Goal: Task Accomplishment & Management: Use online tool/utility

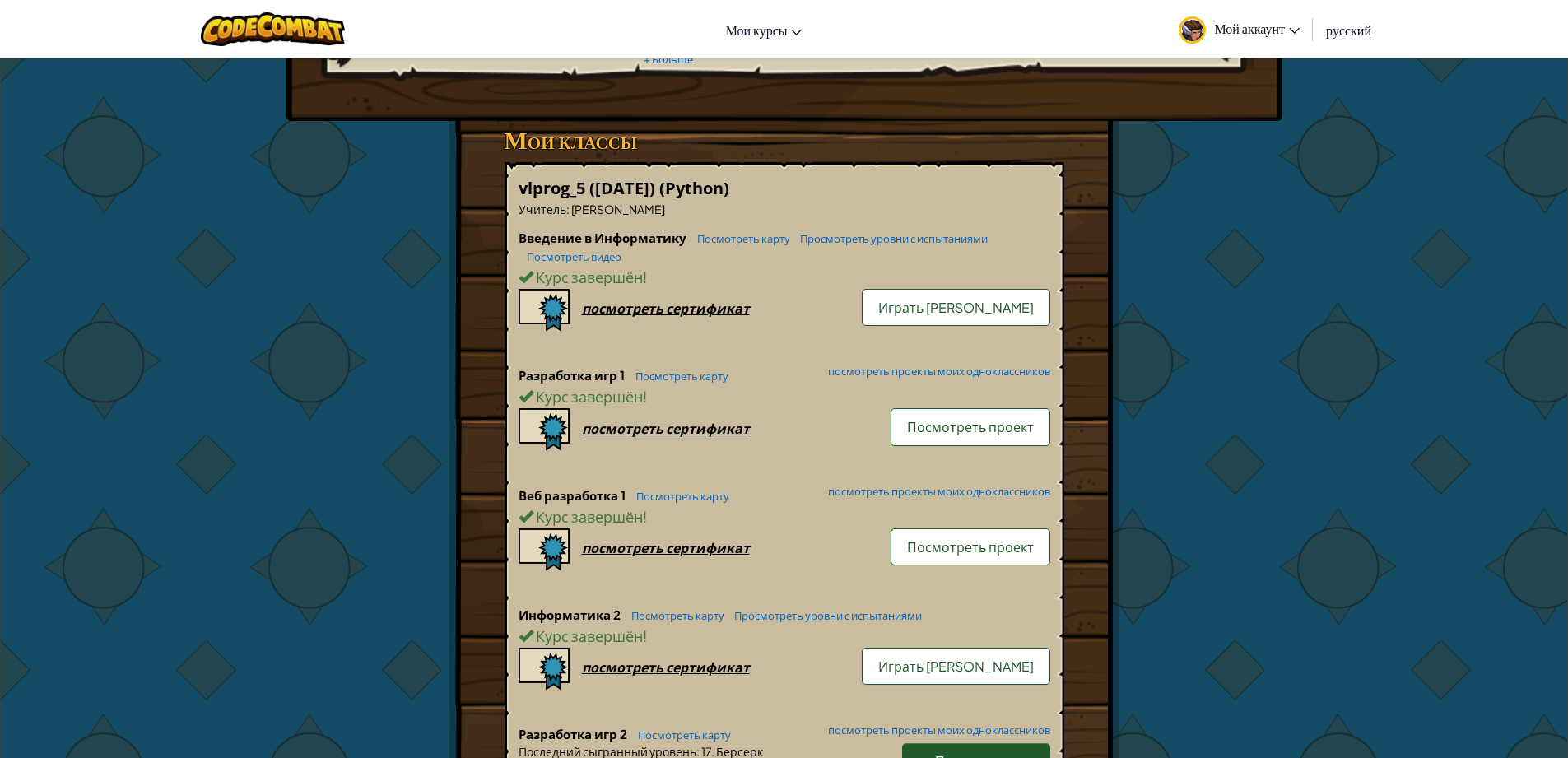
scroll to position [395, 0]
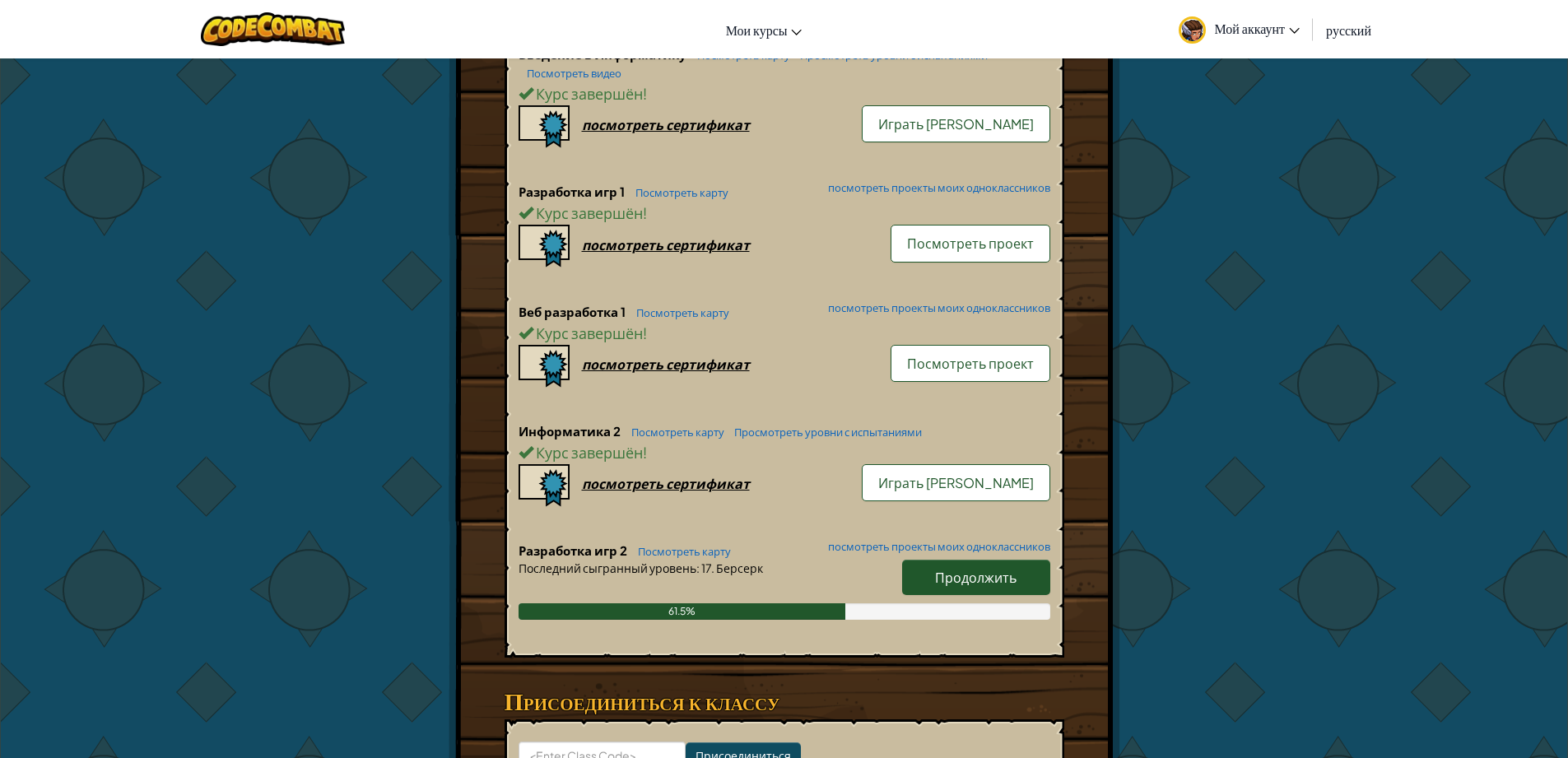
click at [968, 571] on span "Продолжить" at bounding box center [975, 577] width 82 height 17
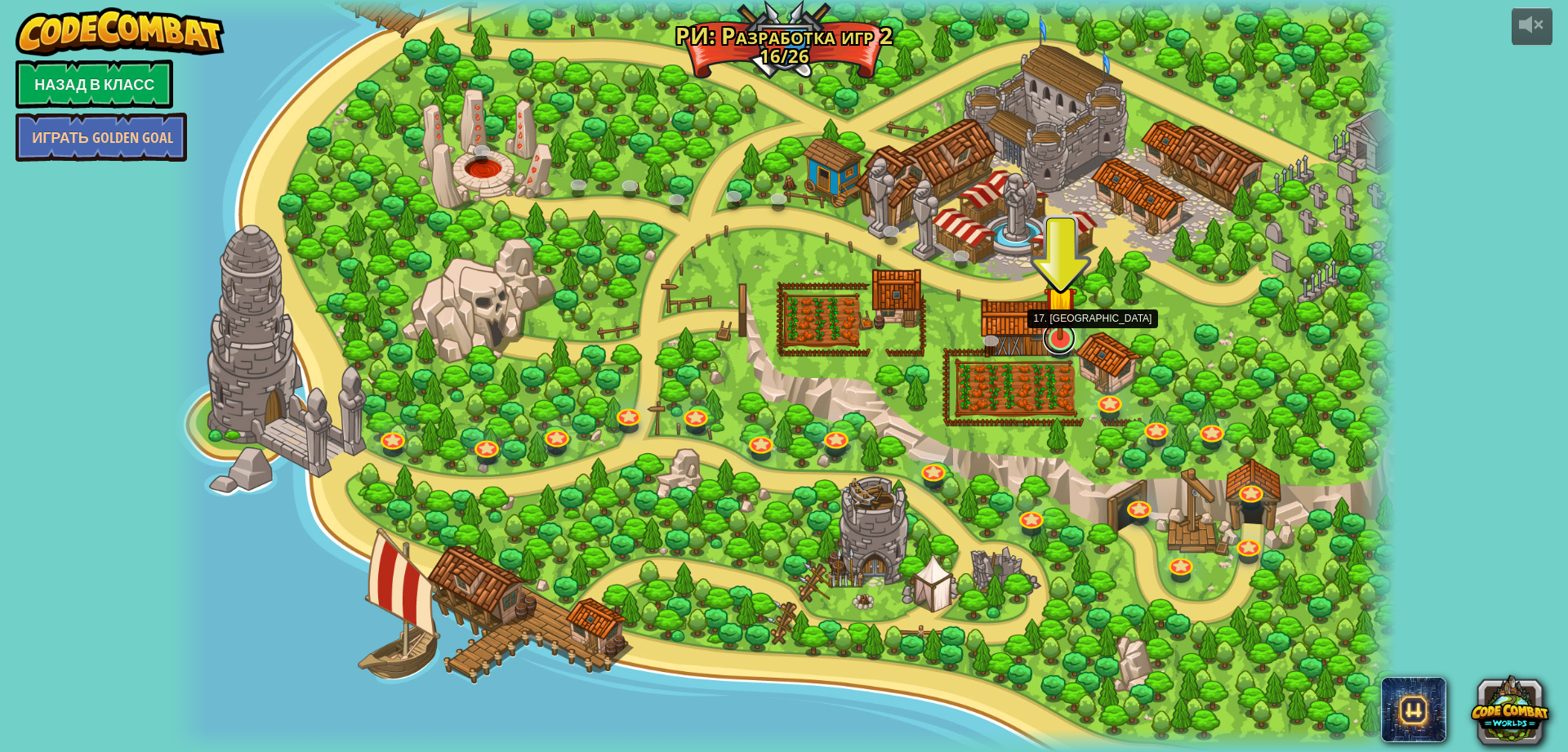
click at [1061, 347] on link at bounding box center [1059, 338] width 33 height 33
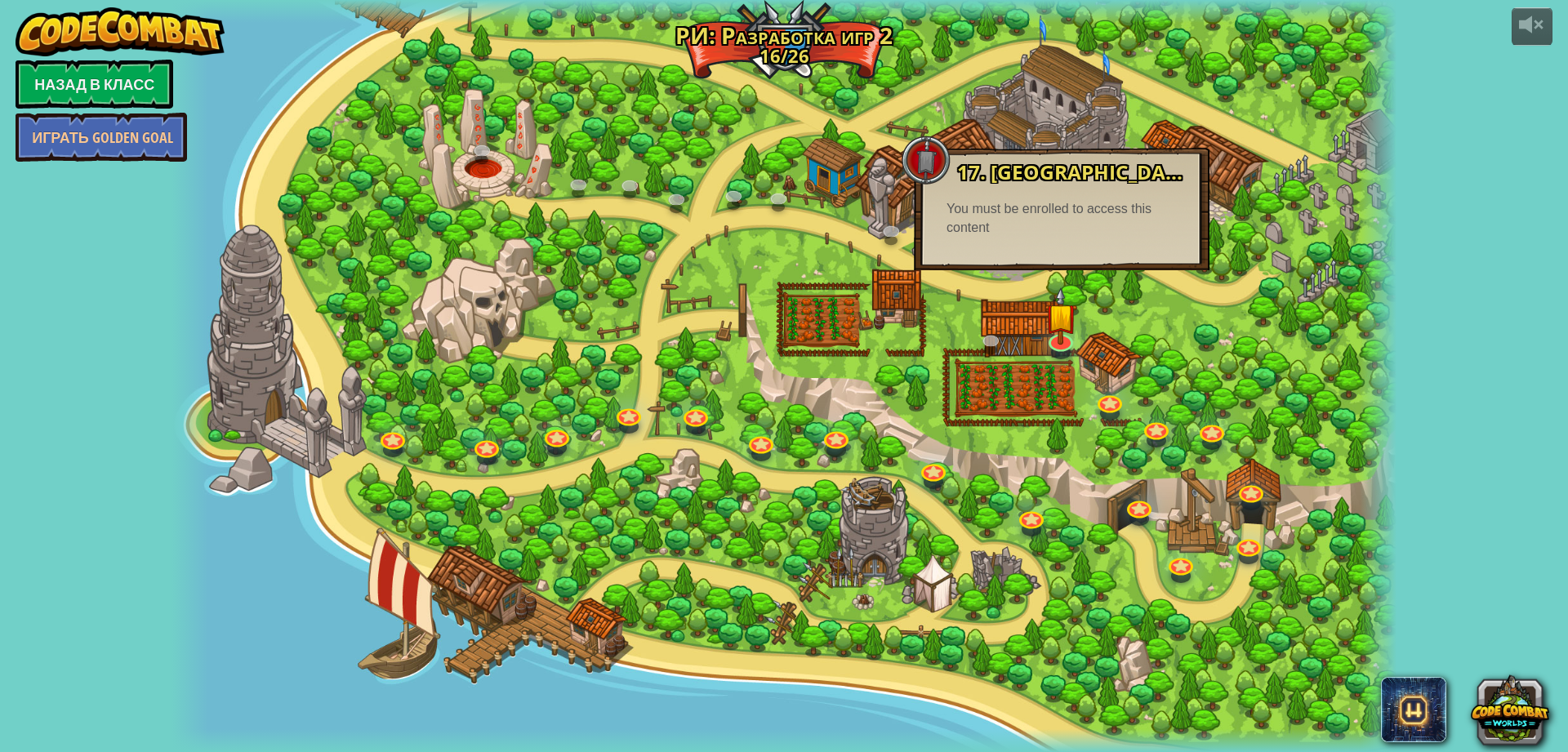
drag, startPoint x: 449, startPoint y: 520, endPoint x: 442, endPoint y: 521, distance: 7.1
click at [442, 521] on div at bounding box center [783, 376] width 1223 height 752
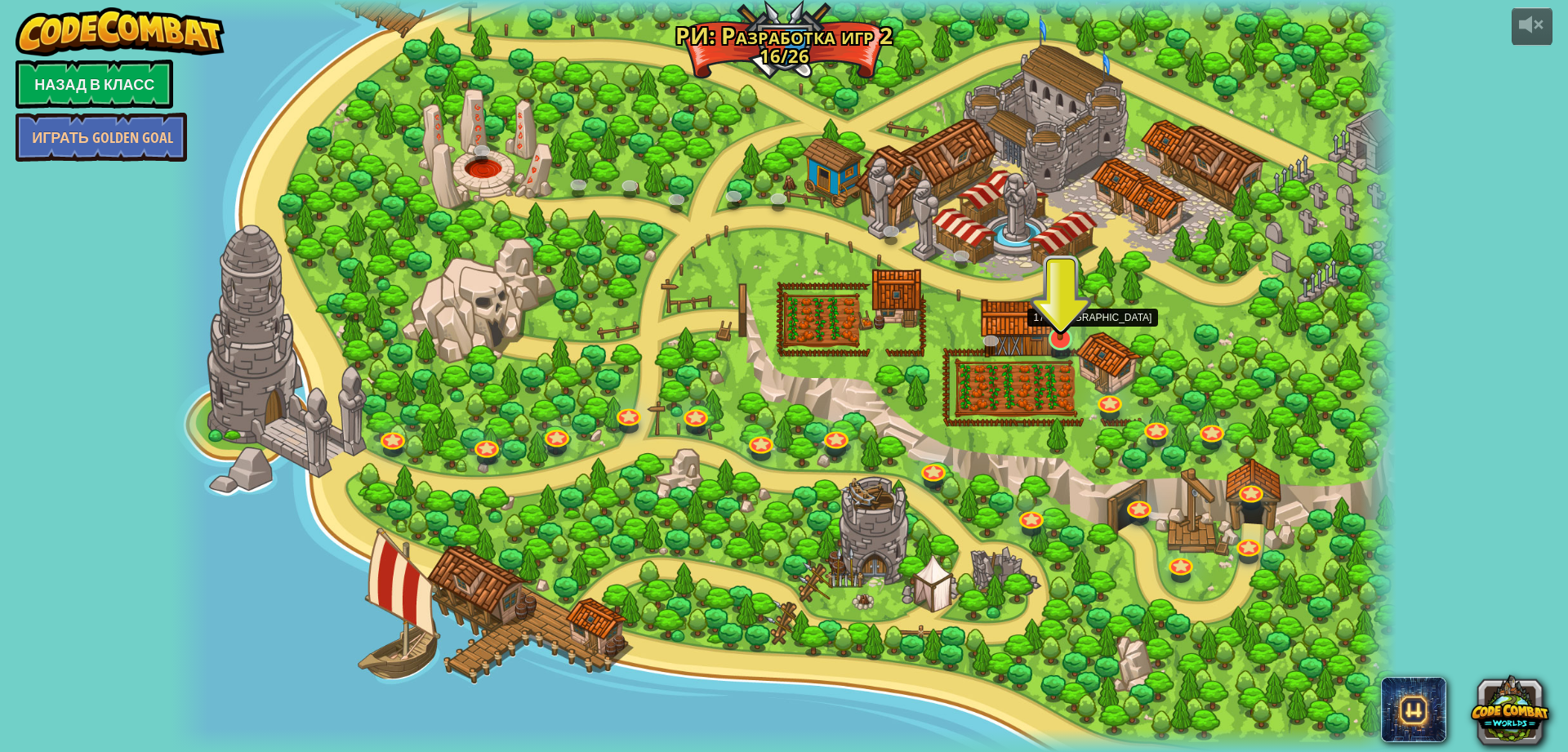
click at [1068, 340] on img at bounding box center [1060, 302] width 34 height 76
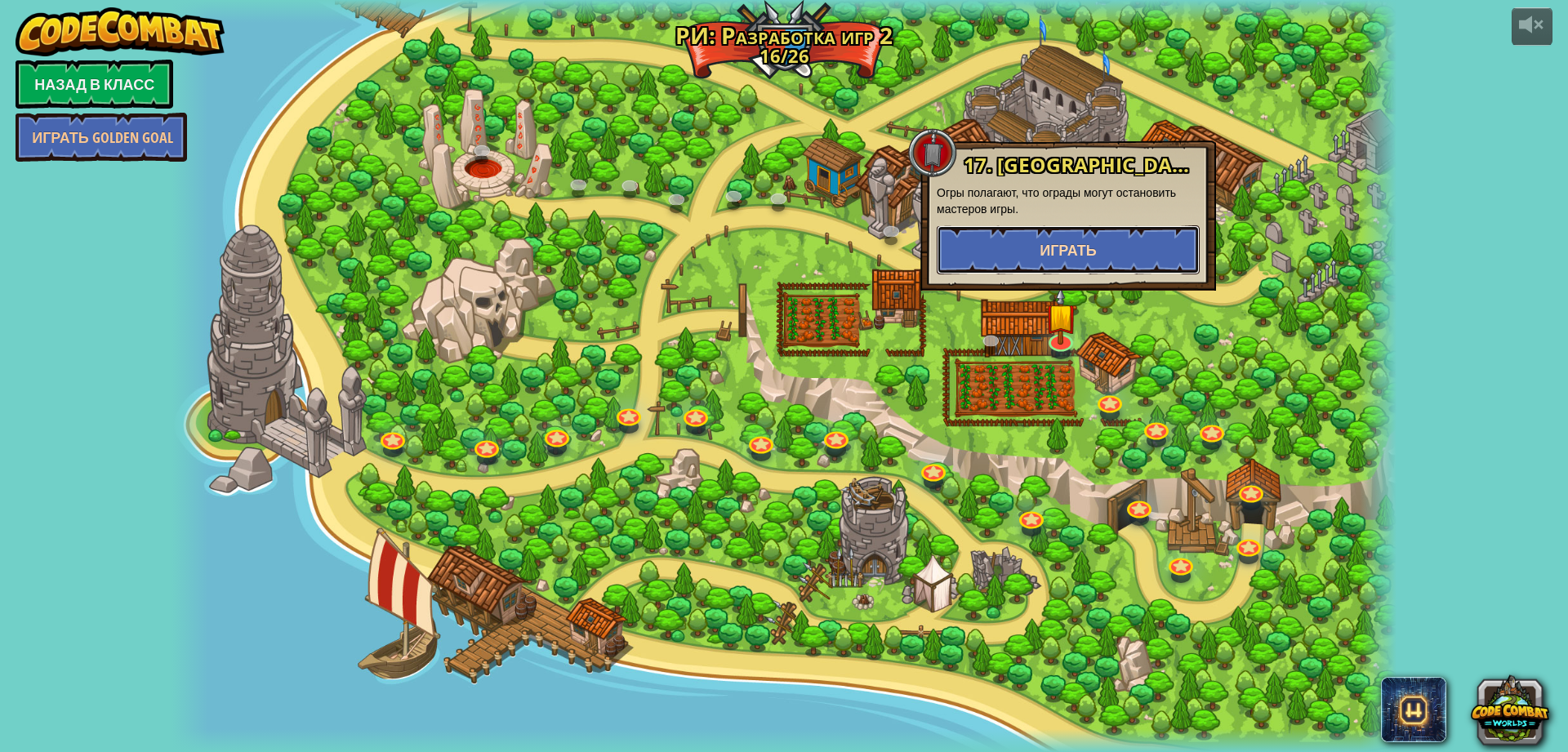
click at [1047, 232] on button "Играть" at bounding box center [1068, 250] width 263 height 49
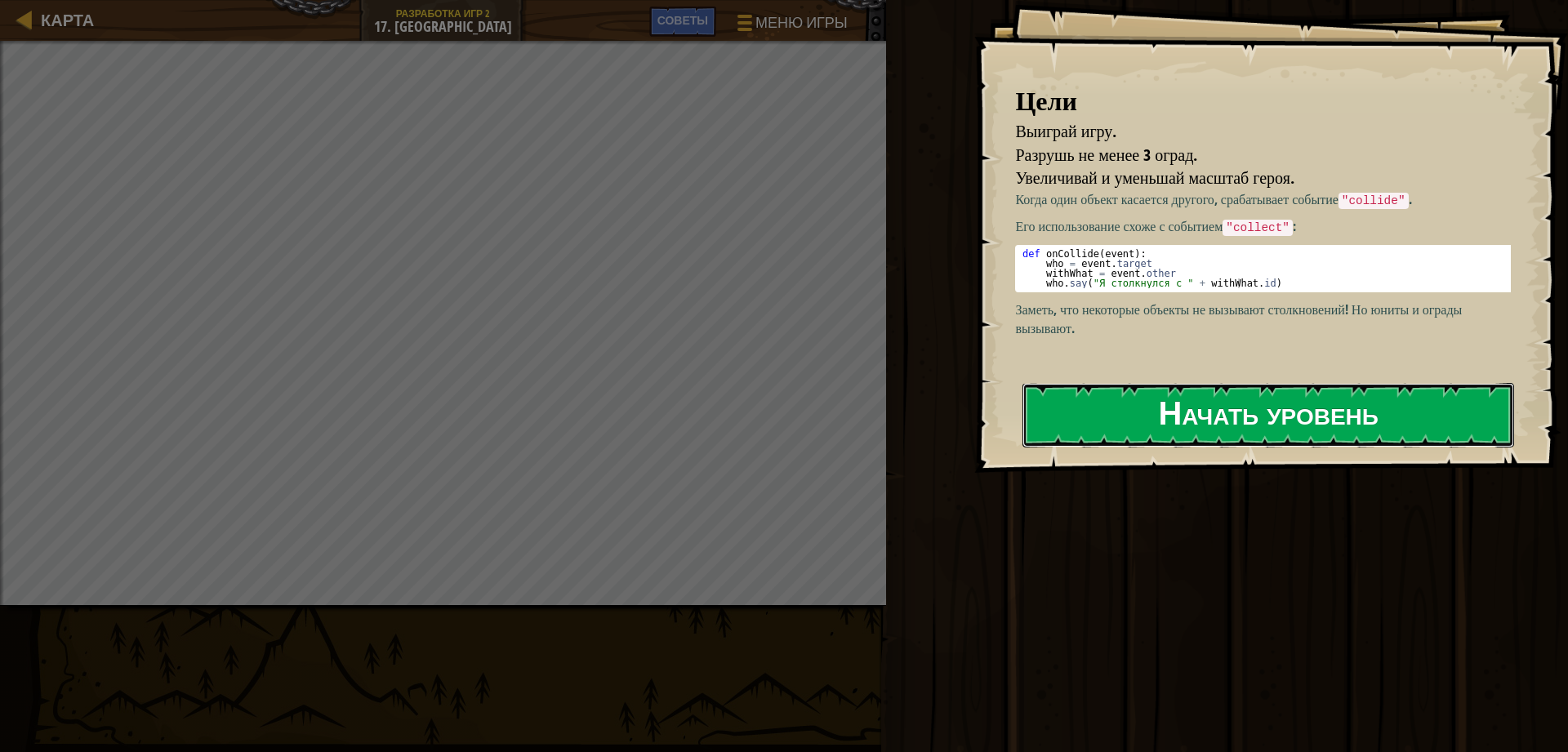
click at [1144, 420] on button "Начать уровень" at bounding box center [1267, 415] width 491 height 65
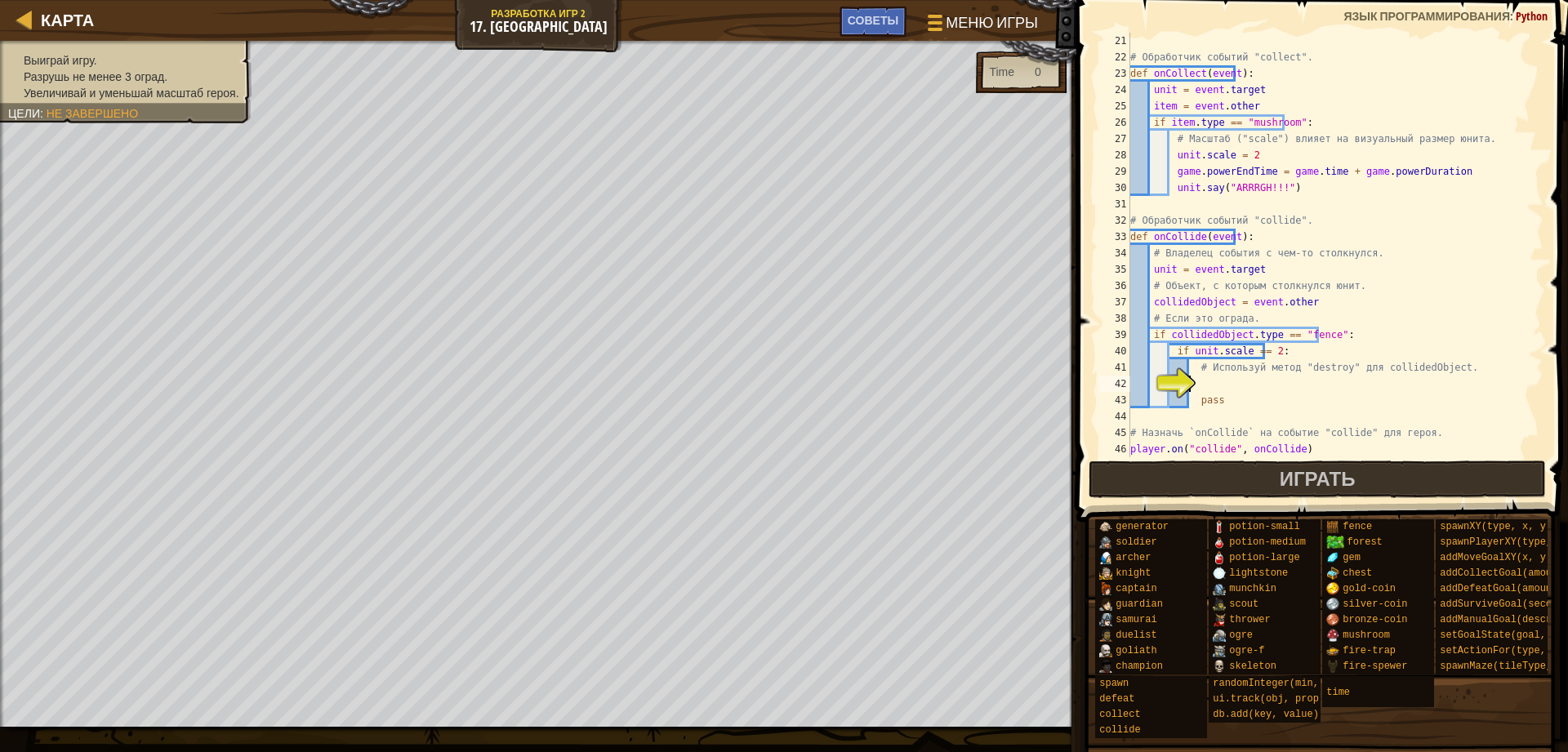
scroll to position [572, 0]
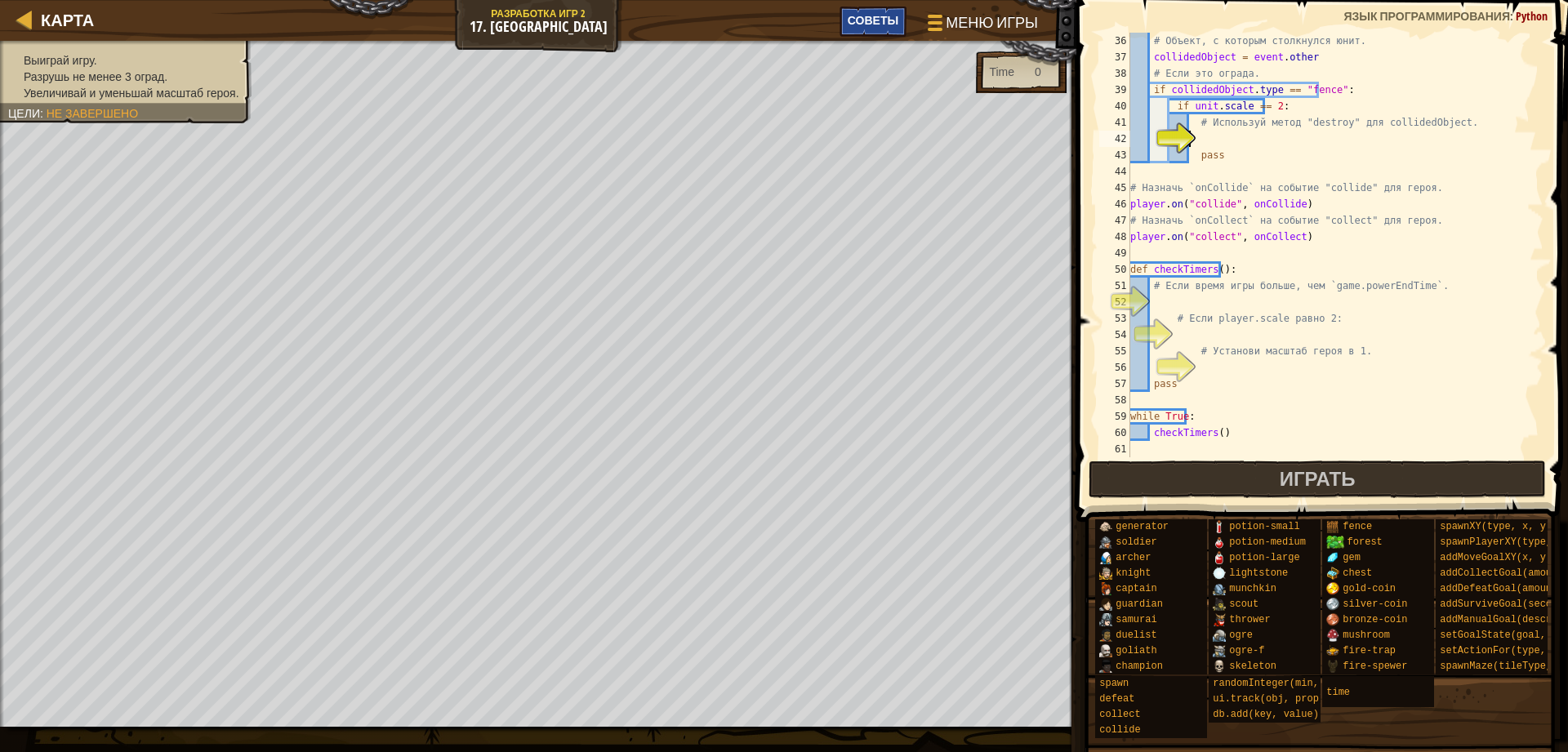
click at [865, 15] on span "Советы" at bounding box center [873, 19] width 51 height 15
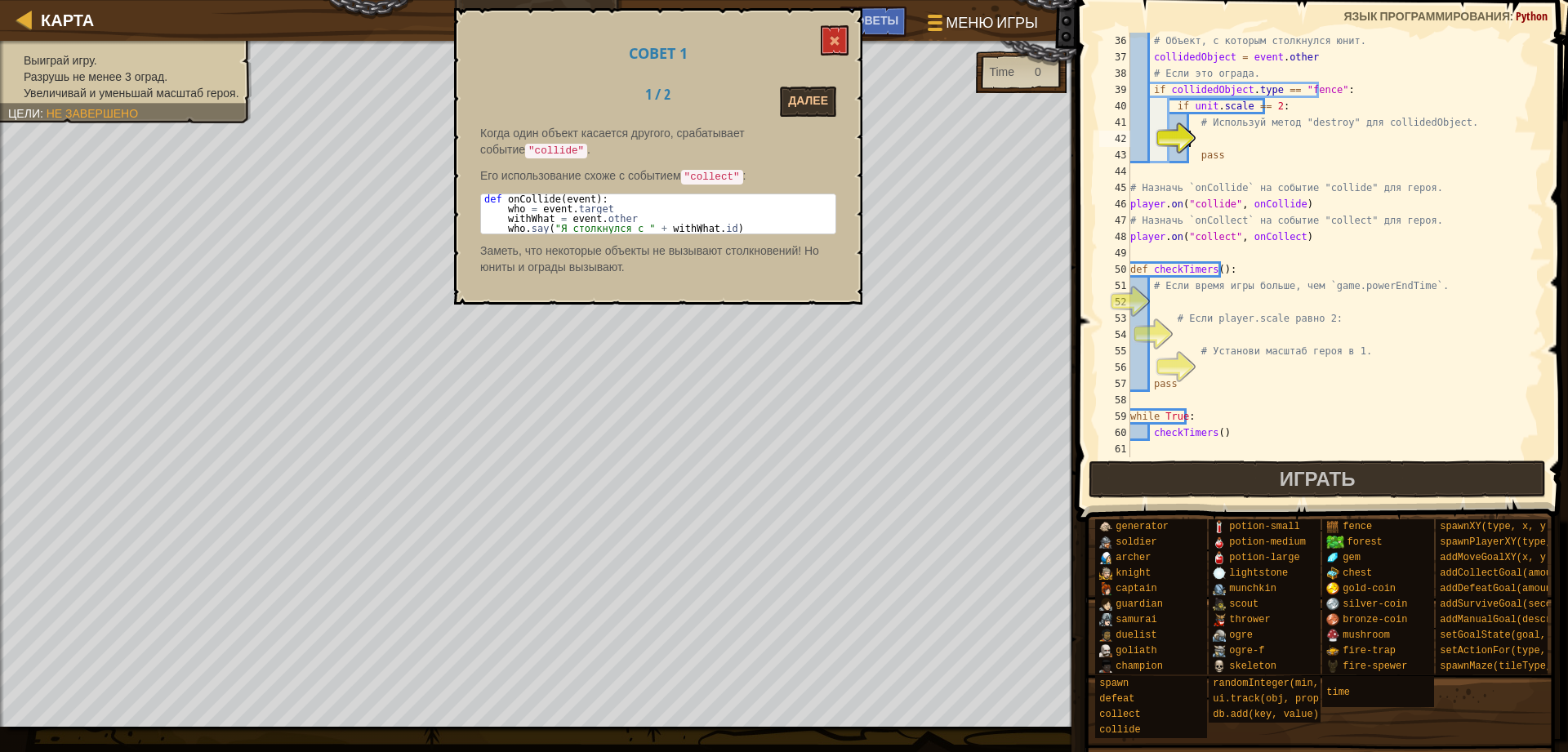
click at [799, 117] on div "Совет 1 1 / 2 Далее Когда один объект касается другого, срабатывает событие "co…" at bounding box center [658, 156] width 408 height 296
click at [803, 106] on button "Далее" at bounding box center [808, 101] width 57 height 30
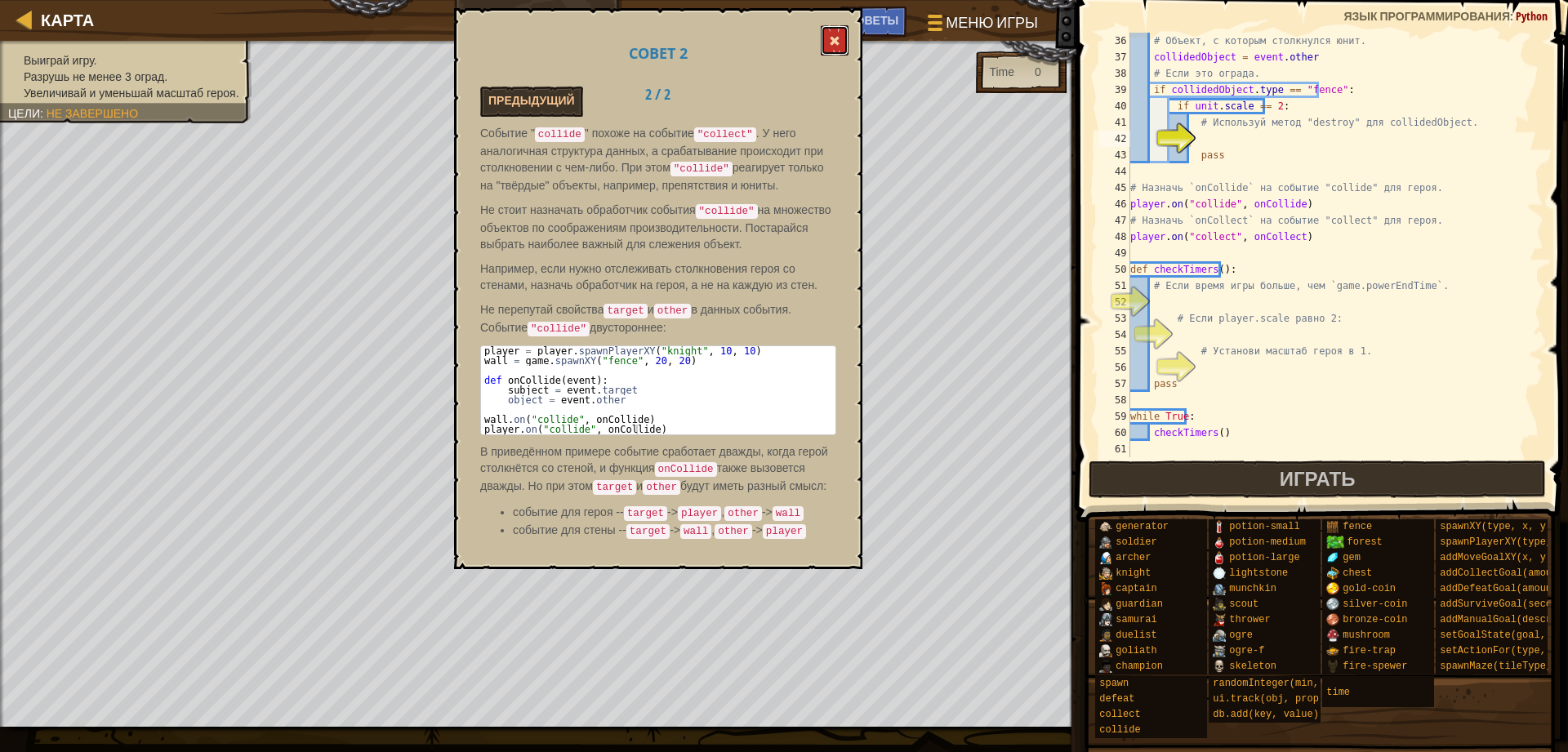
click at [835, 47] on button at bounding box center [834, 40] width 27 height 30
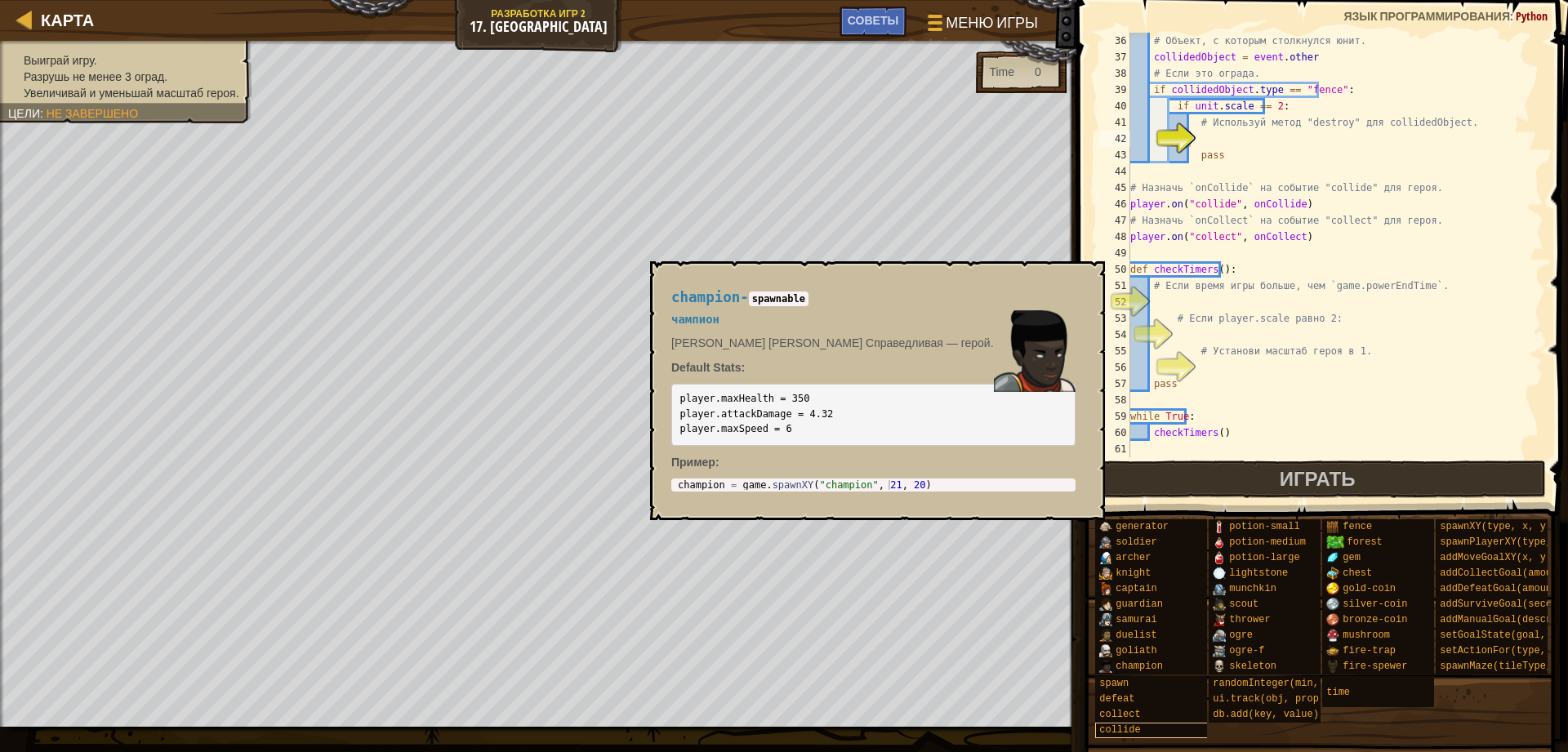
scroll to position [12, 0]
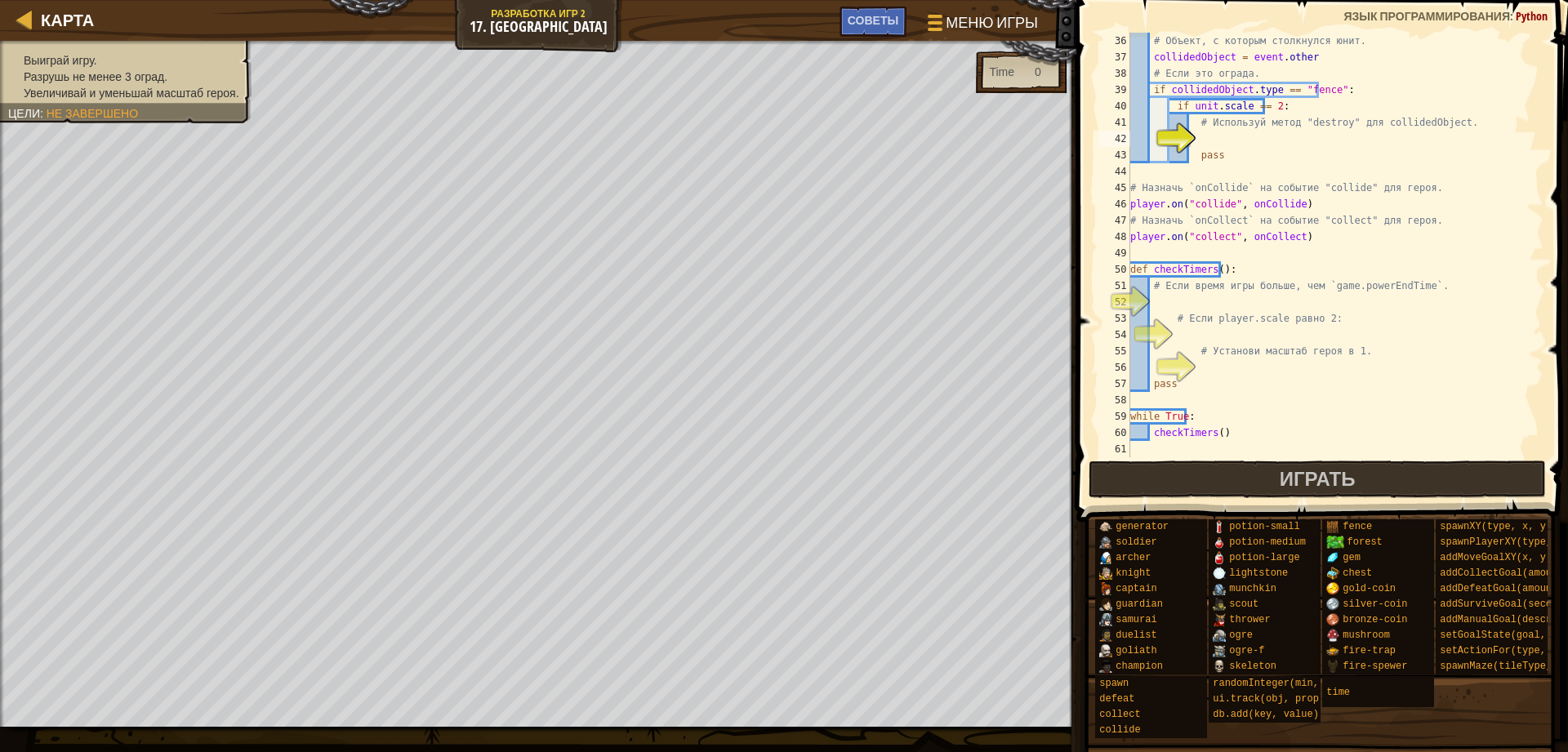
click at [1216, 142] on div "# Объект, с которым столкнулся юнит. collidedObject = event . other # Если это …" at bounding box center [1328, 262] width 404 height 458
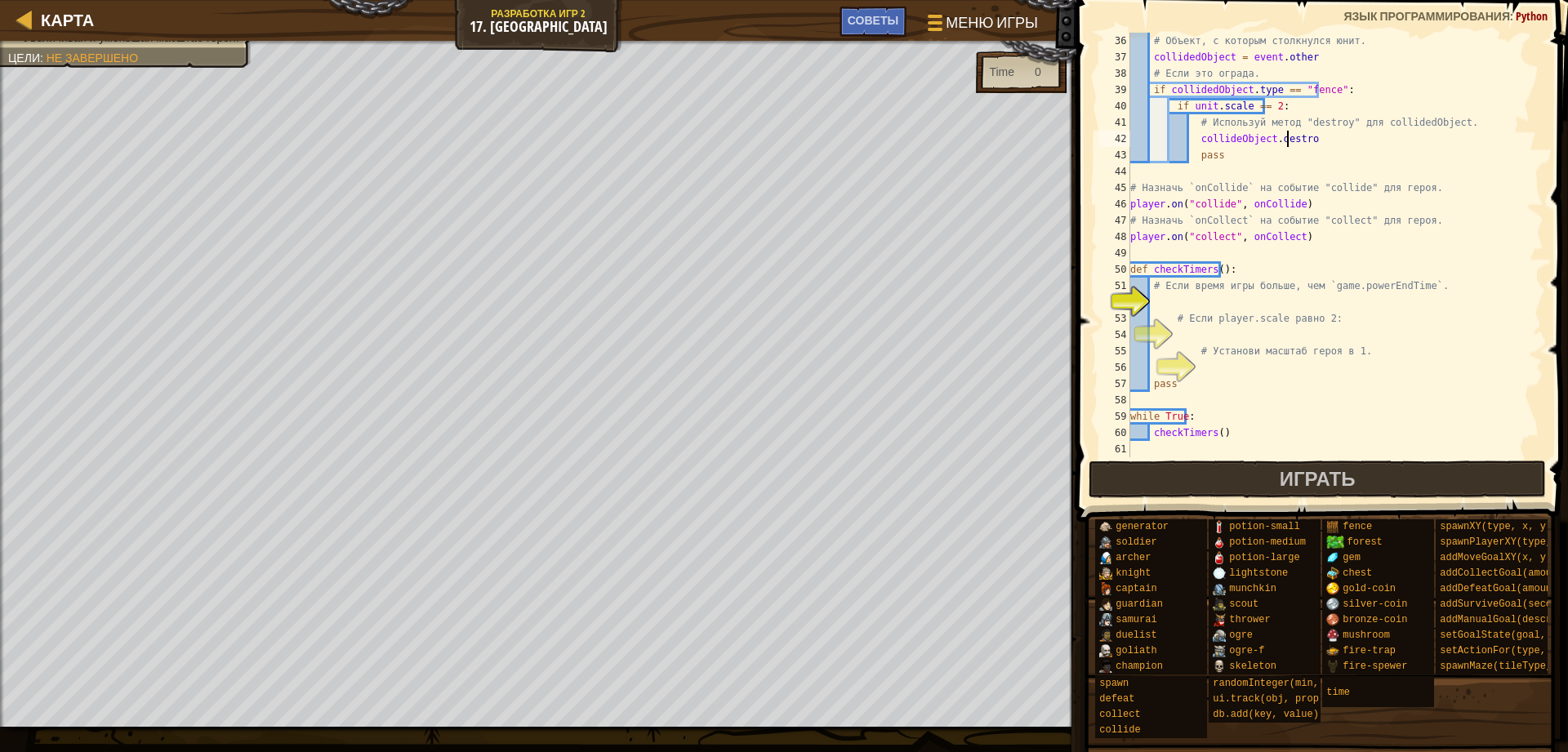
scroll to position [7, 12]
type textarea "collideObject.destroy"
click at [1201, 302] on div "# Объект, с которым столкнулся юнит. collidedObject = event . other # Если это …" at bounding box center [1328, 262] width 404 height 458
type textarea "if time > game.powerEndTime:"
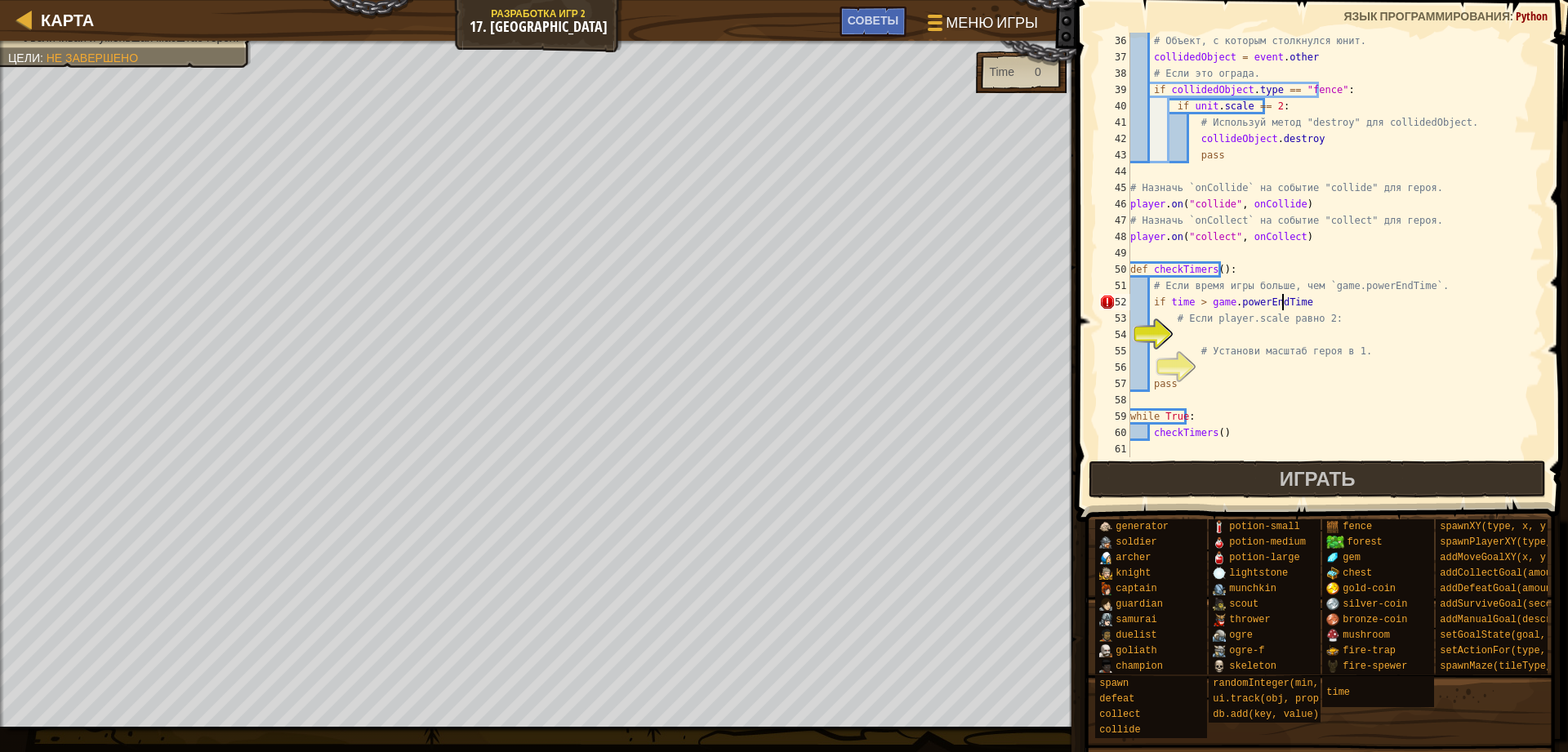
scroll to position [7, 12]
click at [1173, 331] on div "# Объект, с которым столкнулся юнит. collidedObject = event . other # Если это …" at bounding box center [1328, 262] width 404 height 458
click at [1255, 331] on div "# Объект, с которым столкнулся юнит. collidedObject = event . other # Если это …" at bounding box center [1328, 262] width 404 height 458
click at [1252, 335] on div "# Объект, с которым столкнулся юнит. collidedObject = event . other # Если это …" at bounding box center [1328, 262] width 404 height 458
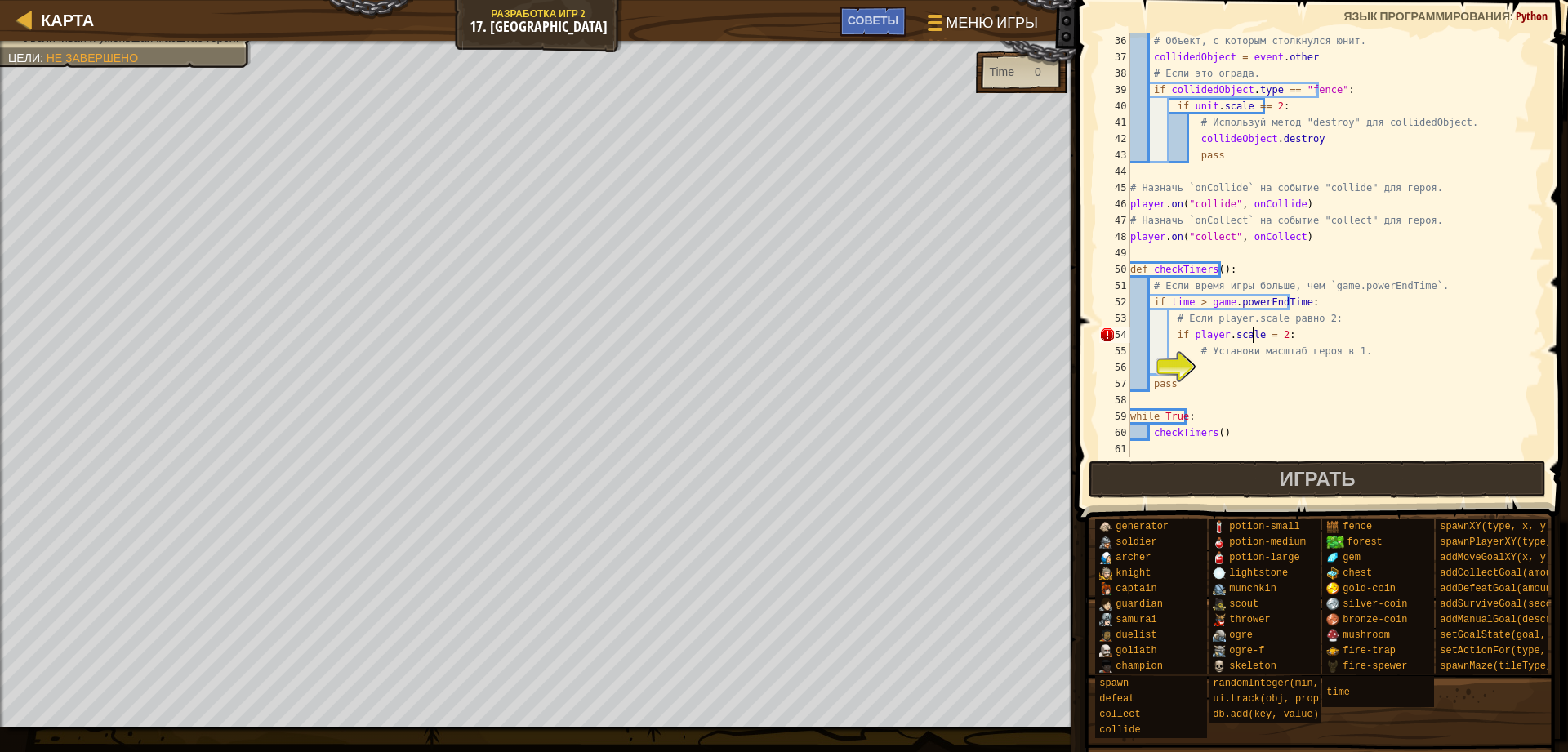
type textarea "if player.scale == 2:"
click at [1198, 363] on div "# Объект, с которым столкнулся юнит. collidedObject = event . other # Если это …" at bounding box center [1328, 262] width 404 height 458
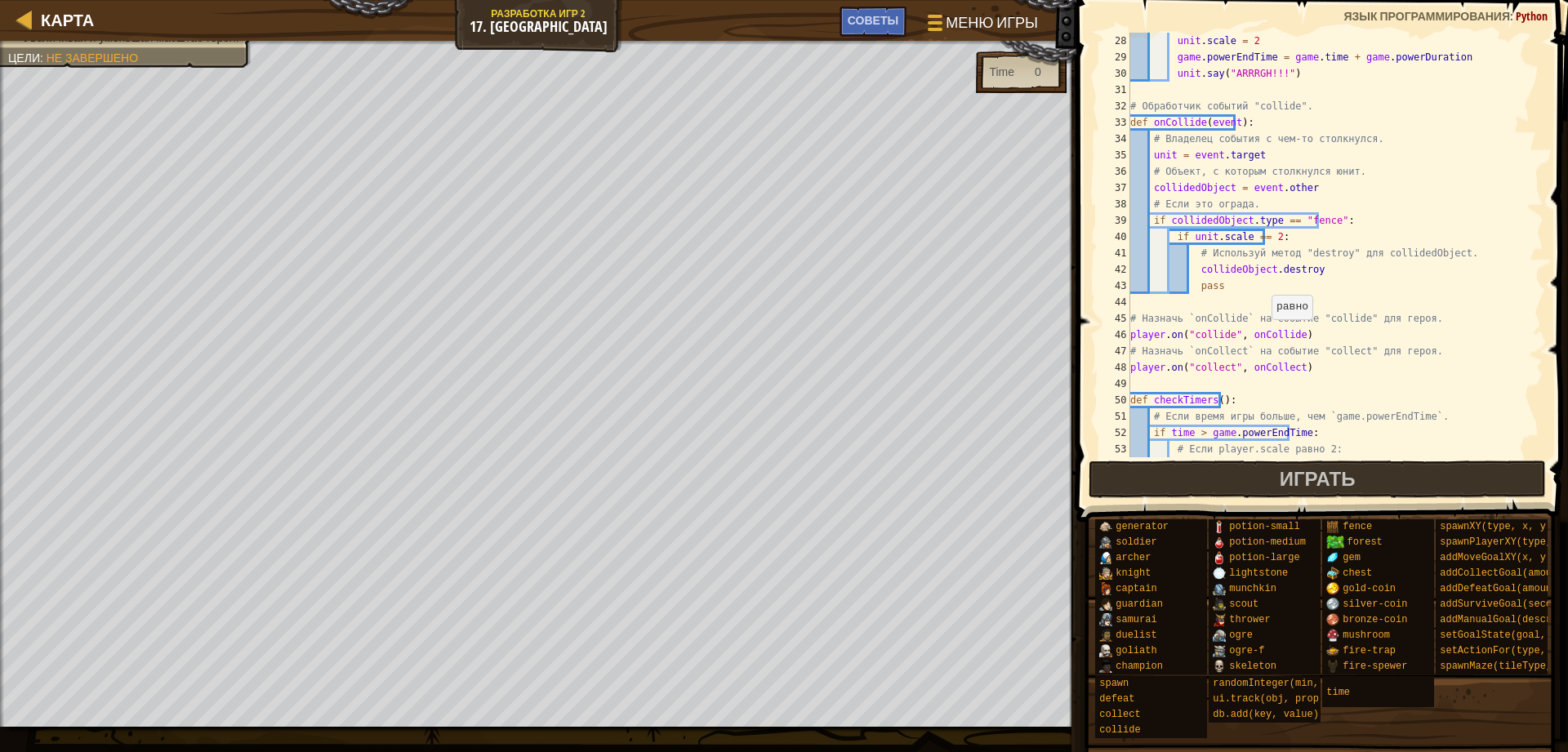
scroll to position [441, 0]
click at [894, 7] on div "Советы" at bounding box center [872, 21] width 67 height 30
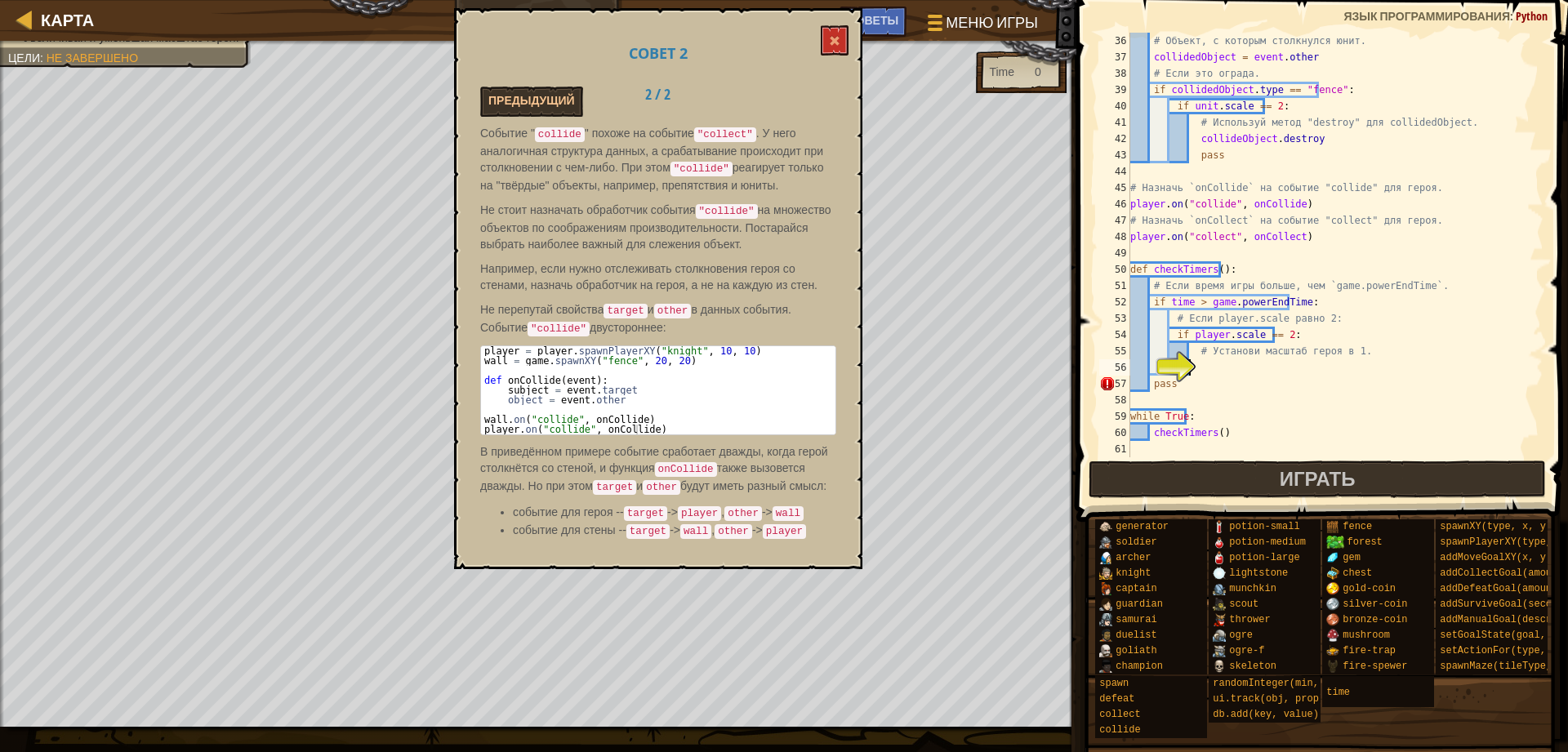
scroll to position [572, 0]
click at [524, 106] on button "Предыдущий" at bounding box center [531, 101] width 103 height 30
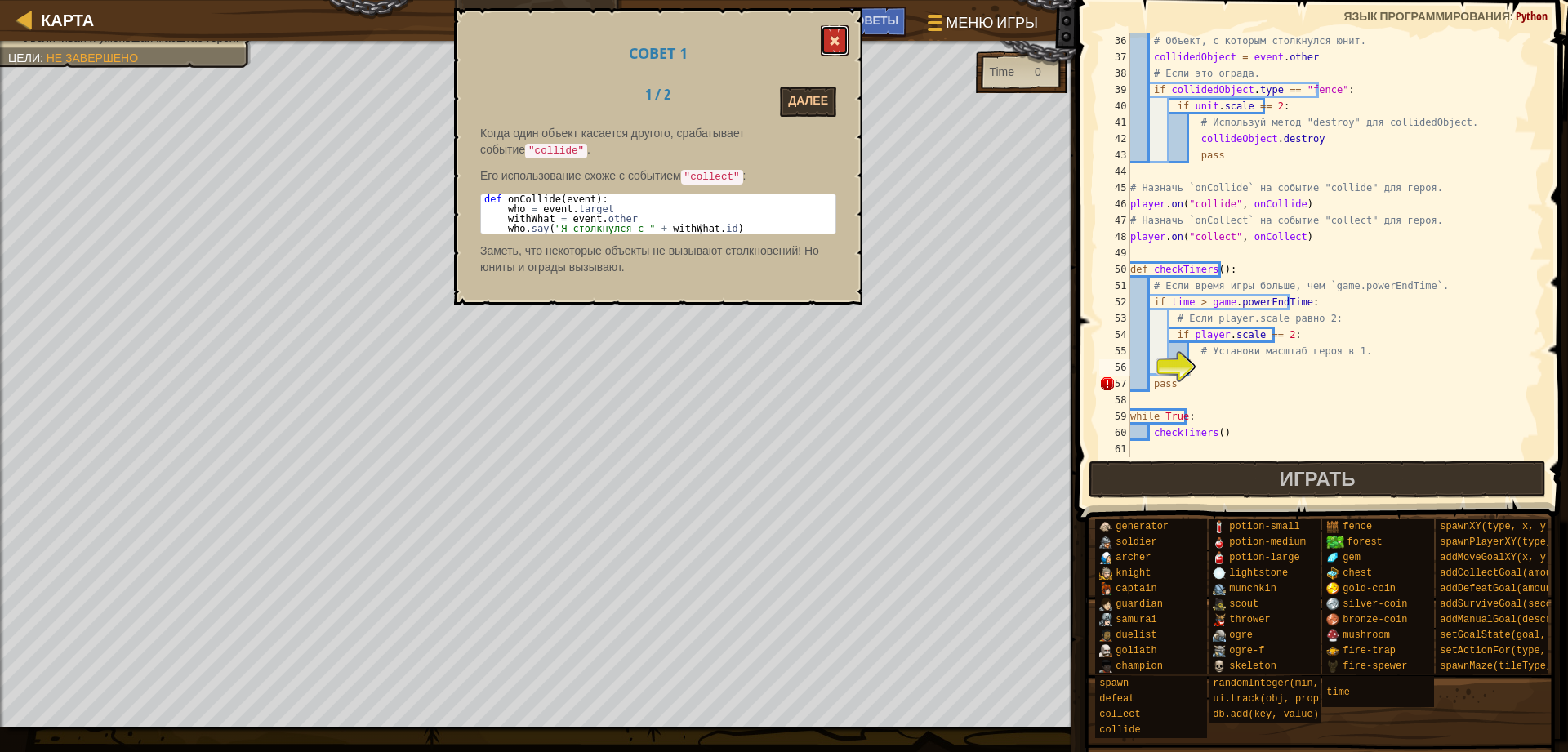
click at [835, 41] on span at bounding box center [834, 41] width 12 height 12
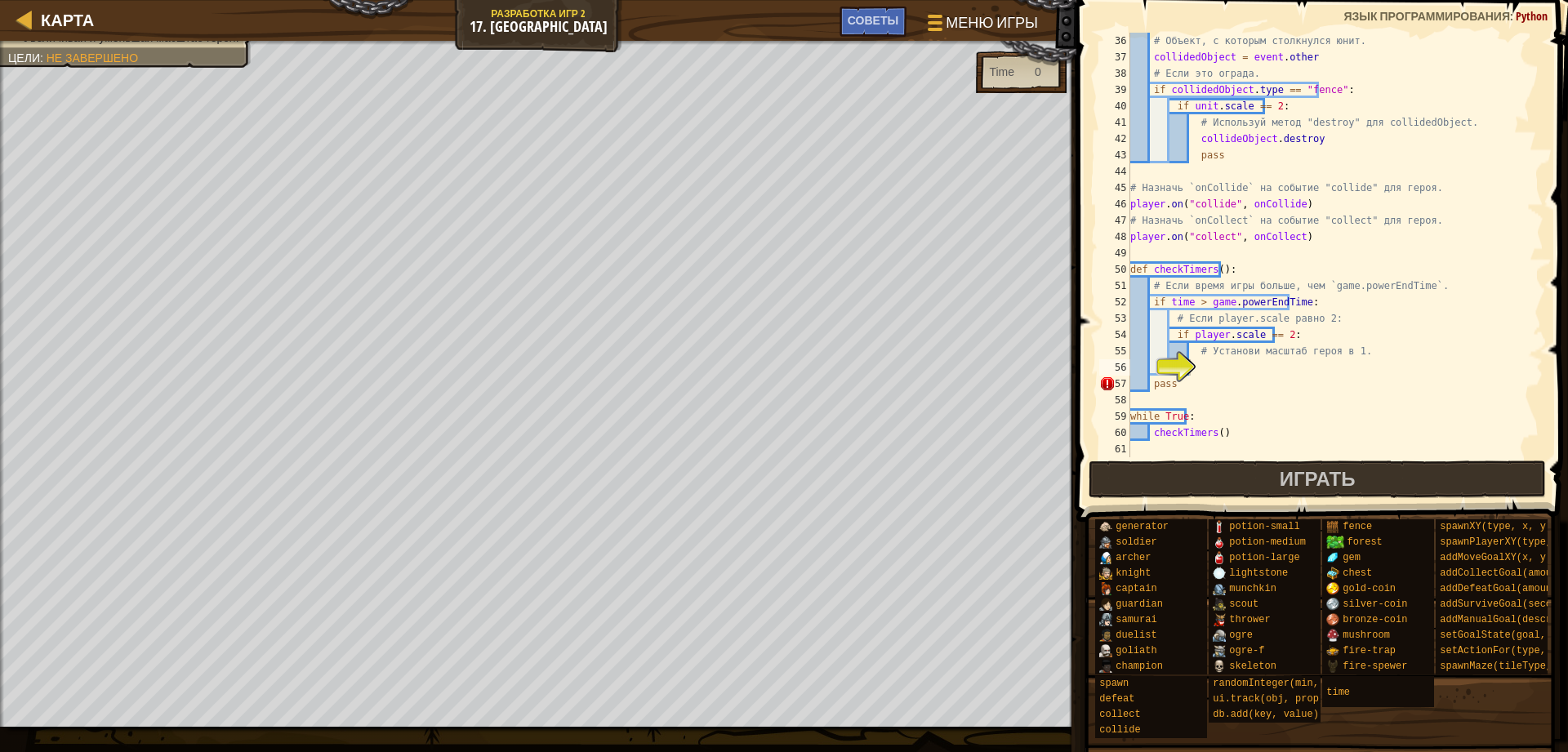
click at [1213, 367] on div "# Объект, с которым столкнулся юнит. collidedObject = event . other # Если это …" at bounding box center [1328, 262] width 404 height 458
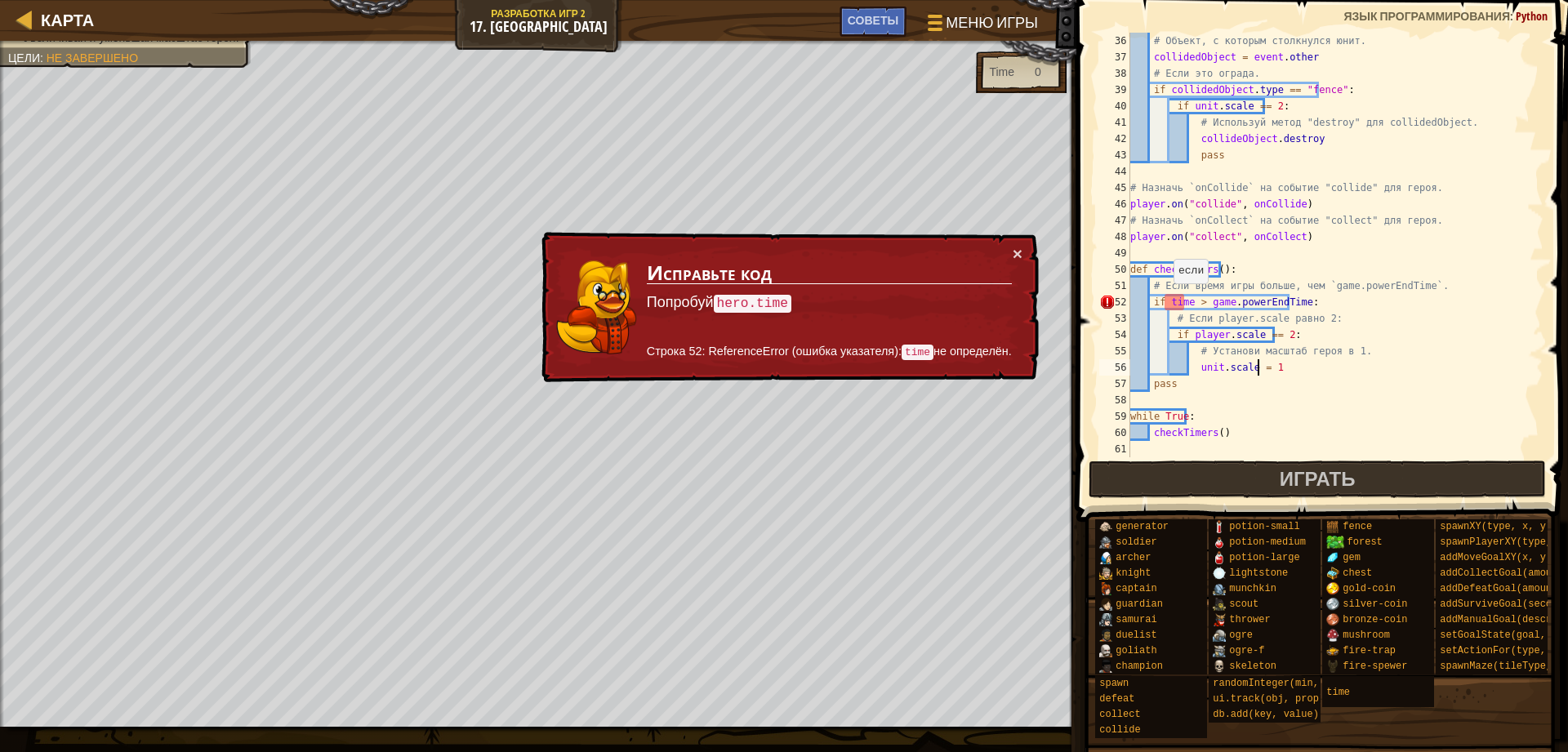
click at [1163, 300] on div "# Объект, с которым столкнулся юнит. collidedObject = event . other # Если это …" at bounding box center [1328, 262] width 404 height 458
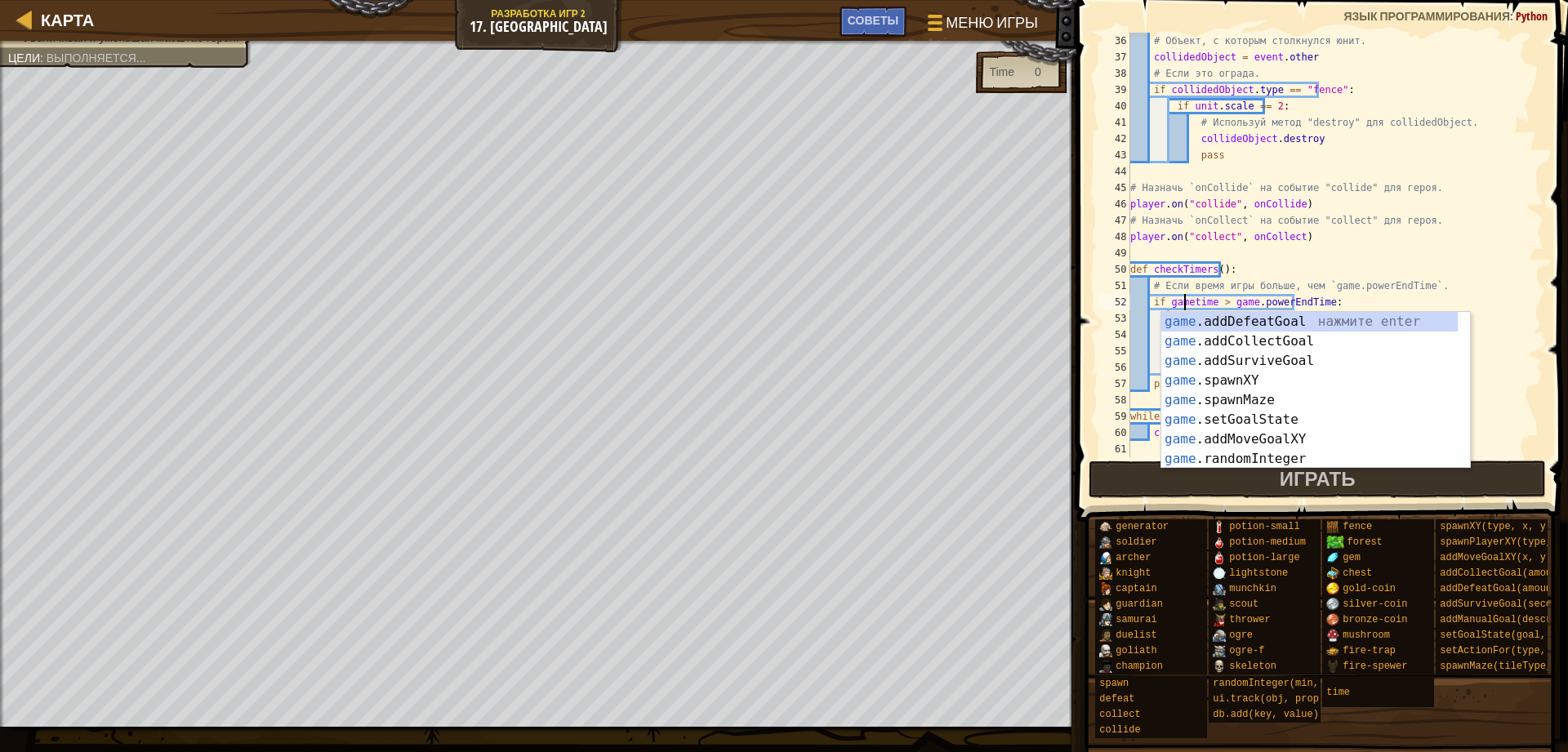
type textarea "if game.time > game.powerEndTime:"
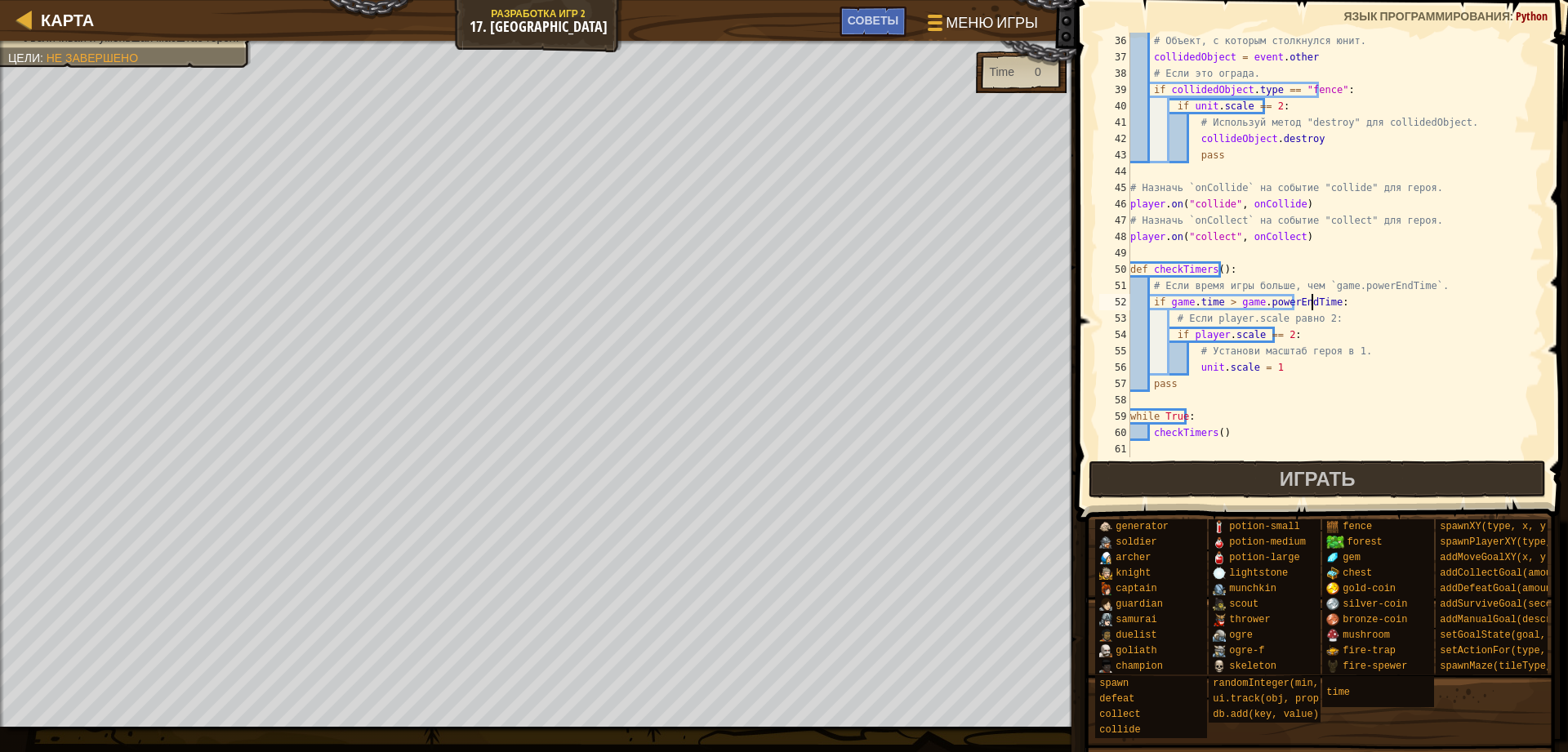
click at [1322, 304] on div "# Объект, с которым столкнулся юнит. collidedObject = event . other # Если это …" at bounding box center [1328, 262] width 404 height 458
click at [1291, 407] on div "# Объект, с которым столкнулся юнит. collidedObject = event . other # Если это …" at bounding box center [1328, 262] width 404 height 458
click at [1287, 401] on div "# Объект, с которым столкнулся юнит. collidedObject = event . other # Если это …" at bounding box center [1328, 262] width 404 height 458
click at [1282, 473] on span "Играть" at bounding box center [1316, 478] width 76 height 26
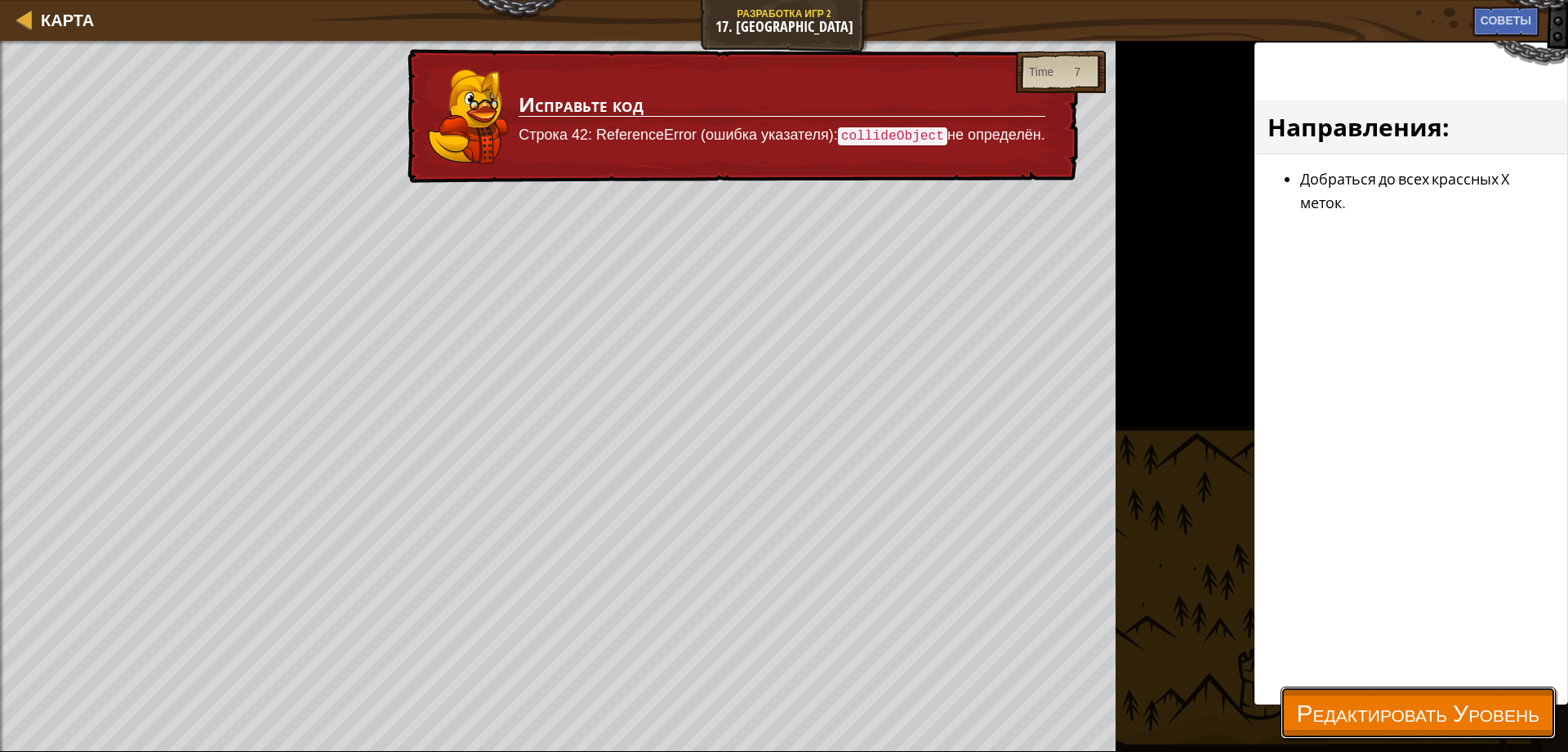
click at [1324, 702] on span "Редактировать Уровень" at bounding box center [1418, 712] width 242 height 34
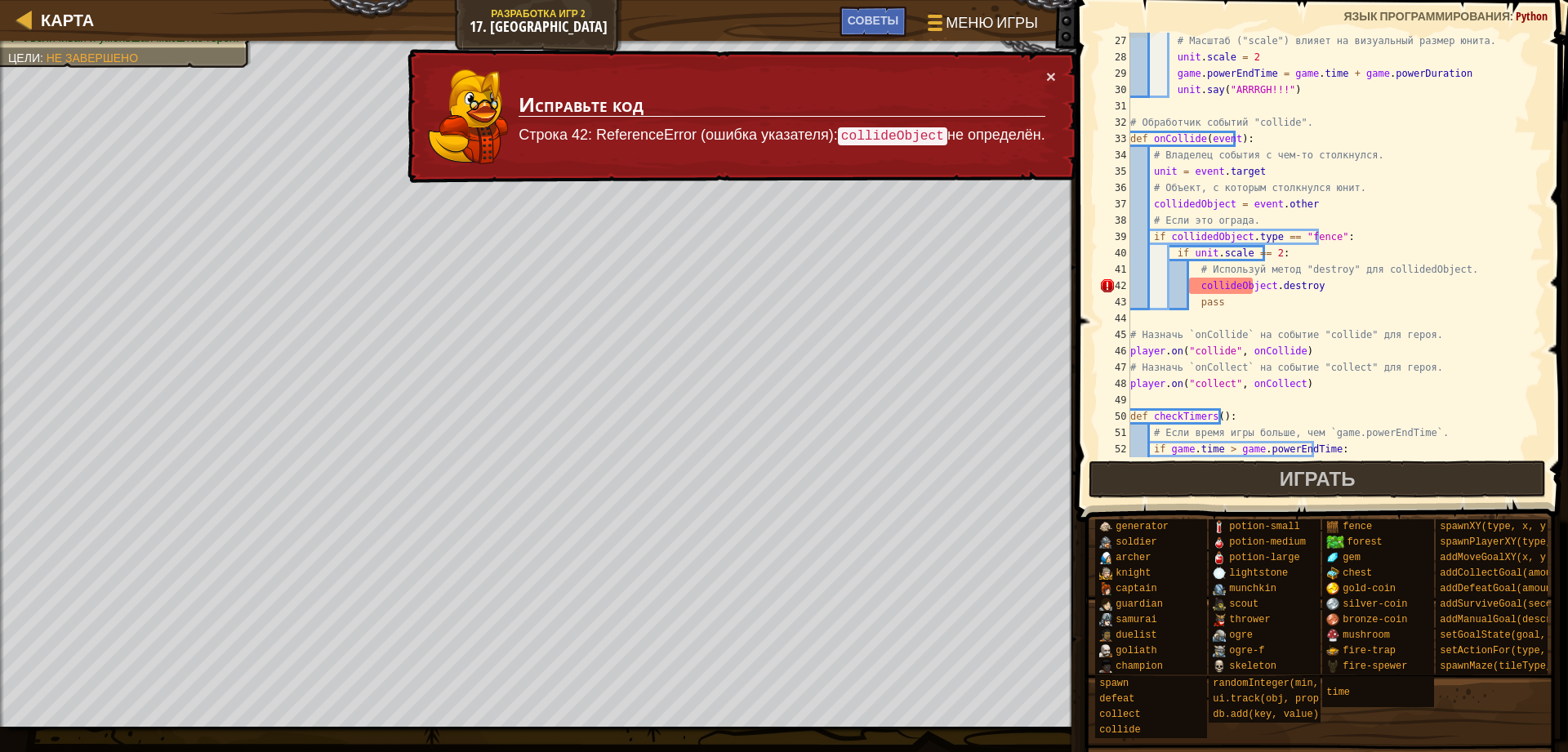
scroll to position [425, 0]
click at [1221, 285] on div "# Масштаб ("scale") влияет на визуальный размер юнита. unit . scale = 2 game . …" at bounding box center [1328, 262] width 404 height 458
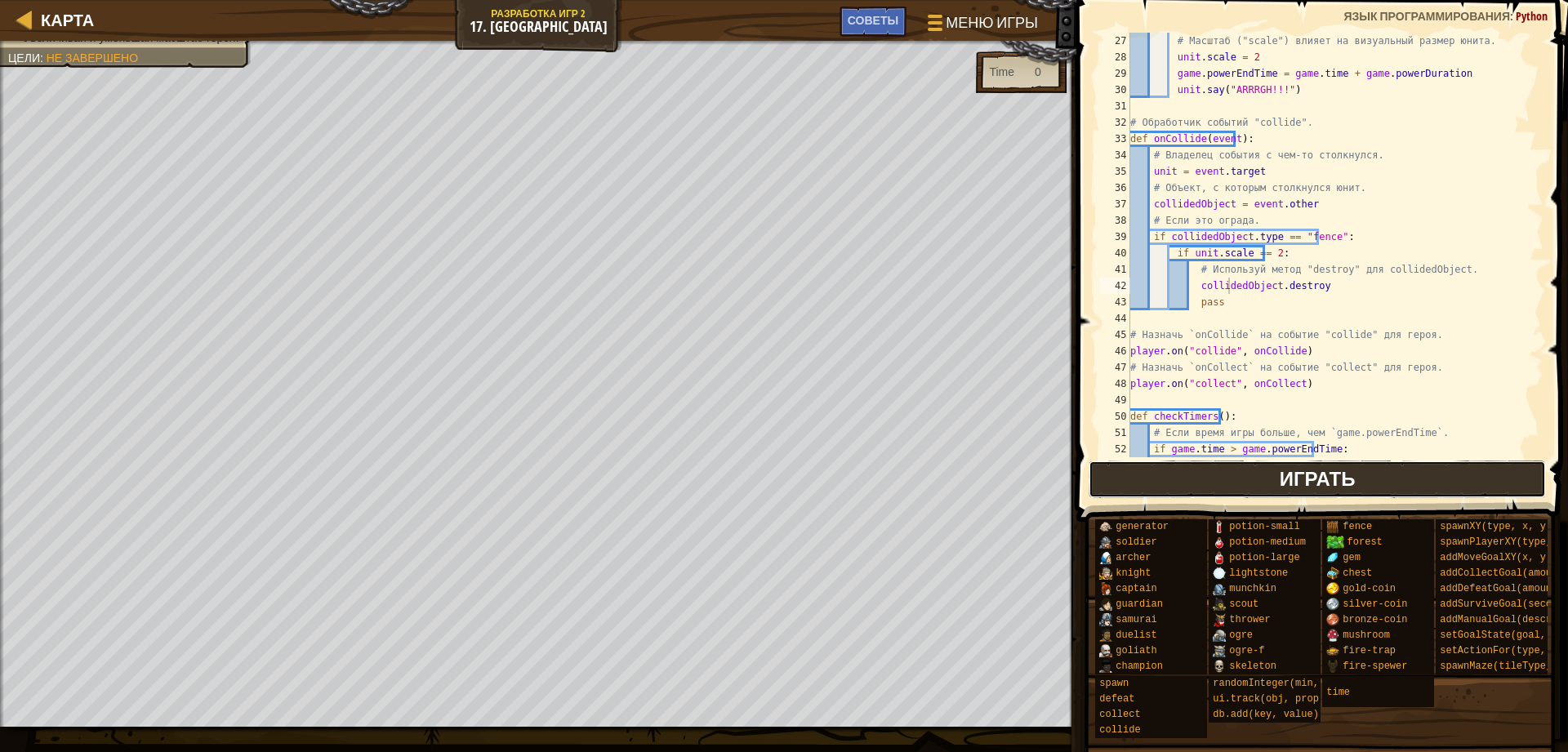
click at [1209, 469] on button "Играть" at bounding box center [1317, 479] width 458 height 37
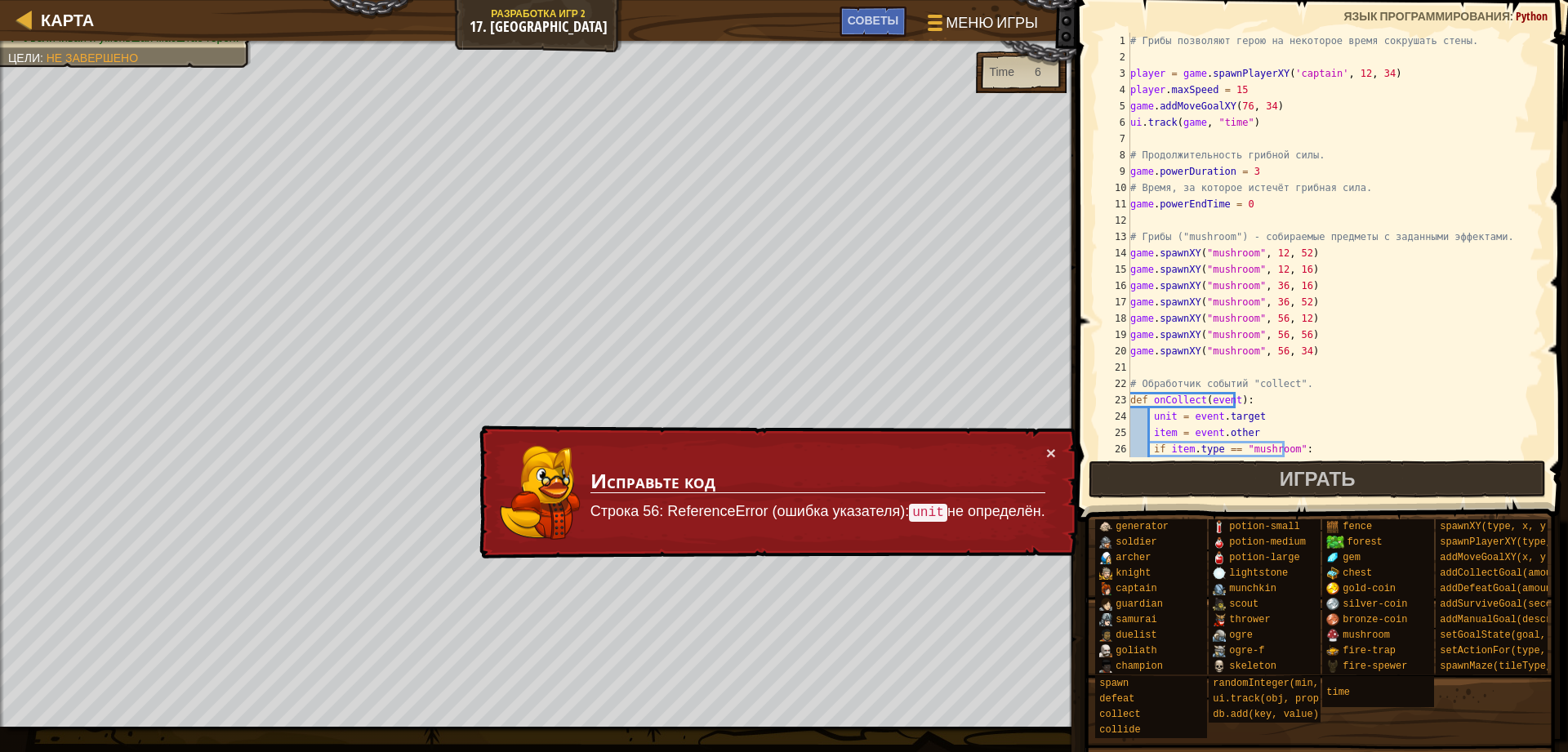
scroll to position [0, 0]
click at [1049, 446] on button "×" at bounding box center [1050, 454] width 10 height 17
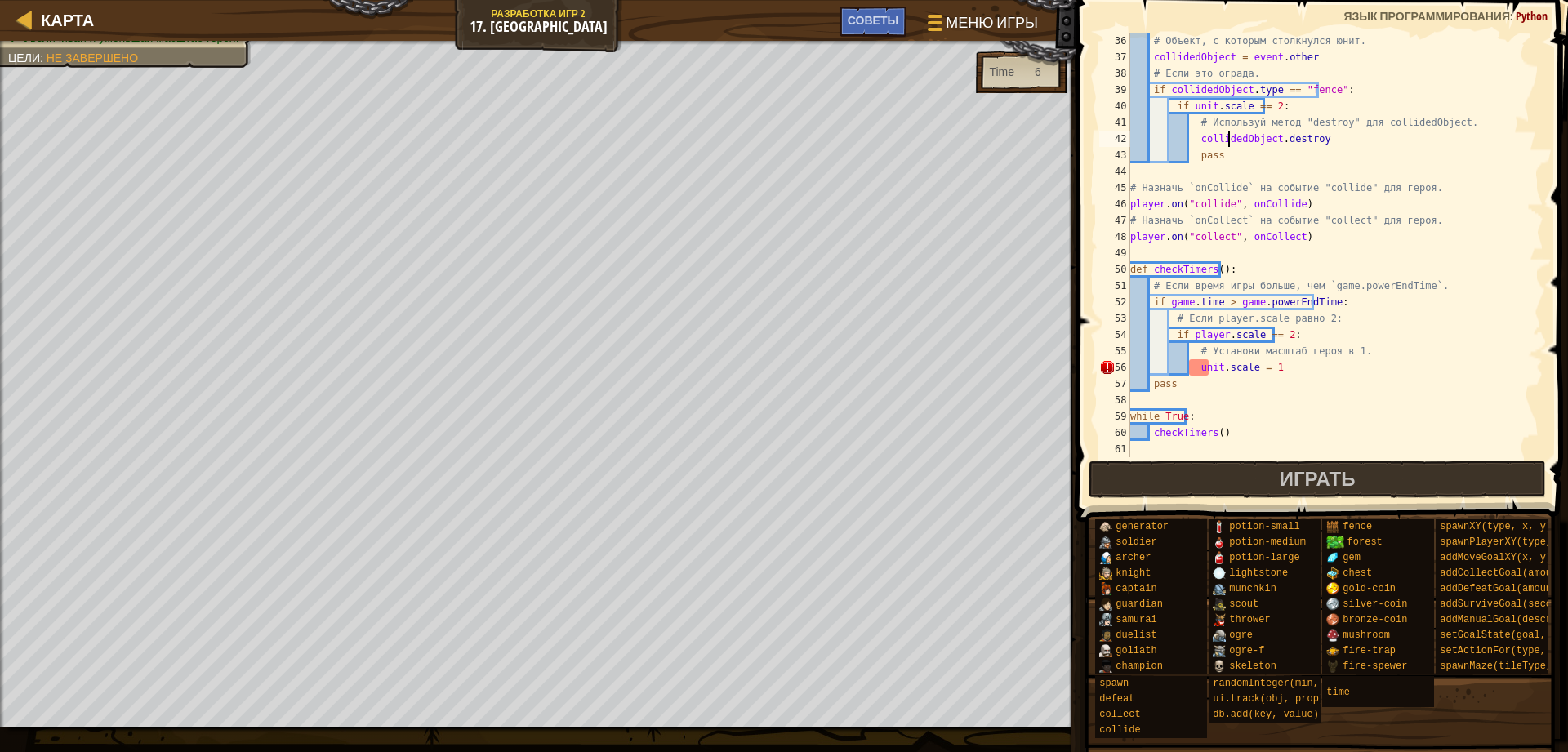
scroll to position [572, 0]
click at [1217, 368] on div "# Объект, с которым столкнулся юнит. collidedObject = event . other # Если это …" at bounding box center [1328, 262] width 404 height 458
click at [1216, 366] on div "# Объект, с которым столкнулся юнит. collidedObject = event . other # Если это …" at bounding box center [1328, 262] width 404 height 458
click at [1215, 366] on div "# Объект, с которым столкнулся юнит. collidedObject = event . other # Если это …" at bounding box center [1328, 262] width 404 height 458
type textarea "scale = 1"
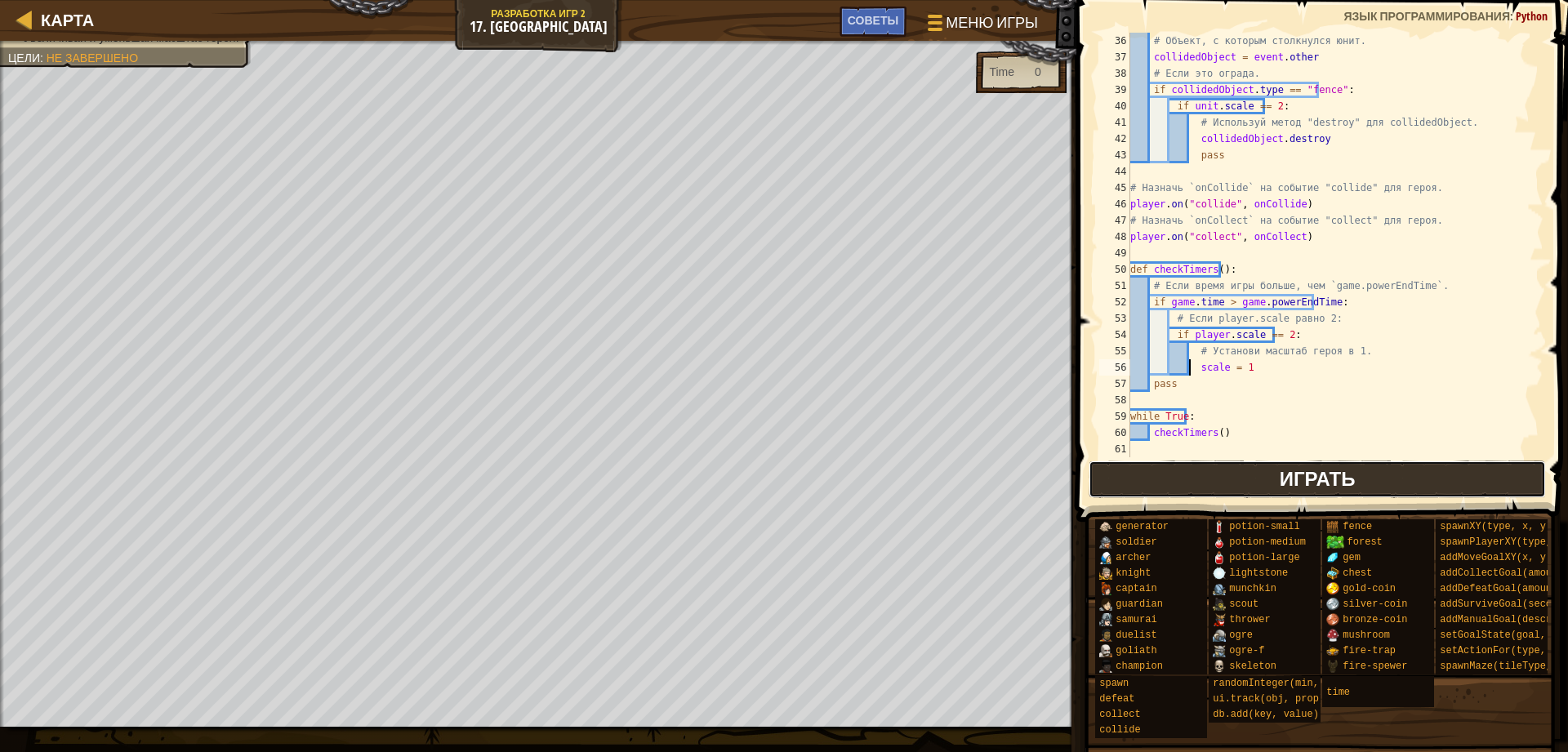
click at [1195, 480] on button "Играть" at bounding box center [1317, 479] width 458 height 37
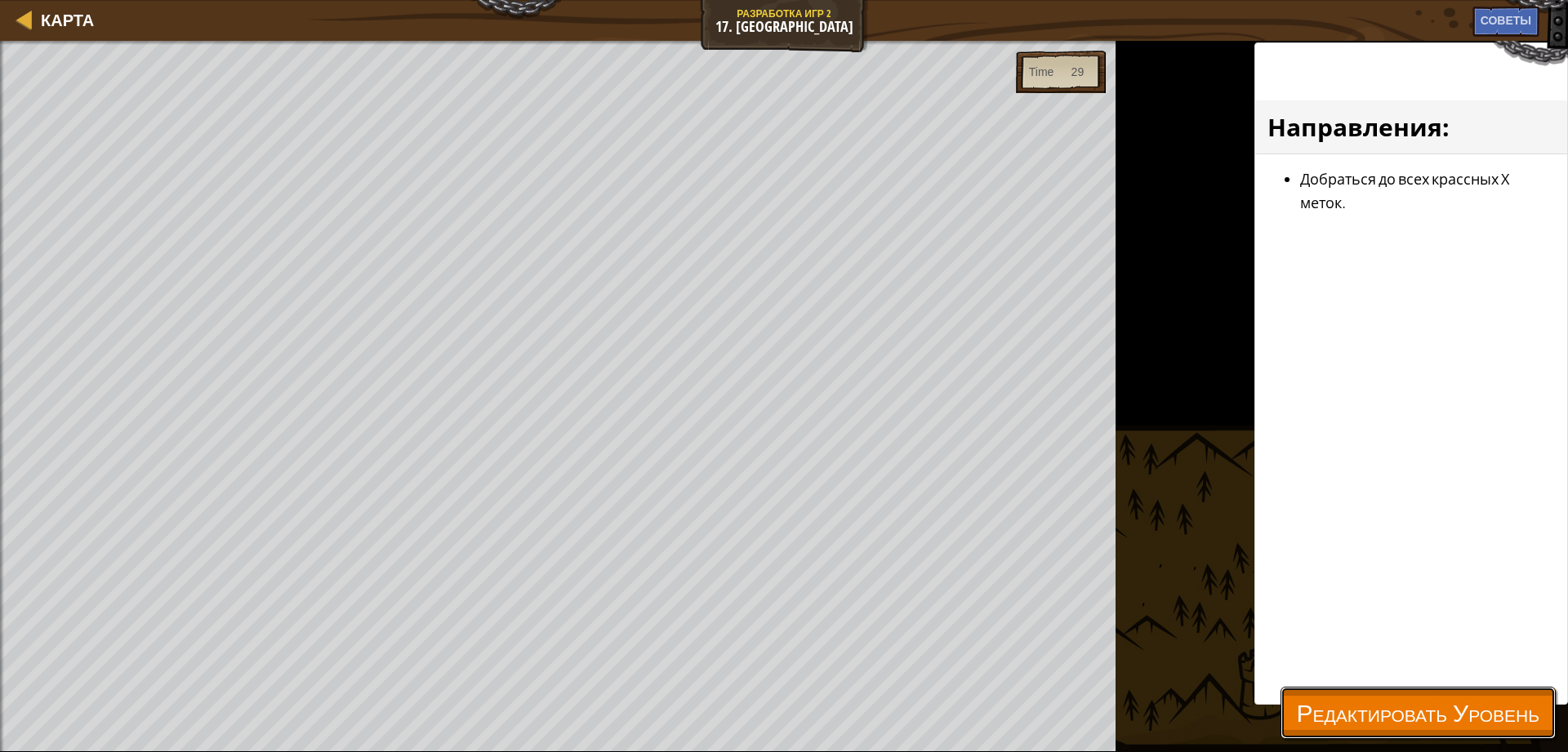
click at [1305, 723] on span "Редактировать Уровень" at bounding box center [1418, 712] width 242 height 34
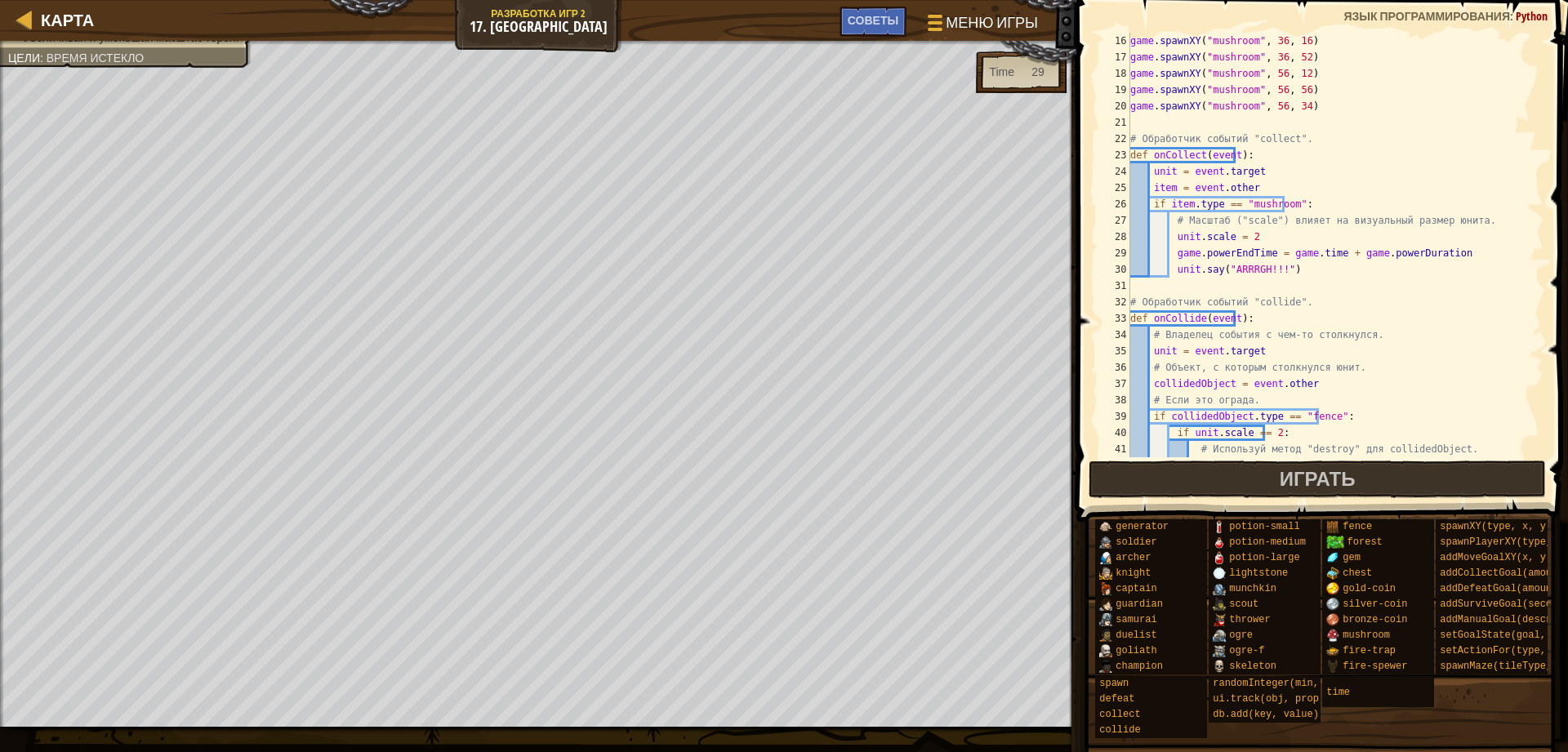
scroll to position [245, 0]
click at [880, 19] on span "Советы" at bounding box center [873, 19] width 51 height 15
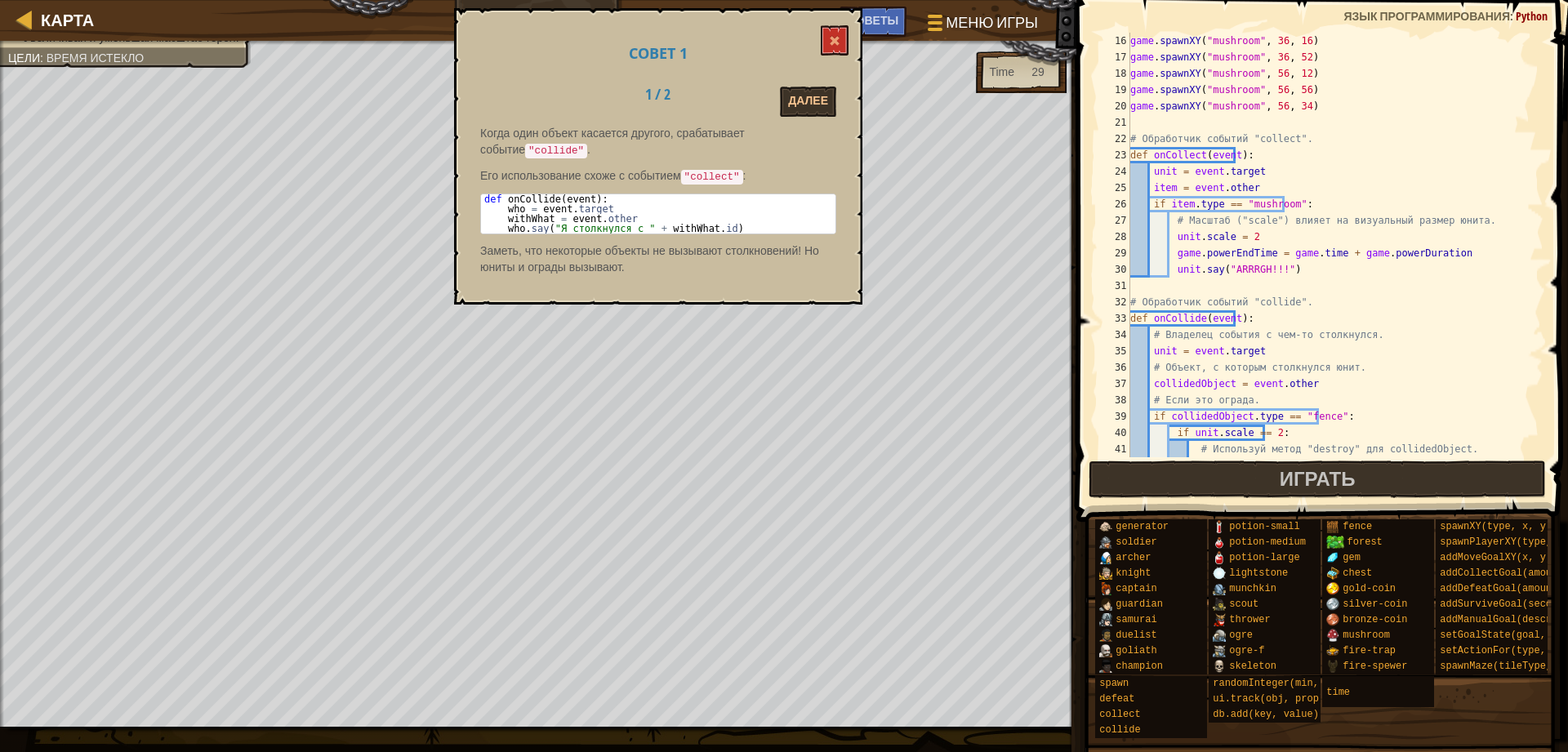
click at [773, 132] on p "Когда один объект касается другого, срабатывает событие "collide" ." at bounding box center [658, 142] width 356 height 35
click at [802, 109] on button "Далее" at bounding box center [808, 101] width 57 height 30
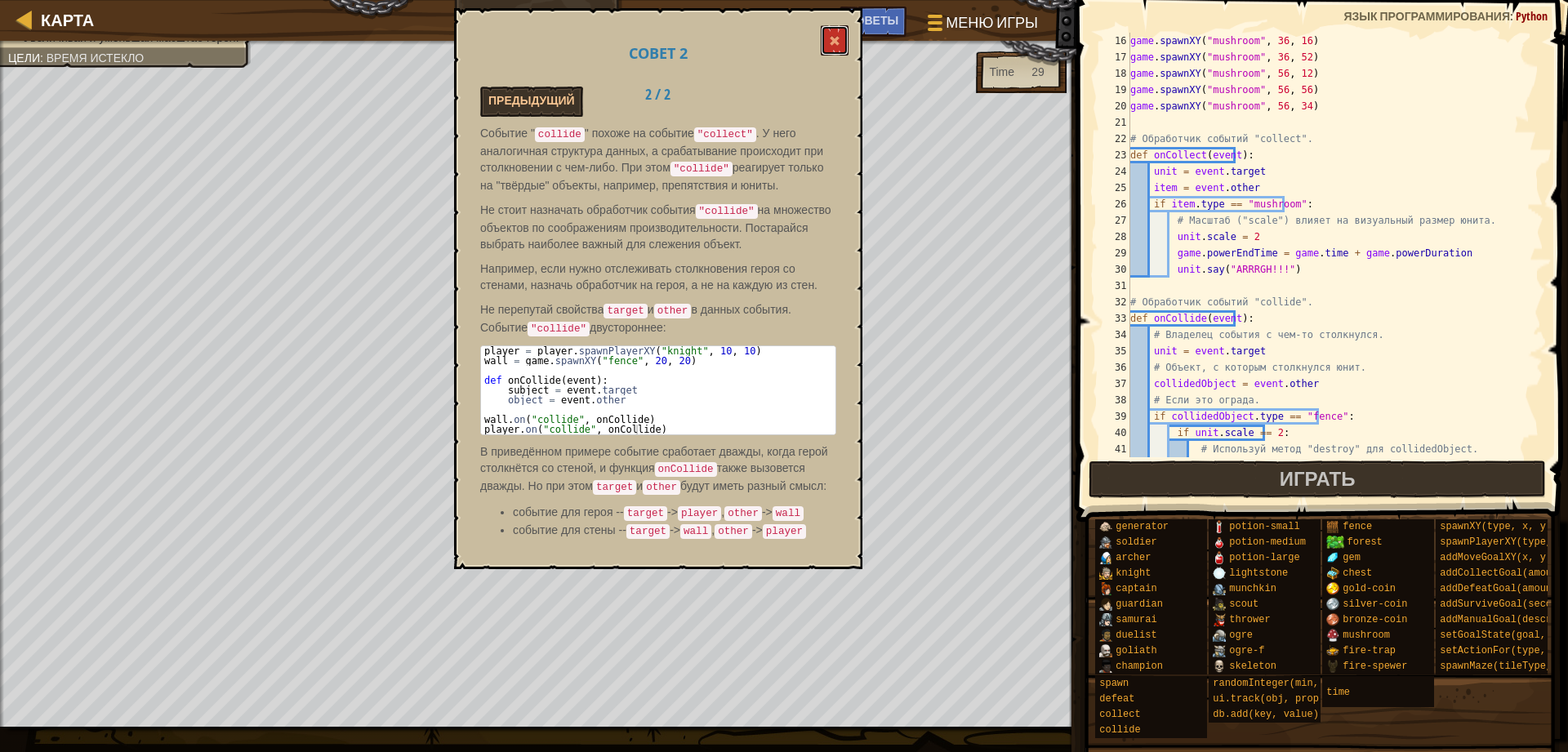
click at [851, 45] on div "Совет 2 Предыдущий 2 / 2 Событие " collide " похоже на событие "collect" . У не…" at bounding box center [658, 288] width 408 height 561
click at [835, 43] on span at bounding box center [834, 41] width 12 height 12
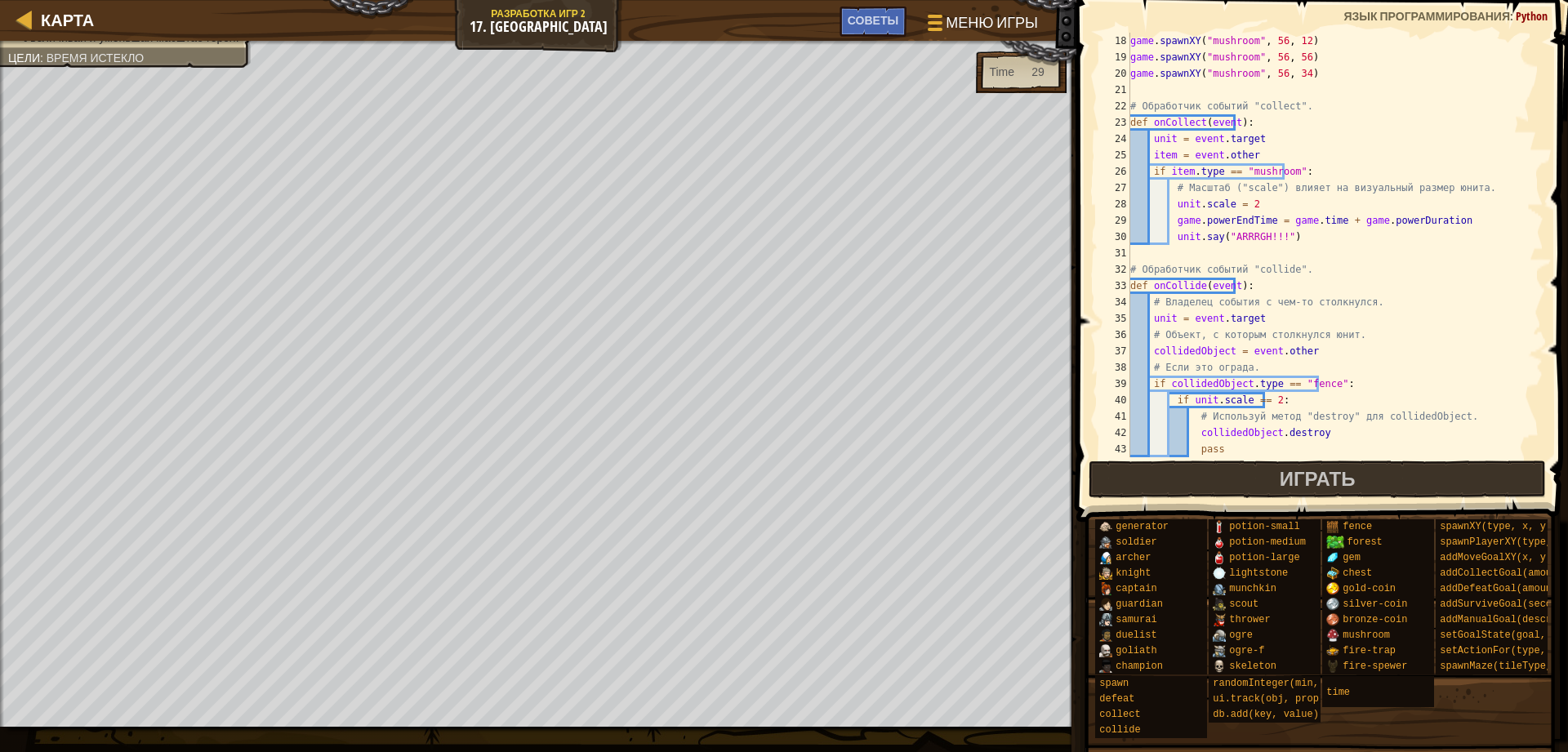
scroll to position [277, 0]
click at [1100, 488] on button "Играть" at bounding box center [1317, 479] width 458 height 37
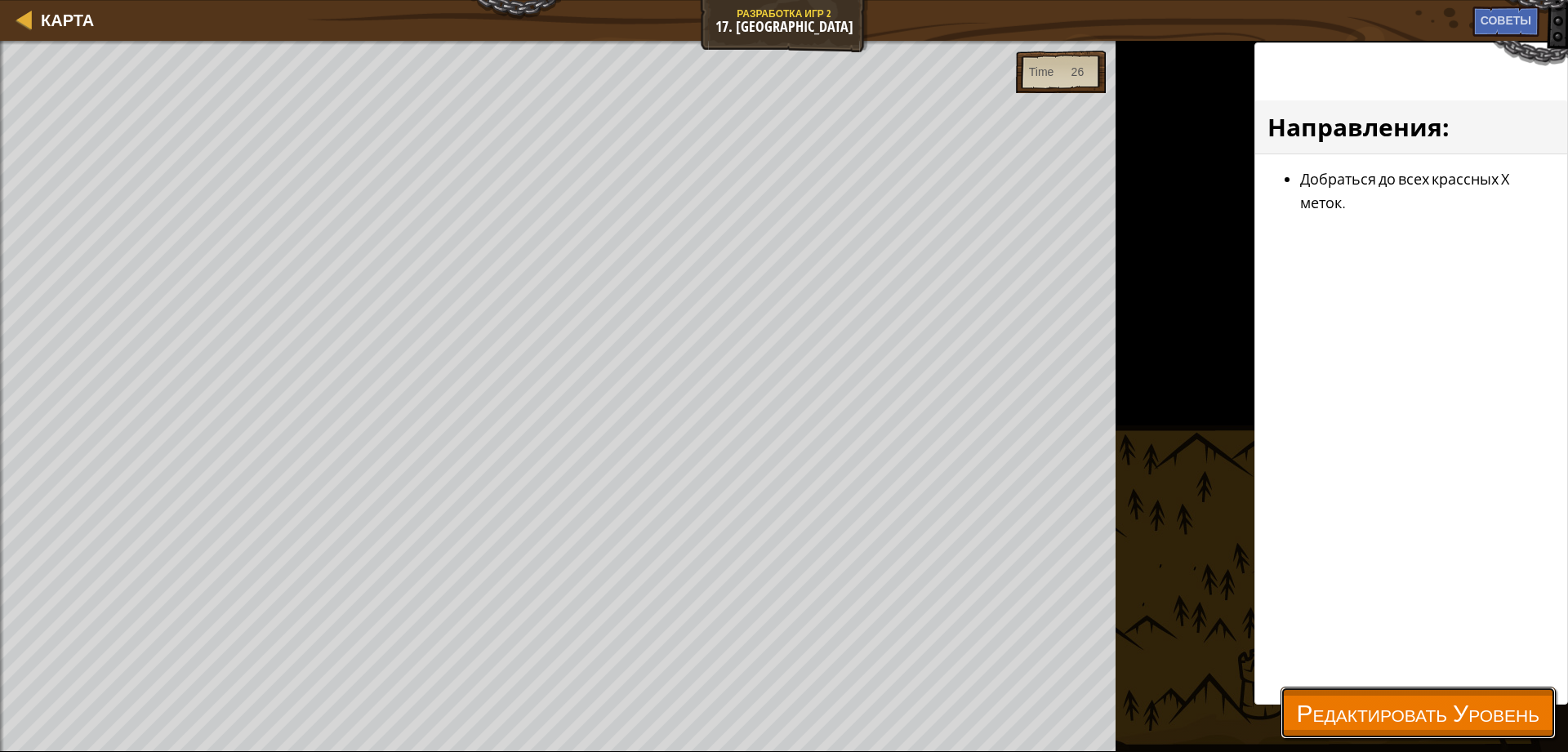
click at [1350, 698] on span "Редактировать Уровень" at bounding box center [1418, 712] width 242 height 34
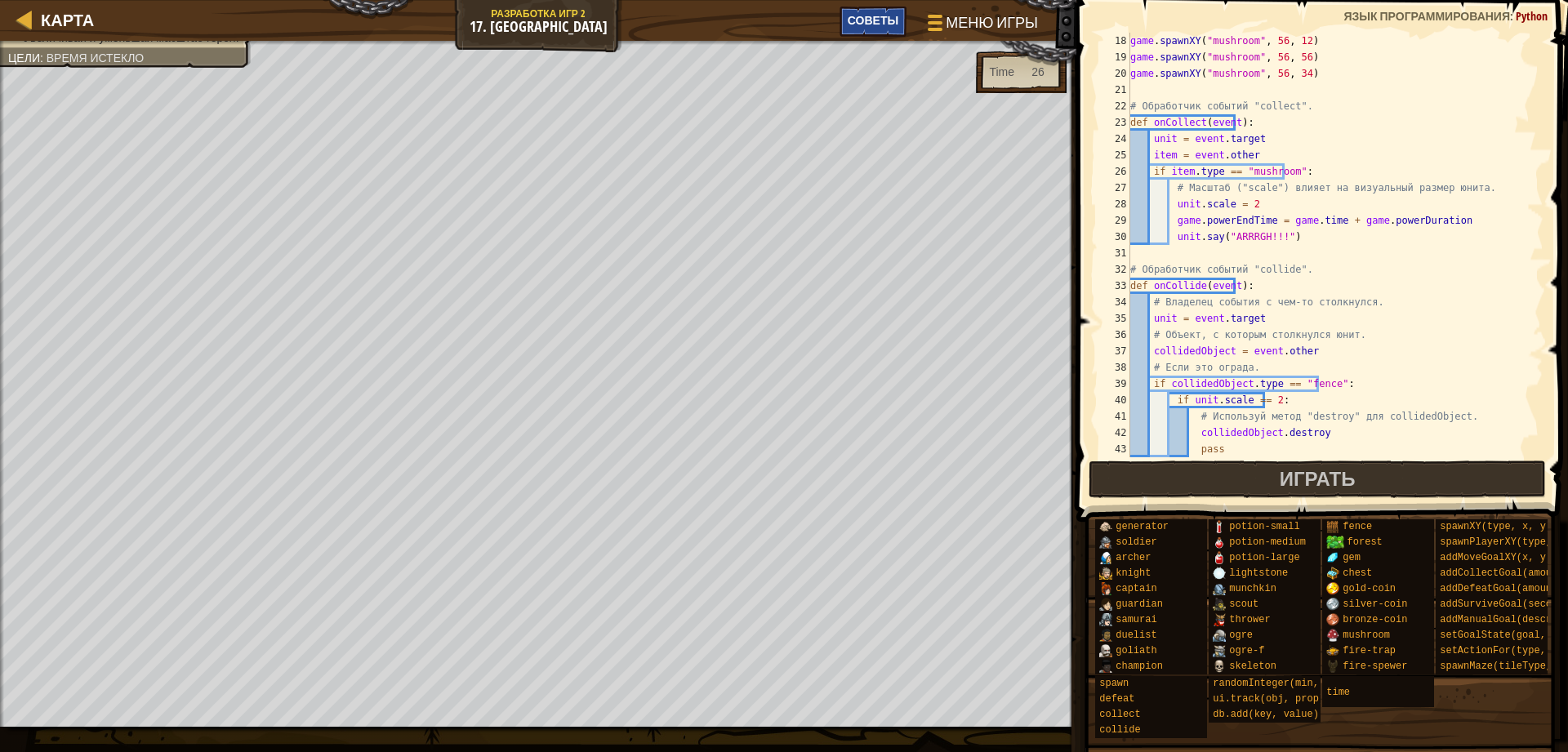
click at [871, 31] on div "Советы" at bounding box center [872, 21] width 67 height 30
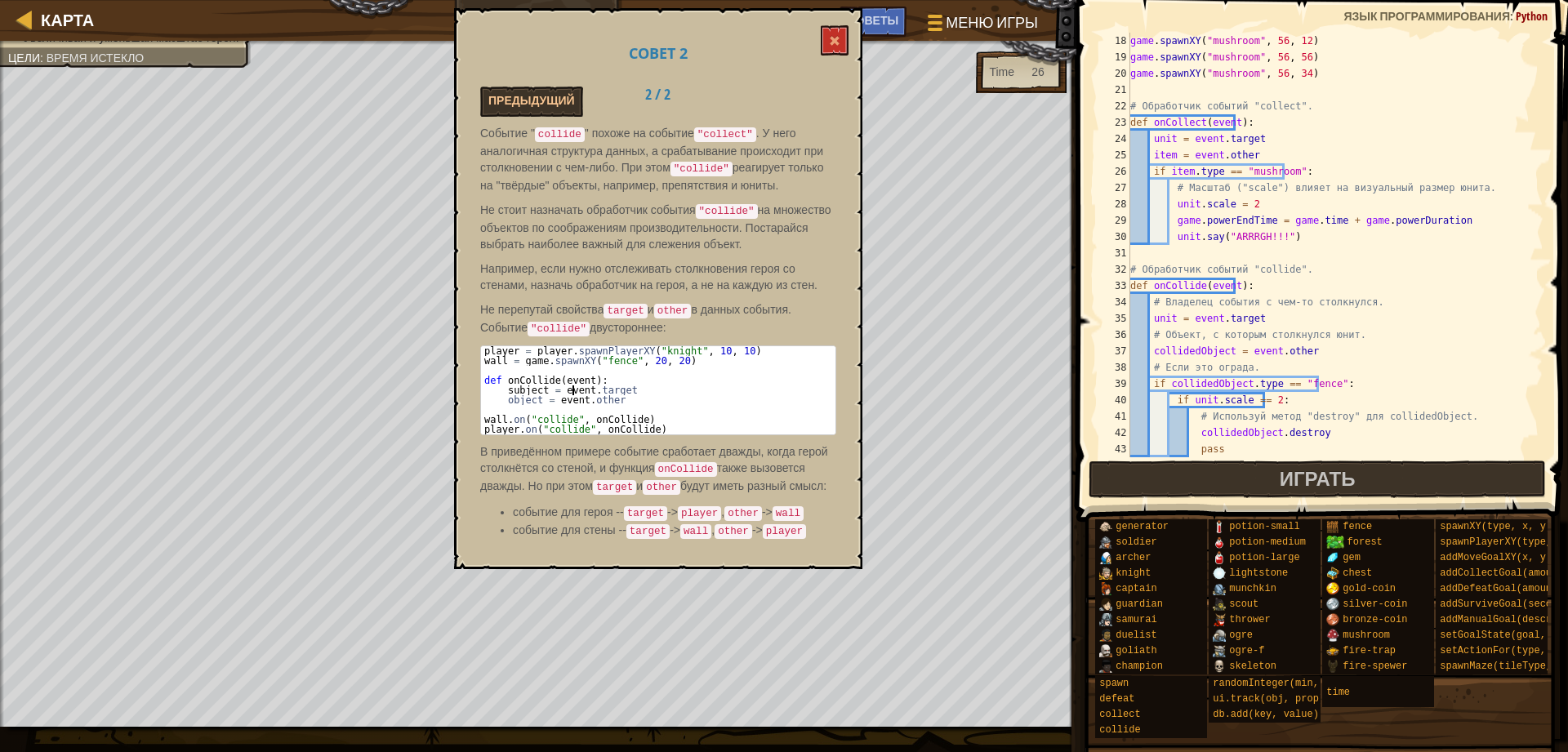
drag, startPoint x: 598, startPoint y: 386, endPoint x: 573, endPoint y: 387, distance: 25.0
click at [573, 387] on div "player = player . spawnPlayerXY ( "knight" , 10 , 10 ) wall = game . spawnXY ( …" at bounding box center [657, 400] width 355 height 108
drag, startPoint x: 572, startPoint y: 413, endPoint x: 593, endPoint y: 419, distance: 21.8
click at [593, 419] on div "player = player . spawnPlayerXY ( "knight" , 10 , 10 ) wall = game . spawnXY ( …" at bounding box center [657, 400] width 355 height 108
type textarea "wall.on("collide", onCollide)"
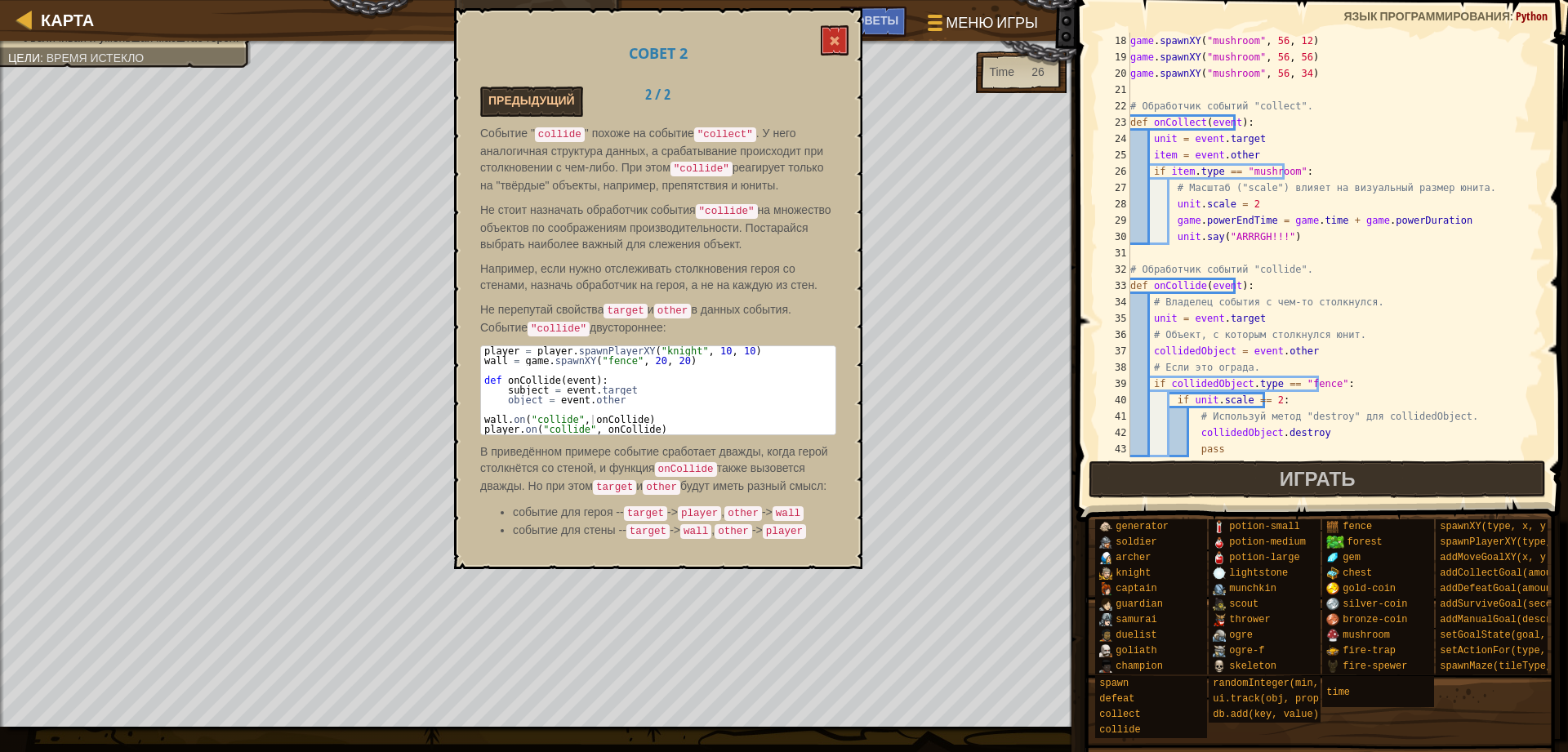
drag, startPoint x: 551, startPoint y: 438, endPoint x: 568, endPoint y: 449, distance: 20.2
click at [568, 449] on div "Событие " collide " похоже на событие "collect" . У него аналогичная структура …" at bounding box center [658, 336] width 356 height 423
drag, startPoint x: 543, startPoint y: 458, endPoint x: 602, endPoint y: 458, distance: 59.0
click at [602, 458] on p "В приведённом примере событие сработает дважды, когда герой столкнётся со стено…" at bounding box center [658, 469] width 356 height 52
click at [831, 34] on button at bounding box center [834, 40] width 27 height 30
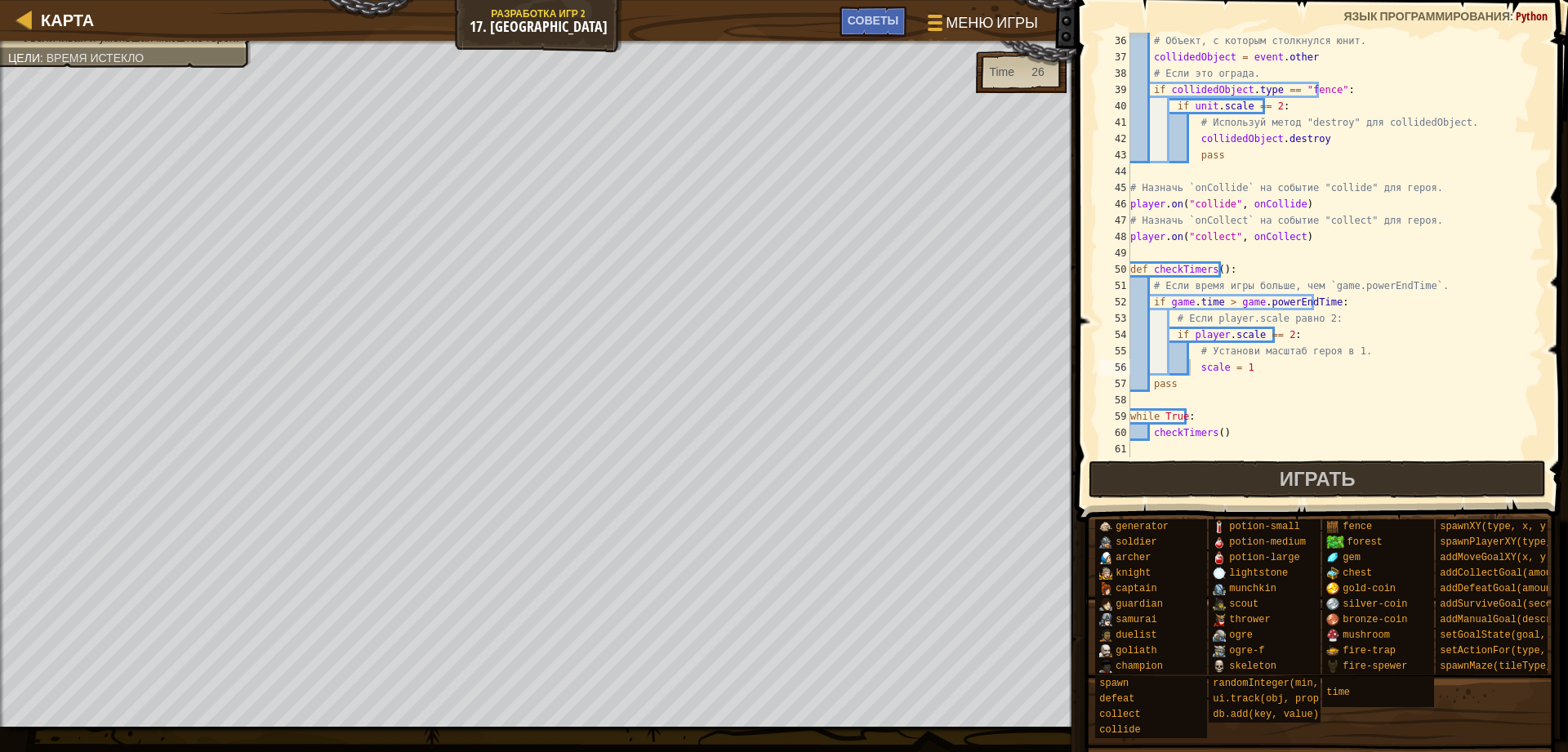
scroll to position [572, 0]
click at [1103, 480] on button "Играть" at bounding box center [1317, 479] width 458 height 37
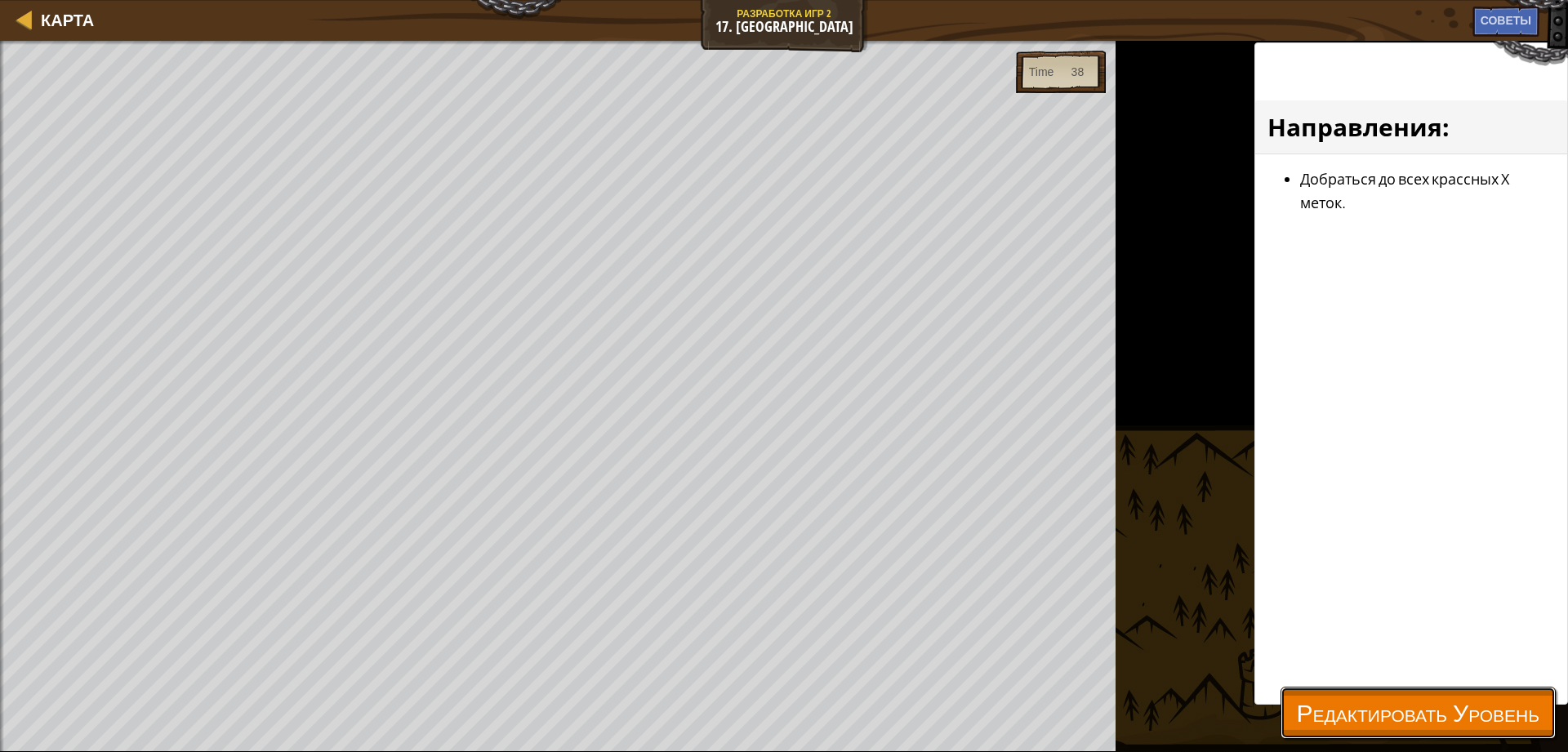
click at [1354, 719] on span "Редактировать Уровень" at bounding box center [1418, 712] width 242 height 34
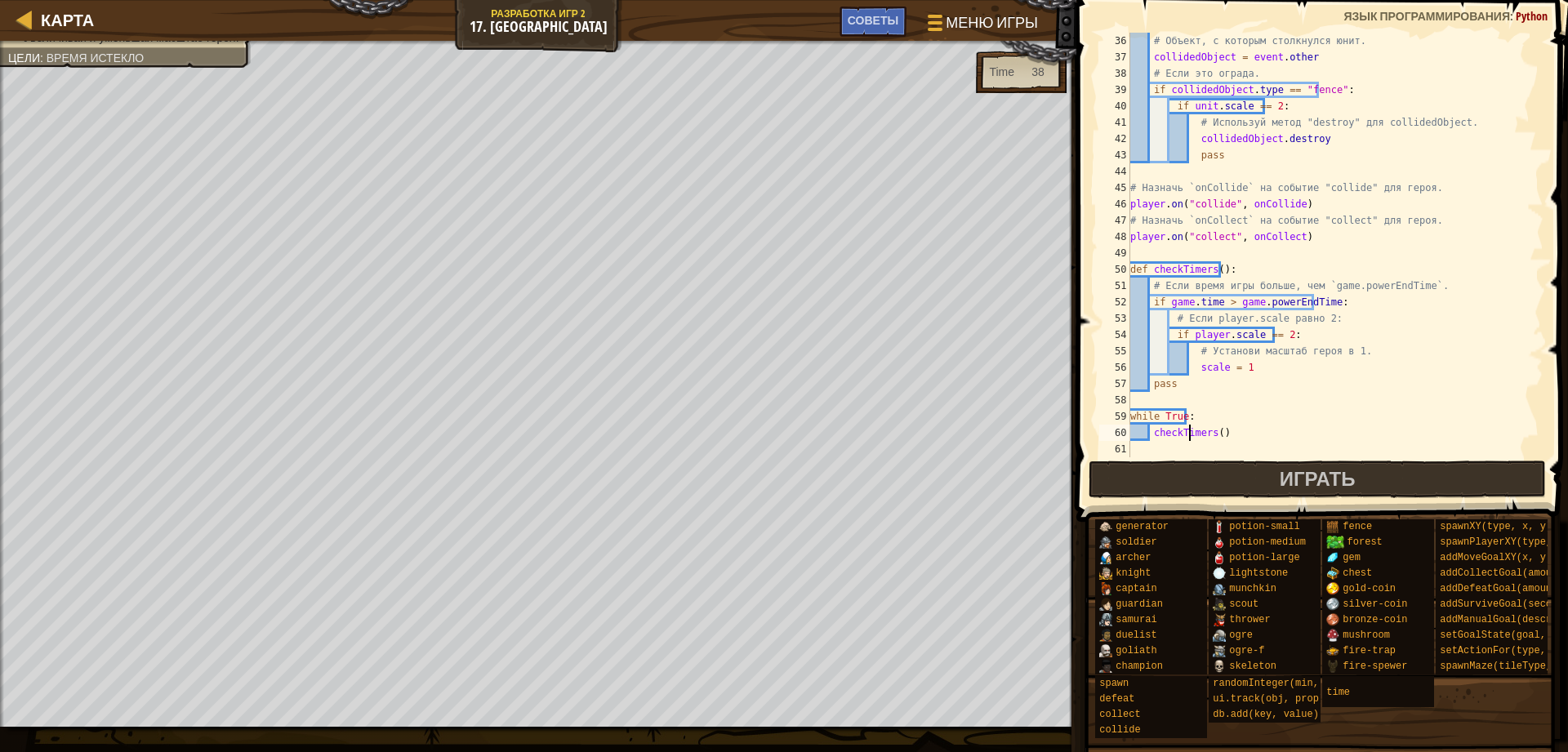
click at [1190, 425] on div "# Объект, с которым столкнулся юнит. collidedObject = event . other # Если это …" at bounding box center [1328, 262] width 404 height 458
click at [1154, 438] on div "# Объект, с которым столкнулся юнит. collidedObject = event . other # Если это …" at bounding box center [1328, 262] width 404 height 458
click at [1281, 331] on div "# Объект, с которым столкнулся юнит. collidedObject = event . other # Если это …" at bounding box center [1328, 262] width 404 height 458
click at [1328, 295] on div "# Объект, с которым столкнулся юнит. collidedObject = event . other # Если это …" at bounding box center [1328, 262] width 404 height 458
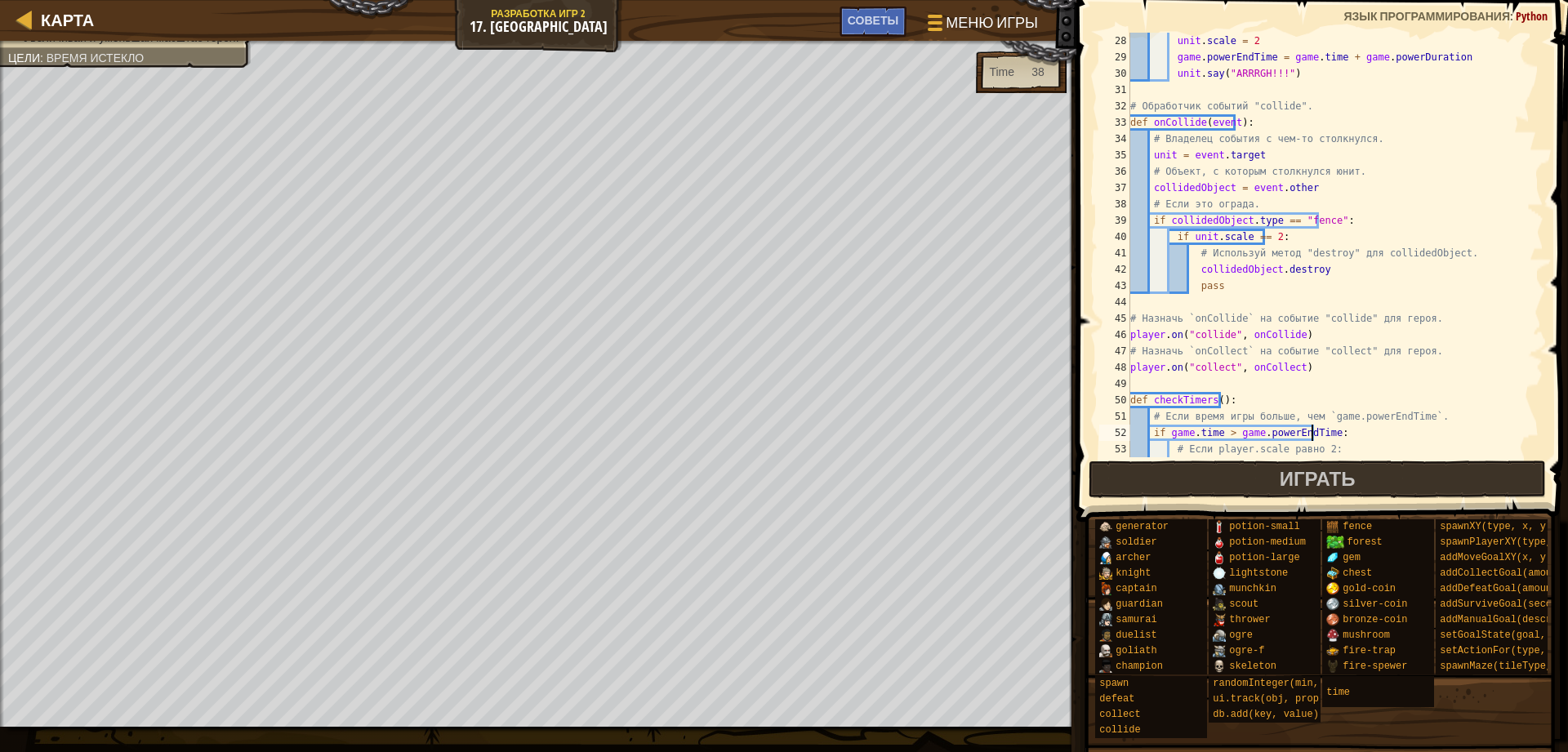
scroll to position [572, 0]
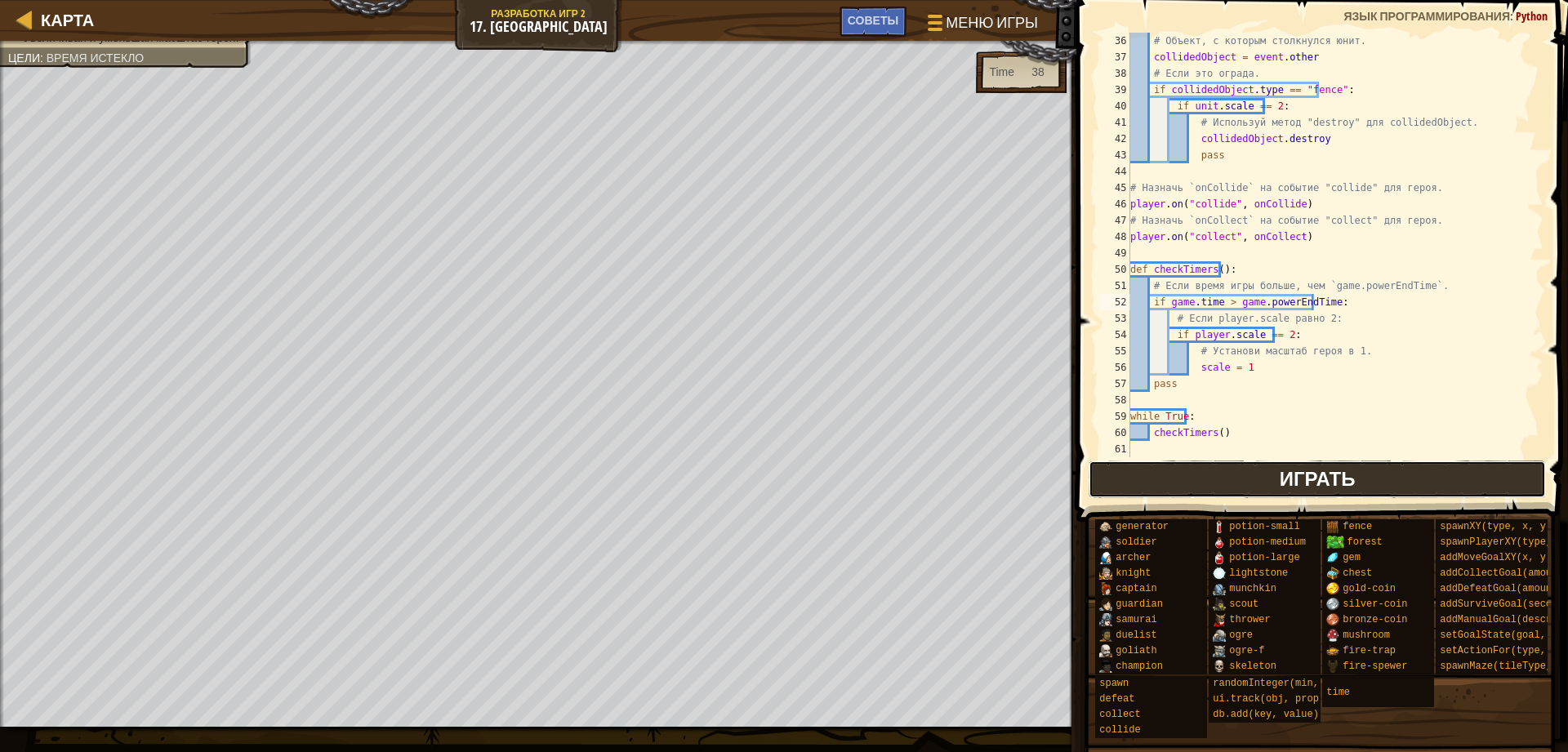
click at [1171, 489] on button "Играть" at bounding box center [1317, 479] width 458 height 37
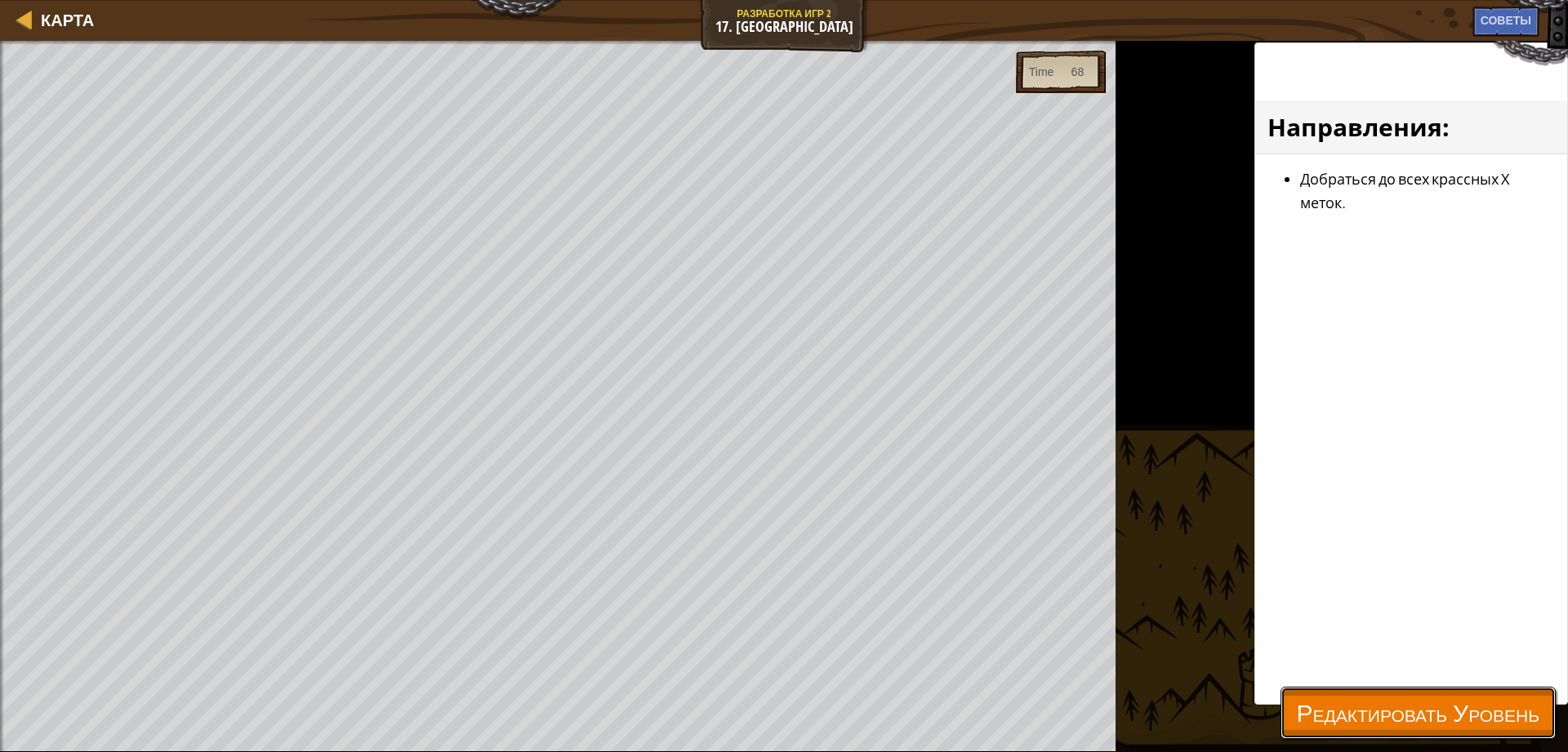
click at [1372, 700] on span "Редактировать Уровень" at bounding box center [1418, 712] width 242 height 34
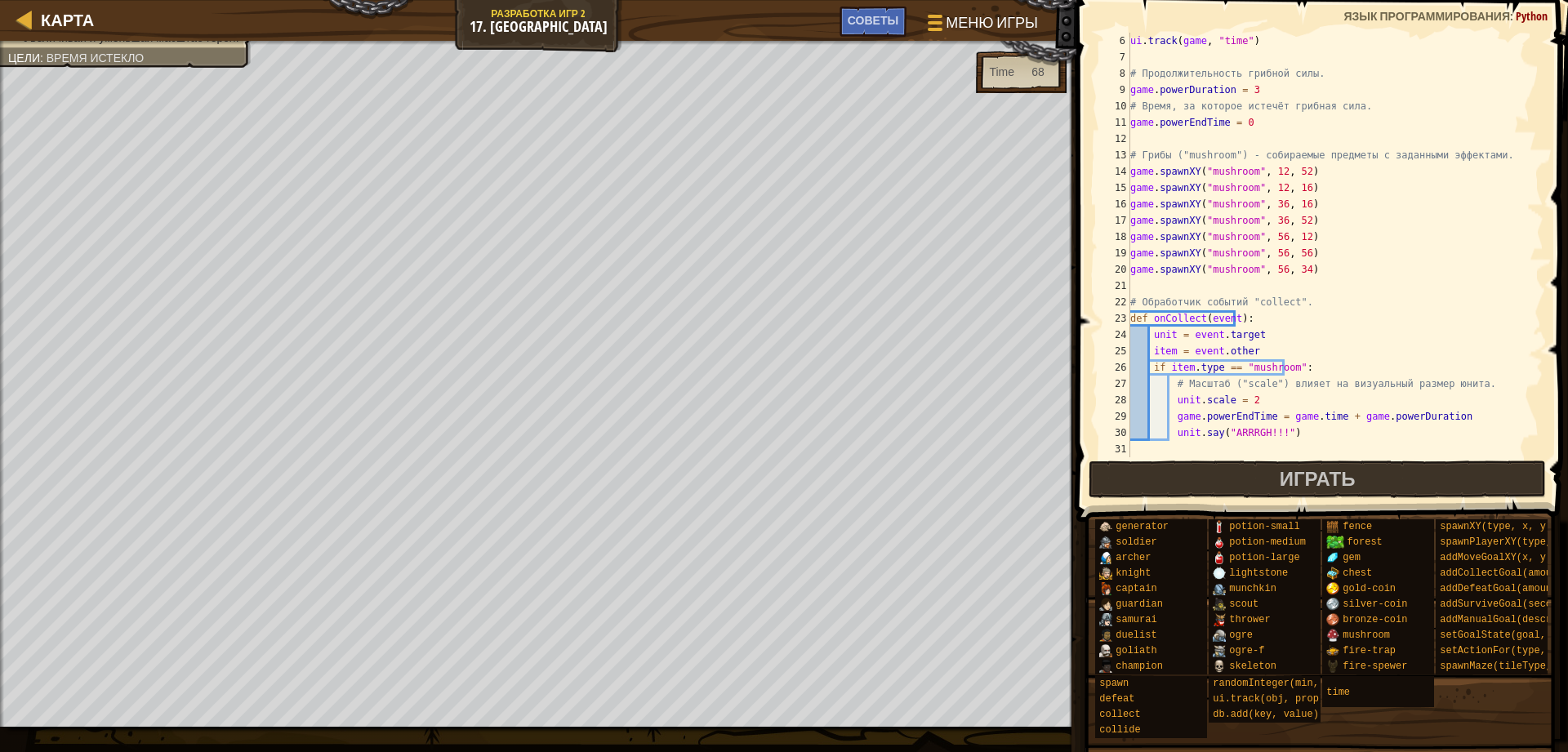
scroll to position [0, 0]
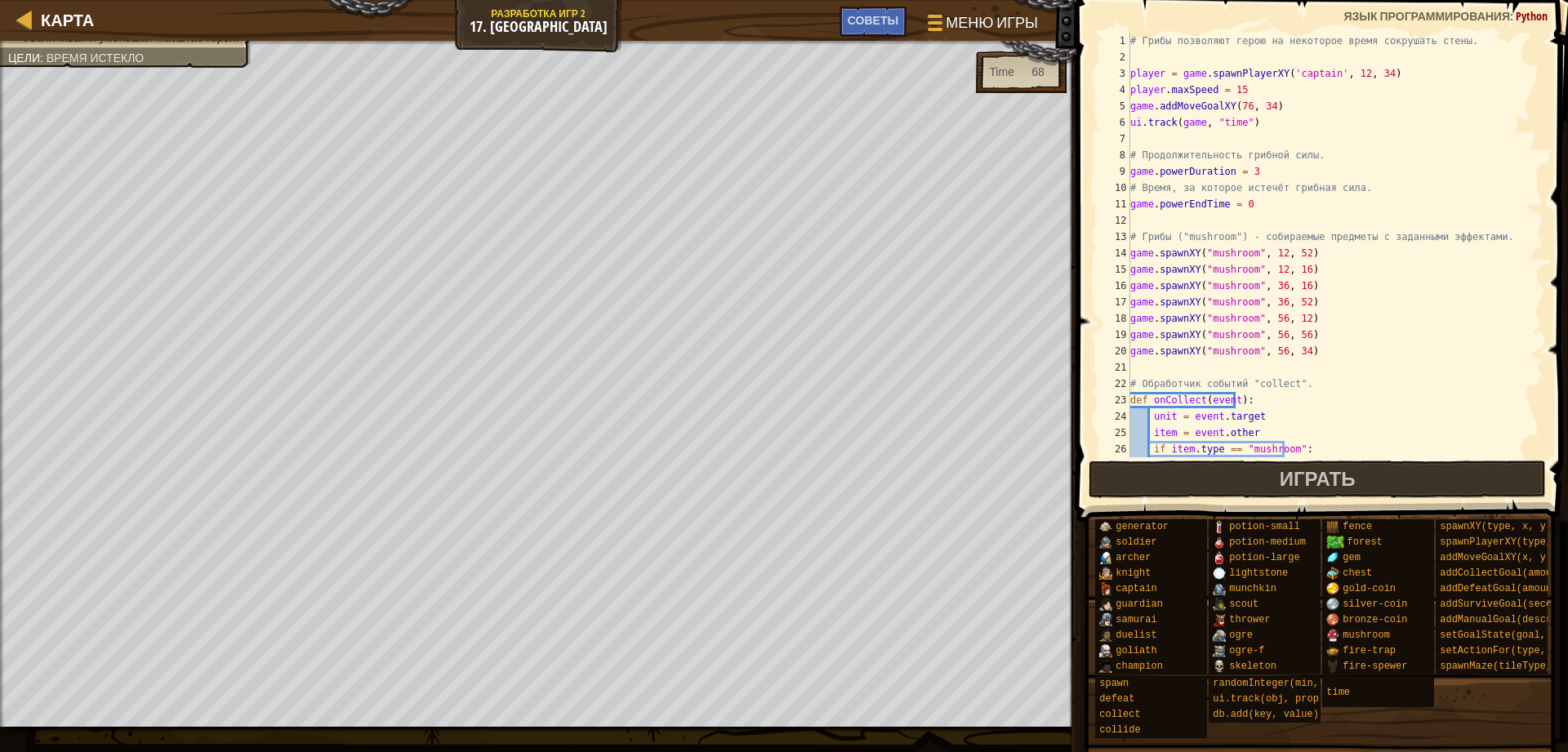
paste textarea "wall.on("collide", onC"
type textarea "wall.on("collide", onC"
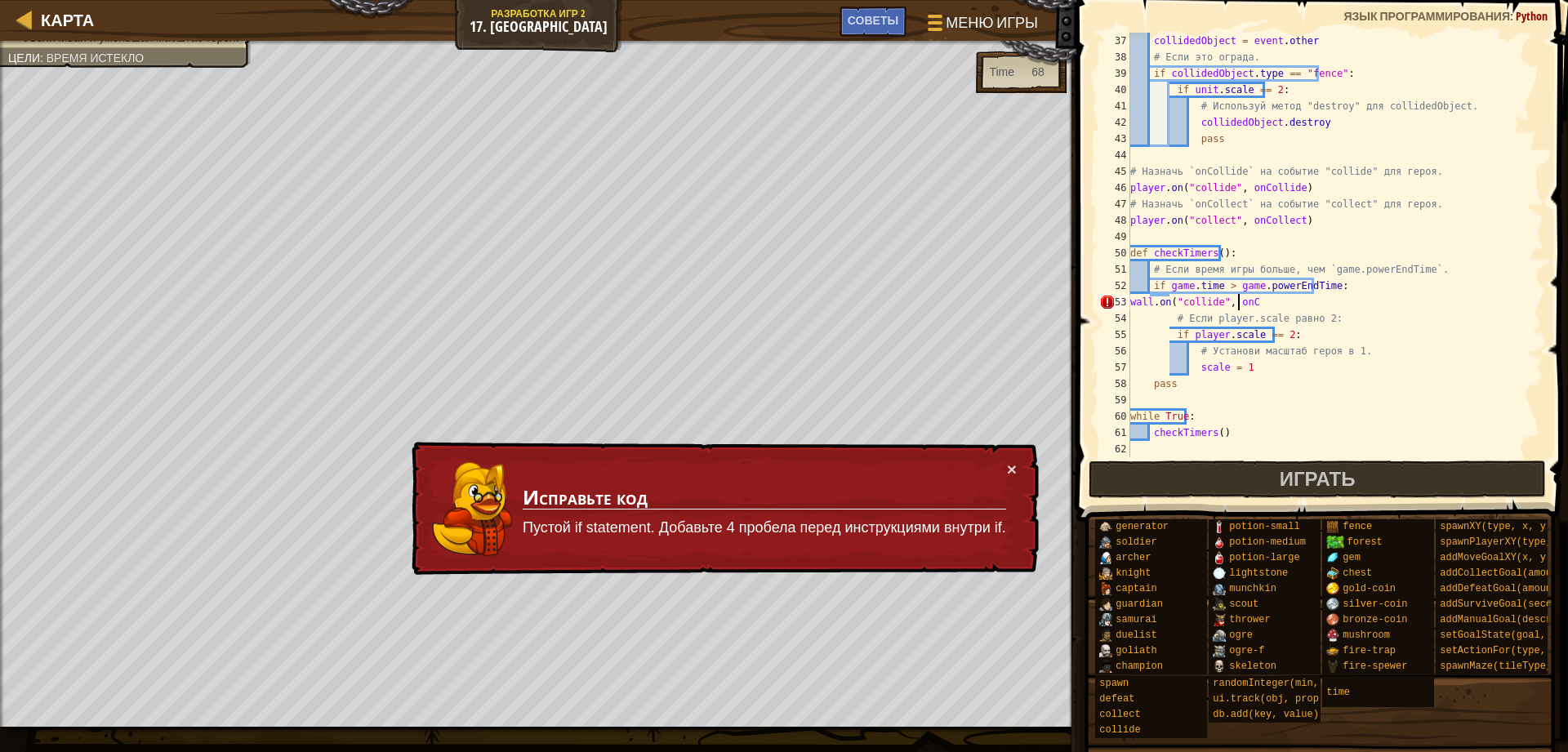
scroll to position [588, 0]
click at [1005, 465] on td "Исправьте код Пустой if statement. Добавьте 4 пробела перед инструкциями внутри…" at bounding box center [764, 510] width 487 height 105
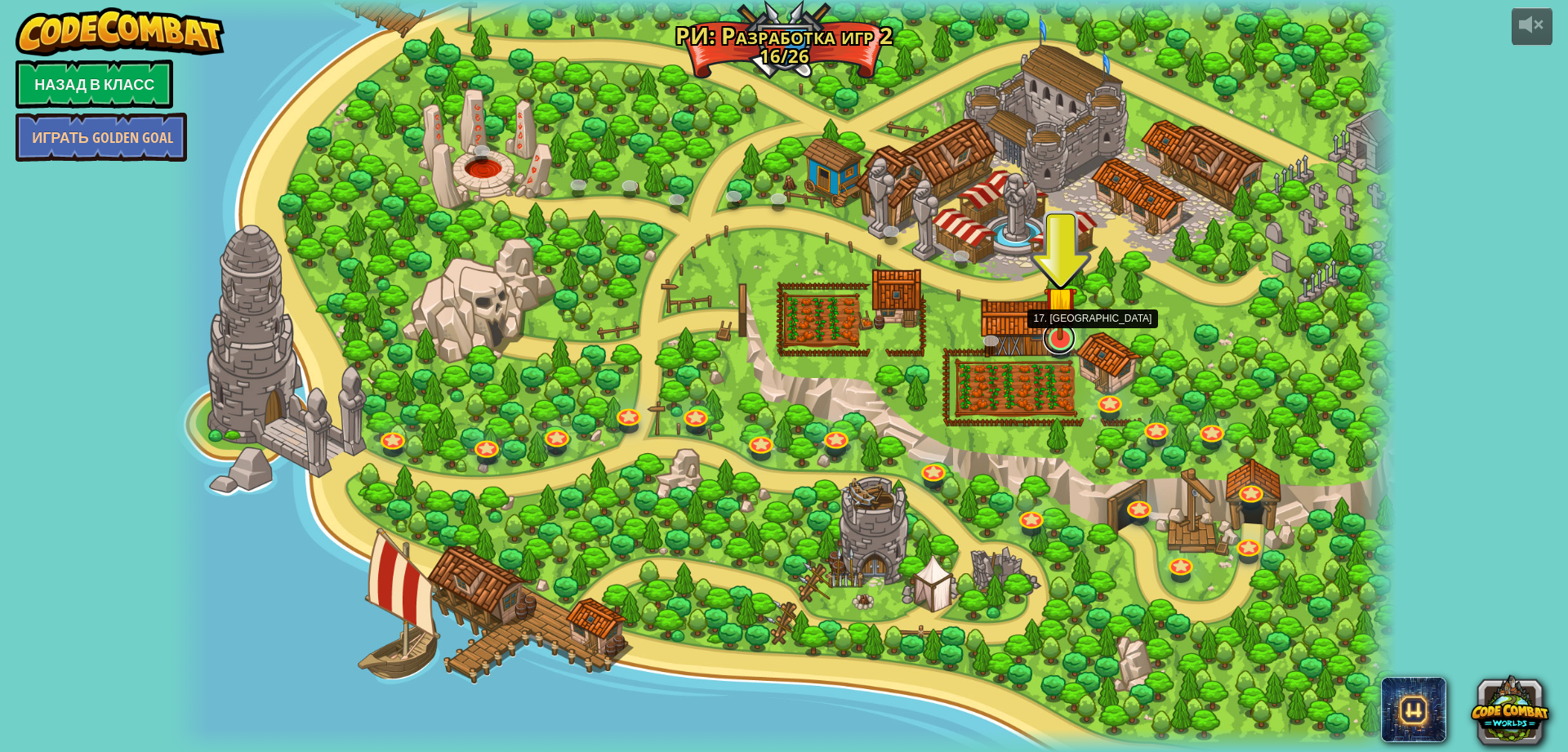
click at [1056, 350] on link at bounding box center [1059, 338] width 33 height 33
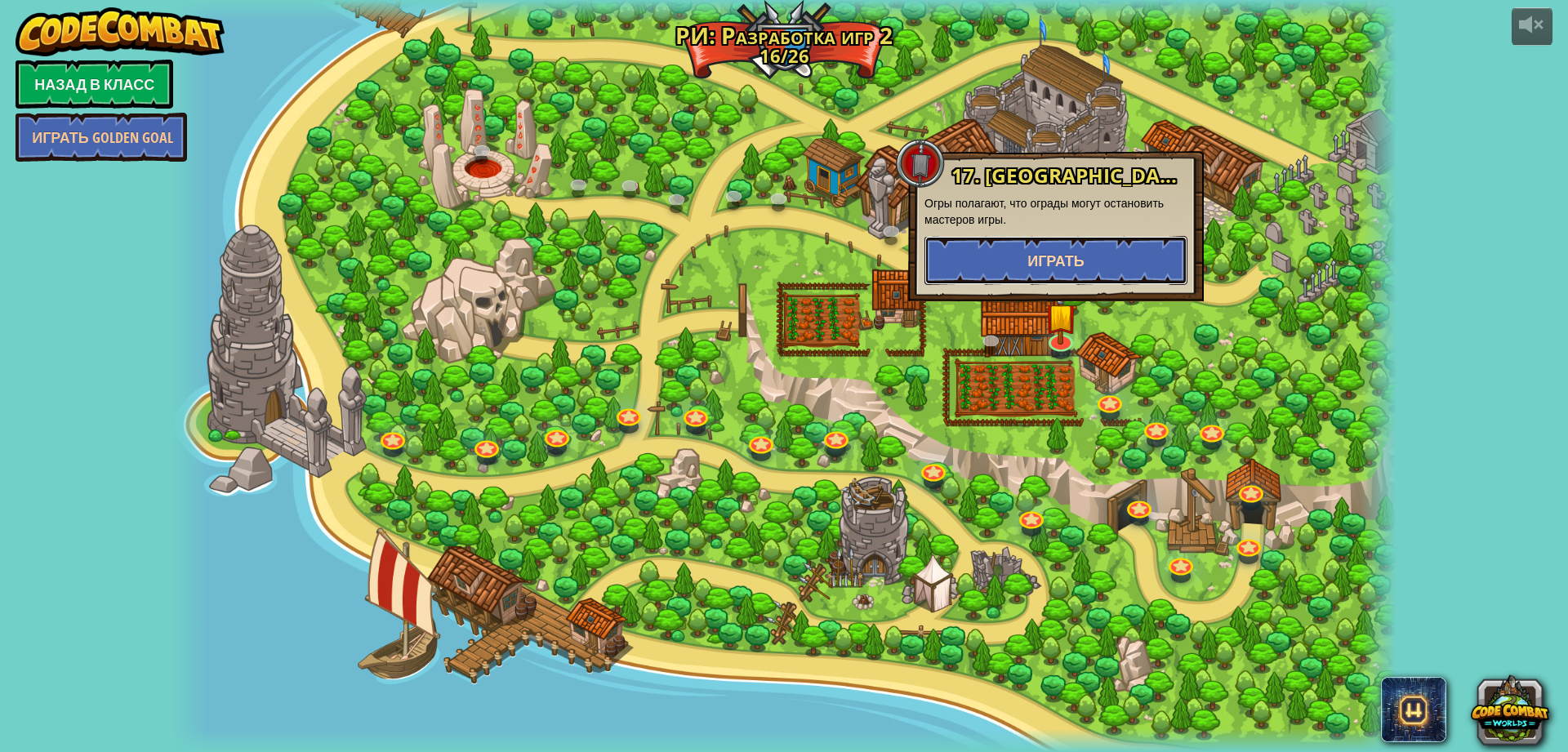
click at [1034, 252] on span "Играть" at bounding box center [1056, 261] width 57 height 20
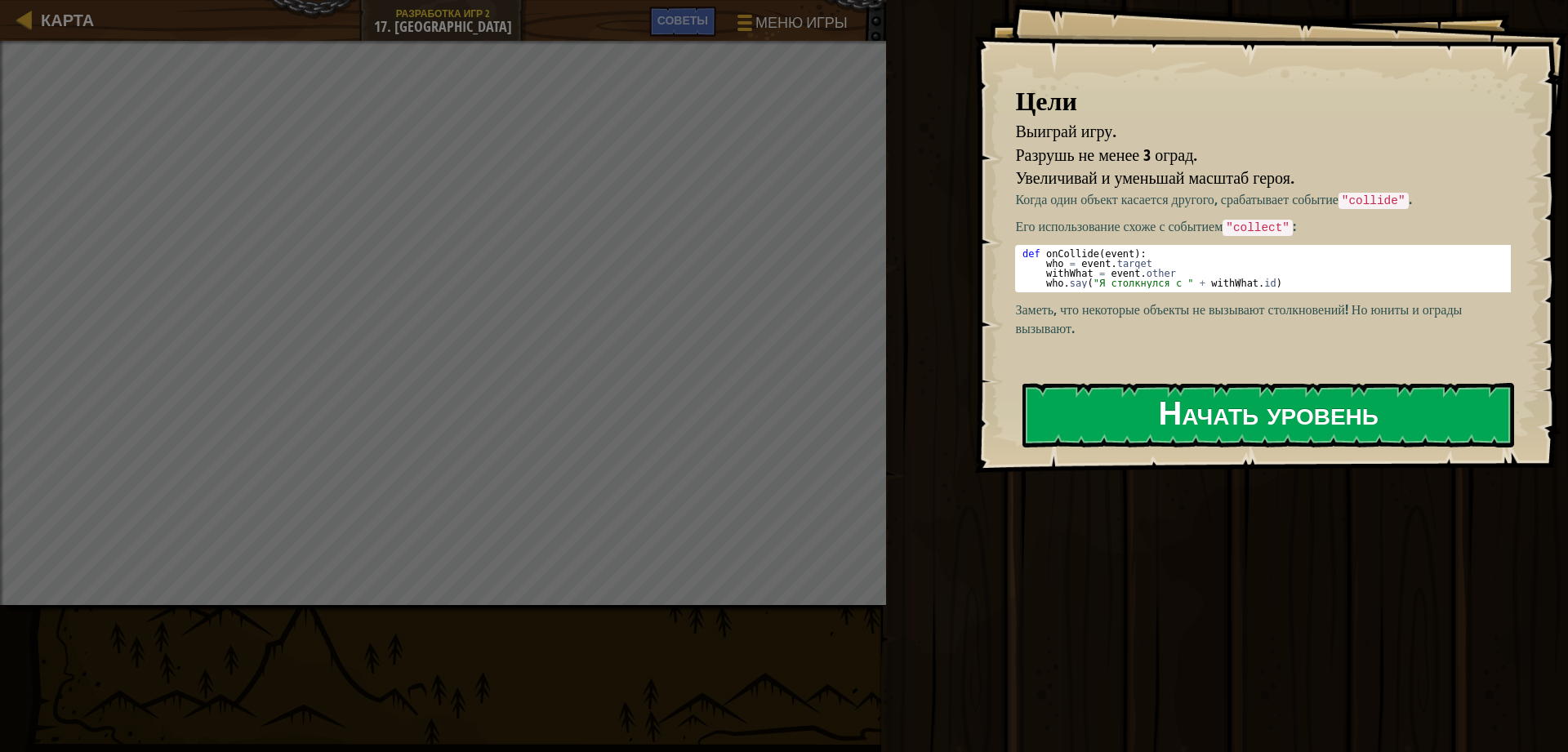
click at [1062, 329] on p "Заметь, что некоторые объекты не вызывают столкновений! Но юниты и ограды вызыв…" at bounding box center [1268, 319] width 508 height 37
click at [1059, 395] on button "Начать уровень" at bounding box center [1267, 415] width 491 height 65
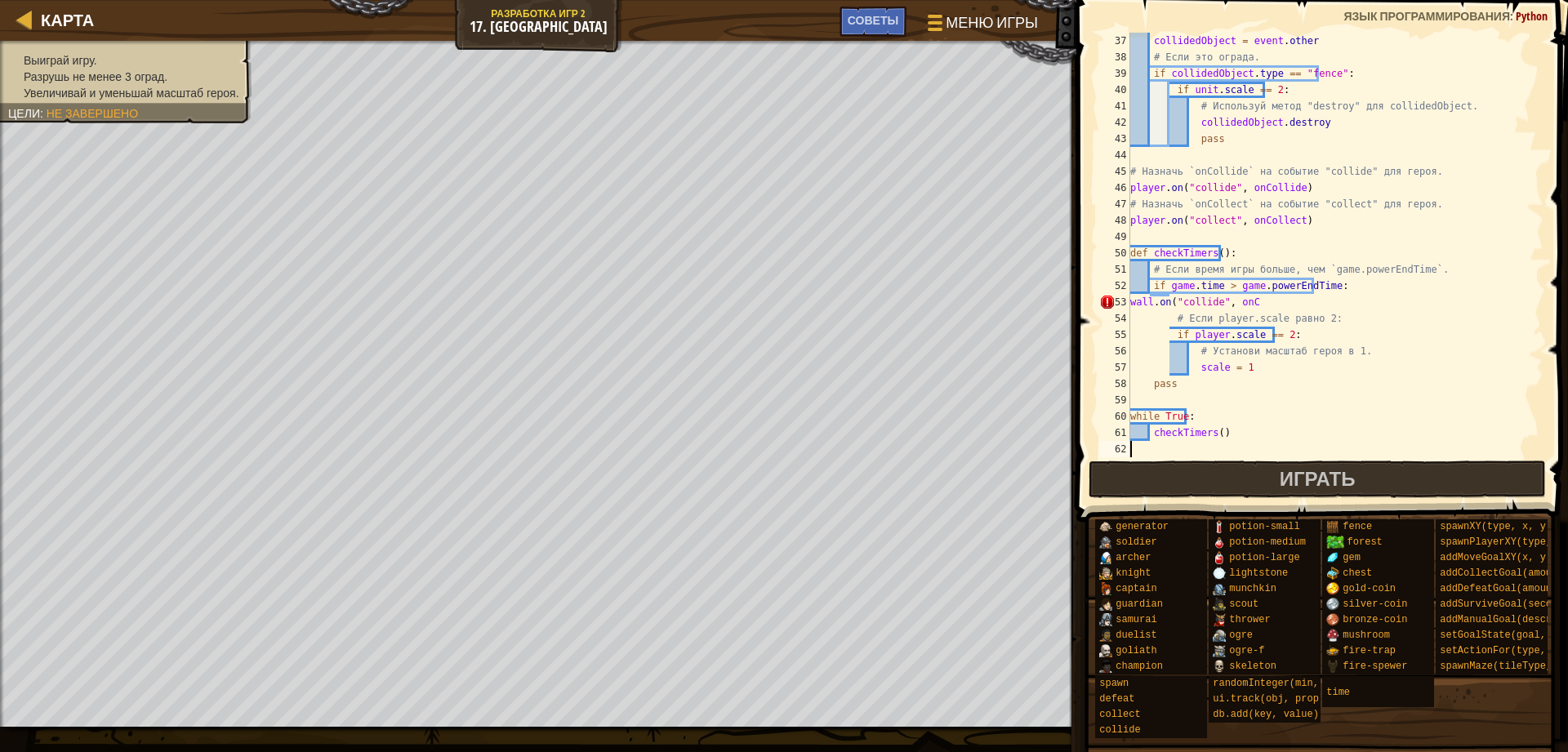
scroll to position [588, 0]
click at [1253, 299] on div "collidedObject = event . other # Если это ограда. if collidedObject . type == "…" at bounding box center [1328, 262] width 404 height 458
click at [1169, 335] on div "collidedObject = event . other # Если это ограда. if collidedObject . type == "…" at bounding box center [1328, 262] width 404 height 458
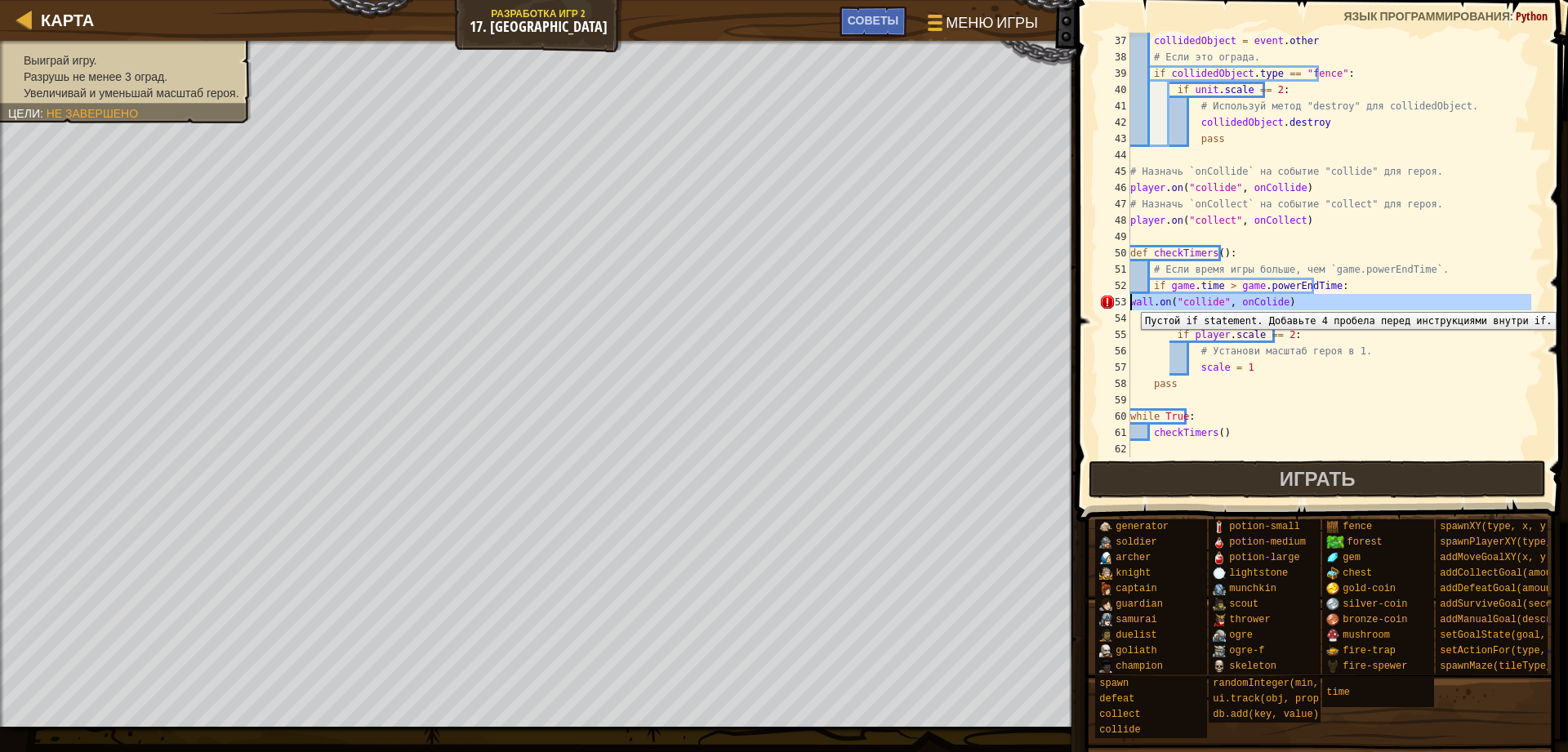
click at [1129, 300] on div "53" at bounding box center [1114, 302] width 31 height 16
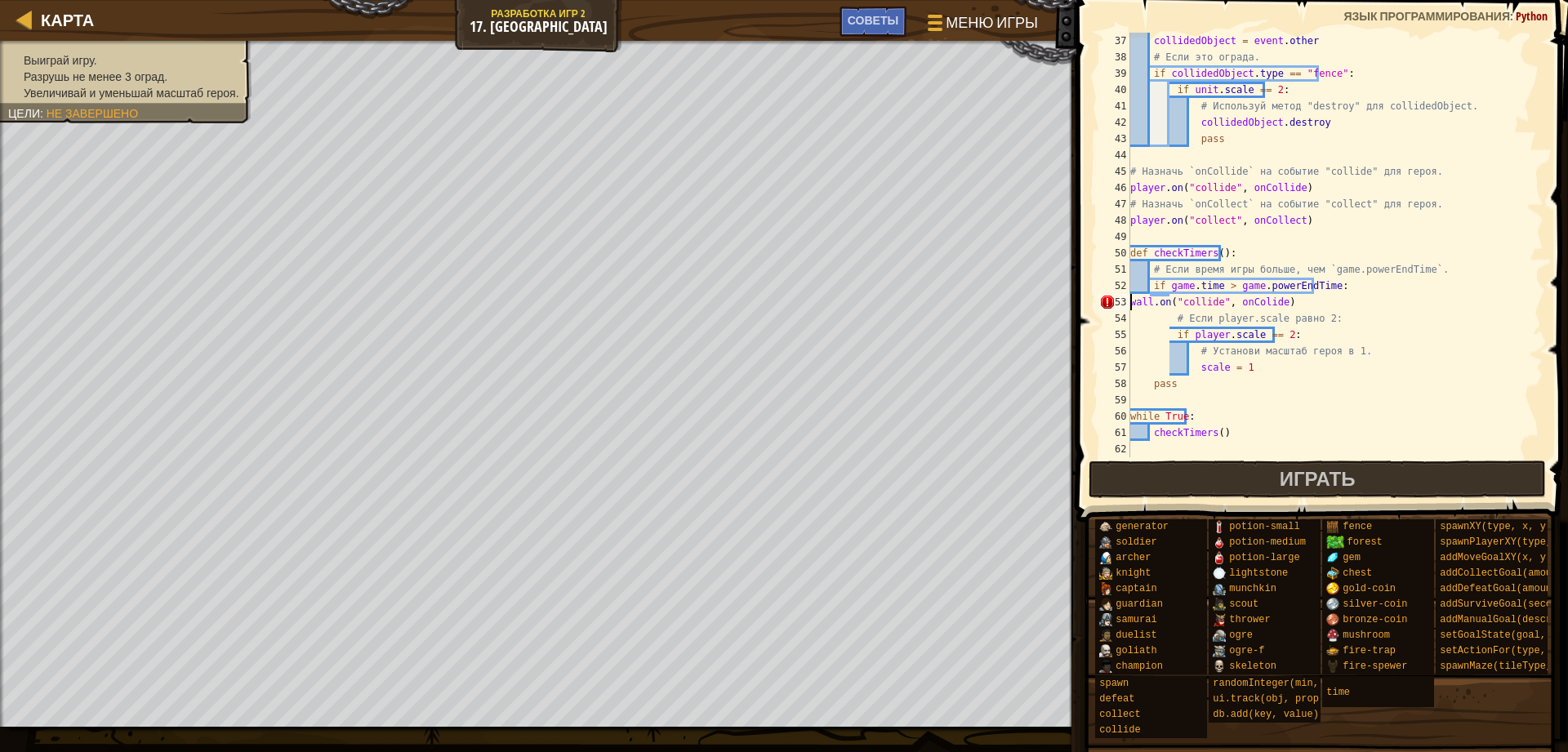
click at [1130, 303] on div "collidedObject = event . other # Если это ограда. if collidedObject . type == "…" at bounding box center [1328, 262] width 404 height 458
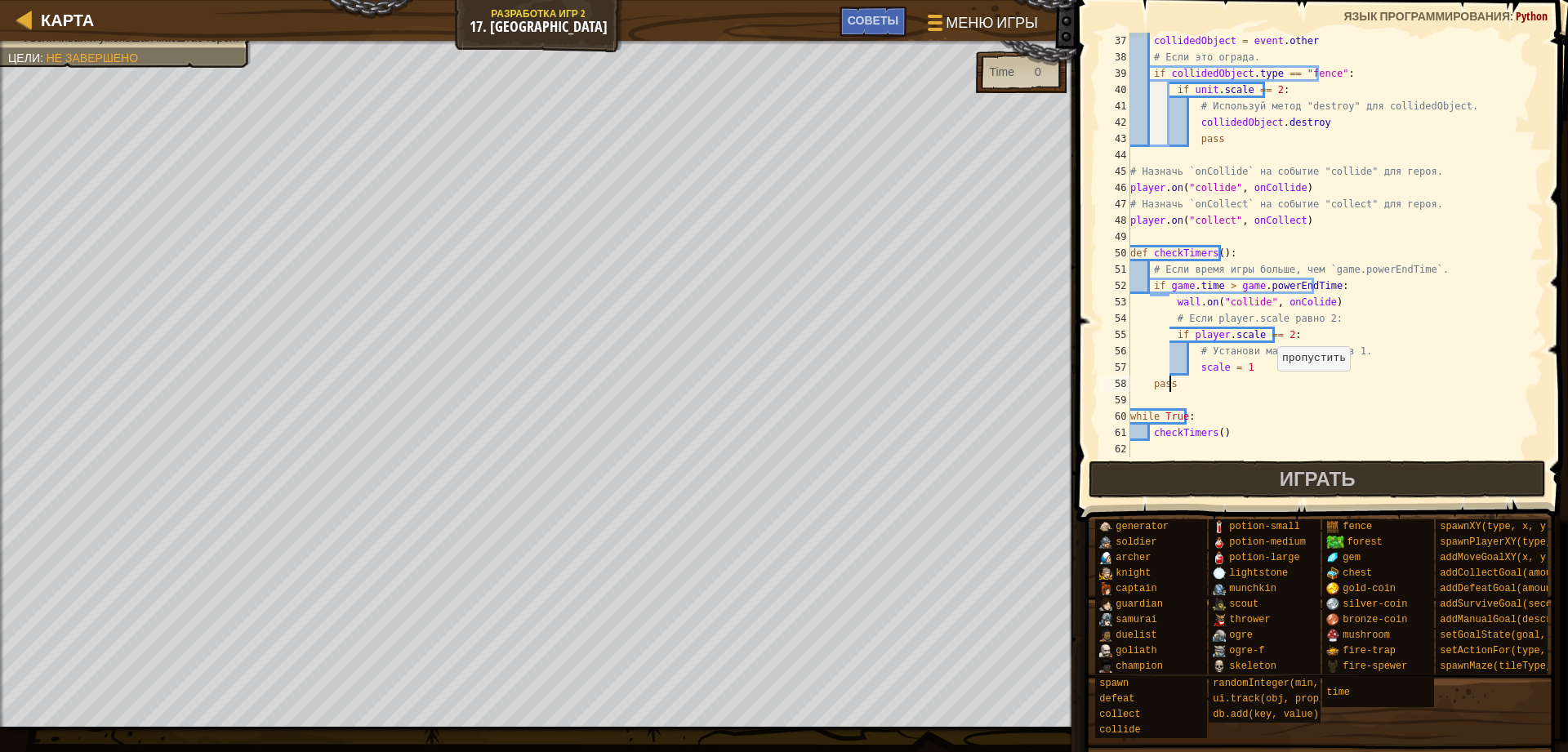
click at [1267, 387] on div "collidedObject = event . other # Если это ограда. if collidedObject . type == "…" at bounding box center [1328, 262] width 404 height 458
click at [1148, 277] on div "collidedObject = event . other # Если это ограда. if collidedObject . type == "…" at bounding box center [1328, 262] width 404 height 458
click at [1147, 337] on div "collidedObject = event . other # Если это ограда. if collidedObject . type == "…" at bounding box center [1328, 262] width 404 height 458
click at [1207, 387] on div "collidedObject = event . other # Если это ограда. if collidedObject . type == "…" at bounding box center [1328, 262] width 404 height 458
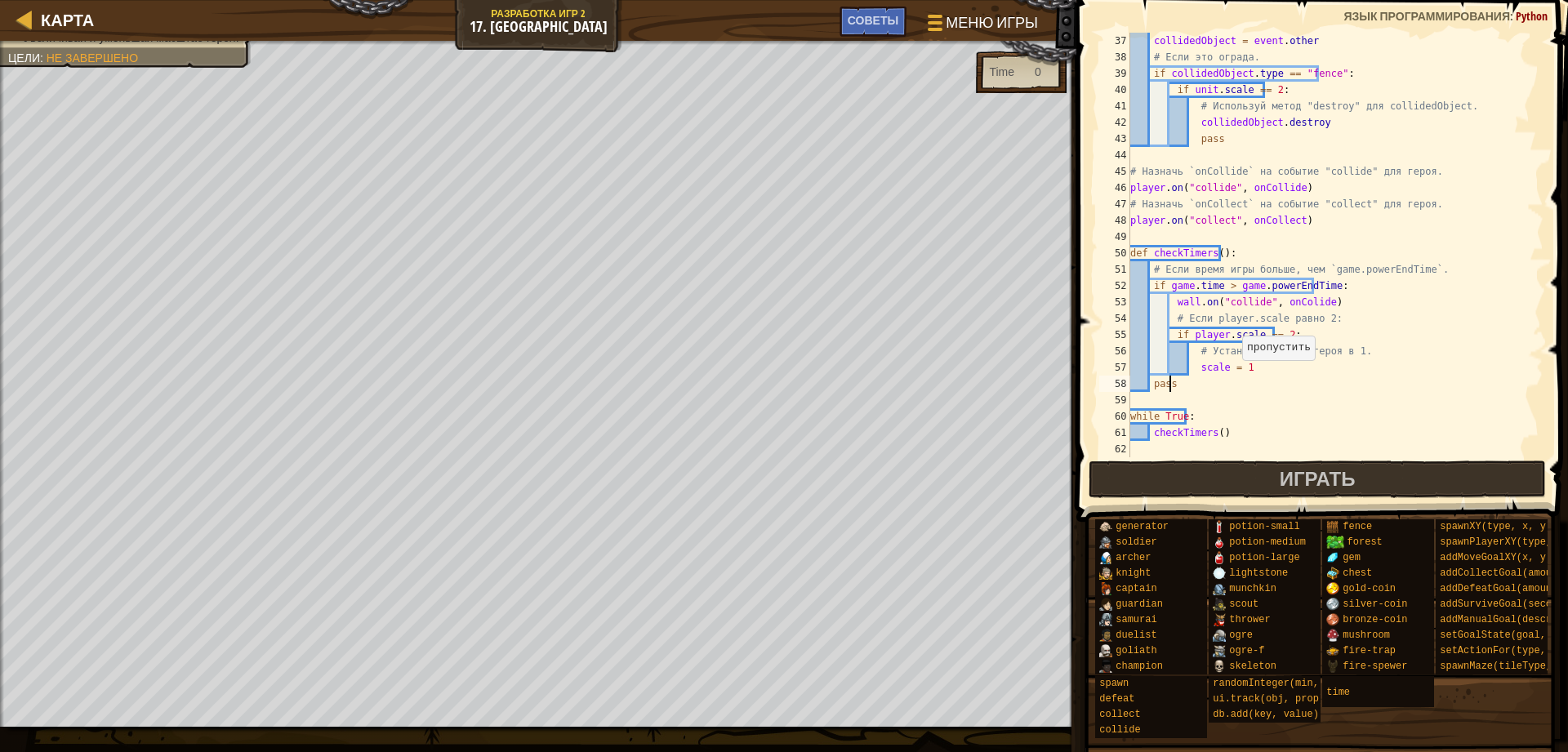
click at [1232, 376] on div "collidedObject = event . other # Если это ограда. if collidedObject . type == "…" at bounding box center [1328, 262] width 404 height 458
drag, startPoint x: 1229, startPoint y: 376, endPoint x: 1209, endPoint y: 372, distance: 20.4
click at [1228, 376] on div "collidedObject = event . other # Если это ограда. if collidedObject . type == "…" at bounding box center [1328, 262] width 404 height 458
click at [1210, 370] on div "collidedObject = event . other # Если это ограда. if collidedObject . type == "…" at bounding box center [1328, 262] width 404 height 458
click at [1213, 363] on div "collidedObject = event . other # Если это ограда. if collidedObject . type == "…" at bounding box center [1328, 262] width 404 height 458
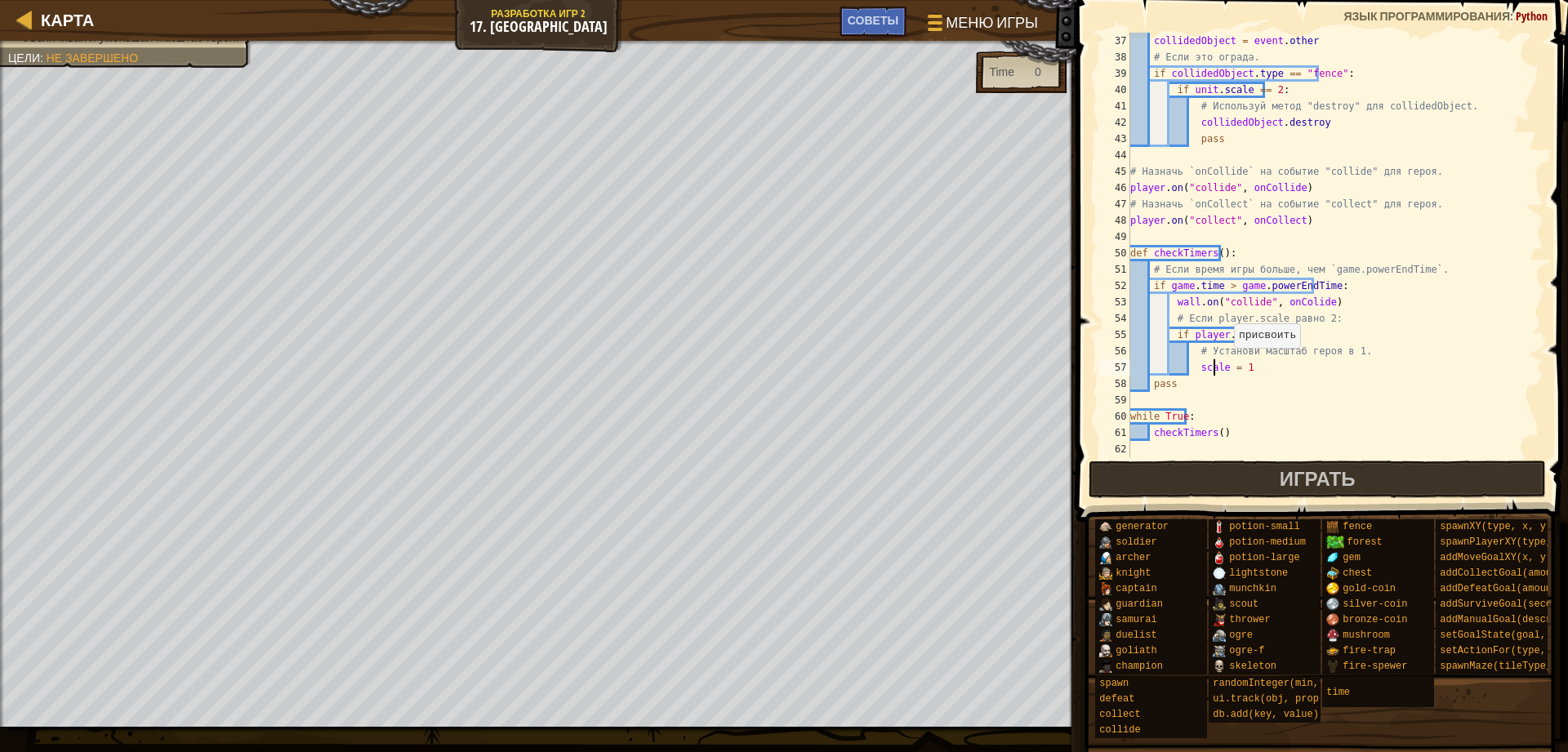
click at [1224, 364] on div "collidedObject = event . other # Если это ограда. if collidedObject . type == "…" at bounding box center [1328, 262] width 404 height 458
click at [1247, 471] on button "Играть" at bounding box center [1317, 479] width 458 height 37
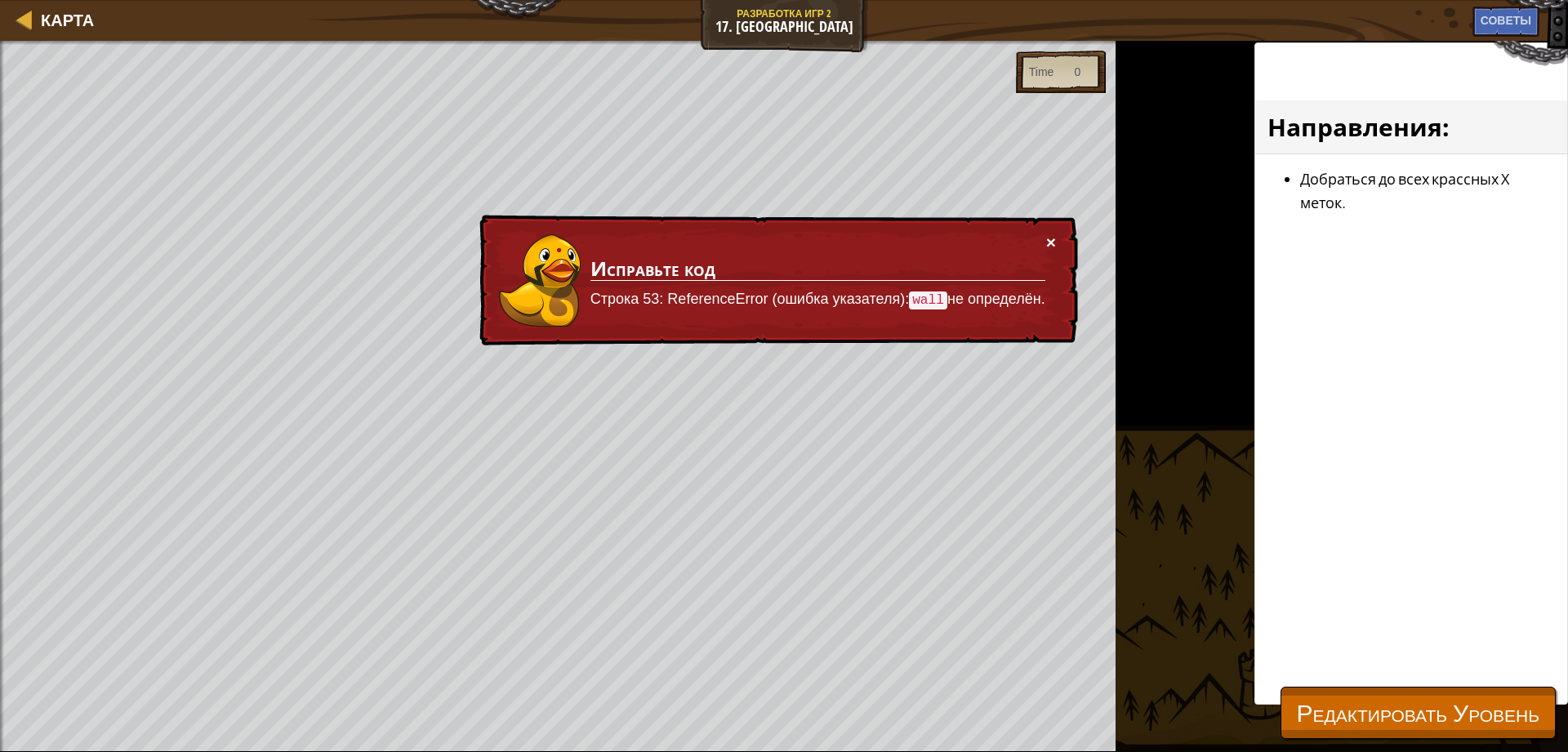
click at [1051, 240] on button "×" at bounding box center [1050, 242] width 10 height 17
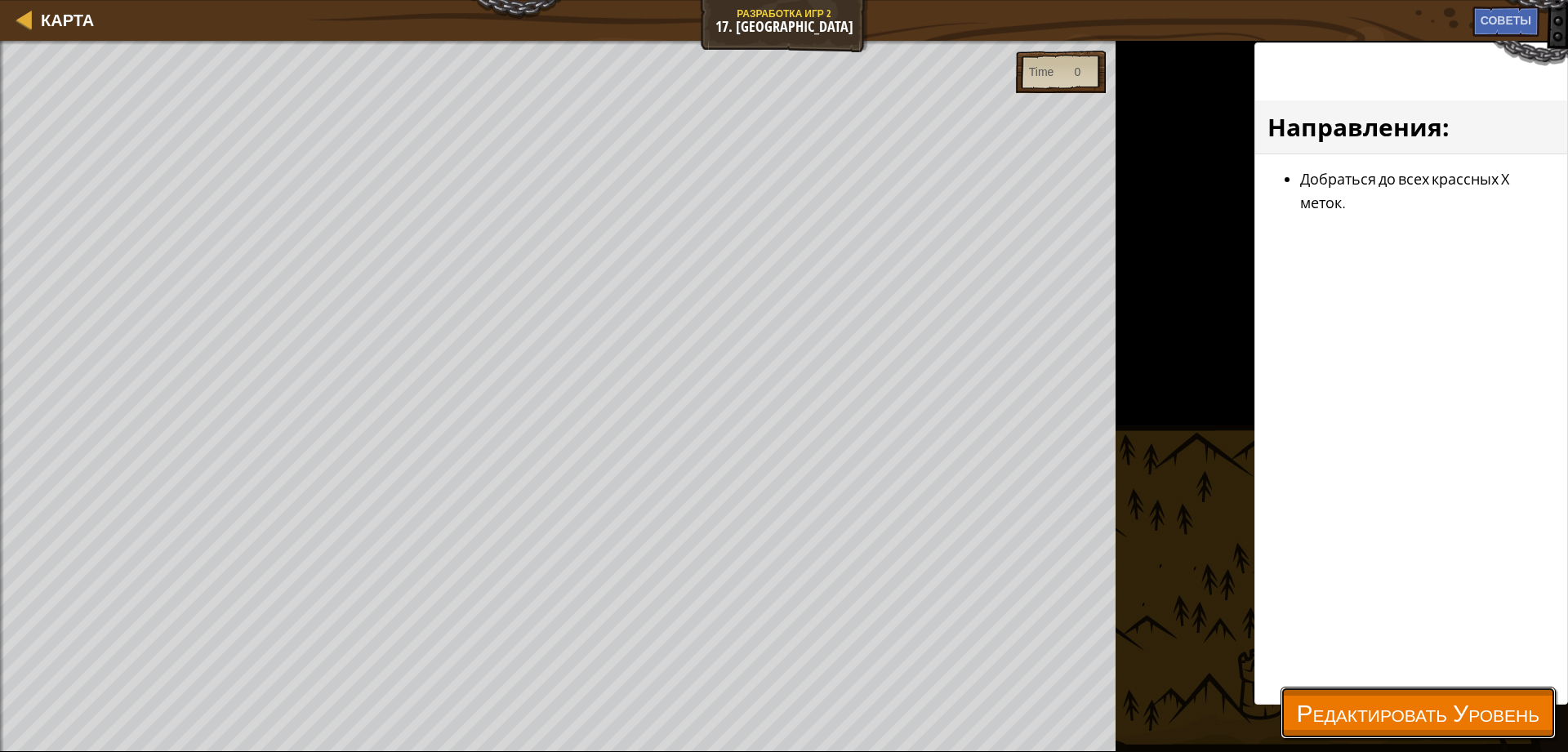
click at [1419, 695] on button "Редактировать Уровень" at bounding box center [1418, 712] width 275 height 52
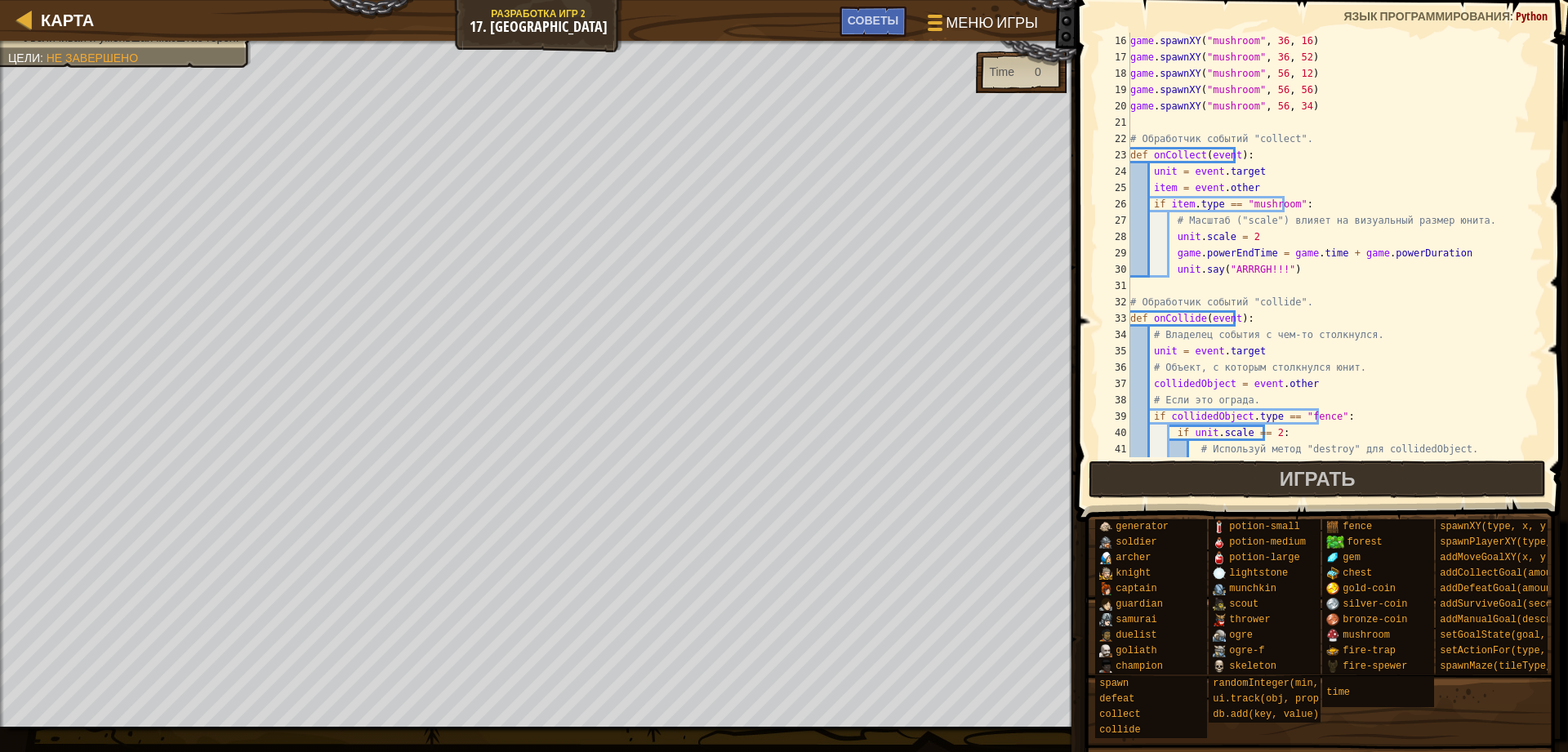
scroll to position [489, 0]
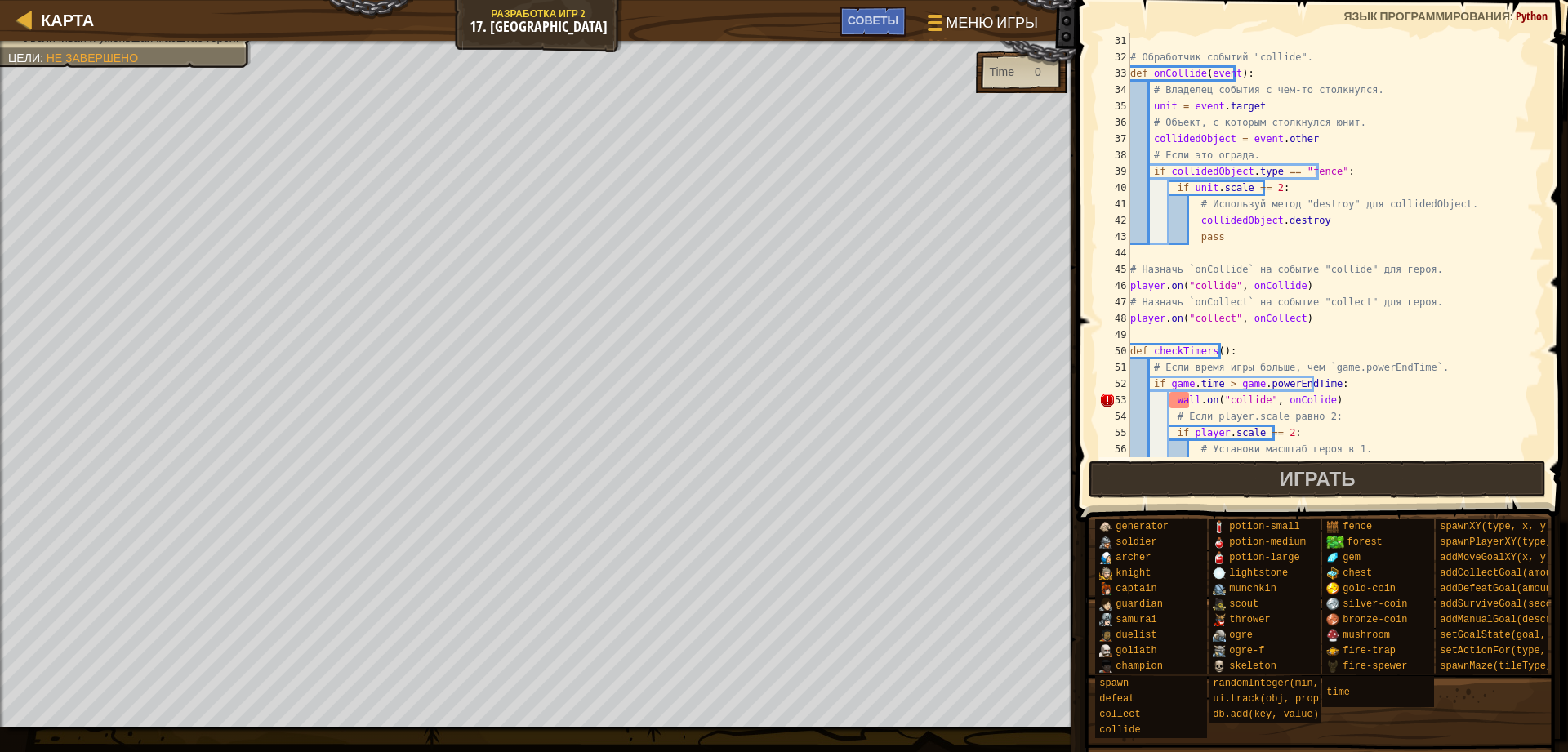
click at [1183, 414] on div "# Обработчик событий "collide". def onCollide ( event ) : # Владелец события с …" at bounding box center [1328, 262] width 404 height 458
click at [1186, 392] on div "# Обработчик событий "collide". def onCollide ( event ) : # Владелец события с …" at bounding box center [1328, 262] width 404 height 458
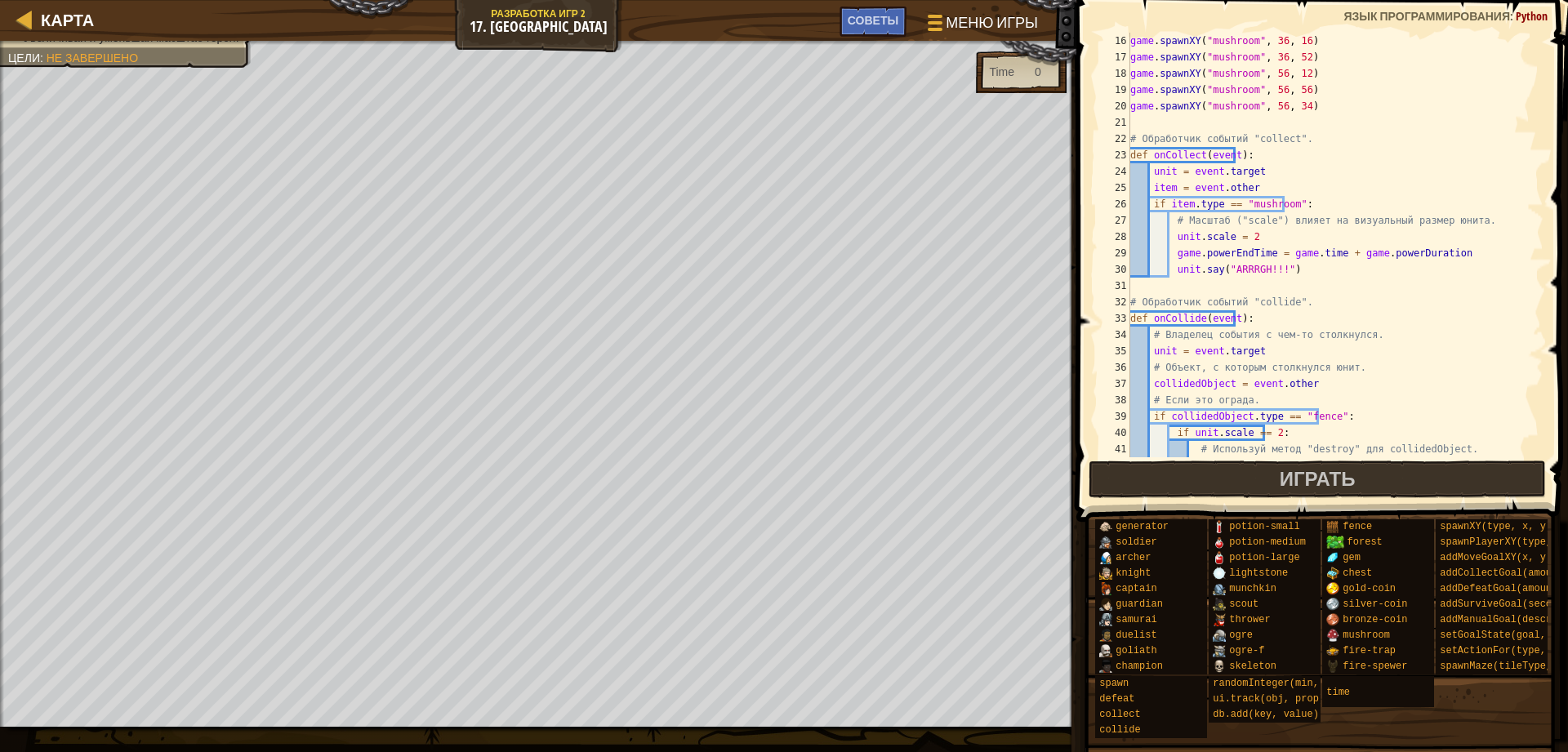
scroll to position [49, 0]
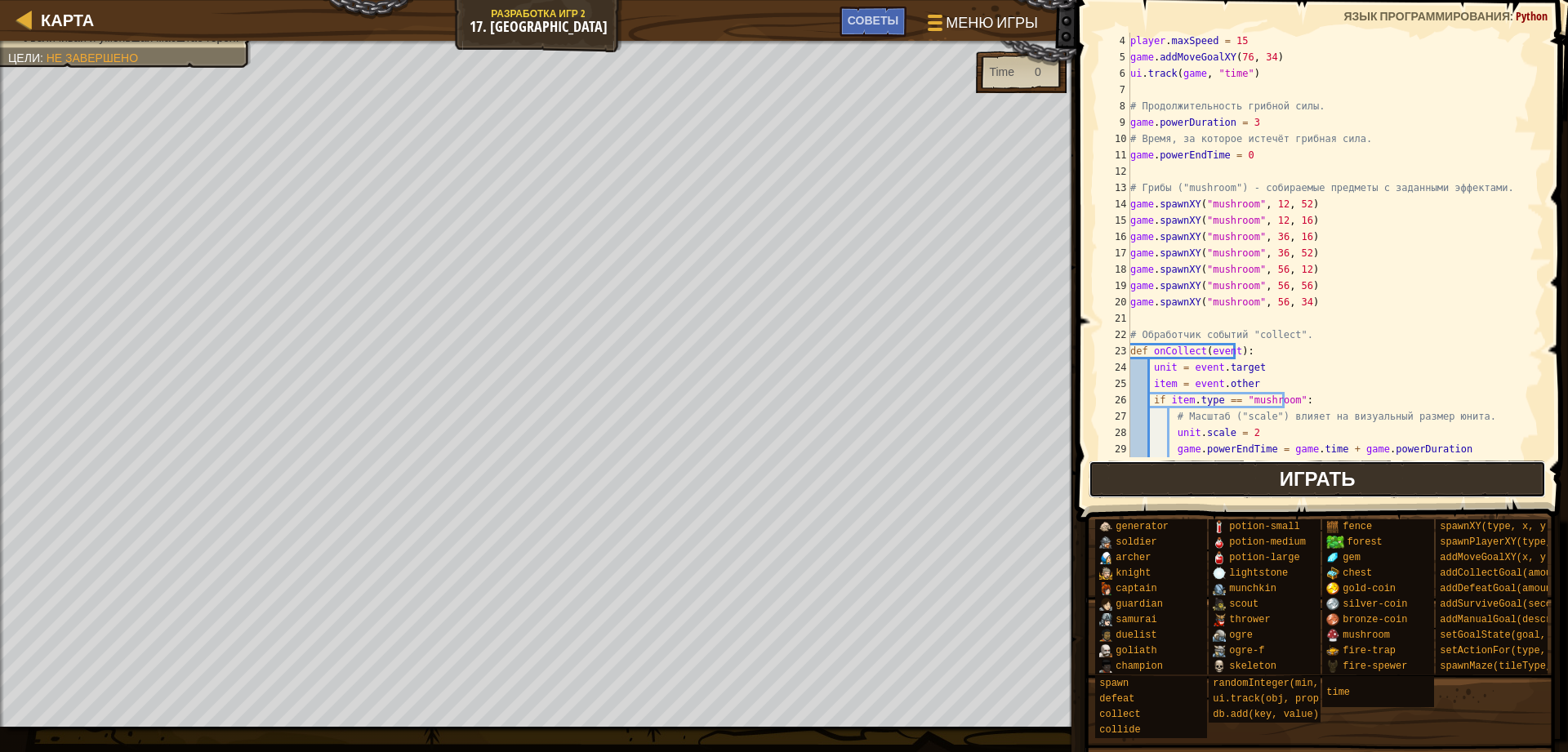
click at [1202, 483] on button "Играть" at bounding box center [1317, 479] width 458 height 37
click at [1287, 486] on span "Играть" at bounding box center [1316, 478] width 76 height 26
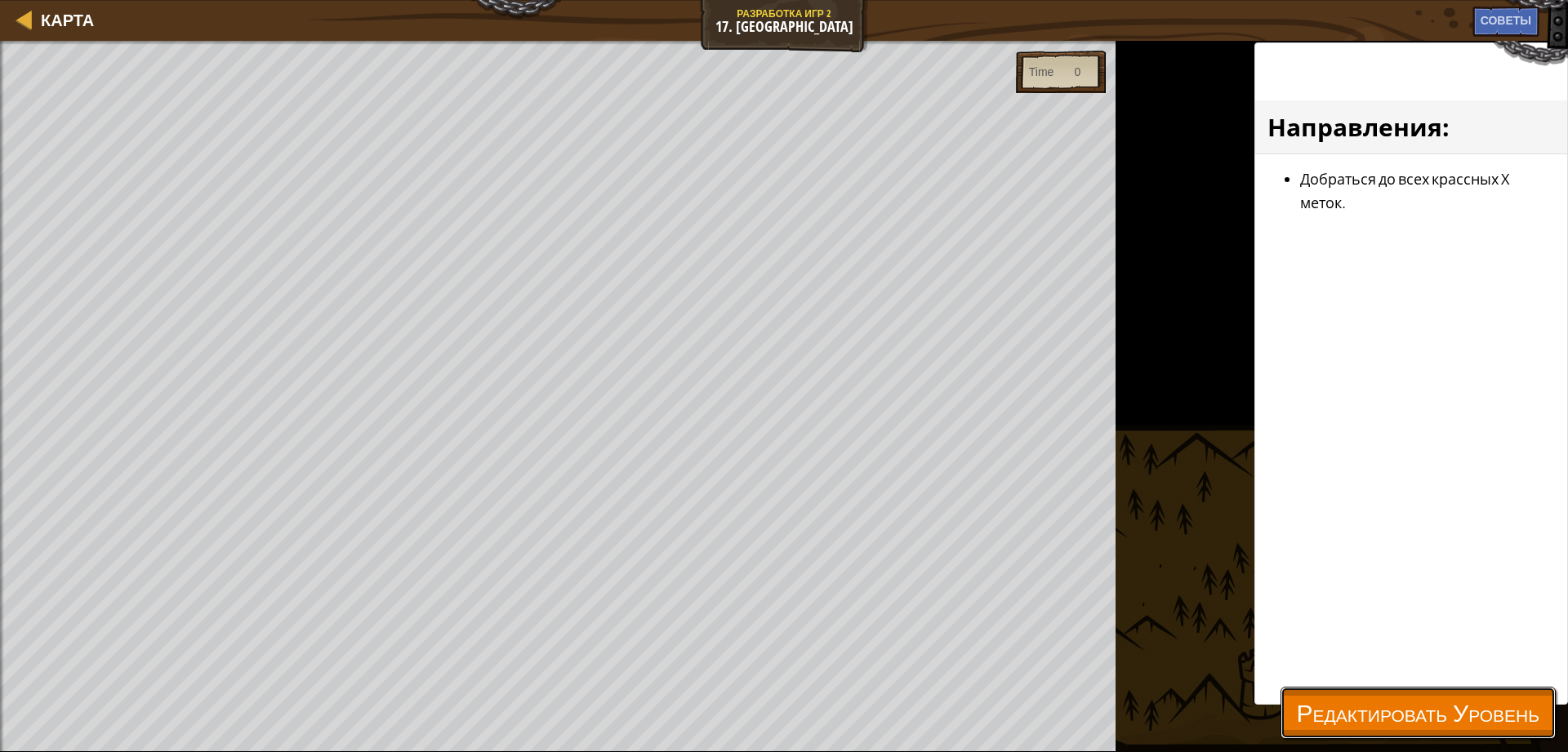
click at [1333, 692] on button "Редактировать Уровень" at bounding box center [1418, 712] width 275 height 52
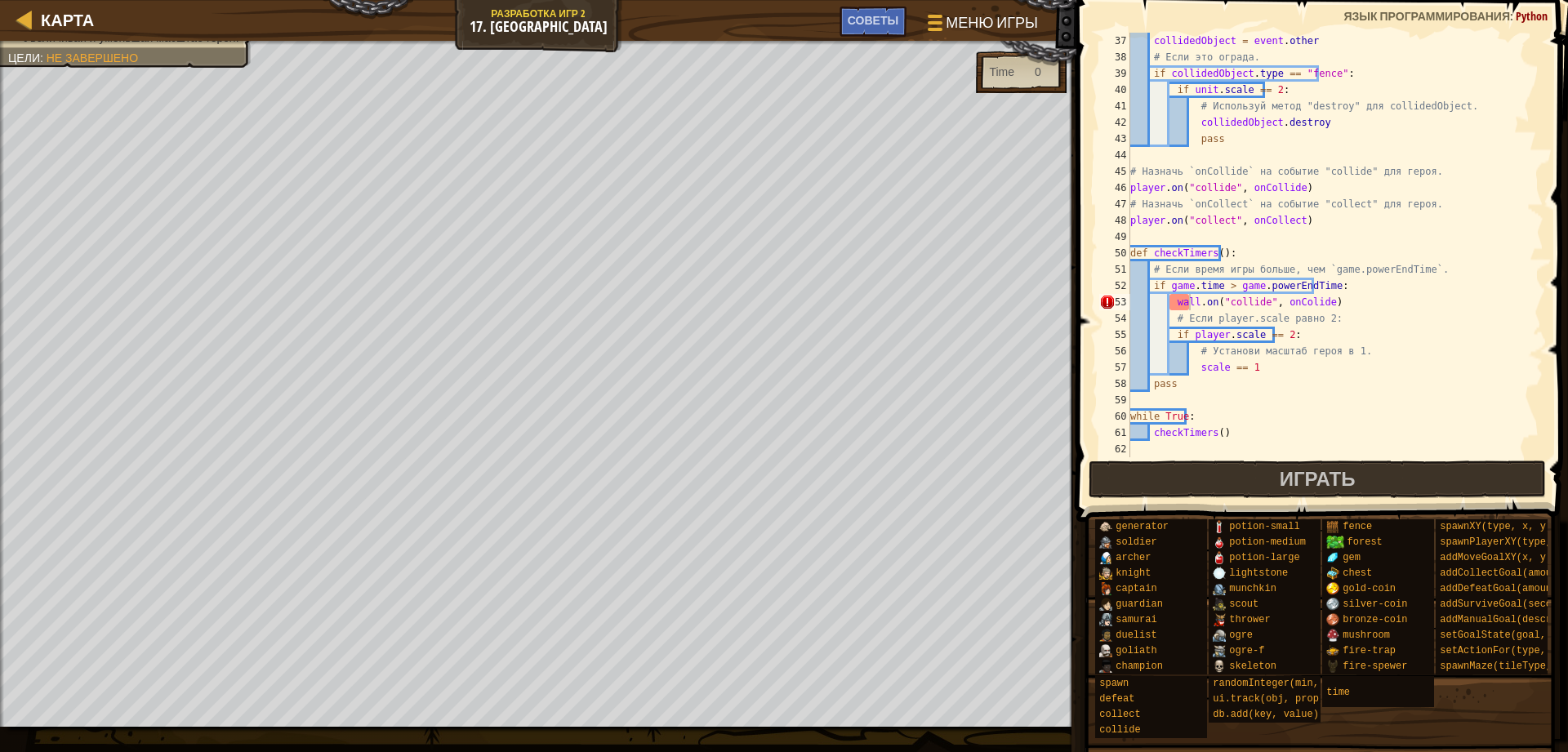
scroll to position [588, 0]
drag, startPoint x: 1326, startPoint y: 302, endPoint x: 1168, endPoint y: 301, distance: 158.0
click at [1168, 301] on div "collidedObject = event . other # Если это ограда. if collidedObject . type == "…" at bounding box center [1328, 262] width 404 height 458
click at [1138, 187] on div "collidedObject = event . other # Если это ограда. if collidedObject . type == "…" at bounding box center [1328, 262] width 404 height 458
click at [1194, 184] on div "collidedObject = event . other # Если это ограда. if collidedObject . type == "…" at bounding box center [1328, 262] width 404 height 458
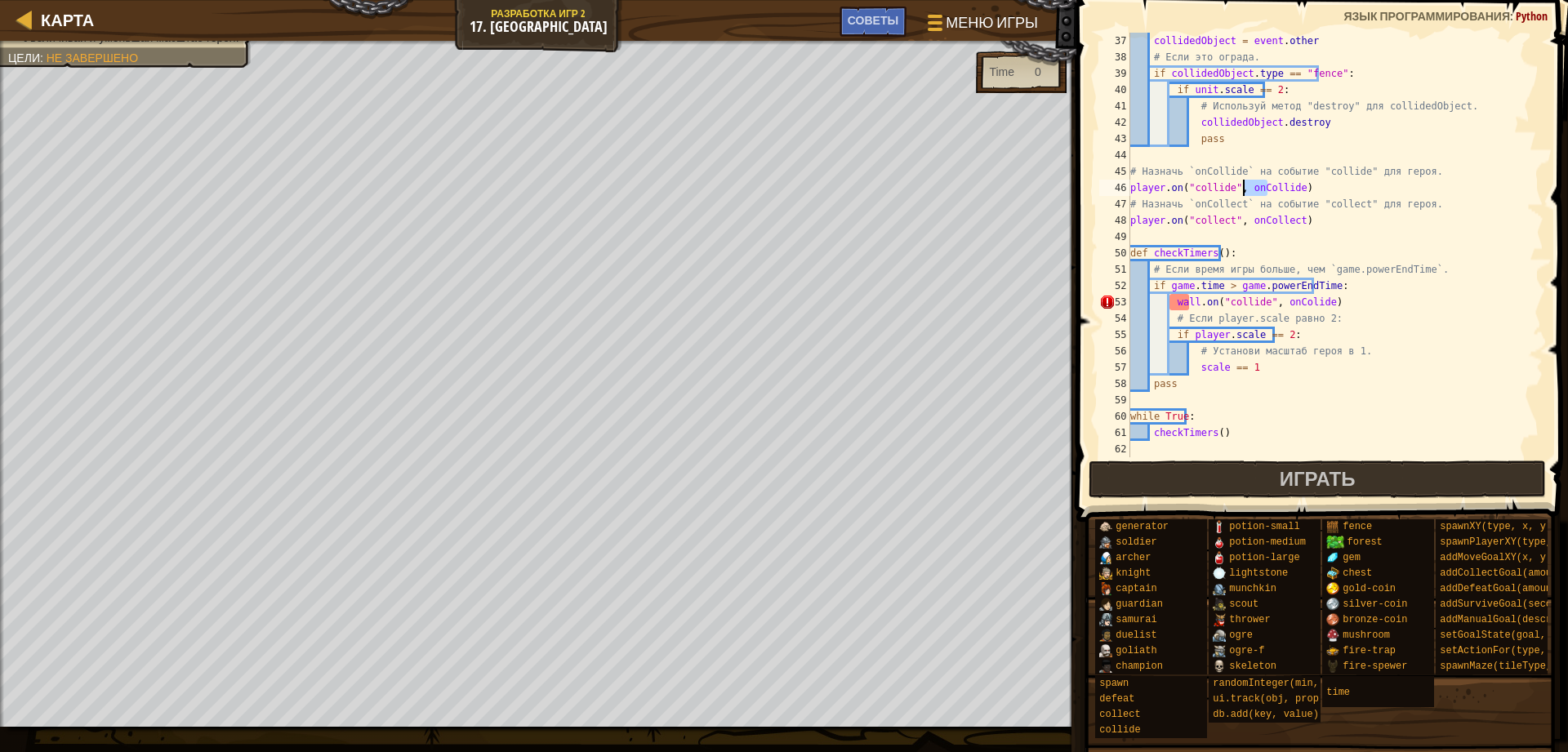
drag, startPoint x: 1261, startPoint y: 189, endPoint x: 1244, endPoint y: 188, distance: 17.0
click at [1244, 188] on div "collidedObject = event . other # Если это ограда. if collidedObject . type == "…" at bounding box center [1328, 262] width 404 height 458
drag, startPoint x: 1130, startPoint y: 191, endPoint x: 1286, endPoint y: 184, distance: 156.2
click at [1286, 184] on div "player.on("collide", onCollide) 37 38 39 40 41 42 43 44 45 46 47 48 49 50 51 52…" at bounding box center [1319, 245] width 448 height 425
drag, startPoint x: 1339, startPoint y: 307, endPoint x: 1323, endPoint y: 280, distance: 31.4
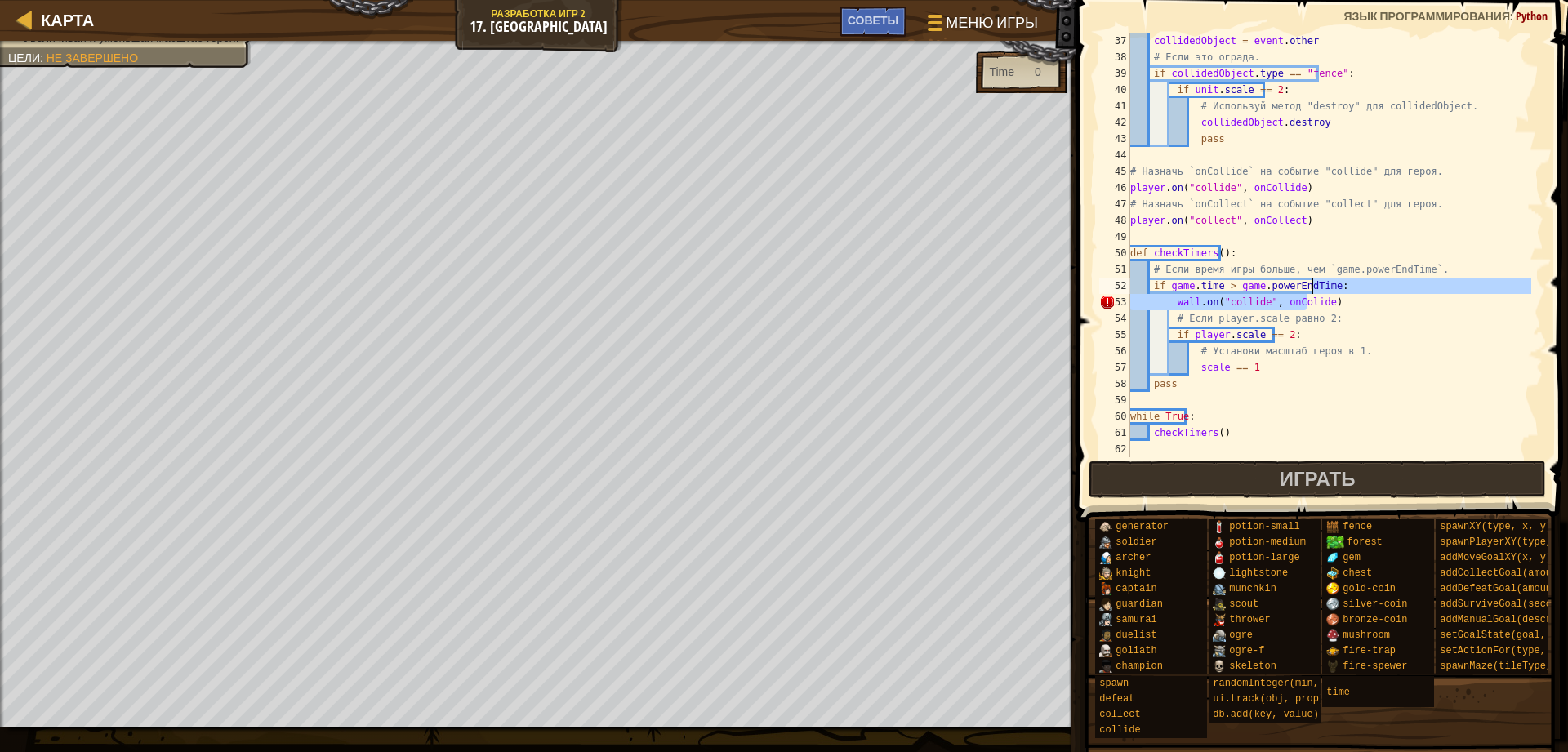
click at [1323, 280] on div "collidedObject = event . other # Если это ограда. if collidedObject . type == "…" at bounding box center [1328, 262] width 404 height 458
click at [1233, 301] on div "collidedObject = event . other # Если это ограда. if collidedObject . type == "…" at bounding box center [1328, 245] width 404 height 425
click at [1233, 301] on div "collidedObject = event . other # Если это ограда. if collidedObject . type == "…" at bounding box center [1328, 262] width 404 height 458
click at [1252, 184] on div "collidedObject = event . other # Если это ограда. if collidedObject . type == "…" at bounding box center [1328, 262] width 404 height 458
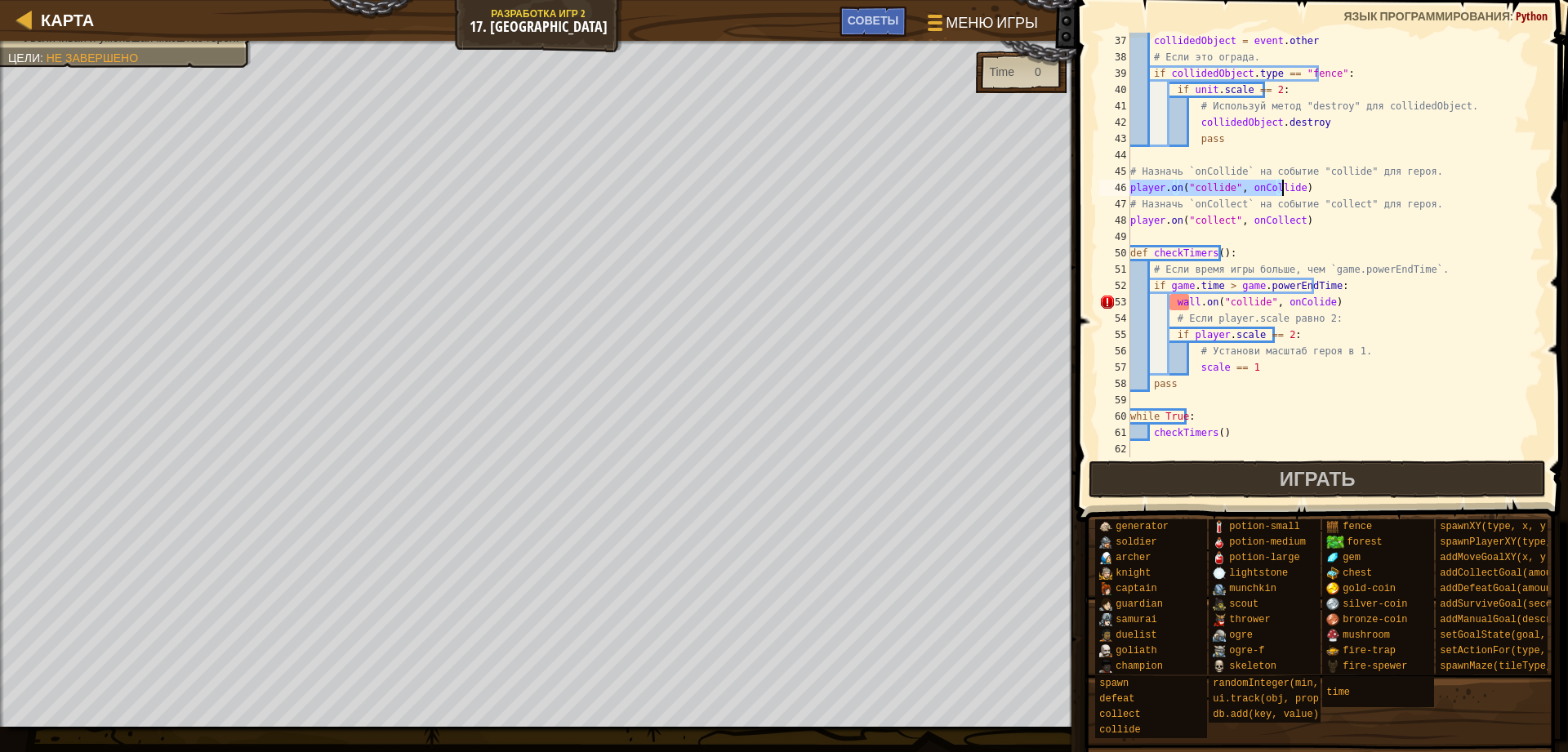
drag, startPoint x: 1130, startPoint y: 188, endPoint x: 1312, endPoint y: 189, distance: 182.0
click at [1312, 189] on div "collidedObject = event . other # Если это ограда. if collidedObject . type == "…" at bounding box center [1328, 262] width 404 height 458
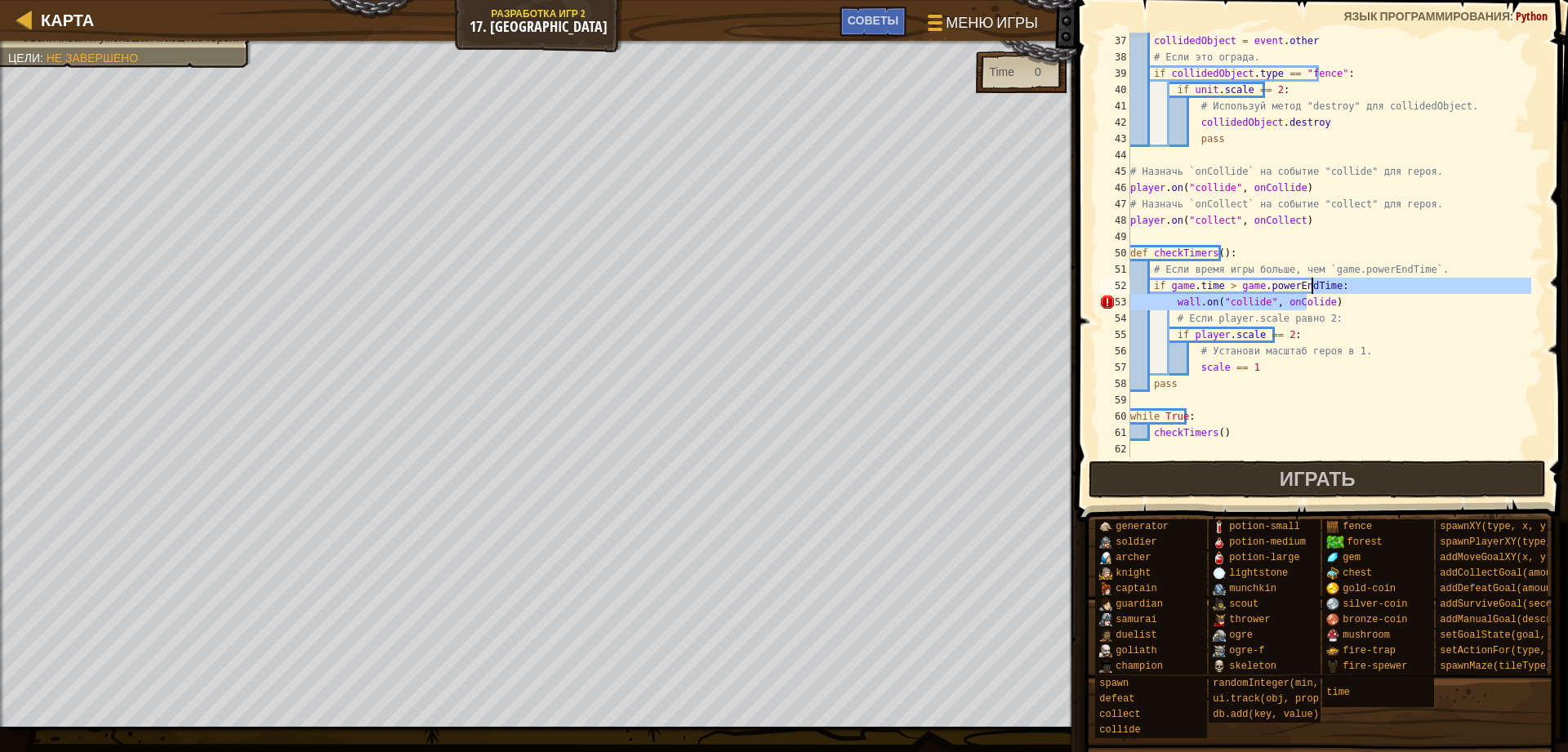
drag, startPoint x: 1332, startPoint y: 304, endPoint x: 1342, endPoint y: 281, distance: 25.1
click at [1342, 281] on div "collidedObject = event . other # Если это ограда. if collidedObject . type == "…" at bounding box center [1328, 262] width 404 height 458
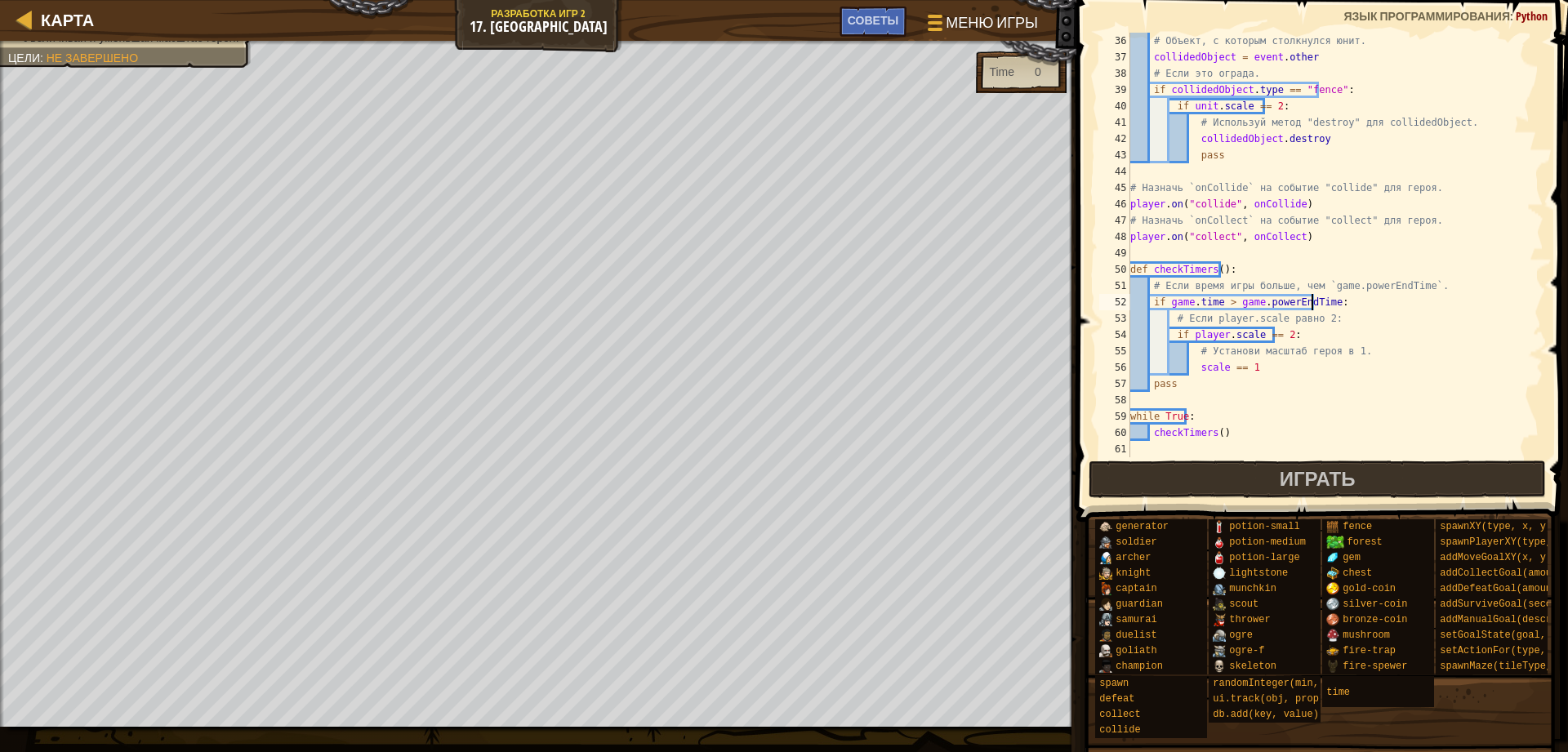
scroll to position [572, 0]
click at [1286, 469] on span "Играть" at bounding box center [1316, 478] width 76 height 26
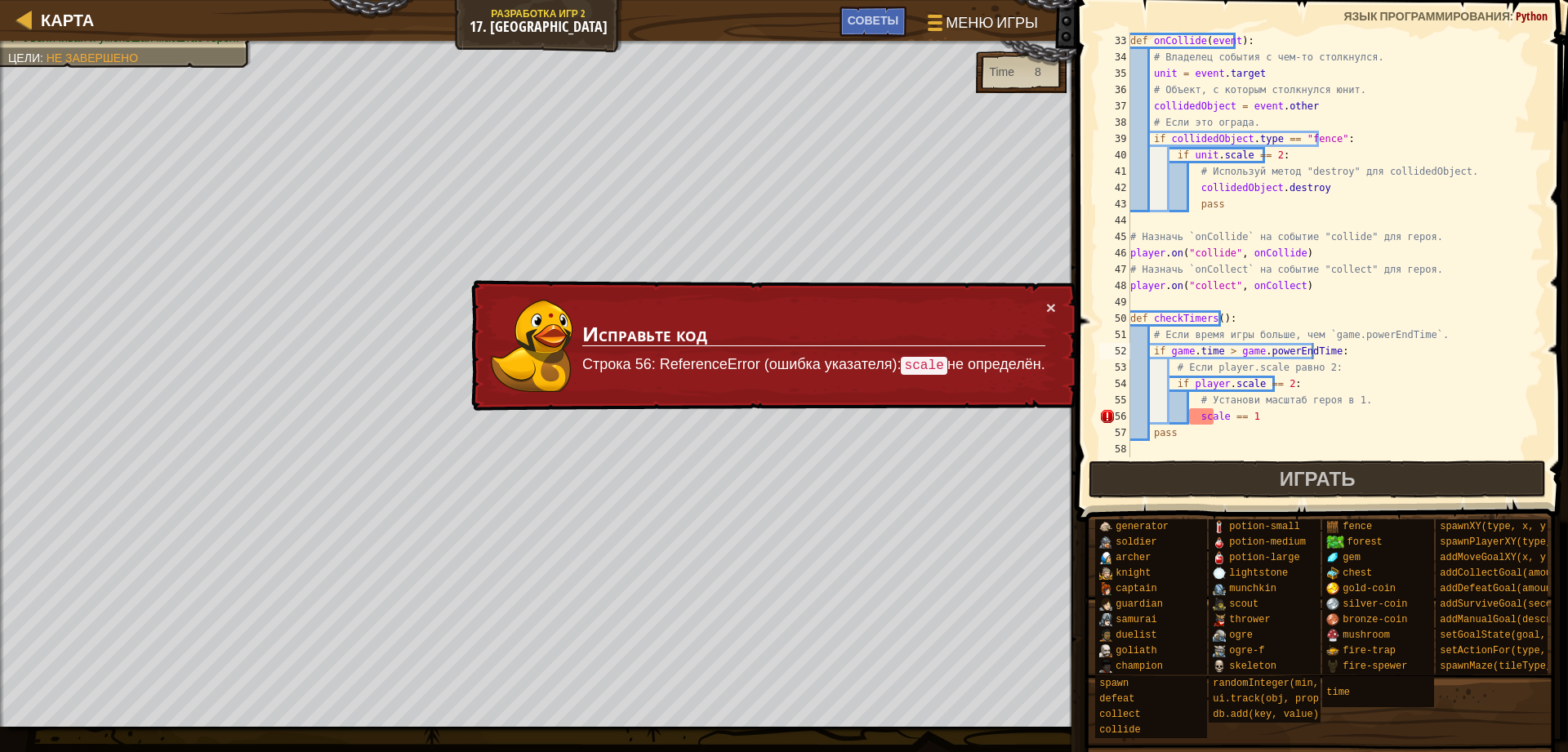
scroll to position [522, 0]
click at [1199, 284] on div "def onCollide ( event ) : # Владелец события с чем-то столкнулся. unit = event …" at bounding box center [1328, 262] width 404 height 458
click at [1207, 284] on div "def onCollide ( event ) : # Владелец события с чем-то столкнулся. unit = event …" at bounding box center [1328, 262] width 404 height 458
click at [1246, 286] on div "def onCollide ( event ) : # Владелец события с чем-то столкнулся. unit = event …" at bounding box center [1328, 262] width 404 height 458
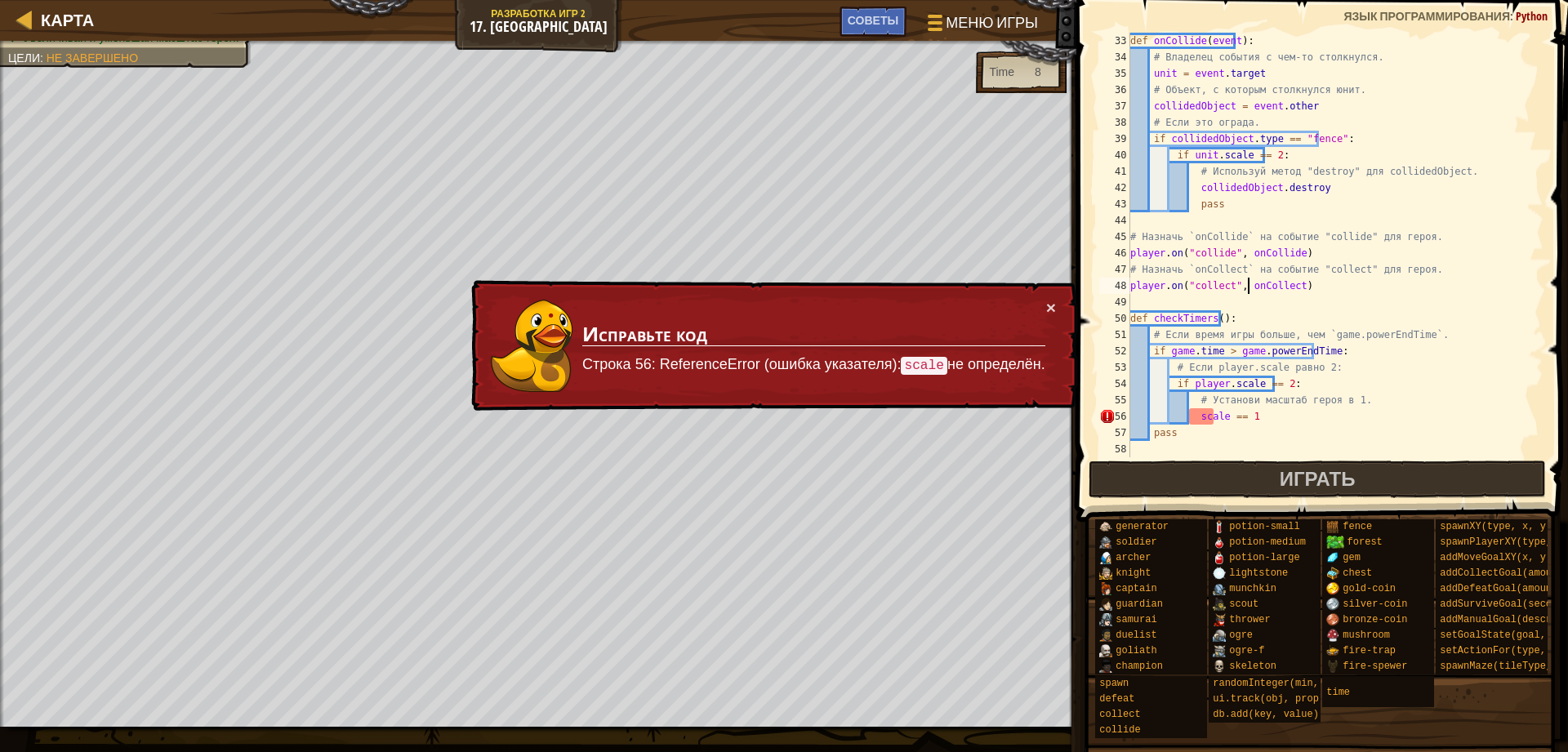
click at [1246, 286] on div "def onCollide ( event ) : # Владелец события с чем-то столкнулся. unit = event …" at bounding box center [1328, 262] width 404 height 458
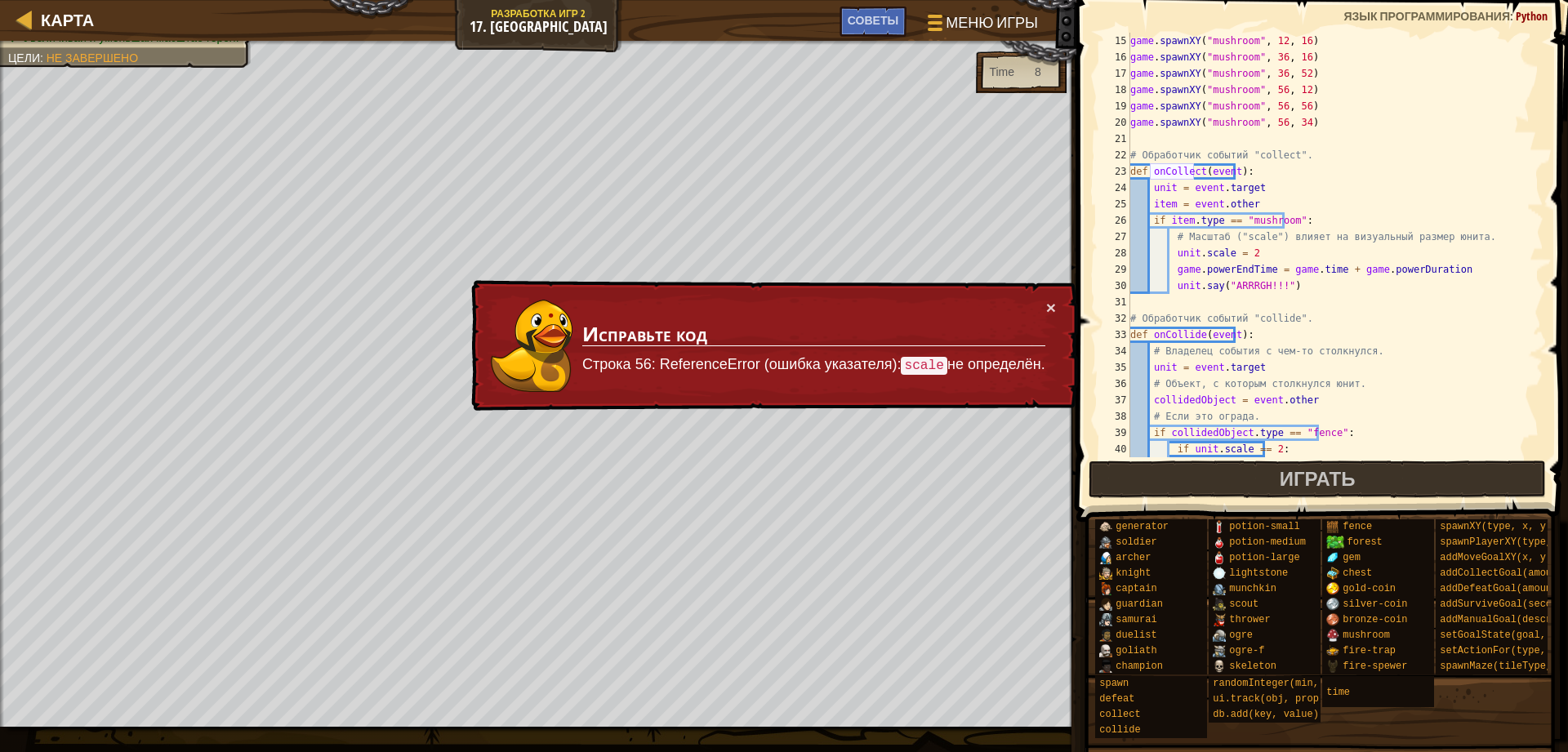
scroll to position [229, 0]
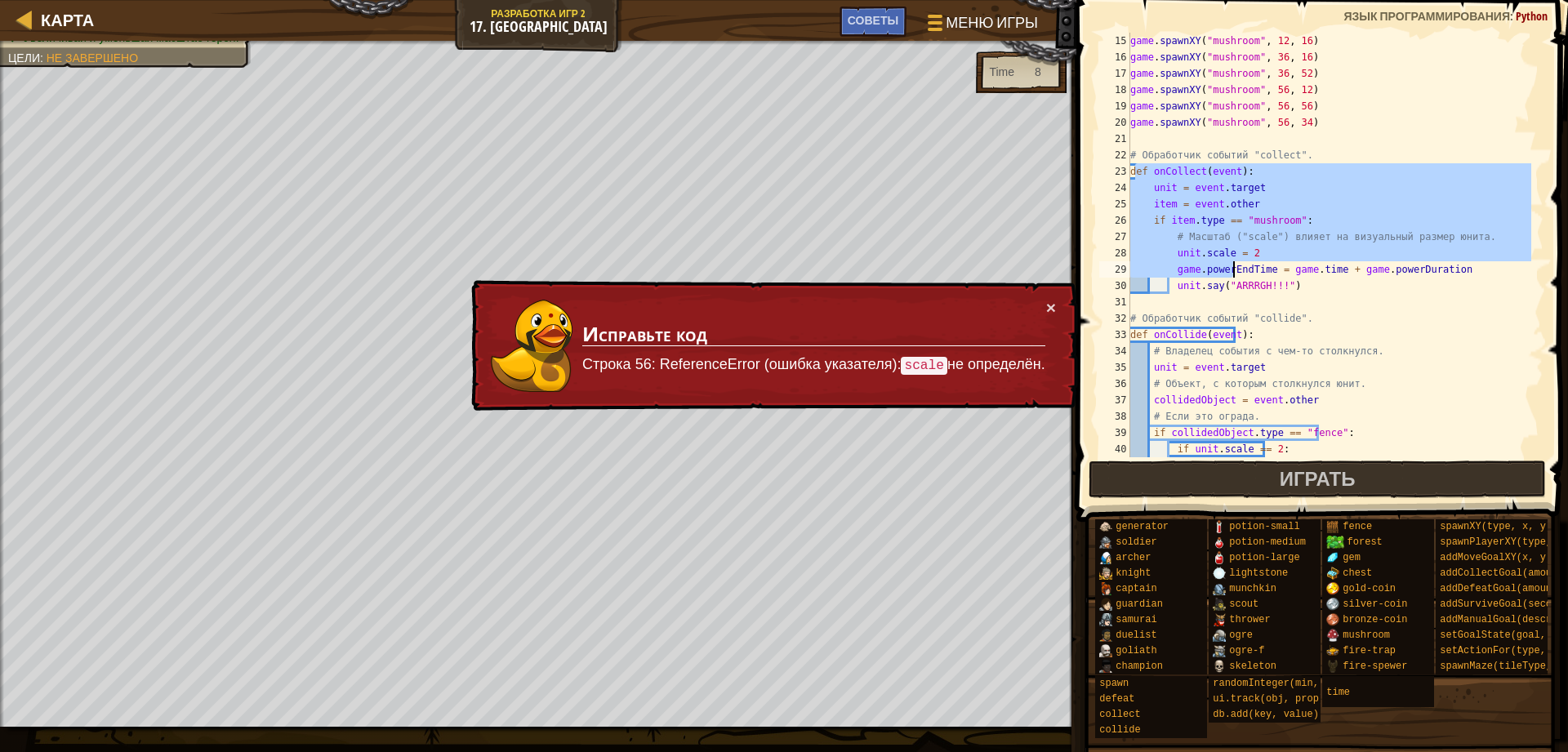
drag, startPoint x: 1135, startPoint y: 168, endPoint x: 1233, endPoint y: 263, distance: 136.5
click at [1233, 263] on div "game . spawnXY ( "mushroom" , 12 , 16 ) game . spawnXY ( "mushroom" , 36 , 16 )…" at bounding box center [1328, 262] width 404 height 458
click at [1206, 179] on div "game . spawnXY ( "mushroom" , 12 , 16 ) game . spawnXY ( "mushroom" , 36 , 16 )…" at bounding box center [1328, 245] width 404 height 425
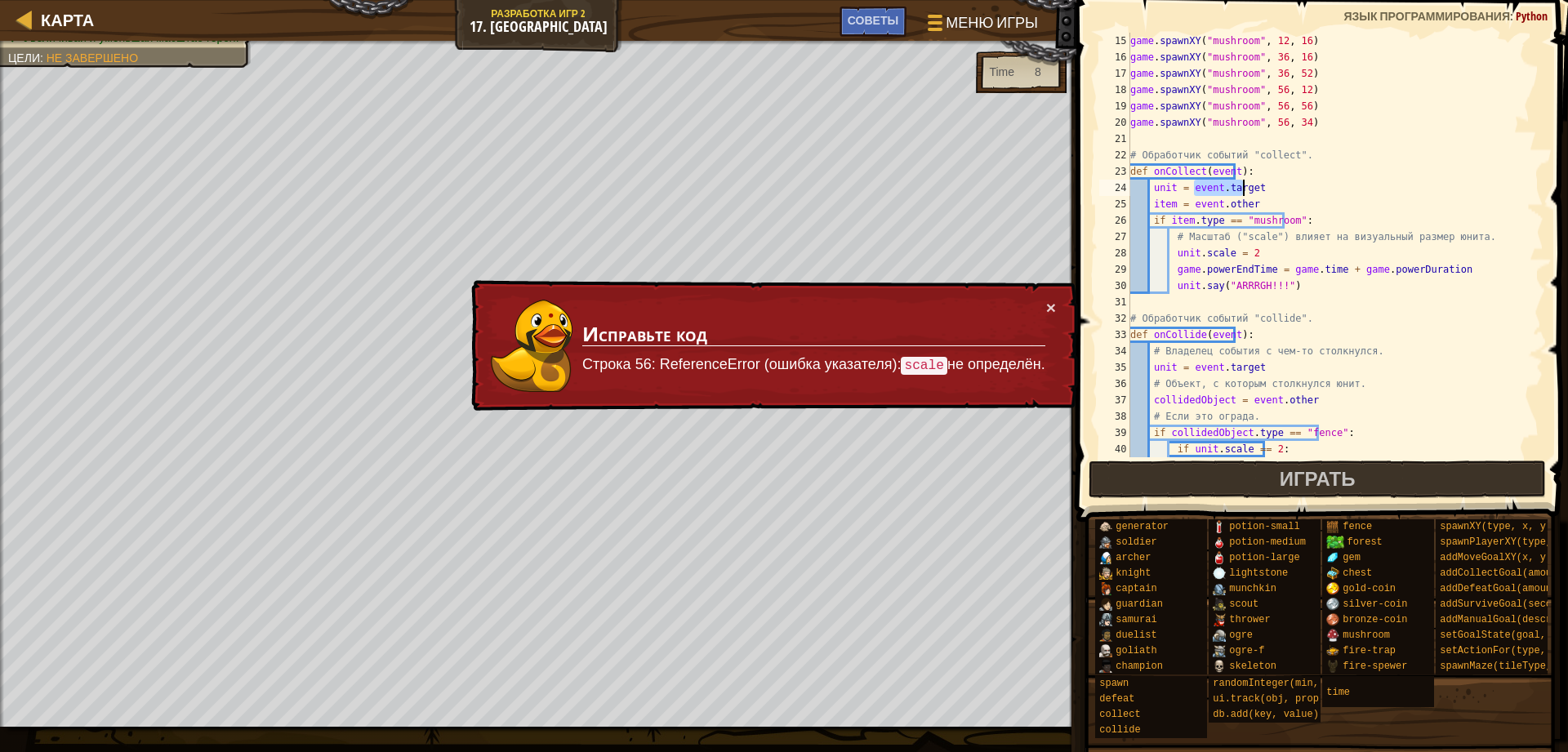
drag, startPoint x: 1192, startPoint y: 184, endPoint x: 1255, endPoint y: 187, distance: 63.1
click at [1255, 187] on div "game . spawnXY ( "mushroom" , 12 , 16 ) game . spawnXY ( "mushroom" , 36 , 16 )…" at bounding box center [1328, 262] width 404 height 458
click at [1155, 191] on div "game . spawnXY ( "mushroom" , 12 , 16 ) game . spawnXY ( "mushroom" , 36 , 16 )…" at bounding box center [1328, 262] width 404 height 458
drag, startPoint x: 1161, startPoint y: 207, endPoint x: 1257, endPoint y: 207, distance: 96.0
click at [1257, 207] on div "game . spawnXY ( "mushroom" , 12 , 16 ) game . spawnXY ( "mushroom" , 36 , 16 )…" at bounding box center [1328, 262] width 404 height 458
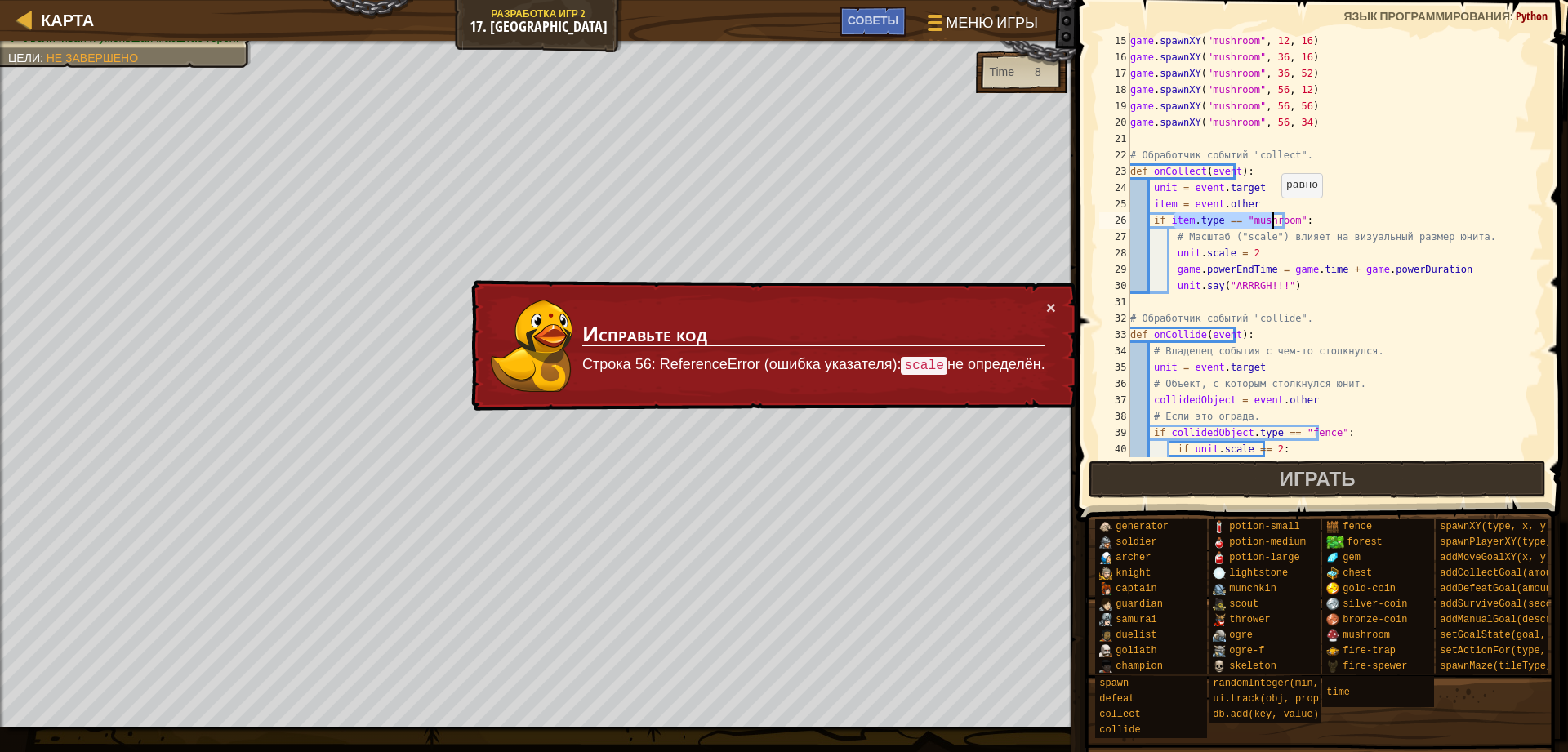
drag, startPoint x: 1176, startPoint y: 220, endPoint x: 1275, endPoint y: 213, distance: 99.2
click at [1275, 213] on div "game . spawnXY ( "mushroom" , 12 , 16 ) game . spawnXY ( "mushroom" , 36 , 16 )…" at bounding box center [1328, 262] width 404 height 458
drag, startPoint x: 1171, startPoint y: 254, endPoint x: 1243, endPoint y: 254, distance: 72.0
click at [1243, 254] on div "game . spawnXY ( "mushroom" , 12 , 16 ) game . spawnXY ( "mushroom" , 36 , 16 )…" at bounding box center [1328, 262] width 404 height 458
click at [1188, 254] on div "game . spawnXY ( "mushroom" , 12 , 16 ) game . spawnXY ( "mushroom" , 36 , 16 )…" at bounding box center [1328, 245] width 404 height 425
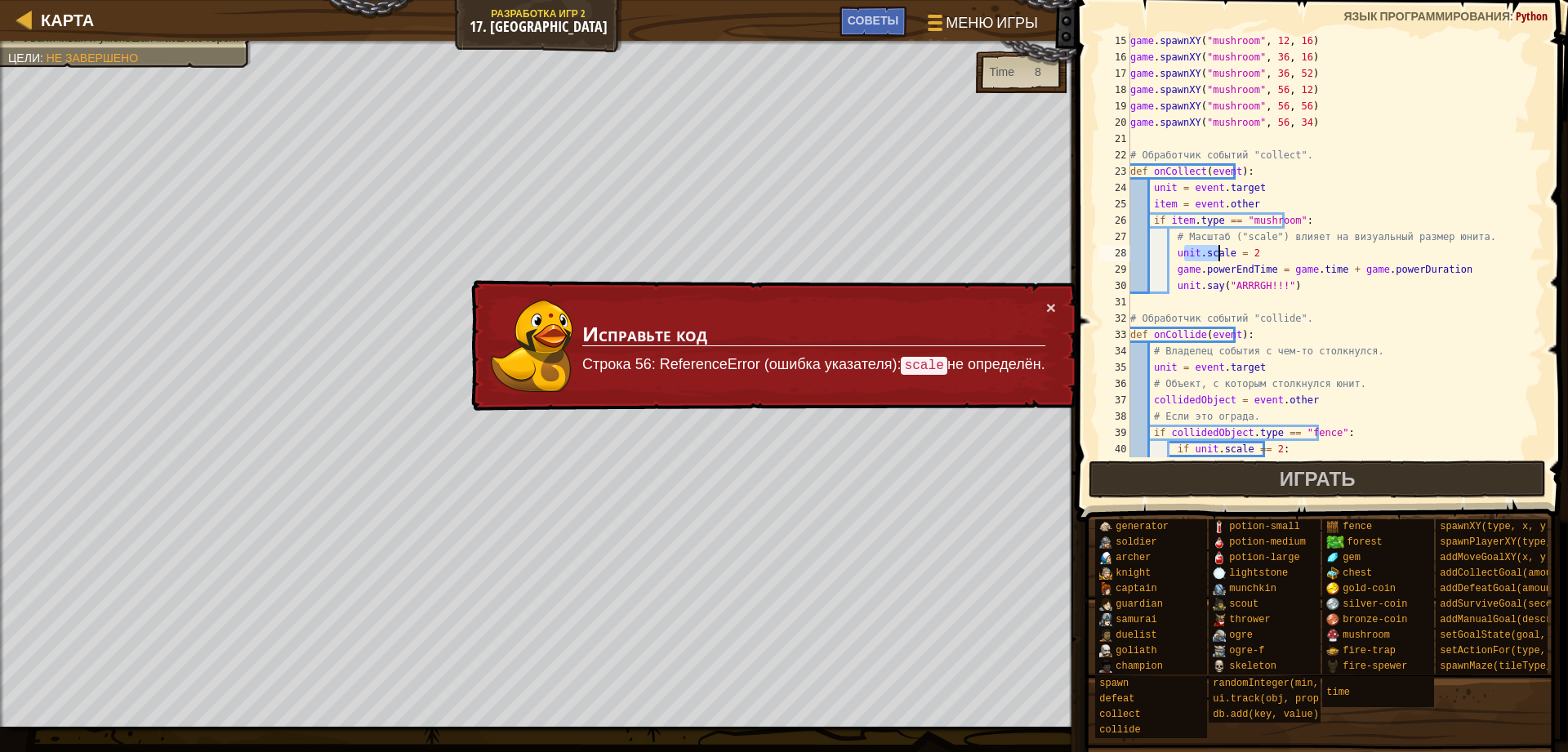
drag, startPoint x: 1185, startPoint y: 252, endPoint x: 1216, endPoint y: 253, distance: 31.0
click at [1216, 253] on div "game . spawnXY ( "mushroom" , 12 , 16 ) game . spawnXY ( "mushroom" , 36 , 16 )…" at bounding box center [1328, 262] width 404 height 458
click at [1238, 253] on div "game . spawnXY ( "mushroom" , 12 , 16 ) game . spawnXY ( "mushroom" , 36 , 16 )…" at bounding box center [1328, 262] width 404 height 458
drag, startPoint x: 1185, startPoint y: 290, endPoint x: 1281, endPoint y: 296, distance: 96.2
click at [1281, 296] on div "game . spawnXY ( "mushroom" , 12 , 16 ) game . spawnXY ( "mushroom" , 36 , 16 )…" at bounding box center [1328, 262] width 404 height 458
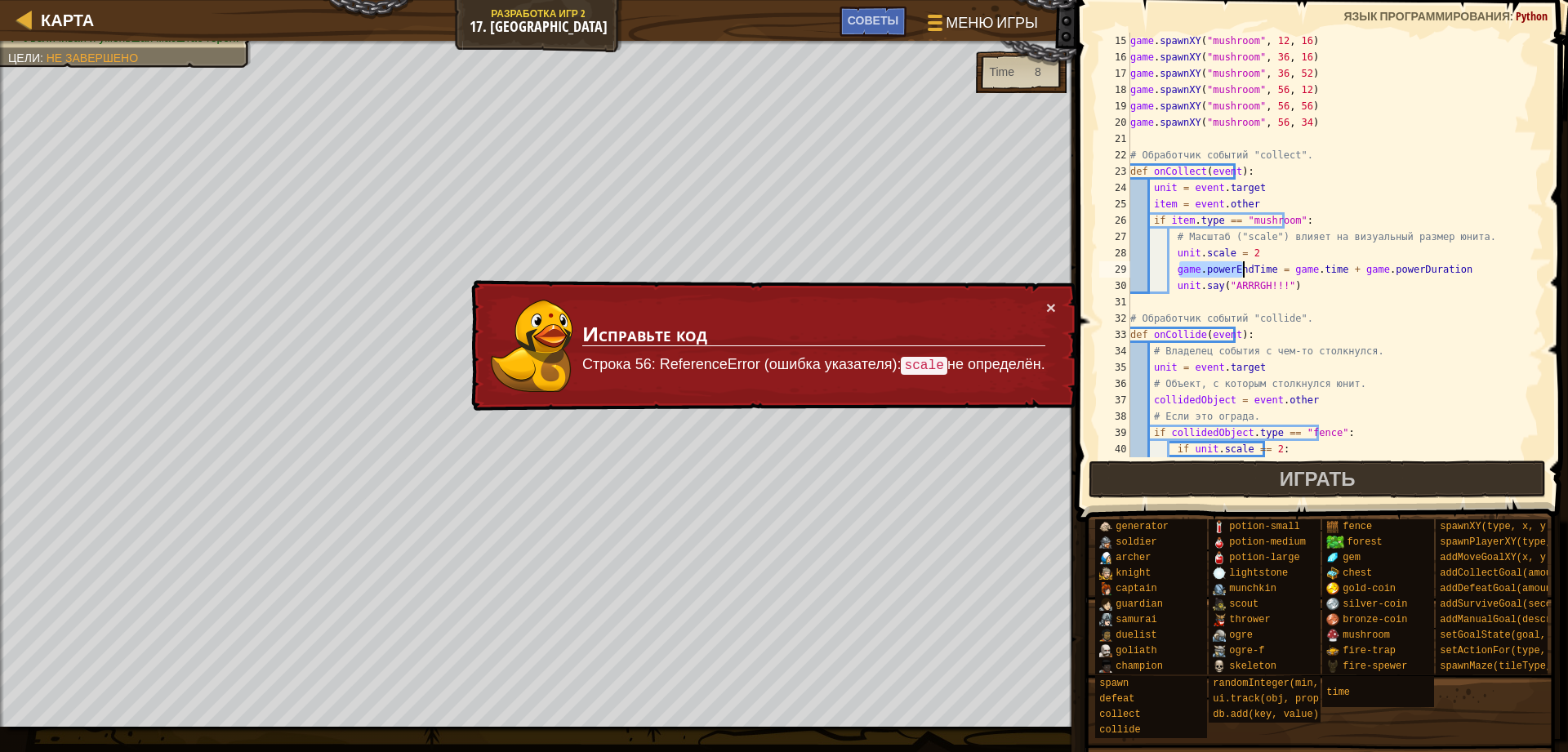
drag, startPoint x: 1180, startPoint y: 271, endPoint x: 1243, endPoint y: 269, distance: 63.0
click at [1243, 269] on div "game . spawnXY ( "mushroom" , 12 , 16 ) game . spawnXY ( "mushroom" , 36 , 16 )…" at bounding box center [1328, 262] width 404 height 458
drag, startPoint x: 1266, startPoint y: 270, endPoint x: 1305, endPoint y: 267, distance: 39.1
click at [1305, 267] on div "game . spawnXY ( "mushroom" , 12 , 16 ) game . spawnXY ( "mushroom" , 36 , 16 )…" at bounding box center [1328, 262] width 404 height 458
click at [1323, 265] on div "game . spawnXY ( "mushroom" , 12 , 16 ) game . spawnXY ( "mushroom" , 36 , 16 )…" at bounding box center [1328, 262] width 404 height 458
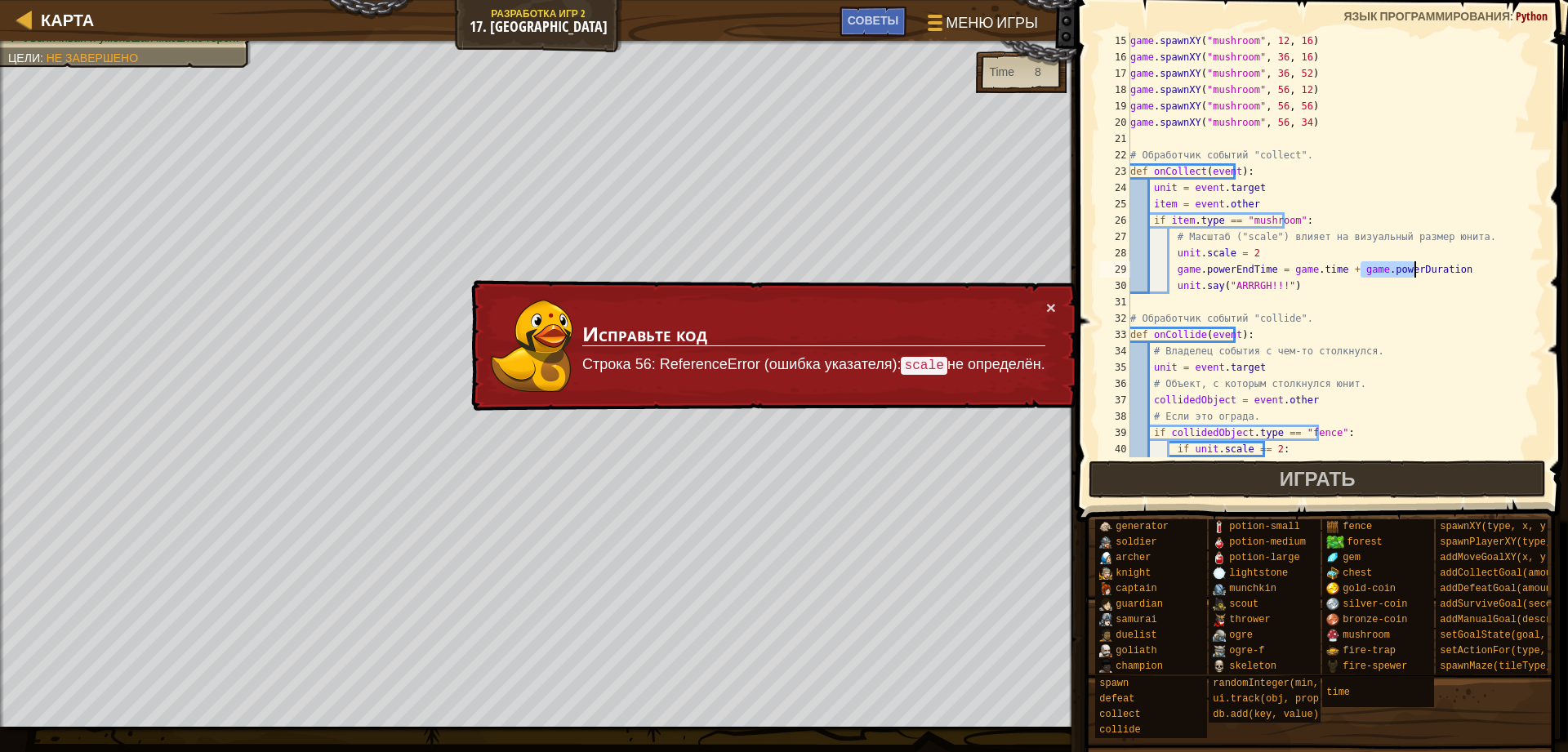
drag, startPoint x: 1359, startPoint y: 270, endPoint x: 1440, endPoint y: 270, distance: 81.0
click at [1440, 270] on div "game . spawnXY ( "mushroom" , 12 , 16 ) game . spawnXY ( "mushroom" , 36 , 16 )…" at bounding box center [1328, 262] width 404 height 458
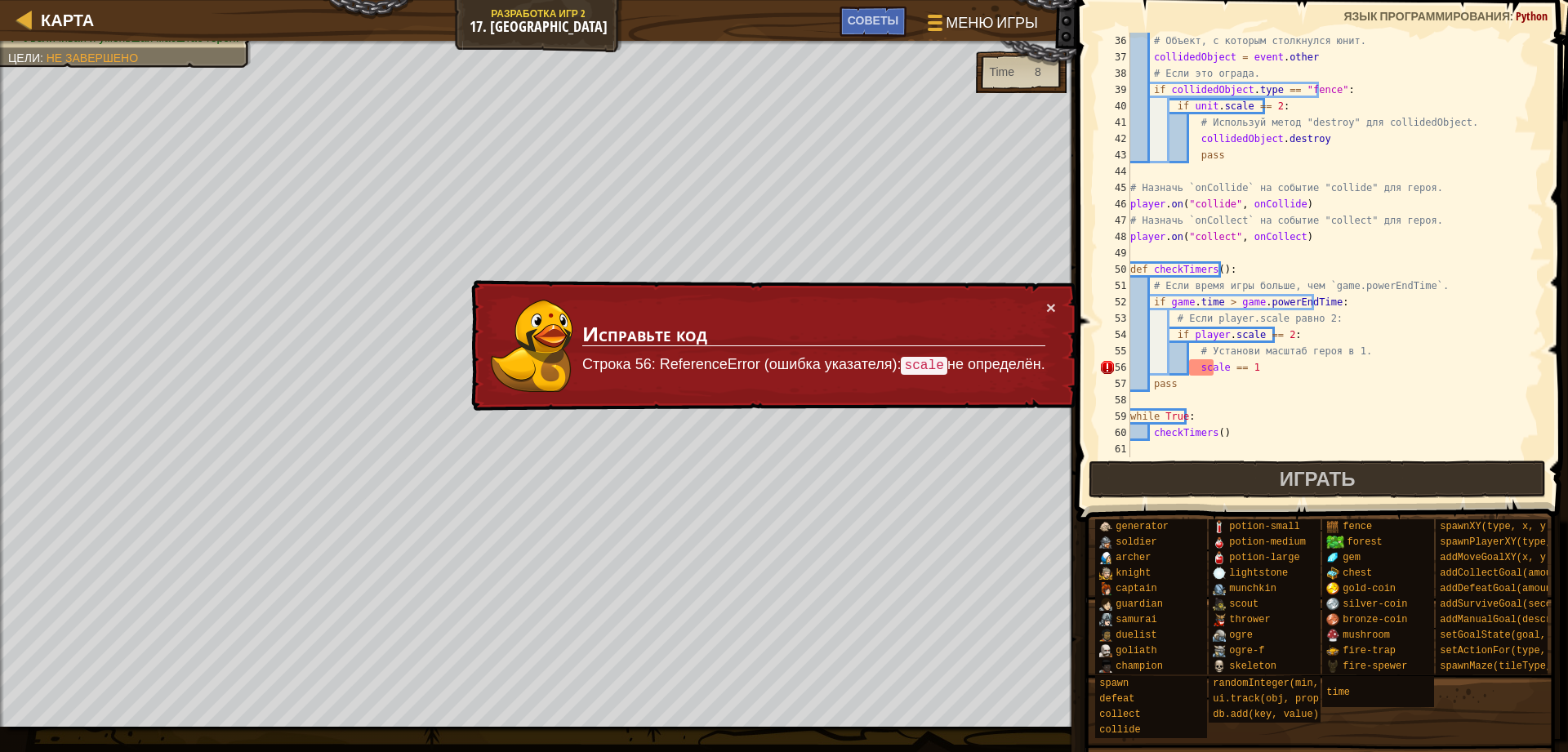
scroll to position [572, 0]
click at [1155, 275] on div "# Объект, с которым столкнулся юнит. collidedObject = event . other # Если это …" at bounding box center [1328, 262] width 404 height 458
click at [1156, 275] on div "# Объект, с которым столкнулся юнит. collidedObject = event . other # Если это …" at bounding box center [1328, 262] width 404 height 458
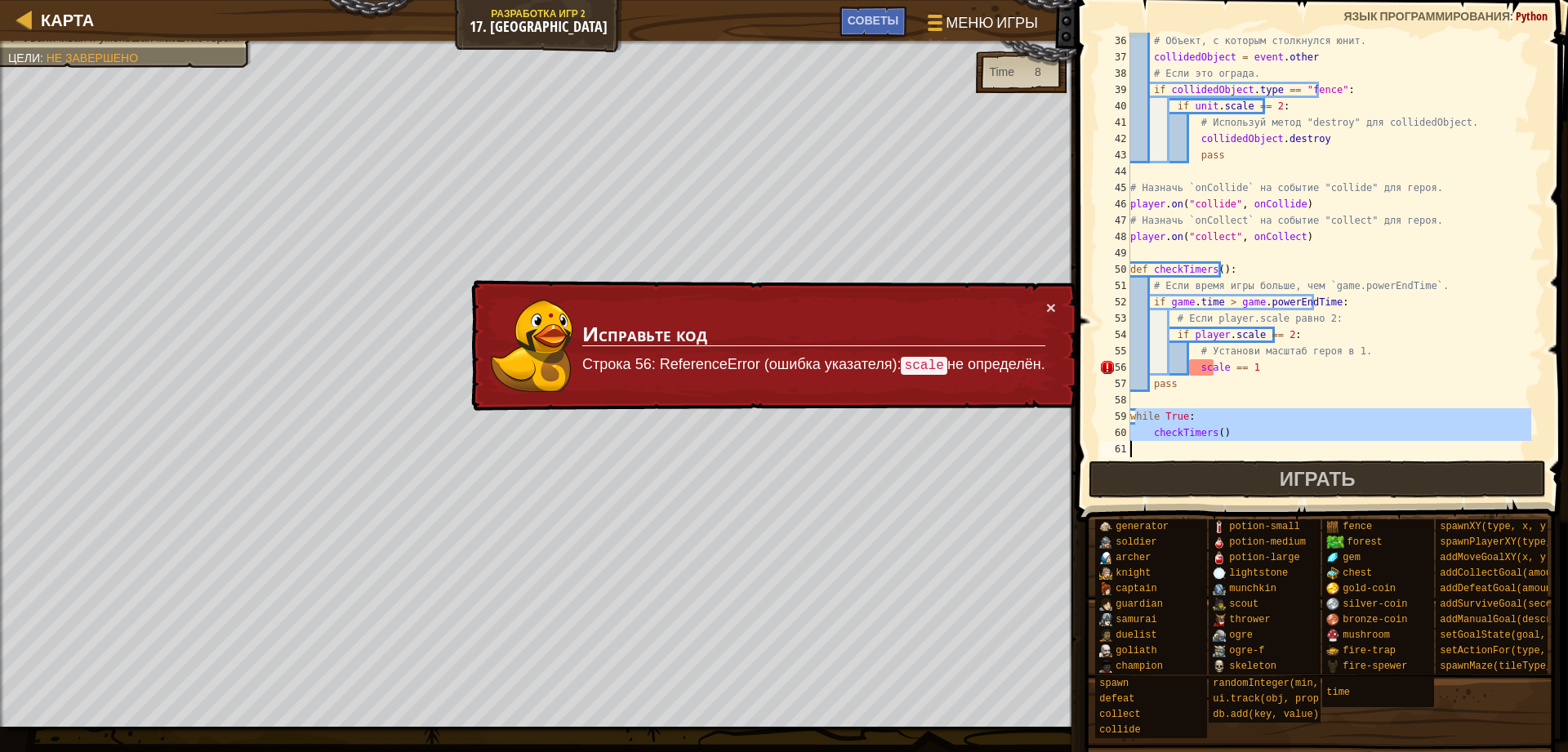
drag, startPoint x: 1150, startPoint y: 423, endPoint x: 1206, endPoint y: 458, distance: 66.0
click at [1208, 459] on div "def checkTimers(): 36 37 38 39 40 41 42 43 44 45 46 47 48 49 50 51 52 53 54 55 …" at bounding box center [1319, 293] width 497 height 570
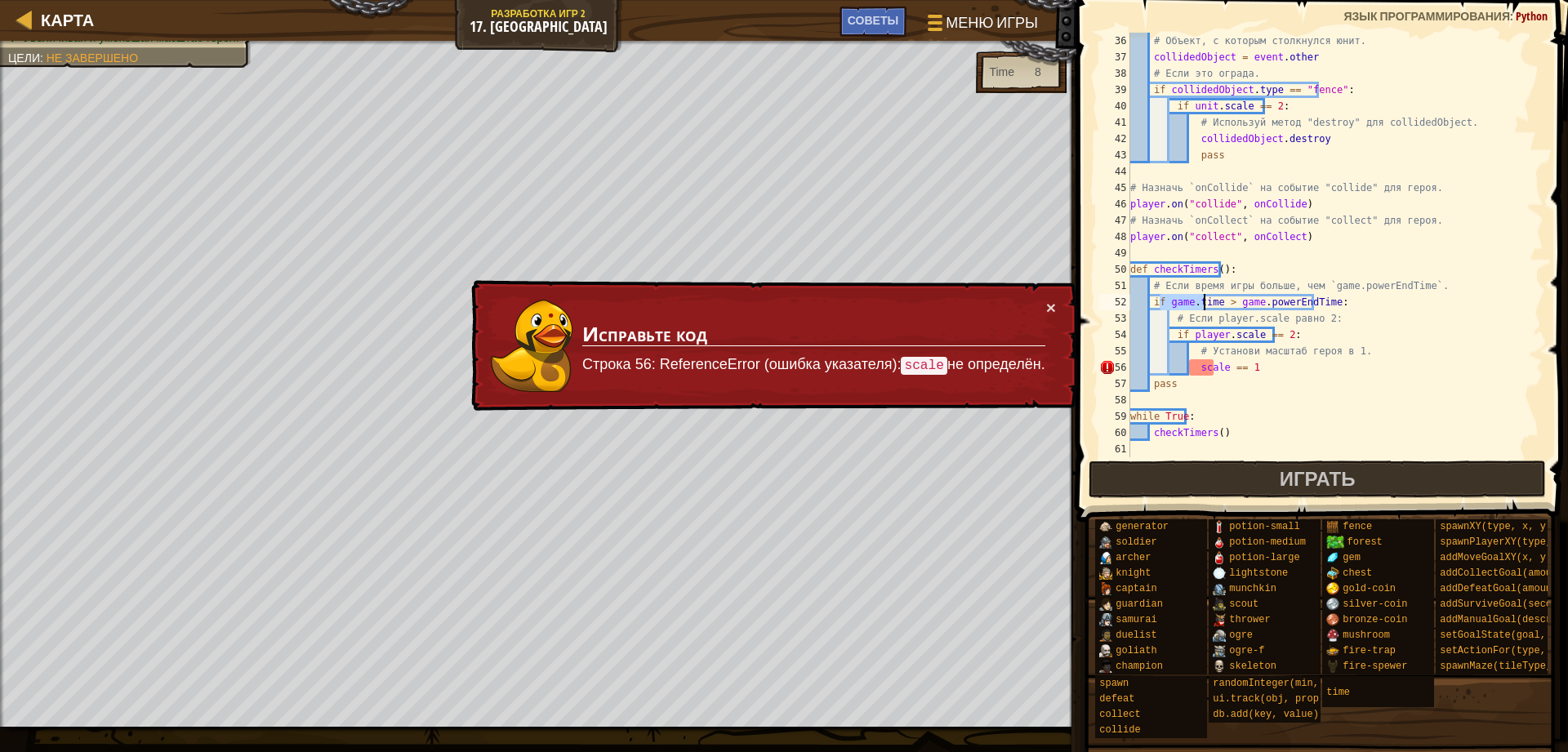
drag, startPoint x: 1160, startPoint y: 304, endPoint x: 1203, endPoint y: 306, distance: 43.0
click at [1203, 306] on div "# Объект, с которым столкнулся юнит. collidedObject = event . other # Если это …" at bounding box center [1328, 262] width 404 height 458
click at [1216, 298] on div "# Объект, с которым столкнулся юнит. collidedObject = event . other # Если это …" at bounding box center [1328, 262] width 404 height 458
drag, startPoint x: 1233, startPoint y: 304, endPoint x: 1325, endPoint y: 305, distance: 92.0
click at [1325, 305] on div "# Объект, с которым столкнулся юнит. collidedObject = event . other # Если это …" at bounding box center [1328, 262] width 404 height 458
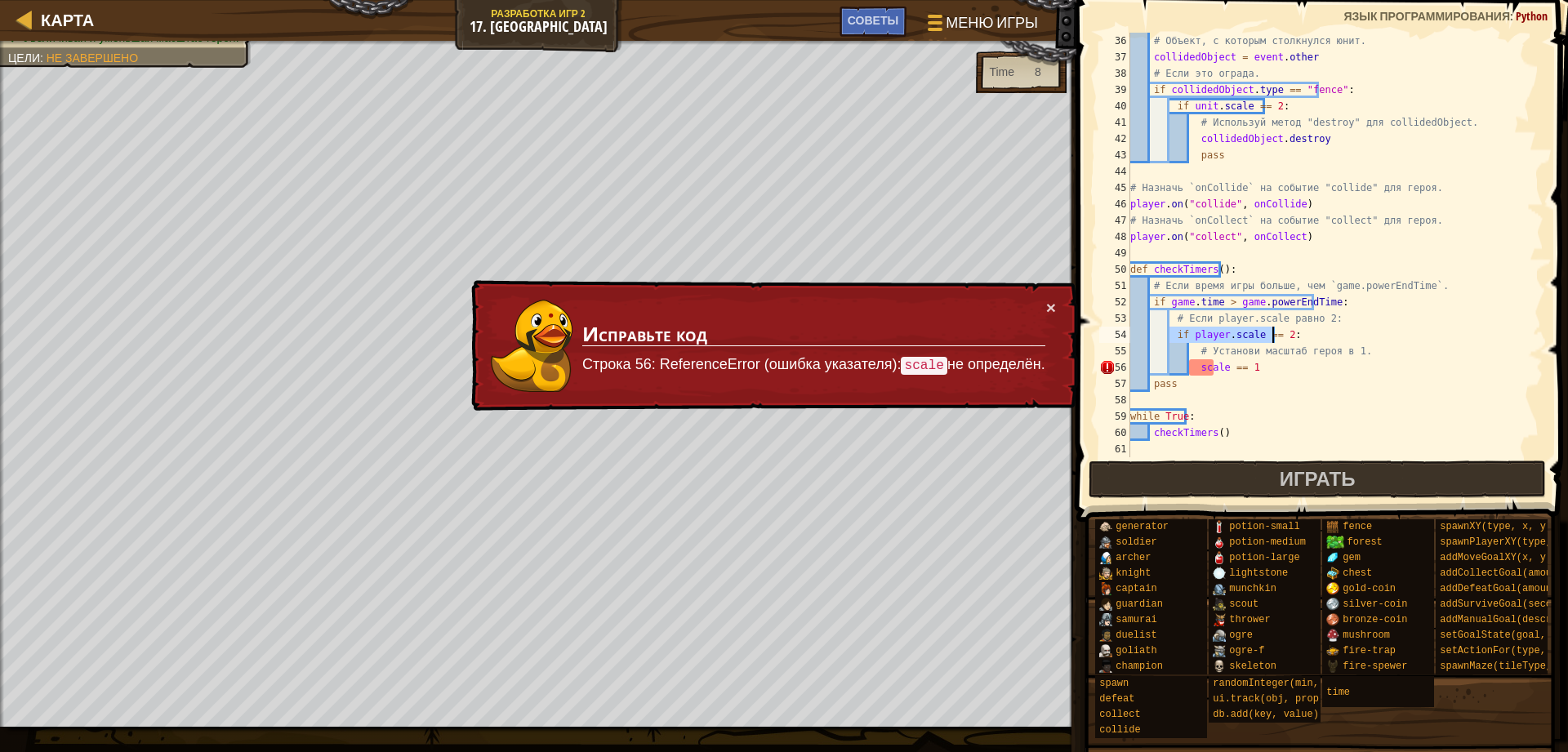
drag, startPoint x: 1171, startPoint y: 333, endPoint x: 1302, endPoint y: 332, distance: 131.0
click at [1302, 332] on div "# Объект, с которым столкнулся юнит. collidedObject = event . other # Если это …" at bounding box center [1328, 262] width 404 height 458
drag, startPoint x: 1185, startPoint y: 318, endPoint x: 1320, endPoint y: 318, distance: 135.0
click at [1320, 318] on div "# Объект, с которым столкнулся юнит. collidedObject = event . other # Если это …" at bounding box center [1328, 262] width 404 height 458
drag, startPoint x: 1226, startPoint y: 306, endPoint x: 1325, endPoint y: 301, distance: 99.1
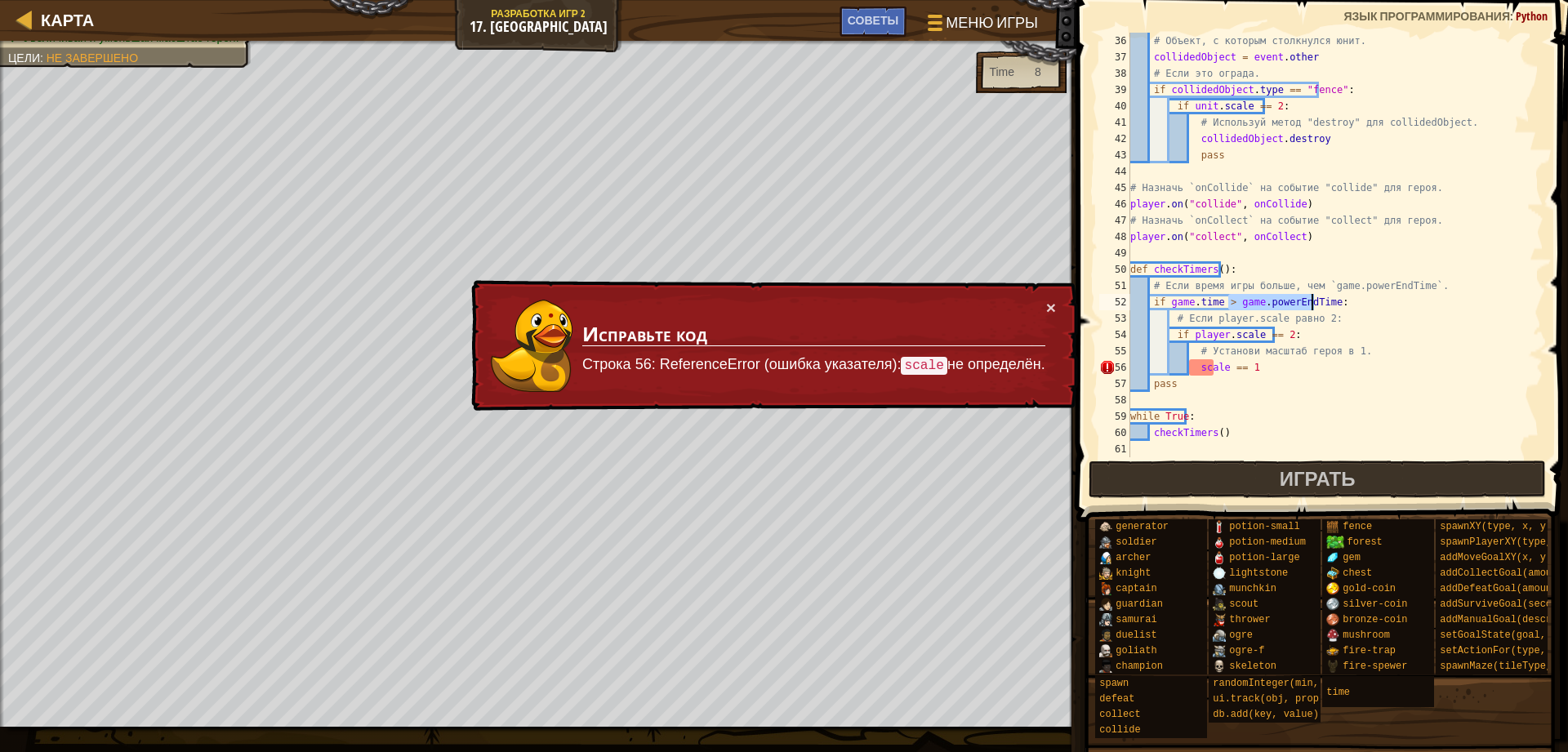
click at [1325, 301] on div "# Объект, с которым столкнулся юнит. collidedObject = event . other # Если это …" at bounding box center [1328, 262] width 404 height 458
drag, startPoint x: 1158, startPoint y: 303, endPoint x: 1332, endPoint y: 299, distance: 174.0
click at [1332, 300] on div "# Объект, с которым столкнулся юнит. collidedObject = event . other # Если это …" at bounding box center [1328, 262] width 404 height 458
drag, startPoint x: 1188, startPoint y: 371, endPoint x: 1265, endPoint y: 371, distance: 77.0
click at [1265, 371] on div "# Объект, с которым столкнулся юнит. collidedObject = event . other # Если это …" at bounding box center [1328, 262] width 404 height 458
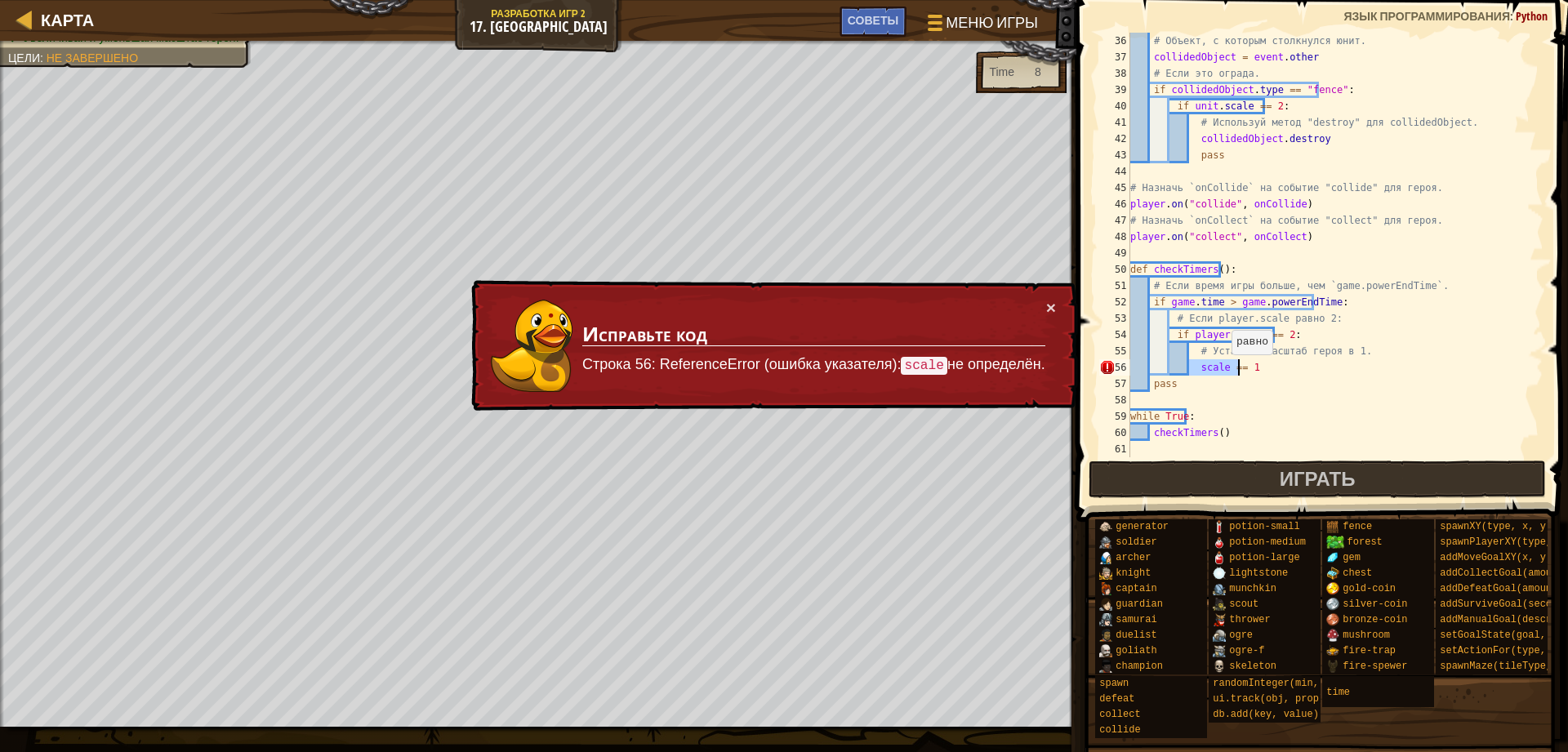
click at [1222, 371] on div "# Объект, с которым столкнулся юнит. collidedObject = event . other # Если это …" at bounding box center [1328, 245] width 404 height 425
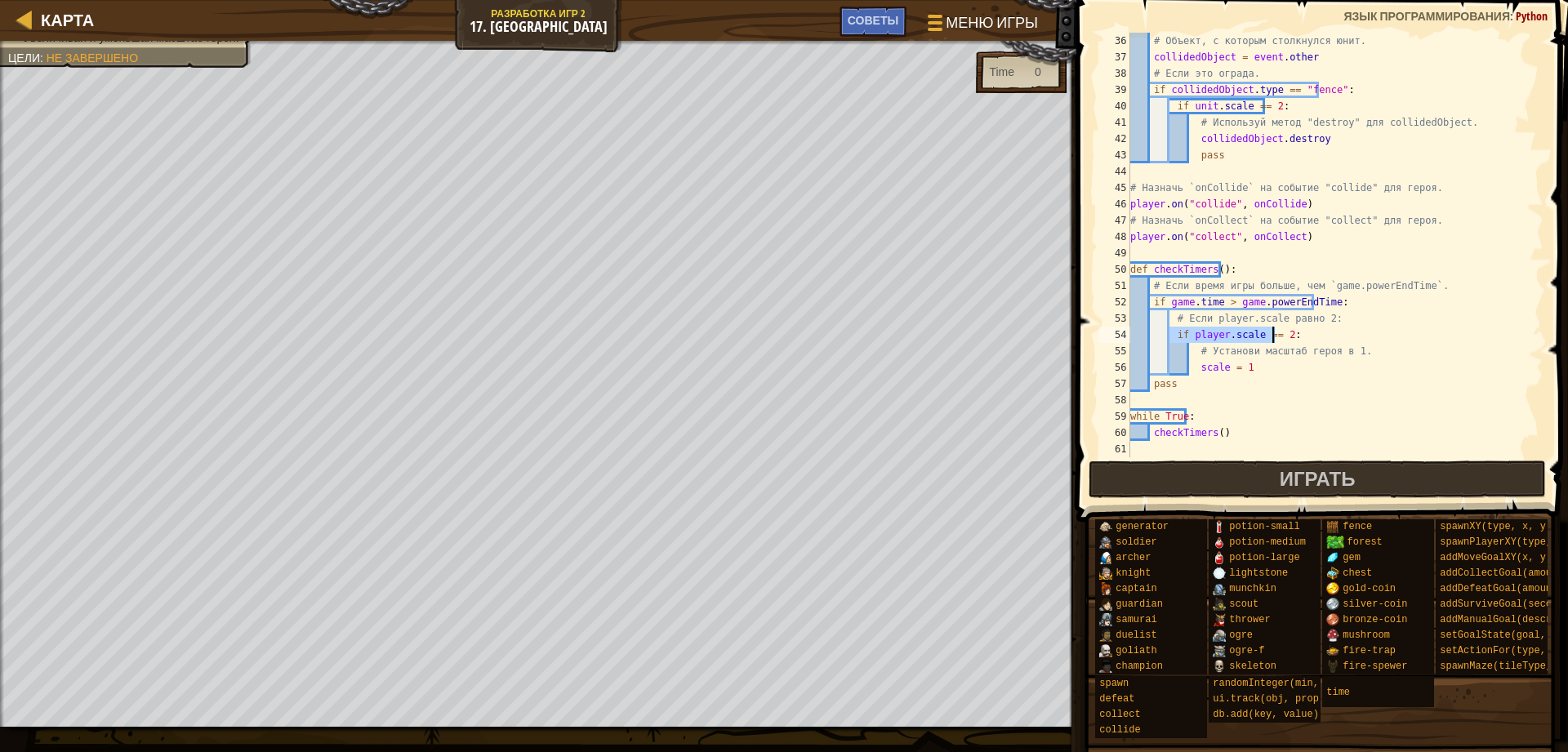
drag, startPoint x: 1171, startPoint y: 332, endPoint x: 1322, endPoint y: 340, distance: 151.2
click at [1322, 340] on div "# Объект, с которым столкнулся юнит. collidedObject = event . other # Если это …" at bounding box center [1328, 262] width 404 height 458
click at [1205, 366] on div "# Объект, с которым столкнулся юнит. collidedObject = event . other # Если это …" at bounding box center [1328, 262] width 404 height 458
drag, startPoint x: 1191, startPoint y: 364, endPoint x: 1245, endPoint y: 365, distance: 54.0
click at [1245, 365] on div "# Объект, с которым столкнулся юнит. collidedObject = event . other # Если это …" at bounding box center [1328, 262] width 404 height 458
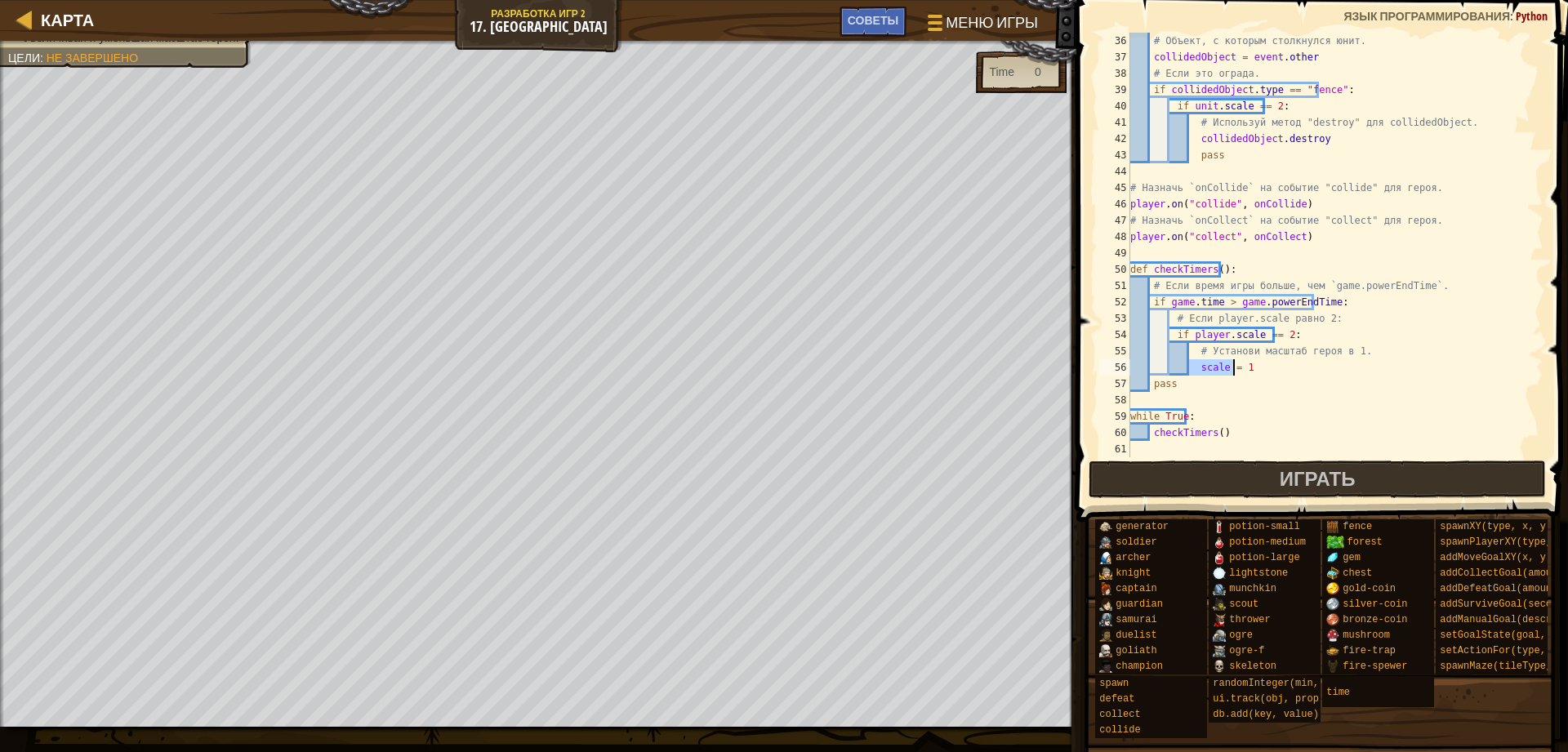
click at [1189, 367] on div "# Объект, с которым столкнулся юнит. collidedObject = event . other # Если это …" at bounding box center [1328, 245] width 404 height 425
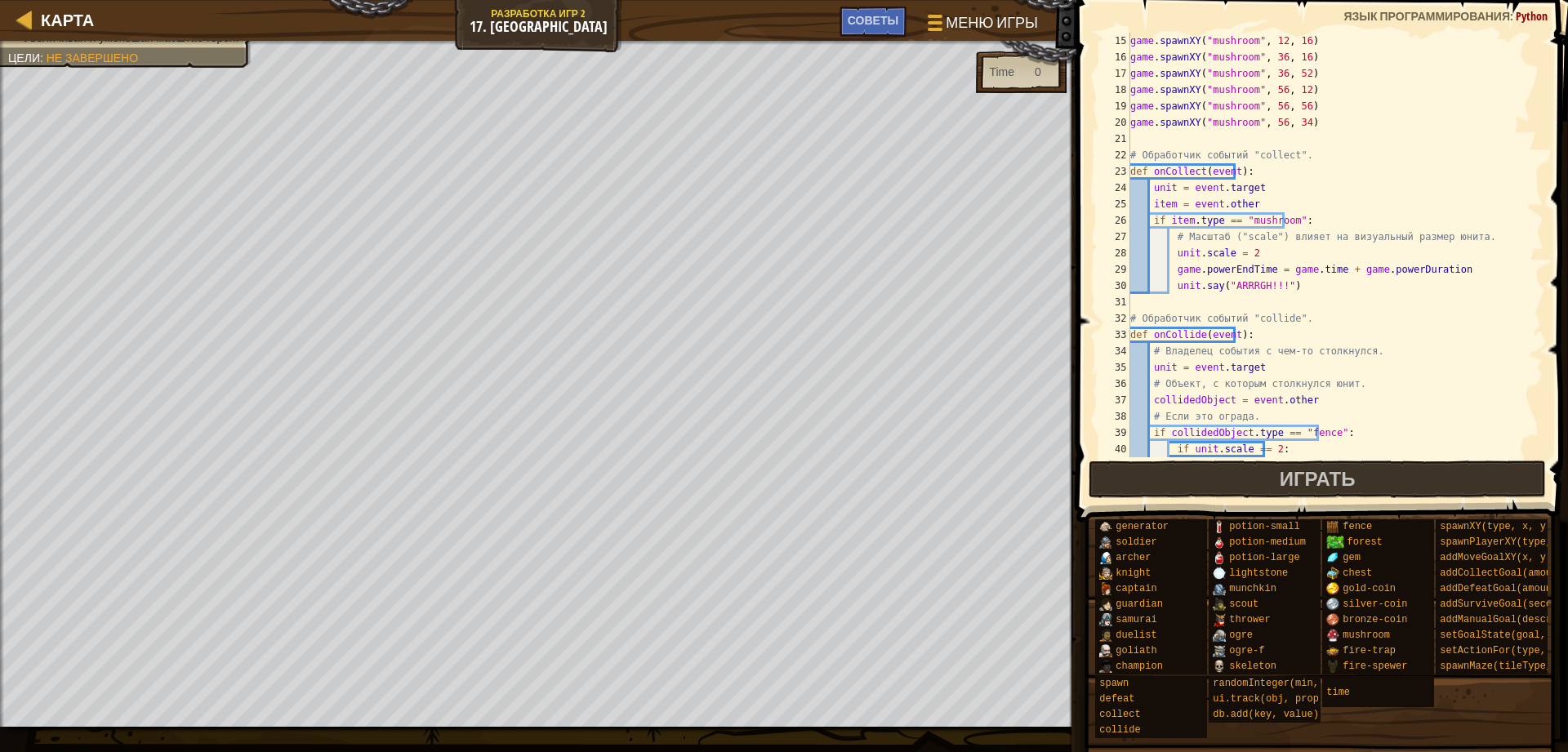
scroll to position [180, 0]
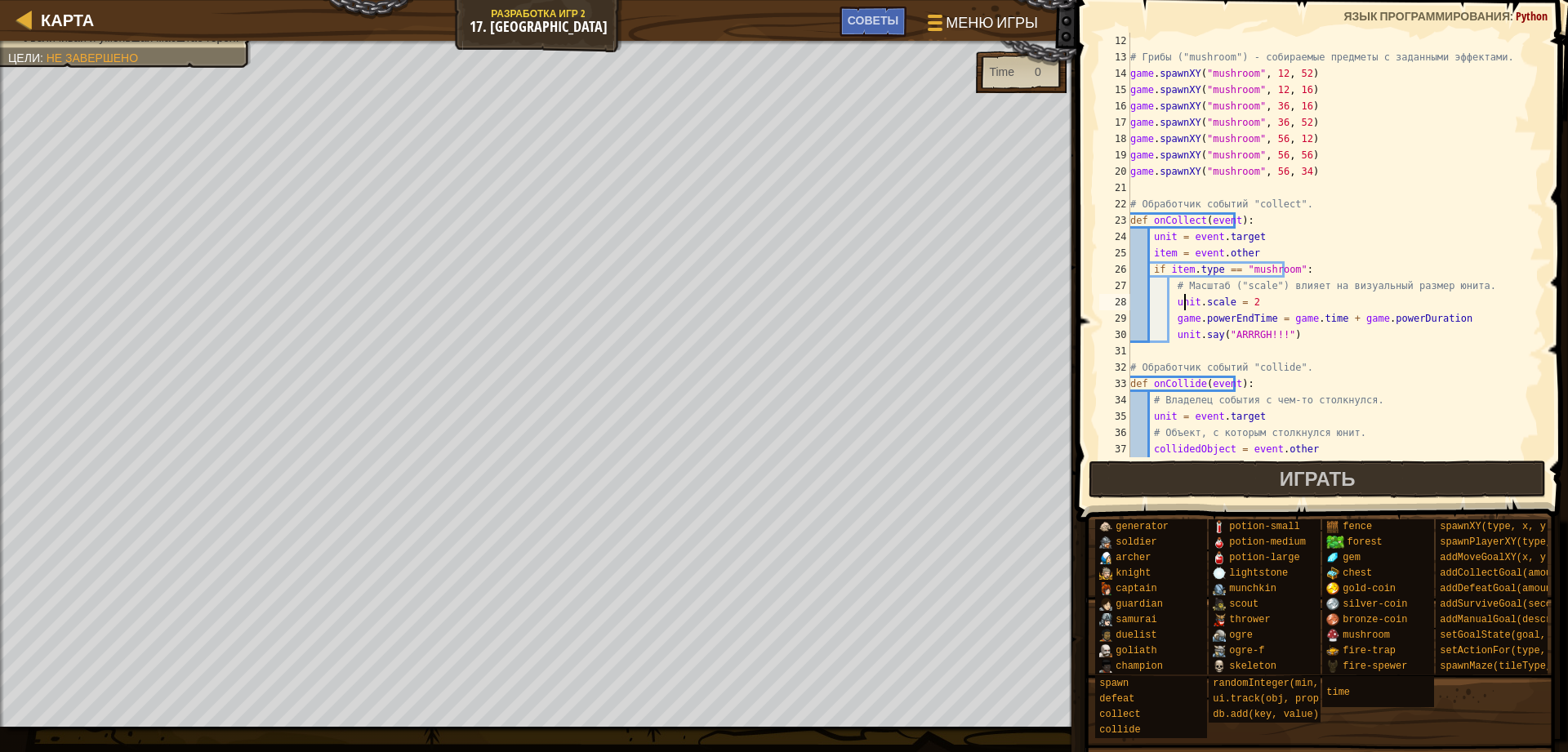
click at [1181, 308] on div "# Грибы ("mushroom") - собираемые предметы с заданными эффектами. game . spawnX…" at bounding box center [1328, 262] width 404 height 458
drag, startPoint x: 1152, startPoint y: 238, endPoint x: 1267, endPoint y: 240, distance: 115.0
click at [1267, 240] on div "# Грибы ("mushroom") - собираемые предметы с заданными эффектами. game . spawnX…" at bounding box center [1328, 262] width 404 height 458
click at [1161, 241] on div "# Грибы ("mushroom") - собираемые предметы с заданными эффектами. game . spawnX…" at bounding box center [1328, 245] width 404 height 425
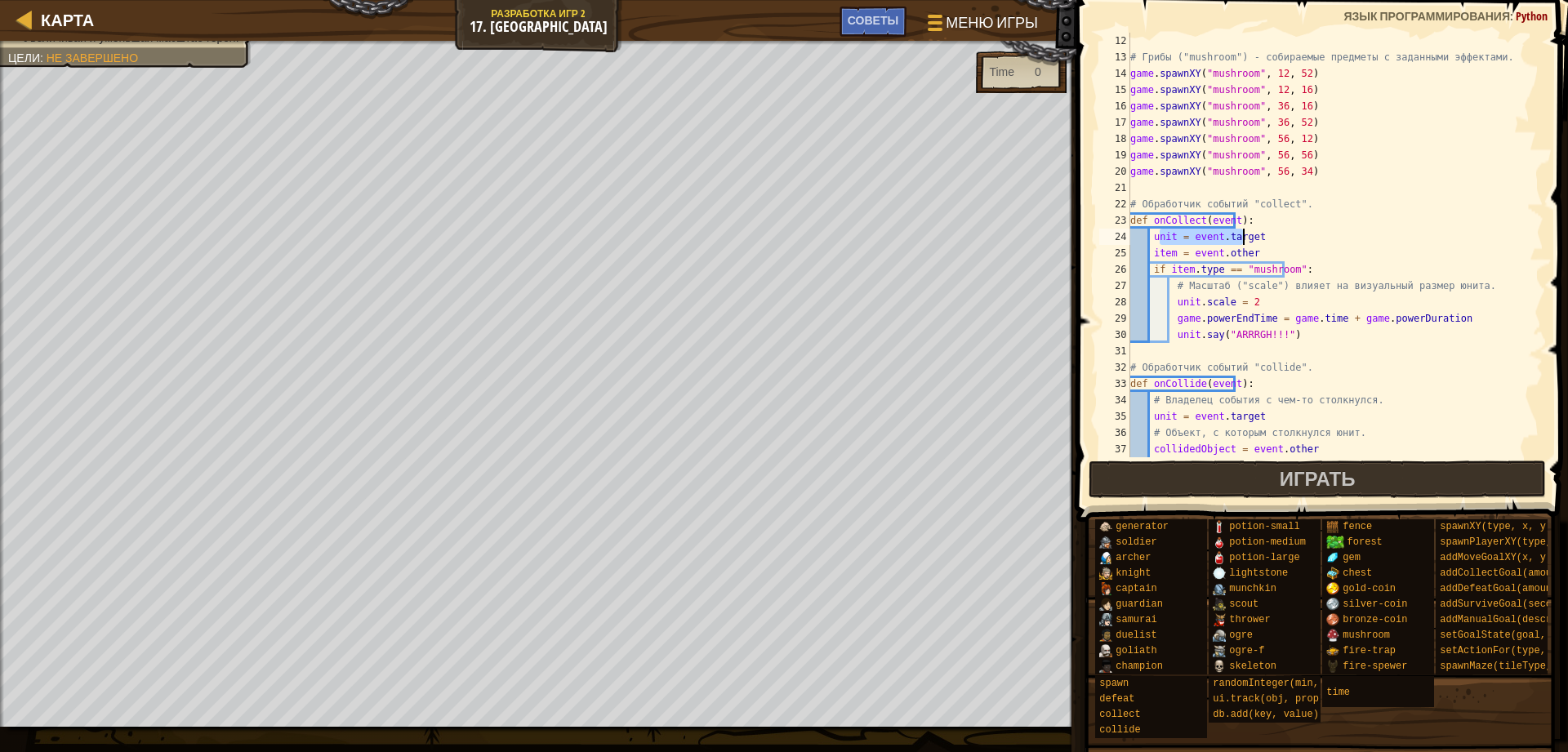
drag, startPoint x: 1157, startPoint y: 239, endPoint x: 1253, endPoint y: 235, distance: 96.1
click at [1253, 235] on div "# Грибы ("mushroom") - собираемые предметы с заданными эффектами. game . spawnX…" at bounding box center [1328, 262] width 404 height 458
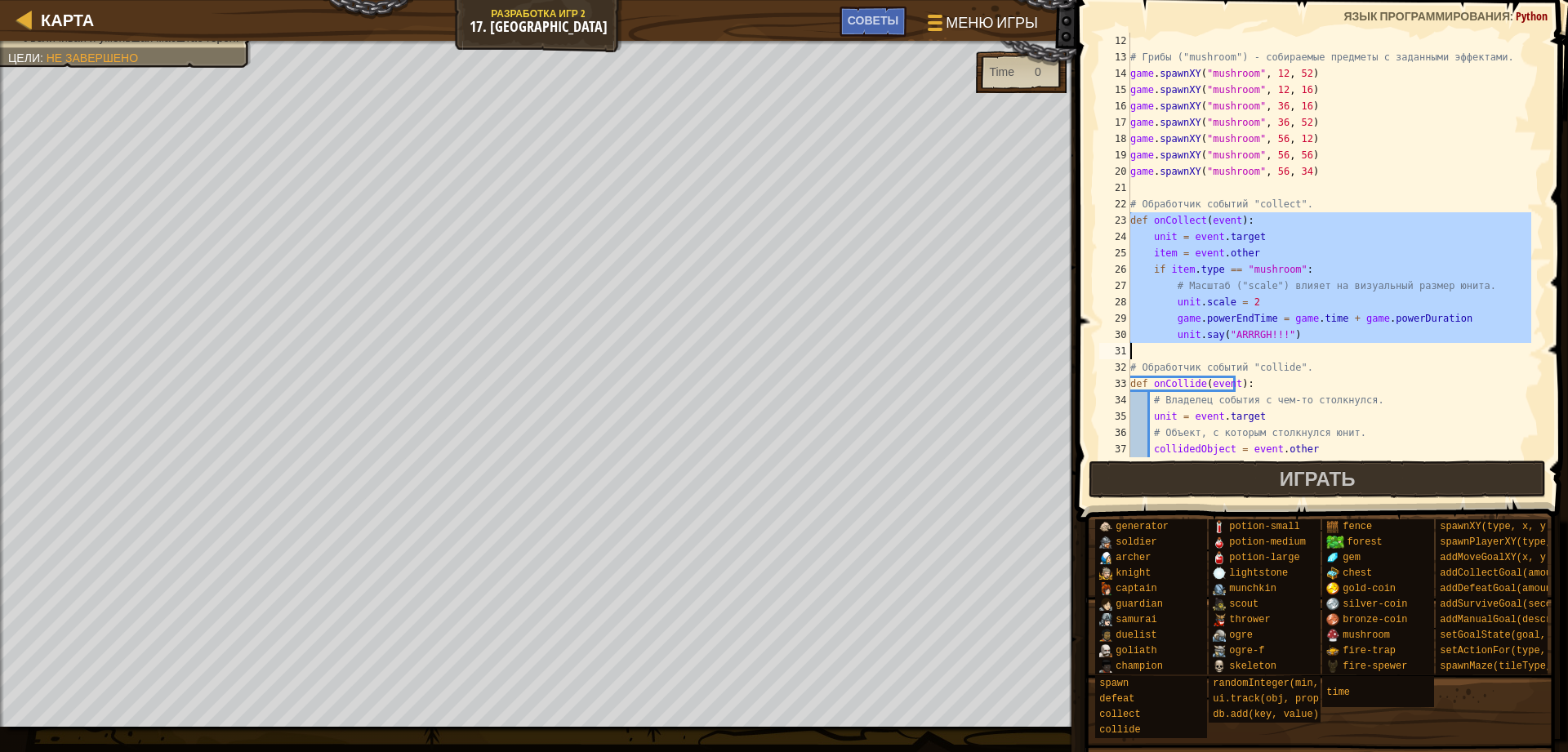
drag, startPoint x: 1130, startPoint y: 219, endPoint x: 1337, endPoint y: 329, distance: 234.4
click at [1337, 329] on div "unit = event.target 12 13 14 15 16 17 18 19 20 21 22 23 24 25 26 27 28 29 30 31…" at bounding box center [1319, 245] width 448 height 425
click at [1247, 222] on div "# Грибы ("mushroom") - собираемые предметы с заданными эффектами. game . spawnX…" at bounding box center [1328, 245] width 404 height 425
type textarea "def onCollect(event):"
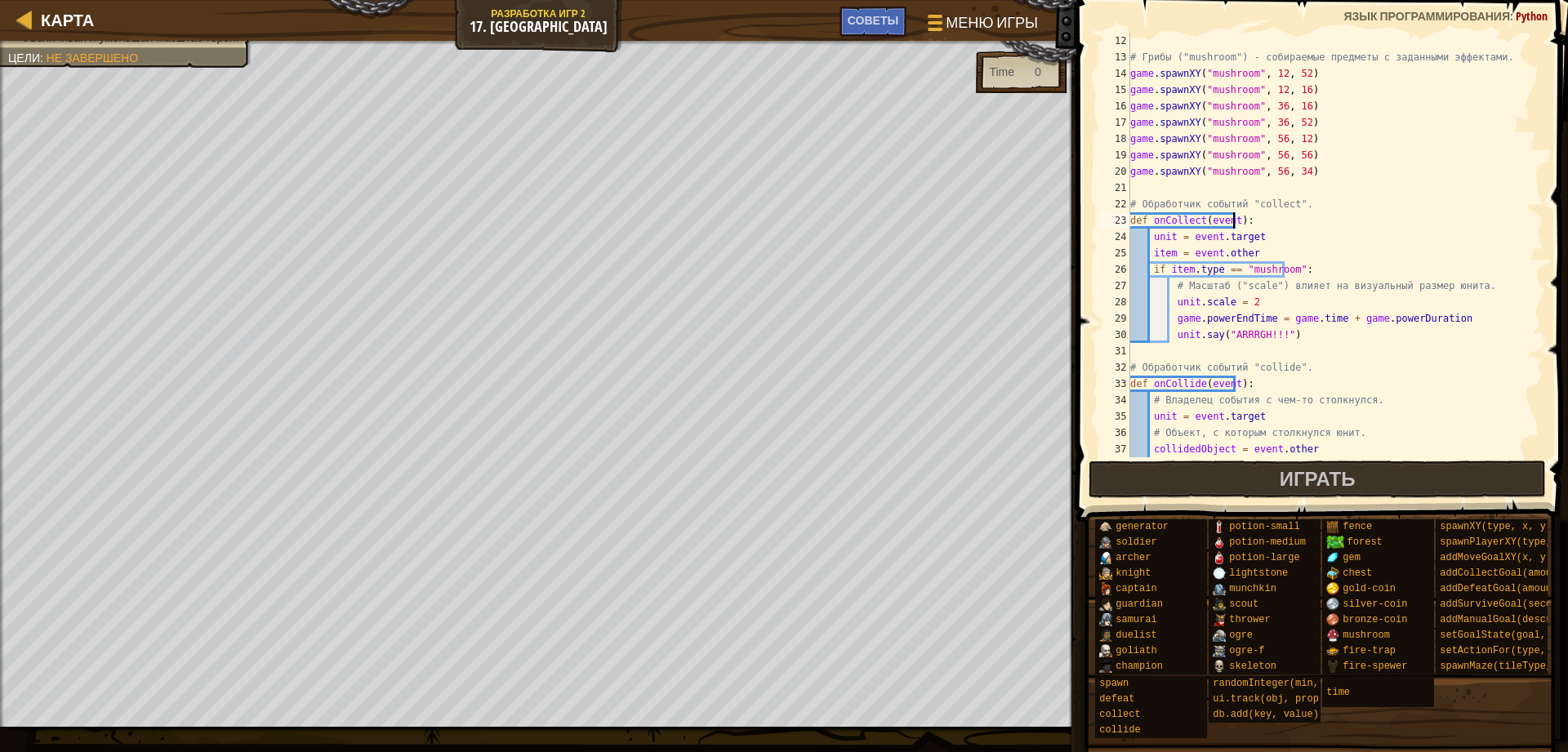
click at [1250, 221] on div "# Грибы ("mushroom") - собираемые предметы с заданными эффектами. game . spawnX…" at bounding box center [1328, 262] width 404 height 458
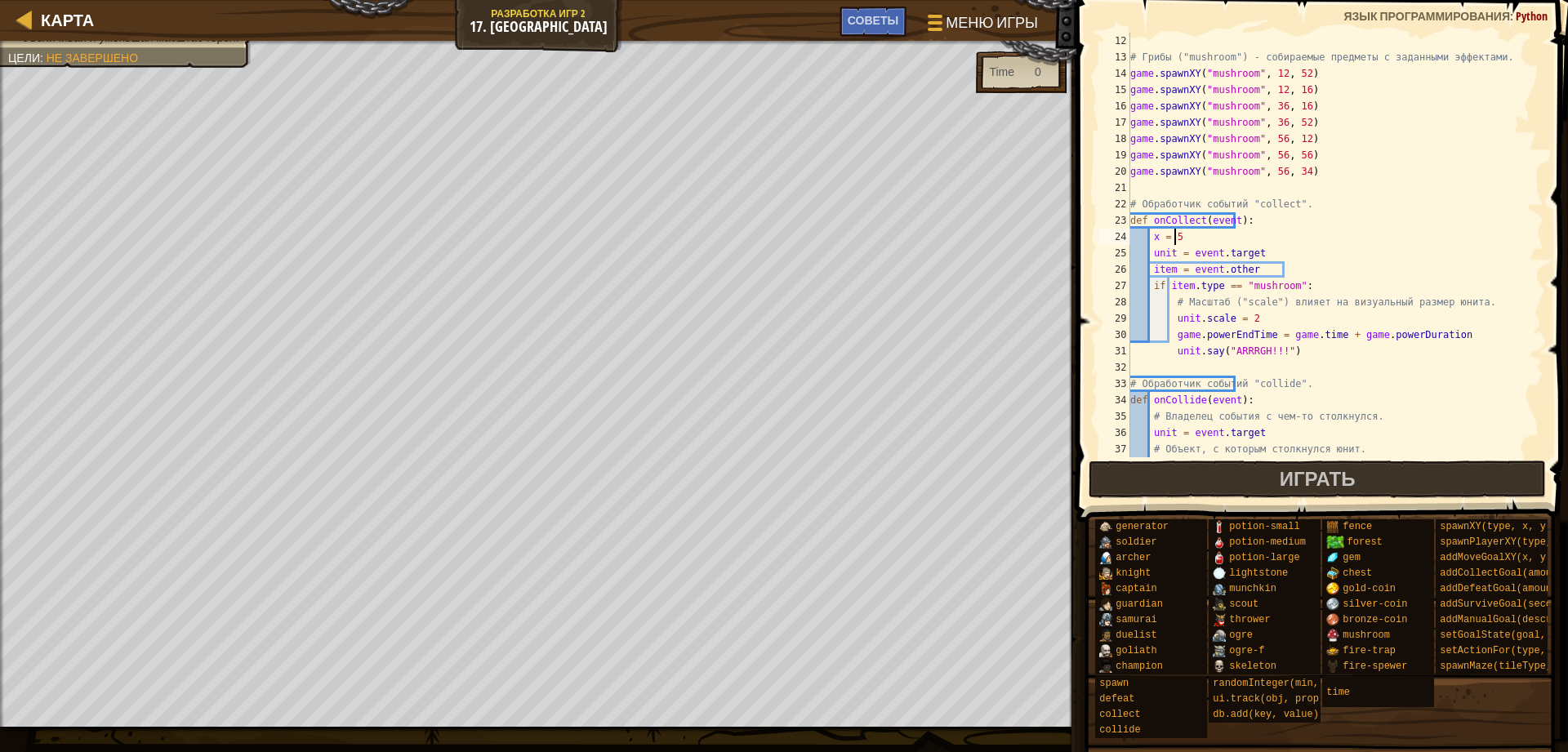
scroll to position [7, 3]
click at [1309, 254] on div "# Грибы ("mushroom") - собираемые предметы с заданными эффектами. game . spawnX…" at bounding box center [1328, 262] width 404 height 458
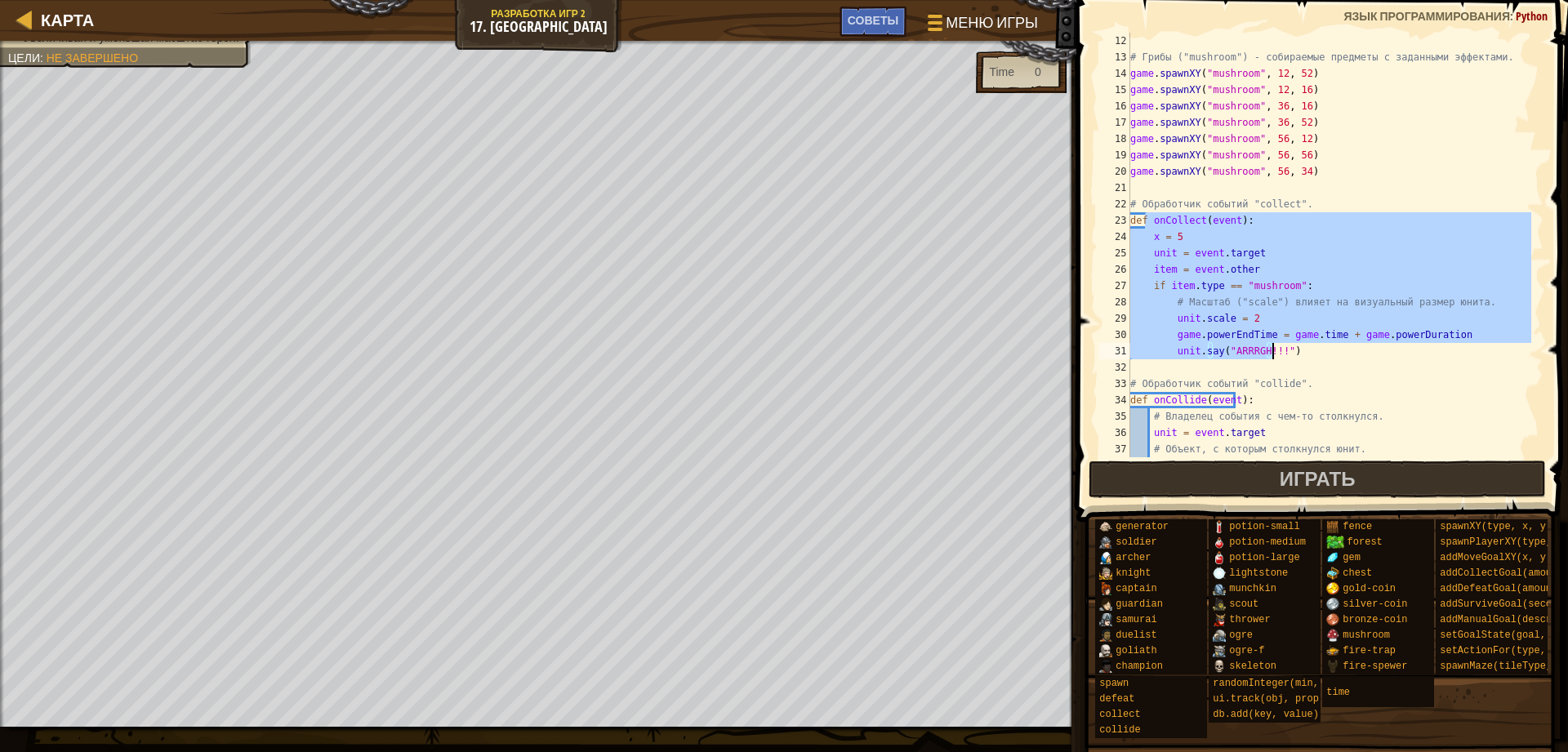
drag, startPoint x: 1142, startPoint y: 223, endPoint x: 1286, endPoint y: 354, distance: 194.7
click at [1286, 354] on div "# Грибы ("mushroom") - собираемые предметы с заданными эффектами. game . spawnX…" at bounding box center [1328, 262] width 404 height 458
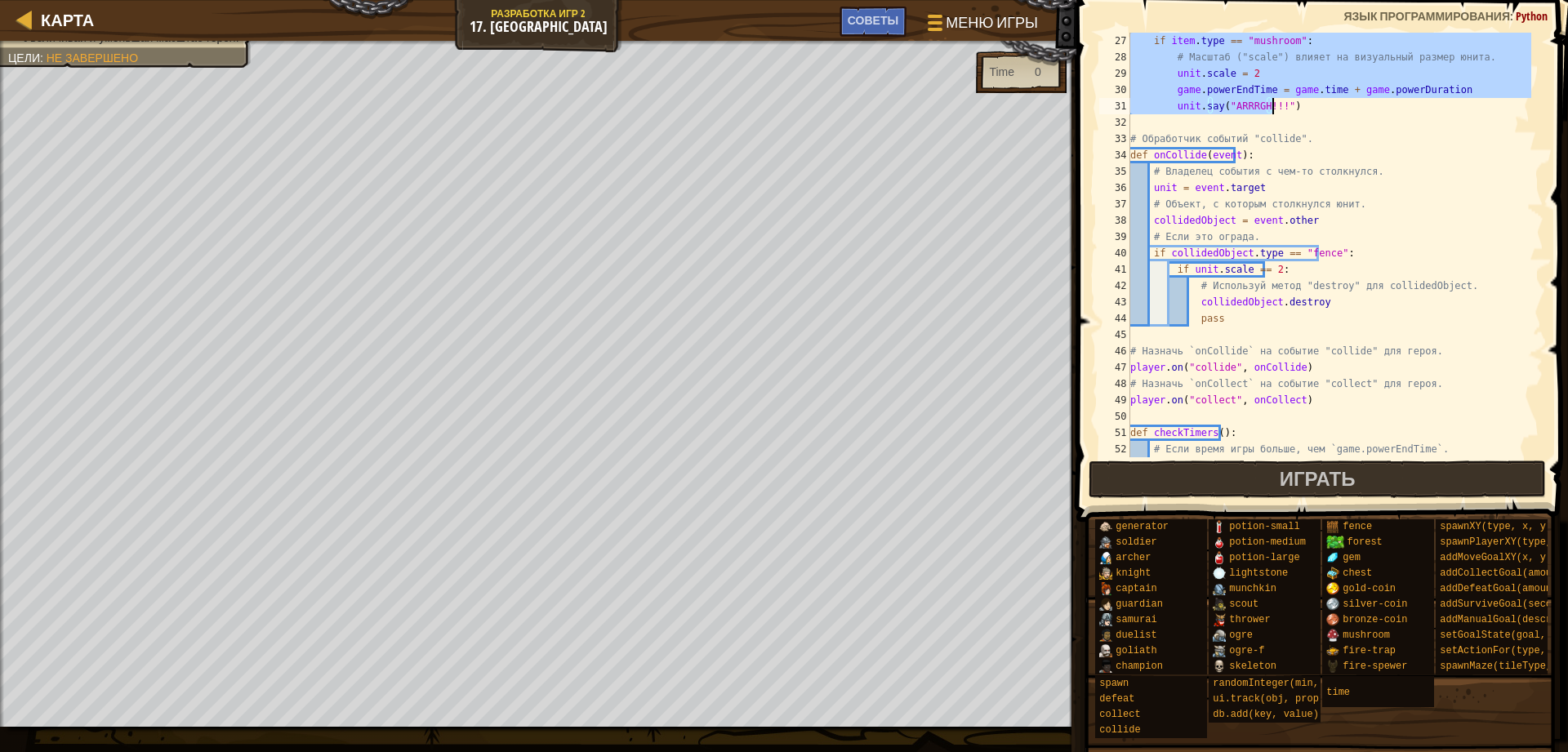
scroll to position [425, 0]
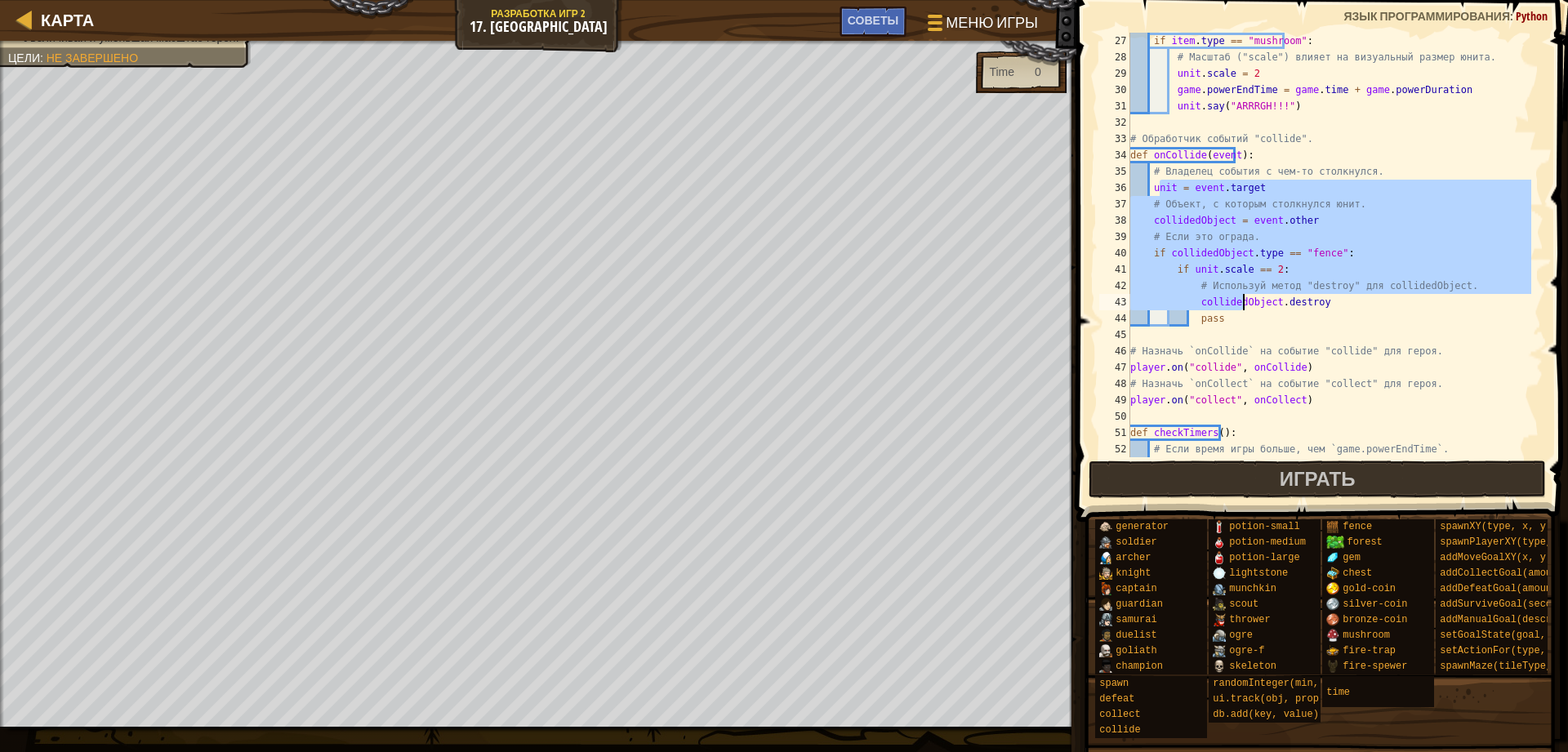
drag, startPoint x: 1200, startPoint y: 244, endPoint x: 1241, endPoint y: 304, distance: 72.7
click at [1241, 304] on div "if item . type == "mushroom" : # Масштаб ("scale") влияет на визуальный размер …" at bounding box center [1328, 262] width 404 height 458
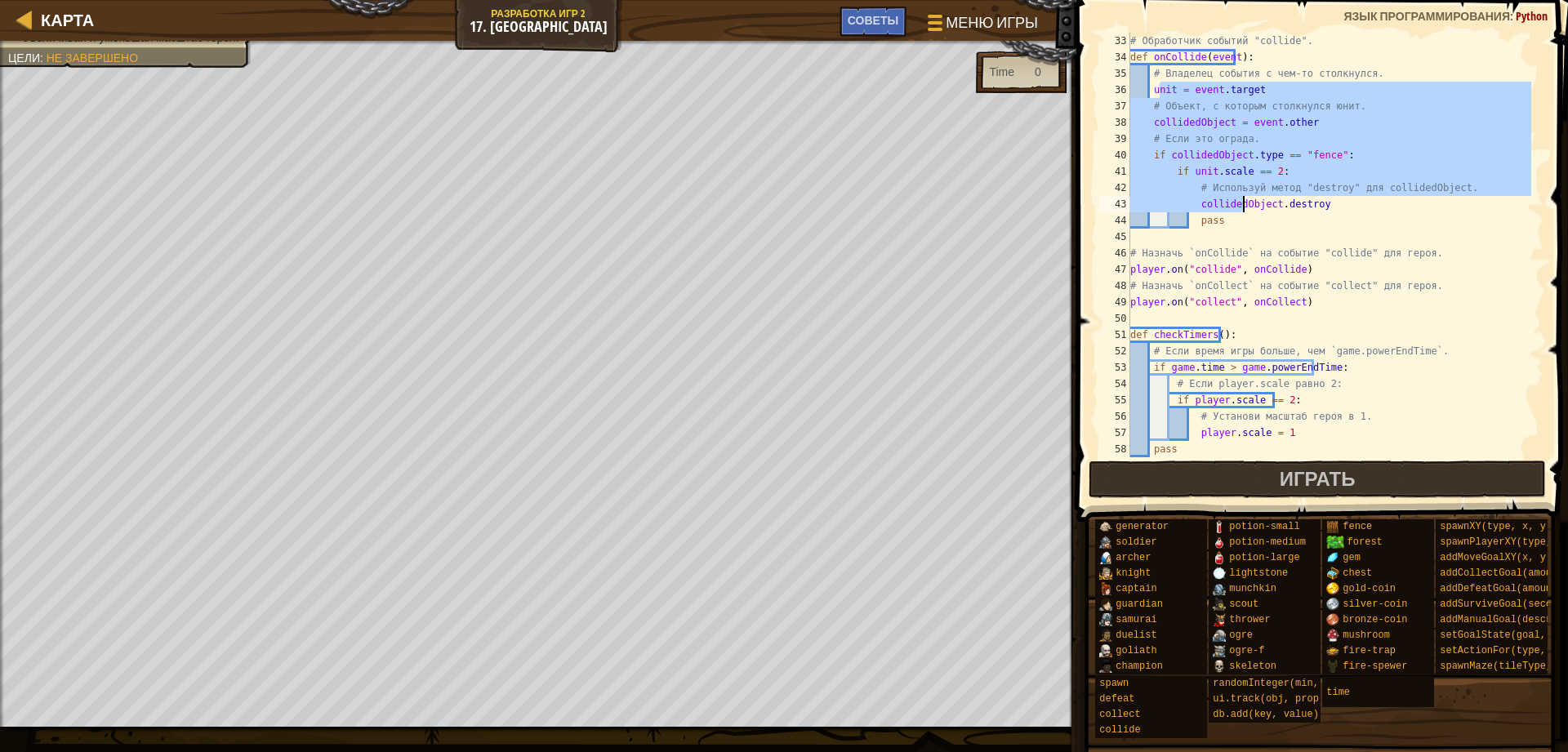
scroll to position [588, 0]
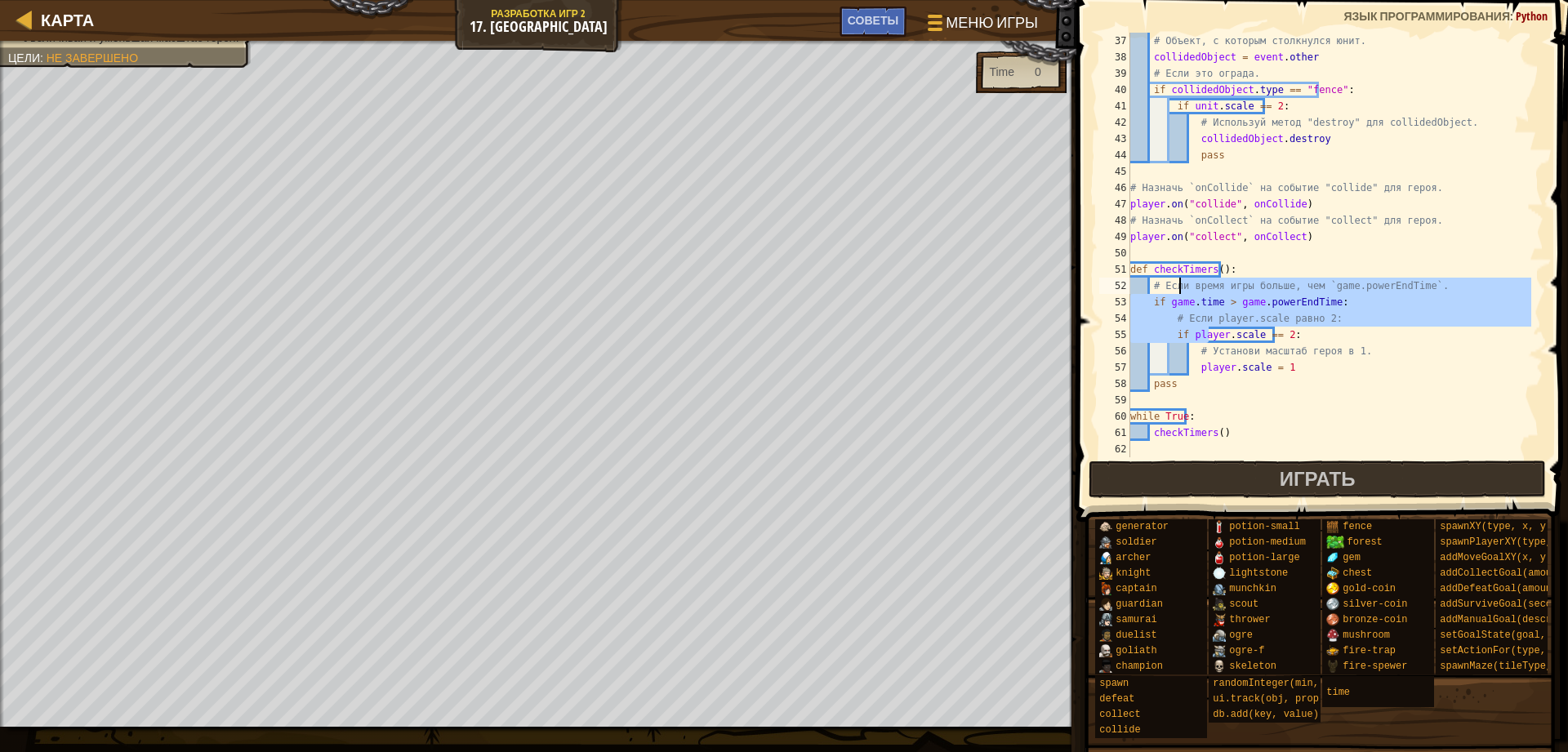
drag, startPoint x: 1243, startPoint y: 354, endPoint x: 1210, endPoint y: 333, distance: 39.1
click at [1215, 355] on div "# Объект, с которым столкнулся юнит. collidedObject = event . other # Если это …" at bounding box center [1328, 262] width 404 height 458
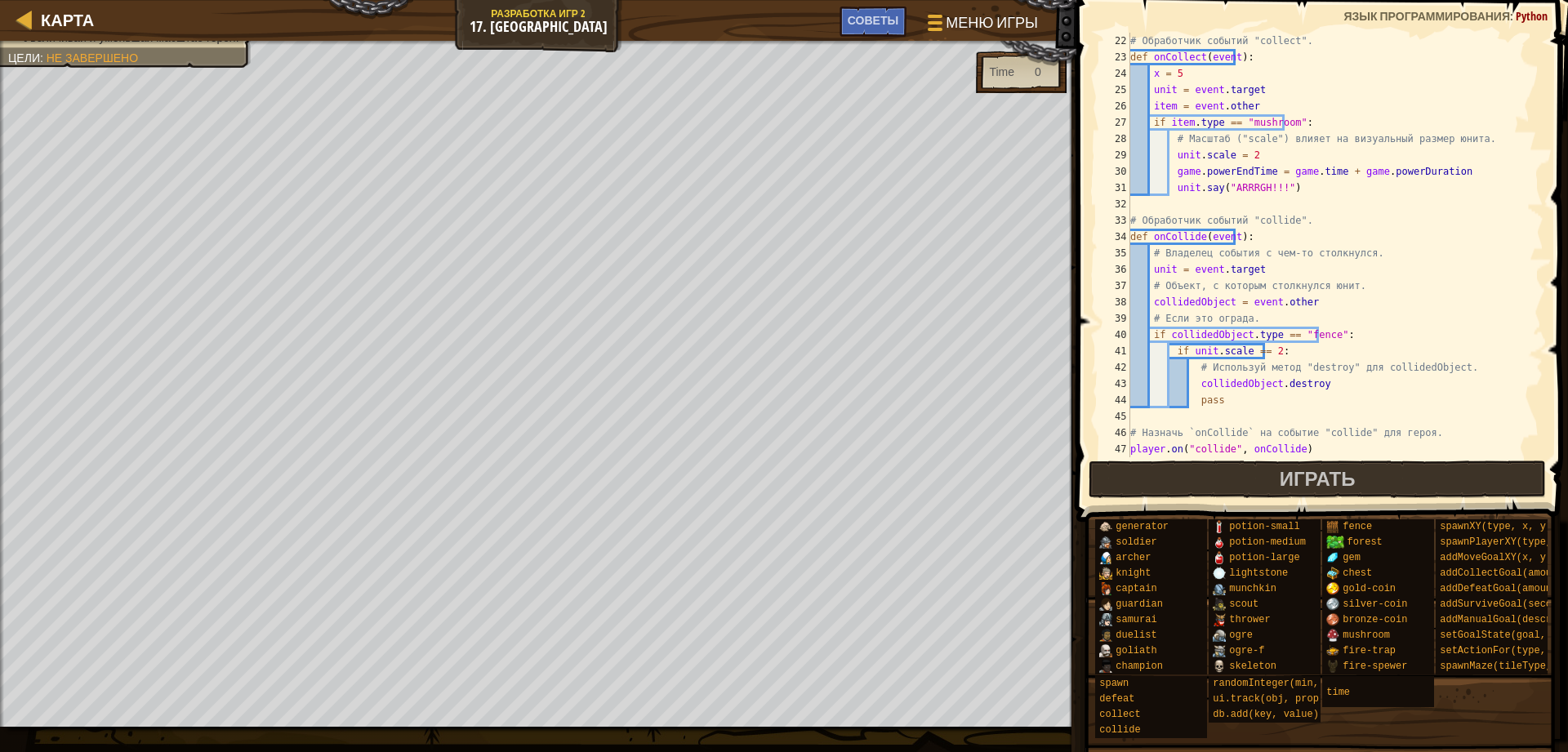
scroll to position [196, 0]
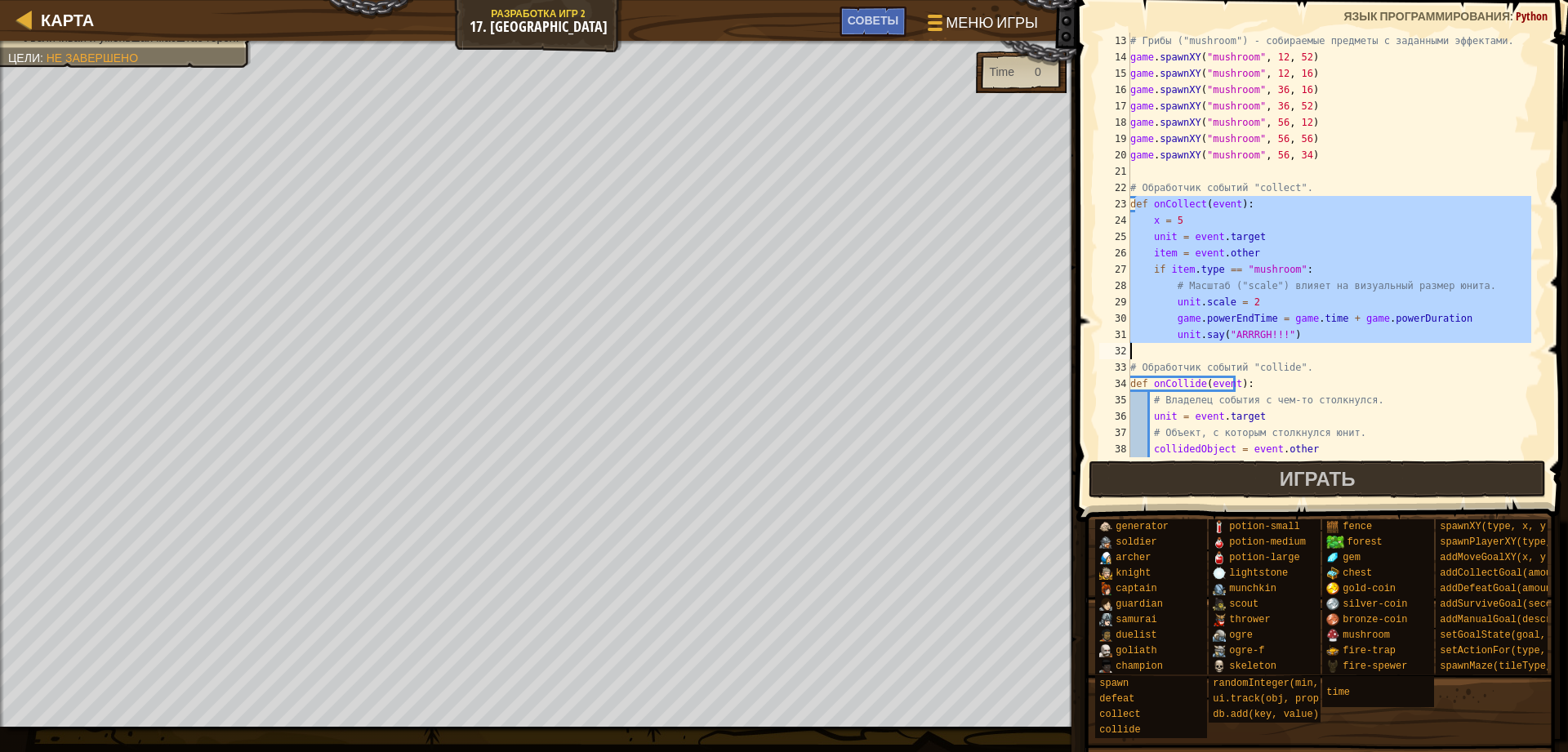
drag, startPoint x: 1142, startPoint y: 215, endPoint x: 1277, endPoint y: 355, distance: 194.5
click at [1277, 355] on div "# Грибы ("mushroom") - собираемые предметы с заданными эффектами. game . spawnX…" at bounding box center [1328, 262] width 404 height 458
click at [1205, 242] on div "# Грибы ("mushroom") - собираемые предметы с заданными эффектами. game . spawnX…" at bounding box center [1328, 245] width 404 height 425
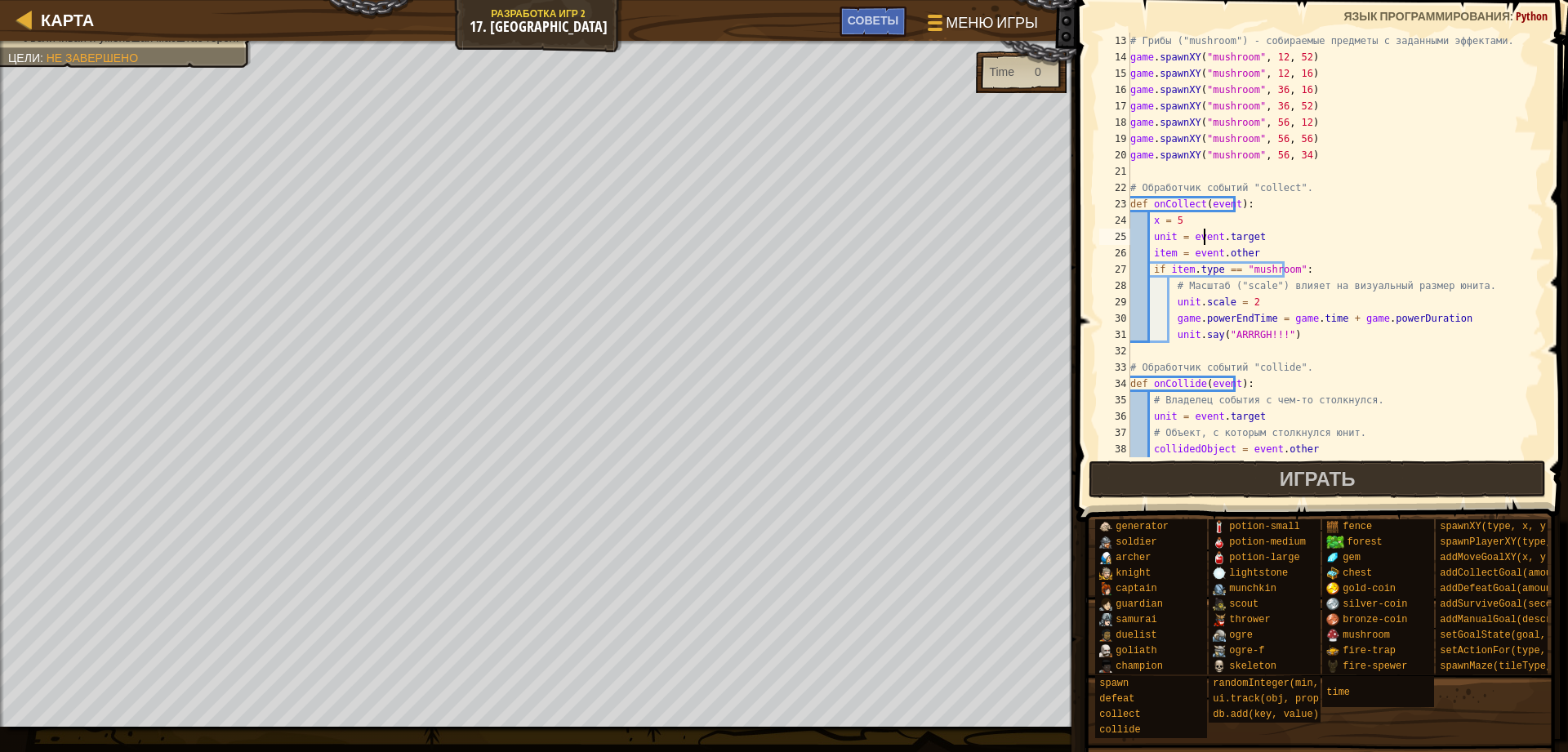
click at [1166, 232] on div "# Грибы ("mushroom") - собираемые предметы с заданными эффектами. game . spawnX…" at bounding box center [1328, 262] width 404 height 458
drag, startPoint x: 1161, startPoint y: 239, endPoint x: 1230, endPoint y: 239, distance: 69.0
click at [1230, 239] on div "# Грибы ("mushroom") - собираемые предметы с заданными эффектами. game . spawnX…" at bounding box center [1328, 262] width 404 height 458
drag, startPoint x: 1155, startPoint y: 201, endPoint x: 1219, endPoint y: 207, distance: 64.3
click at [1222, 205] on div "# Грибы ("mushroom") - собираемые предметы с заданными эффектами. game . spawnX…" at bounding box center [1328, 262] width 404 height 458
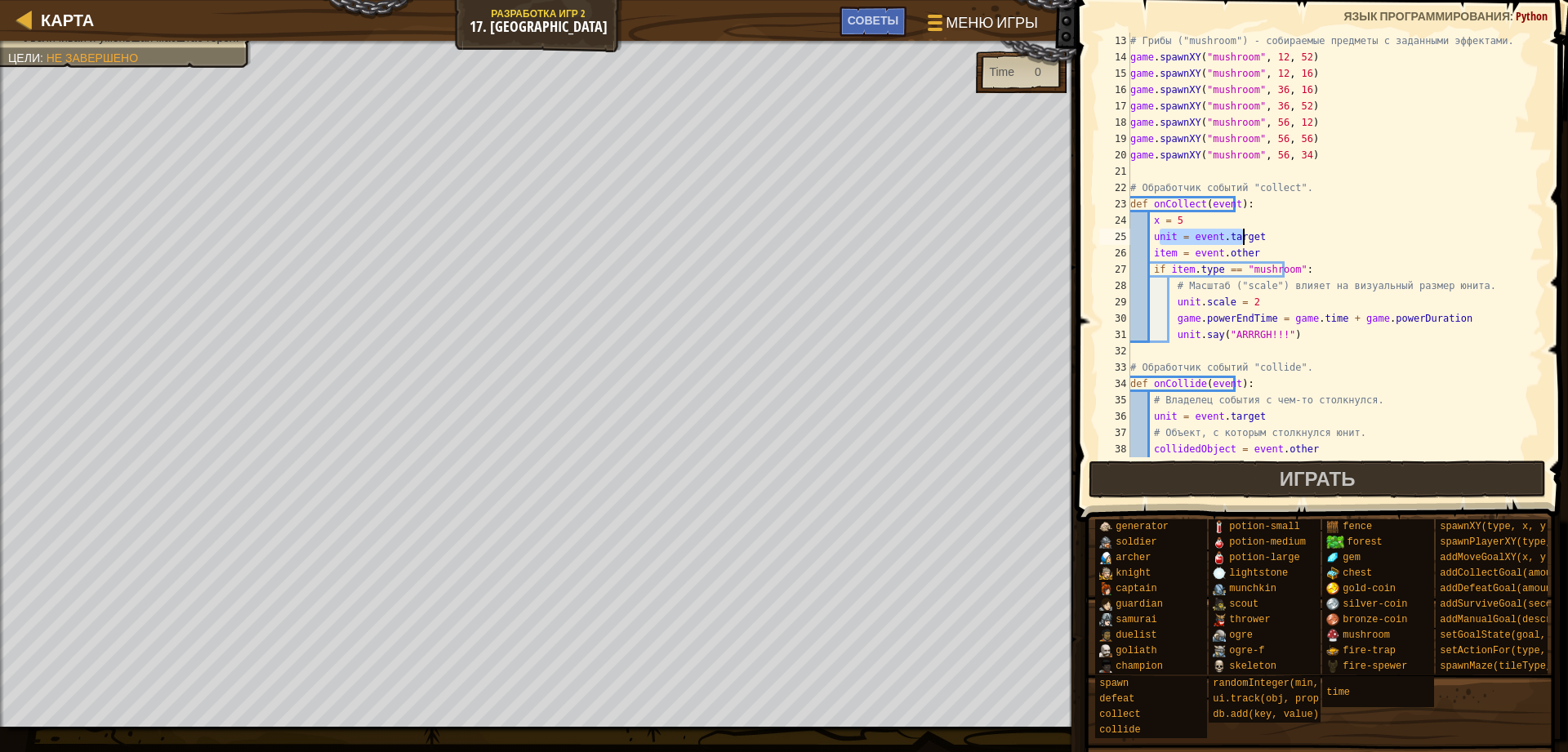
drag, startPoint x: 1160, startPoint y: 242, endPoint x: 1225, endPoint y: 236, distance: 65.3
click at [1255, 239] on div "# Грибы ("mushroom") - собираемые предметы с заданными эффектами. game . spawnX…" at bounding box center [1328, 262] width 404 height 458
click at [1161, 204] on div "# Грибы ("mushroom") - собираемые предметы с заданными эффектами. game . spawnX…" at bounding box center [1328, 262] width 404 height 458
drag, startPoint x: 1187, startPoint y: 239, endPoint x: 1263, endPoint y: 238, distance: 76.0
click at [1263, 238] on div "# Грибы ("mushroom") - собираемые предметы с заданными эффектами. game . spawnX…" at bounding box center [1328, 262] width 404 height 458
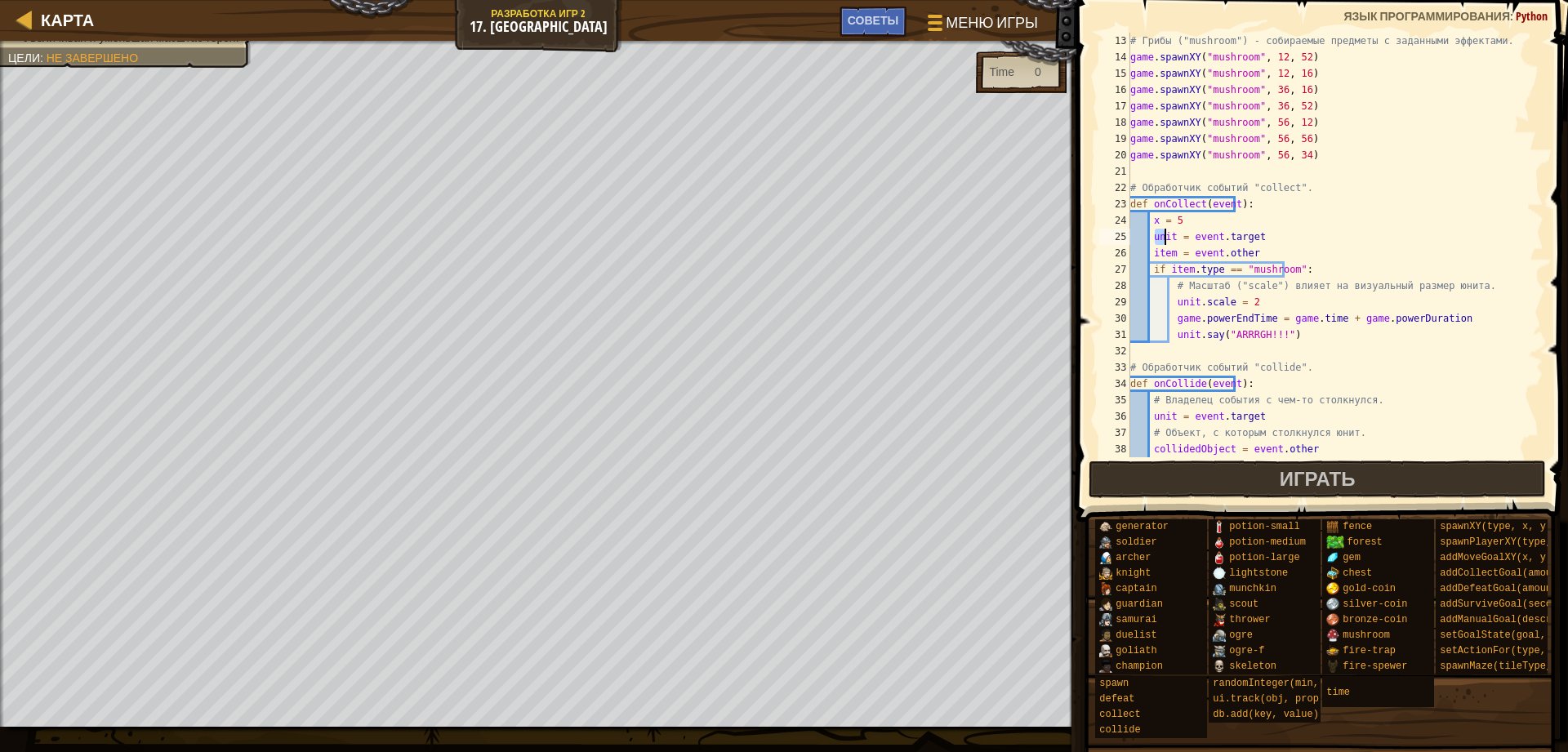
drag, startPoint x: 1156, startPoint y: 236, endPoint x: 1165, endPoint y: 237, distance: 9.1
click at [1165, 237] on div "# Грибы ("mushroom") - собираемые предметы с заданными эффектами. game . spawnX…" at bounding box center [1328, 262] width 404 height 458
click at [1161, 238] on div "# Грибы ("mushroom") - собираемые предметы с заданными эффектами. game . spawnX…" at bounding box center [1328, 245] width 404 height 425
drag, startPoint x: 1154, startPoint y: 238, endPoint x: 1206, endPoint y: 237, distance: 52.0
click at [1206, 237] on div "# Грибы ("mushroom") - собираемые предметы с заданными эффектами. game . spawnX…" at bounding box center [1328, 262] width 404 height 458
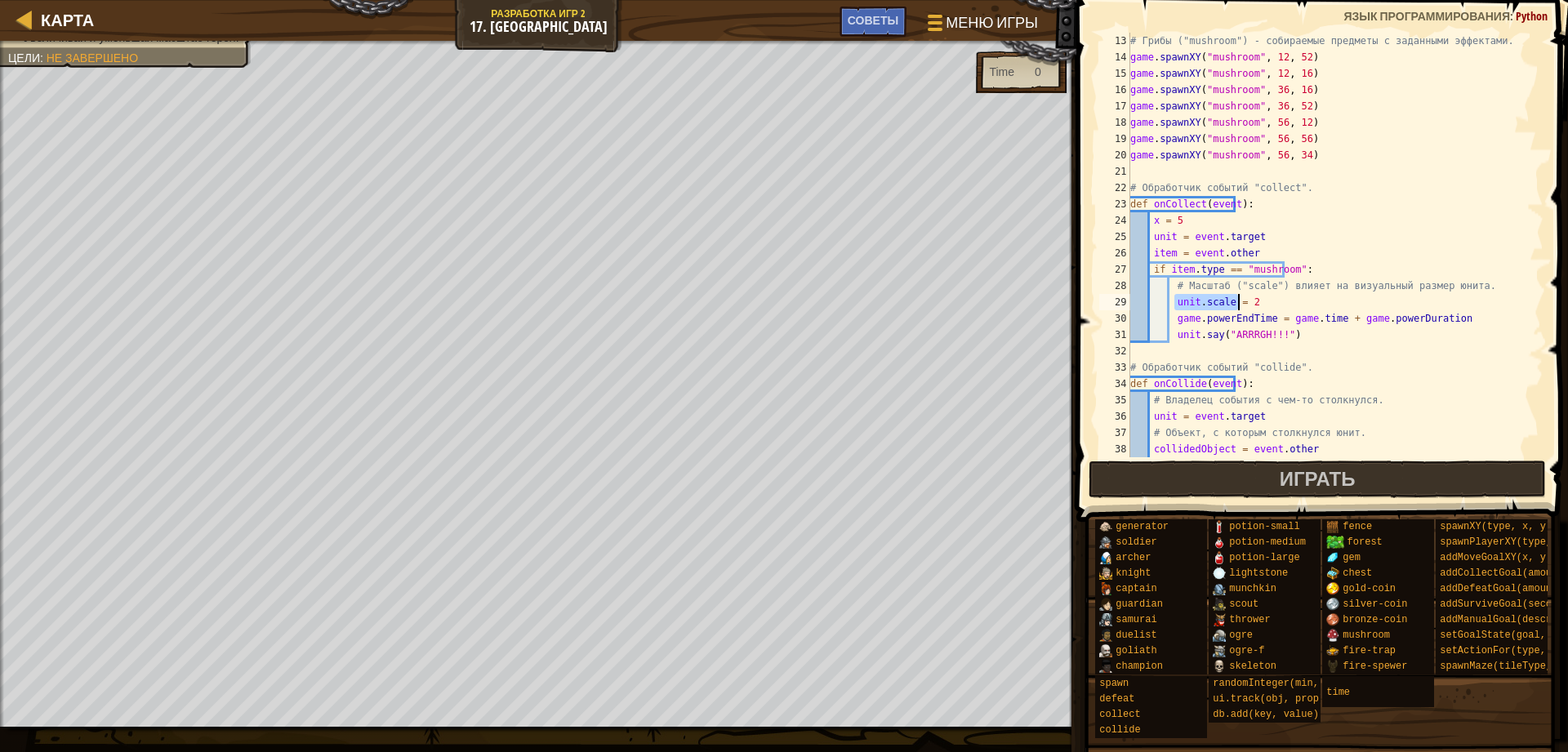
drag, startPoint x: 1176, startPoint y: 304, endPoint x: 1253, endPoint y: 303, distance: 77.0
click at [1253, 303] on div "# Грибы ("mushroom") - собираемые предметы с заданными эффектами. game . spawnX…" at bounding box center [1328, 262] width 404 height 458
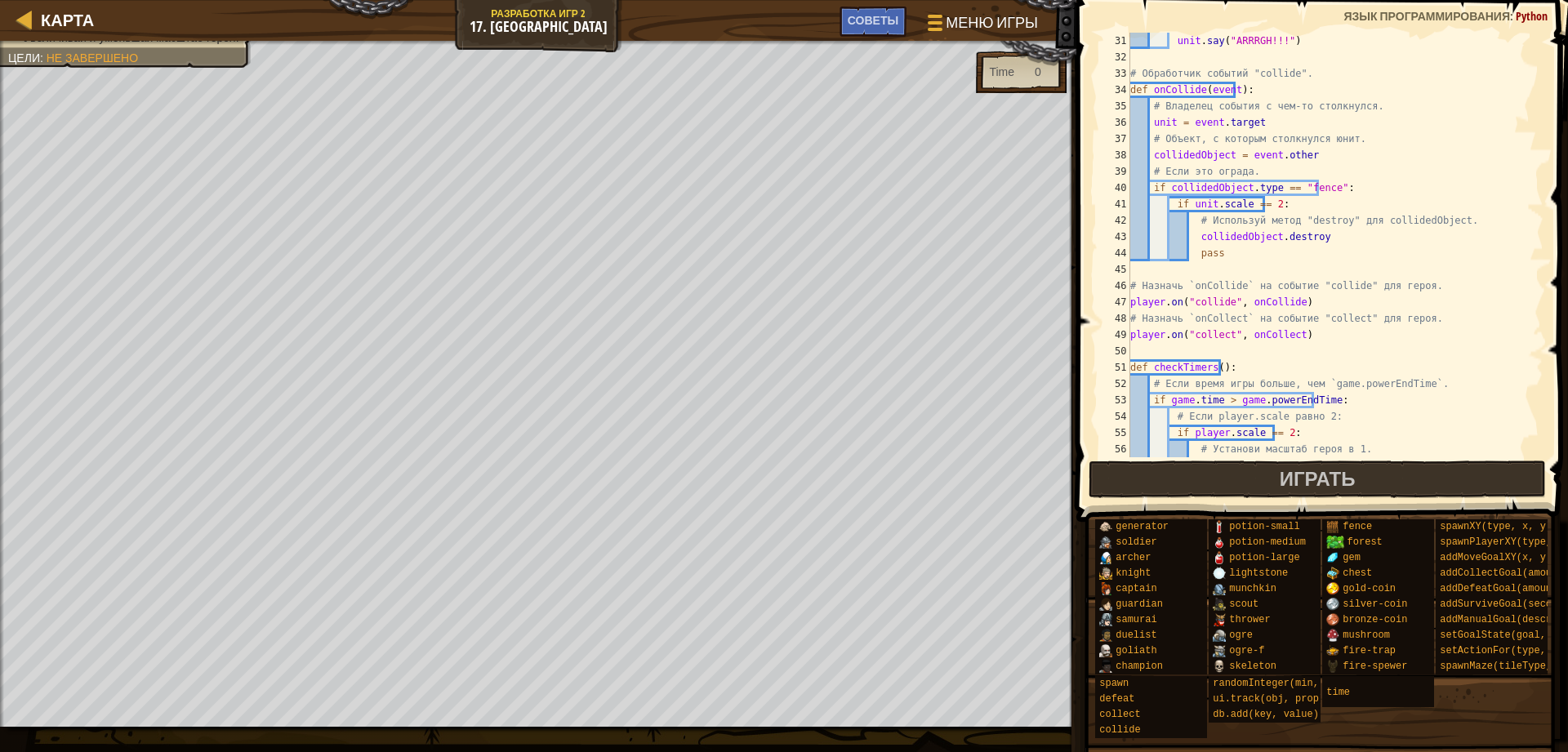
scroll to position [489, 0]
drag, startPoint x: 1174, startPoint y: 94, endPoint x: 1235, endPoint y: 207, distance: 128.4
click at [1235, 207] on div "unit . say ( "ARRRGH!!!" ) # Обработчик событий "collide". def onCollide ( even…" at bounding box center [1328, 262] width 404 height 458
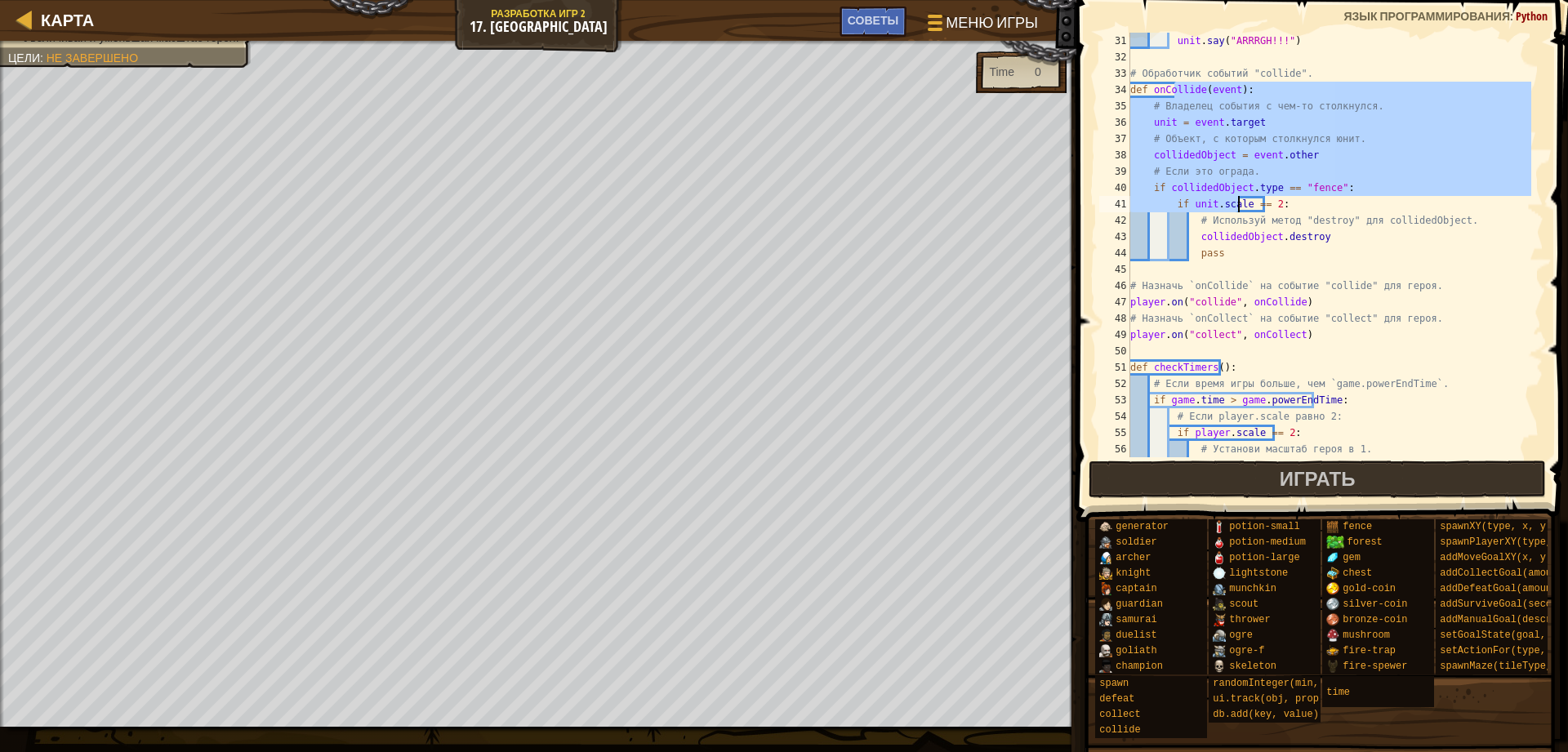
click at [1176, 130] on div "unit . say ( "ARRRGH!!!" ) # Обработчик событий "collide". def onCollide ( even…" at bounding box center [1328, 245] width 404 height 425
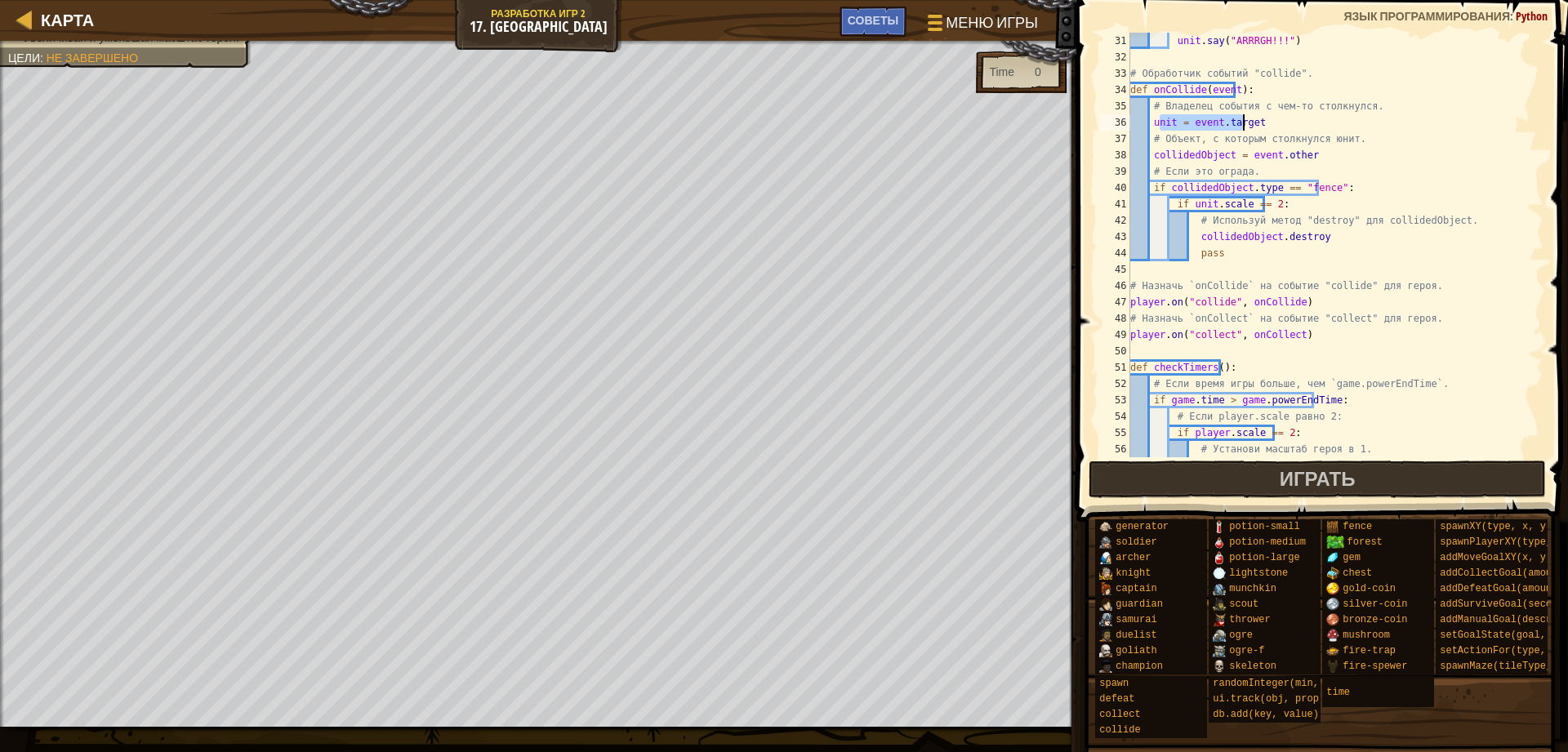
drag, startPoint x: 1161, startPoint y: 123, endPoint x: 1254, endPoint y: 127, distance: 93.1
click at [1254, 127] on div "unit . say ( "ARRRGH!!!" ) # Обработчик событий "collide". def onCollide ( even…" at bounding box center [1328, 262] width 404 height 458
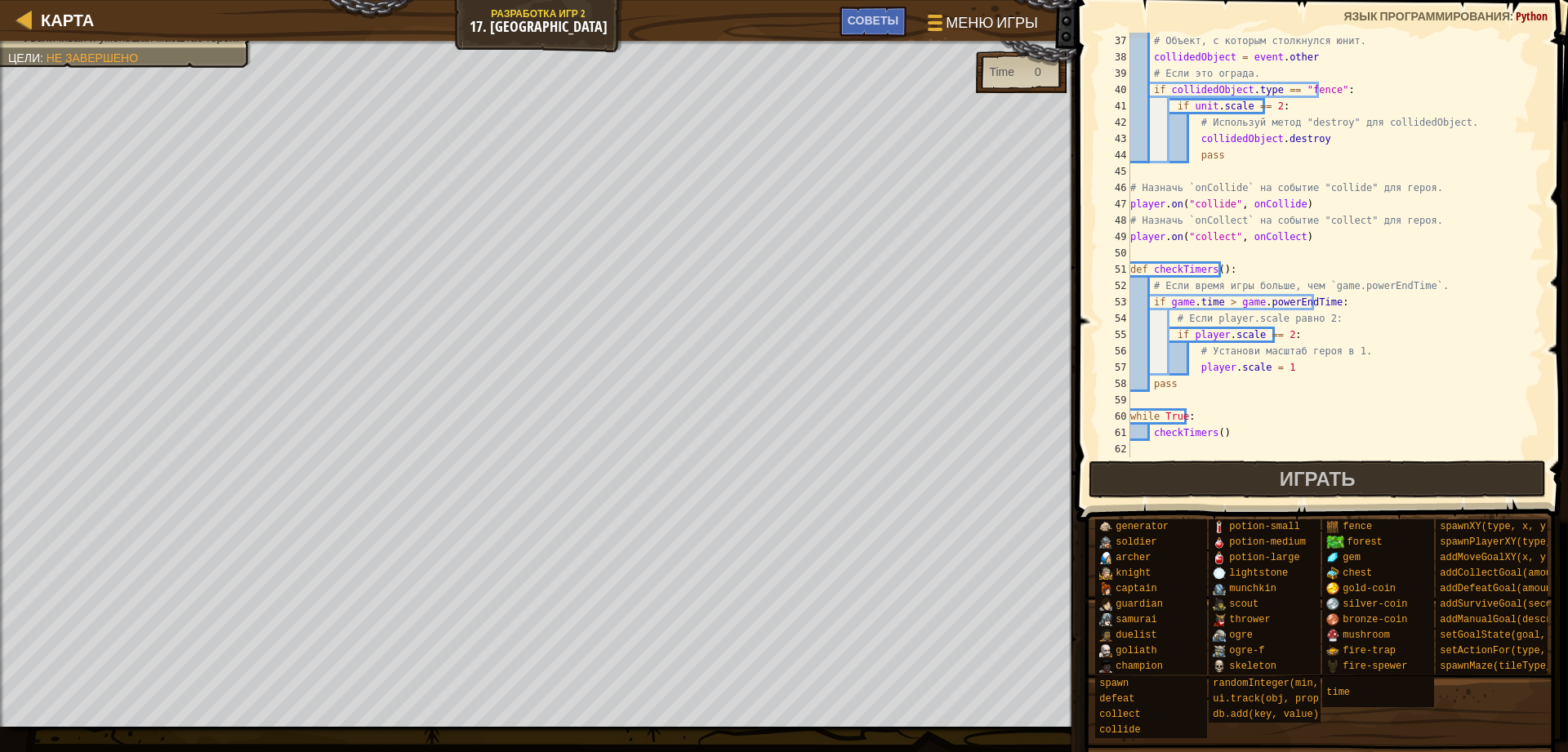
scroll to position [588, 0]
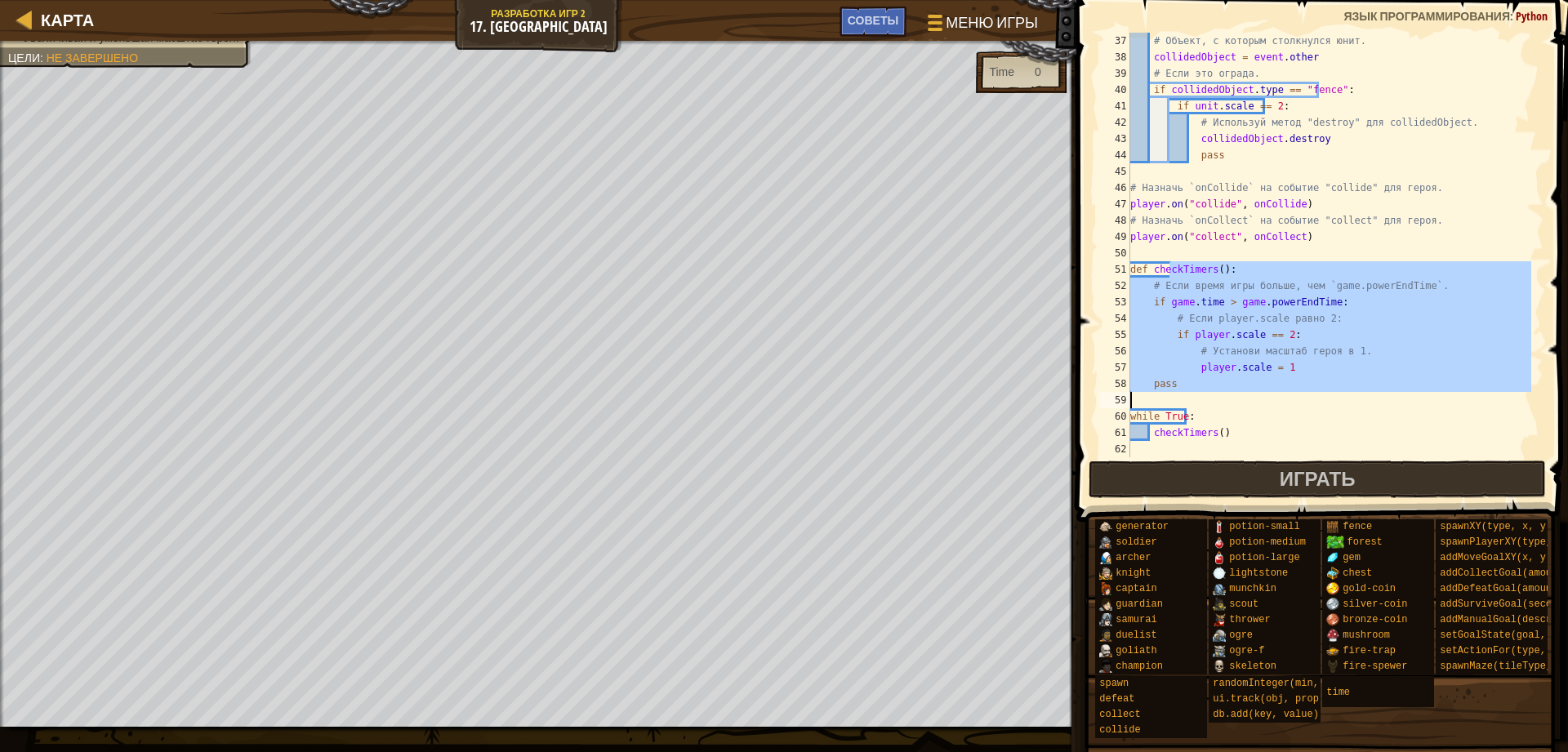
drag, startPoint x: 1171, startPoint y: 268, endPoint x: 1248, endPoint y: 401, distance: 153.7
click at [1248, 401] on div "# Объект, с которым столкнулся юнит. collidedObject = event . other # Если это …" at bounding box center [1328, 262] width 404 height 458
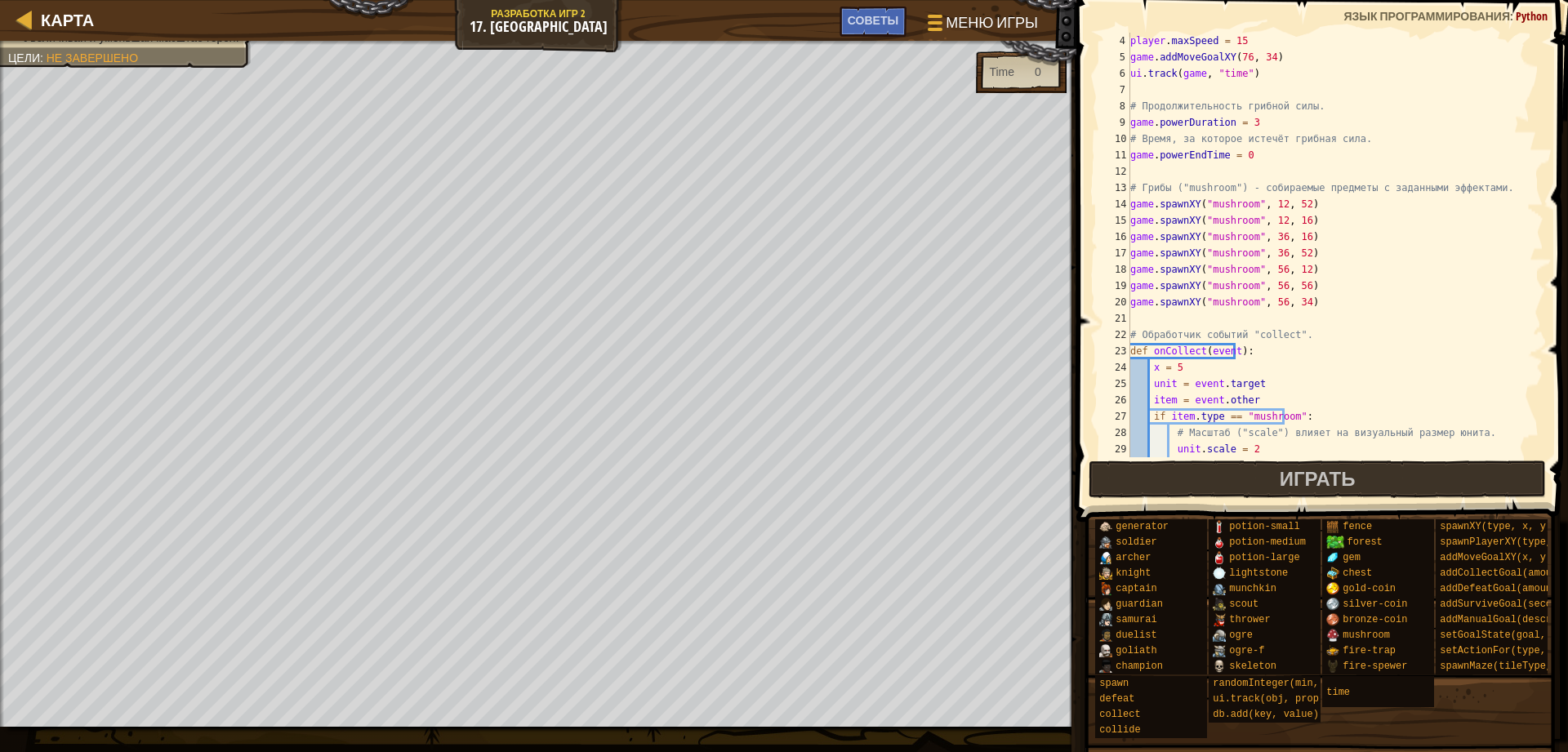
scroll to position [0, 0]
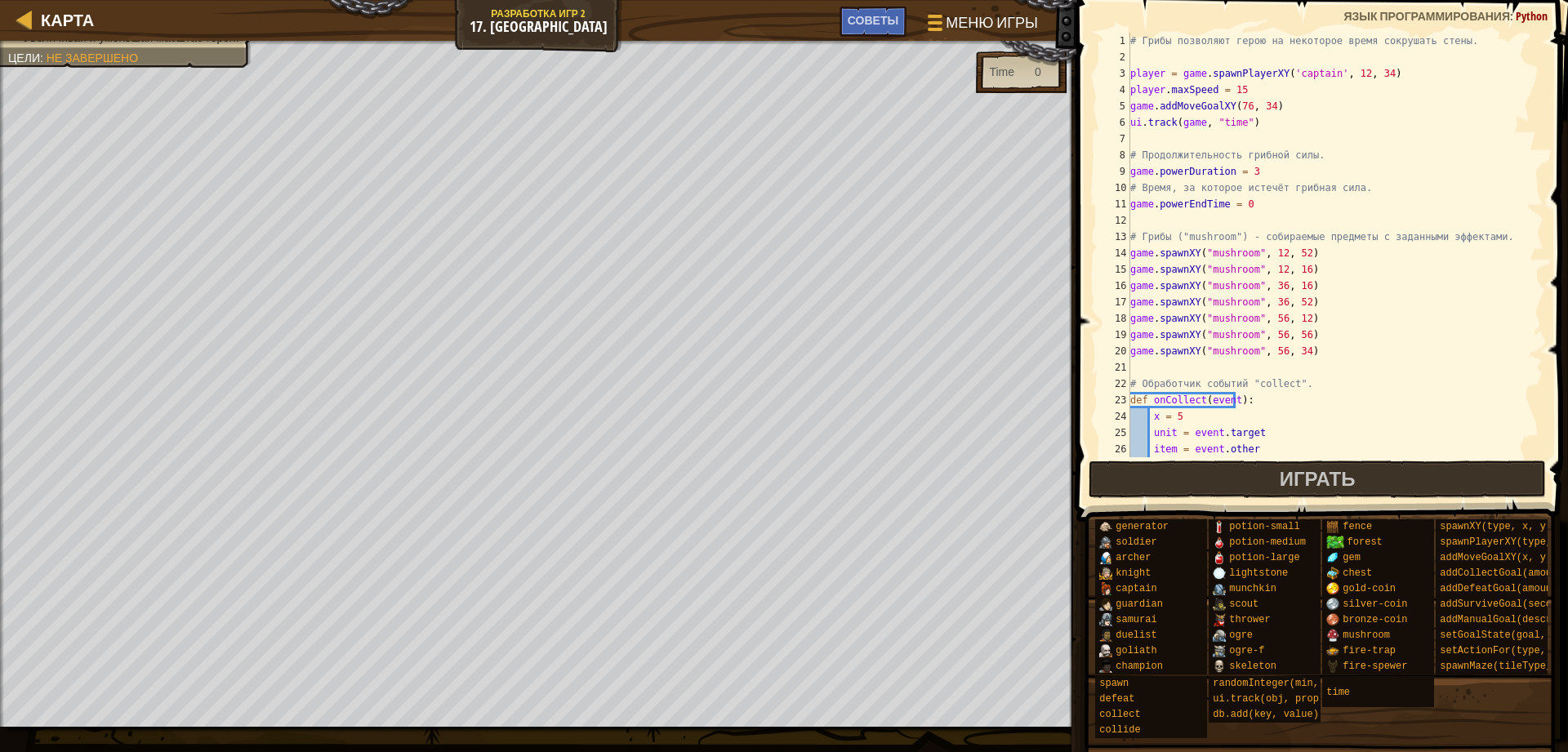
click at [1134, 72] on div "# Грибы позволяют герою на некоторое время сокрушать стены. player = game . spa…" at bounding box center [1328, 262] width 404 height 458
drag, startPoint x: 1138, startPoint y: 74, endPoint x: 1139, endPoint y: 91, distance: 17.0
click at [1138, 74] on div "# Грибы позволяют герою на некоторое время сокрушать стены. player = game . spa…" at bounding box center [1328, 245] width 404 height 425
click at [1140, 95] on div "# Грибы позволяют герою на некоторое время сокрушать стены. player = game . spa…" at bounding box center [1328, 262] width 404 height 458
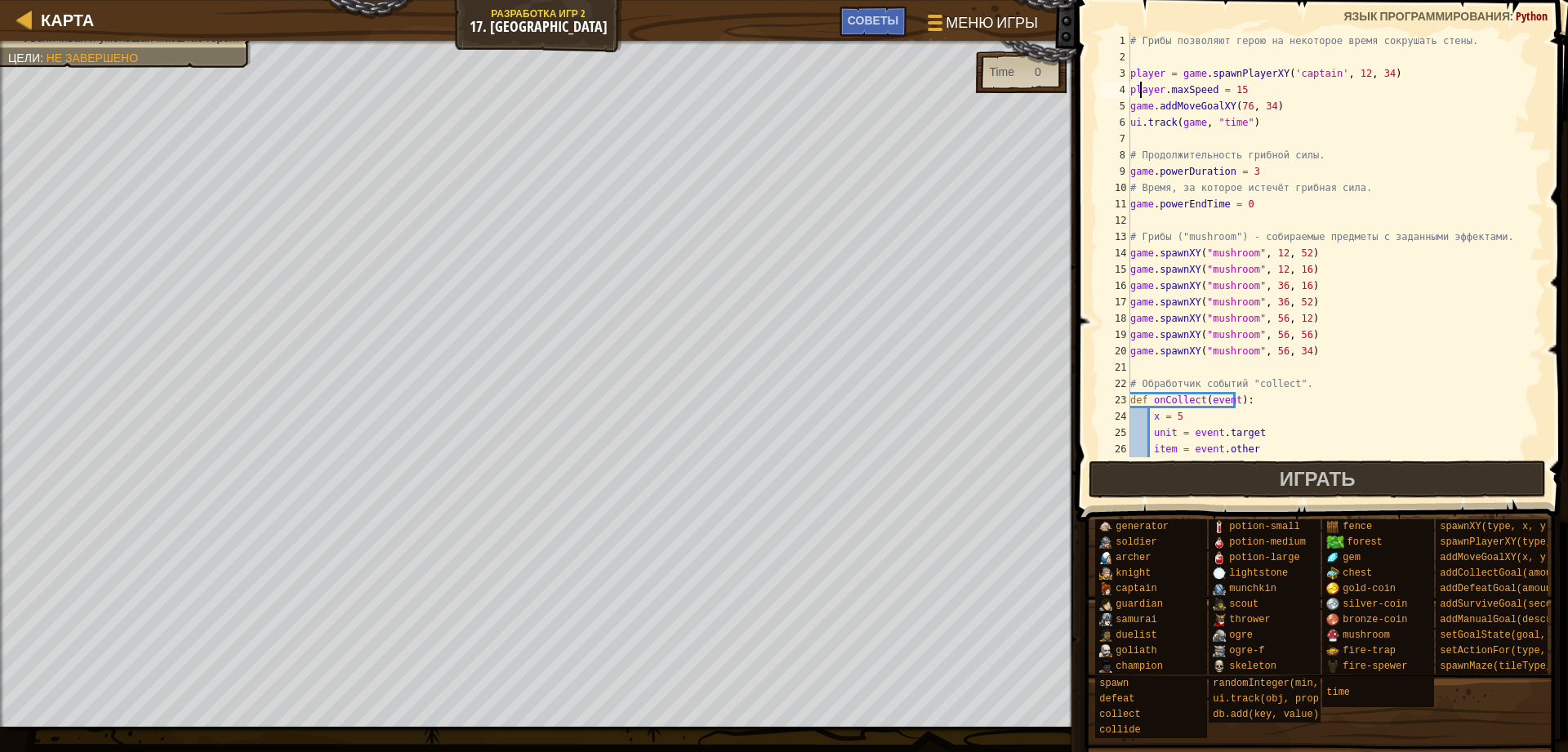
scroll to position [98, 0]
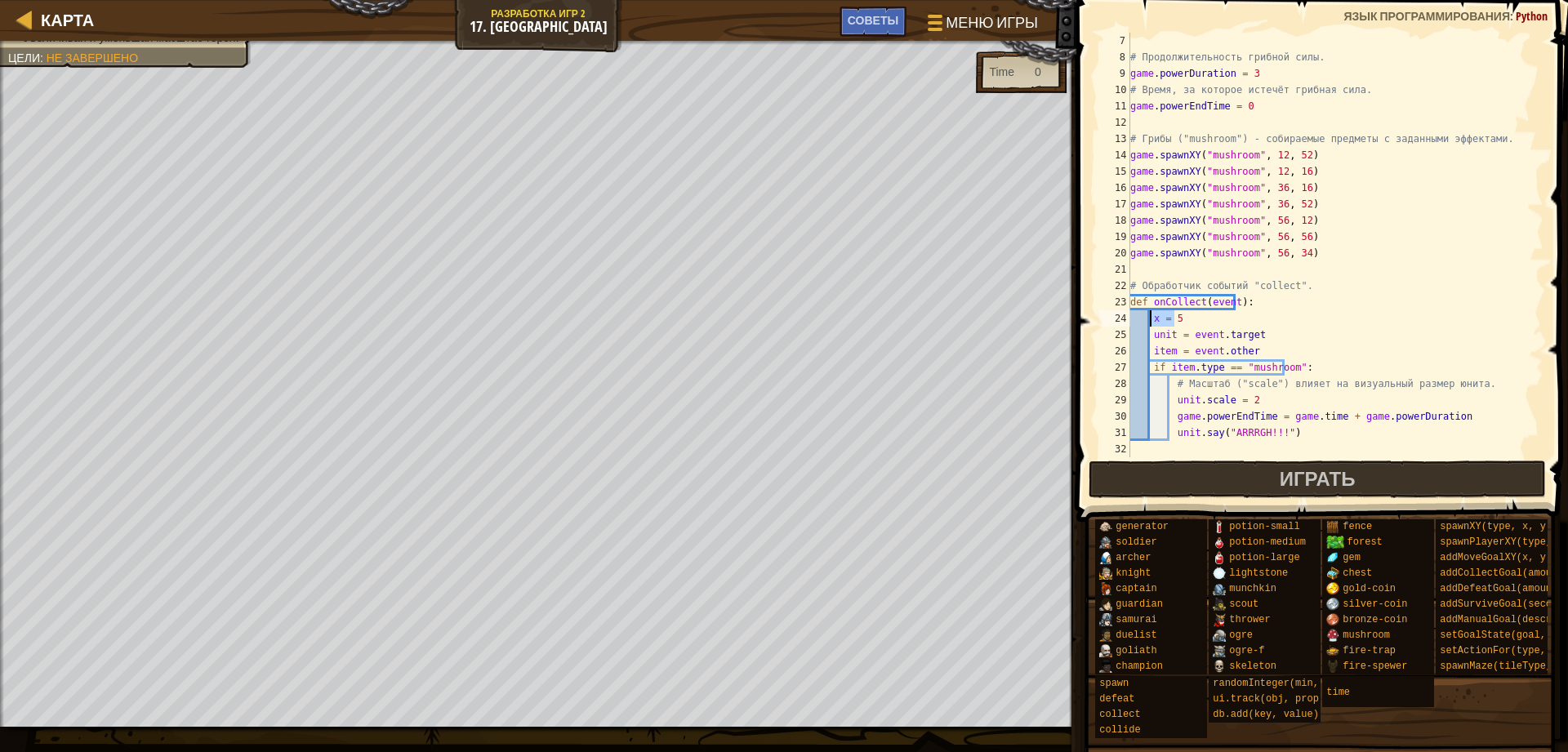
drag, startPoint x: 1187, startPoint y: 315, endPoint x: 1150, endPoint y: 321, distance: 37.5
click at [1150, 321] on div "# Продолжительность грибной силы. game . powerDuration = 3 # Время, за которое …" at bounding box center [1328, 262] width 404 height 458
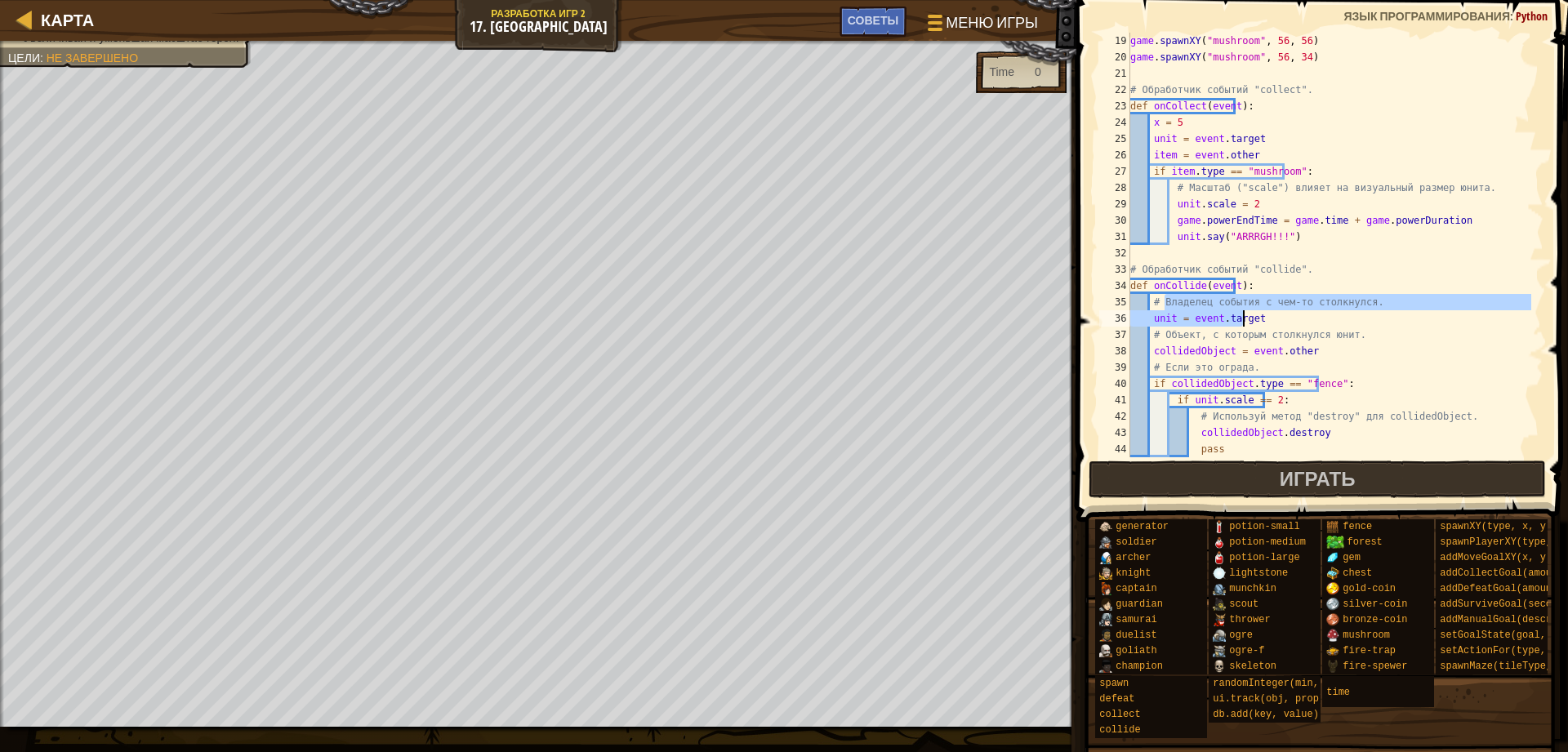
drag, startPoint x: 1161, startPoint y: 308, endPoint x: 1260, endPoint y: 324, distance: 100.3
click at [1260, 324] on div "game . spawnXY ( "mushroom" , 56 , 56 ) game . spawnXY ( "mushroom" , 56 , 34 )…" at bounding box center [1328, 262] width 404 height 458
click at [1217, 313] on div "game . spawnXY ( "mushroom" , 56 , 56 ) game . spawnXY ( "mushroom" , 56 , 34 )…" at bounding box center [1328, 245] width 404 height 425
drag, startPoint x: 1166, startPoint y: 298, endPoint x: 1357, endPoint y: 302, distance: 191.0
click at [1357, 302] on div "game . spawnXY ( "mushroom" , 56 , 56 ) game . spawnXY ( "mushroom" , 56 , 34 )…" at bounding box center [1328, 262] width 404 height 458
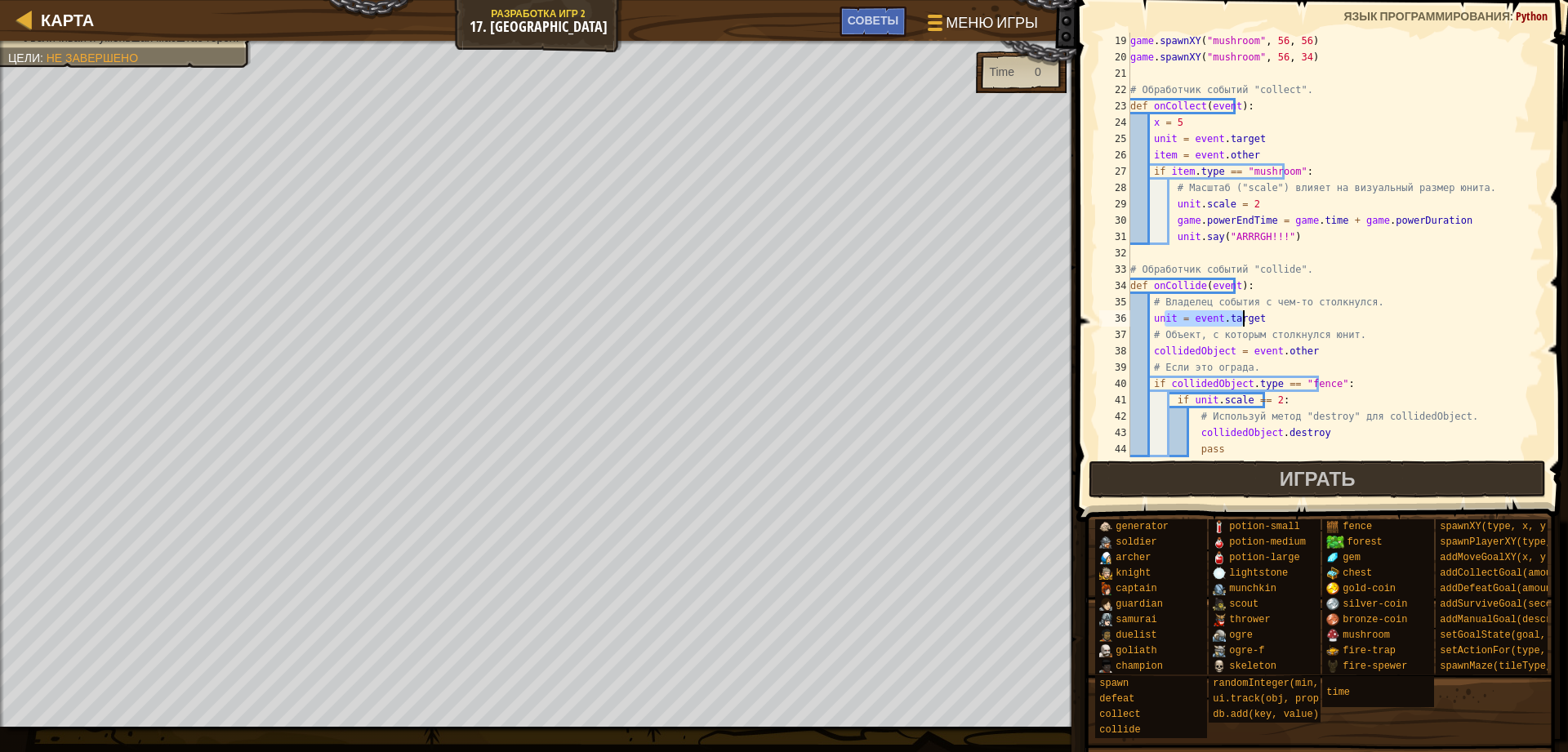
drag, startPoint x: 1162, startPoint y: 317, endPoint x: 1244, endPoint y: 315, distance: 82.0
click at [1244, 315] on div "game . spawnXY ( "mushroom" , 56 , 56 ) game . spawnXY ( "mushroom" , 56 , 34 )…" at bounding box center [1328, 262] width 404 height 458
drag, startPoint x: 1153, startPoint y: 142, endPoint x: 1263, endPoint y: 142, distance: 110.0
click at [1263, 142] on div "game . spawnXY ( "mushroom" , 56 , 56 ) game . spawnXY ( "mushroom" , 56 , 34 )…" at bounding box center [1328, 262] width 404 height 458
drag, startPoint x: 1153, startPoint y: 107, endPoint x: 1187, endPoint y: 107, distance: 34.0
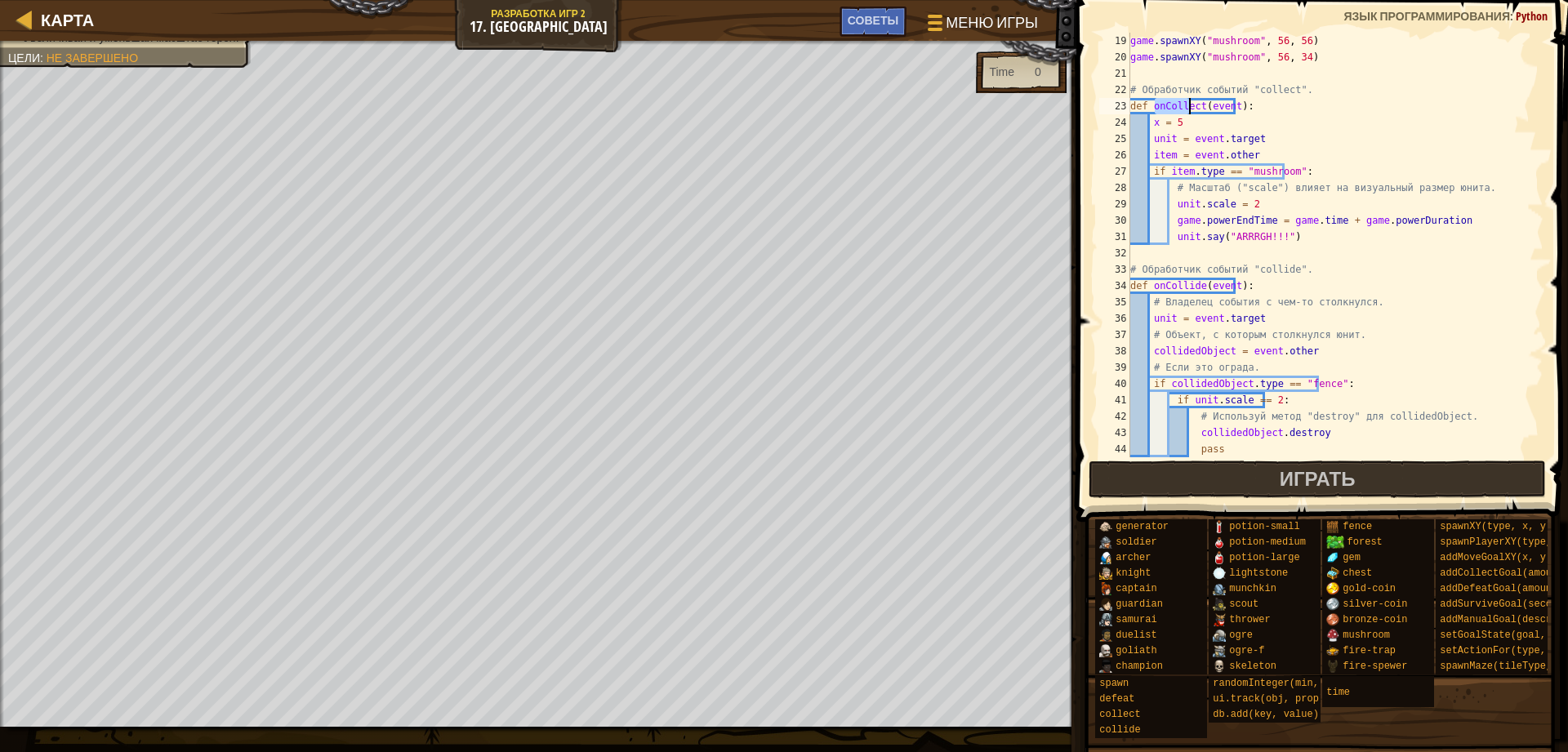
click at [1187, 107] on div "game . spawnXY ( "mushroom" , 56 , 56 ) game . spawnXY ( "mushroom" , 56 , 34 )…" at bounding box center [1328, 262] width 404 height 458
drag, startPoint x: 1168, startPoint y: 139, endPoint x: 1147, endPoint y: 146, distance: 22.1
click at [1147, 146] on div "game . spawnXY ( "mushroom" , 56 , 56 ) game . spawnXY ( "mushroom" , 56 , 34 )…" at bounding box center [1328, 262] width 404 height 458
drag, startPoint x: 1186, startPoint y: 129, endPoint x: 1116, endPoint y: 127, distance: 70.0
click at [1116, 127] on div "unit = event.target 19 20 21 22 23 24 25 26 27 28 29 30 31 32 33 34 35 36 37 38…" at bounding box center [1319, 245] width 448 height 425
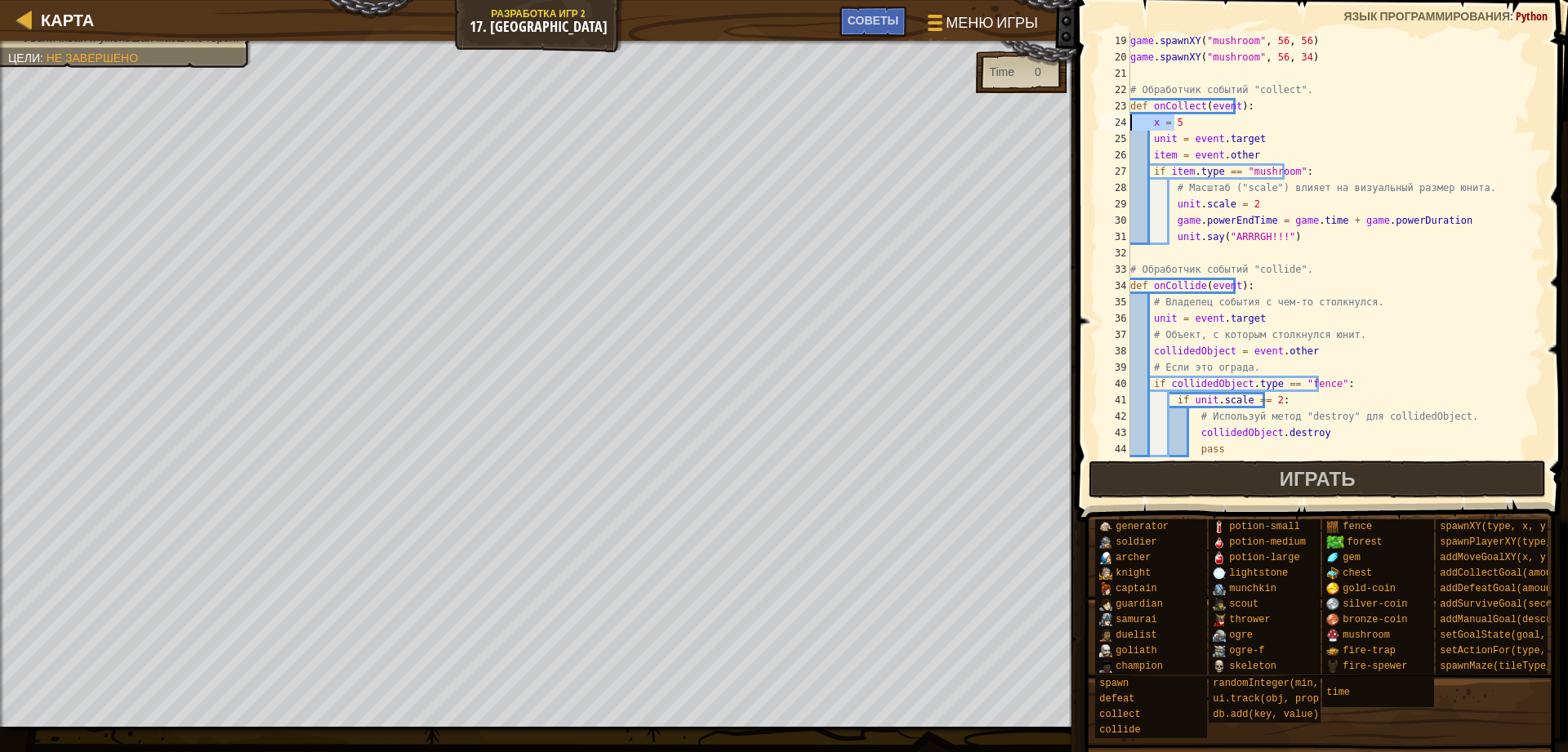
type textarea "x = 5"
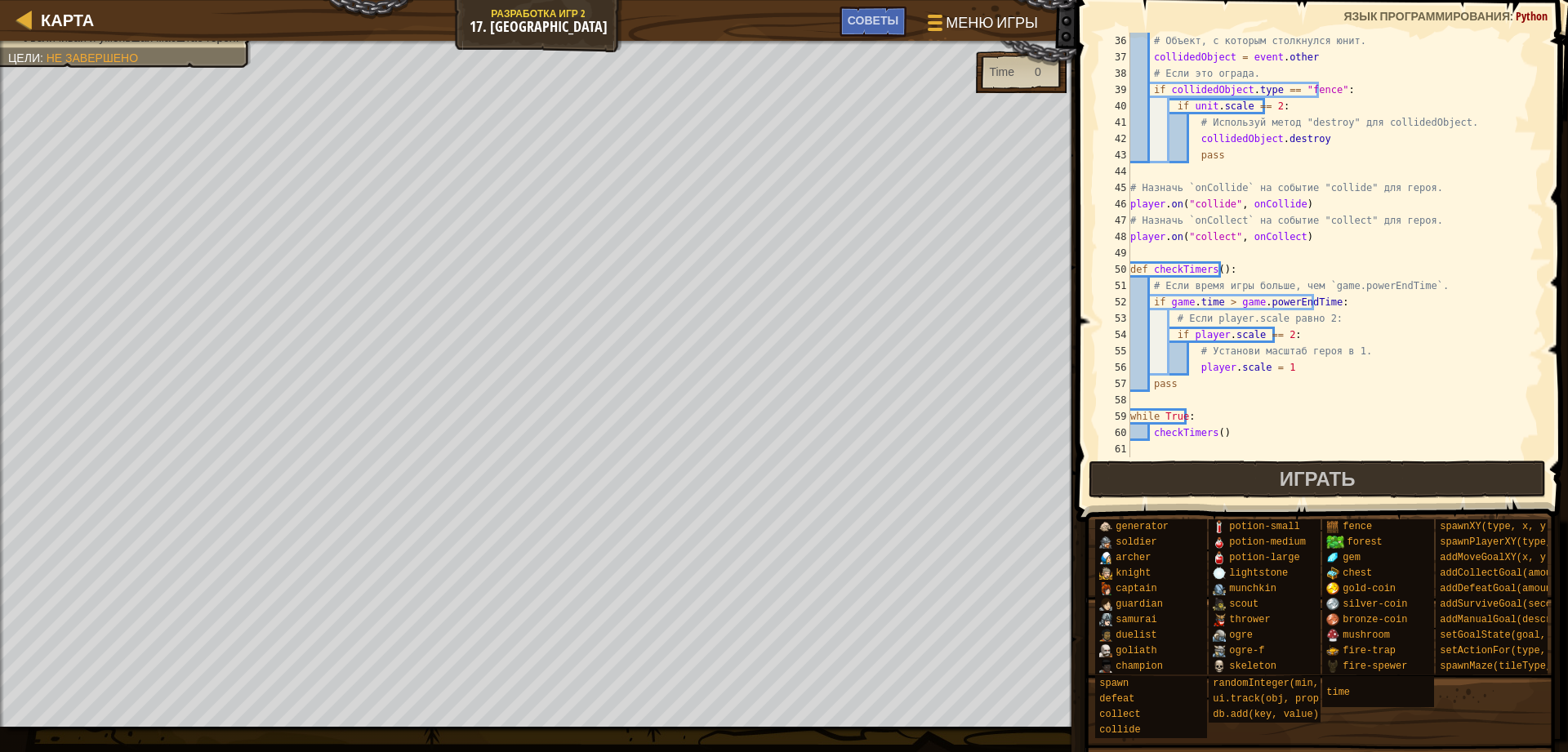
scroll to position [572, 0]
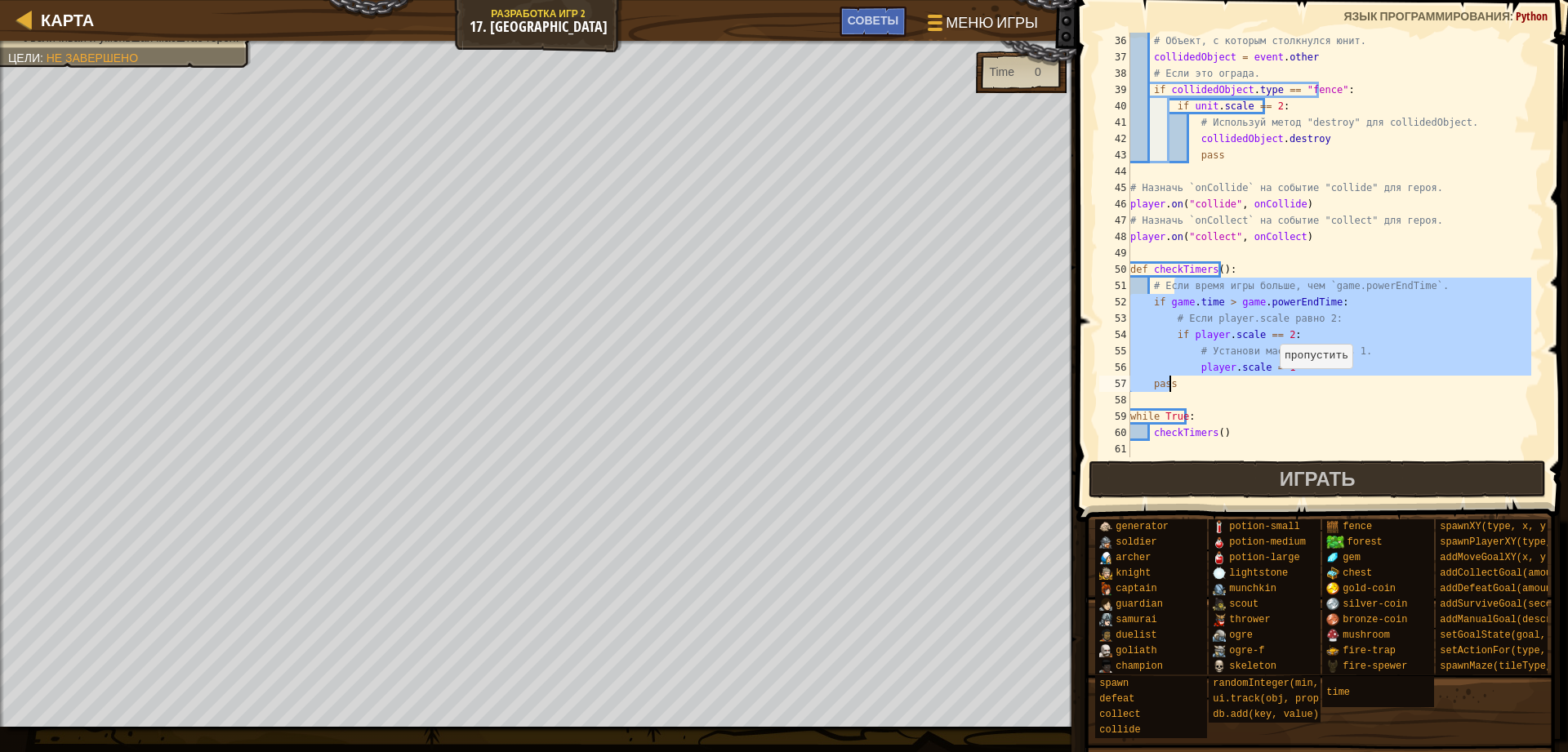
drag, startPoint x: 1175, startPoint y: 287, endPoint x: 1270, endPoint y: 385, distance: 136.5
click at [1270, 385] on div "# Объект, с которым столкнулся юнит. collidedObject = event . other # Если это …" at bounding box center [1328, 262] width 404 height 458
click at [1310, 470] on span "Играть" at bounding box center [1316, 478] width 76 height 26
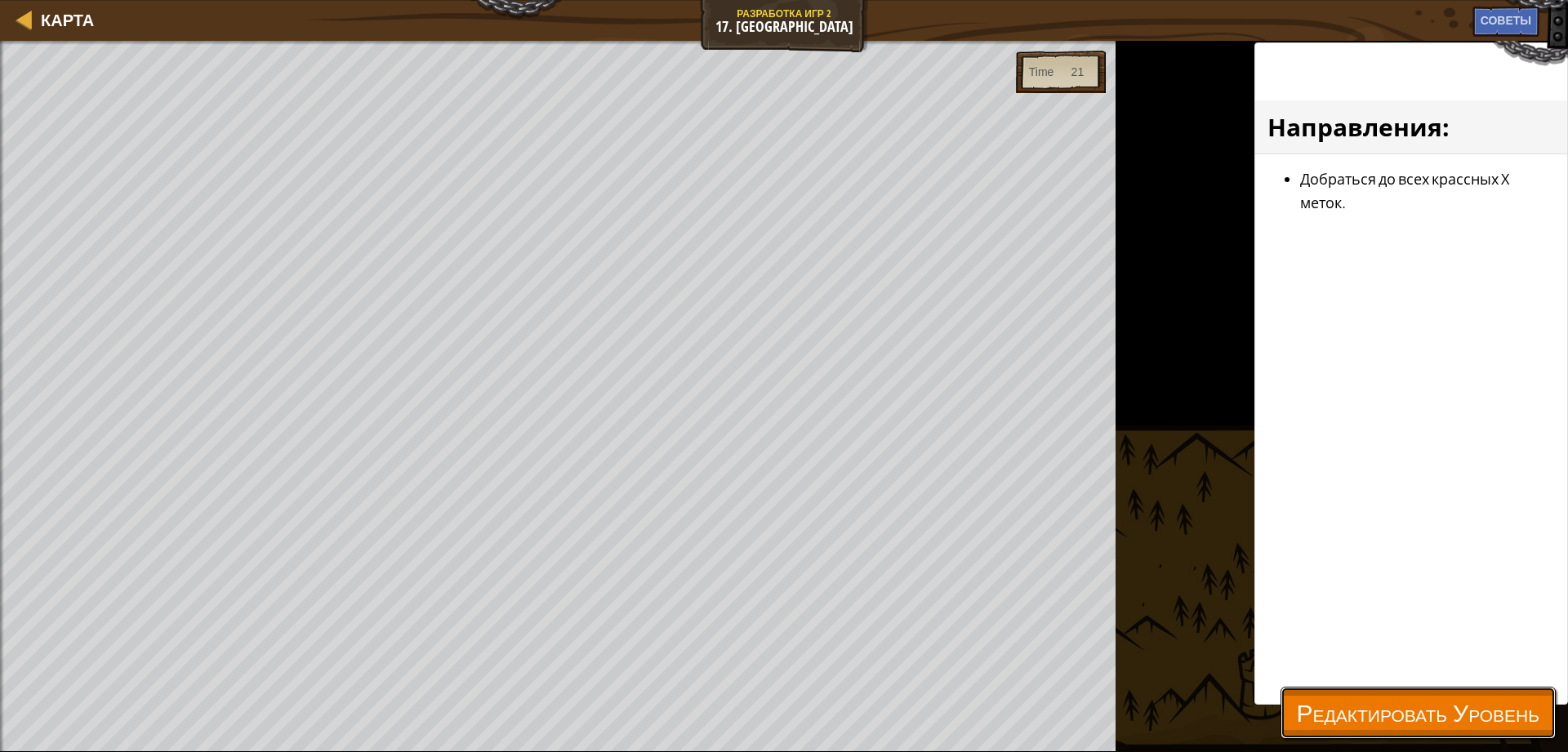
click at [1342, 720] on span "Редактировать Уровень" at bounding box center [1418, 712] width 242 height 34
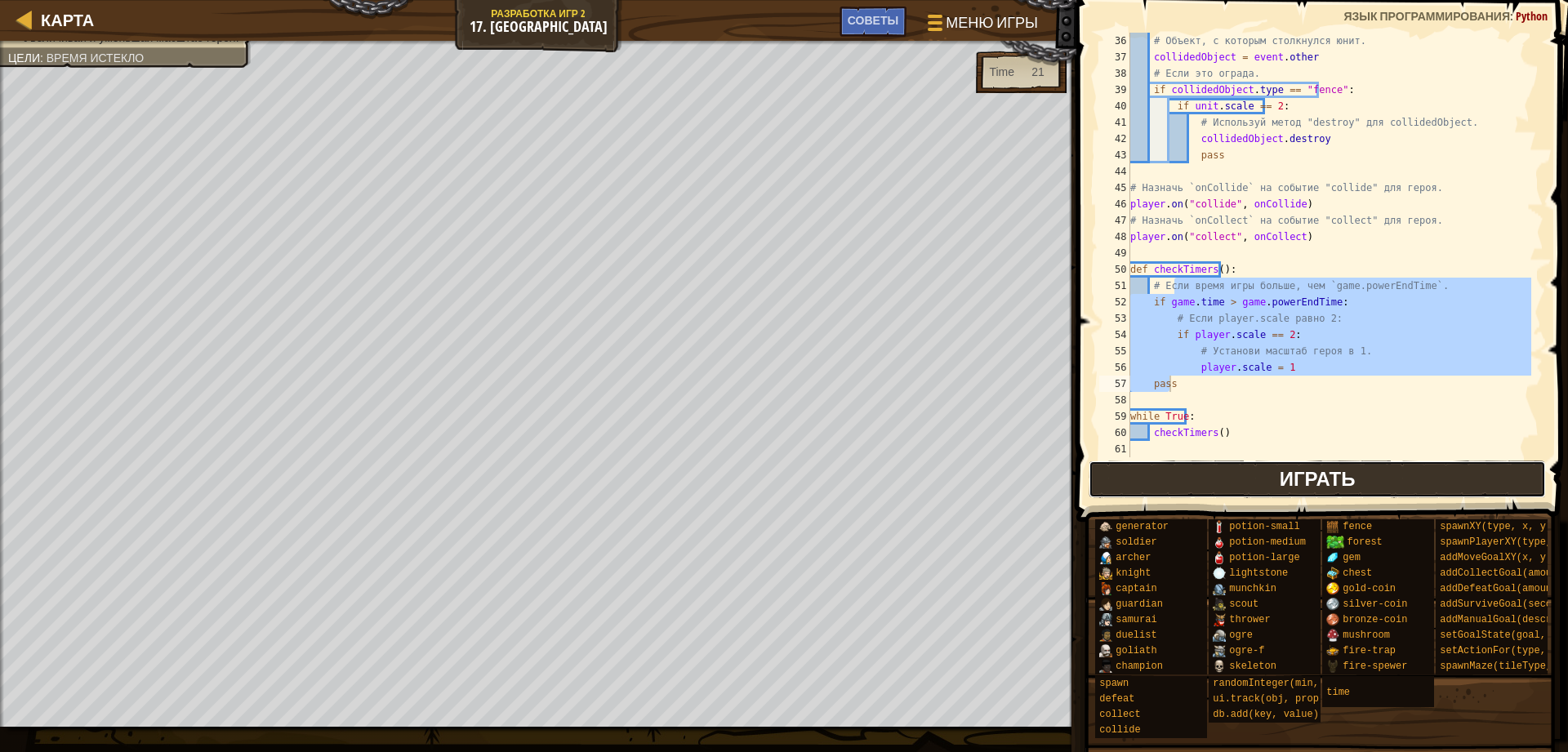
click at [1244, 469] on button "Играть" at bounding box center [1317, 479] width 458 height 37
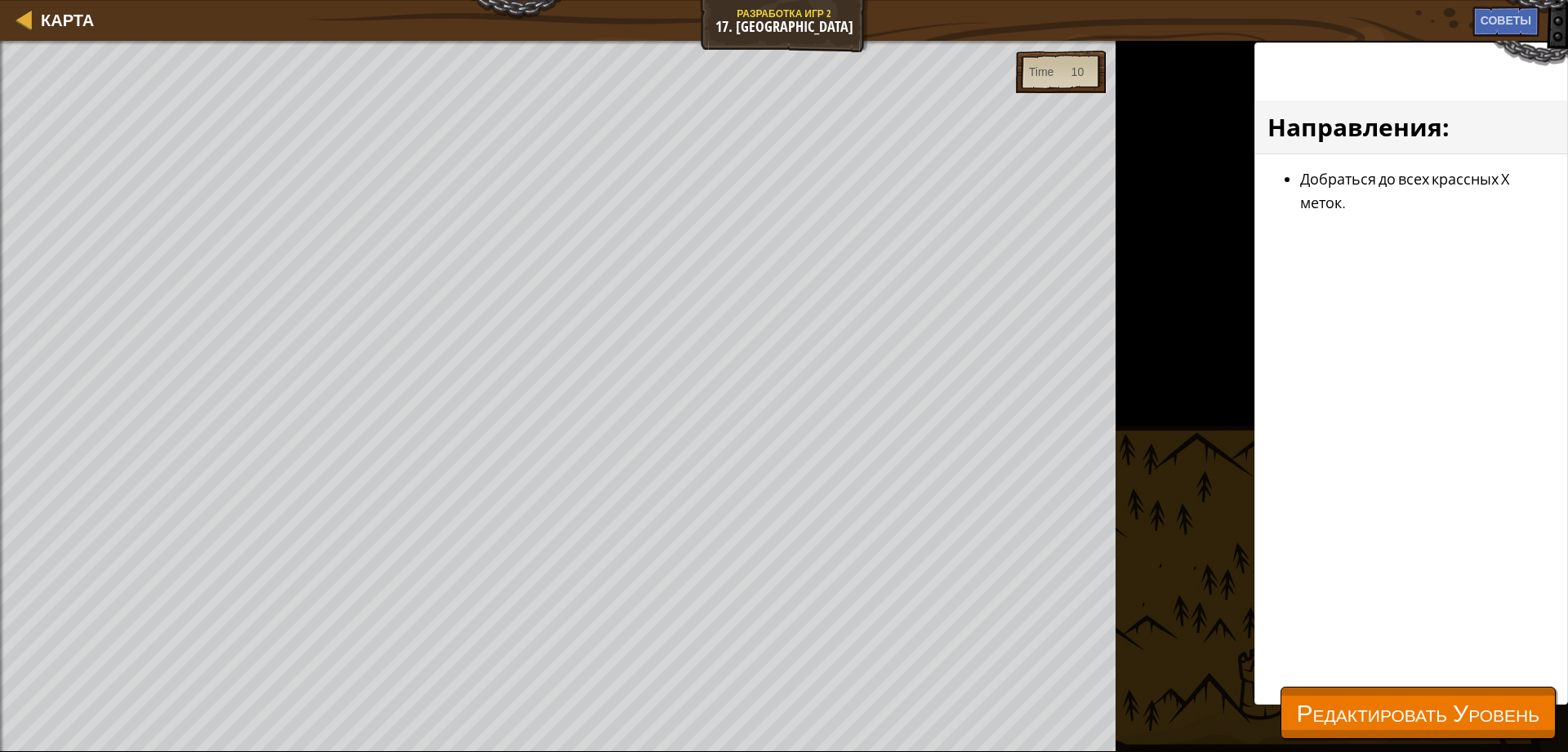
drag, startPoint x: 1332, startPoint y: 679, endPoint x: 1336, endPoint y: 697, distance: 18.4
click at [1336, 682] on div "Направления : Добраться до всех крассных Х меток." at bounding box center [1411, 374] width 314 height 662
click at [1336, 697] on span "Редактировать Уровень" at bounding box center [1418, 712] width 242 height 34
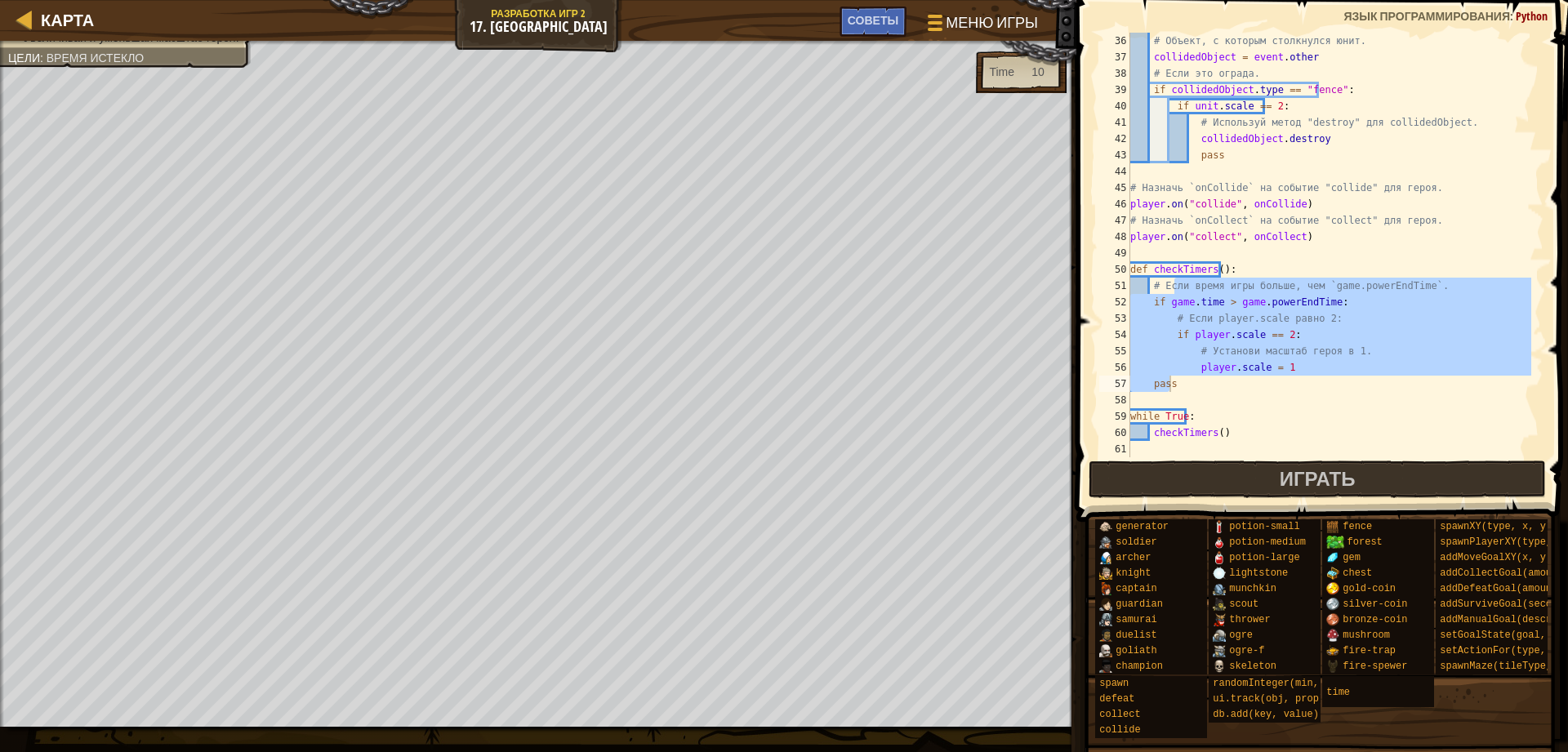
click at [1209, 218] on div "# Объект, с которым столкнулся юнит. collidedObject = event . other # Если это …" at bounding box center [1328, 262] width 404 height 458
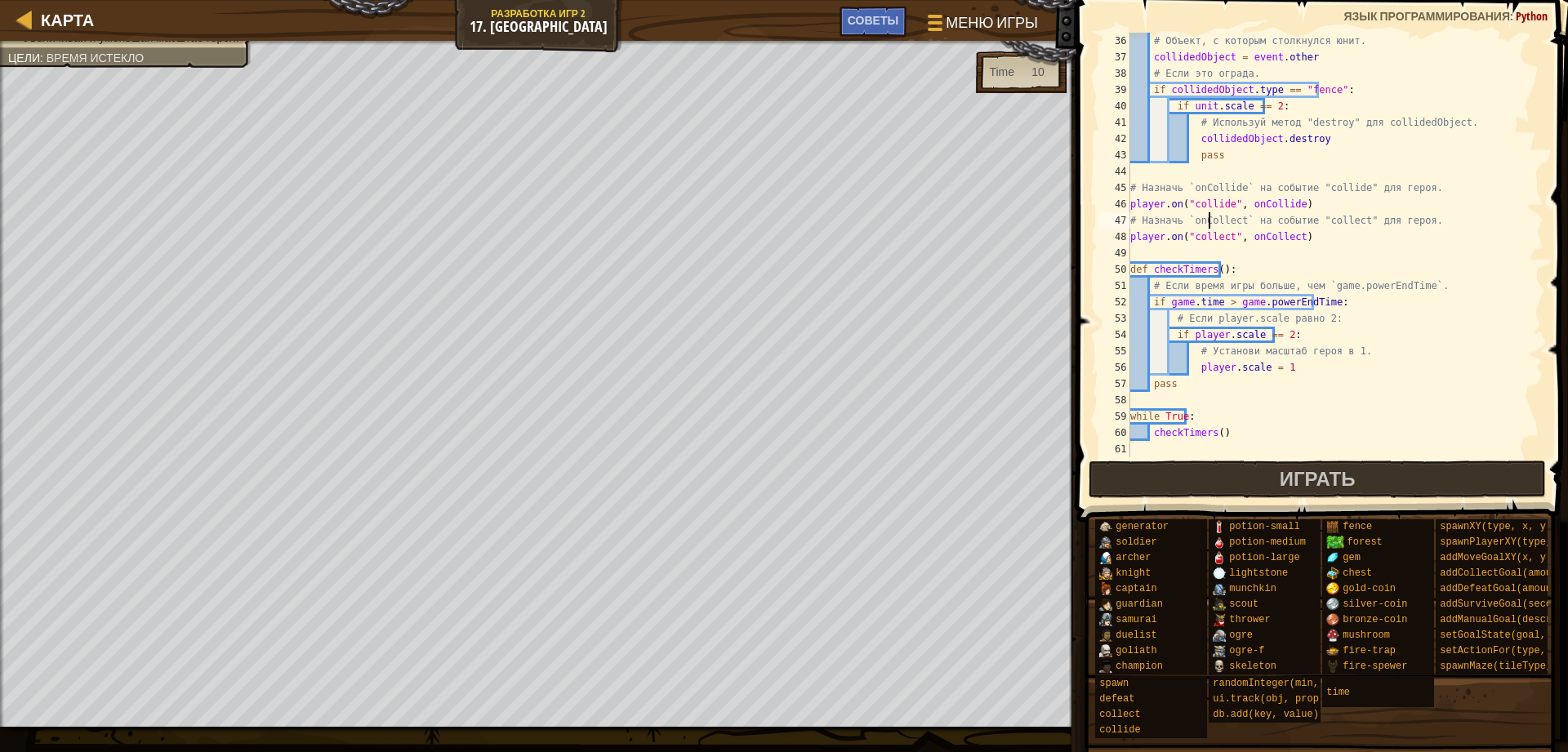
scroll to position [473, 0]
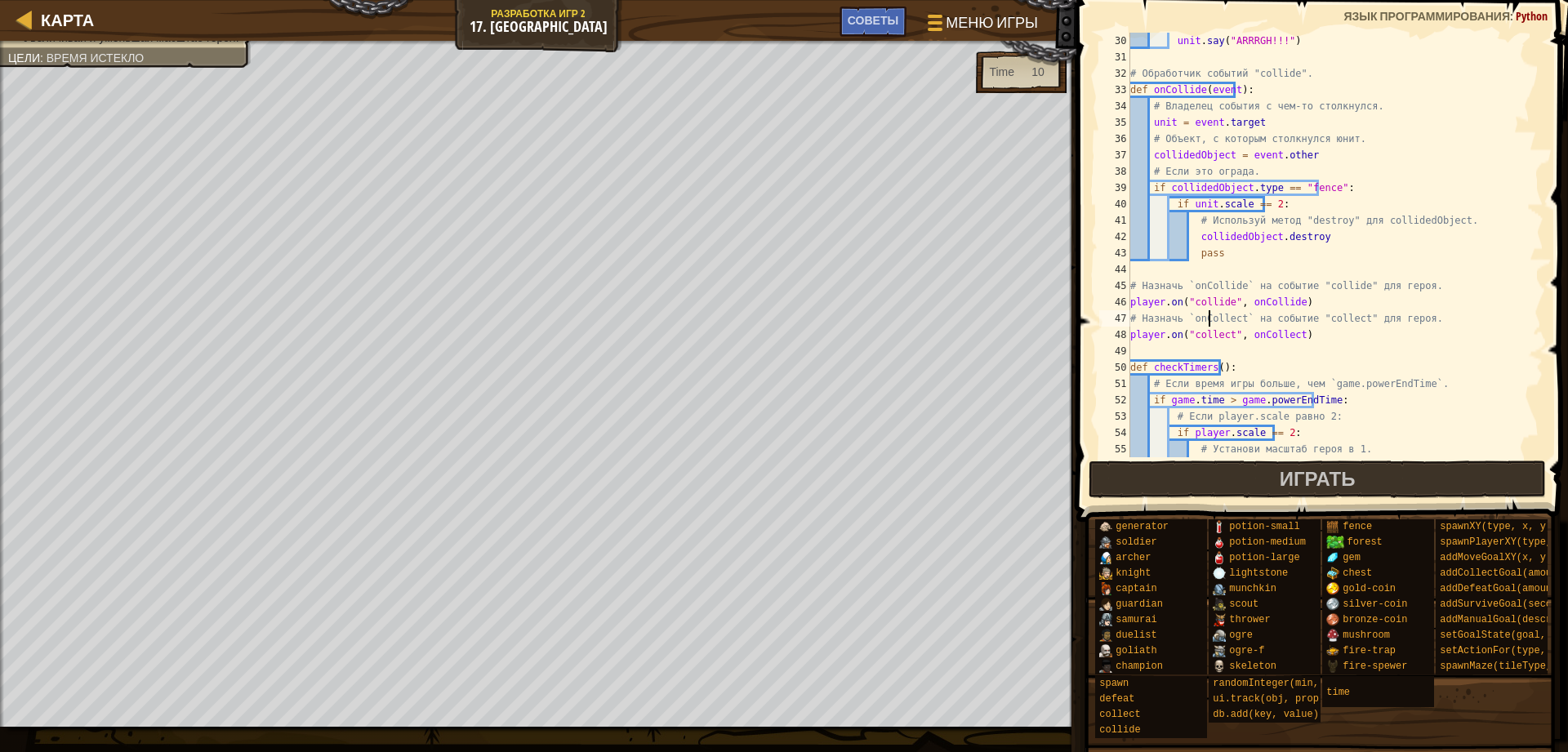
click at [1175, 90] on div "unit . say ( "ARRRGH!!!" ) # Обработчик событий "collide". def onCollide ( even…" at bounding box center [1328, 262] width 404 height 458
drag, startPoint x: 1153, startPoint y: 121, endPoint x: 1259, endPoint y: 121, distance: 106.0
click at [1259, 121] on div "unit . say ( "ARRRGH!!!" ) # Обработчик событий "collide". def onCollide ( even…" at bounding box center [1328, 262] width 404 height 458
drag, startPoint x: 1230, startPoint y: 108, endPoint x: 1287, endPoint y: 108, distance: 57.0
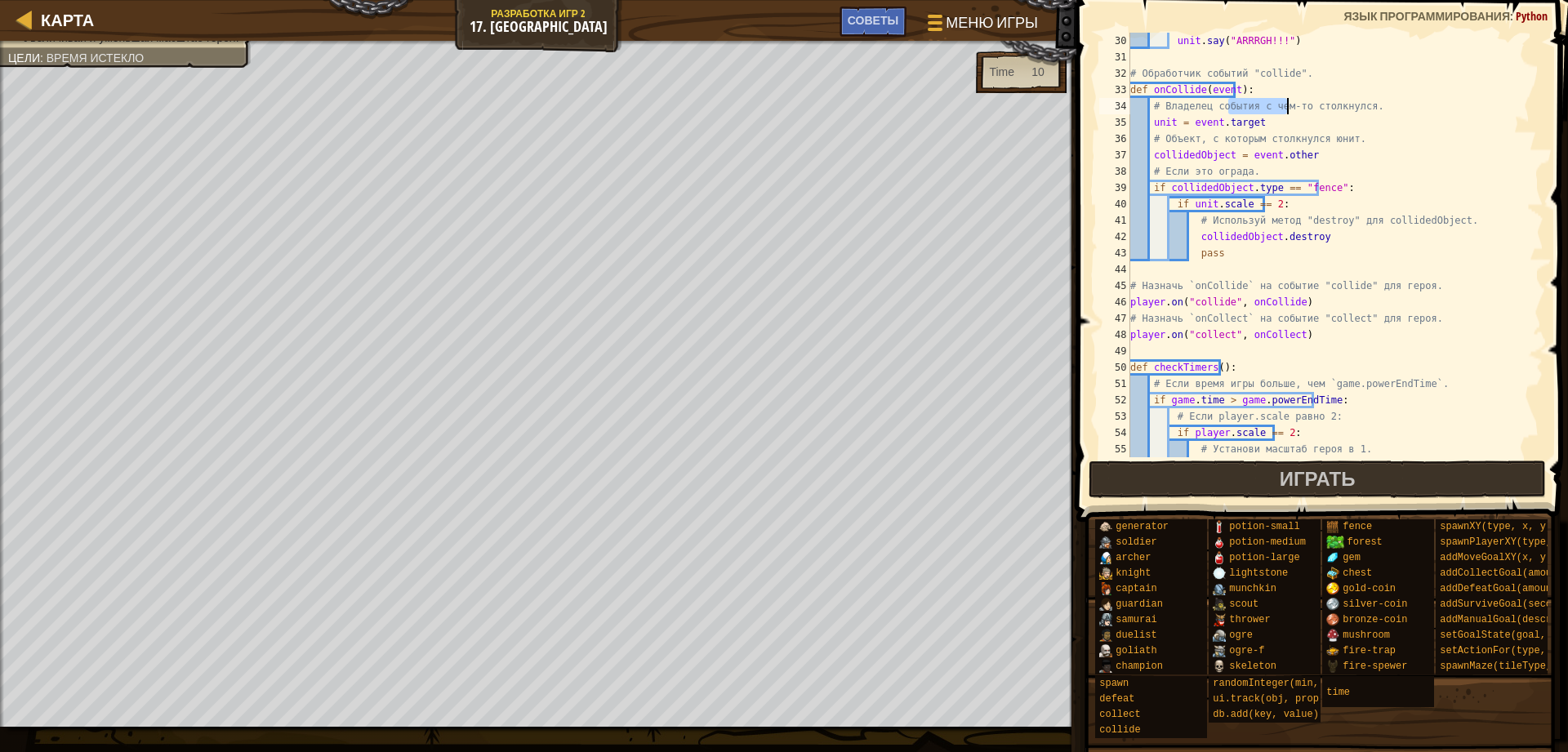
click at [1287, 108] on div "unit . say ( "ARRRGH!!!" ) # Обработчик событий "collide". def onCollide ( even…" at bounding box center [1328, 262] width 404 height 458
drag, startPoint x: 1243, startPoint y: 151, endPoint x: 1263, endPoint y: 151, distance: 20.0
click at [1263, 151] on div "unit . say ( "ARRRGH!!!" ) # Обработчик событий "collide". def onCollide ( even…" at bounding box center [1328, 262] width 404 height 458
drag, startPoint x: 1168, startPoint y: 156, endPoint x: 1208, endPoint y: 156, distance: 40.0
click at [1208, 156] on div "unit . say ( "ARRRGH!!!" ) # Обработчик событий "collide". def onCollide ( even…" at bounding box center [1328, 262] width 404 height 458
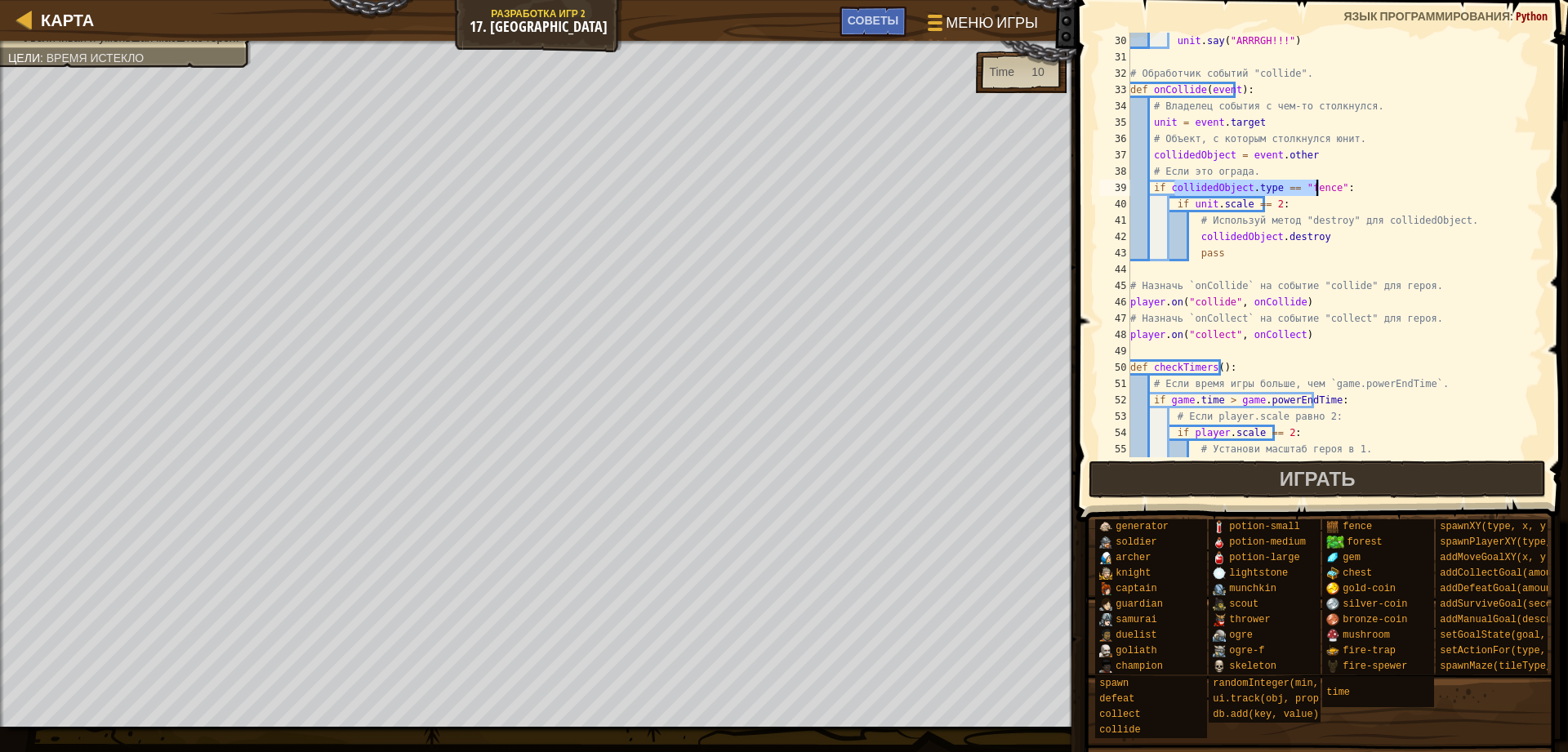
drag, startPoint x: 1171, startPoint y: 186, endPoint x: 1333, endPoint y: 180, distance: 162.1
click at [1333, 180] on div "unit . say ( "ARRRGH!!!" ) # Обработчик событий "collide". def onCollide ( even…" at bounding box center [1328, 262] width 404 height 458
drag, startPoint x: 1192, startPoint y: 207, endPoint x: 1271, endPoint y: 196, distance: 79.8
click at [1271, 196] on div "unit . say ( "ARRRGH!!!" ) # Обработчик событий "collide". def onCollide ( even…" at bounding box center [1328, 262] width 404 height 458
drag, startPoint x: 1253, startPoint y: 220, endPoint x: 1309, endPoint y: 220, distance: 56.0
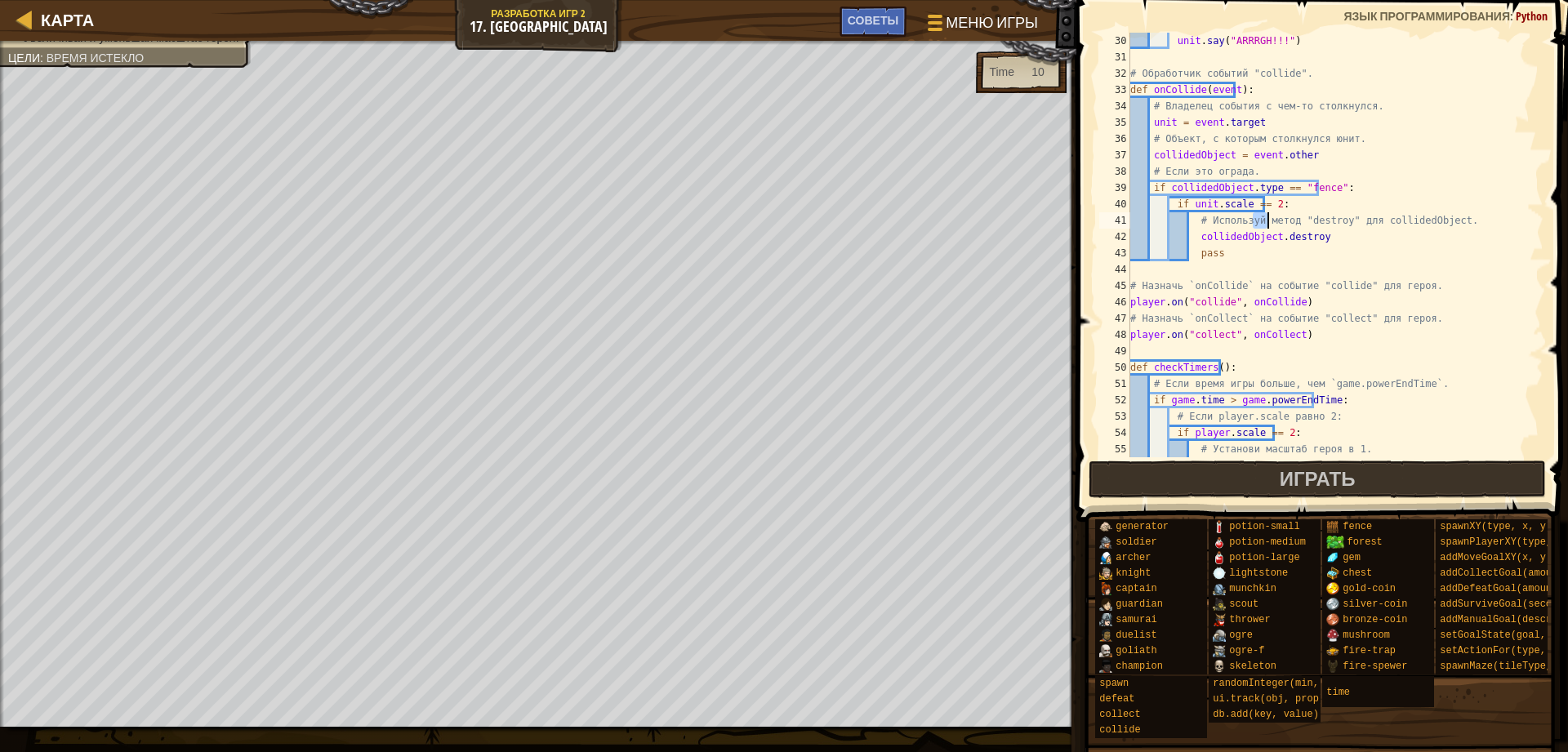
click at [1309, 220] on div "unit . say ( "ARRRGH!!!" ) # Обработчик событий "collide". def onCollide ( even…" at bounding box center [1328, 262] width 404 height 458
click at [1302, 242] on div "unit . say ( "ARRRGH!!!" ) # Обработчик событий "collide". def onCollide ( even…" at bounding box center [1328, 262] width 404 height 458
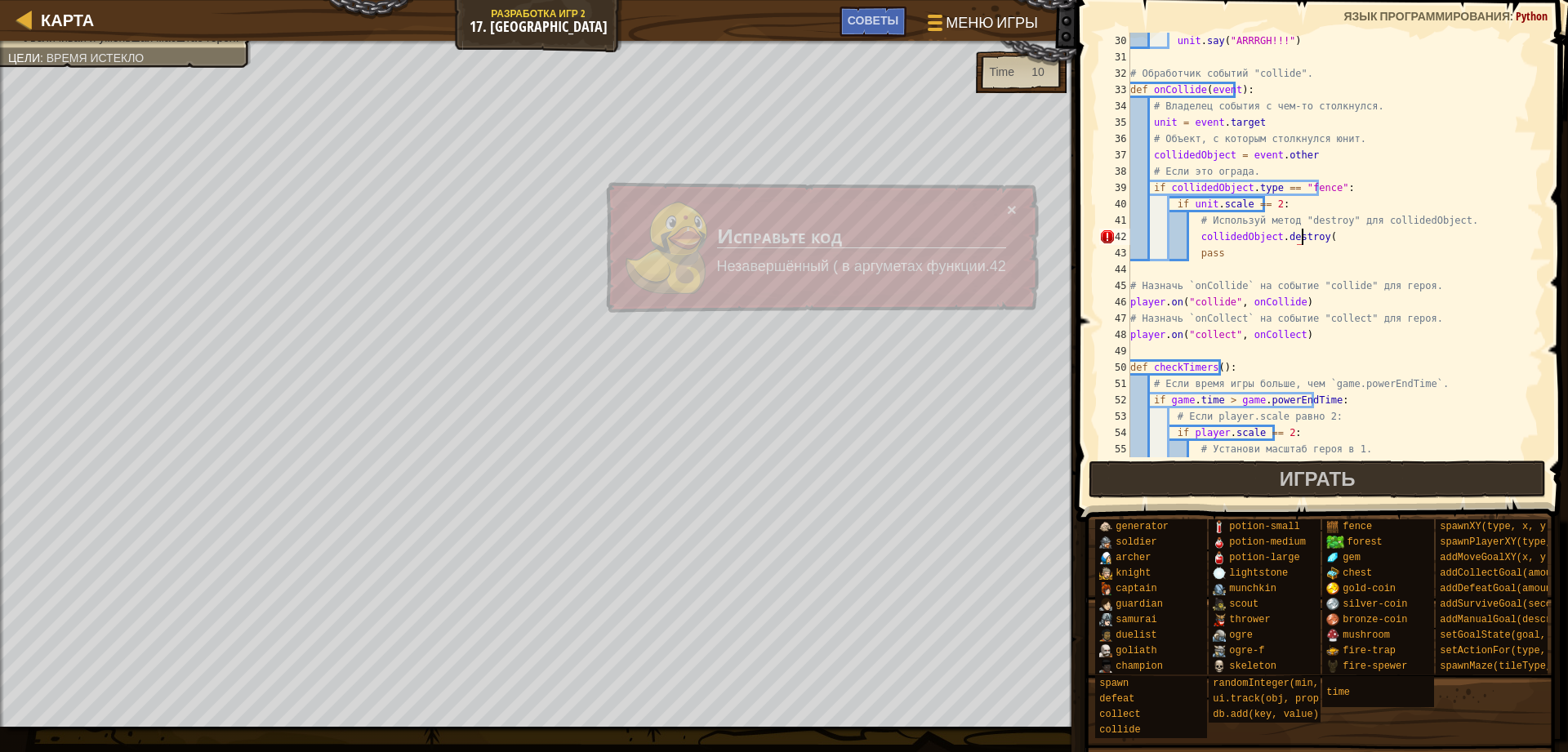
scroll to position [7, 14]
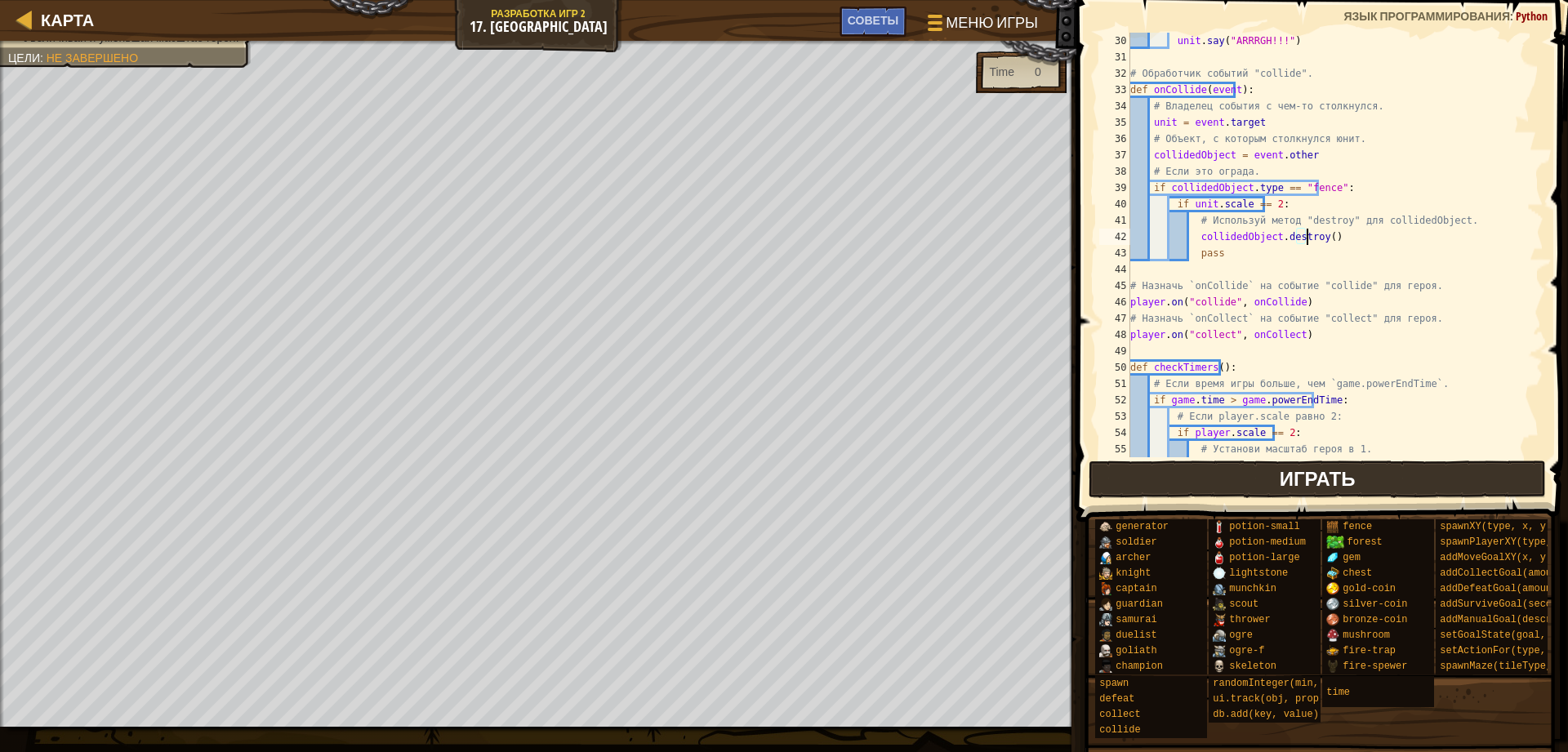
type textarea "collidedObject.destroy()"
click at [1339, 472] on span "Играть" at bounding box center [1316, 478] width 76 height 26
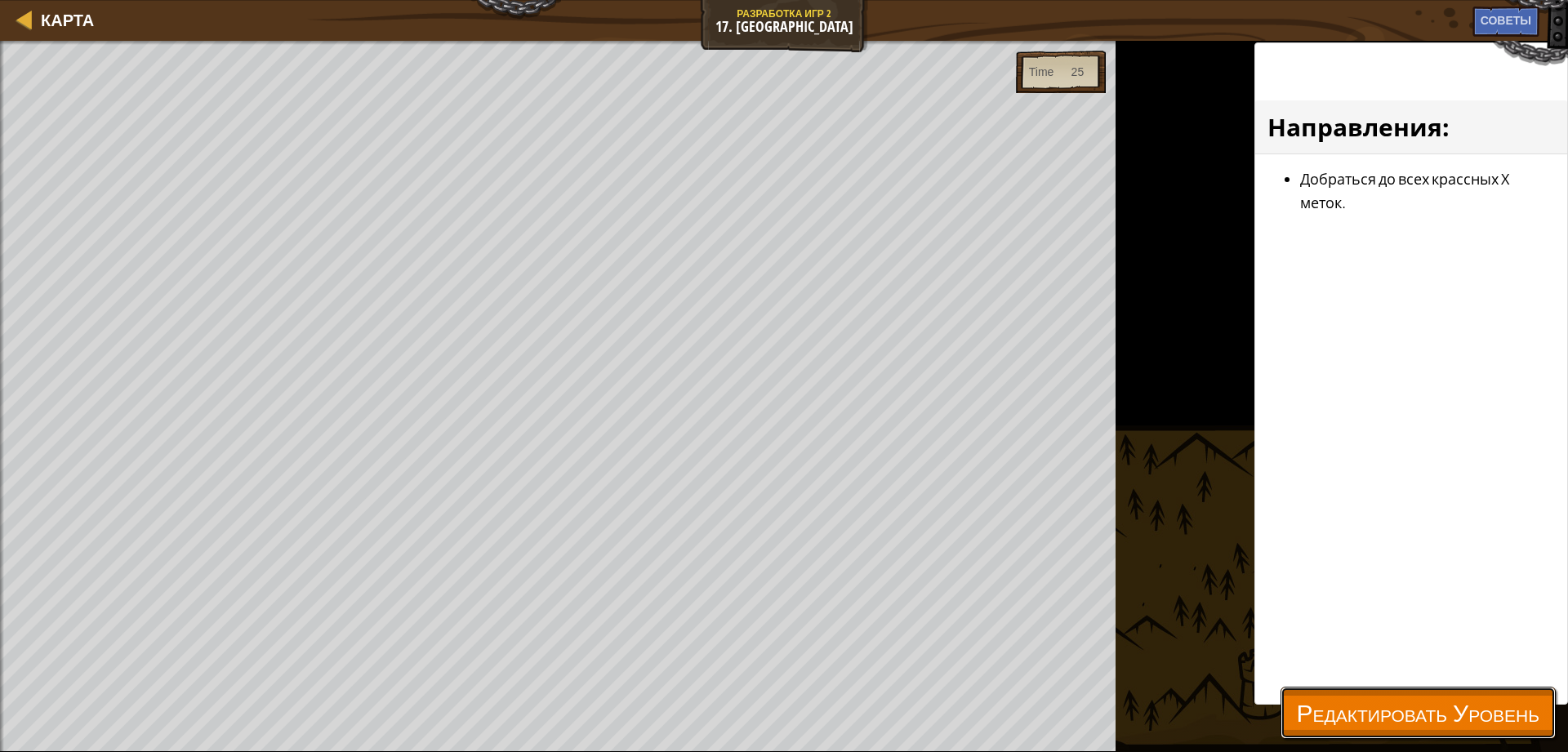
click at [1389, 736] on button "Редактировать Уровень" at bounding box center [1418, 712] width 275 height 52
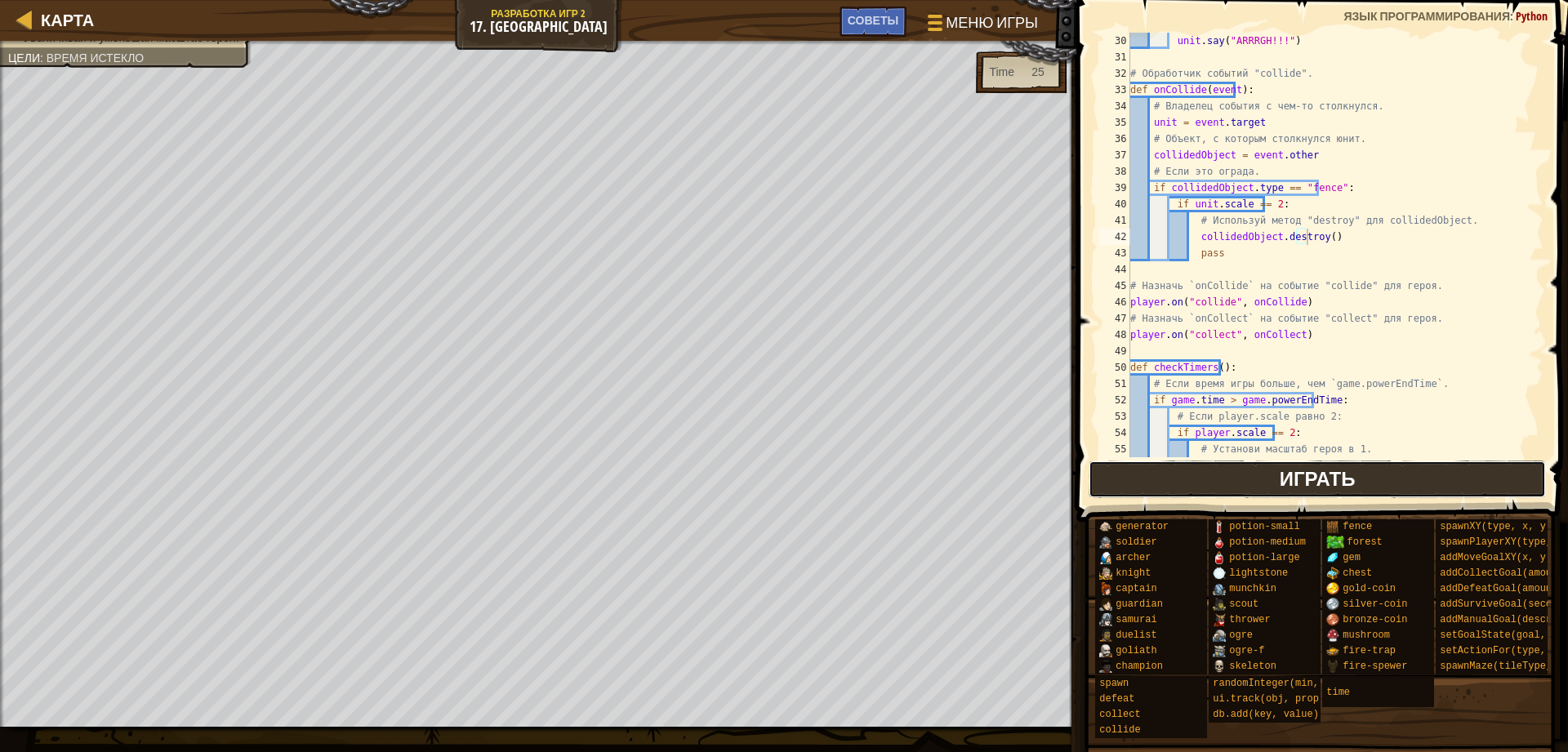
click at [1302, 491] on button "Играть" at bounding box center [1317, 479] width 458 height 37
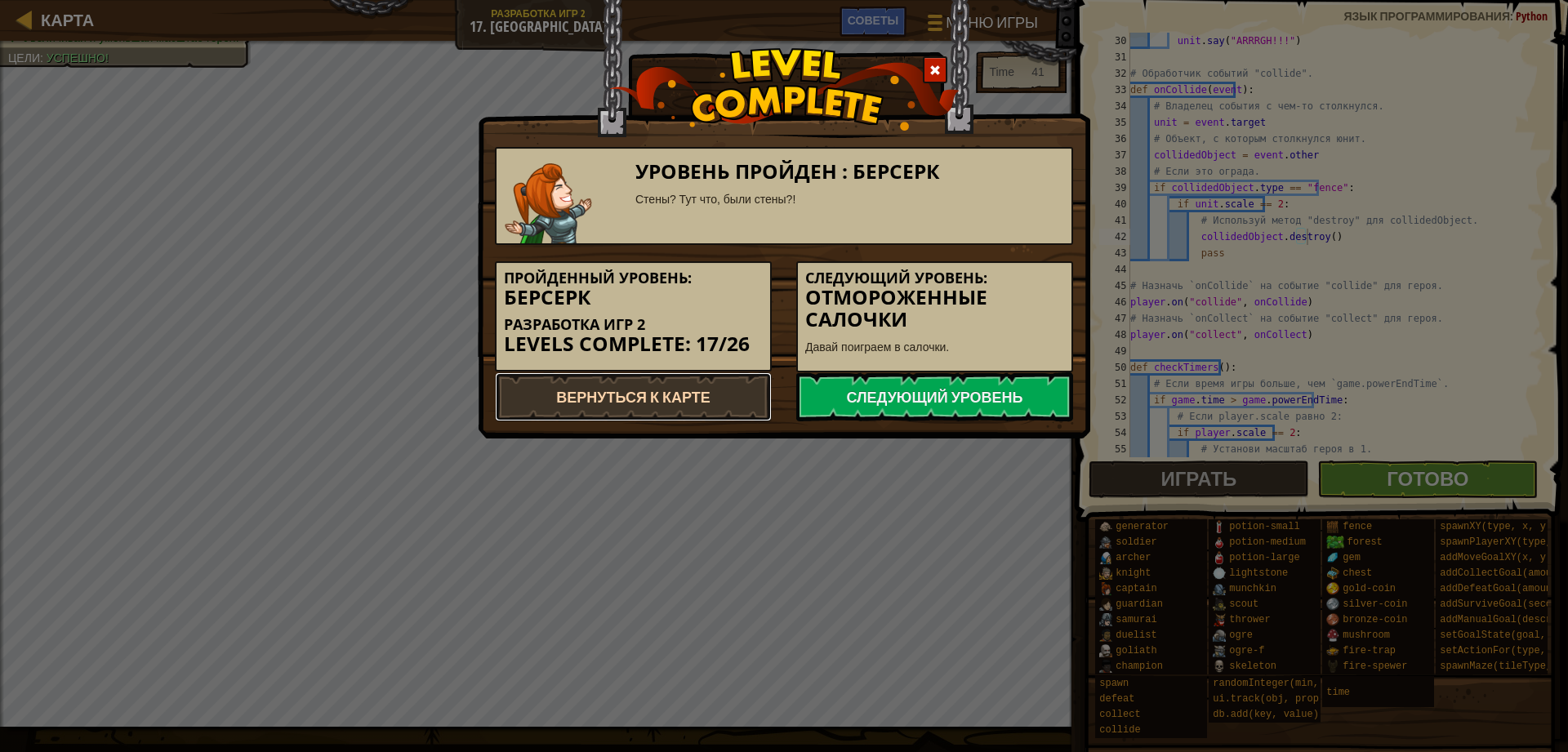
click at [751, 404] on link "Вернуться к карте" at bounding box center [634, 397] width 277 height 49
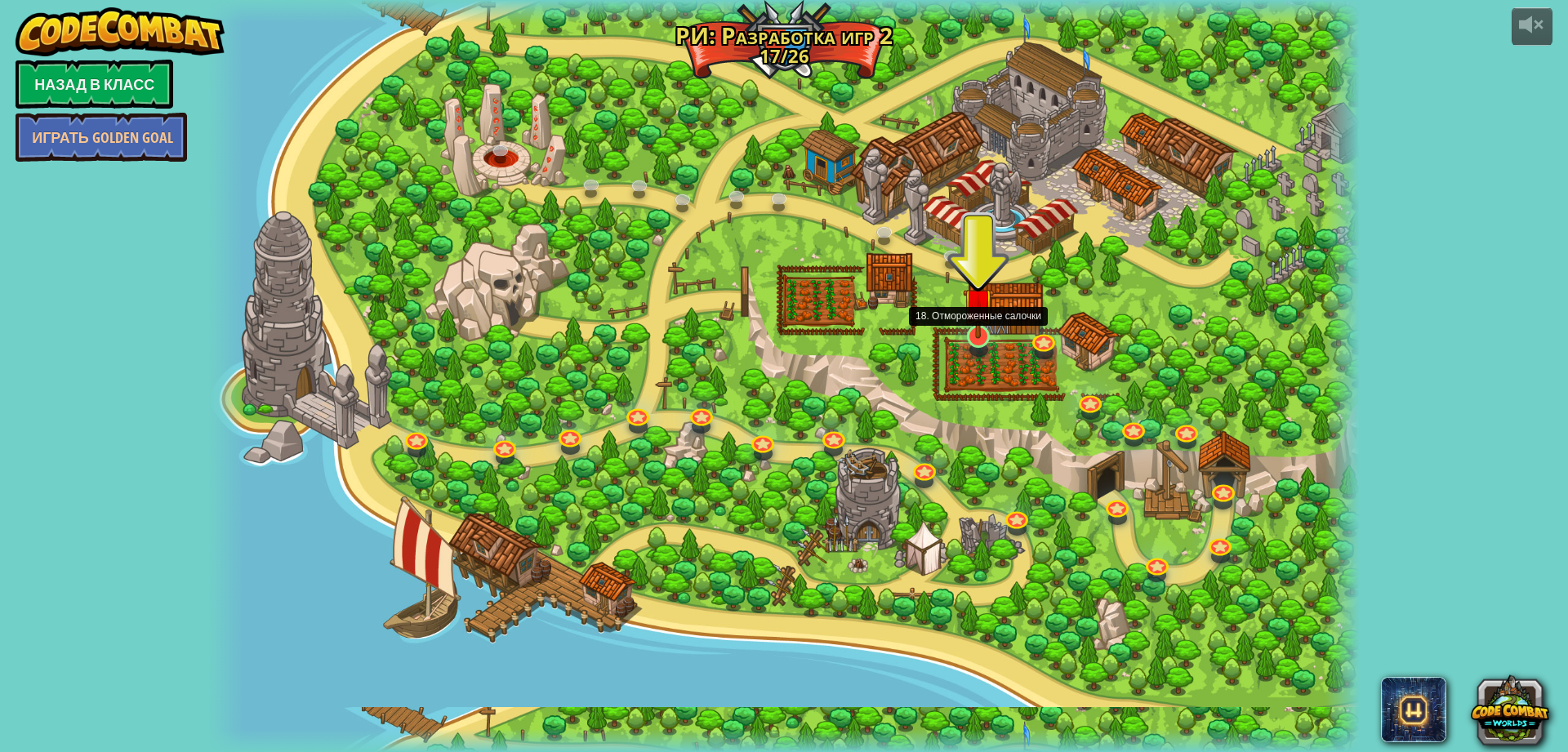
click at [974, 337] on img at bounding box center [978, 303] width 31 height 70
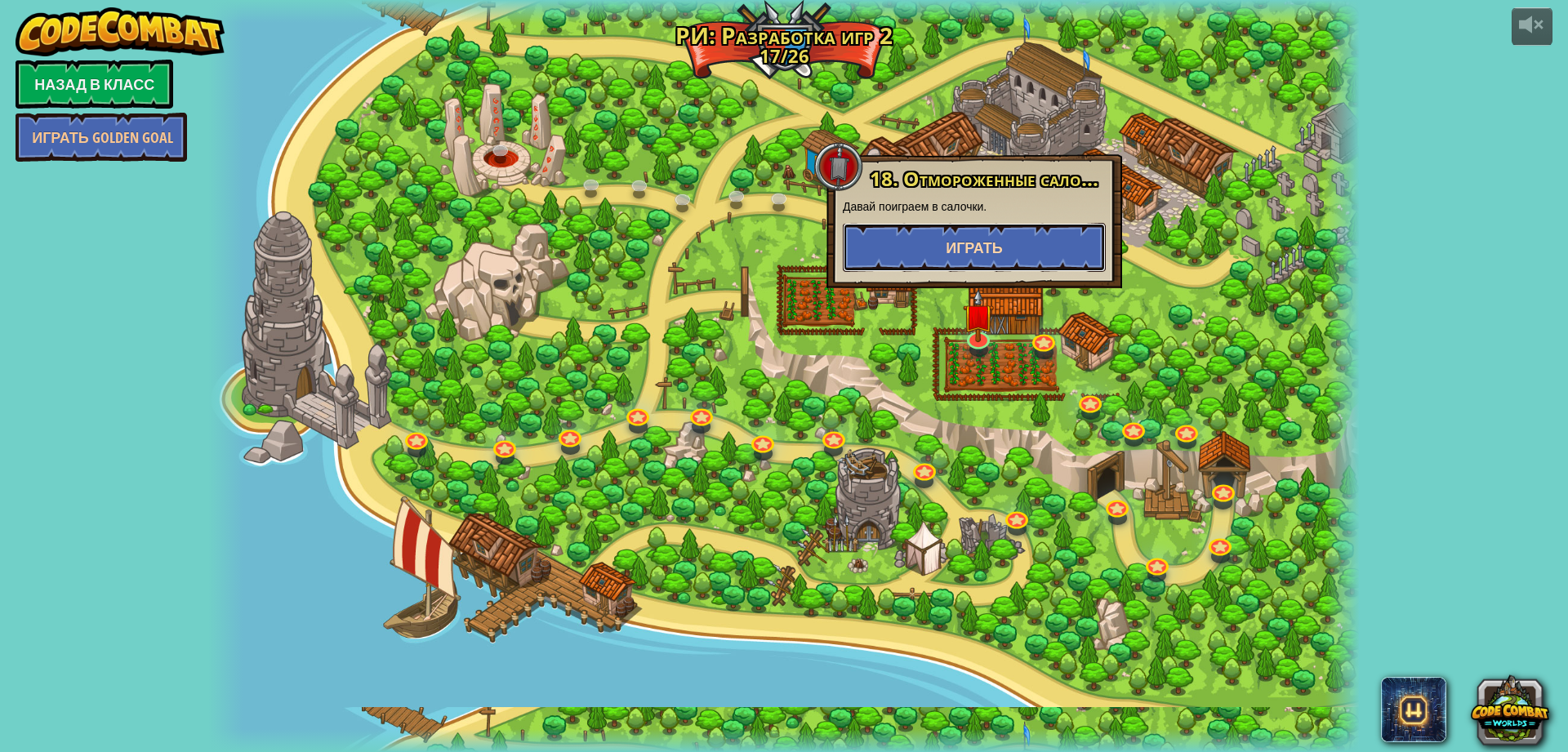
click at [1015, 262] on button "Играть" at bounding box center [974, 247] width 263 height 49
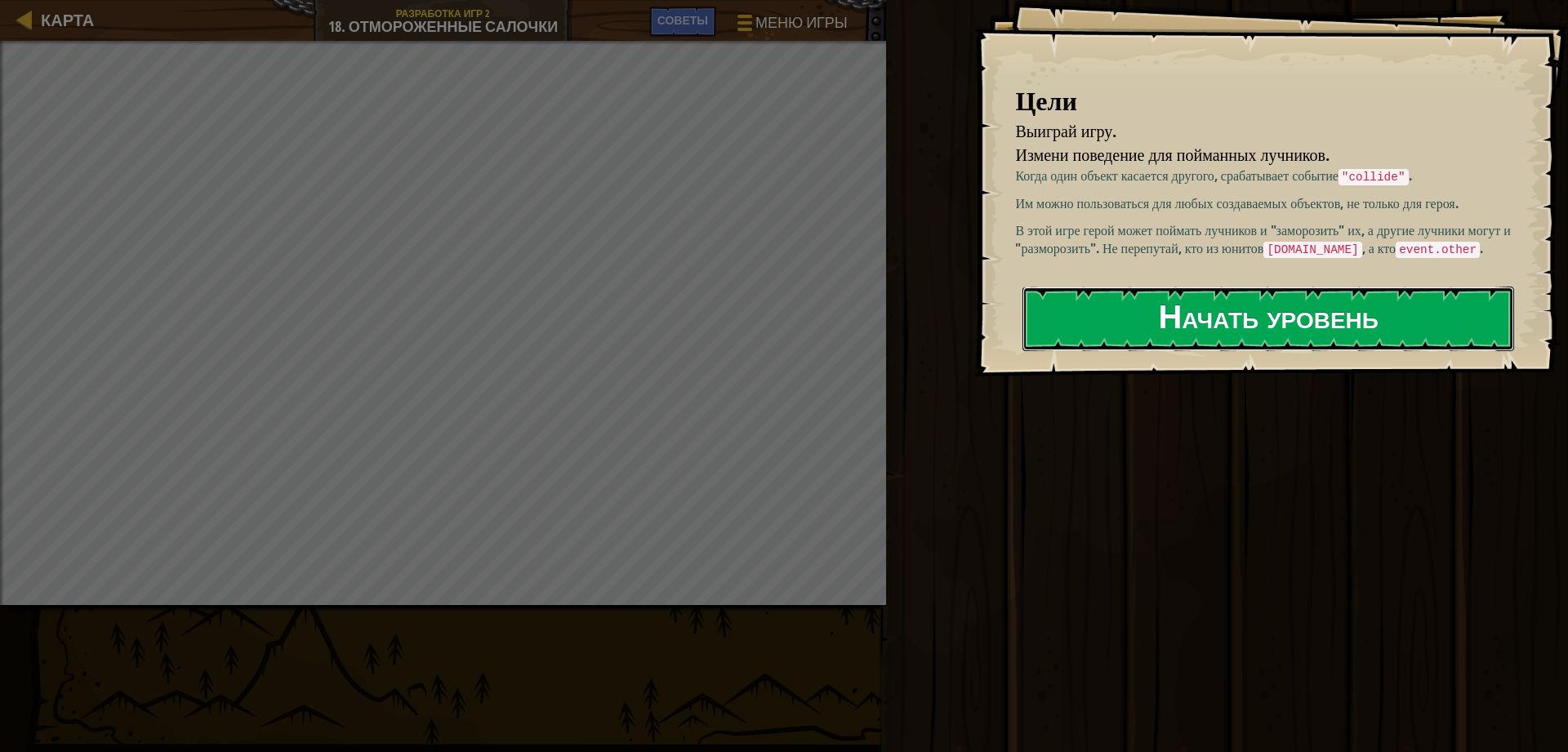
click at [1187, 318] on button "Начать уровень" at bounding box center [1267, 318] width 491 height 65
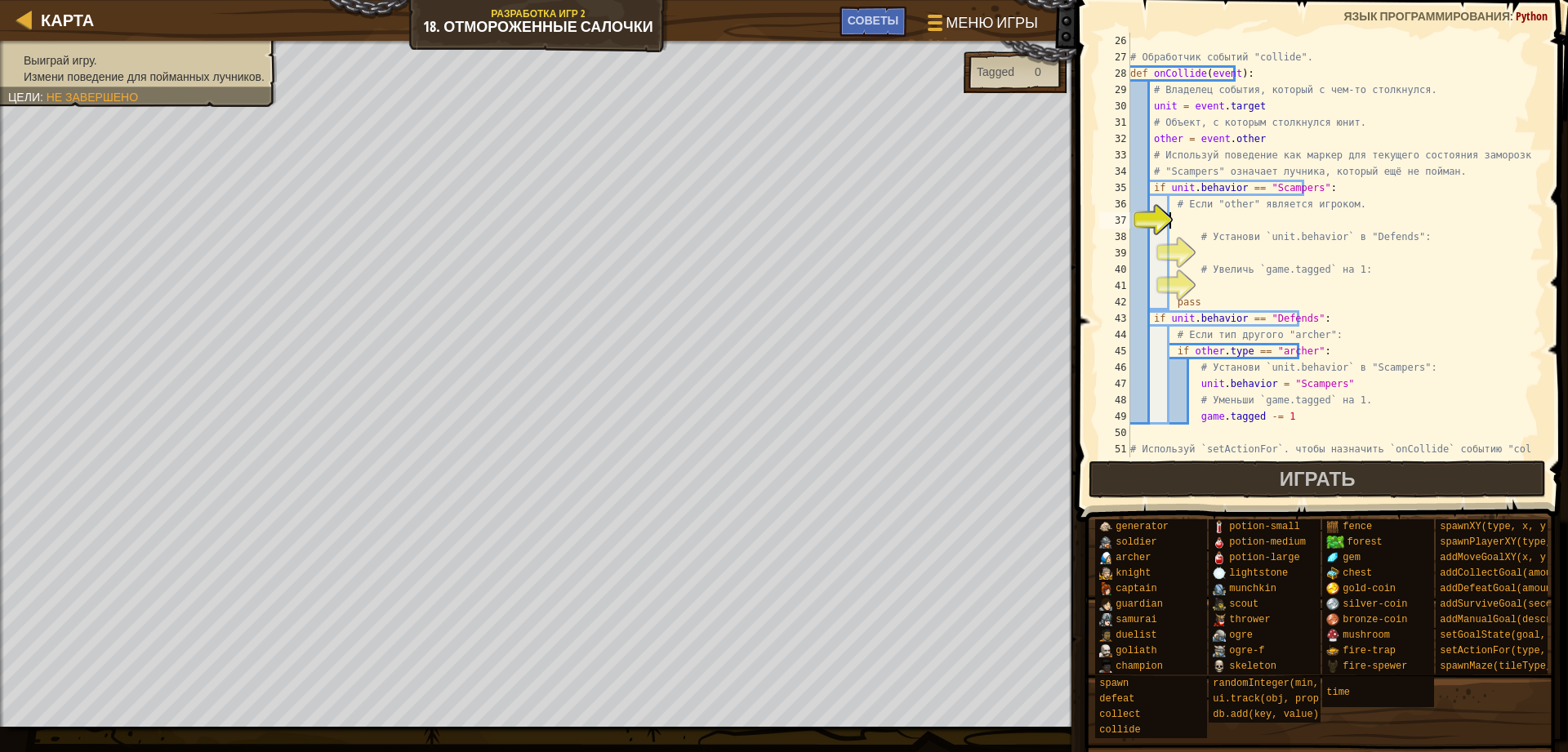
scroll to position [408, 0]
click at [868, 26] on span "Советы" at bounding box center [873, 19] width 51 height 15
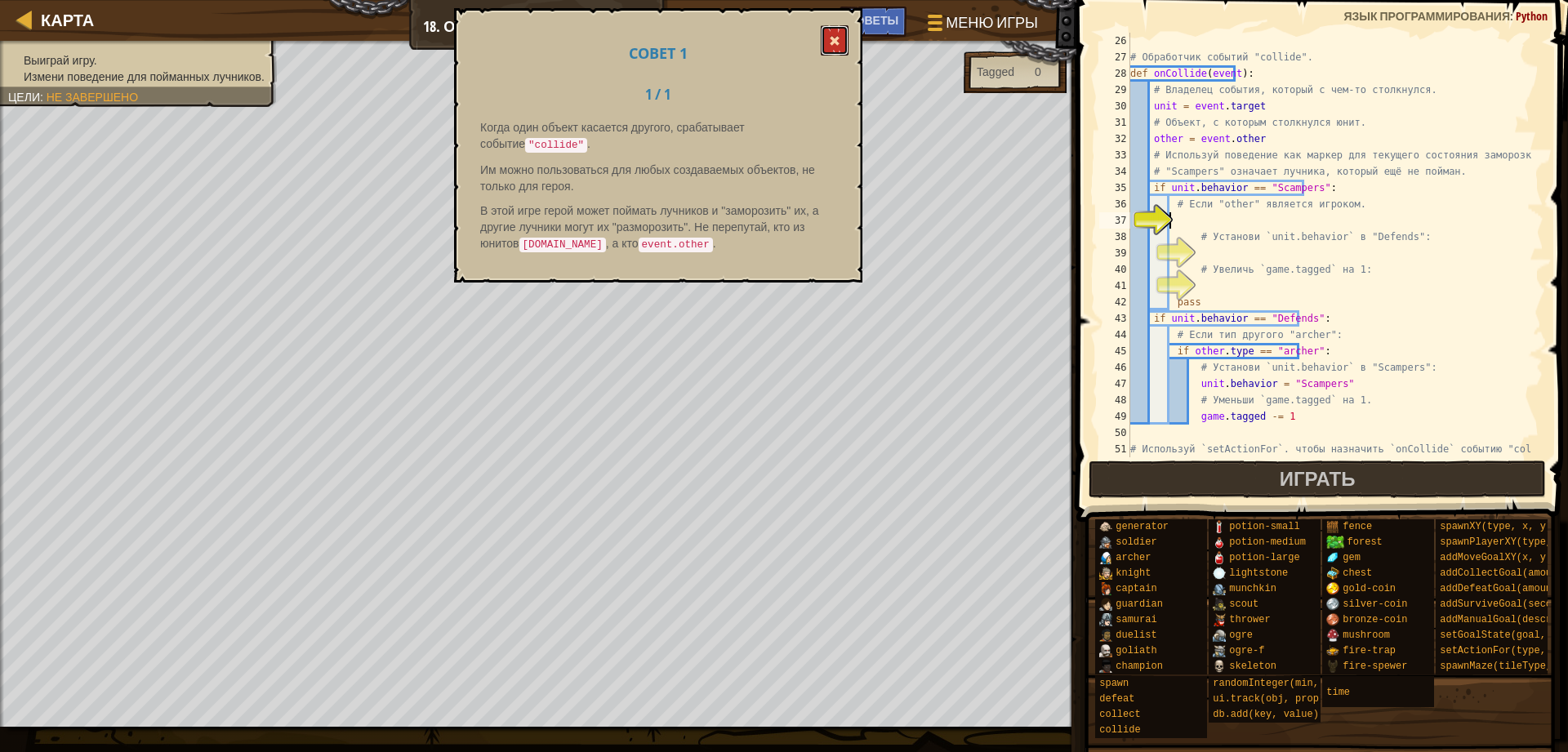
click at [841, 36] on button at bounding box center [834, 40] width 27 height 30
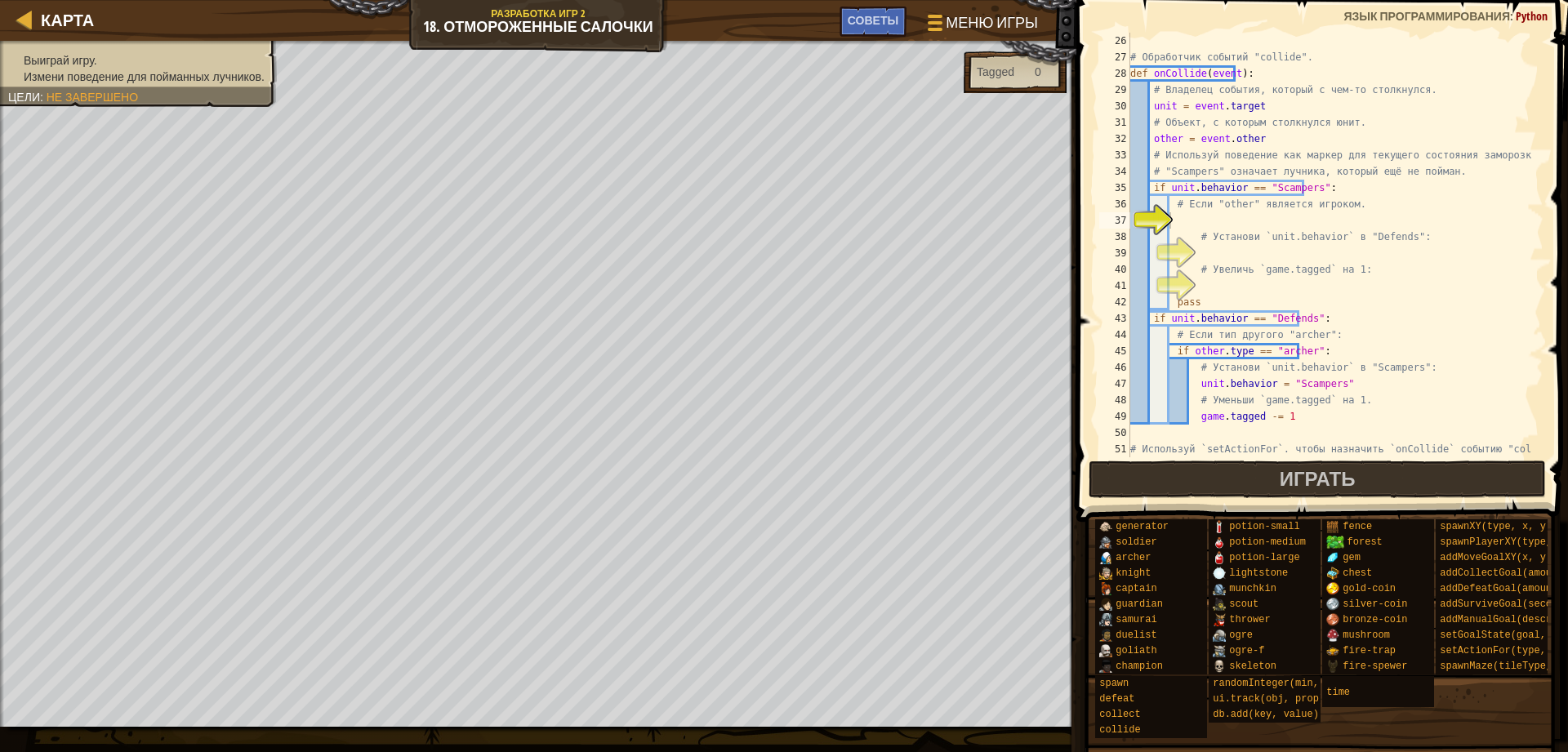
click at [1185, 215] on div "# Обработчик событий "collide". def onCollide ( event ) : # Владелец события, к…" at bounding box center [1328, 269] width 404 height 473
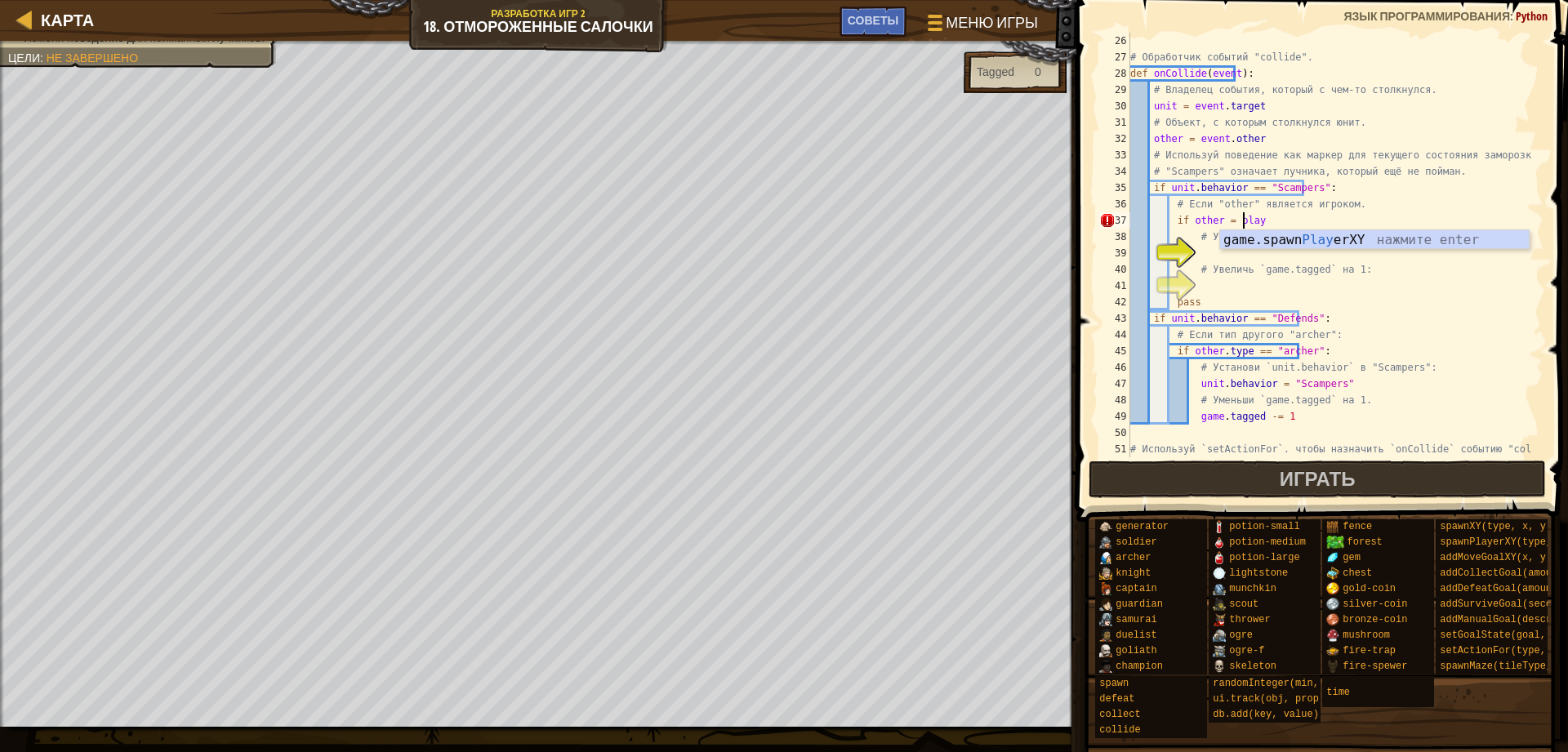
scroll to position [7, 9]
type textarea "if other = player:"
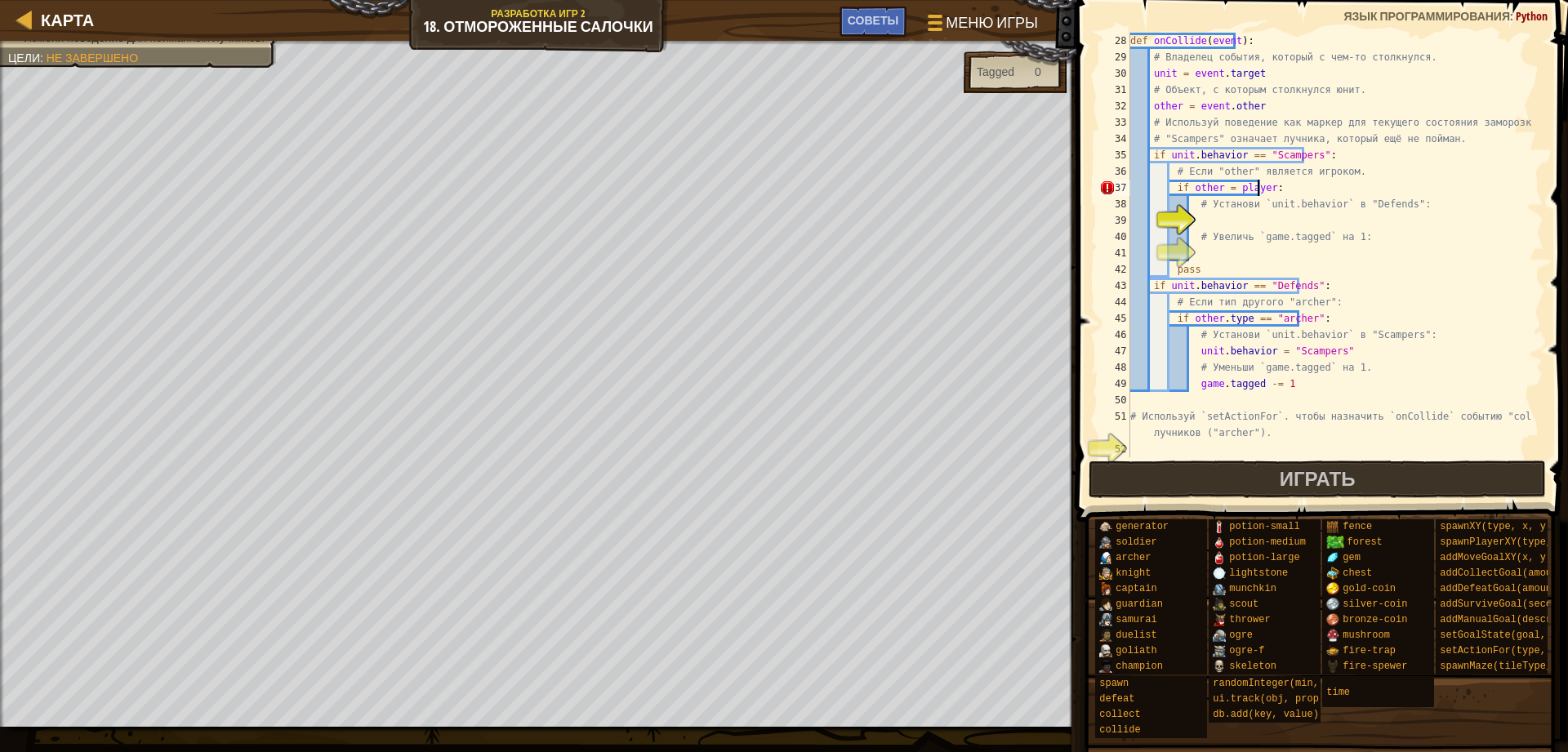
scroll to position [522, 0]
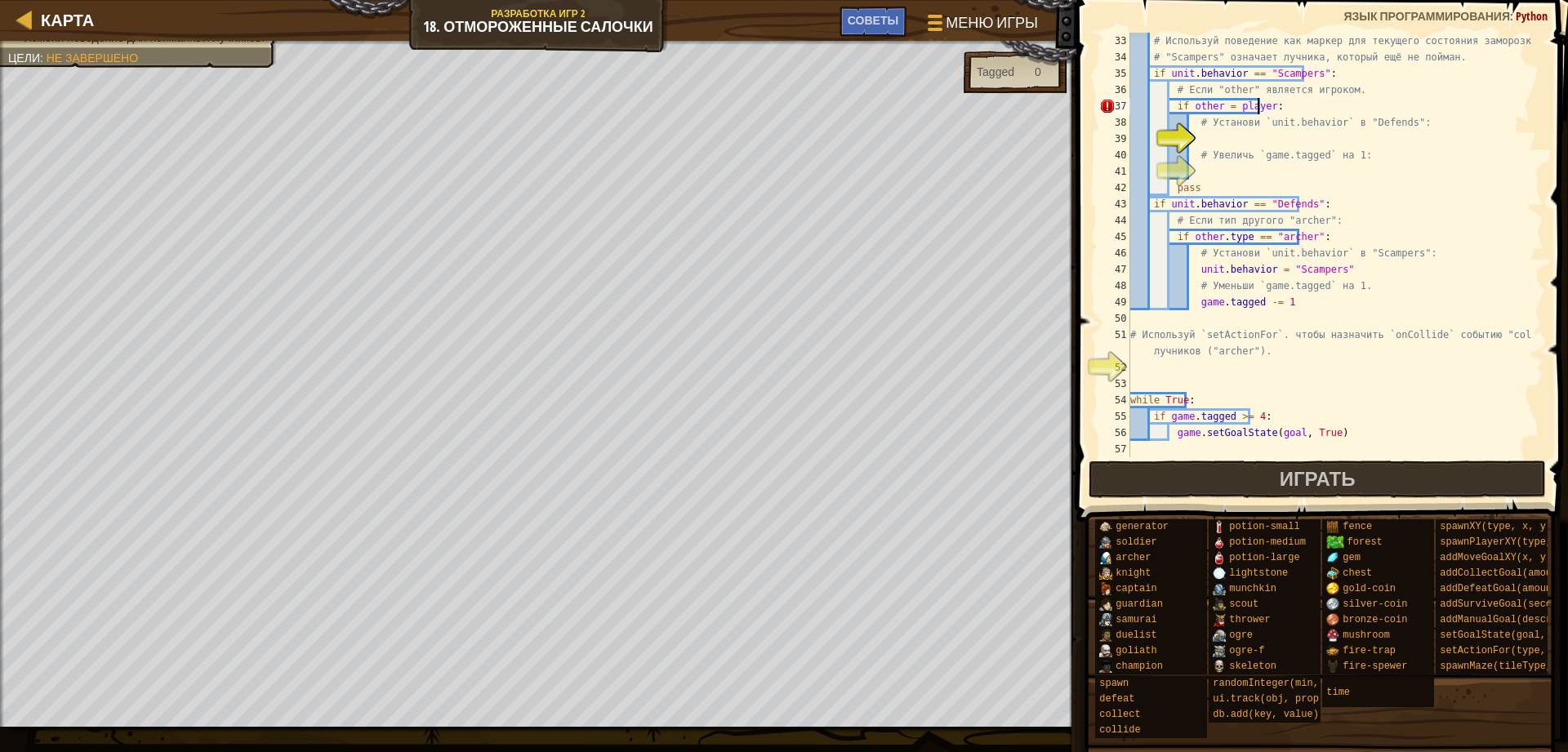
click at [1222, 140] on div "# Используй поведение как маркер для текущего состояния заморозки. # "Scampers"…" at bounding box center [1328, 262] width 404 height 458
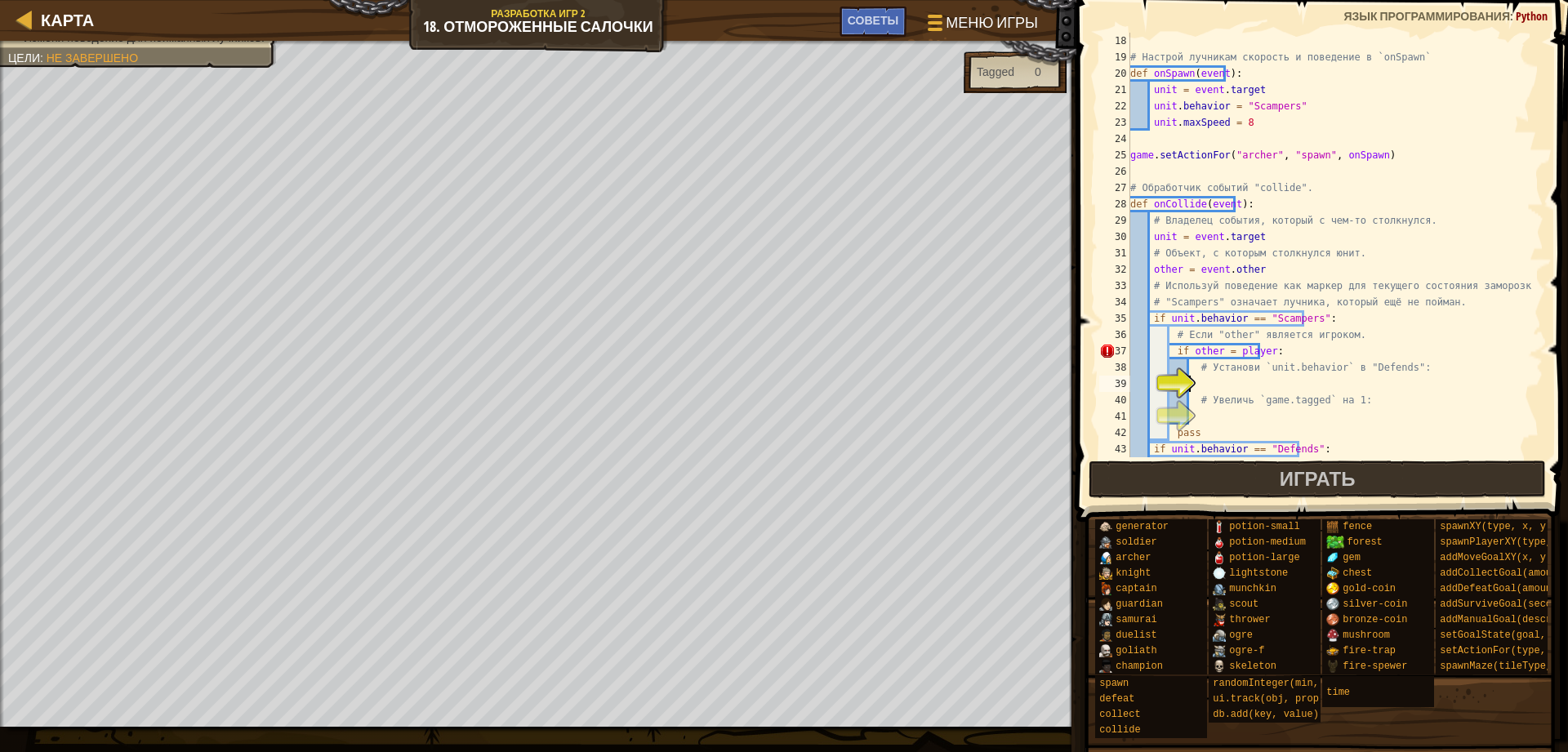
scroll to position [326, 0]
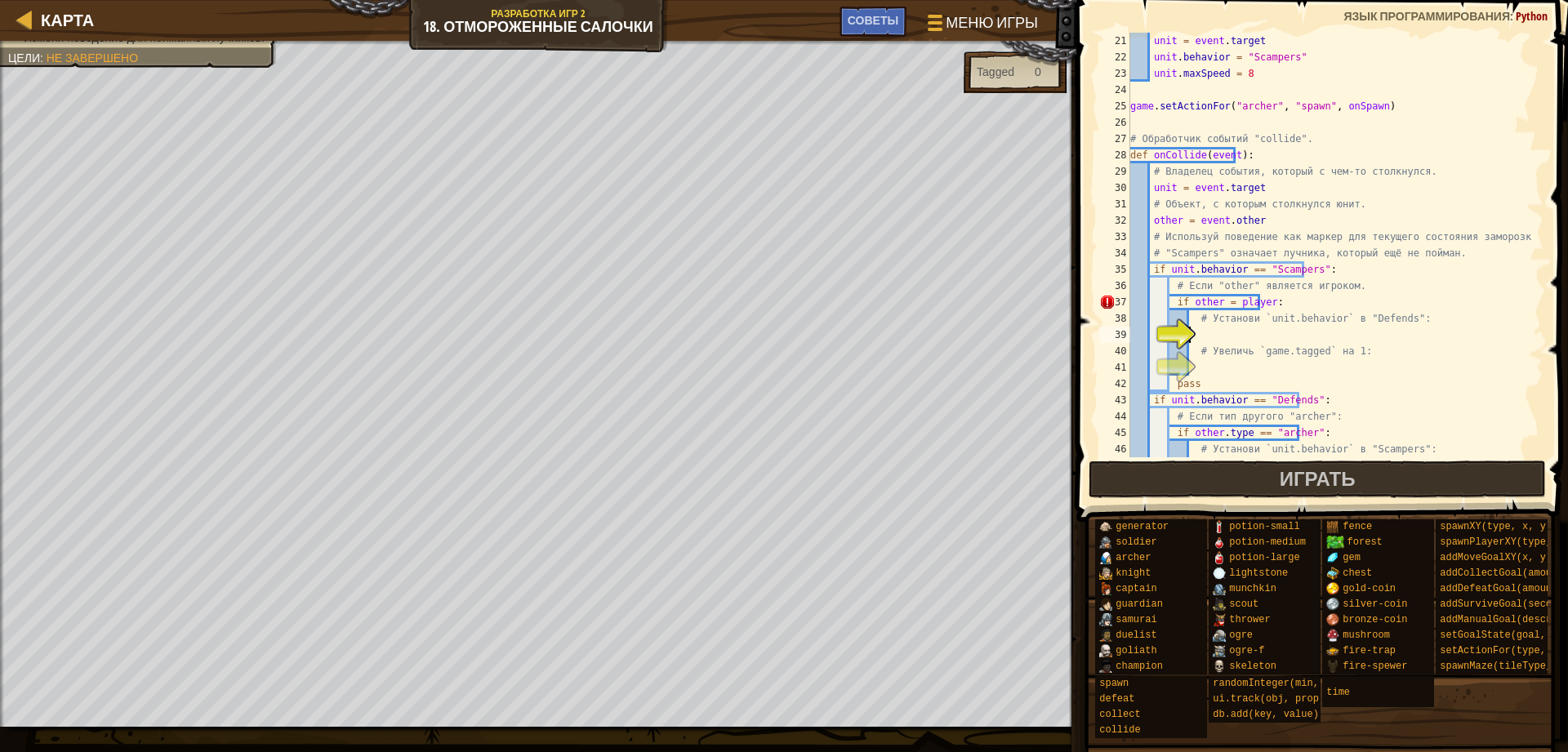
click at [1256, 309] on div "unit = event . target unit . behavior = "Scampers" unit . maxSpeed = 8 game . s…" at bounding box center [1328, 262] width 404 height 458
drag, startPoint x: 1252, startPoint y: 312, endPoint x: 1260, endPoint y: 305, distance: 10.6
click at [1251, 311] on div "unit = event . target unit . behavior = "Scampers" unit . maxSpeed = 8 game . s…" at bounding box center [1328, 262] width 404 height 458
click at [1249, 302] on div "unit = event . target unit . behavior = "Scampers" unit . maxSpeed = 8 game . s…" at bounding box center [1328, 262] width 404 height 458
click at [1254, 307] on div "unit = event . target unit . behavior = "Scampers" unit . maxSpeed = 8 game . s…" at bounding box center [1328, 262] width 404 height 458
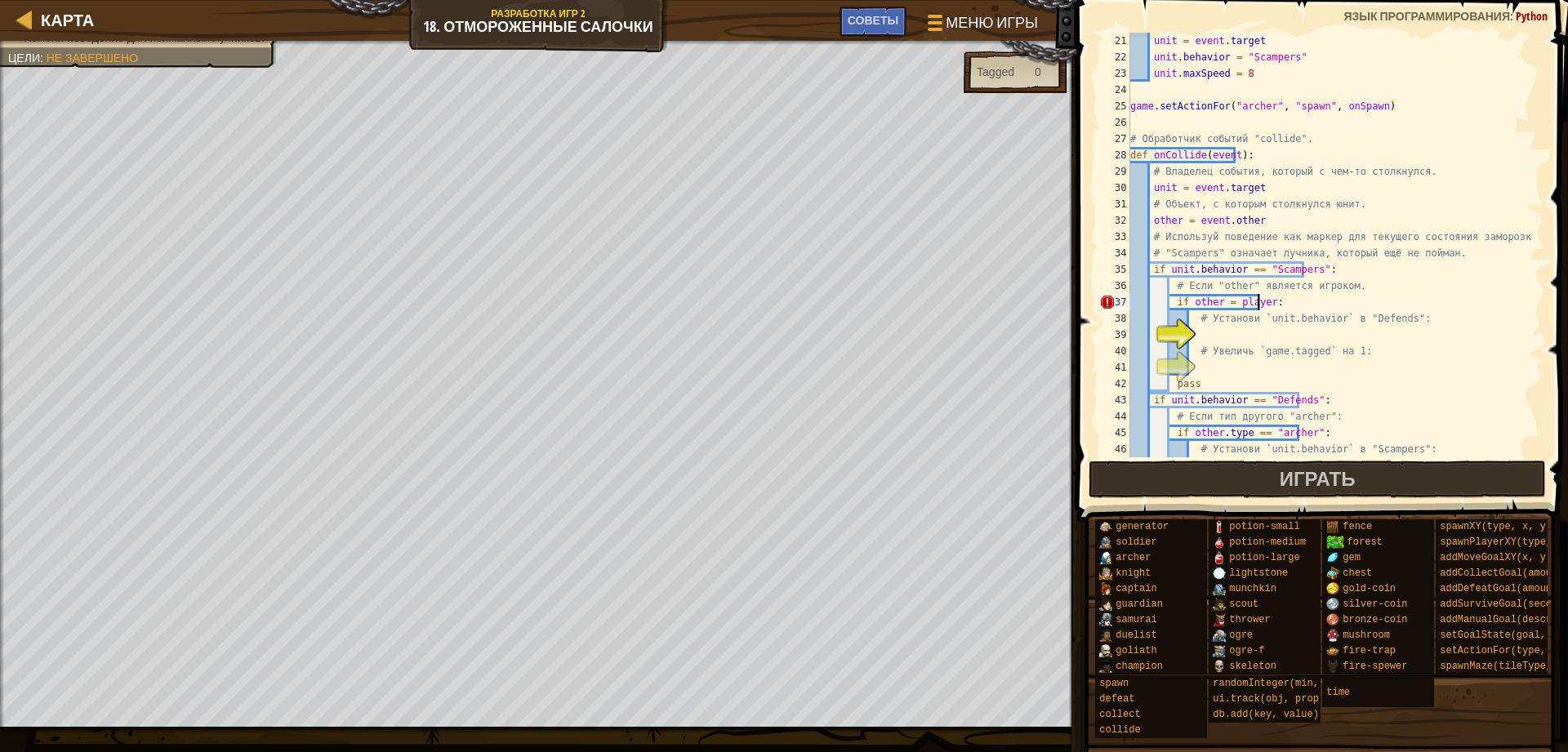
click at [1254, 307] on div "unit = event . target unit . behavior = "Scampers" unit . maxSpeed = 8 game . s…" at bounding box center [1328, 262] width 404 height 458
click at [1250, 299] on div "unit = event . target unit . behavior = "Scampers" unit . maxSpeed = 8 game . s…" at bounding box center [1328, 262] width 404 height 458
click at [1222, 301] on div "unit = event . target unit . behavior = "Scampers" unit . maxSpeed = 8 game . s…" at bounding box center [1328, 262] width 404 height 458
click at [1310, 325] on div "unit = event . target unit . behavior = "Scampers" unit . maxSpeed = 8 game . s…" at bounding box center [1328, 262] width 404 height 458
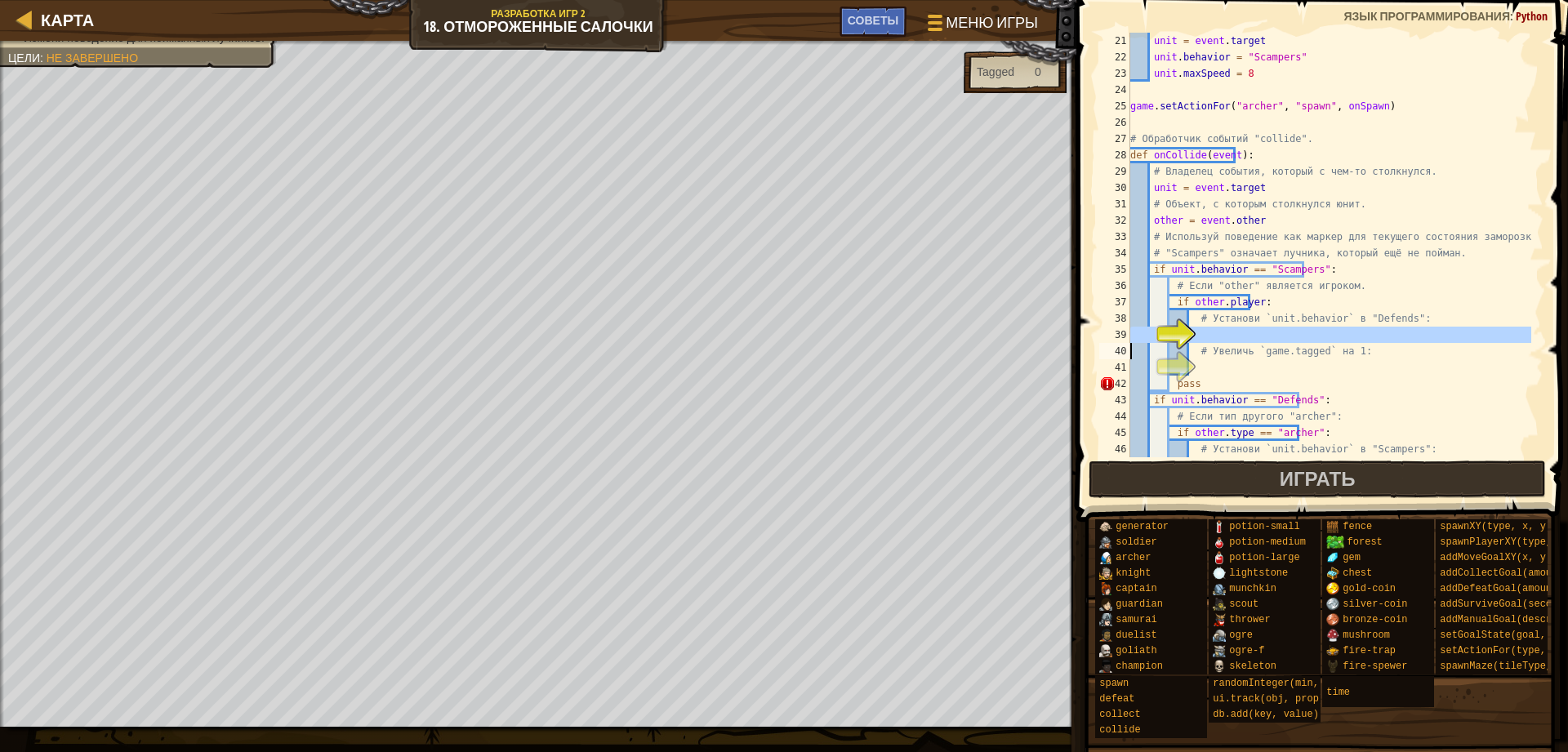
drag, startPoint x: 1187, startPoint y: 332, endPoint x: 1200, endPoint y: 335, distance: 13.3
click at [1130, 332] on div "39" at bounding box center [1114, 335] width 31 height 16
type textarea "# Увеличь `game.tagged` на 1:"
click at [1239, 335] on div "unit = event . target unit . behavior = "Scampers" unit . maxSpeed = 8 game . s…" at bounding box center [1328, 262] width 404 height 458
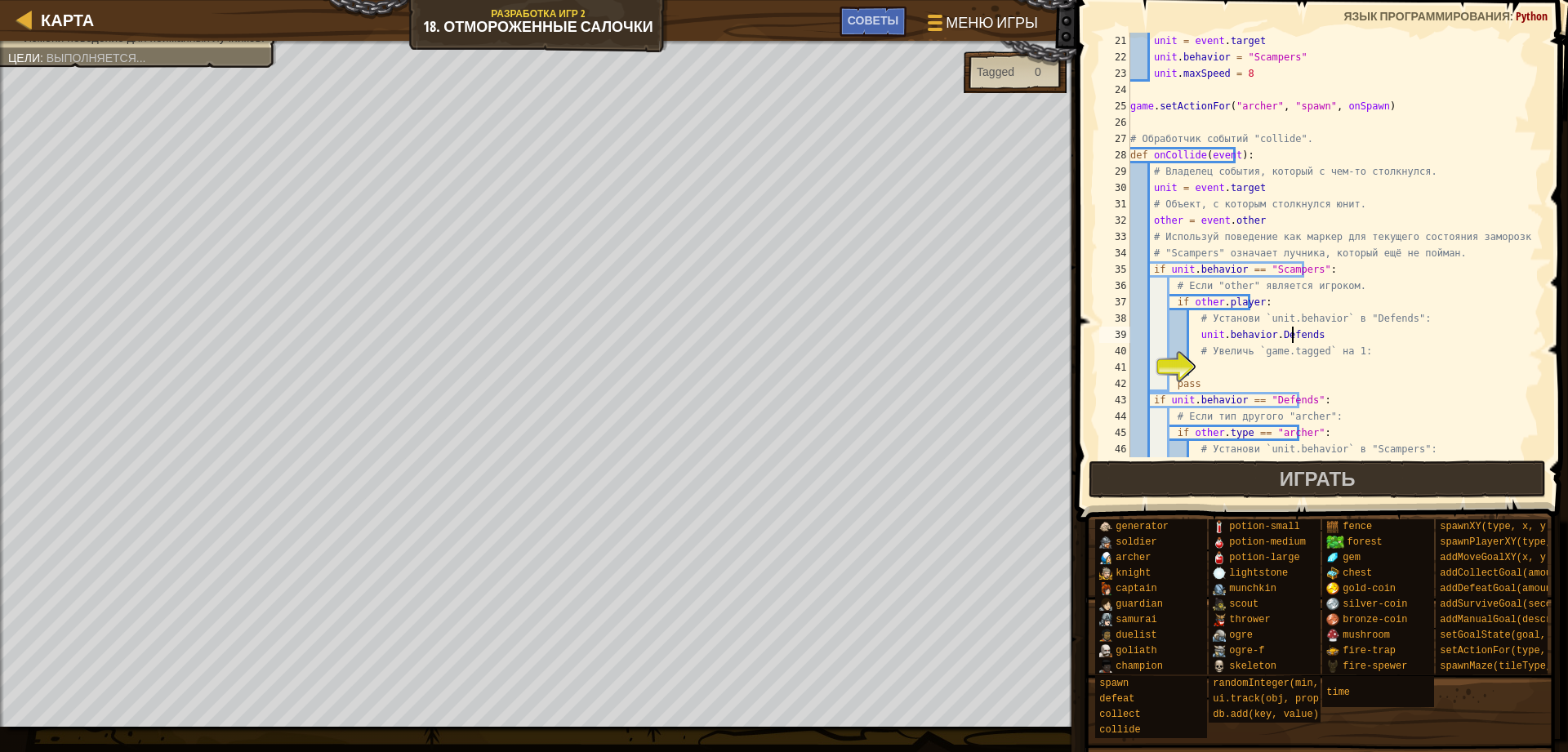
type textarea "unit.behavior.Defends"
click at [1250, 371] on div "unit = event . target unit . behavior = "Scampers" unit . maxSpeed = 8 game . s…" at bounding box center [1328, 262] width 404 height 458
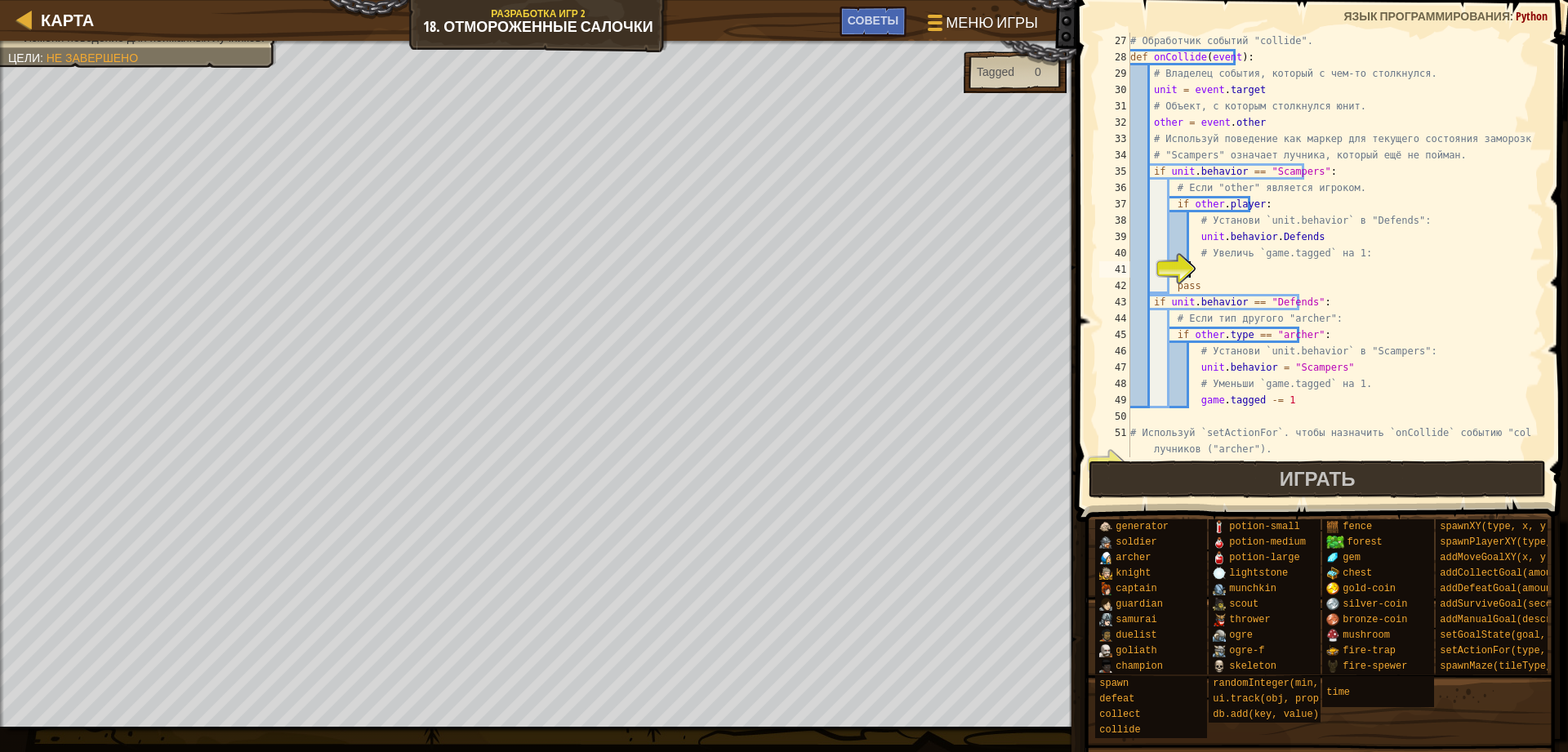
scroll to position [425, 0]
click at [1201, 271] on div "# Обработчик событий "collide". def onCollide ( event ) : # Владелец события, к…" at bounding box center [1328, 262] width 404 height 458
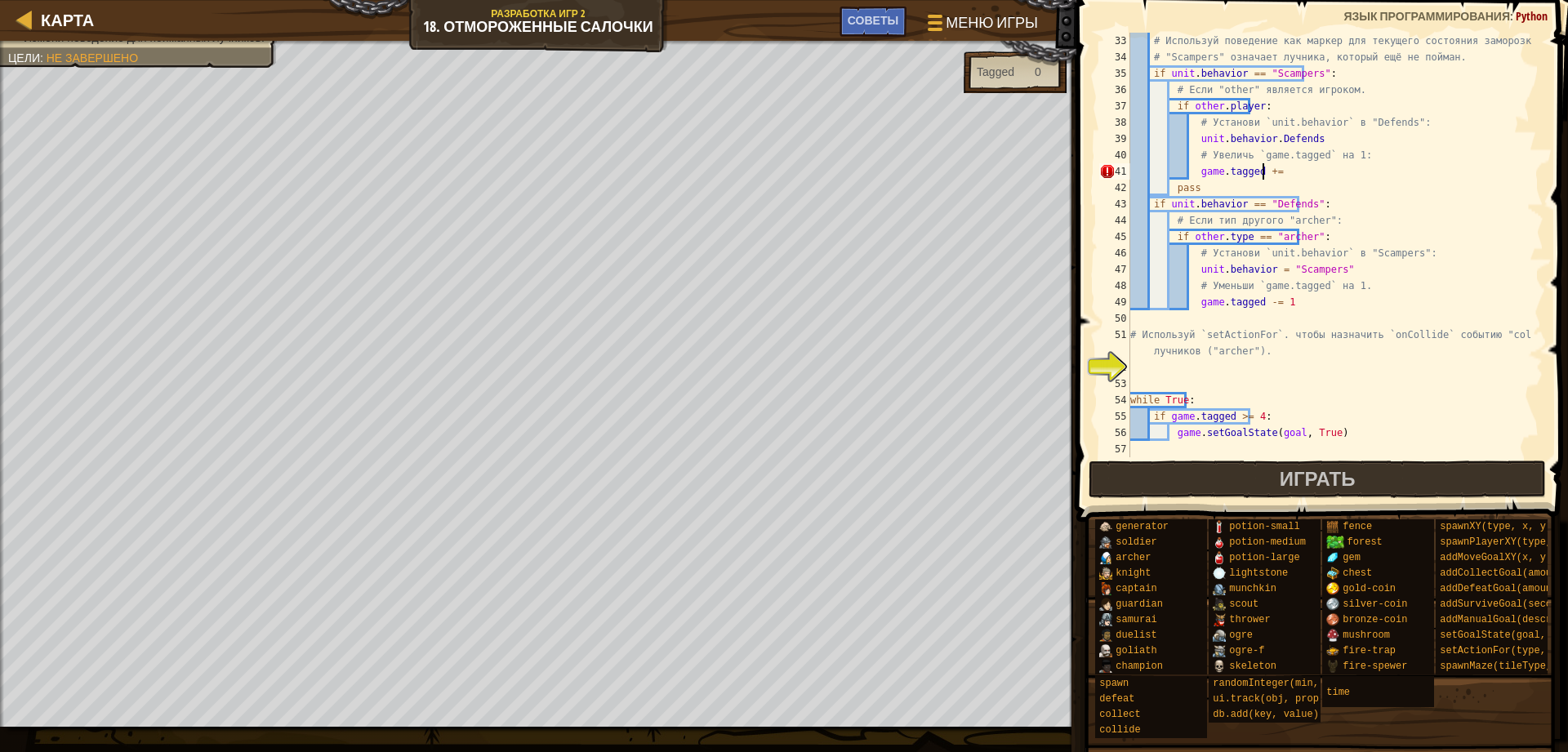
type textarea "game.tagged += 1"
click at [1216, 386] on div "# Используй поведение как маркер для текущего состояния заморозки. # "Scampers"…" at bounding box center [1328, 262] width 404 height 458
click at [1178, 364] on div "# Используй поведение как маркер для текущего состояния заморозки. # "Scampers"…" at bounding box center [1328, 262] width 404 height 458
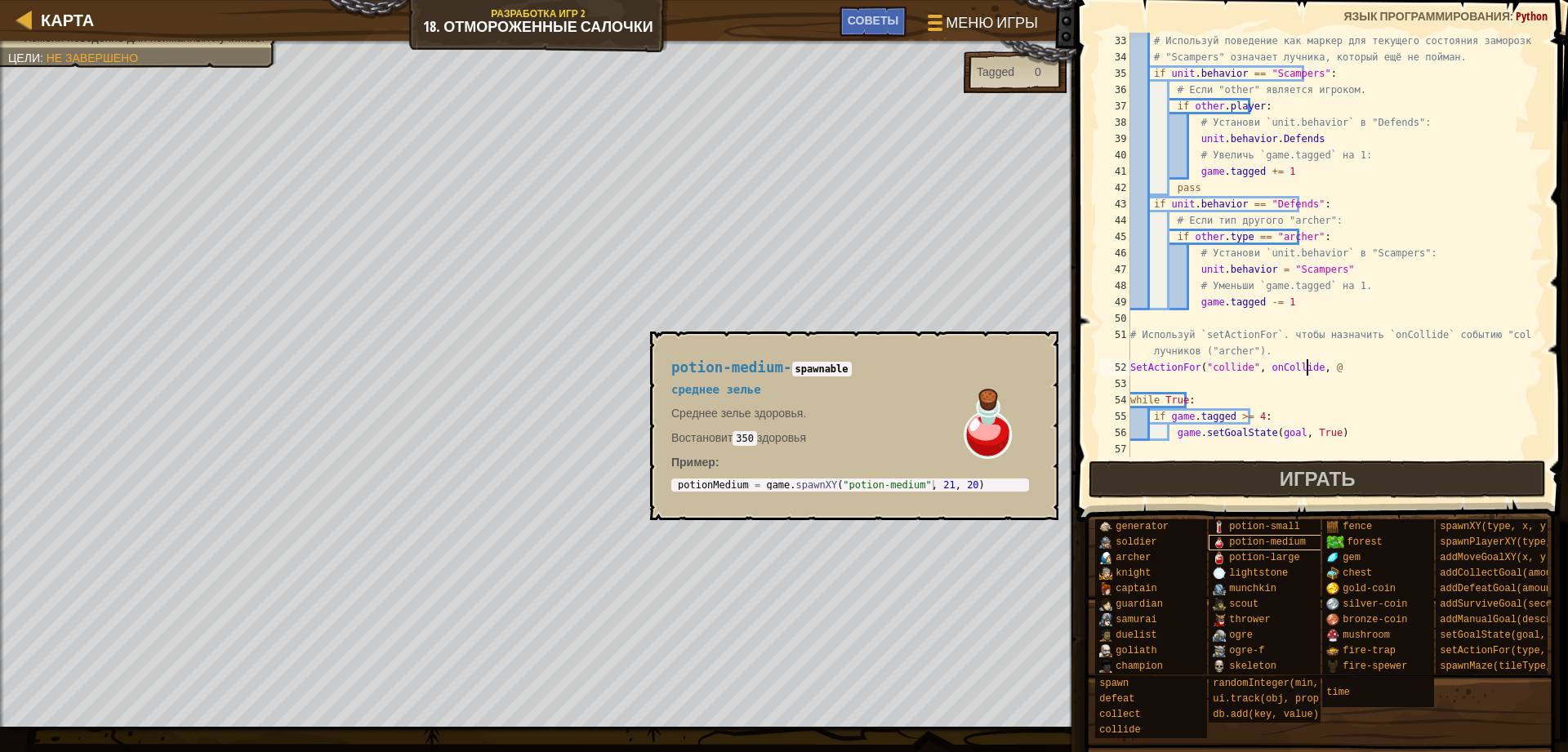
scroll to position [7, 14]
type textarea "SetActionFor("collide", onCollide,"
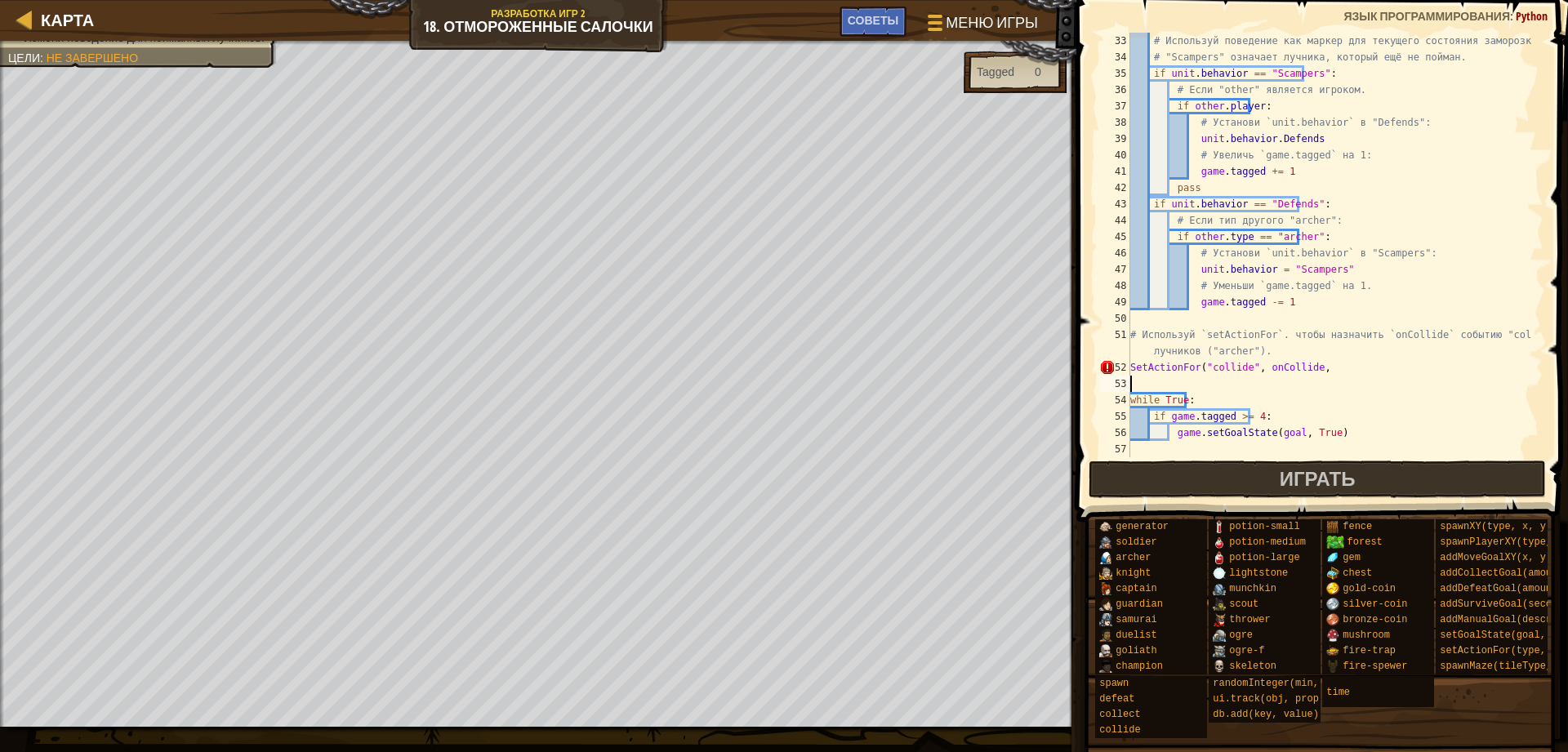
click at [1141, 376] on div "# Используй поведение как маркер для текущего состояния заморозки. # "Scampers"…" at bounding box center [1328, 262] width 404 height 458
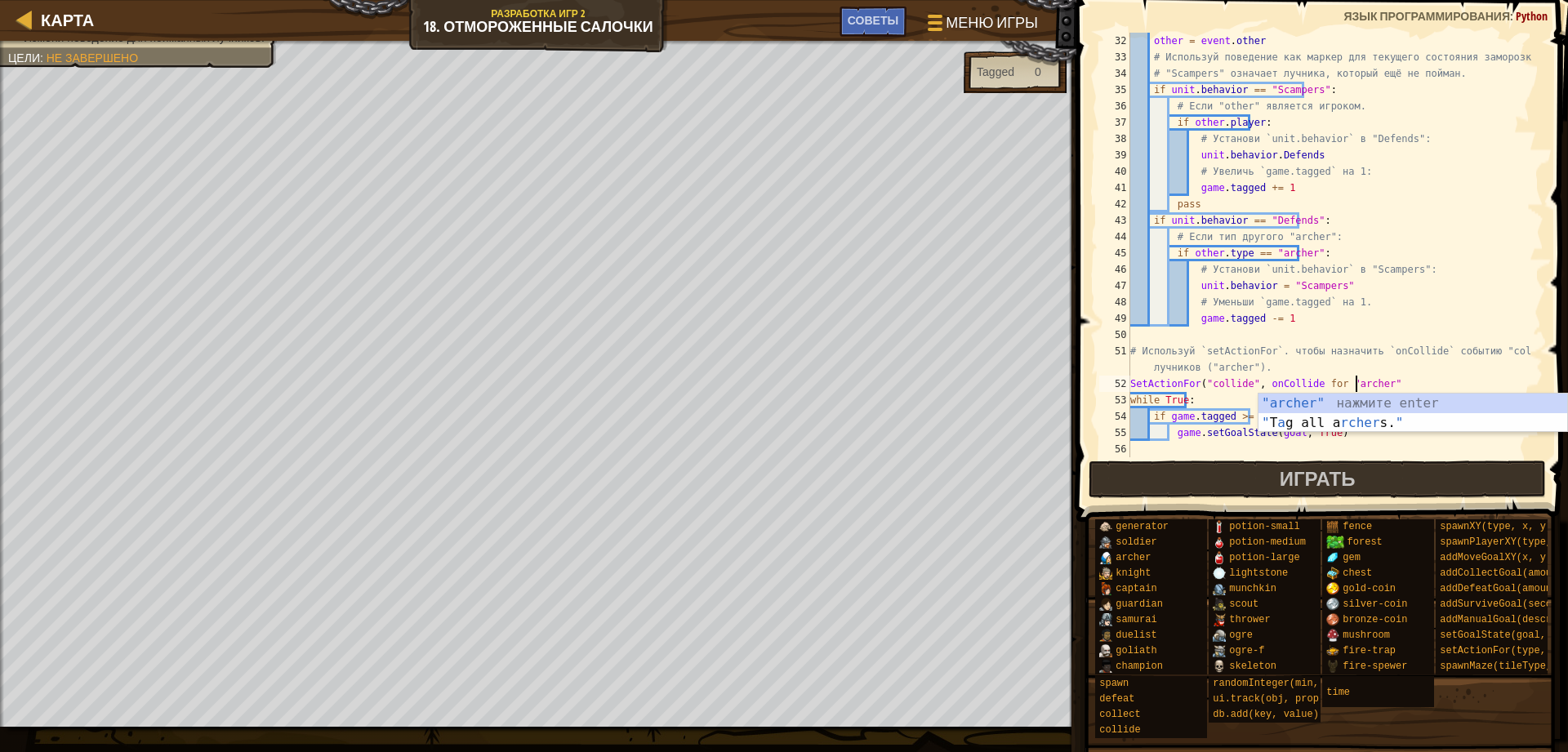
scroll to position [7, 18]
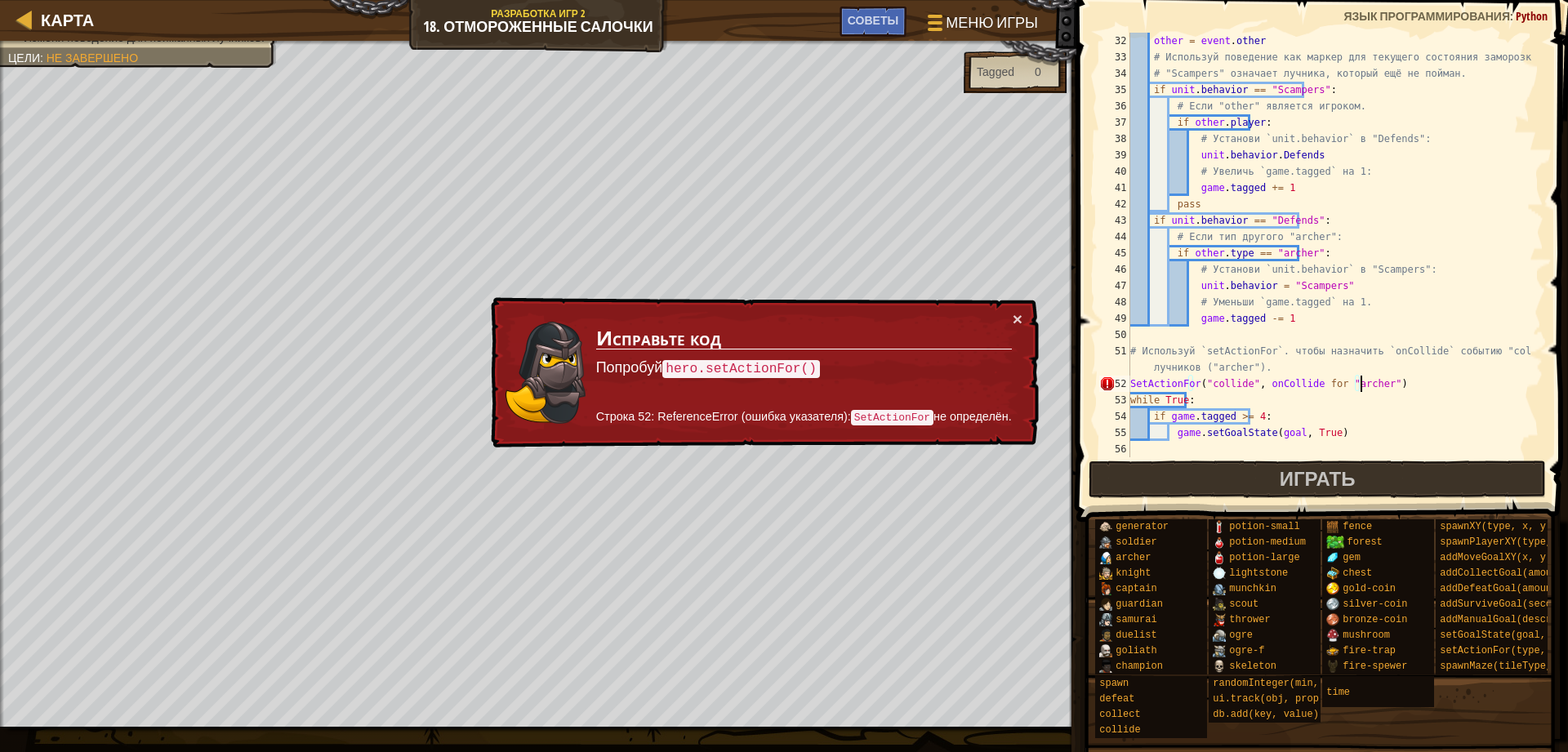
click at [1133, 389] on div "other = event . other # Используй поведение как маркер для текущего состояния з…" at bounding box center [1328, 262] width 404 height 458
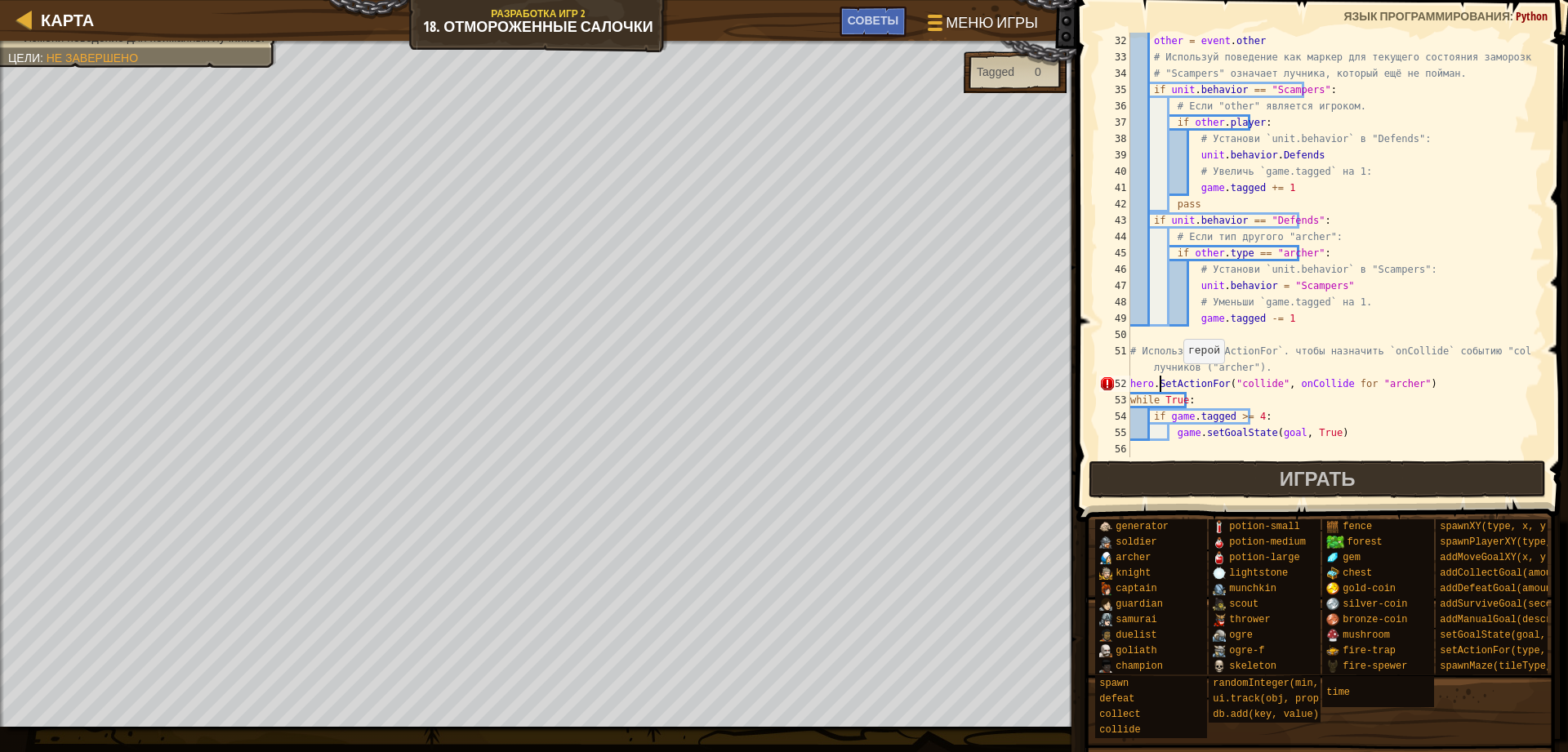
scroll to position [7, 3]
click at [1152, 385] on div "other = event . other # Используй поведение как маркер для текущего состояния з…" at bounding box center [1328, 262] width 404 height 458
click at [1152, 386] on div "other = event . other # Используй поведение как маркер для текущего состояния з…" at bounding box center [1328, 262] width 404 height 458
click at [1148, 383] on div "other = event . other # Используй поведение как маркер для текущего состояния з…" at bounding box center [1328, 262] width 404 height 458
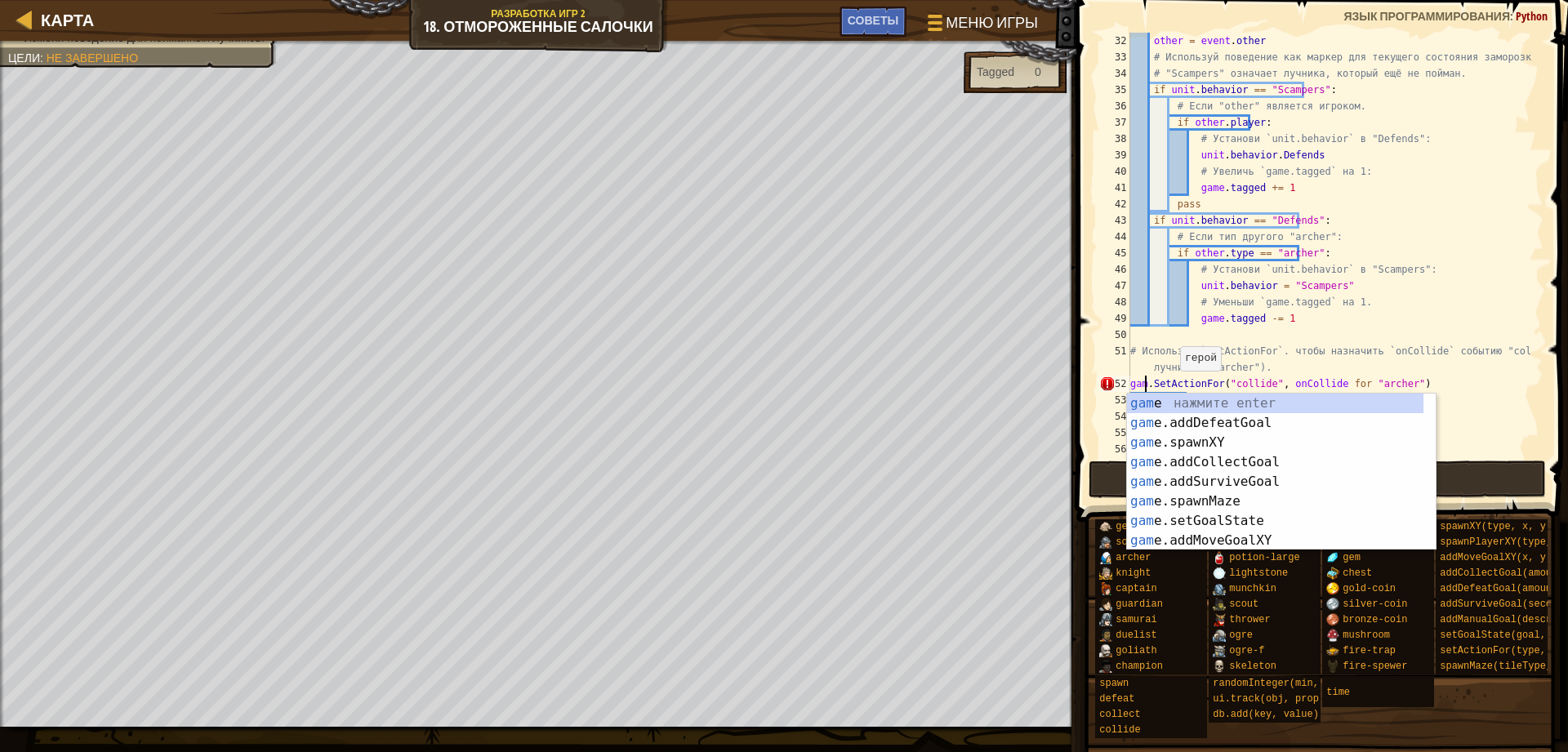
scroll to position [7, 2]
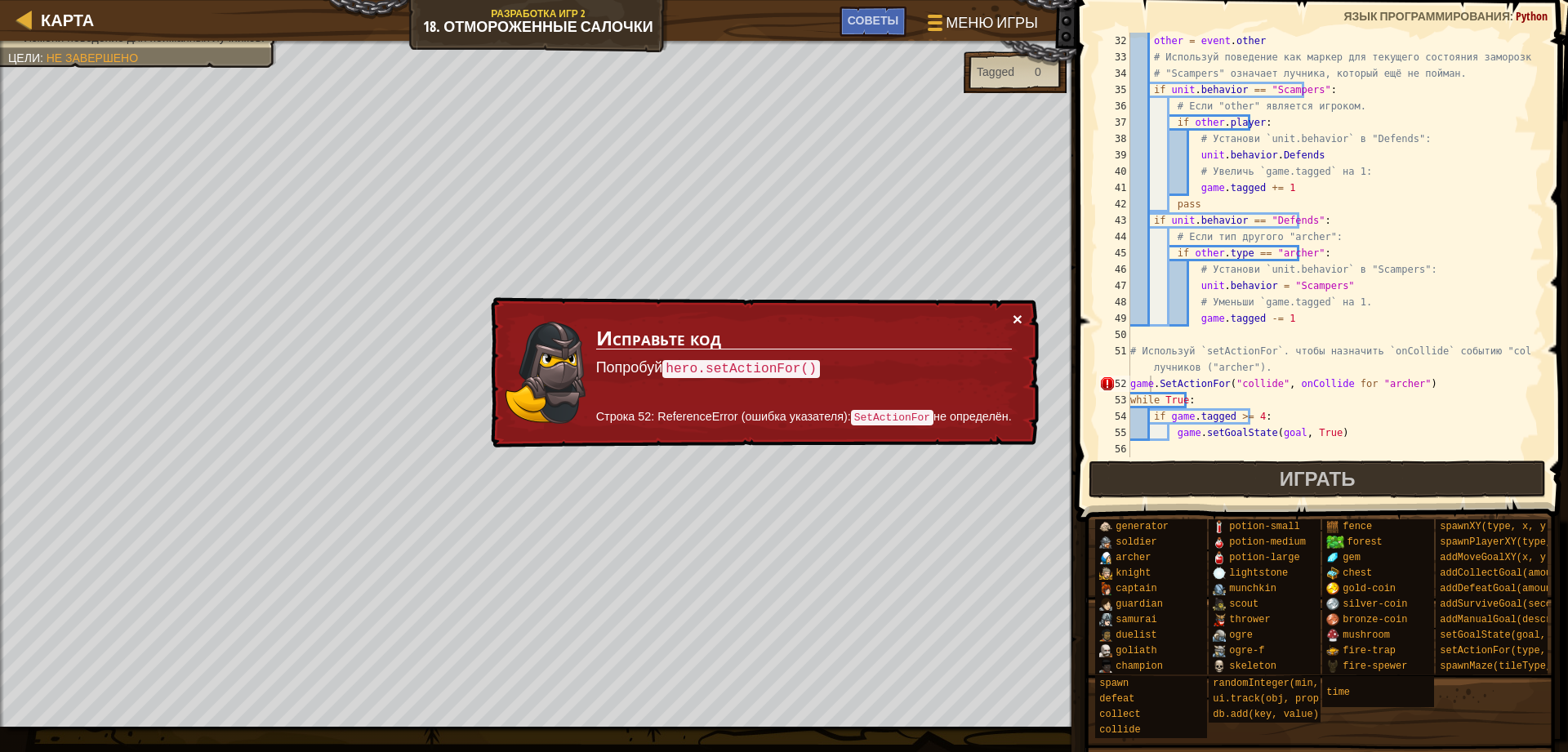
click at [1016, 316] on button "×" at bounding box center [1017, 318] width 10 height 17
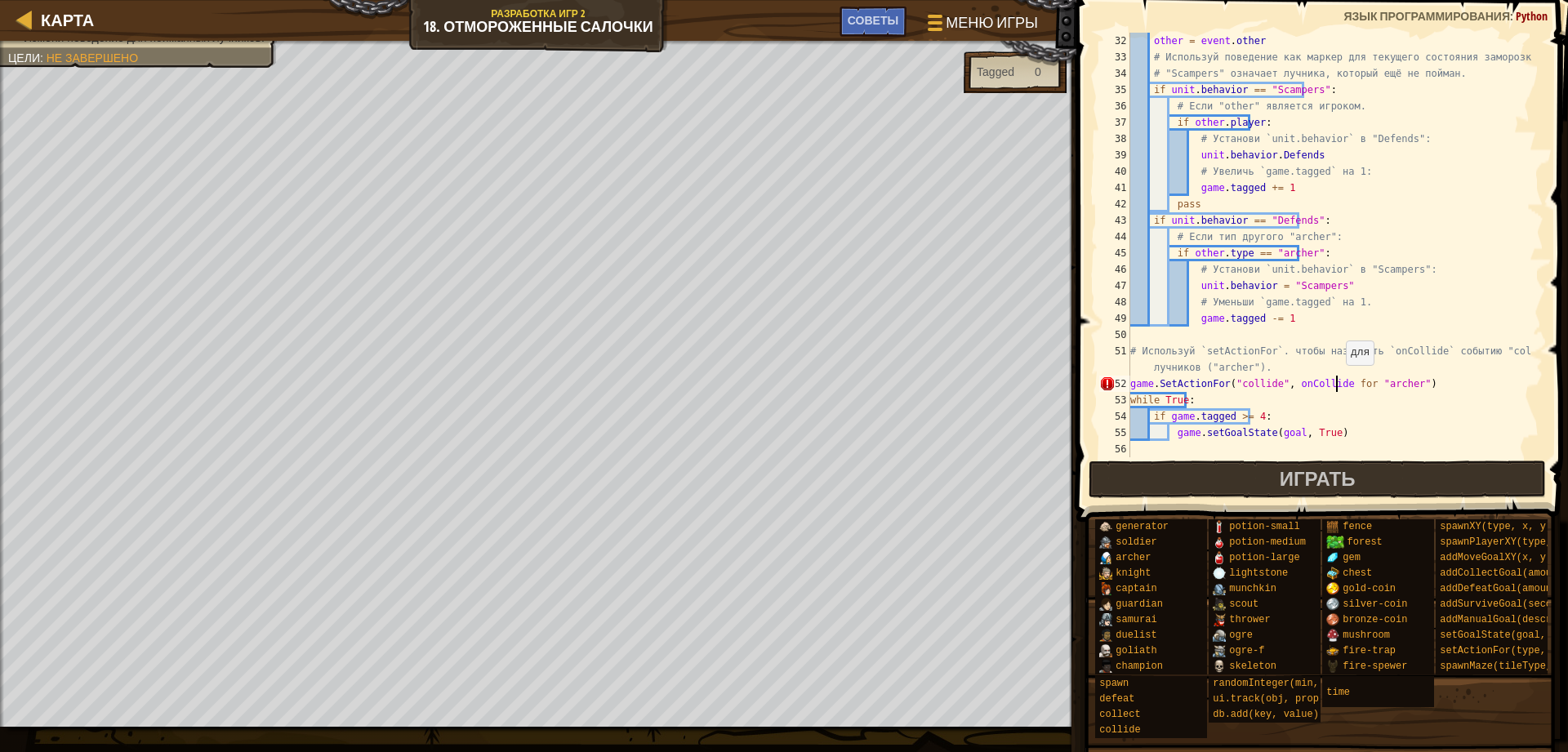
click at [1336, 381] on div "other = event . other # Используй поведение как маркер для текущего состояния з…" at bounding box center [1328, 262] width 404 height 458
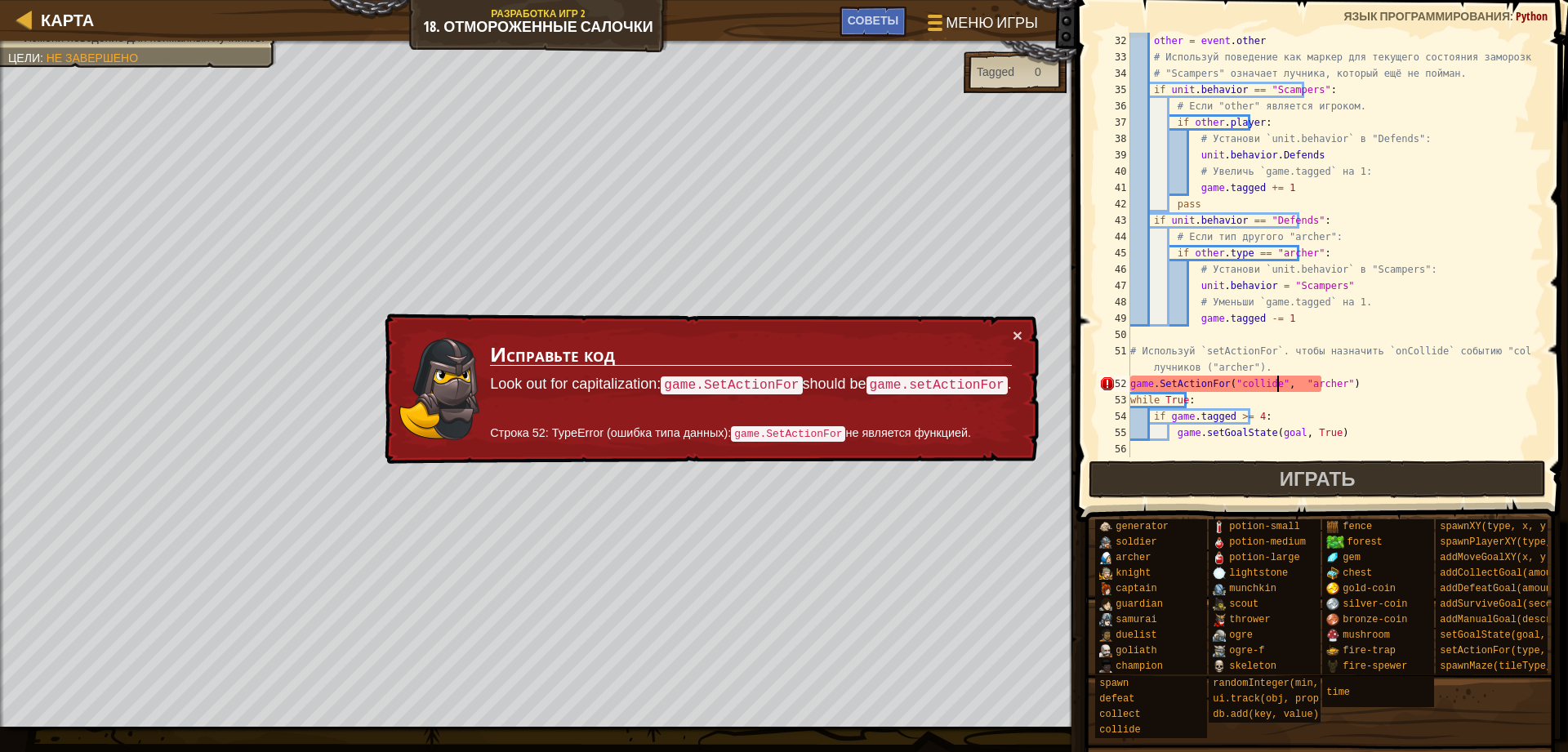
click at [1277, 378] on div "other = event . other # Используй поведение как маркер для текущего состояния з…" at bounding box center [1328, 262] width 404 height 458
click at [1315, 385] on div "other = event . other # Используй поведение как маркер для текущего состояния з…" at bounding box center [1328, 262] width 404 height 458
click at [1309, 380] on div "other = event . other # Используй поведение как маркер для текущего состояния з…" at bounding box center [1328, 245] width 404 height 425
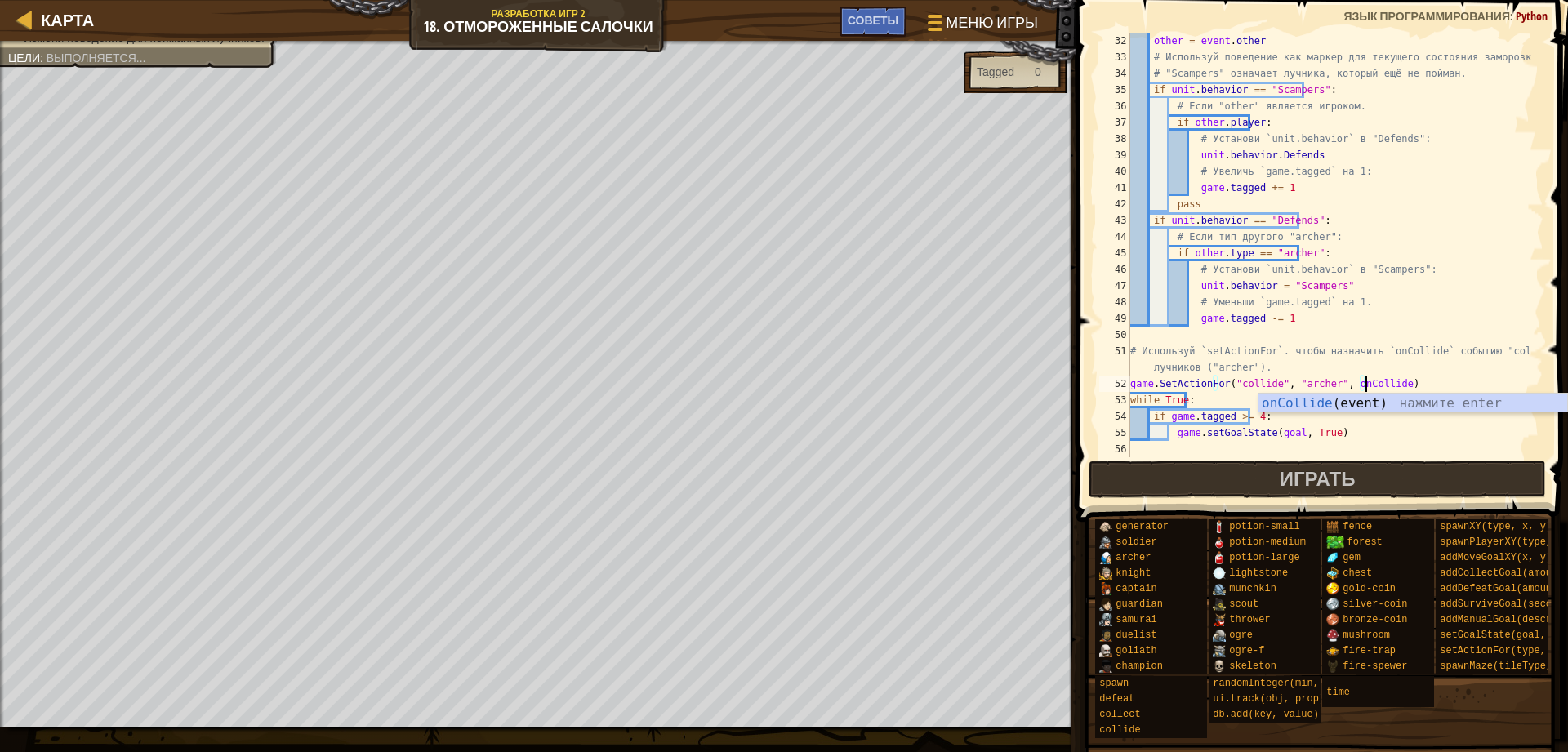
scroll to position [7, 19]
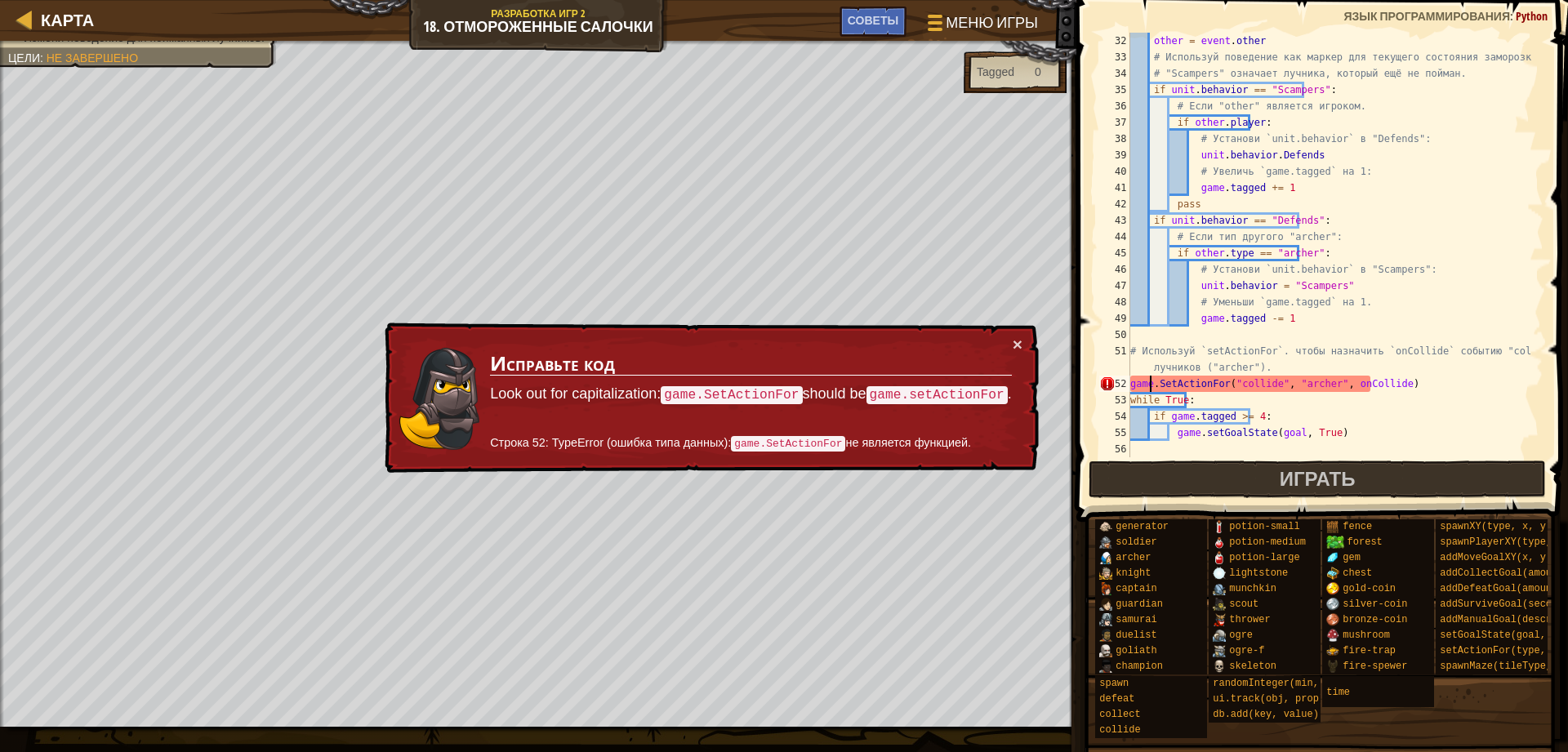
click at [1149, 391] on div "other = event . other # Используй поведение как маркер для текущего состояния з…" at bounding box center [1328, 262] width 404 height 458
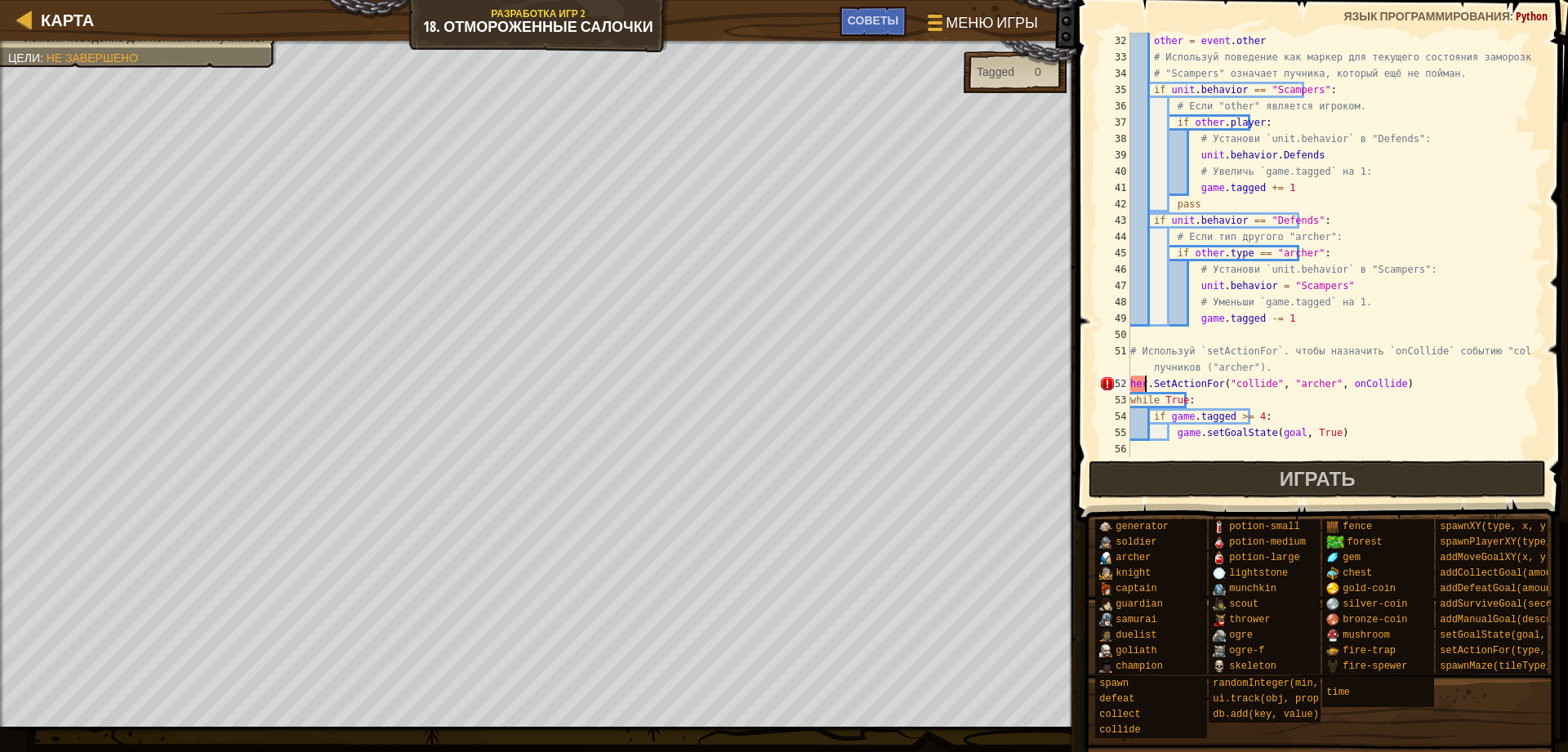
scroll to position [7, 2]
click at [1231, 392] on div "other = event . other # Используй поведение как маркер для текущего состояния з…" at bounding box center [1328, 262] width 404 height 458
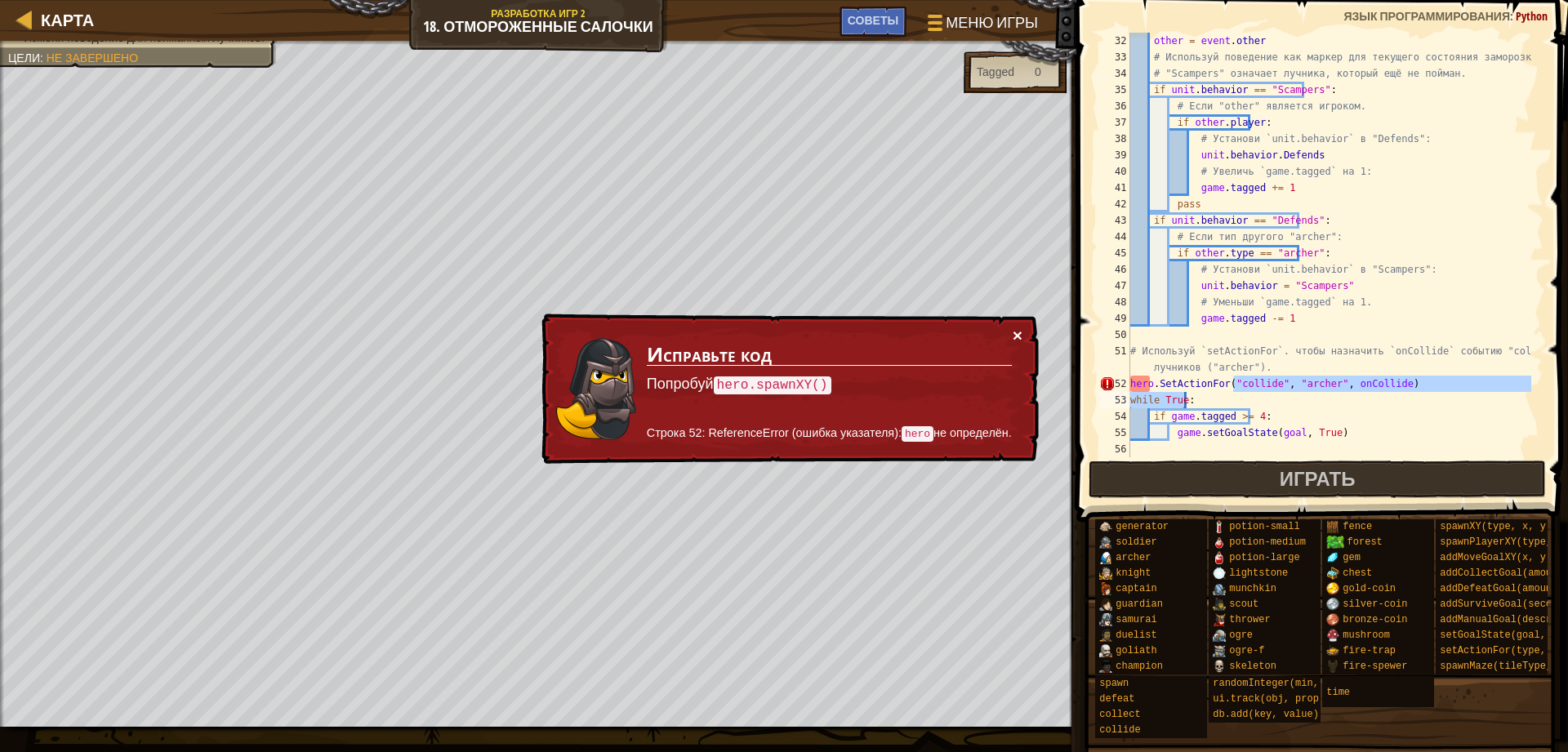
click at [1019, 330] on button "×" at bounding box center [1018, 338] width 11 height 17
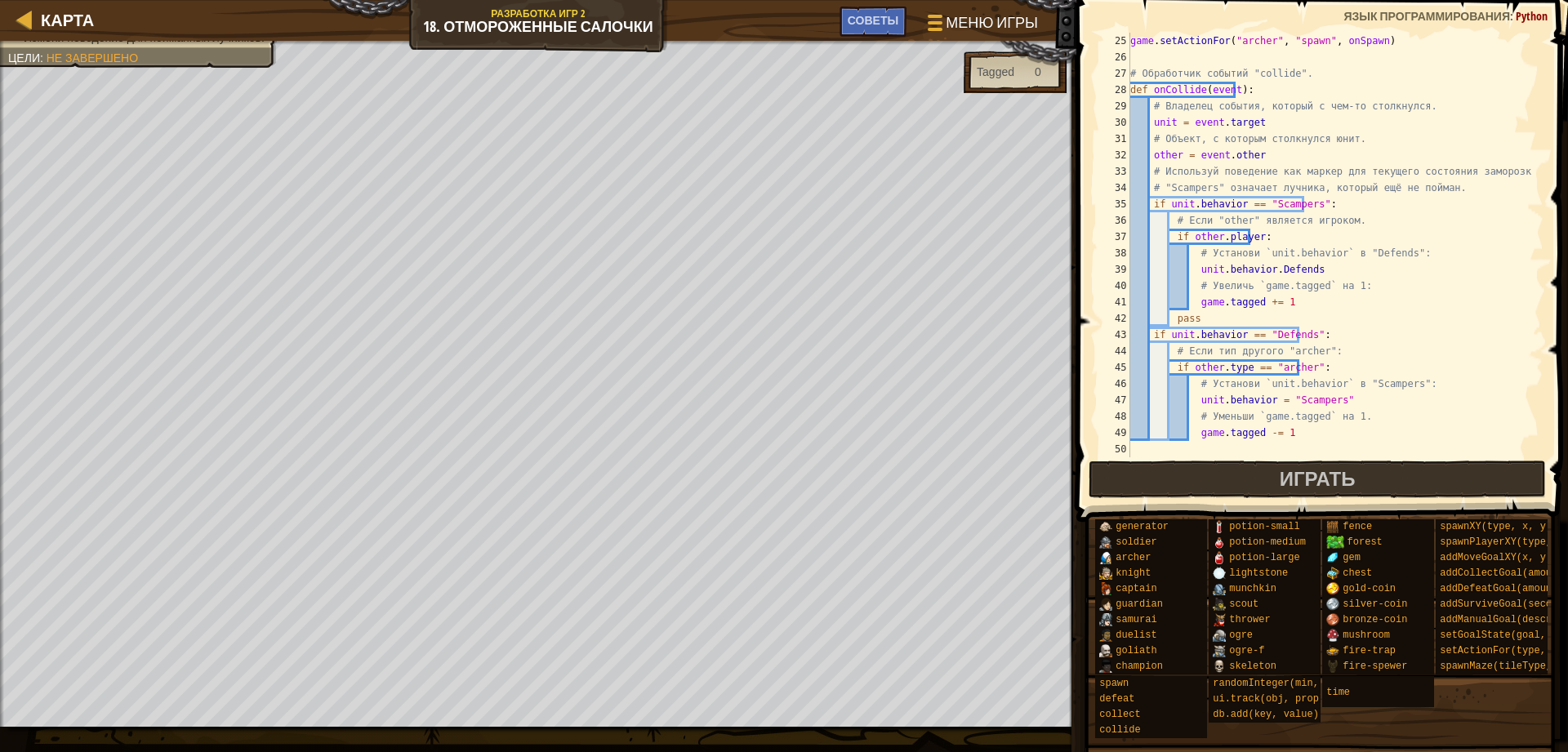
scroll to position [489, 0]
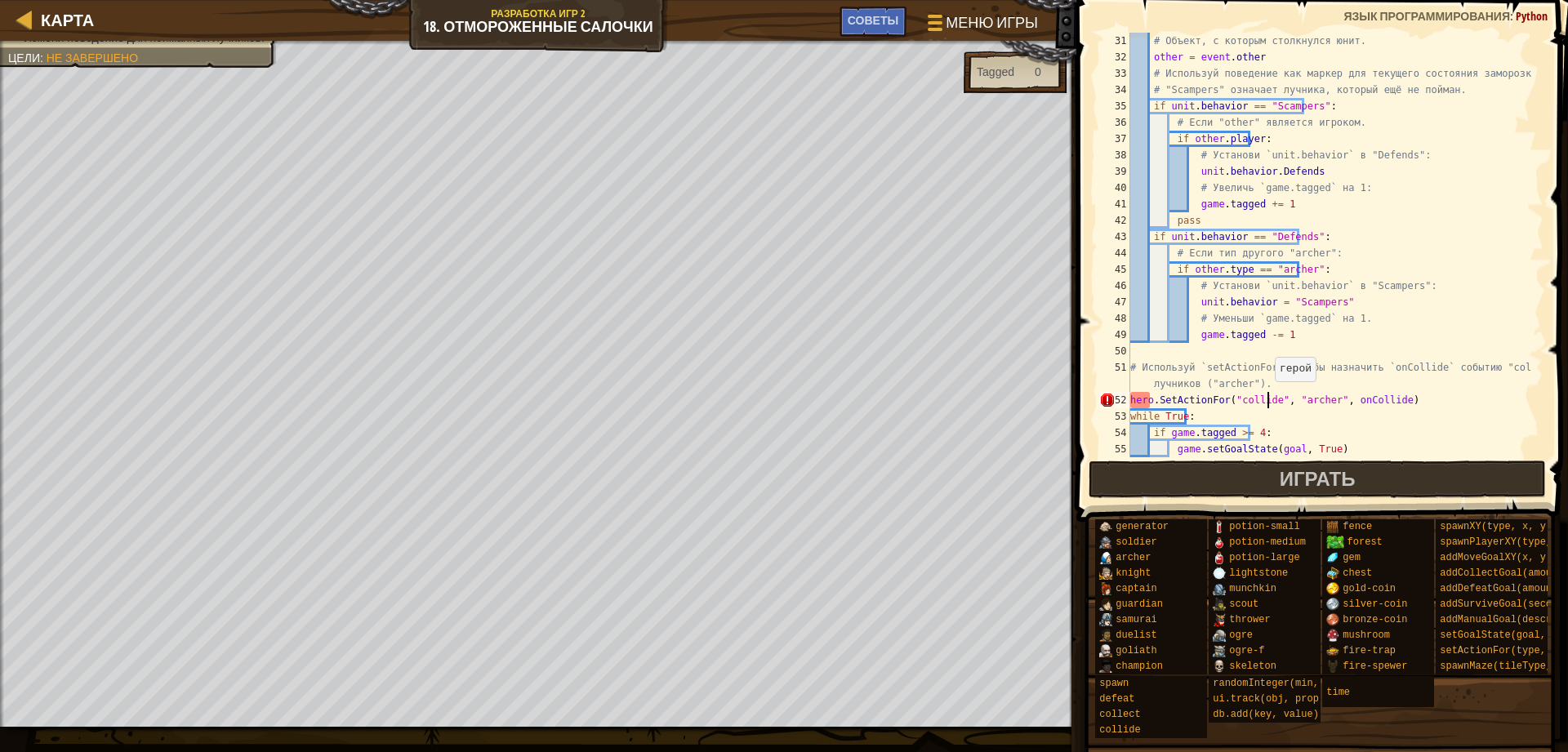
click at [1269, 400] on div "# Объект, с которым столкнулся юнит. other = event . other # Используй поведени…" at bounding box center [1328, 262] width 404 height 458
click at [1265, 401] on div "# Объект, с которым столкнулся юнит. other = event . other # Используй поведени…" at bounding box center [1328, 262] width 404 height 458
click at [1152, 400] on div "# Объект, с которым столкнулся юнит. other = event . other # Используй поведени…" at bounding box center [1328, 262] width 404 height 458
click at [1150, 393] on div "# Объект, с которым столкнулся юнит. other = event . other # Используй поведени…" at bounding box center [1328, 262] width 404 height 458
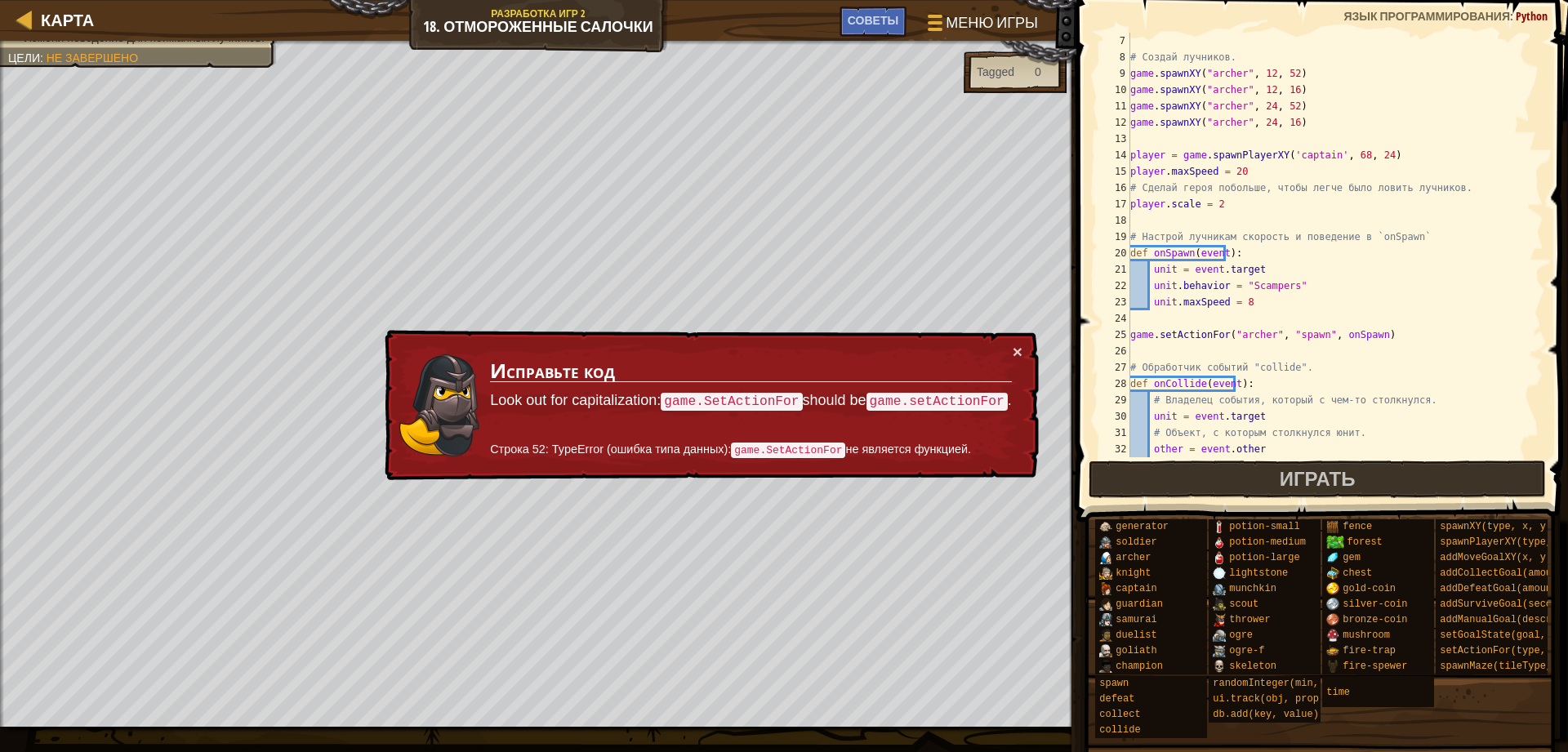
scroll to position [98, 0]
click at [1020, 355] on button "×" at bounding box center [1018, 355] width 11 height 17
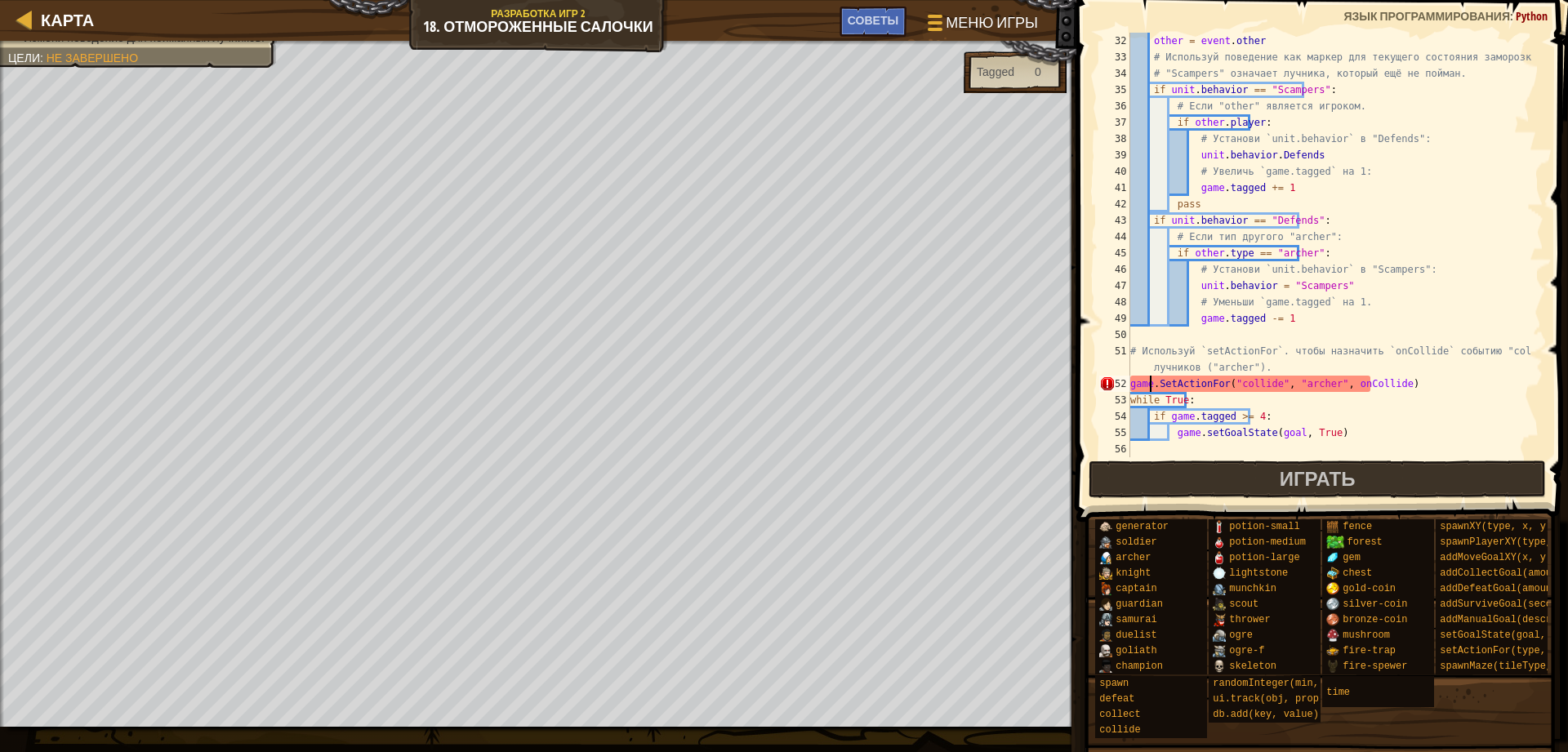
scroll to position [506, 0]
drag, startPoint x: 1218, startPoint y: 380, endPoint x: 1264, endPoint y: 388, distance: 46.7
click at [1264, 388] on div "other = event . other # Используй поведение как маркер для текущего состояния з…" at bounding box center [1328, 262] width 404 height 458
click at [1230, 386] on div "other = event . other # Используй поведение как маркер для текущего состояния з…" at bounding box center [1328, 262] width 404 height 458
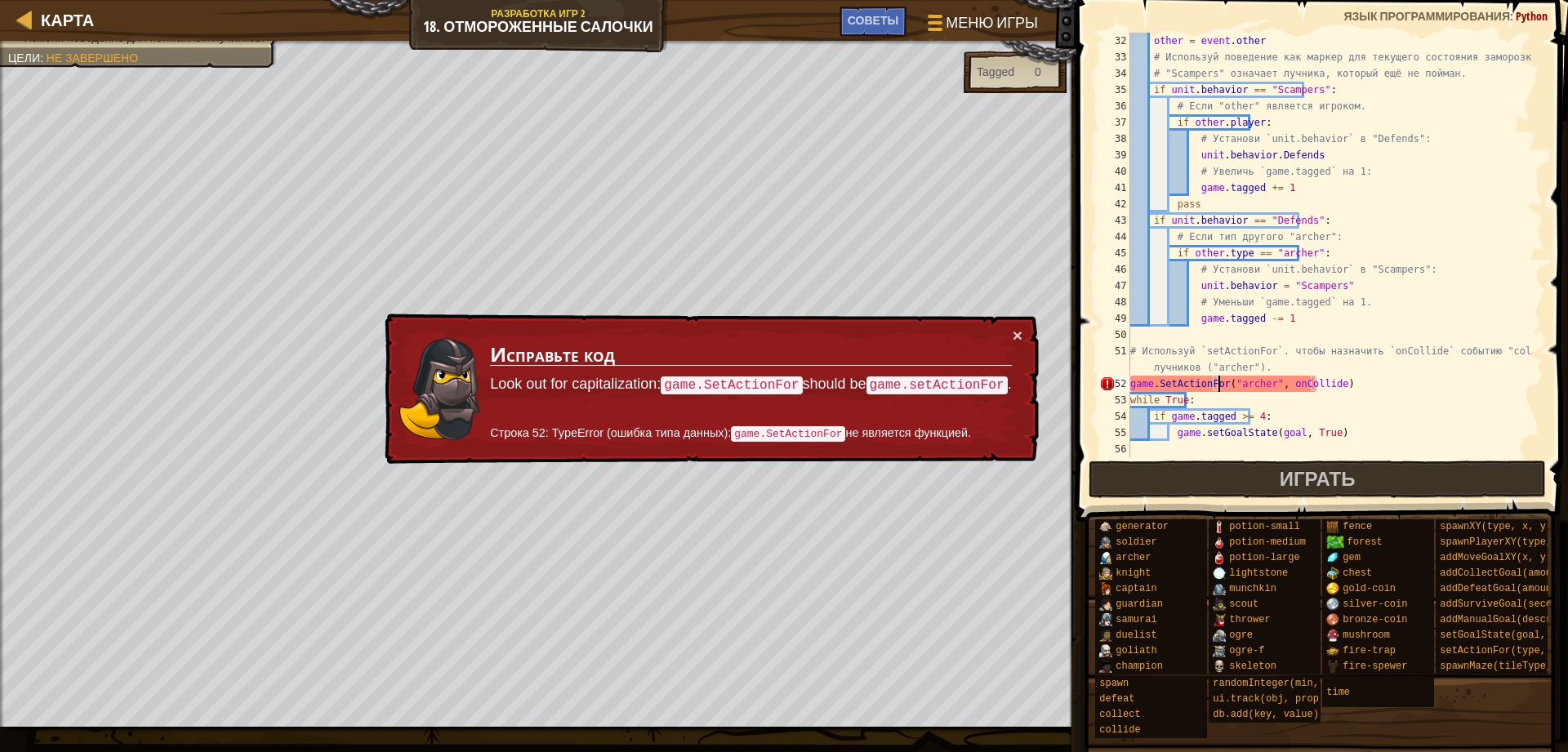
click at [1158, 387] on div "other = event . other # Используй поведение как маркер для текущего состояния з…" at bounding box center [1328, 262] width 404 height 458
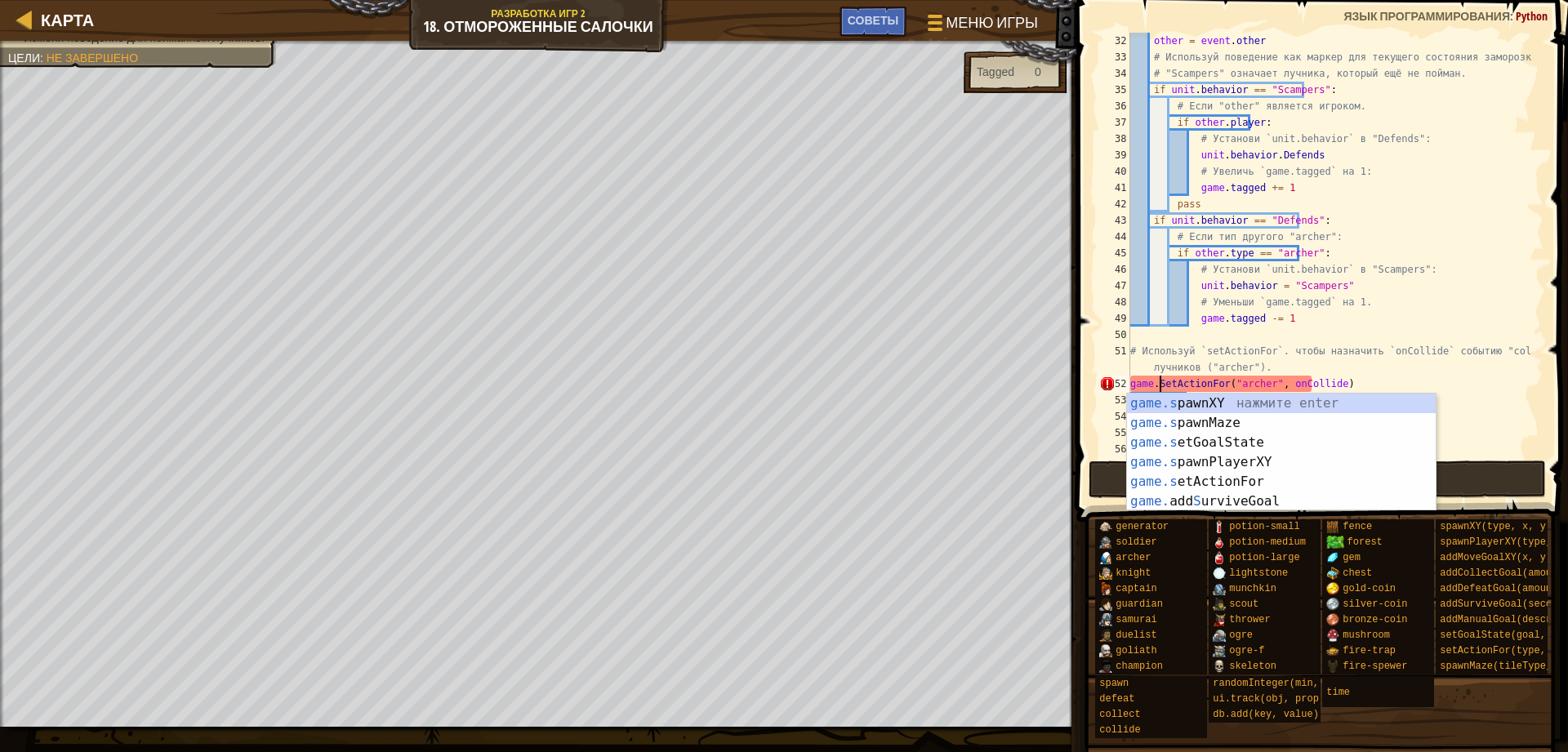
scroll to position [7, 4]
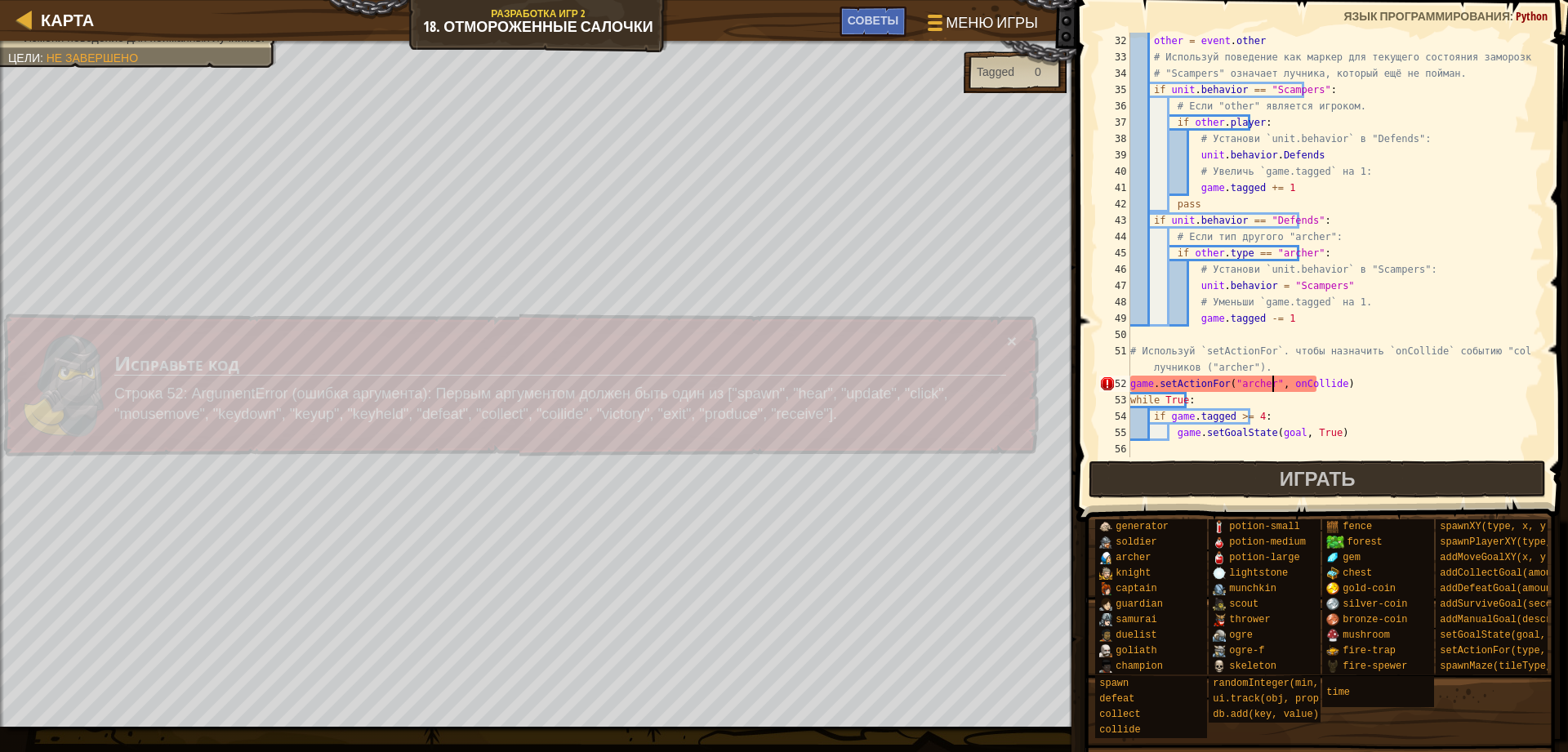
click at [1271, 376] on div "other = event . other # Используй поведение как маркер для текущего состояния з…" at bounding box center [1328, 262] width 404 height 458
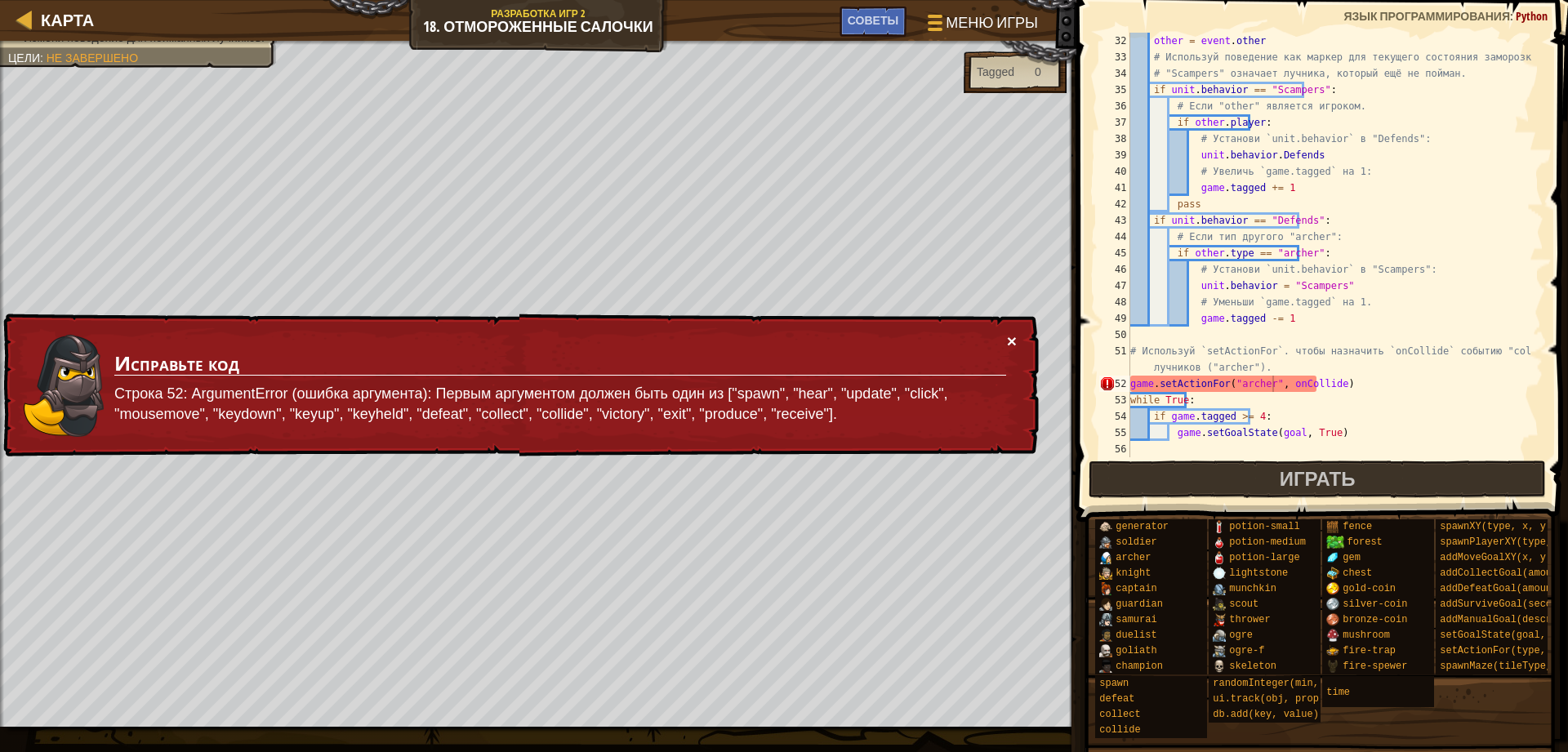
click at [1014, 340] on button "×" at bounding box center [1011, 332] width 11 height 17
click at [1216, 376] on div "other = event . other # Используй поведение как маркер для текущего состояния з…" at bounding box center [1328, 262] width 404 height 458
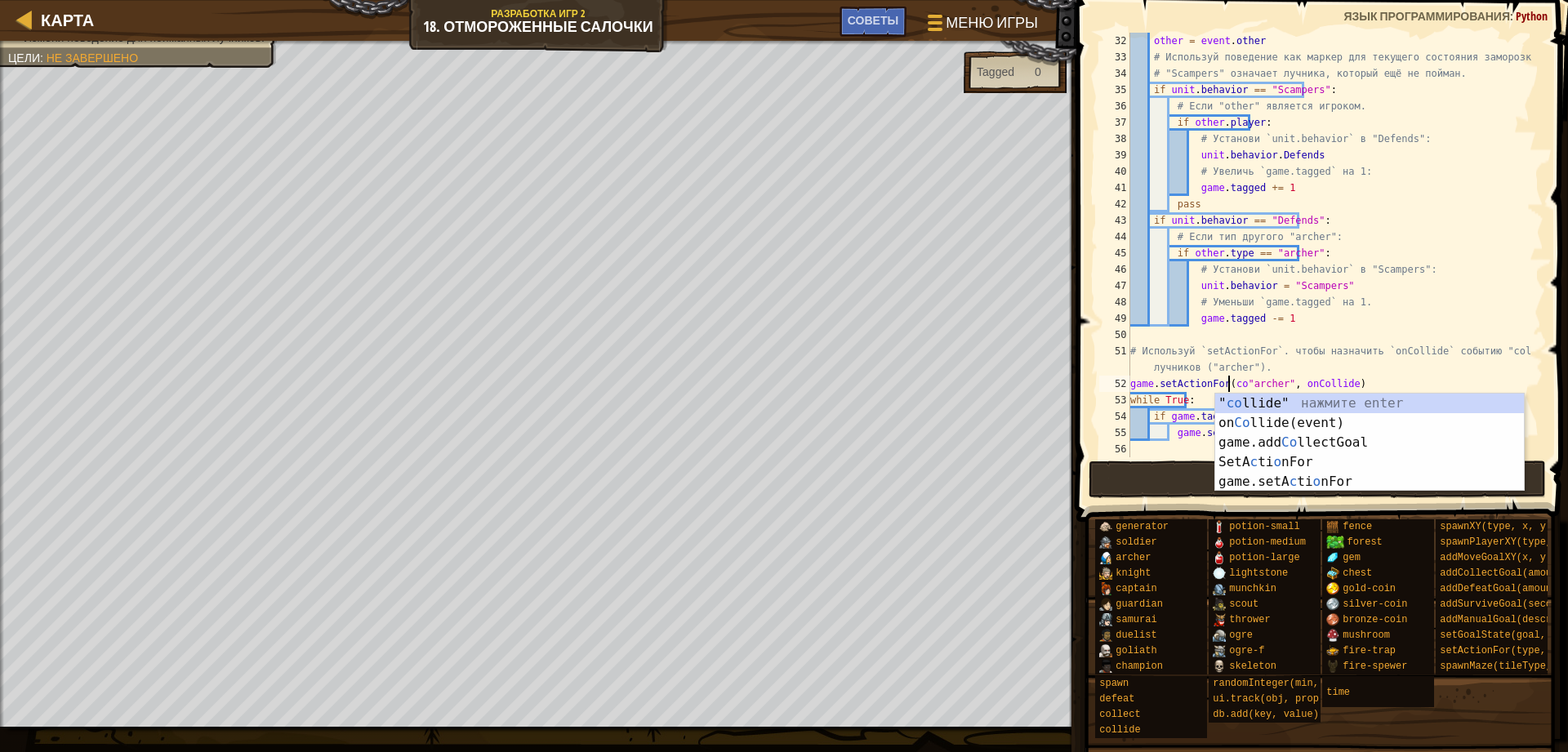
scroll to position [7, 8]
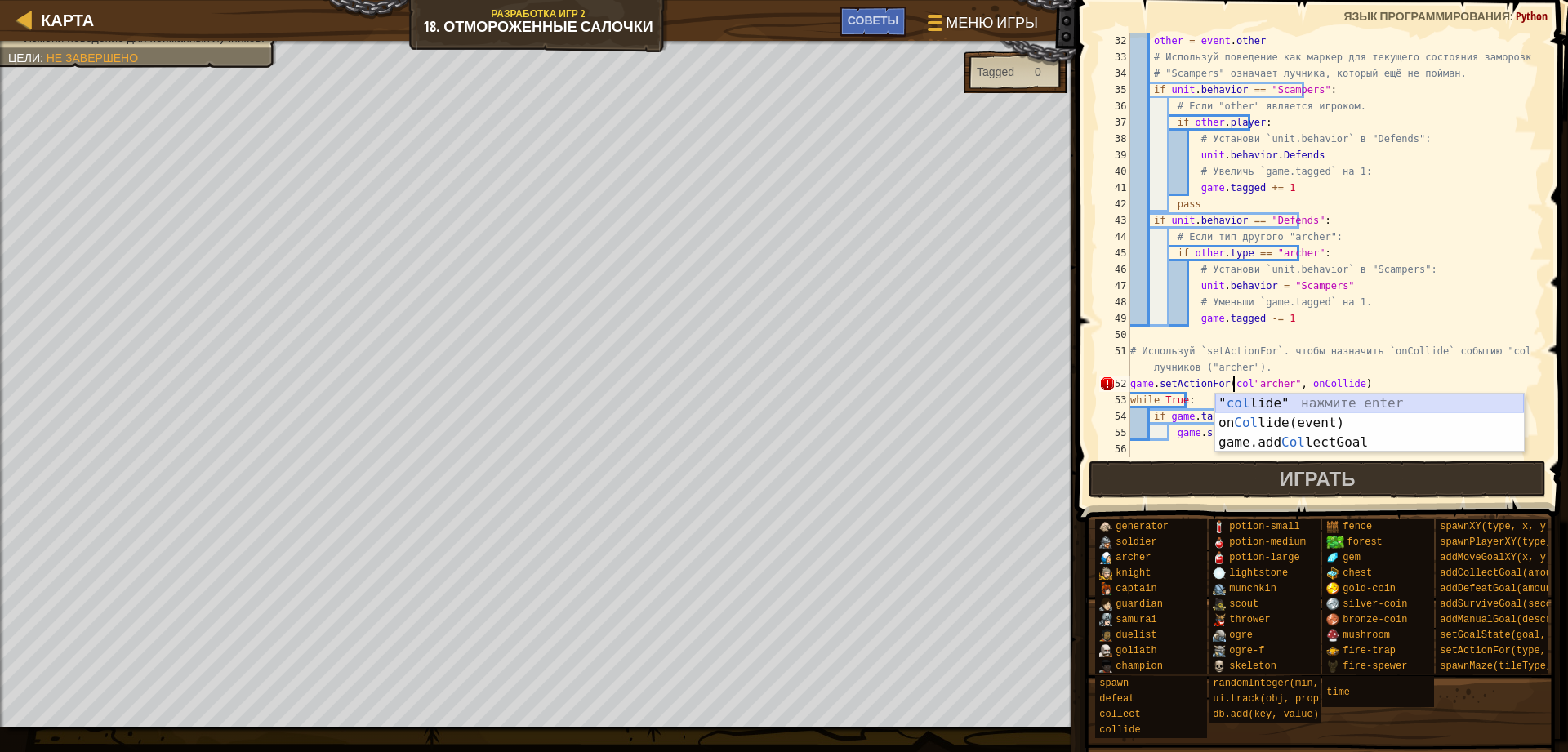
click at [1305, 399] on div "" col lide" нажмите enter on Col lide(event) нажмите enter game.add Col lectGoa…" at bounding box center [1369, 442] width 309 height 98
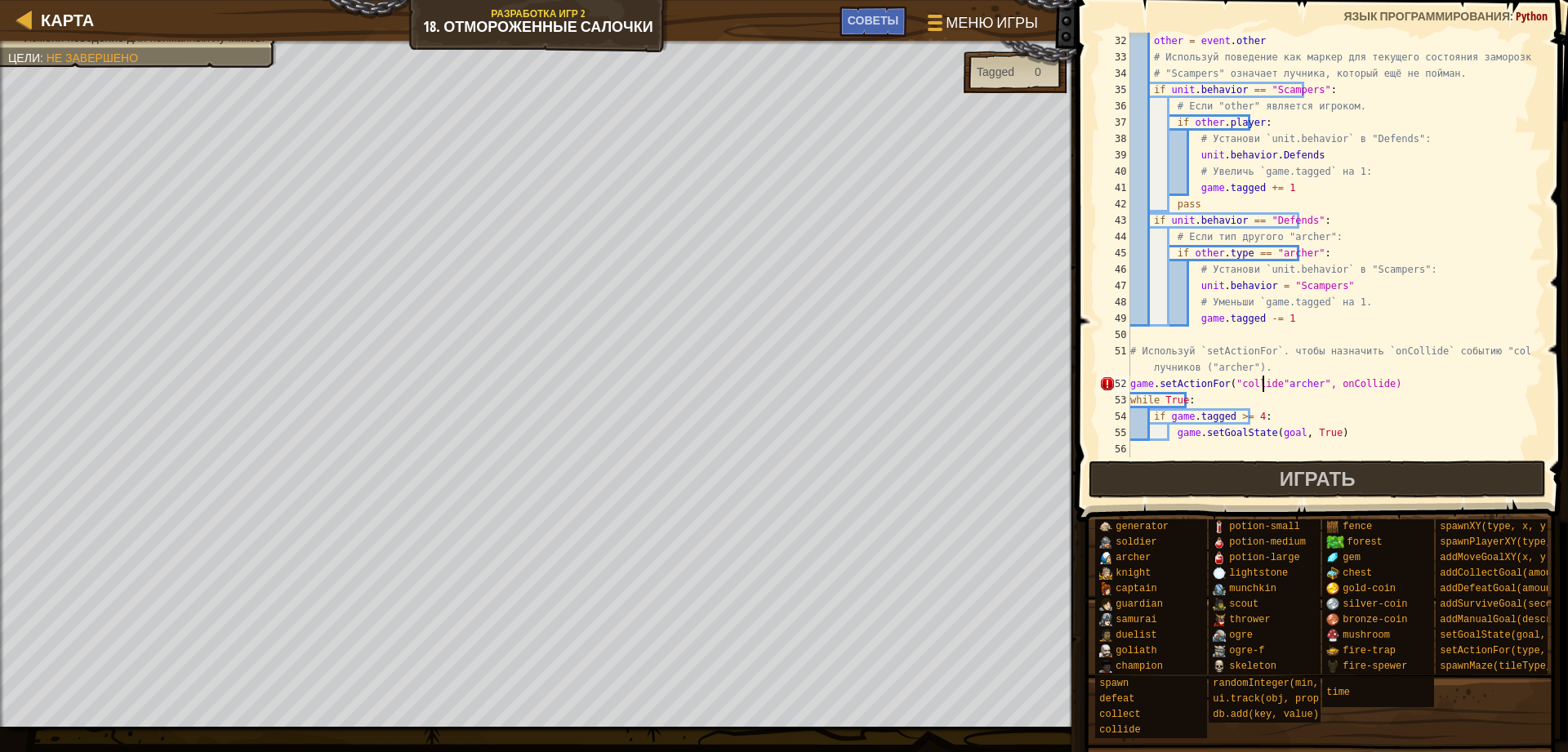
drag, startPoint x: 1263, startPoint y: 386, endPoint x: 1284, endPoint y: 393, distance: 22.1
click at [1263, 386] on div "other = event . other # Используй поведение как маркер для текущего состояния з…" at bounding box center [1328, 262] width 404 height 458
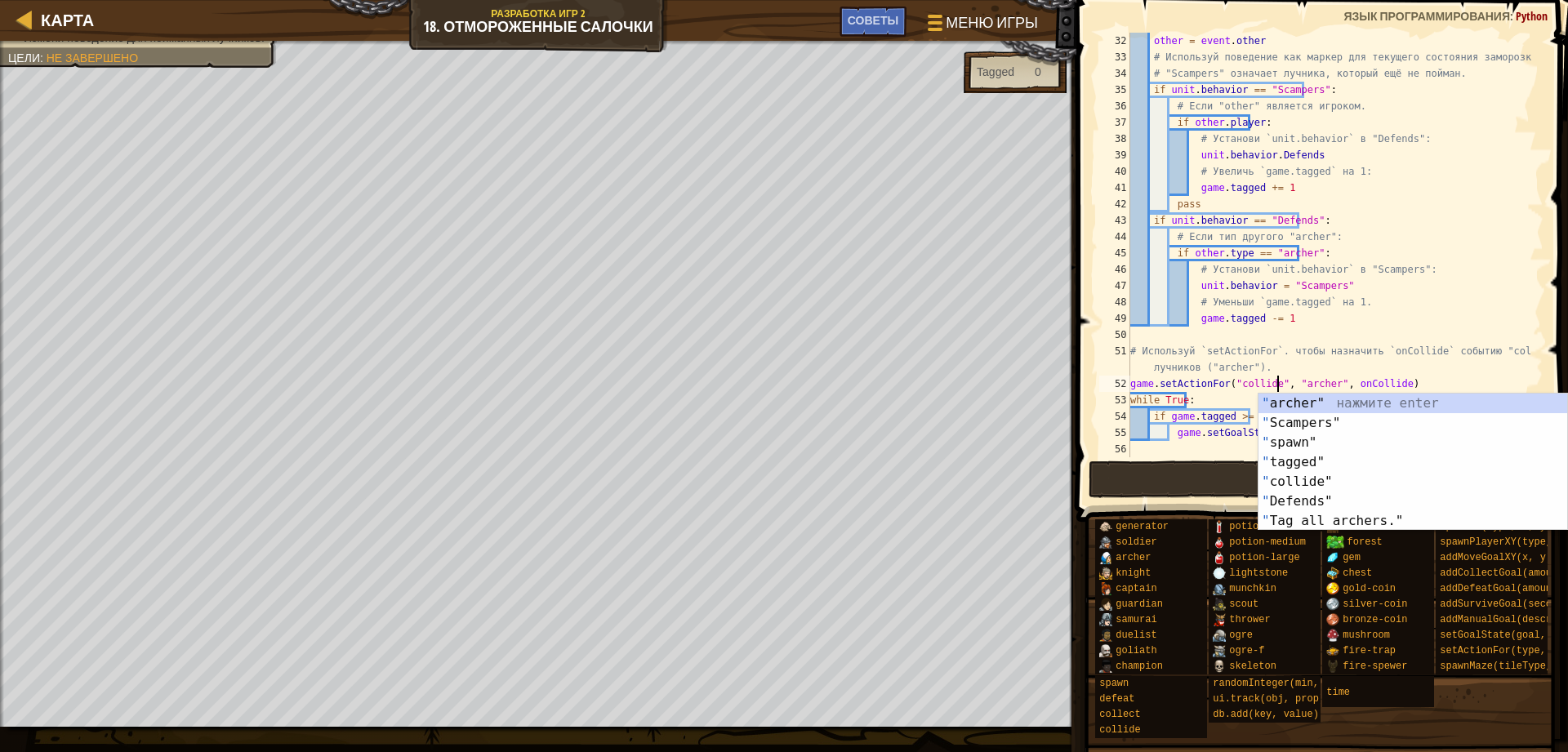
click at [1418, 375] on div "other = event . other # Используй поведение как маркер для текущего состояния з…" at bounding box center [1328, 262] width 404 height 458
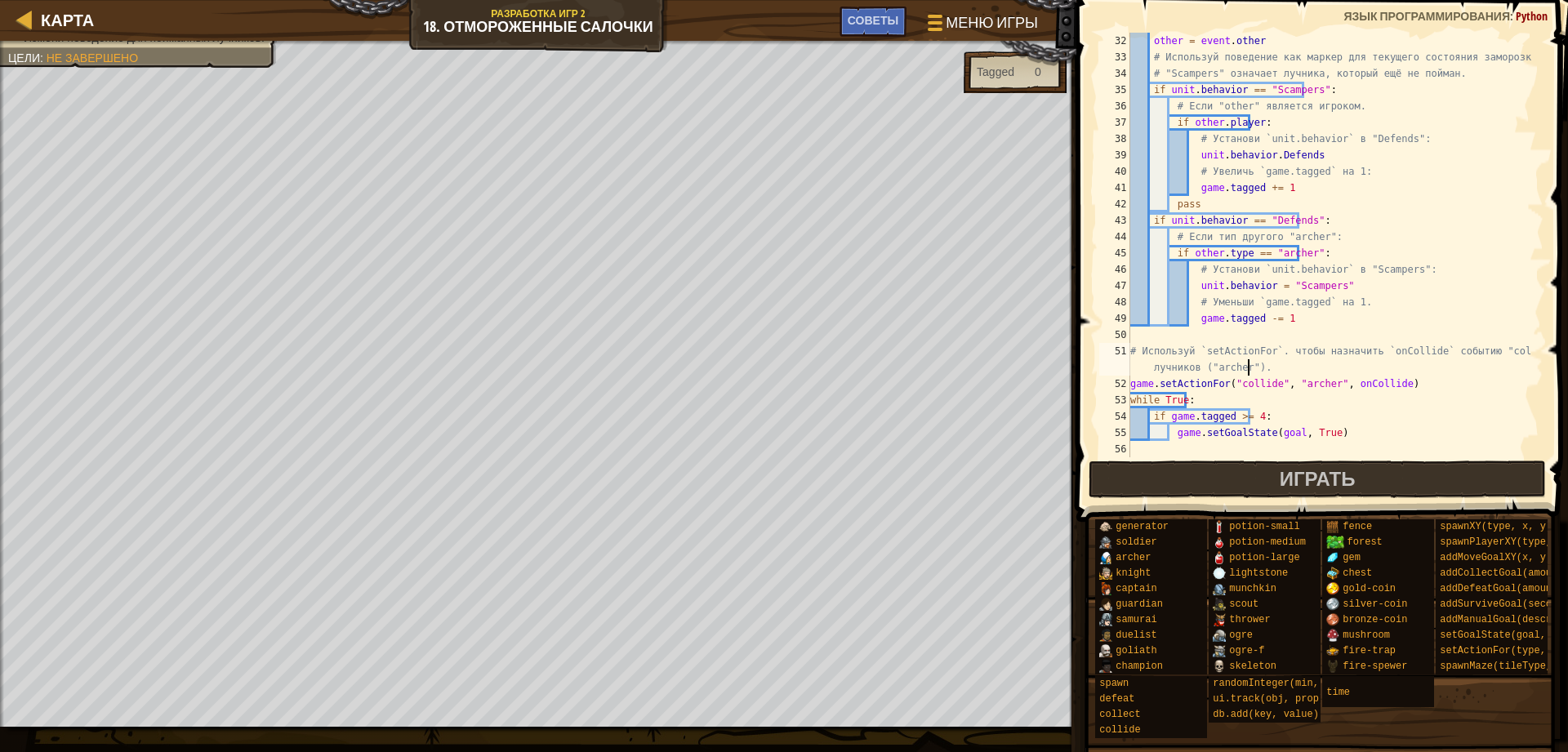
click at [1319, 395] on div "other = event . other # Используй поведение как маркер для текущего состояния з…" at bounding box center [1328, 262] width 404 height 458
click at [1312, 484] on span "Играть" at bounding box center [1316, 478] width 76 height 26
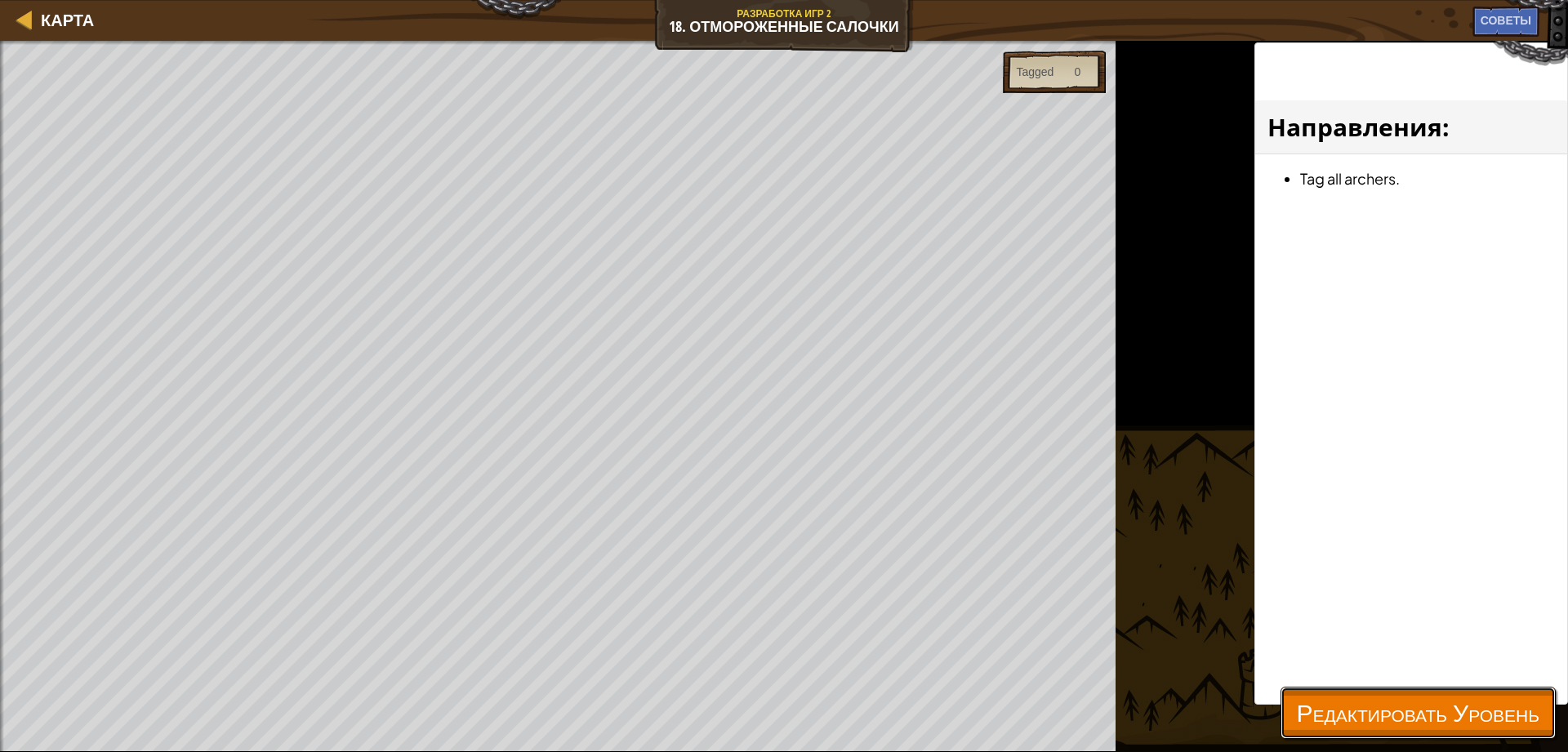
click at [1331, 695] on span "Редактировать Уровень" at bounding box center [1418, 712] width 242 height 34
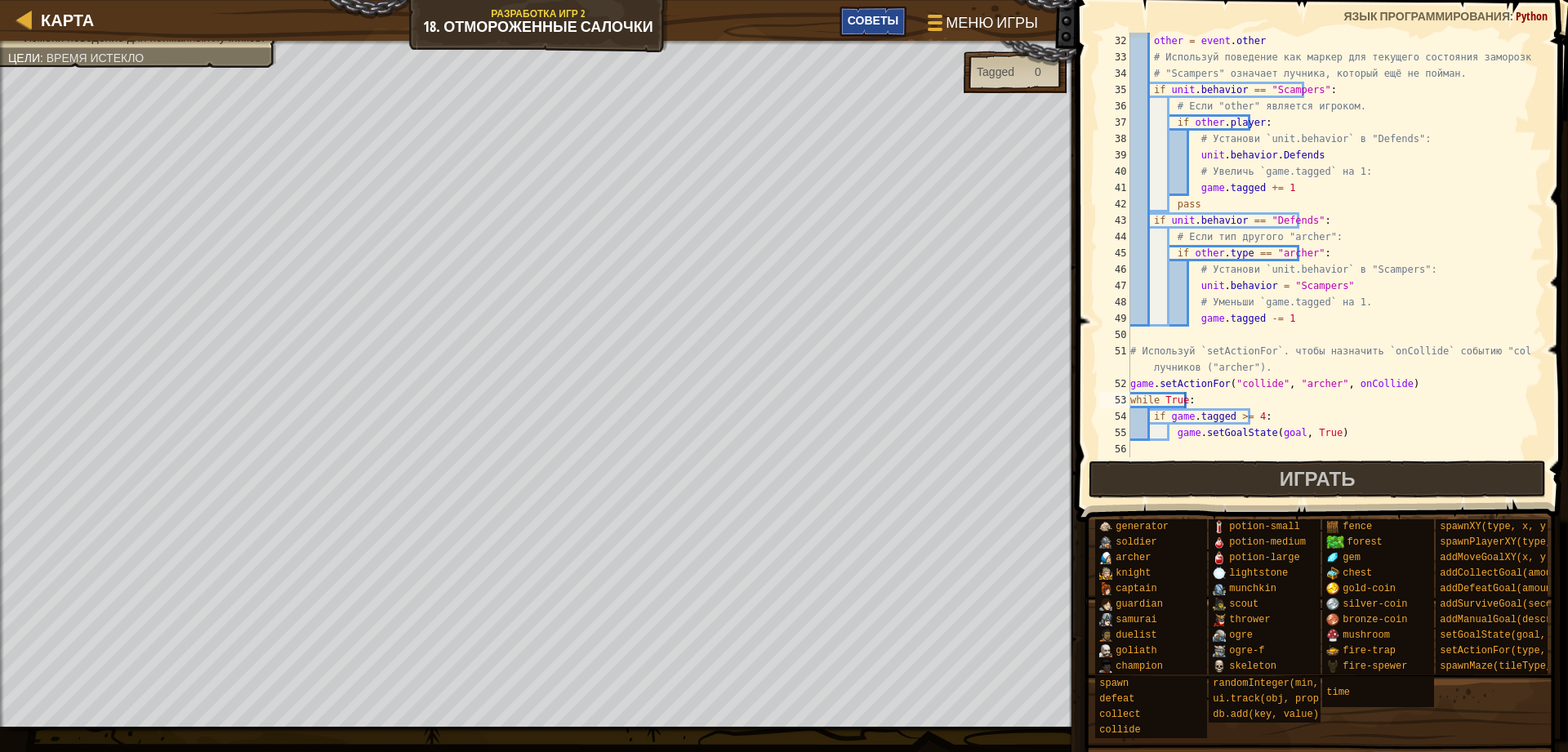
click at [845, 12] on div "Советы" at bounding box center [872, 21] width 67 height 30
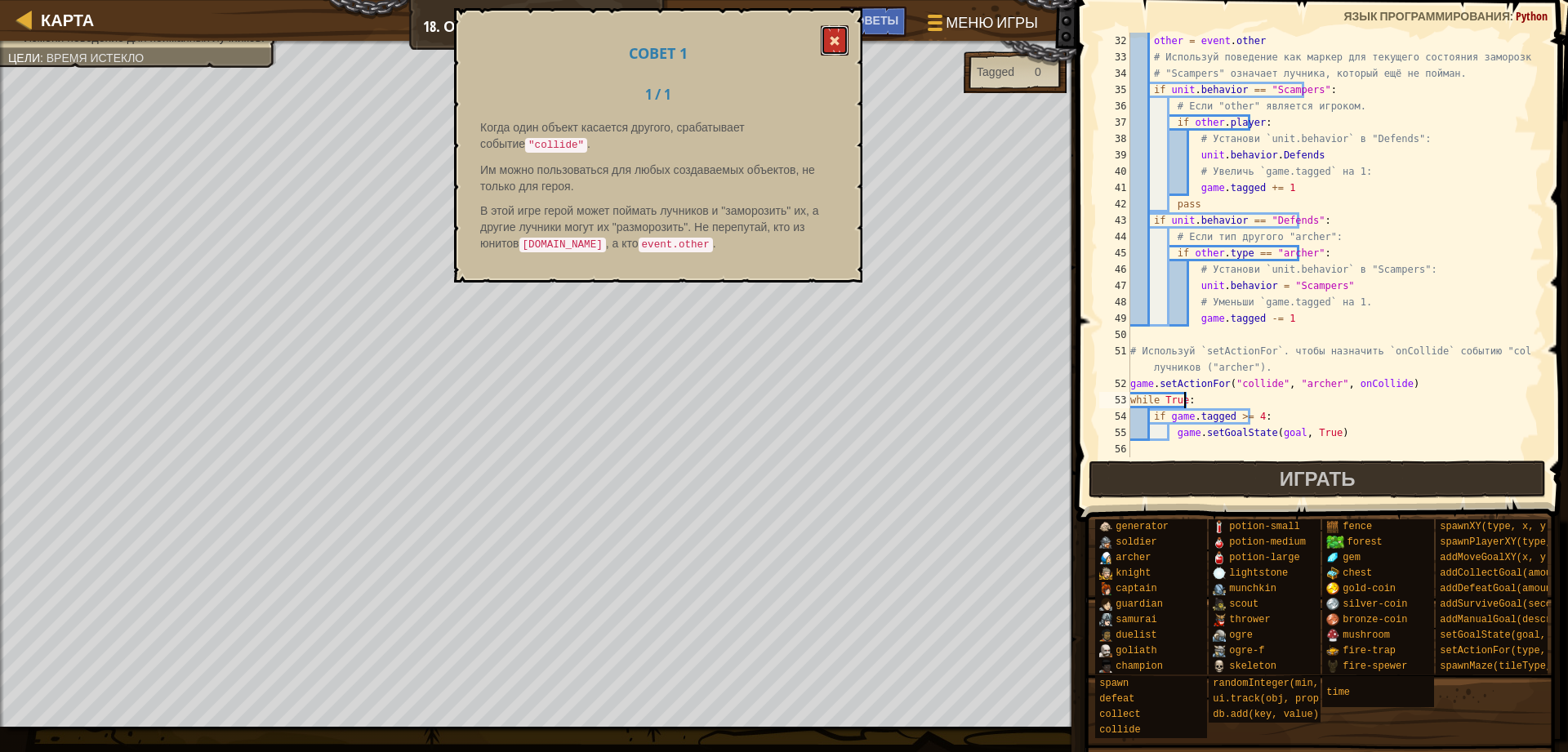
click at [830, 36] on span at bounding box center [834, 41] width 12 height 12
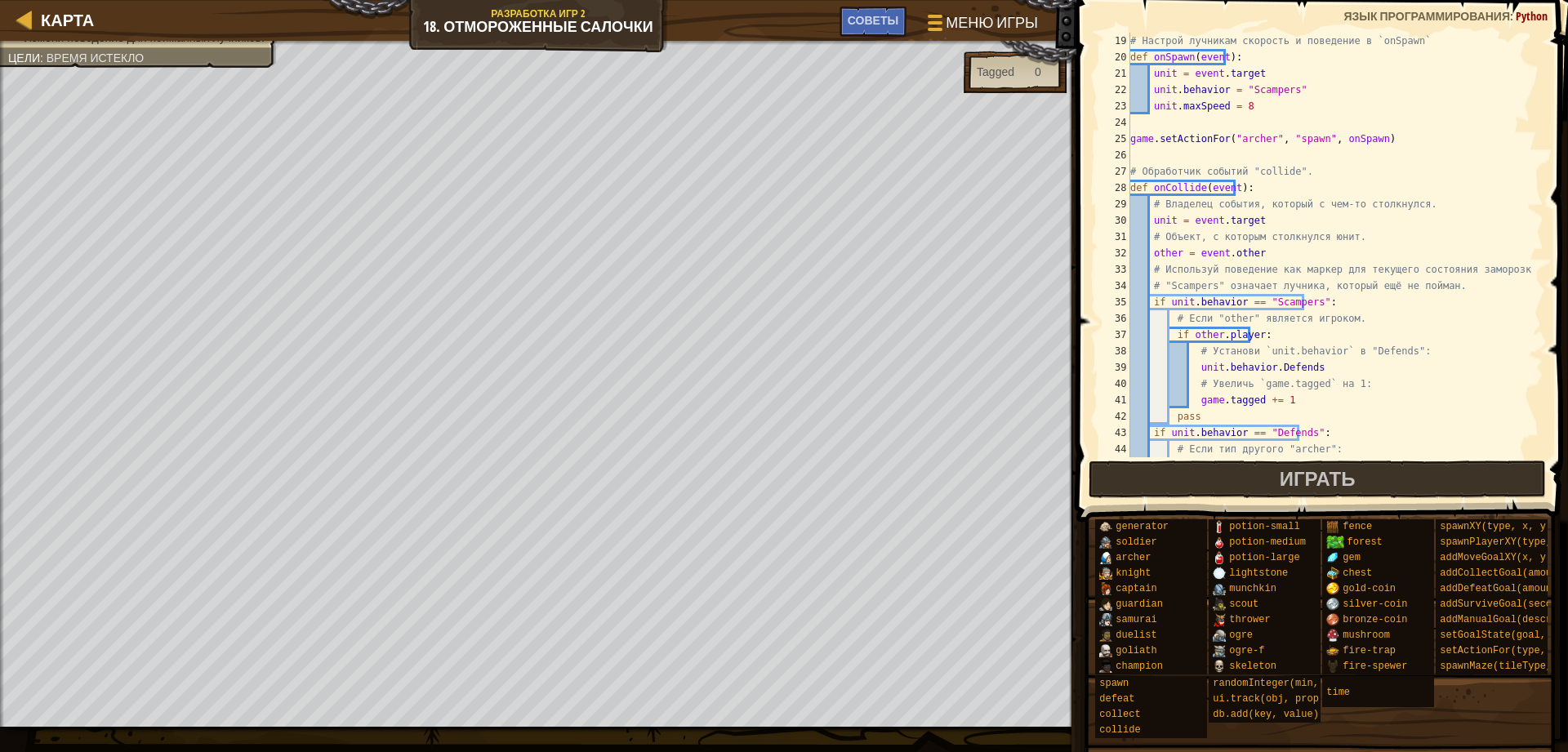
scroll to position [294, 0]
click at [1289, 367] on div "# Настрой лучникам скорость и поведение в `onSpawn` def onSpawn ( event ) : uni…" at bounding box center [1328, 262] width 404 height 458
click at [1305, 374] on div "# Настрой лучникам скорость и поведение в `onSpawn` def onSpawn ( event ) : uni…" at bounding box center [1328, 262] width 404 height 458
click at [1271, 399] on div "# Настрой лучникам скорость и поведение в `onSpawn` def onSpawn ( event ) : uni…" at bounding box center [1328, 262] width 404 height 458
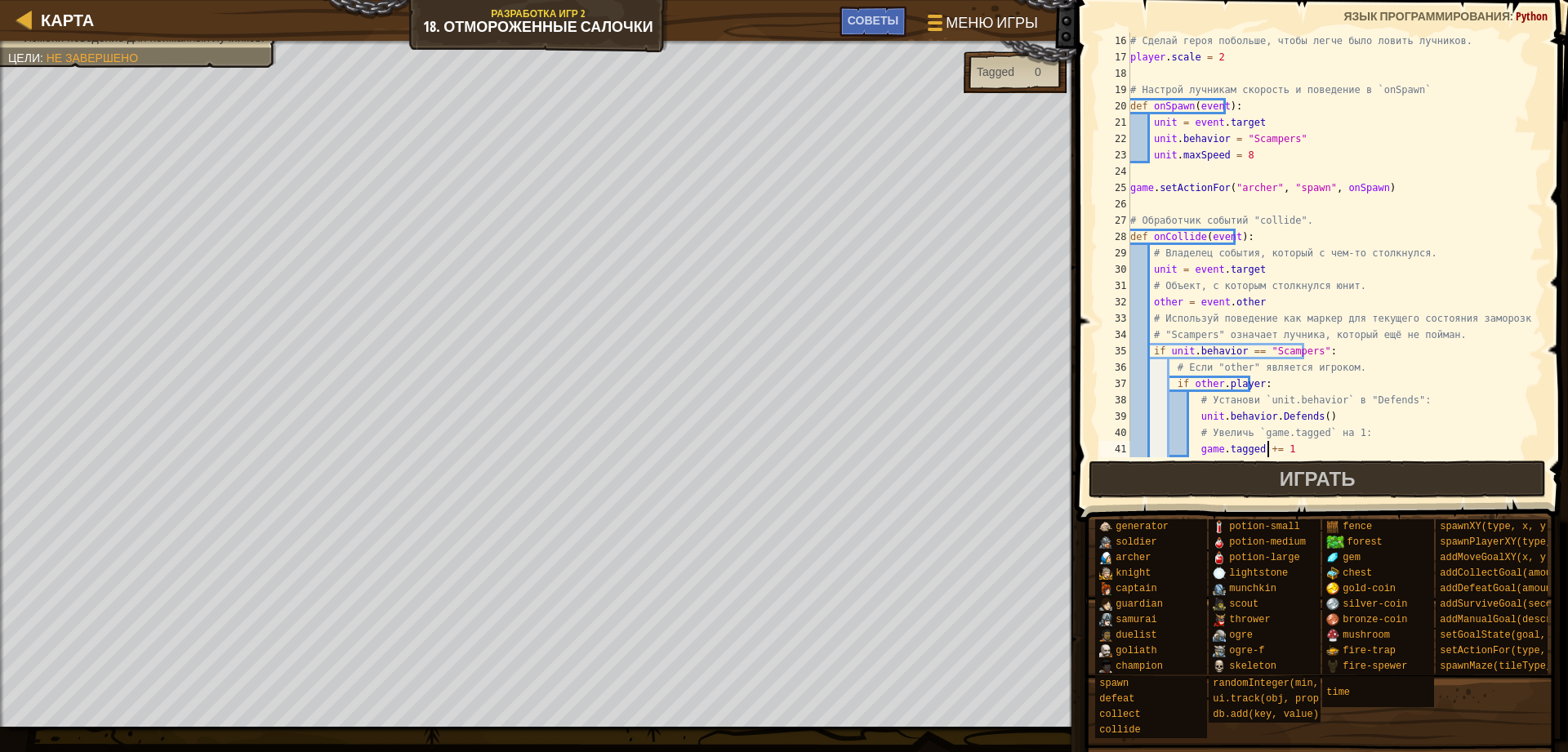
scroll to position [245, 0]
click at [1304, 412] on div "# Сделай героя побольше, чтобы легче было ловить лучников. player . scale = 2 #…" at bounding box center [1328, 262] width 404 height 458
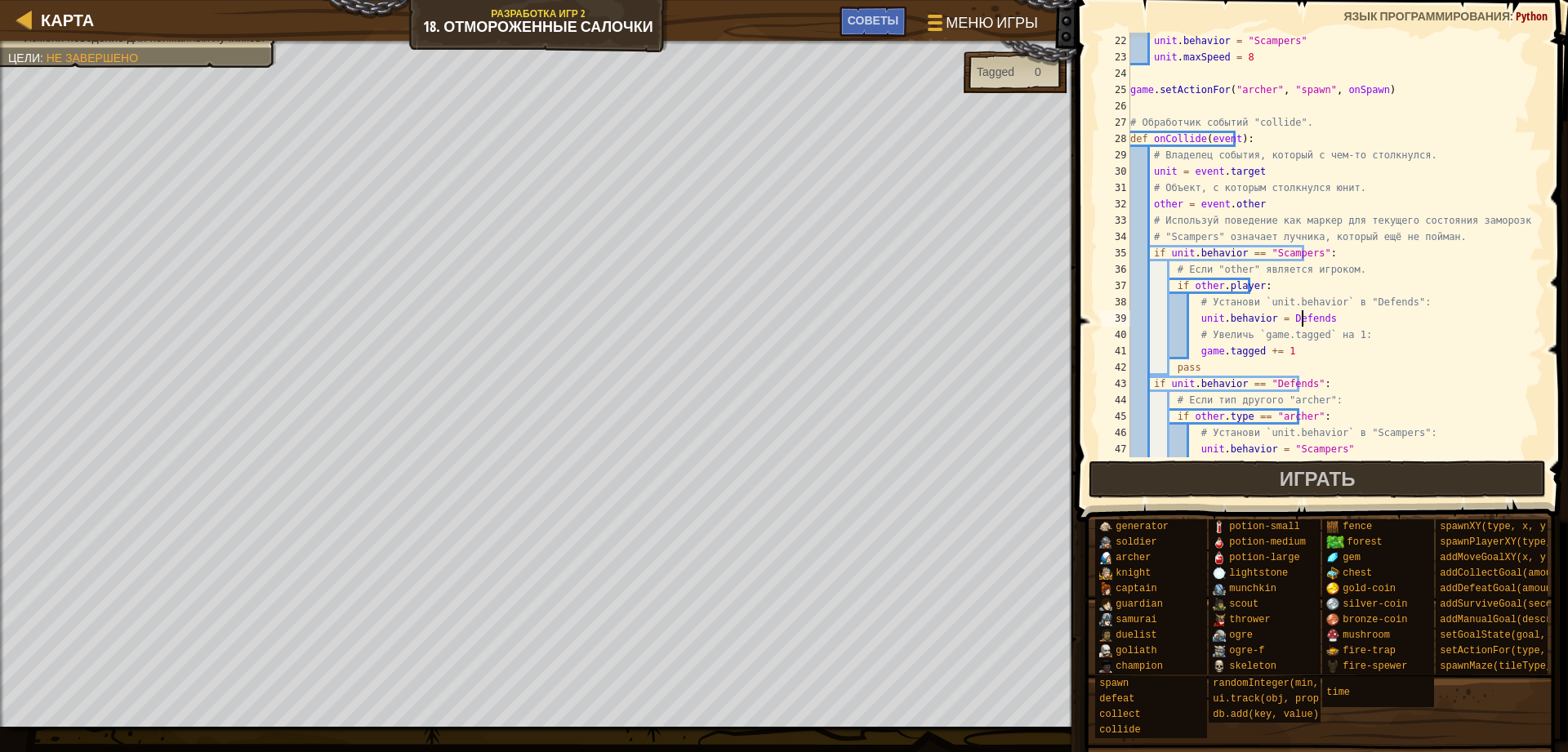
scroll to position [343, 0]
click at [1363, 479] on button "Играть" at bounding box center [1317, 479] width 458 height 37
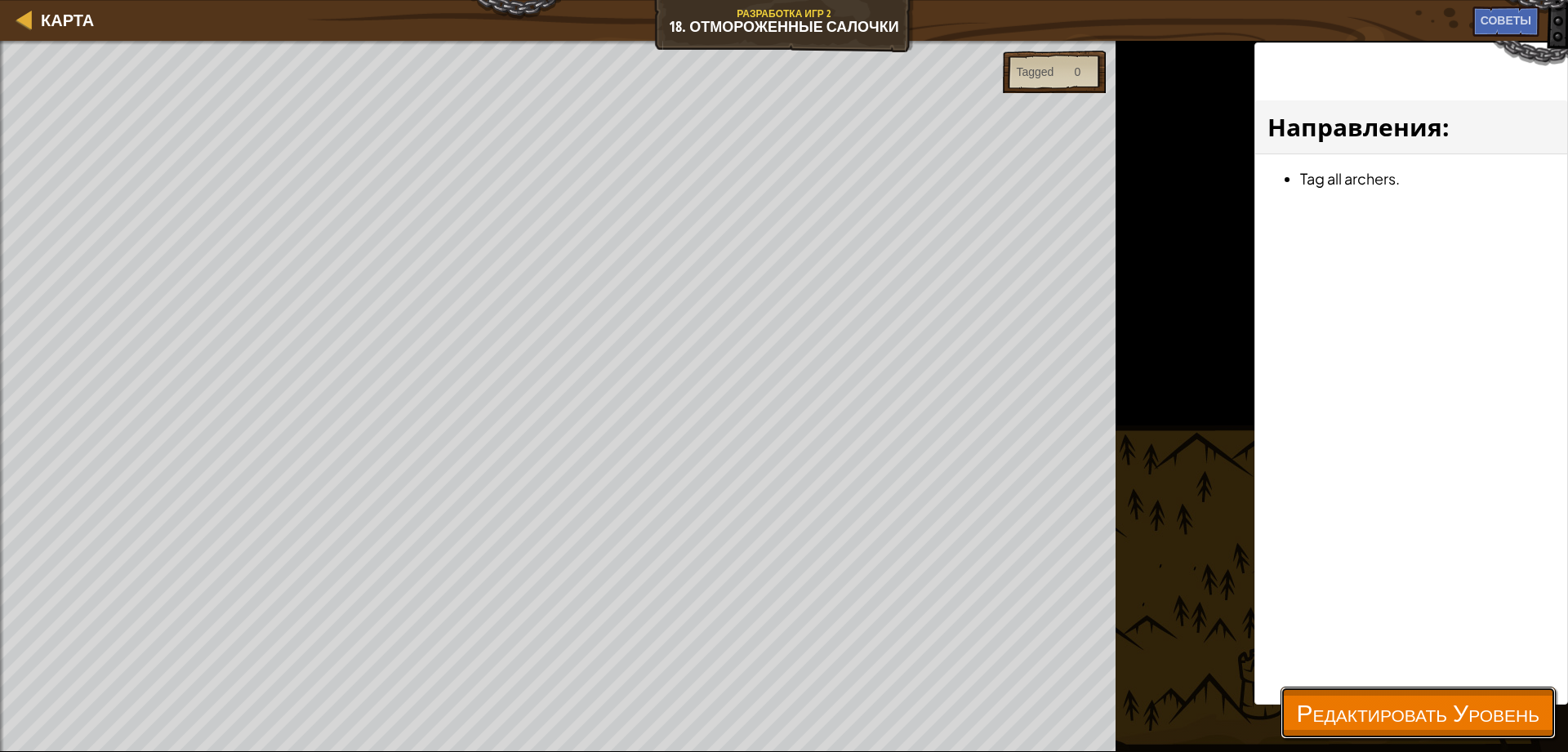
click at [1363, 718] on span "Редактировать Уровень" at bounding box center [1418, 712] width 242 height 34
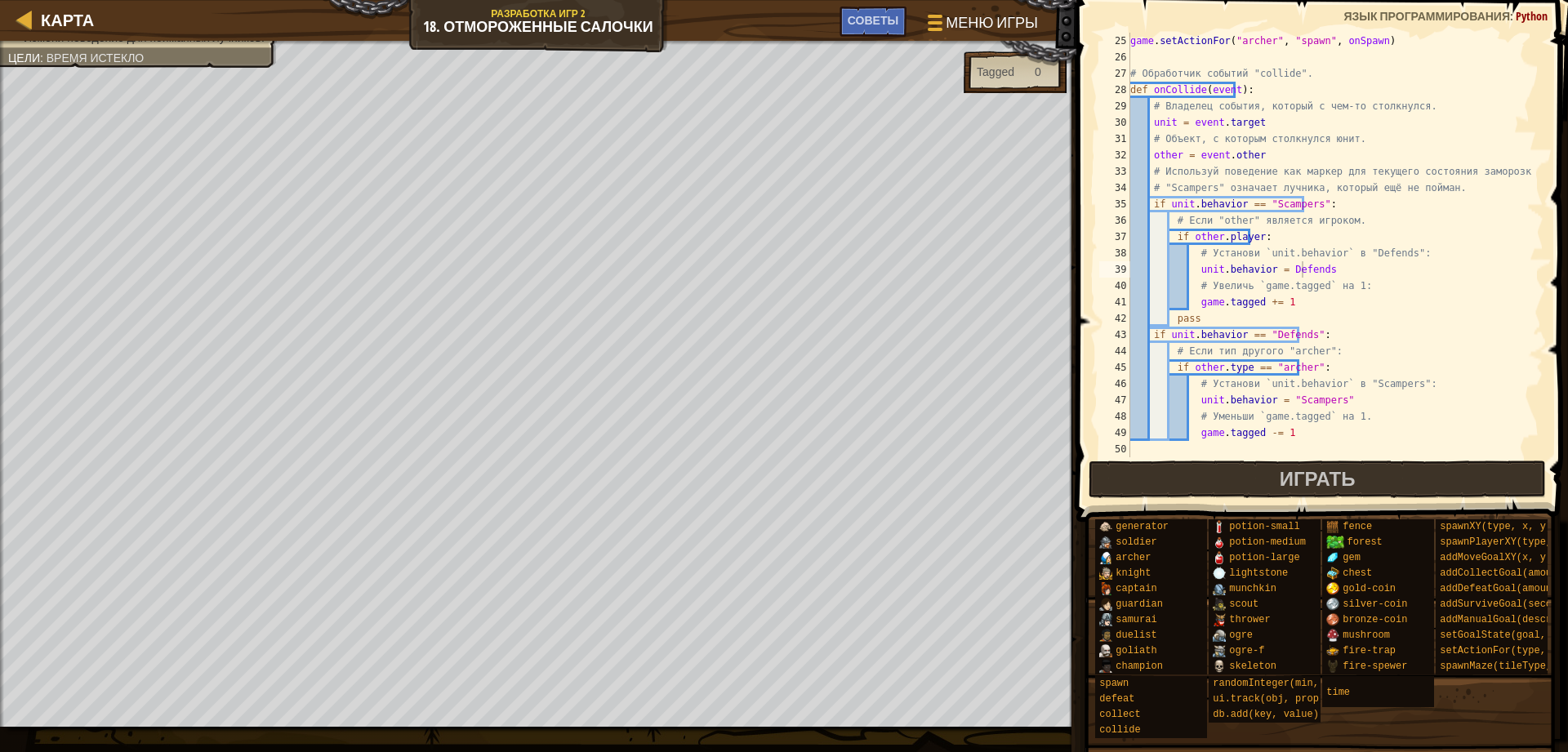
scroll to position [392, 0]
click at [1312, 270] on div "game . setActionFor ( "archer" , "spawn" , onSpawn ) # Обработчик событий "coll…" at bounding box center [1328, 269] width 404 height 473
click at [1191, 510] on span at bounding box center [1319, 744] width 480 height 483
click at [1154, 478] on button "Играть" at bounding box center [1317, 479] width 458 height 37
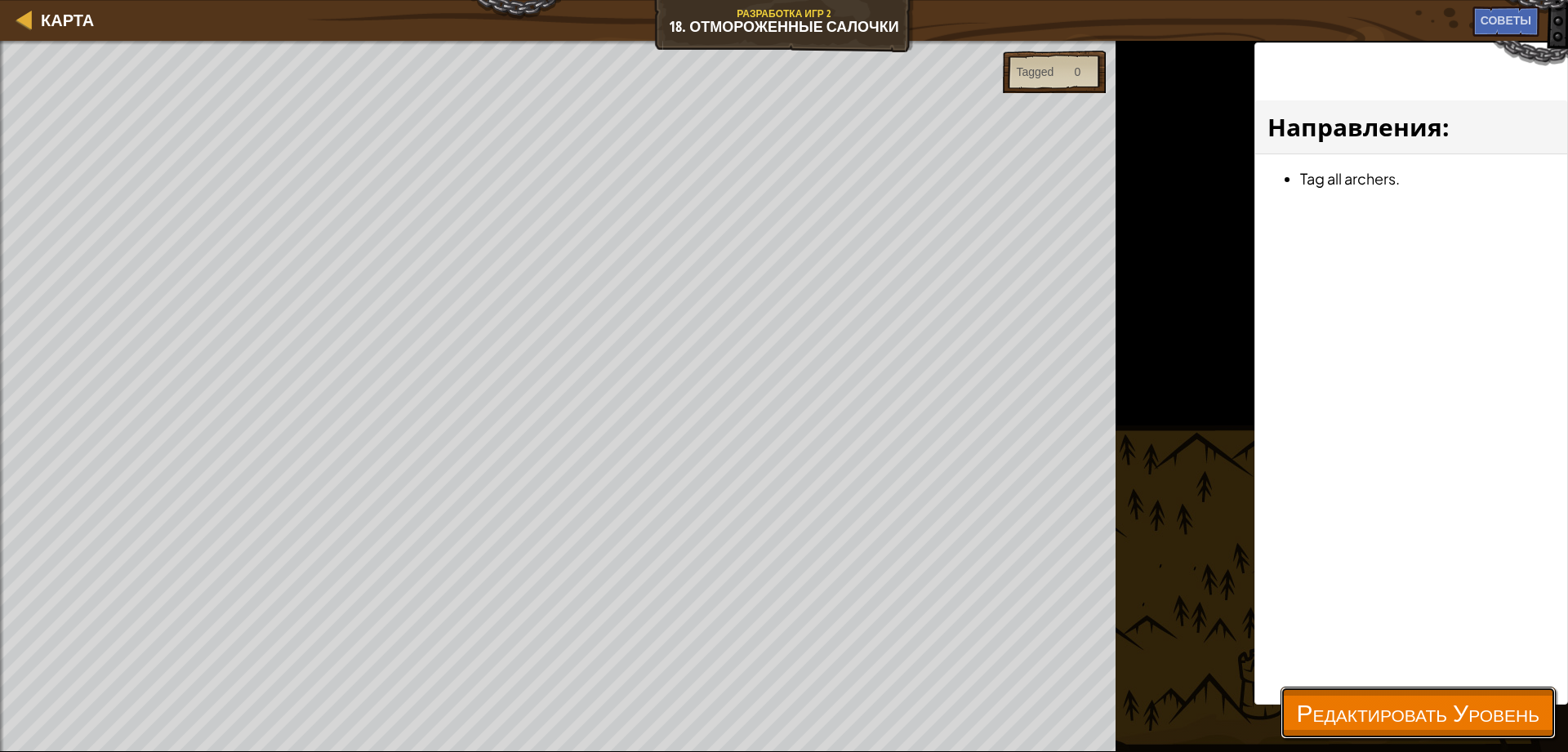
click at [1328, 716] on span "Редактировать Уровень" at bounding box center [1418, 712] width 242 height 34
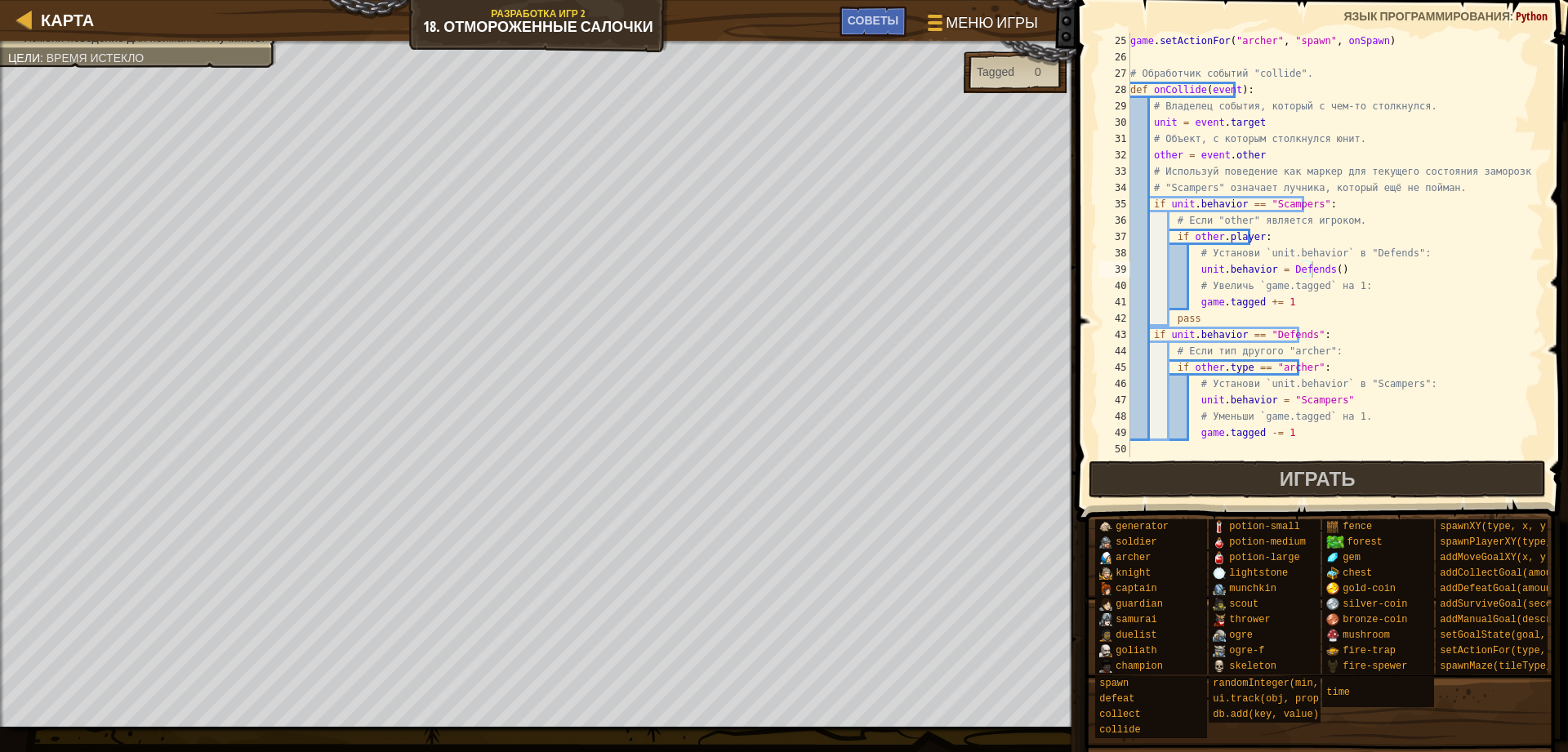
scroll to position [506, 0]
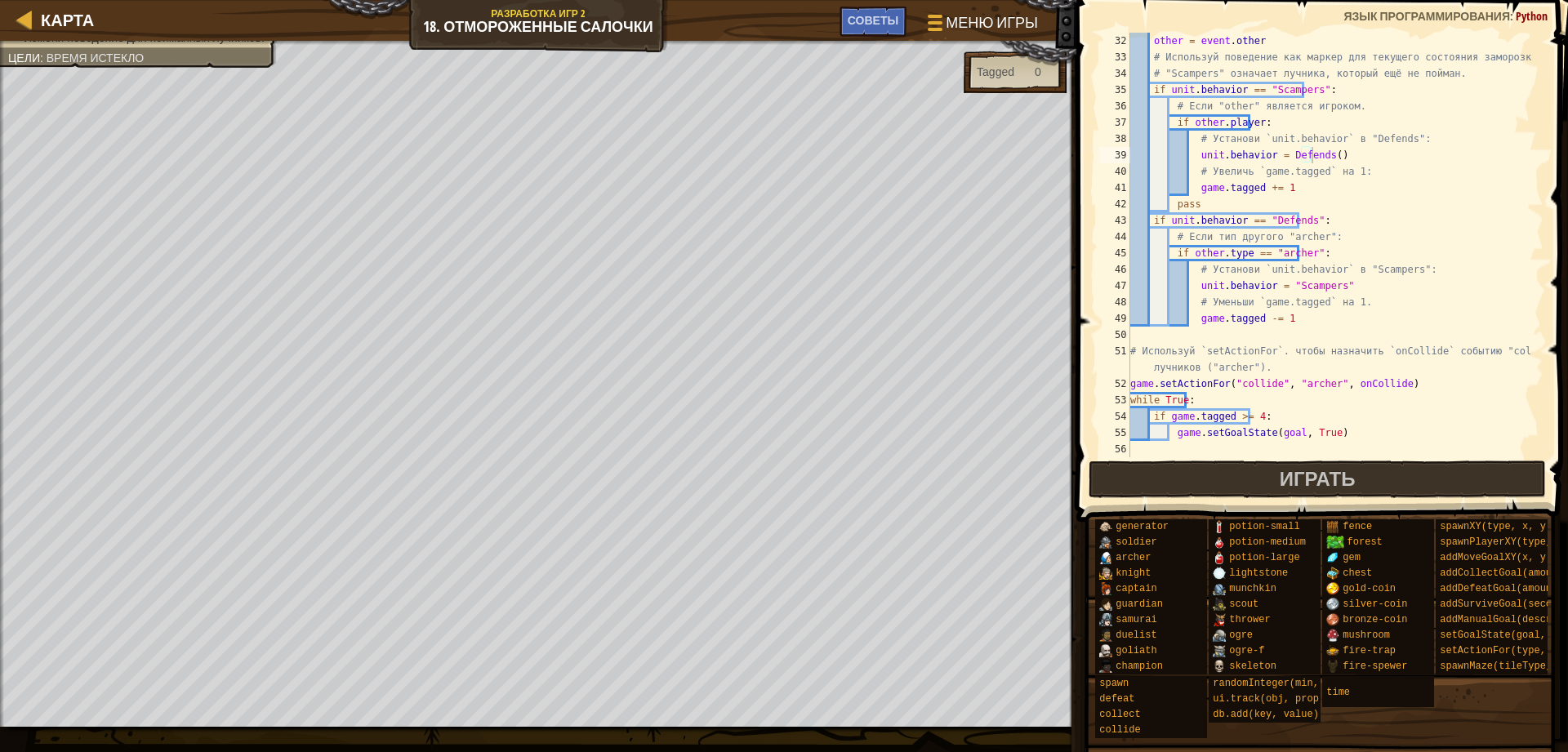
click at [1316, 159] on div "other = event . other # Используй поведение как маркер для текущего состояния з…" at bounding box center [1328, 262] width 404 height 458
click at [1266, 153] on div "other = event . other # Используй поведение как маркер для текущего состояния з…" at bounding box center [1328, 262] width 404 height 458
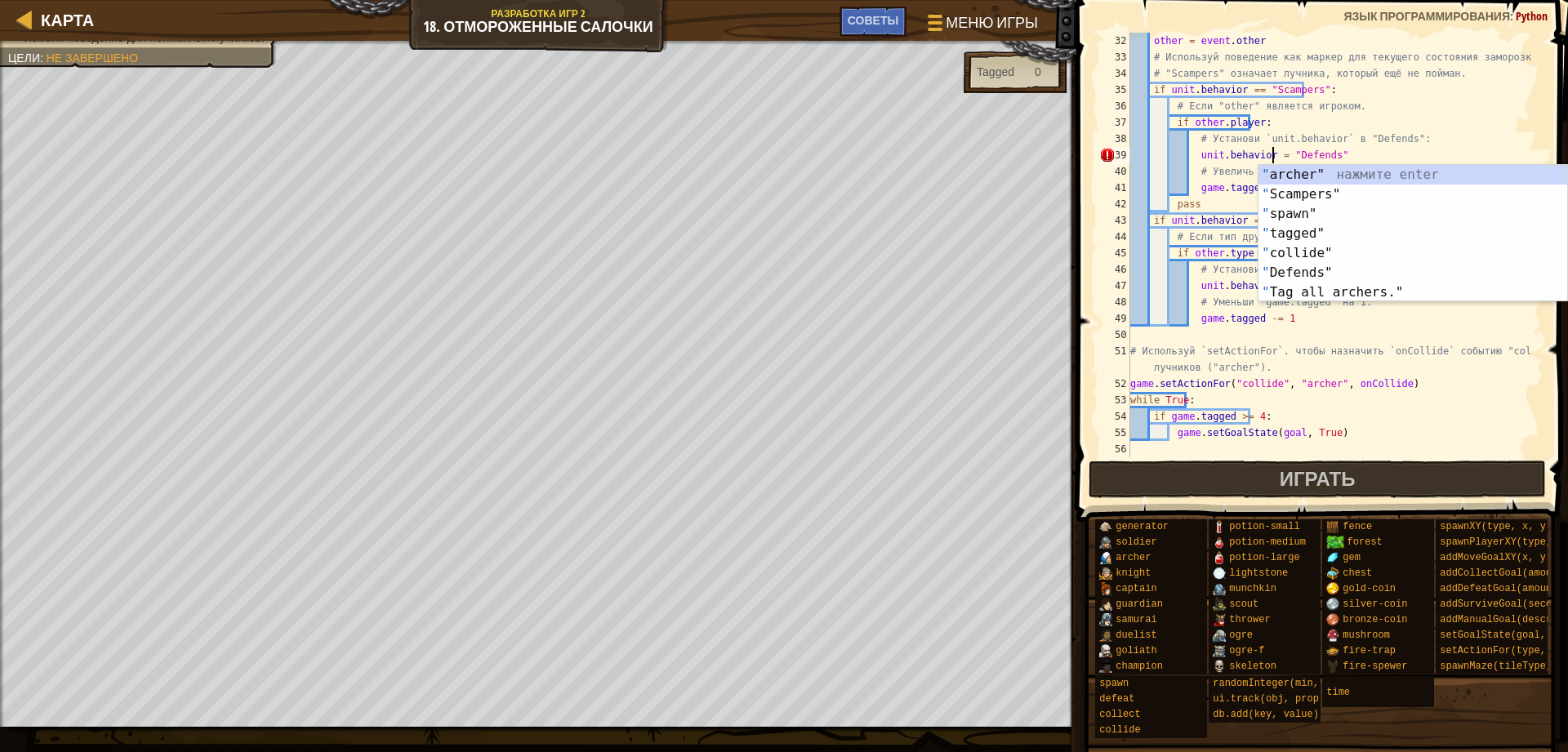
scroll to position [7, 12]
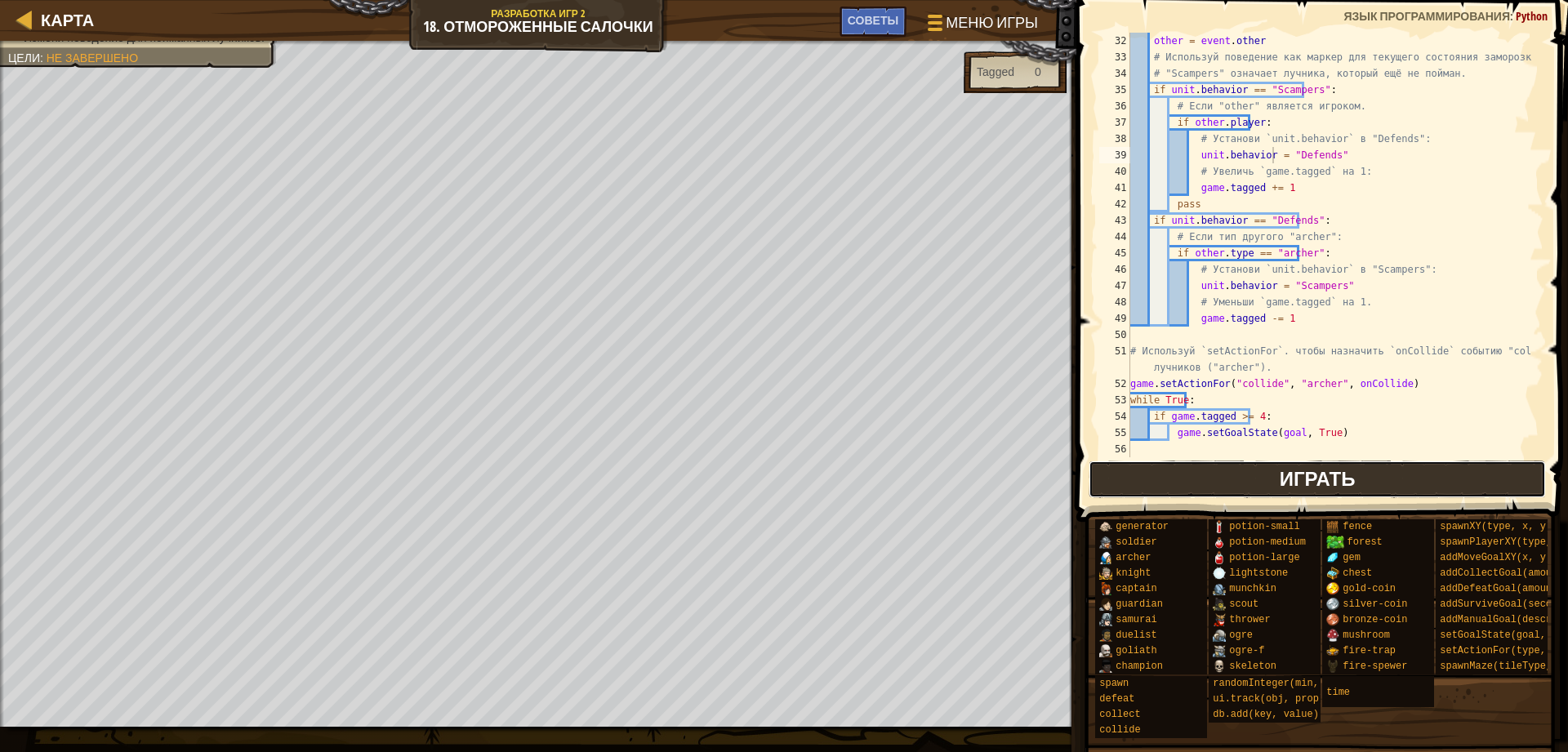
click at [1158, 473] on button "Играть" at bounding box center [1317, 479] width 458 height 37
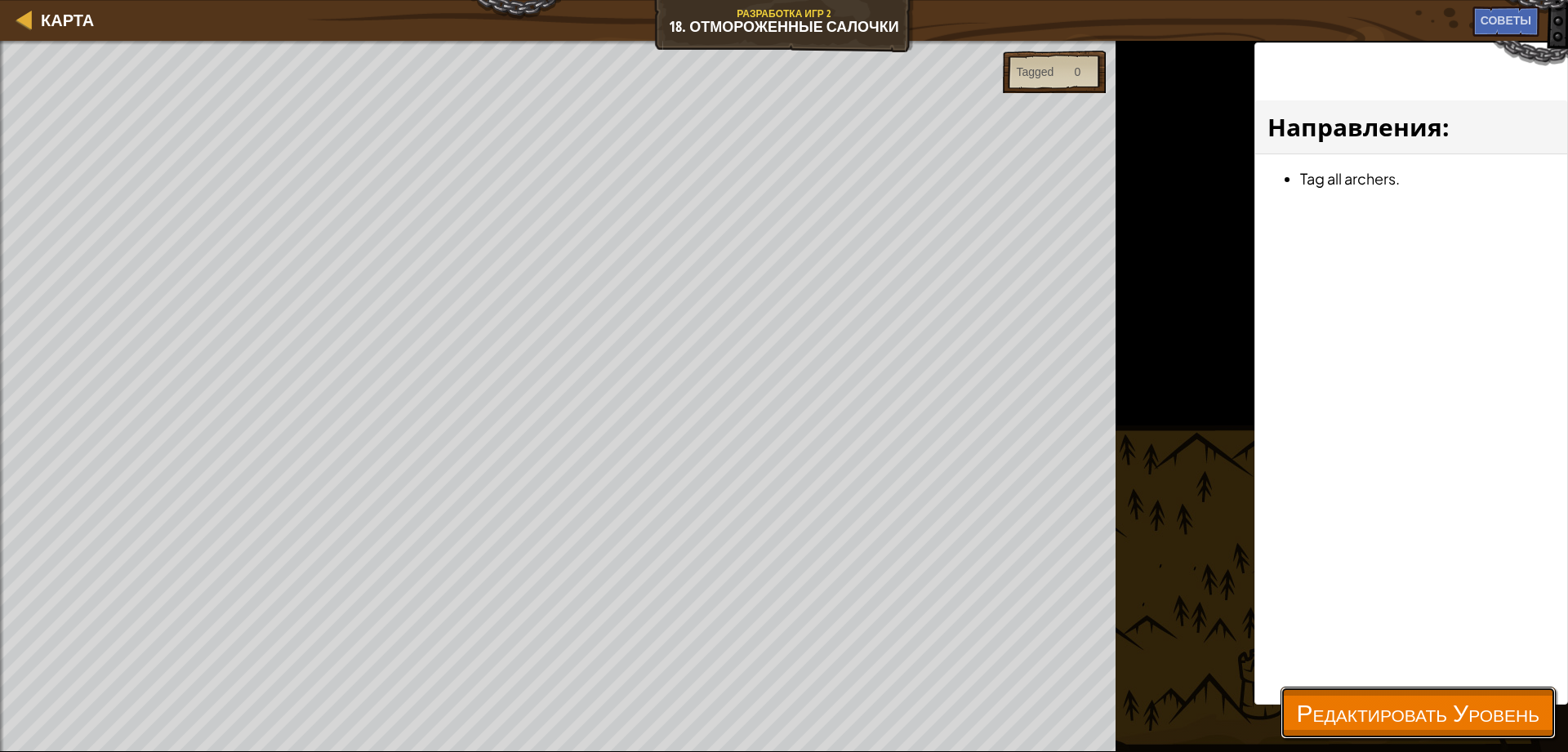
click at [1295, 720] on button "Редактировать Уровень" at bounding box center [1418, 712] width 275 height 52
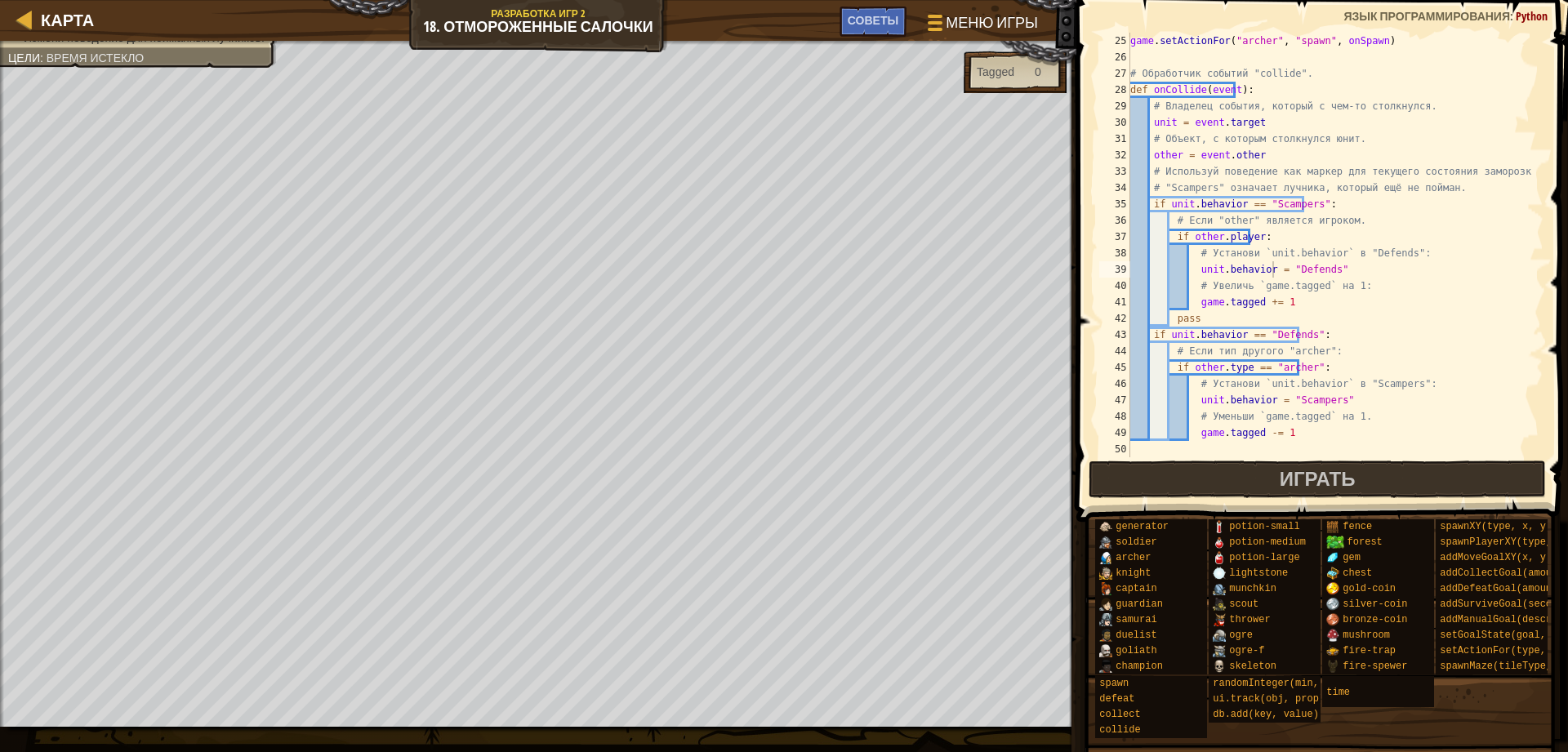
scroll to position [392, 0]
click at [1260, 271] on div "game . setActionFor ( "archer" , "spawn" , onSpawn ) # Обработчик событий "coll…" at bounding box center [1328, 269] width 404 height 473
click at [1196, 497] on button "Играть" at bounding box center [1317, 479] width 458 height 37
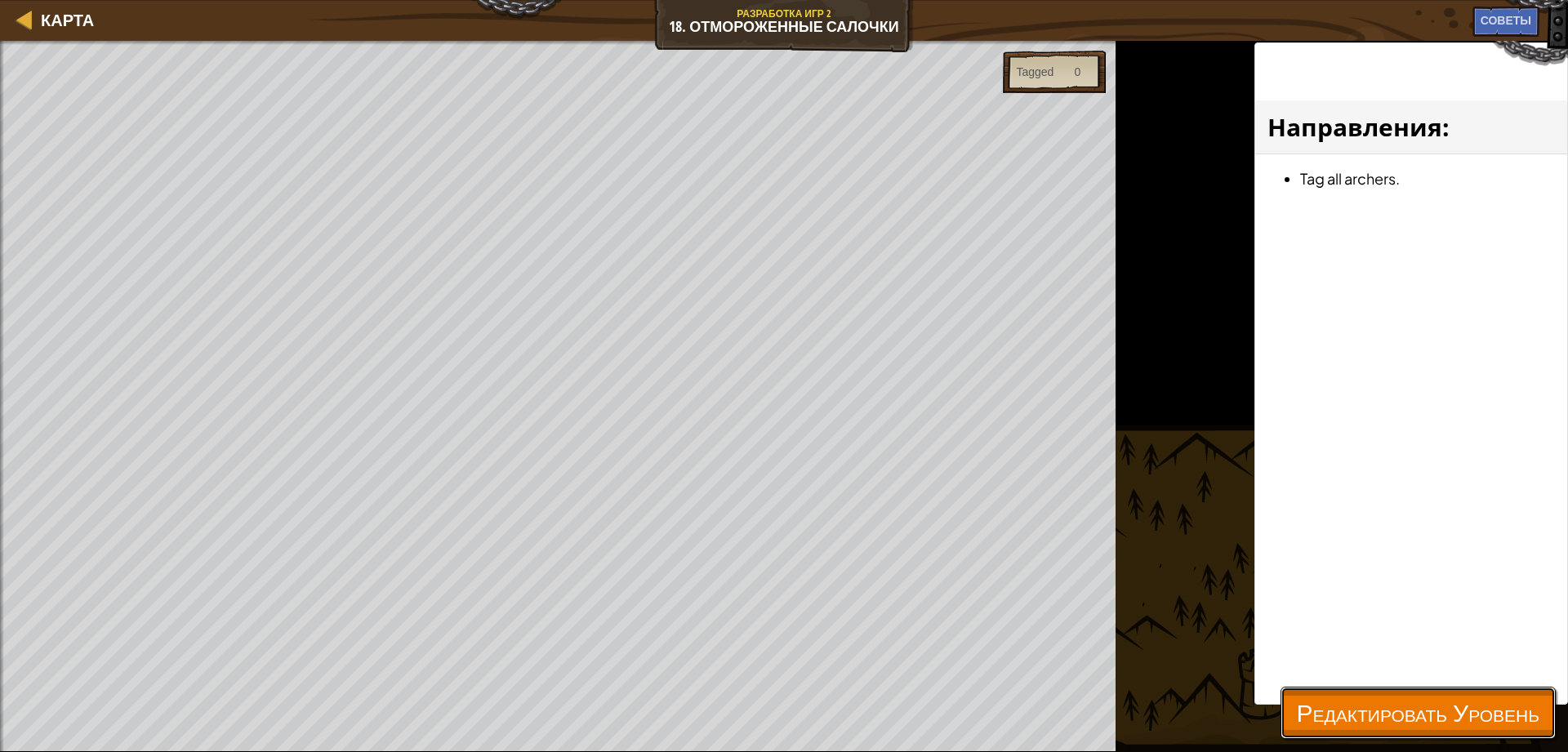
click at [1318, 716] on span "Редактировать Уровень" at bounding box center [1418, 712] width 242 height 34
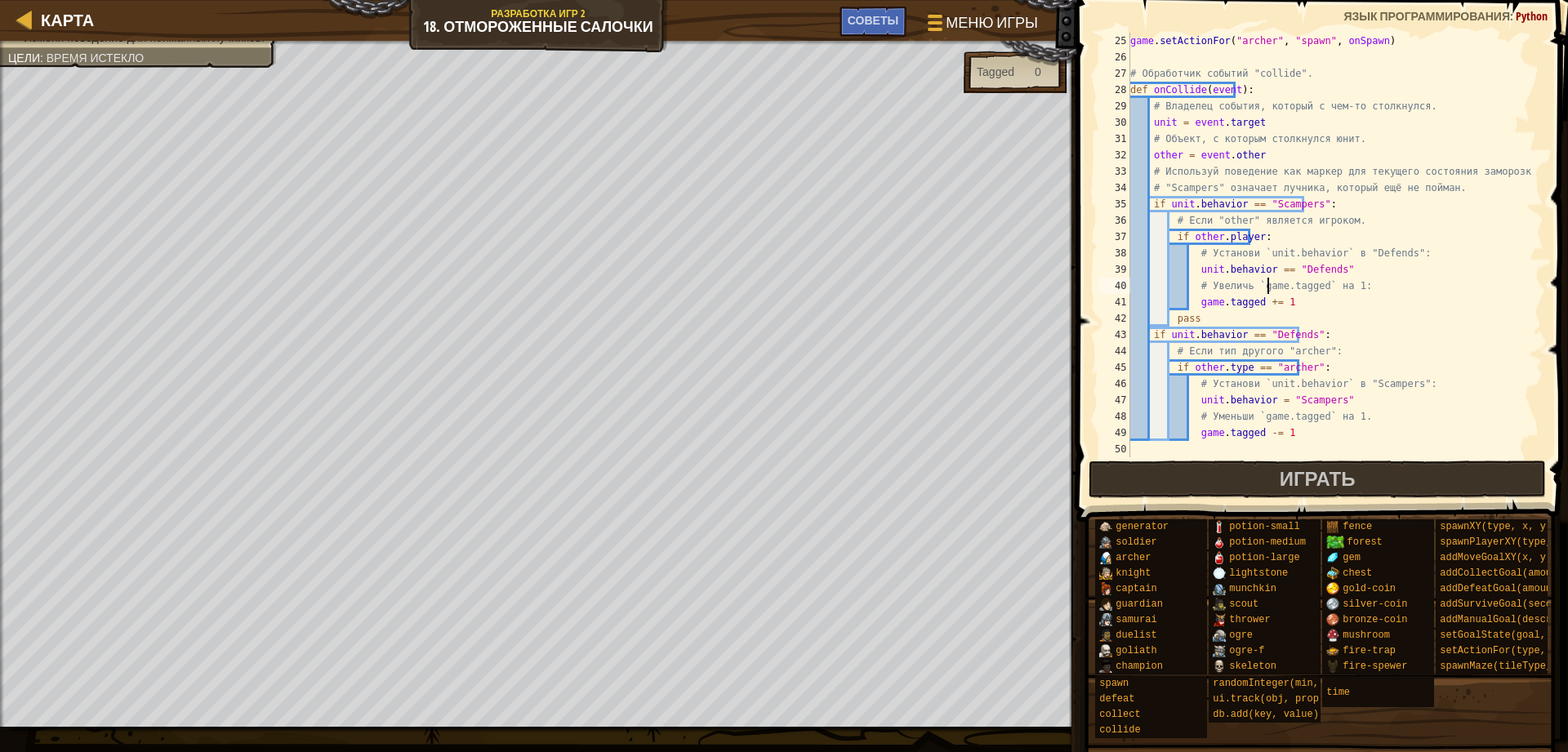
click at [1268, 277] on div "game . setActionFor ( "archer" , "spawn" , onSpawn ) # Обработчик событий "coll…" at bounding box center [1328, 269] width 404 height 473
click at [1267, 270] on div "game . setActionFor ( "archer" , "spawn" , onSpawn ) # Обработчик событий "coll…" at bounding box center [1328, 269] width 404 height 473
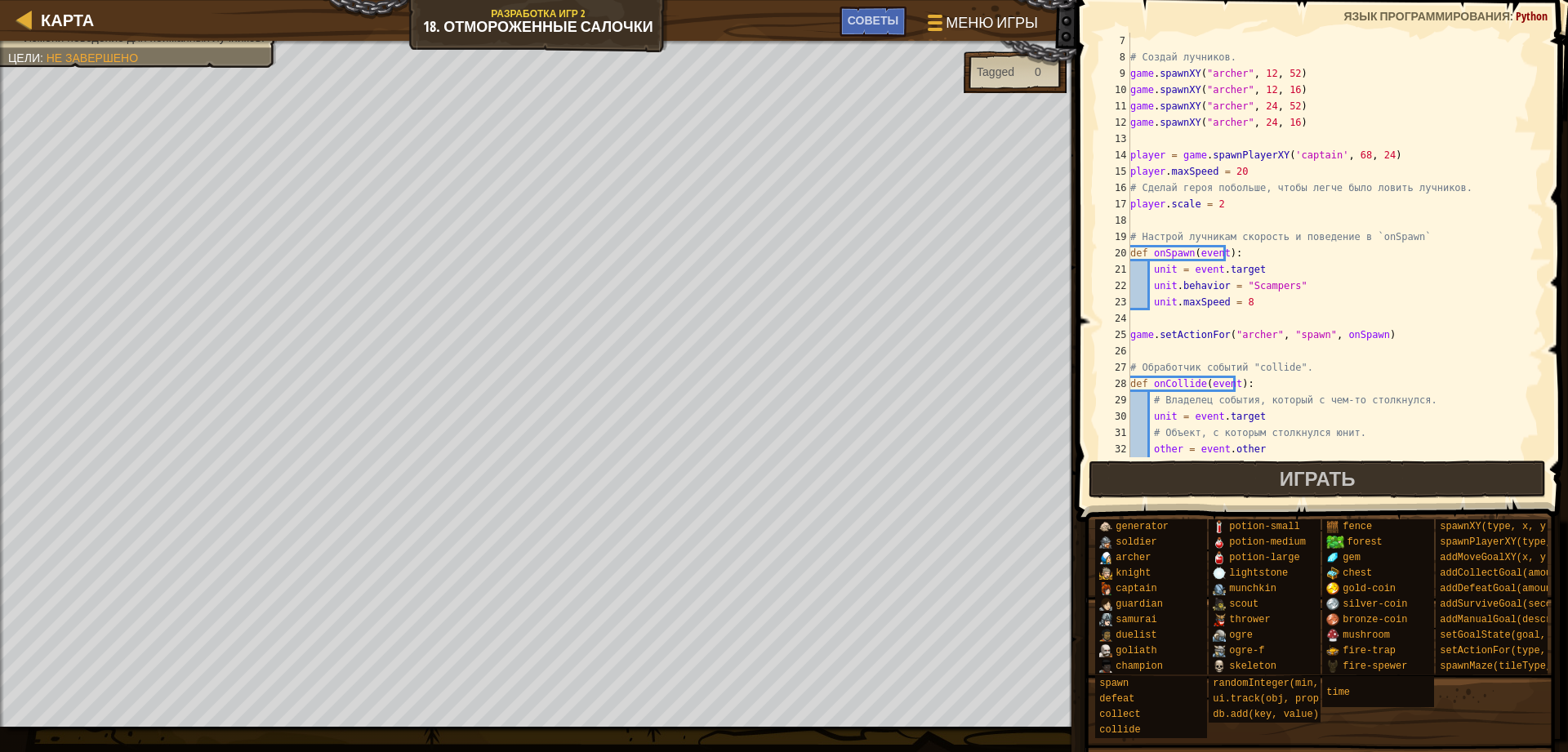
scroll to position [98, 0]
click at [874, 28] on div "Советы" at bounding box center [872, 21] width 67 height 30
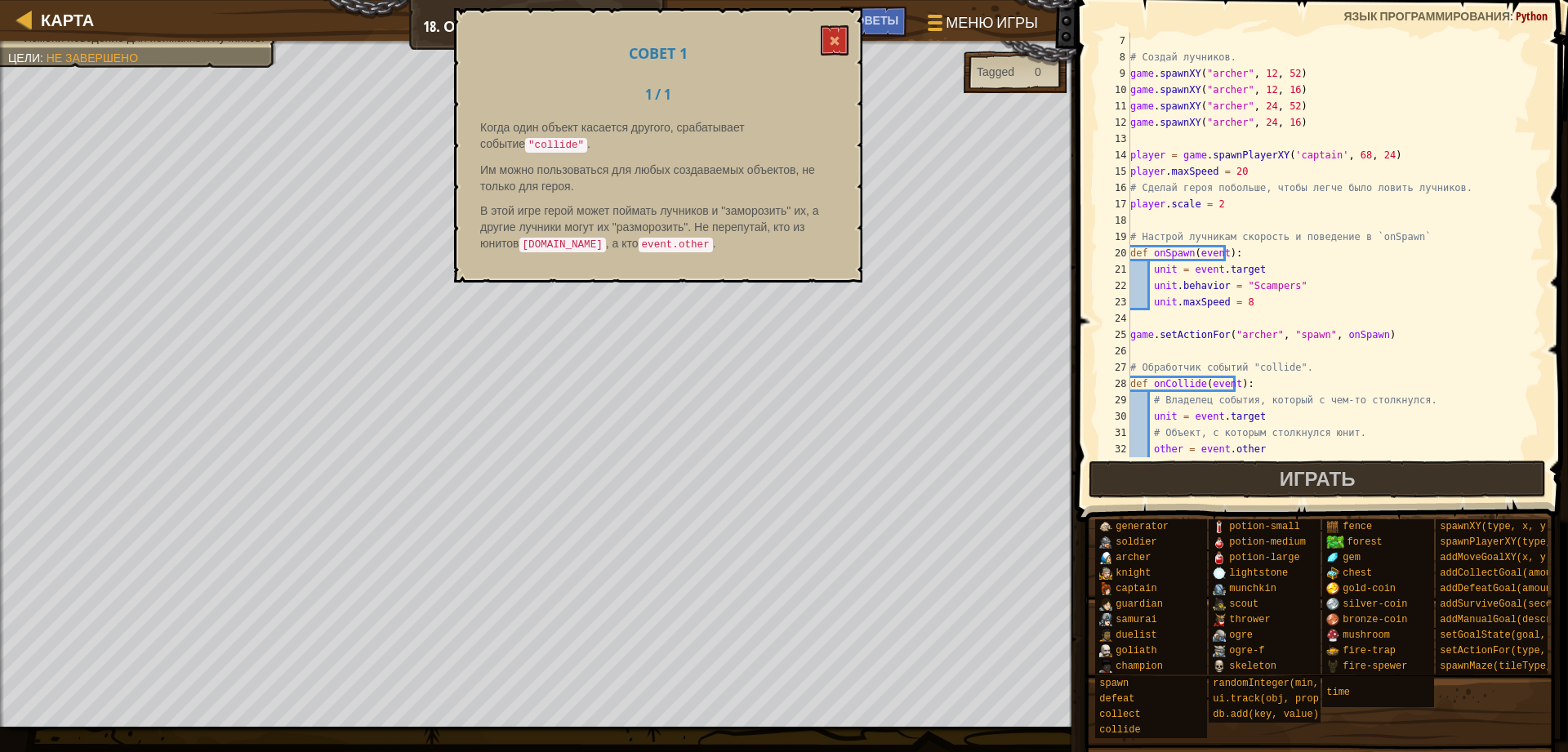
click at [845, 56] on div "Совет 1 1 / 1 Когда один объект касается другого, срабатывает событие "collide"…" at bounding box center [658, 145] width 408 height 274
click at [824, 38] on button at bounding box center [834, 40] width 27 height 30
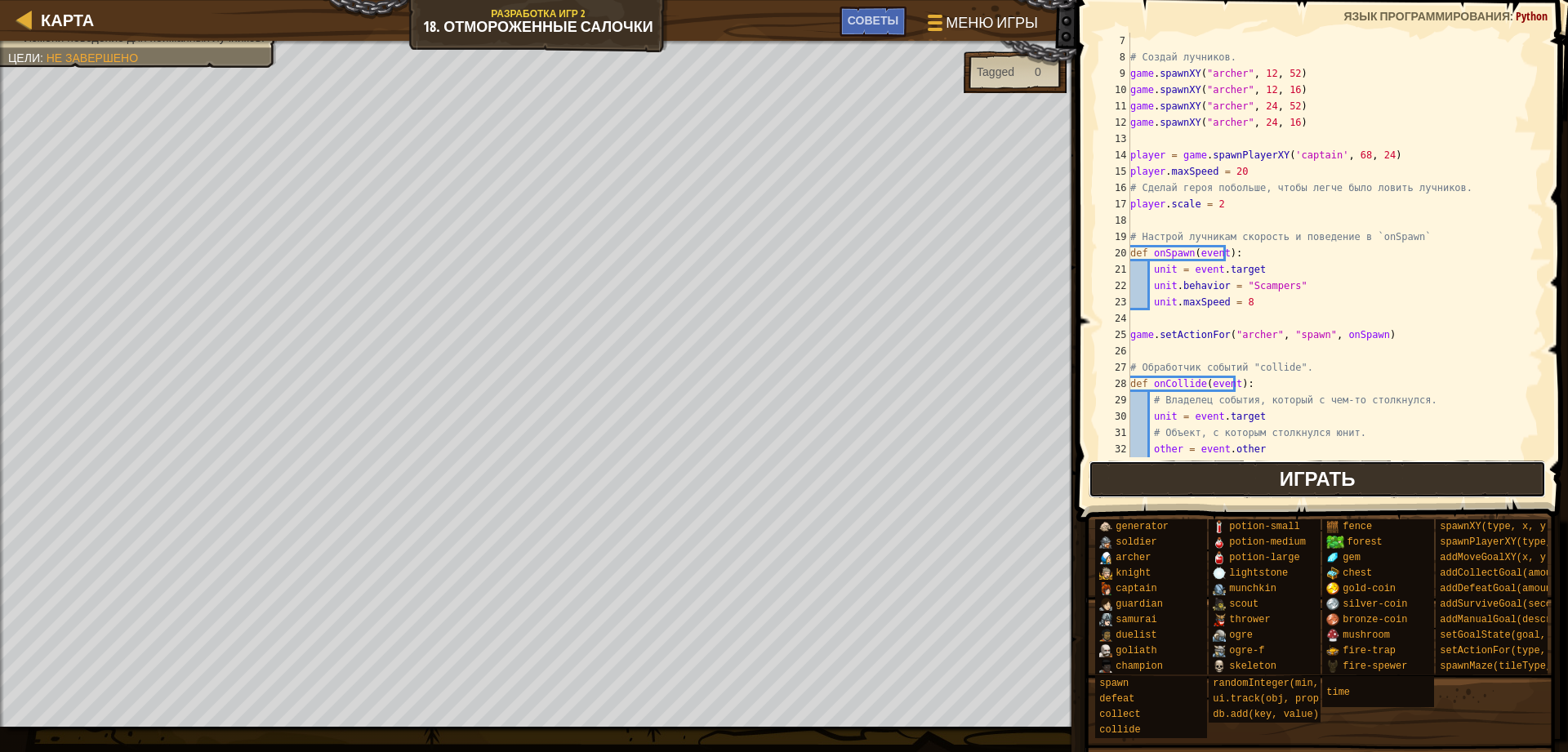
click at [1192, 480] on button "Играть" at bounding box center [1317, 479] width 458 height 37
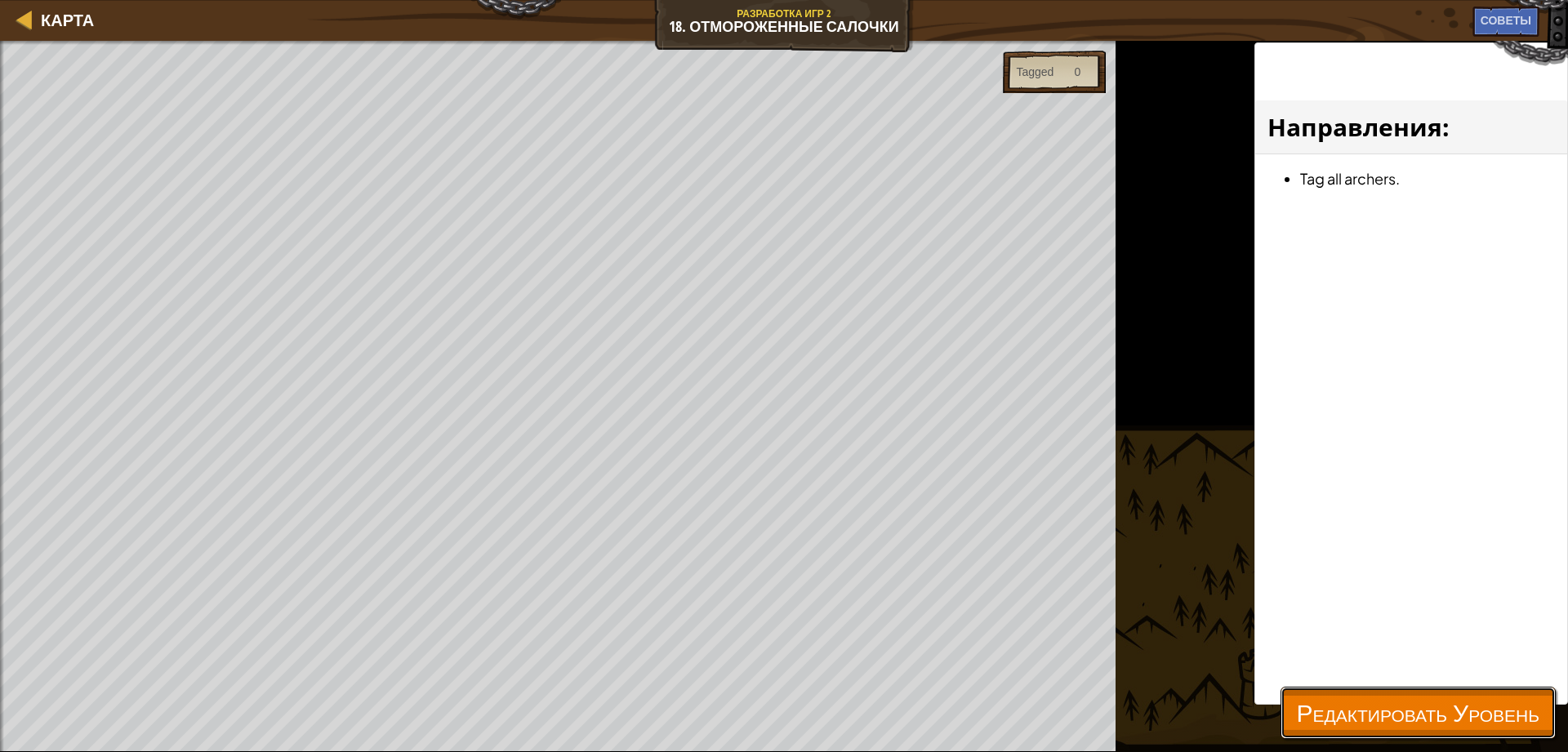
click at [1336, 721] on span "Редактировать Уровень" at bounding box center [1418, 712] width 242 height 34
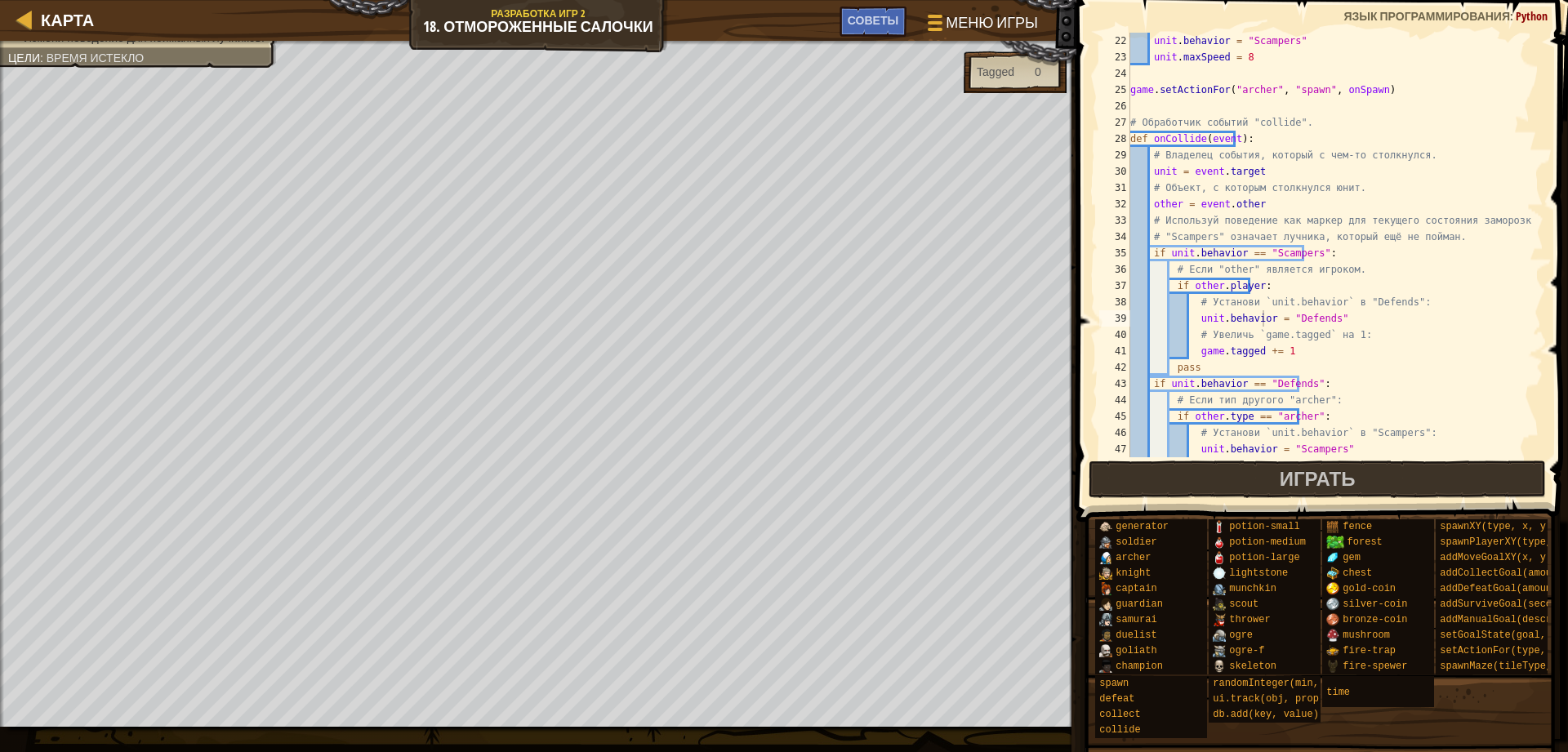
scroll to position [392, 0]
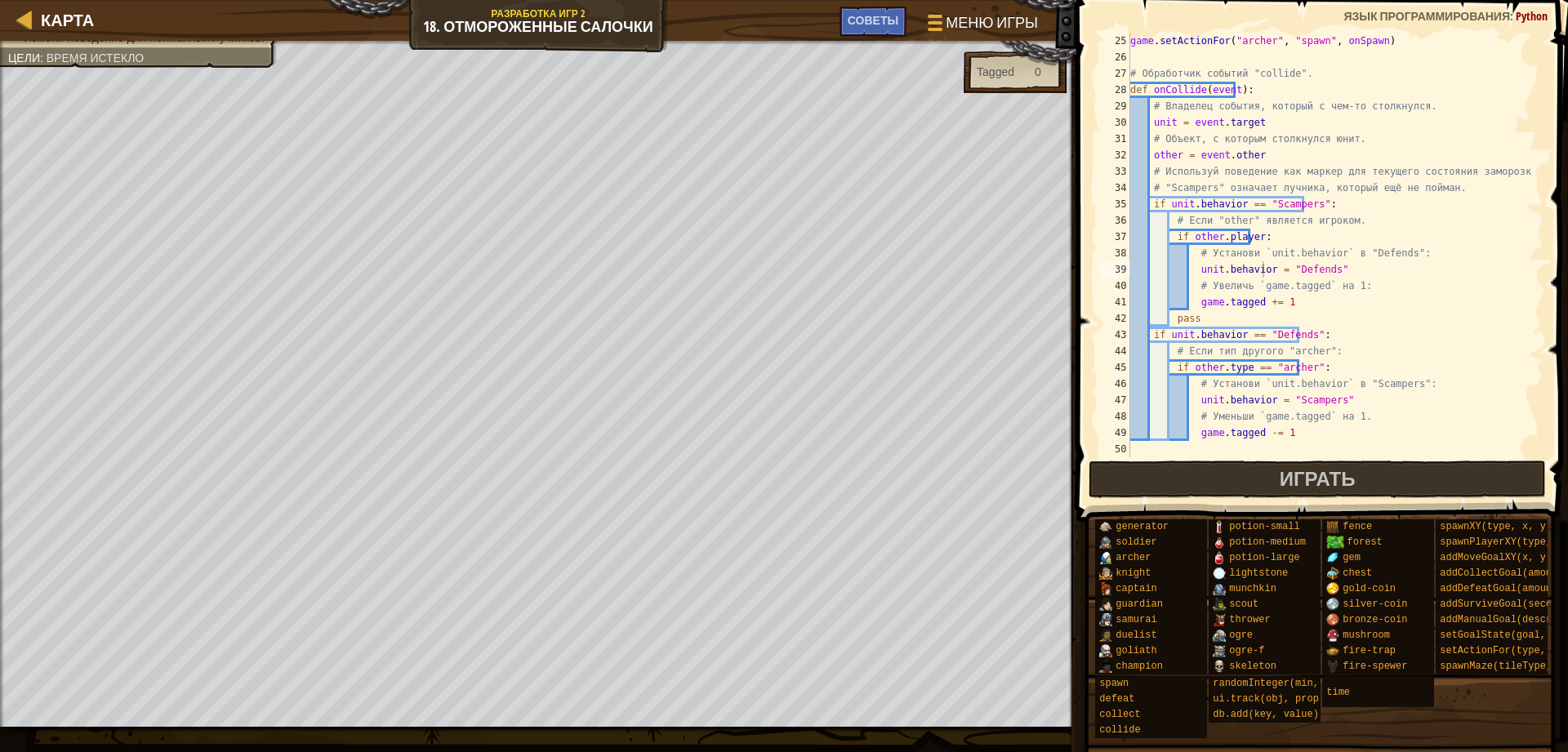
click at [1180, 91] on div "game . setActionFor ( "archer" , "spawn" , onSpawn ) # Обработчик событий "coll…" at bounding box center [1328, 269] width 404 height 473
click at [1180, 91] on div "game . setActionFor ( "archer" , "spawn" , onSpawn ) # Обработчик событий "coll…" at bounding box center [1328, 245] width 404 height 425
click at [1180, 91] on div "game . setActionFor ( "archer" , "spawn" , onSpawn ) # Обработчик событий "coll…" at bounding box center [1328, 269] width 404 height 473
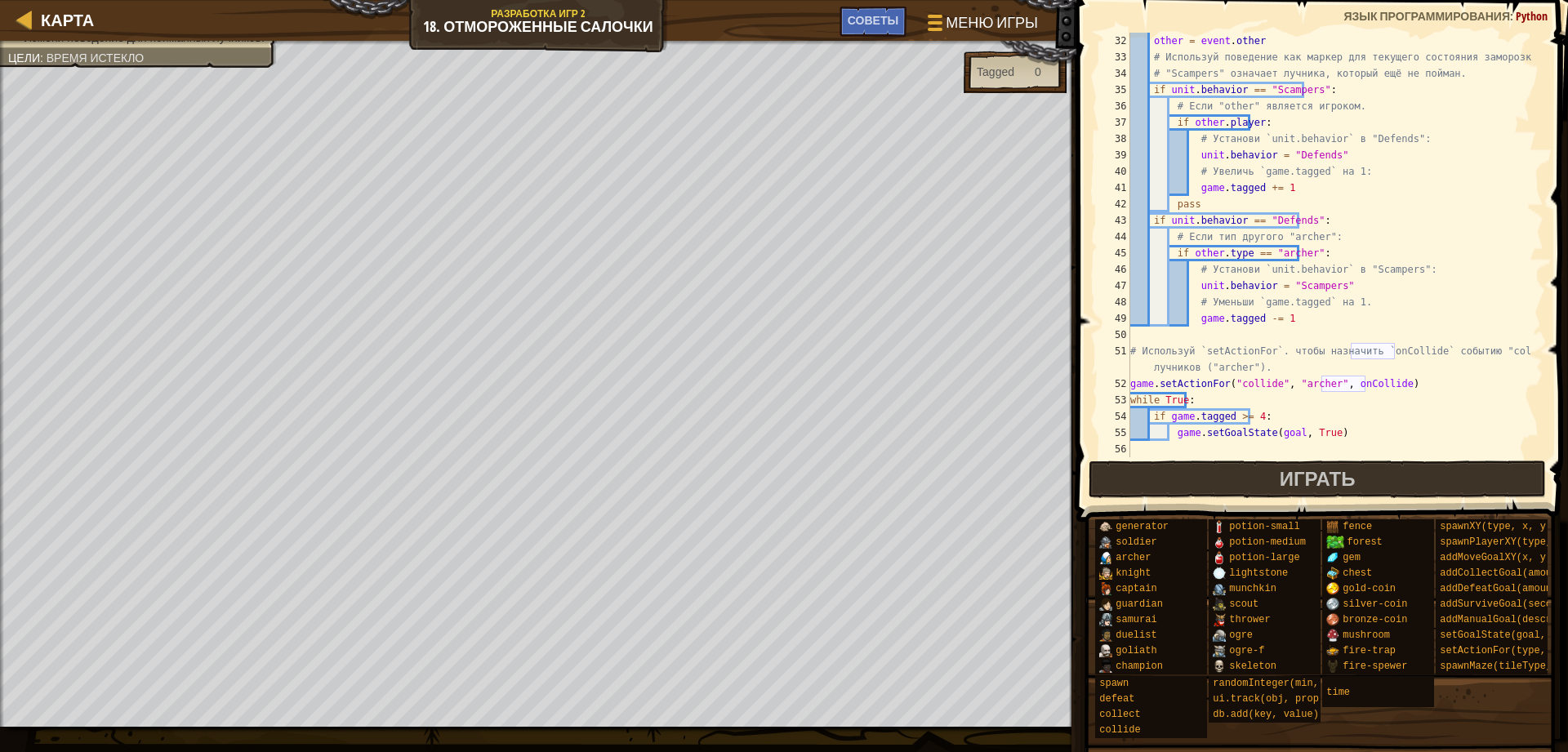
scroll to position [506, 0]
click at [1270, 385] on div "other = event . other # Используй поведение как маркер для текущего состояния з…" at bounding box center [1328, 262] width 404 height 458
click at [1269, 385] on div "other = event . other # Используй поведение как маркер для текущего состояния з…" at bounding box center [1328, 262] width 404 height 458
drag, startPoint x: 1218, startPoint y: 376, endPoint x: 1263, endPoint y: 381, distance: 45.3
click at [1263, 381] on div "other = event . other # Используй поведение как маркер для текущего состояния з…" at bounding box center [1328, 262] width 404 height 458
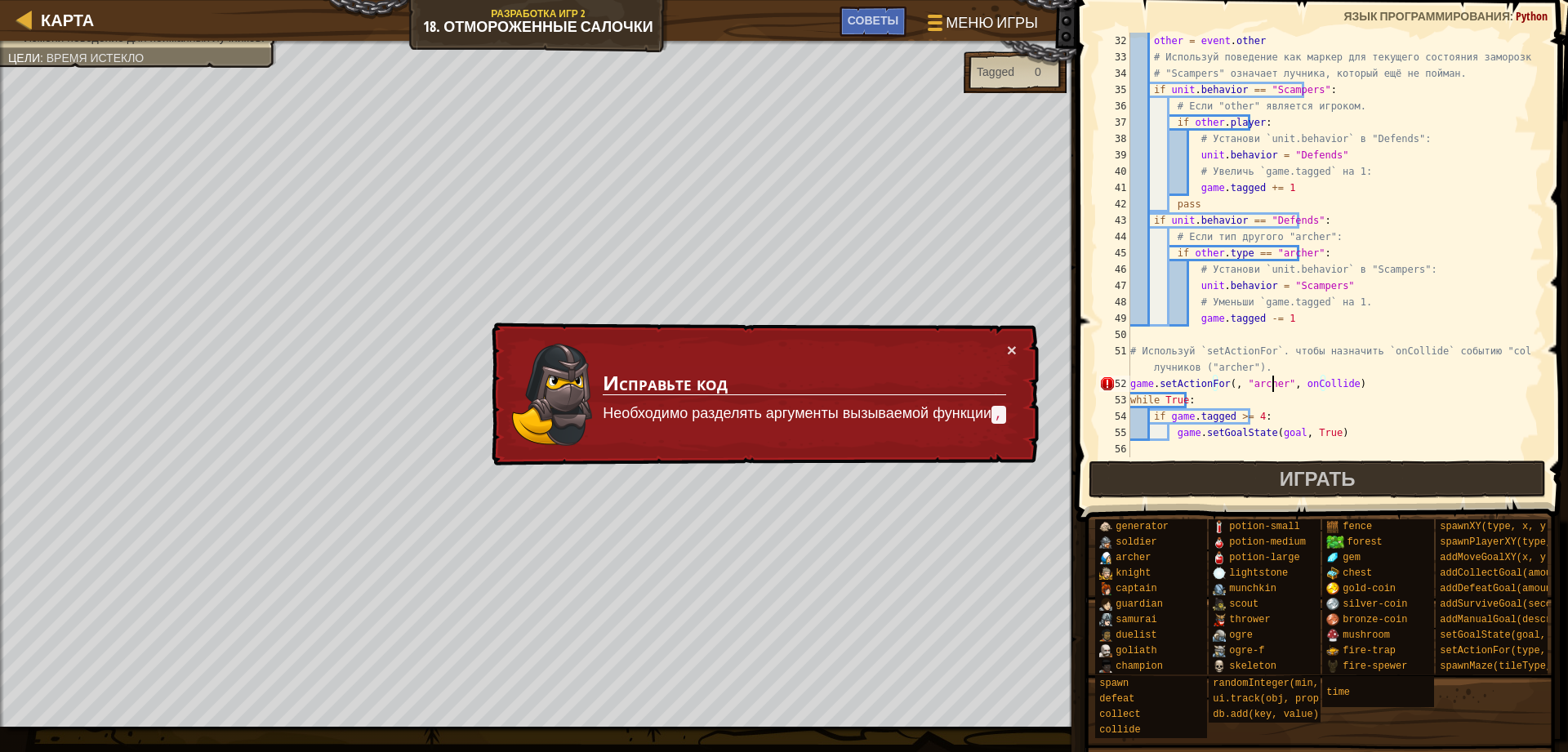
click at [1274, 384] on div "other = event . other # Используй поведение как маркер для текущего состояния з…" at bounding box center [1328, 262] width 404 height 458
paste textarea ""collide""
click at [1224, 381] on div "other = event . other # Используй поведение как маркер для текущего состояния з…" at bounding box center [1328, 262] width 404 height 458
click at [1222, 381] on div "other = event . other # Используй поведение как маркер для текущего состояния з…" at bounding box center [1328, 262] width 404 height 458
click at [1312, 380] on div "other = event . other # Используй поведение как маркер для текущего состояния з…" at bounding box center [1328, 262] width 404 height 458
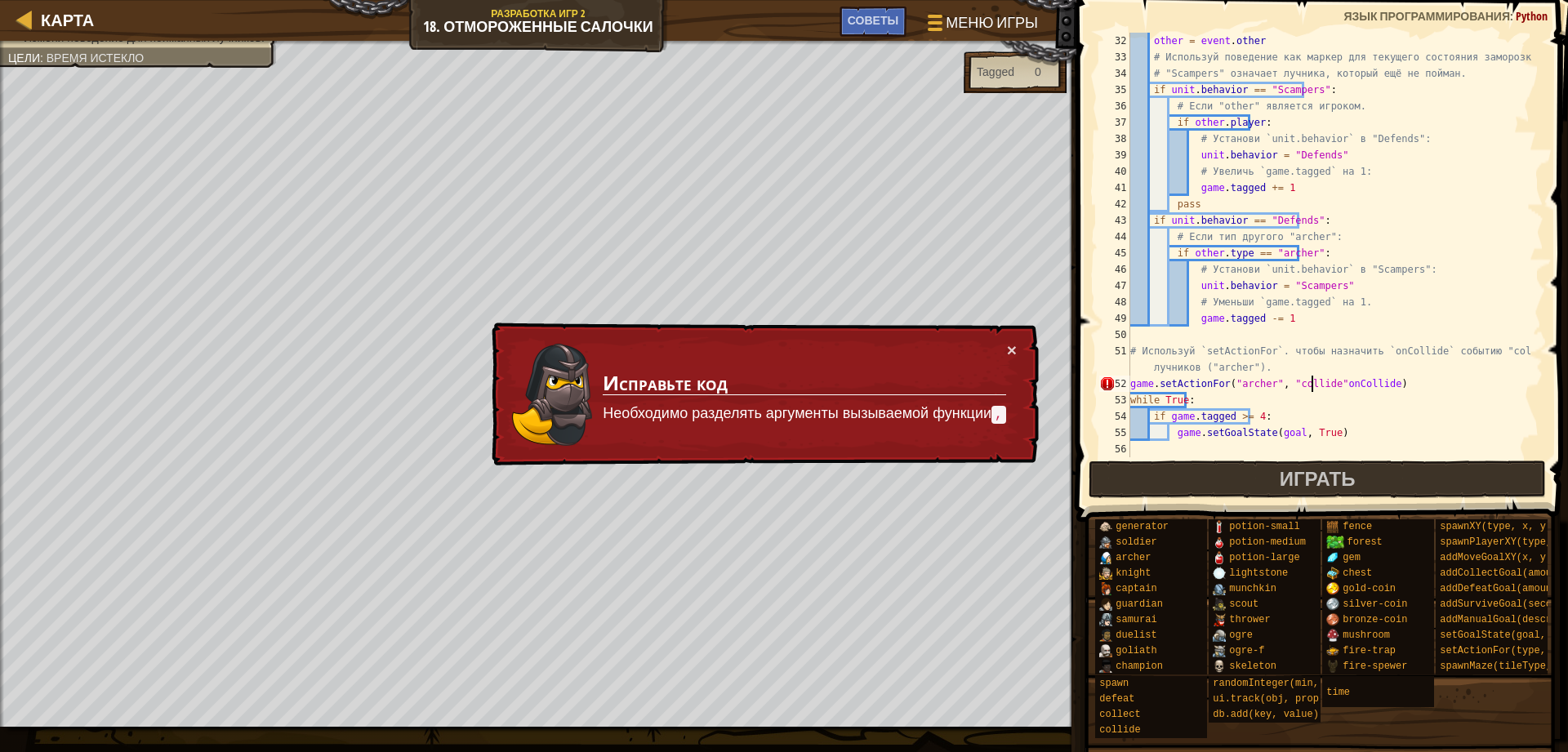
scroll to position [7, 15]
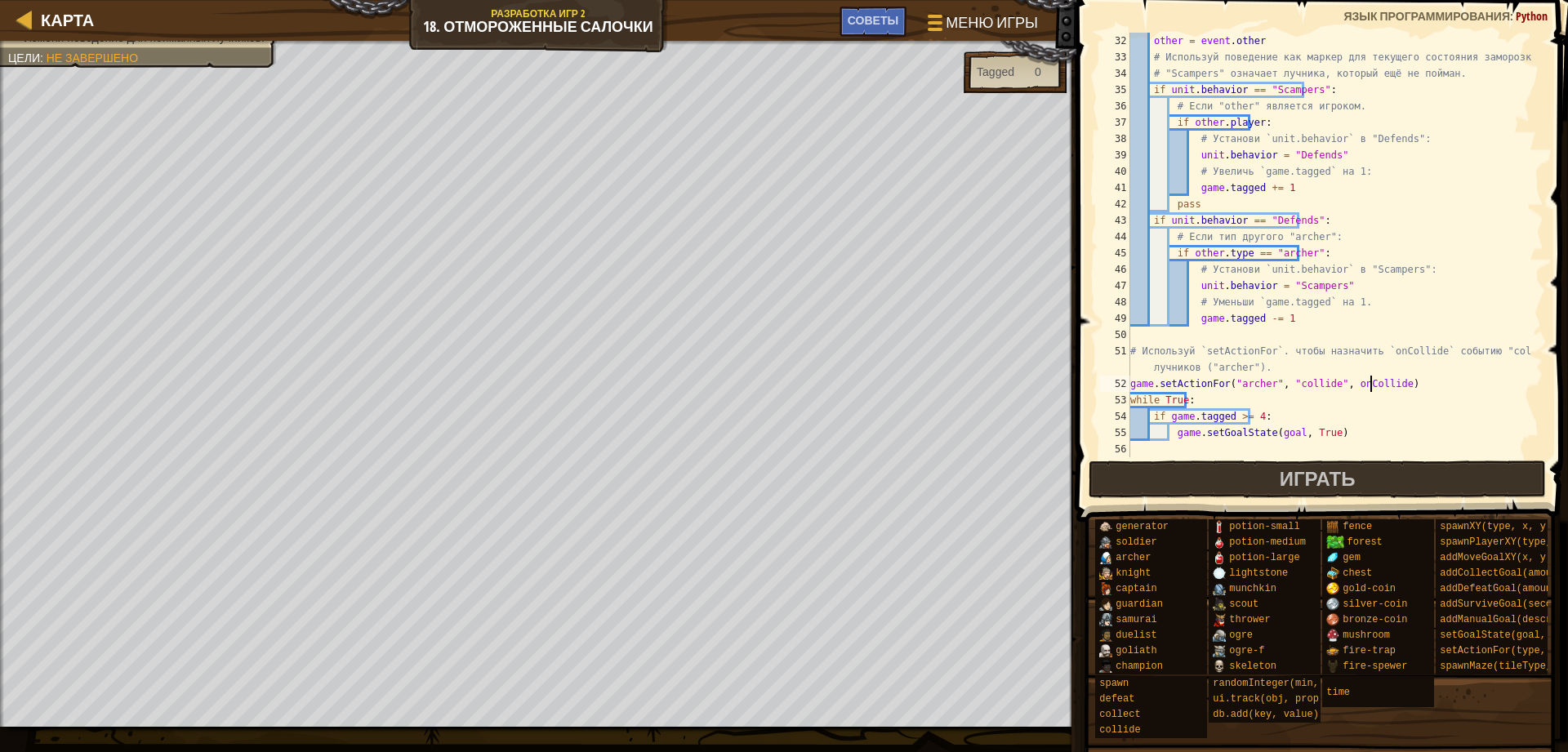
click at [1403, 383] on div "other = event . other # Используй поведение как маркер для текущего состояния з…" at bounding box center [1328, 262] width 404 height 458
click at [1243, 408] on div "other = event . other # Используй поведение как маркер для текущего состояния з…" at bounding box center [1328, 262] width 404 height 458
click at [1326, 406] on div "other = event . other # Используй поведение как маркер для текущего состояния з…" at bounding box center [1328, 262] width 404 height 458
click at [1271, 489] on button "Играть" at bounding box center [1317, 479] width 458 height 37
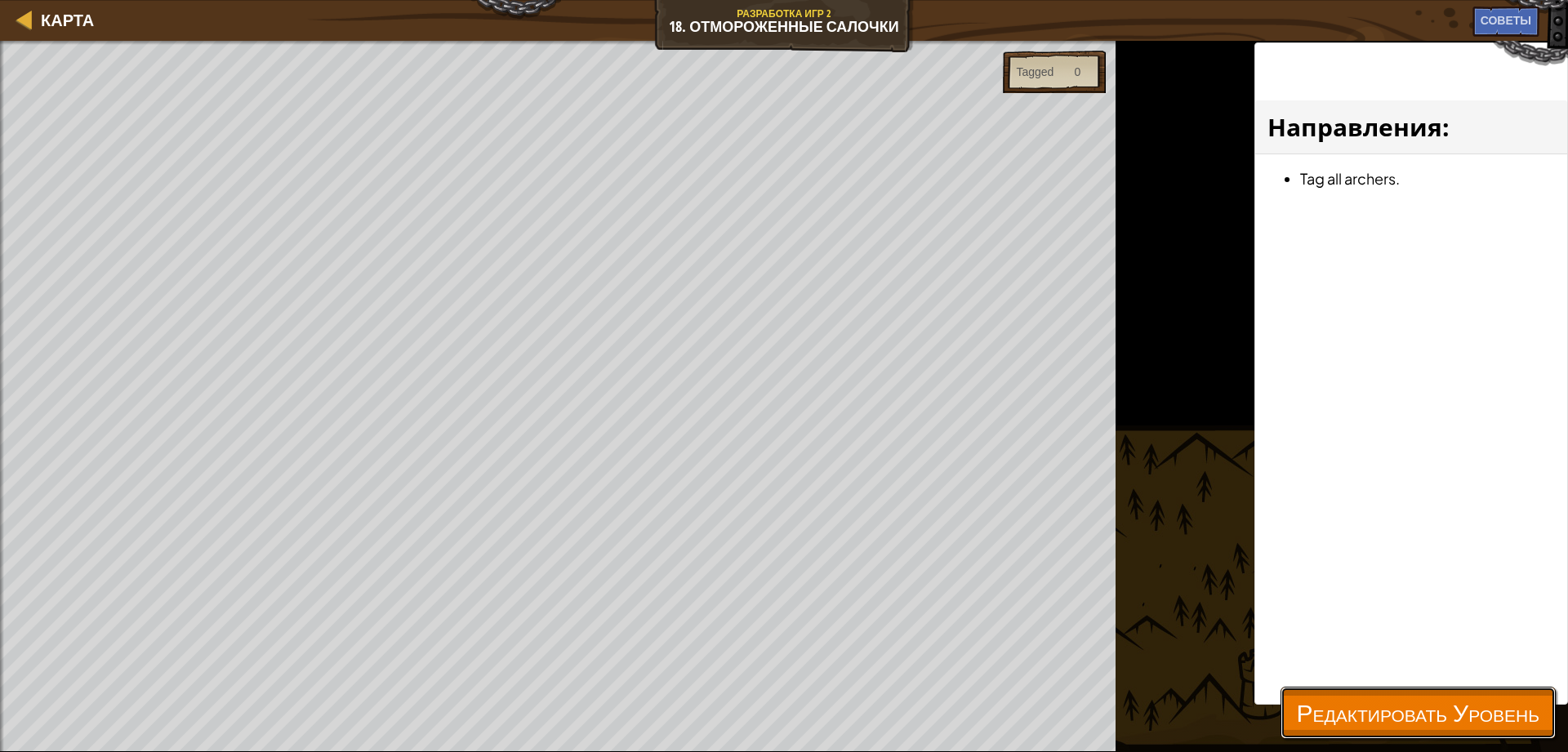
click at [1370, 707] on span "Редактировать Уровень" at bounding box center [1418, 712] width 242 height 34
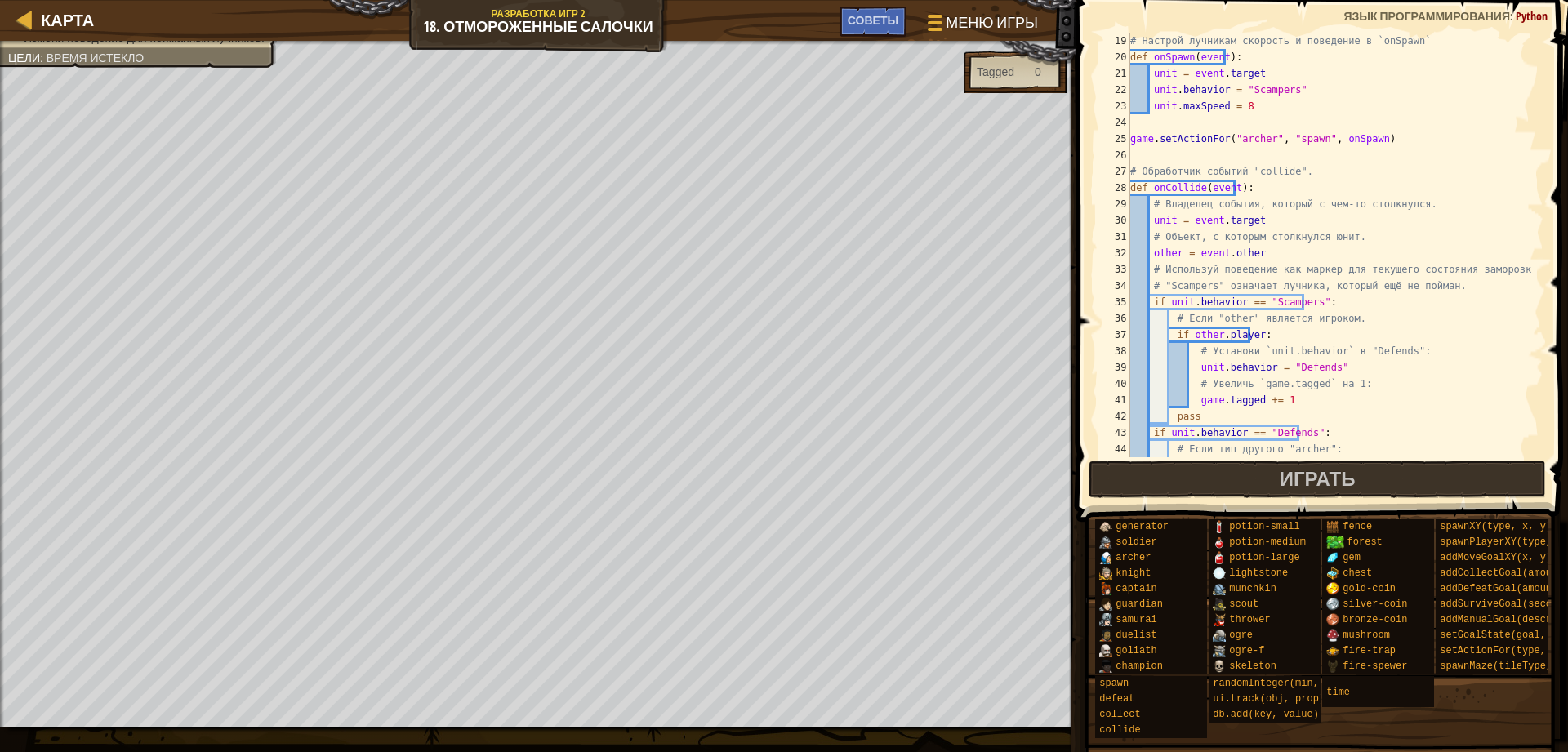
scroll to position [294, 0]
click at [1214, 334] on div "# Настрой лучникам скорость и поведение в `onSpawn` def onSpawn ( event ) : uni…" at bounding box center [1328, 262] width 404 height 458
click at [1323, 344] on div "# Настрой лучникам скорость и поведение в `onSpawn` def onSpawn ( event ) : uni…" at bounding box center [1328, 262] width 404 height 458
click at [1204, 338] on div "# Настрой лучникам скорость и поведение в `onSpawn` def onSpawn ( event ) : uni…" at bounding box center [1328, 262] width 404 height 458
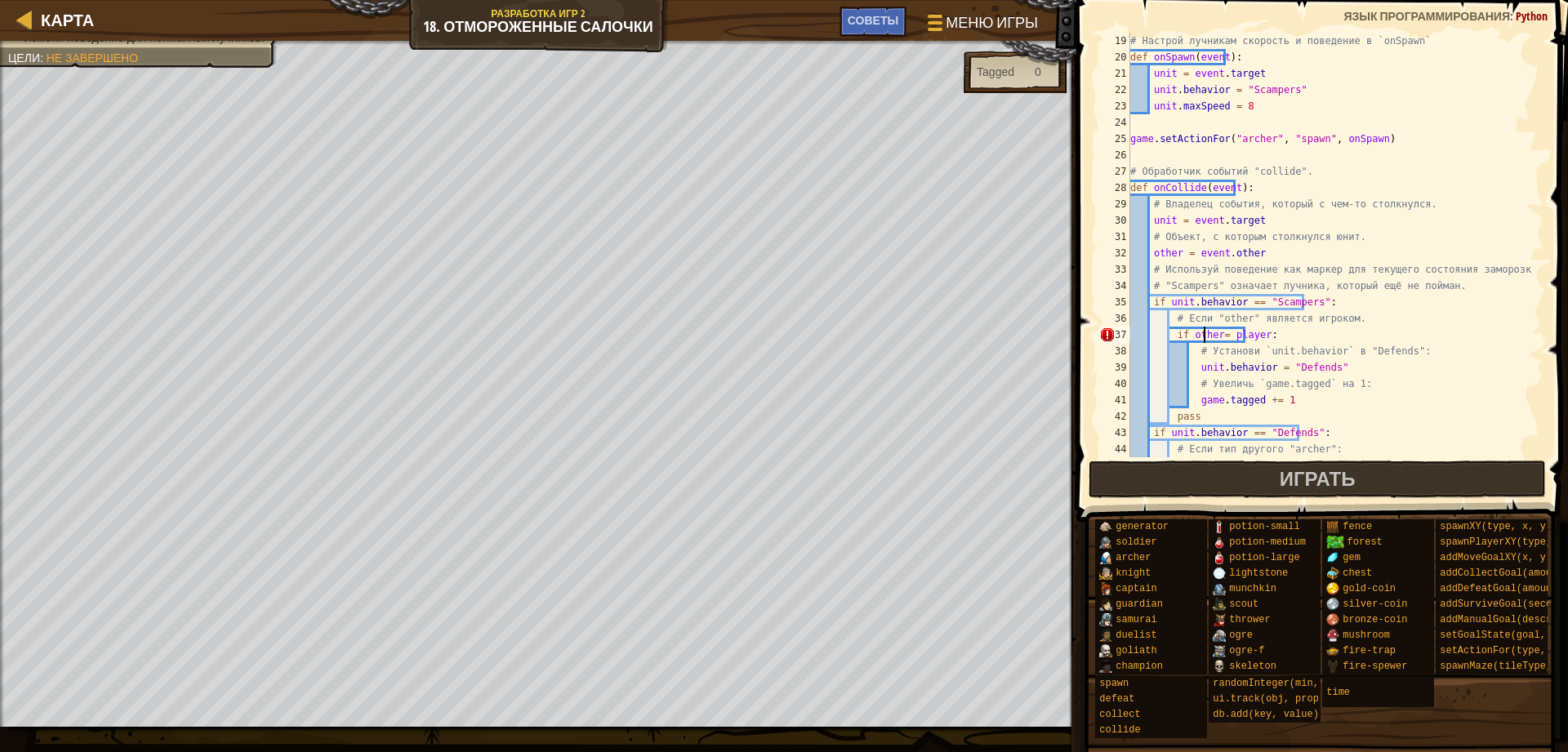
click at [1209, 329] on div "# Настрой лучникам скорость и поведение в `onSpawn` def onSpawn ( event ) : uni…" at bounding box center [1328, 262] width 404 height 458
click at [1295, 354] on div "# Настрой лучникам скорость и поведение в `onSpawn` def onSpawn ( event ) : uni…" at bounding box center [1328, 262] width 404 height 458
click at [1396, 427] on div "# Настрой лучникам скорость и поведение в `onSpawn` def onSpawn ( event ) : uni…" at bounding box center [1328, 262] width 404 height 458
click at [1253, 337] on div "# Настрой лучникам скорость и поведение в `onSpawn` def onSpawn ( event ) : uni…" at bounding box center [1328, 262] width 404 height 458
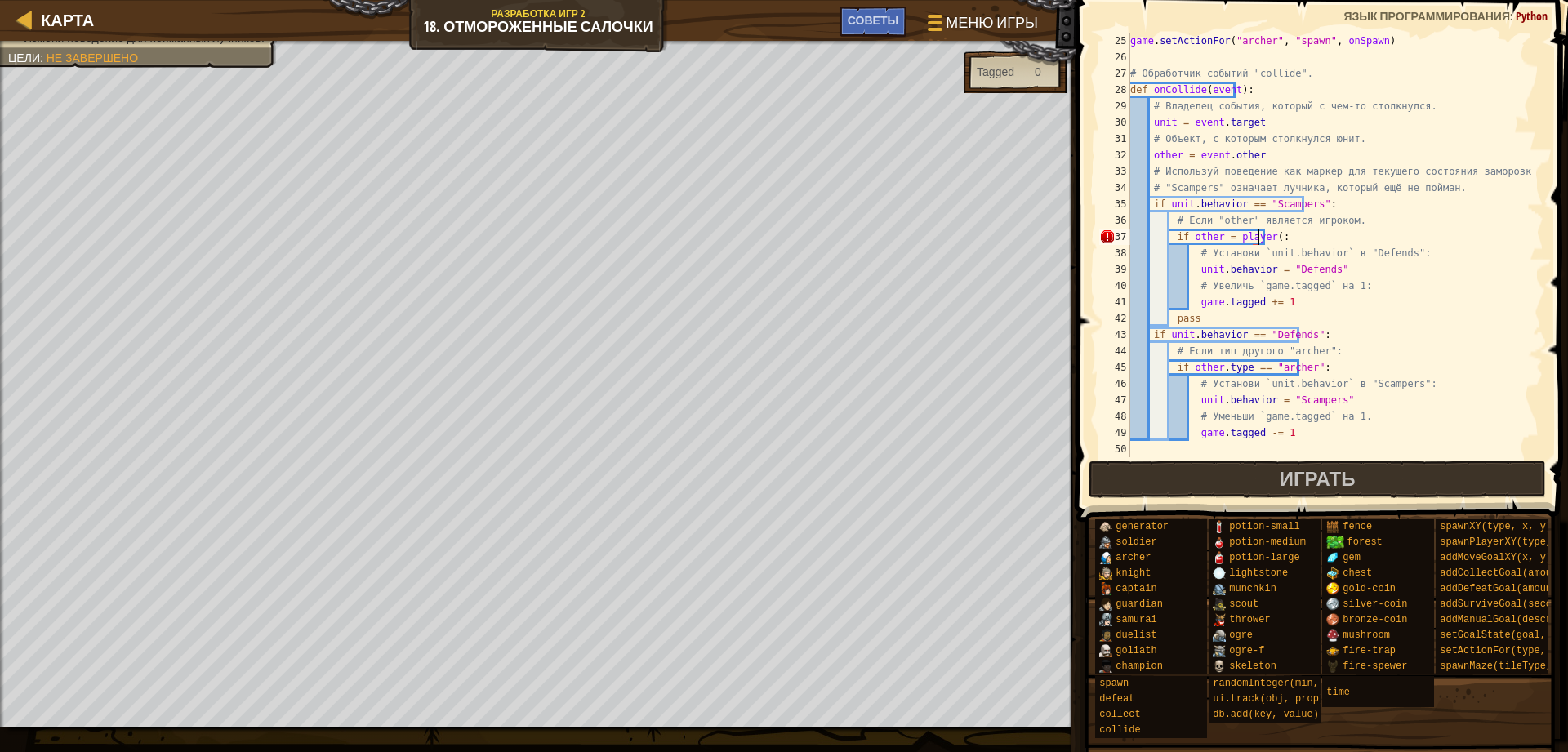
scroll to position [7, 10]
click at [1219, 233] on div "game . setActionFor ( "archer" , "spawn" , onSpawn ) # Обработчик событий "coll…" at bounding box center [1328, 269] width 404 height 473
type textarea "if other == player:"
click at [1161, 472] on button "Играть" at bounding box center [1317, 479] width 458 height 37
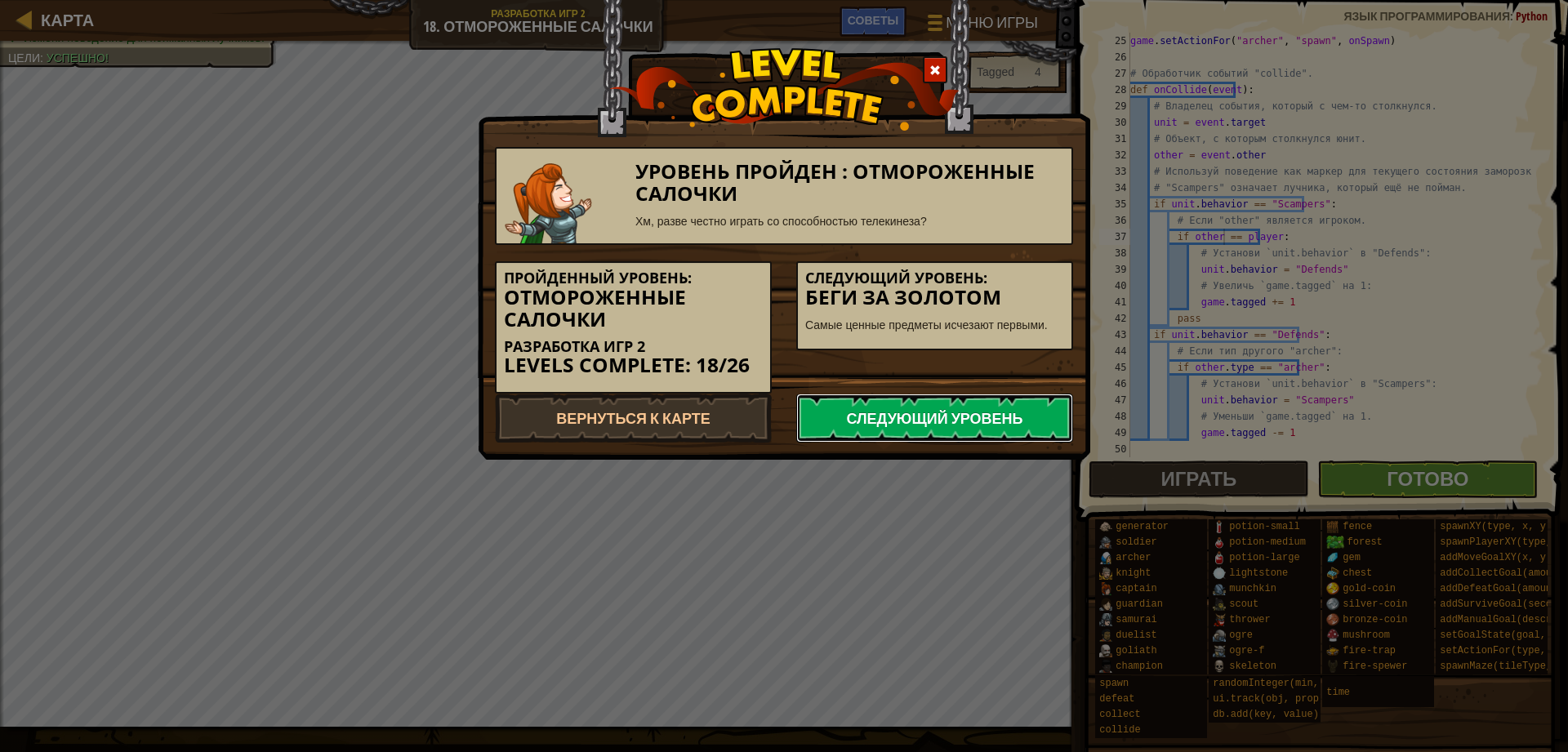
click at [852, 411] on link "Следующий уровень" at bounding box center [934, 418] width 277 height 49
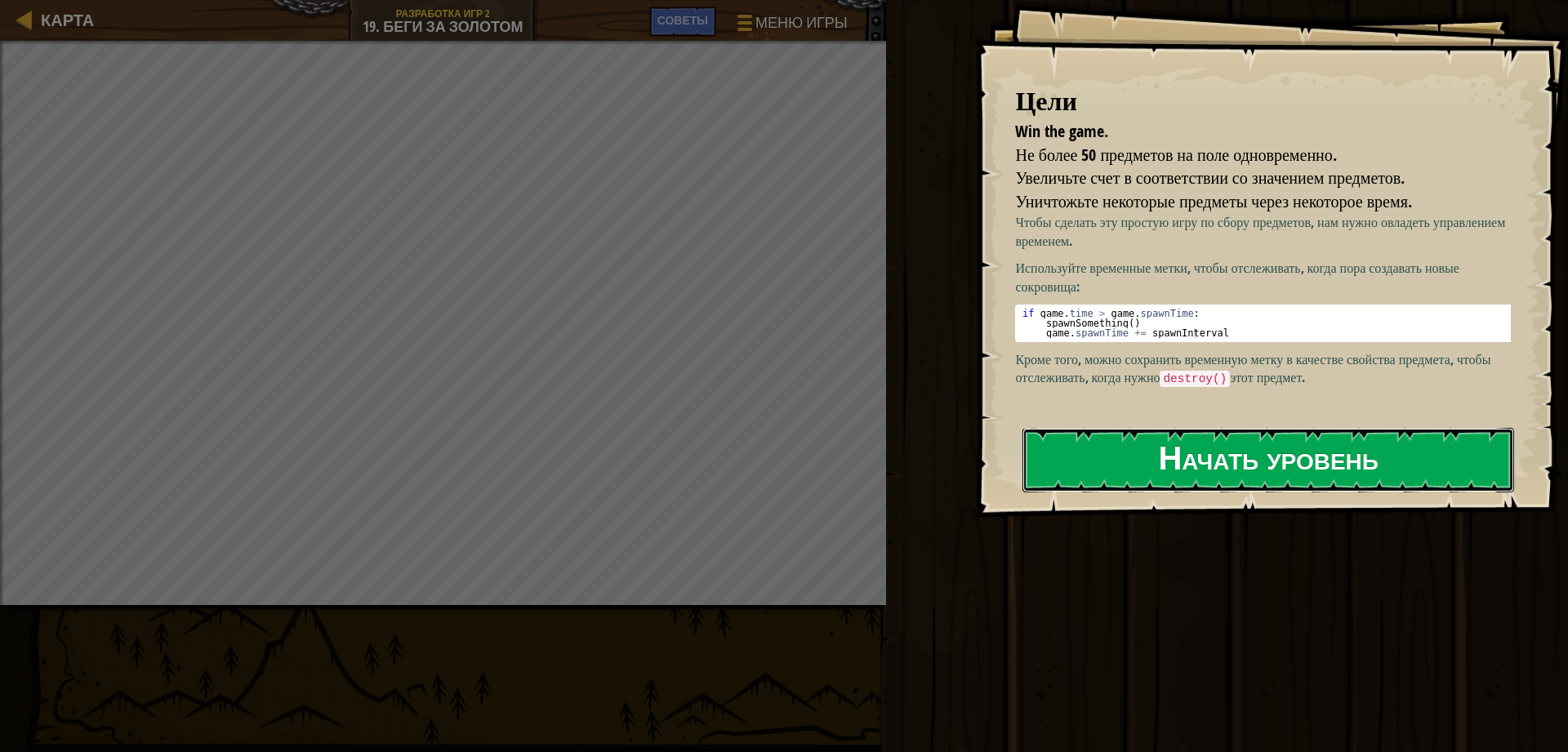
click at [1193, 478] on button "Начать уровень" at bounding box center [1267, 459] width 491 height 65
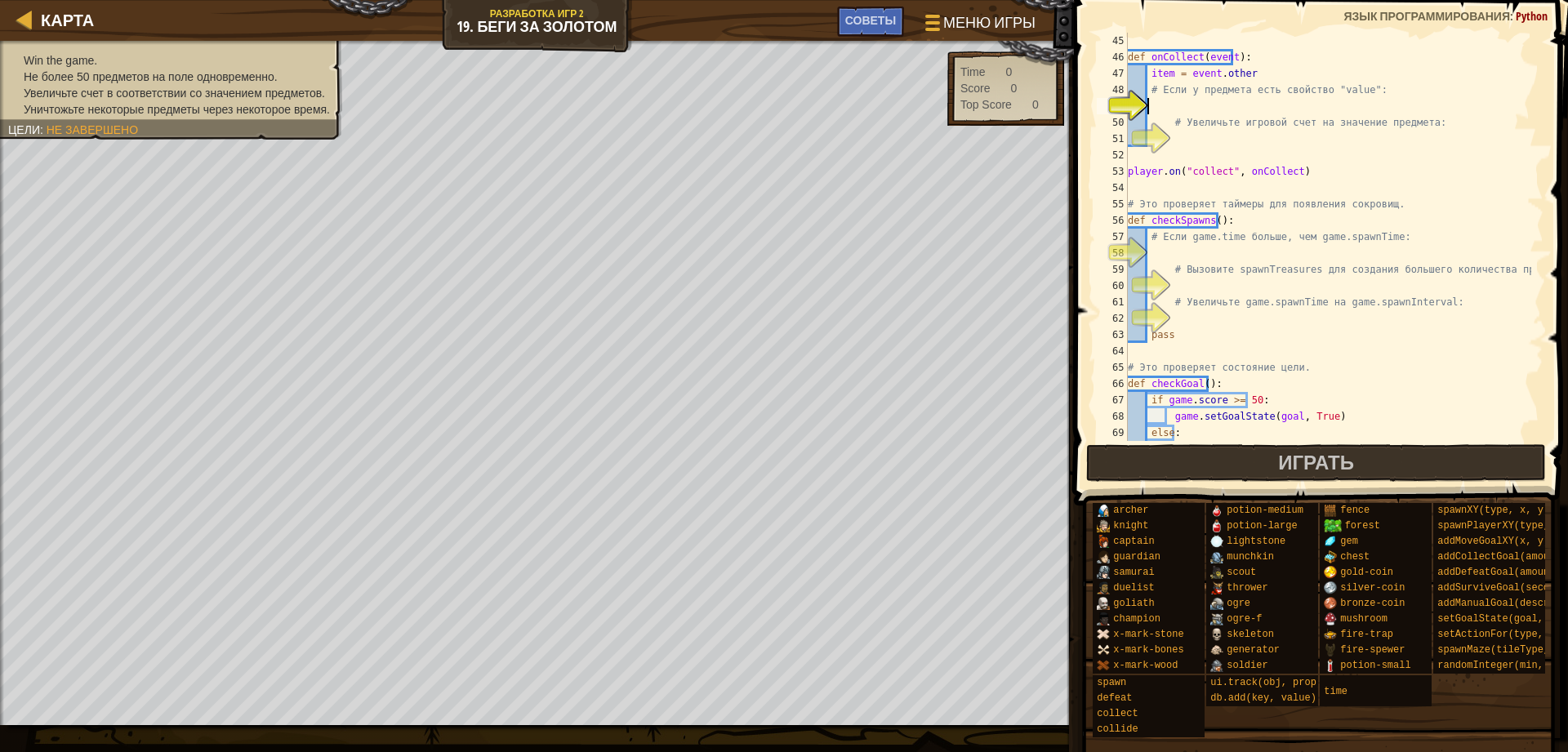
scroll to position [669, 0]
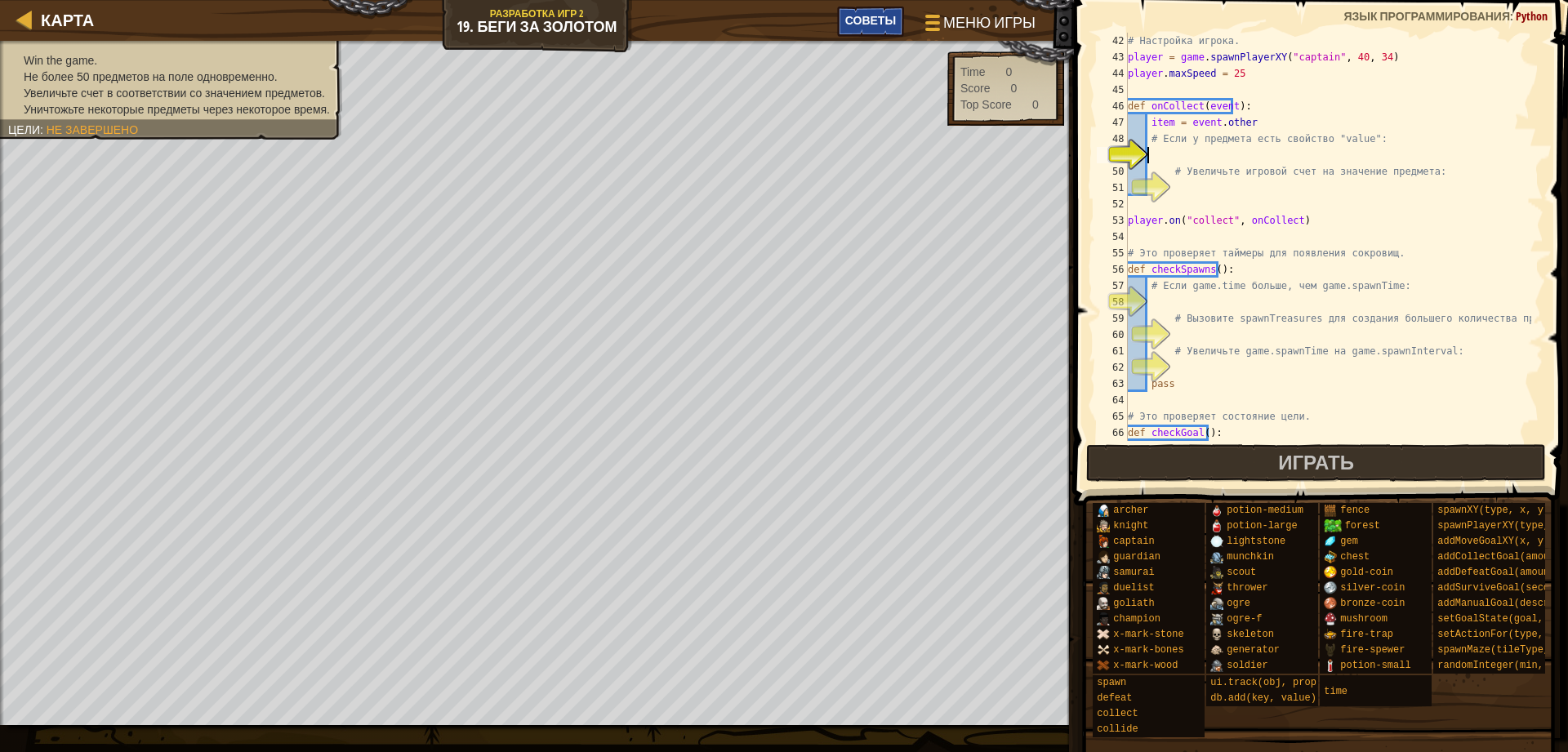
click at [841, 35] on div "Советы" at bounding box center [870, 21] width 67 height 30
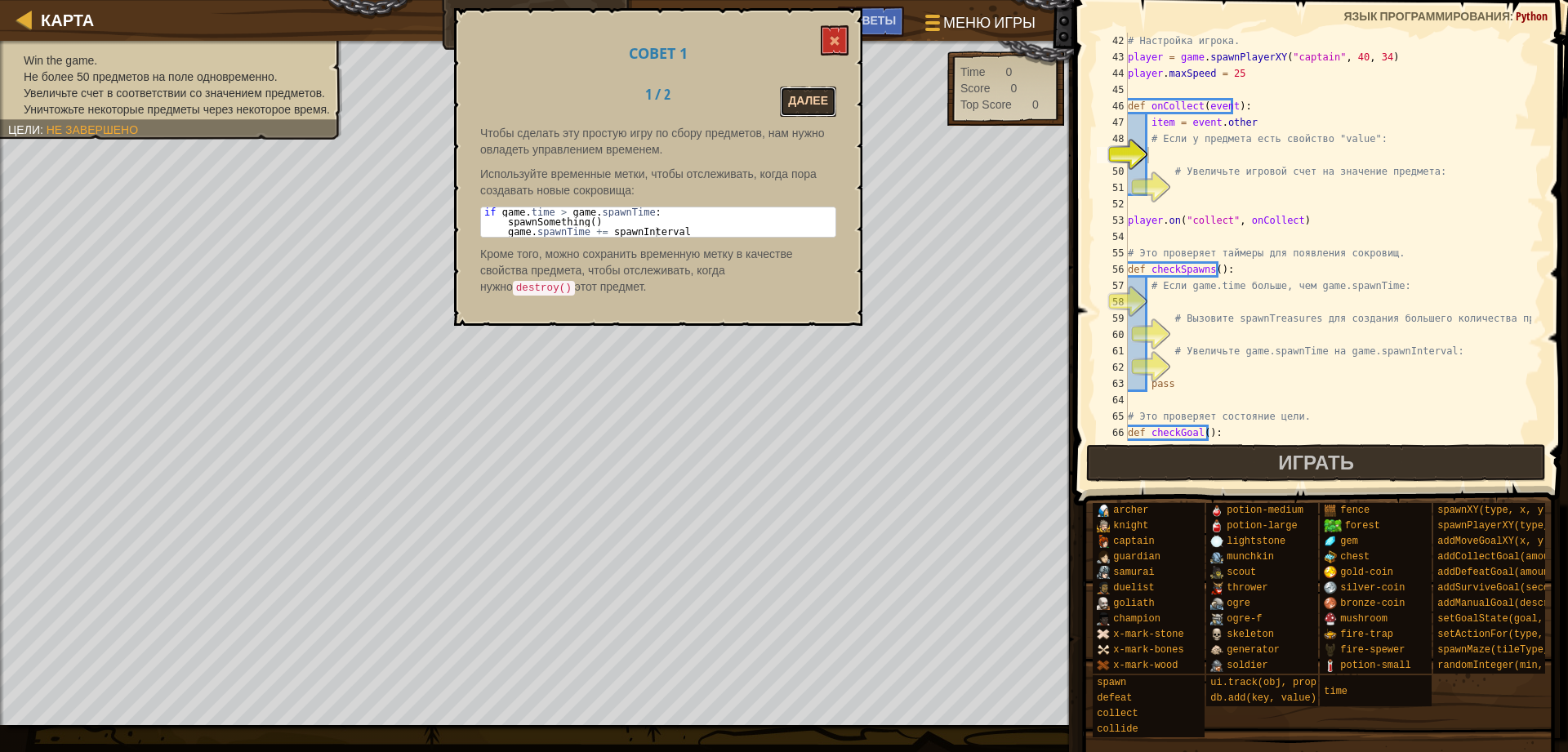
click at [801, 104] on button "Далее" at bounding box center [808, 101] width 57 height 30
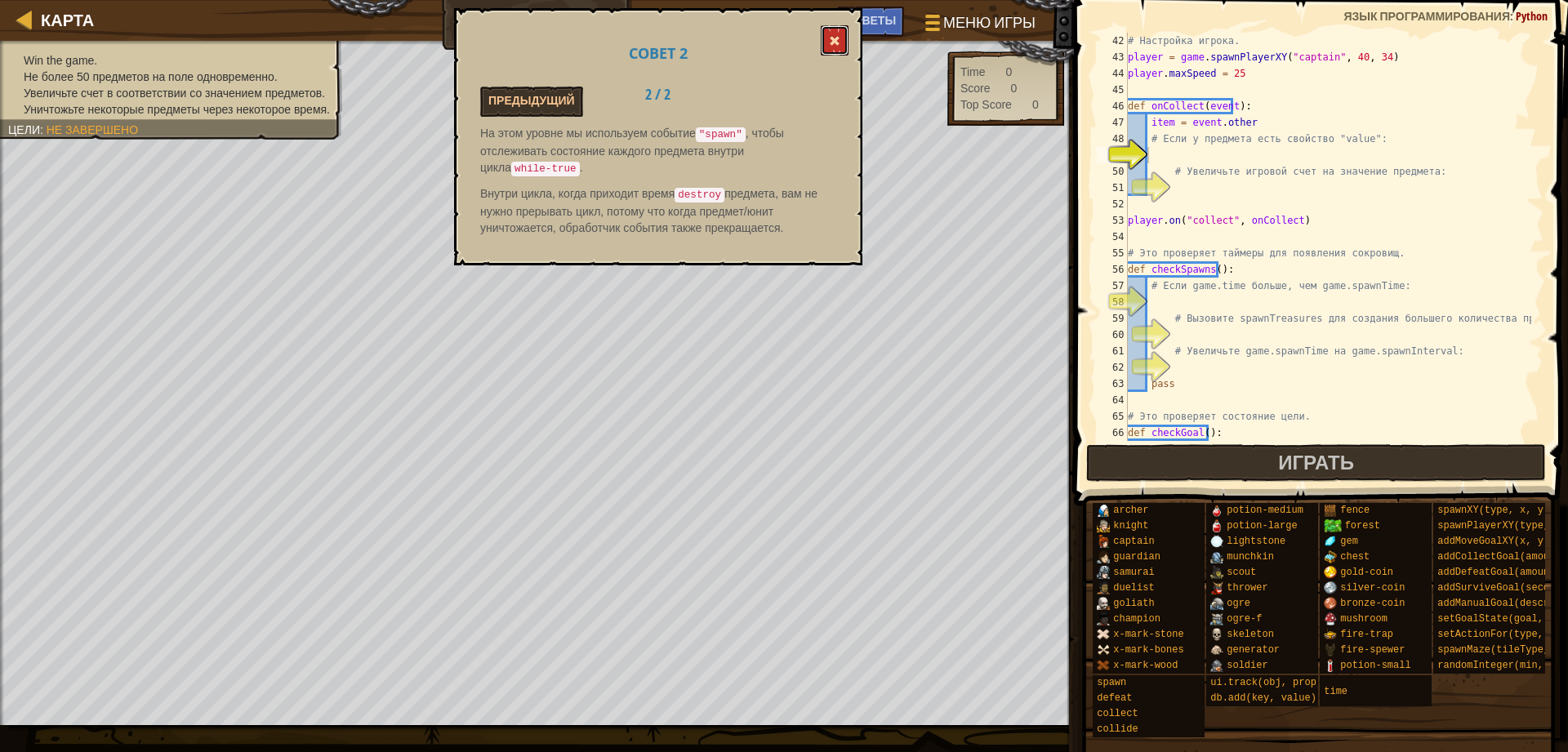
click at [844, 37] on button at bounding box center [834, 40] width 27 height 30
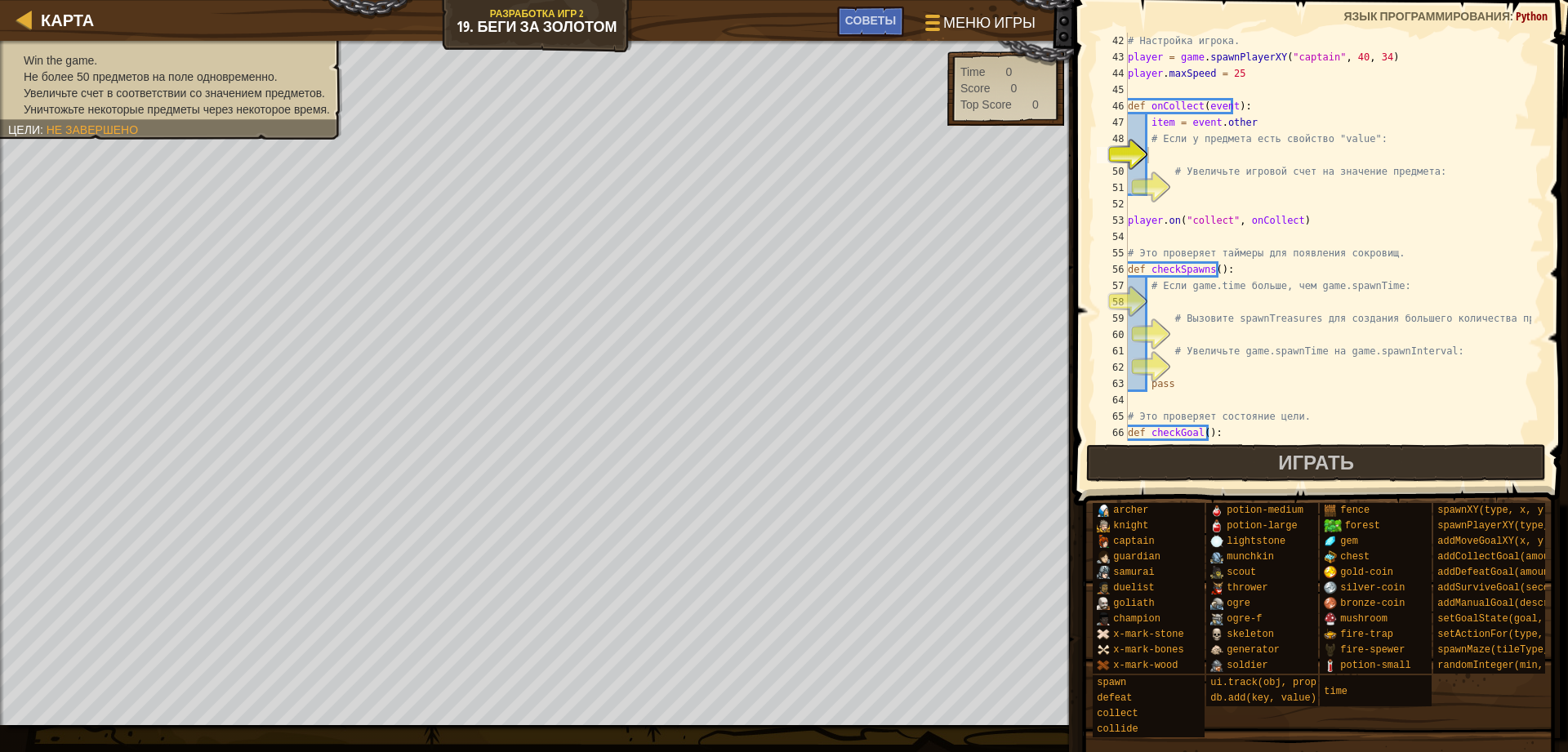
click at [1203, 160] on div "# Настройка игрока. player = game . spawnPlayerXY ( "captain" , 40 , 34 ) playe…" at bounding box center [1327, 253] width 407 height 441
type textarea "ш"
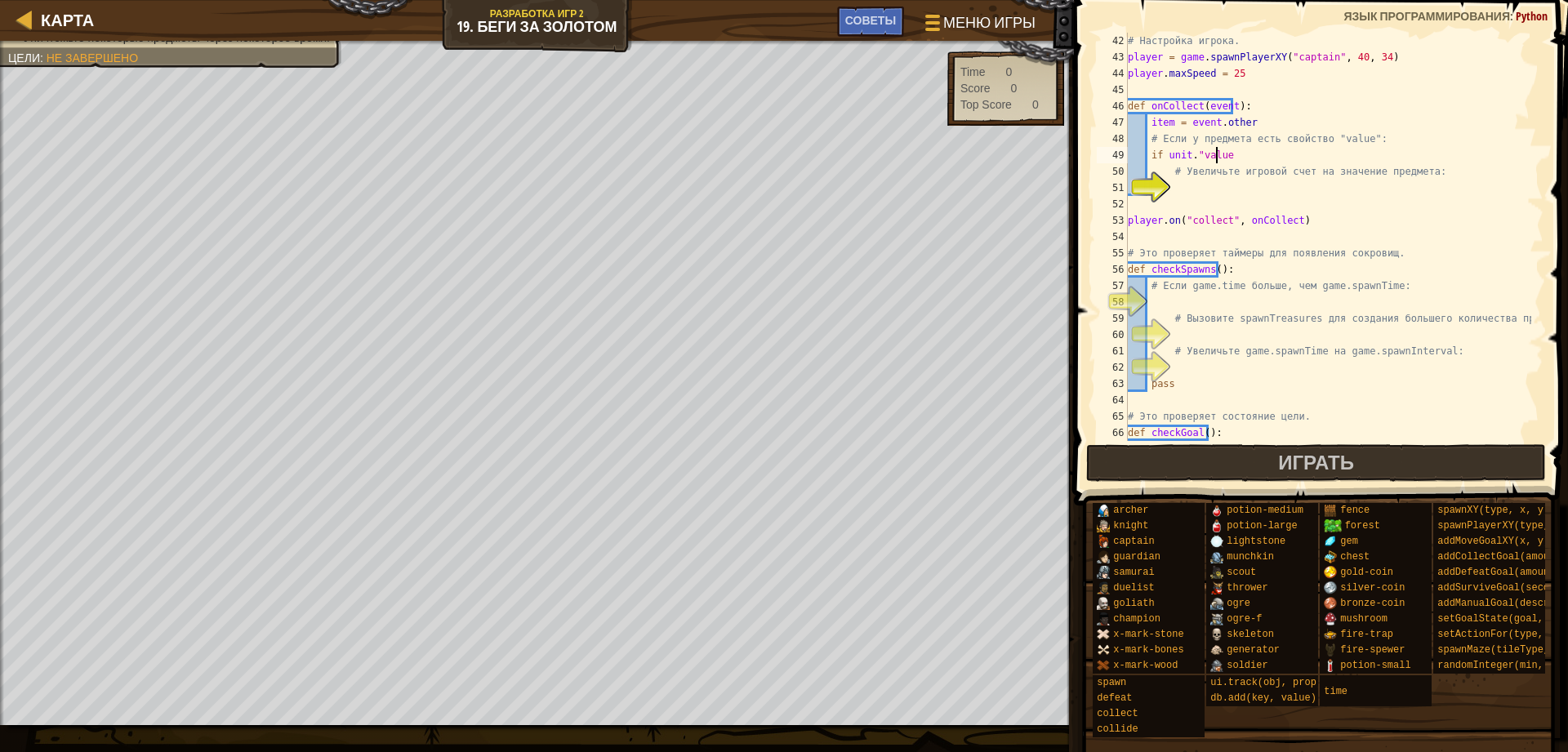
scroll to position [7, 6]
click at [1186, 150] on div "# Настройка игрока. player = game . spawnPlayerXY ( "captain" , 40 , 34 ) playe…" at bounding box center [1327, 253] width 407 height 441
click at [1228, 148] on div "# Настройка игрока. player = game . spawnPlayerXY ( "captain" , 40 , 34 ) playe…" at bounding box center [1327, 253] width 407 height 441
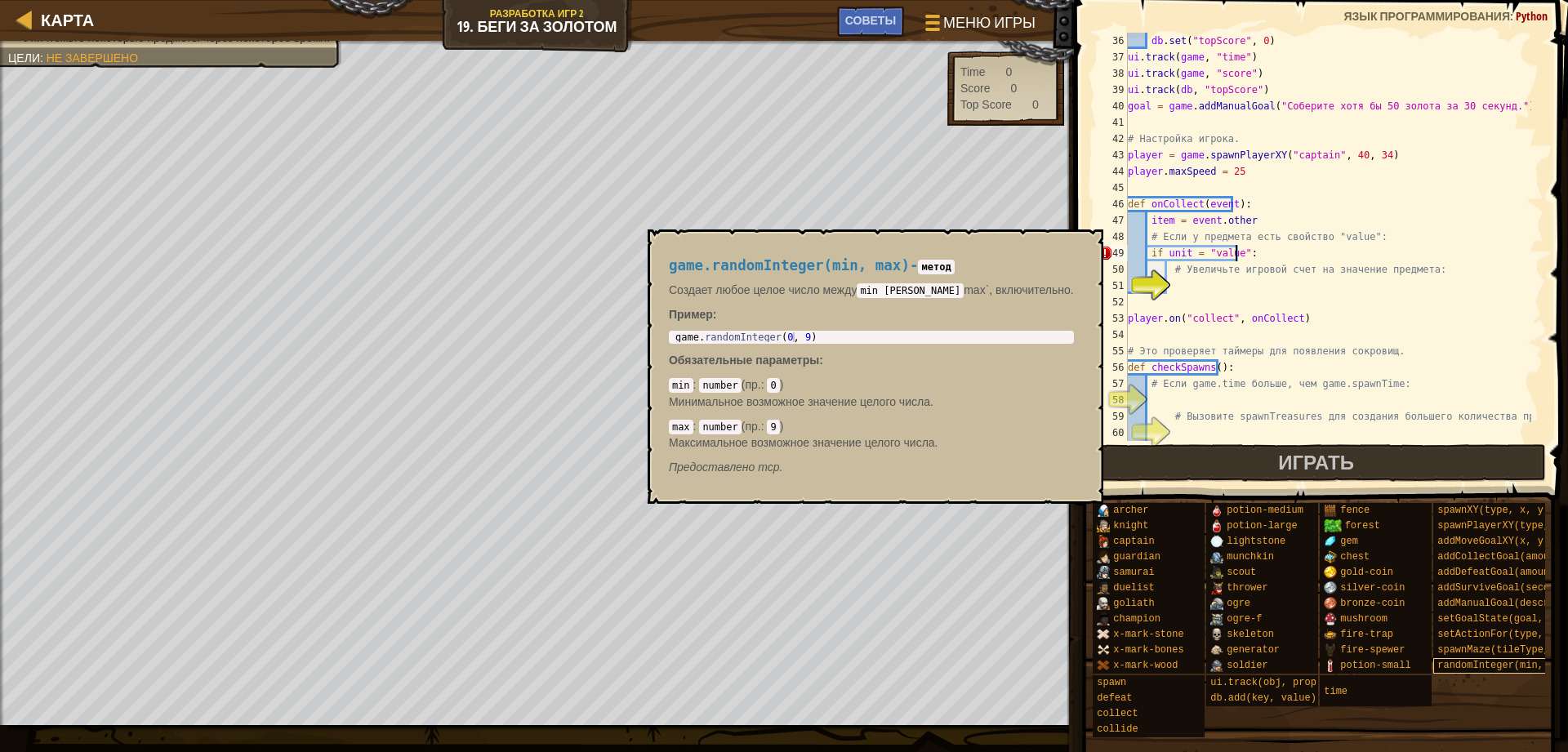
scroll to position [0, 0]
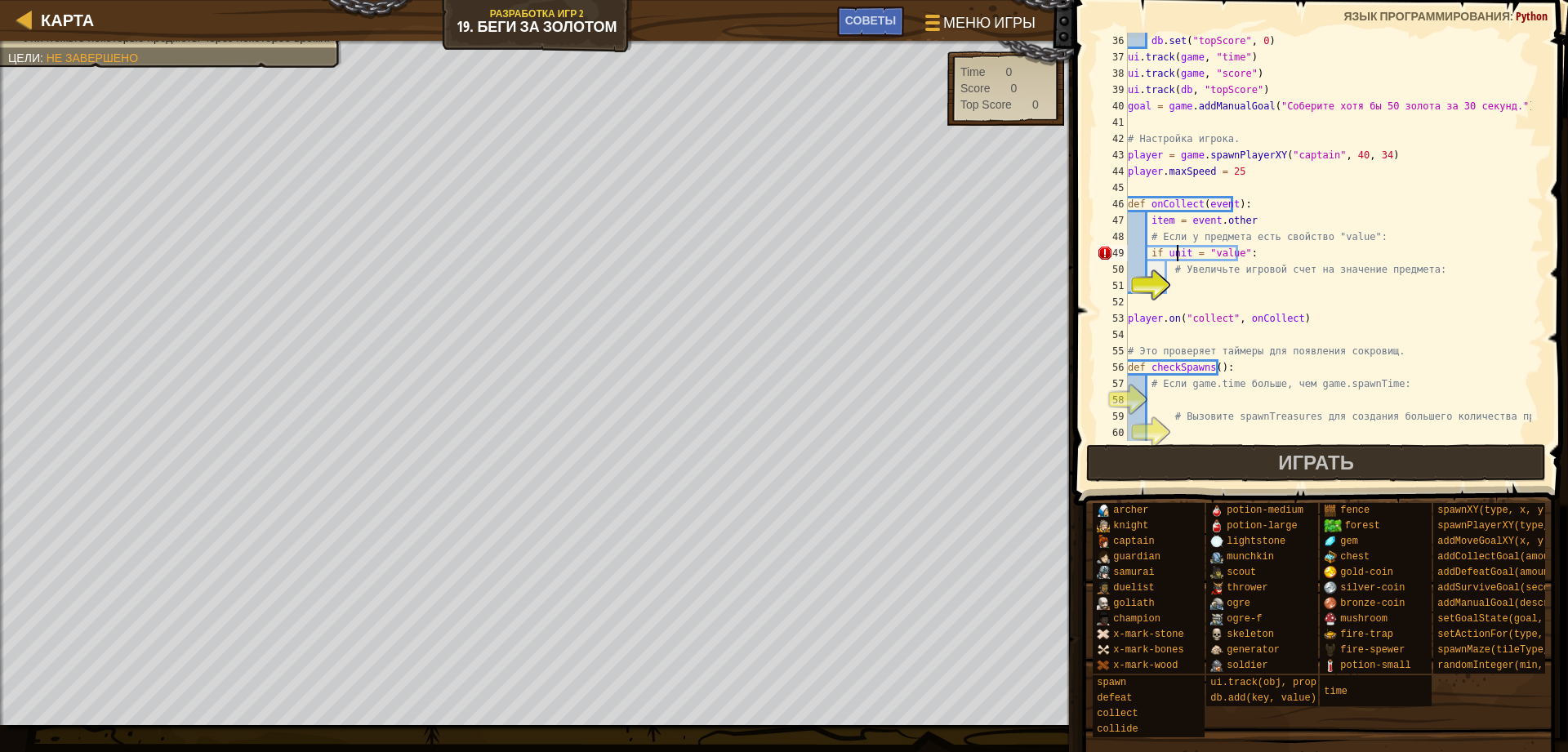
click at [1175, 254] on div "db . set ( "topScore" , 0 ) ui . track ( game , "time" ) ui . track ( game , "s…" at bounding box center [1327, 253] width 407 height 441
click at [1181, 253] on div "db . set ( "topScore" , 0 ) ui . track ( game , "time" ) ui . track ( game , "s…" at bounding box center [1327, 253] width 407 height 441
click at [1189, 270] on div "db . set ( "topScore" , 0 ) ui . track ( game , "time" ) ui . track ( game , "s…" at bounding box center [1327, 253] width 407 height 441
type textarea "# Увеличьте игровой счет на значение предмета:"
click at [1177, 283] on div "db . set ( "topScore" , 0 ) ui . track ( game , "time" ) ui . track ( game , "s…" at bounding box center [1327, 253] width 407 height 441
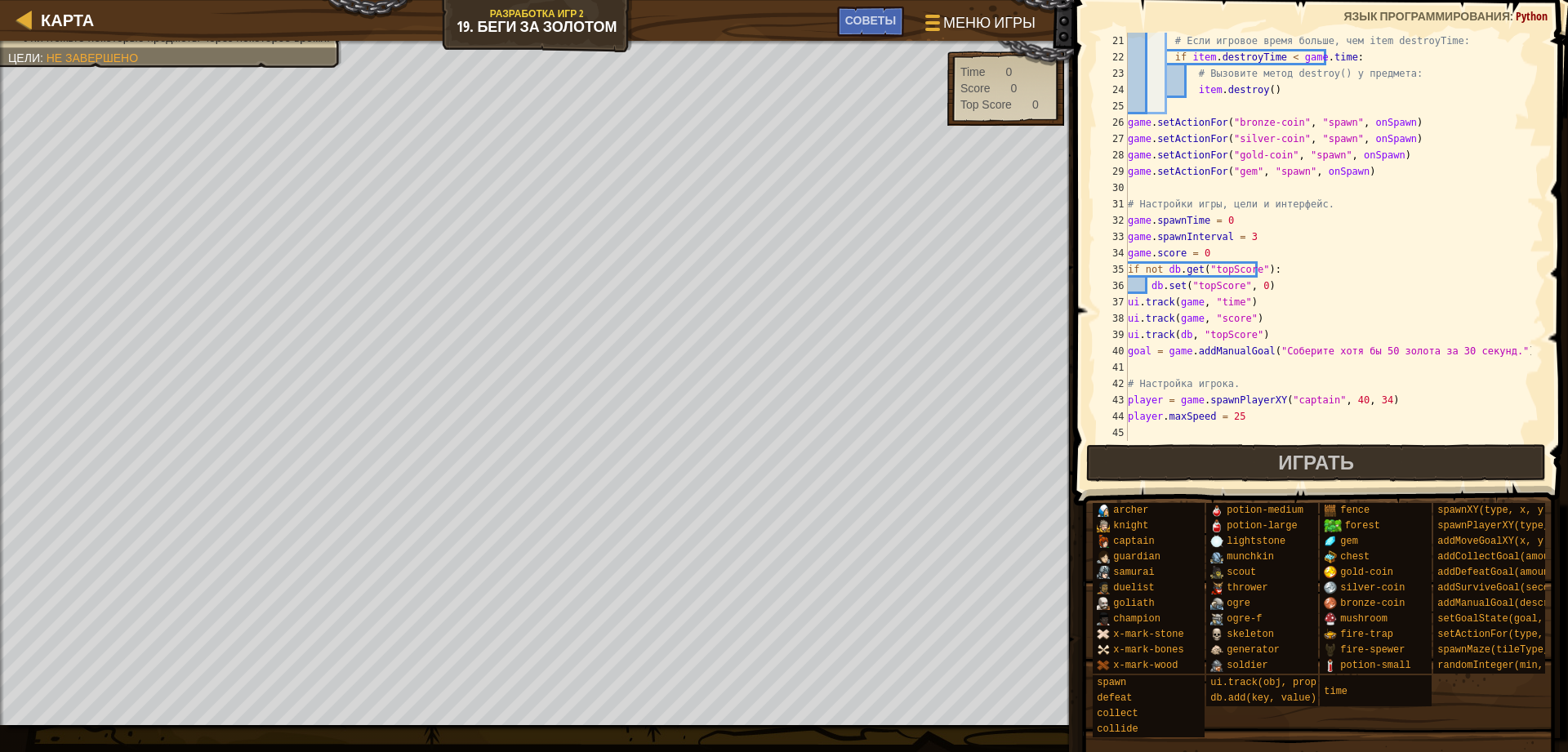
scroll to position [277, 0]
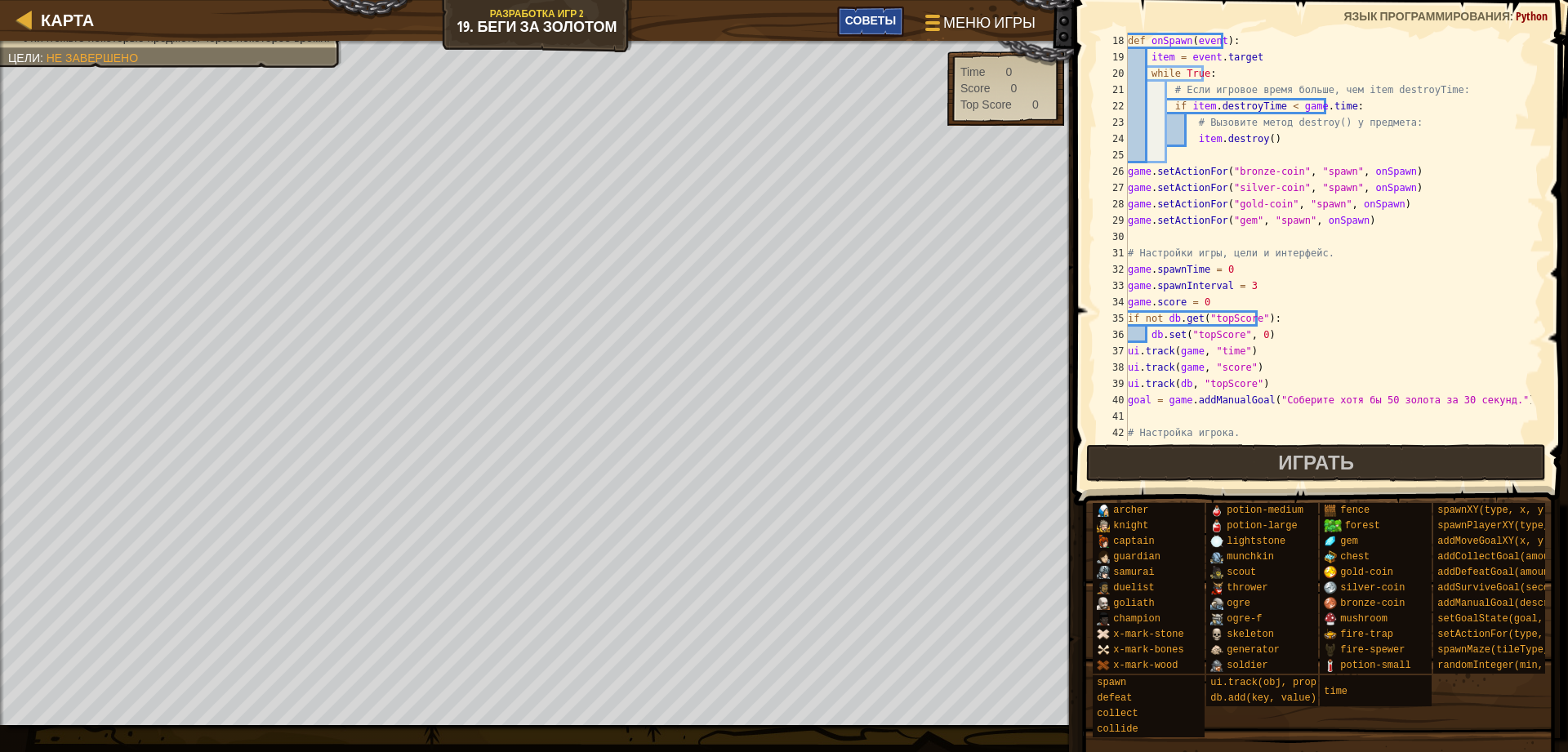
click at [880, 23] on span "Советы" at bounding box center [871, 19] width 51 height 15
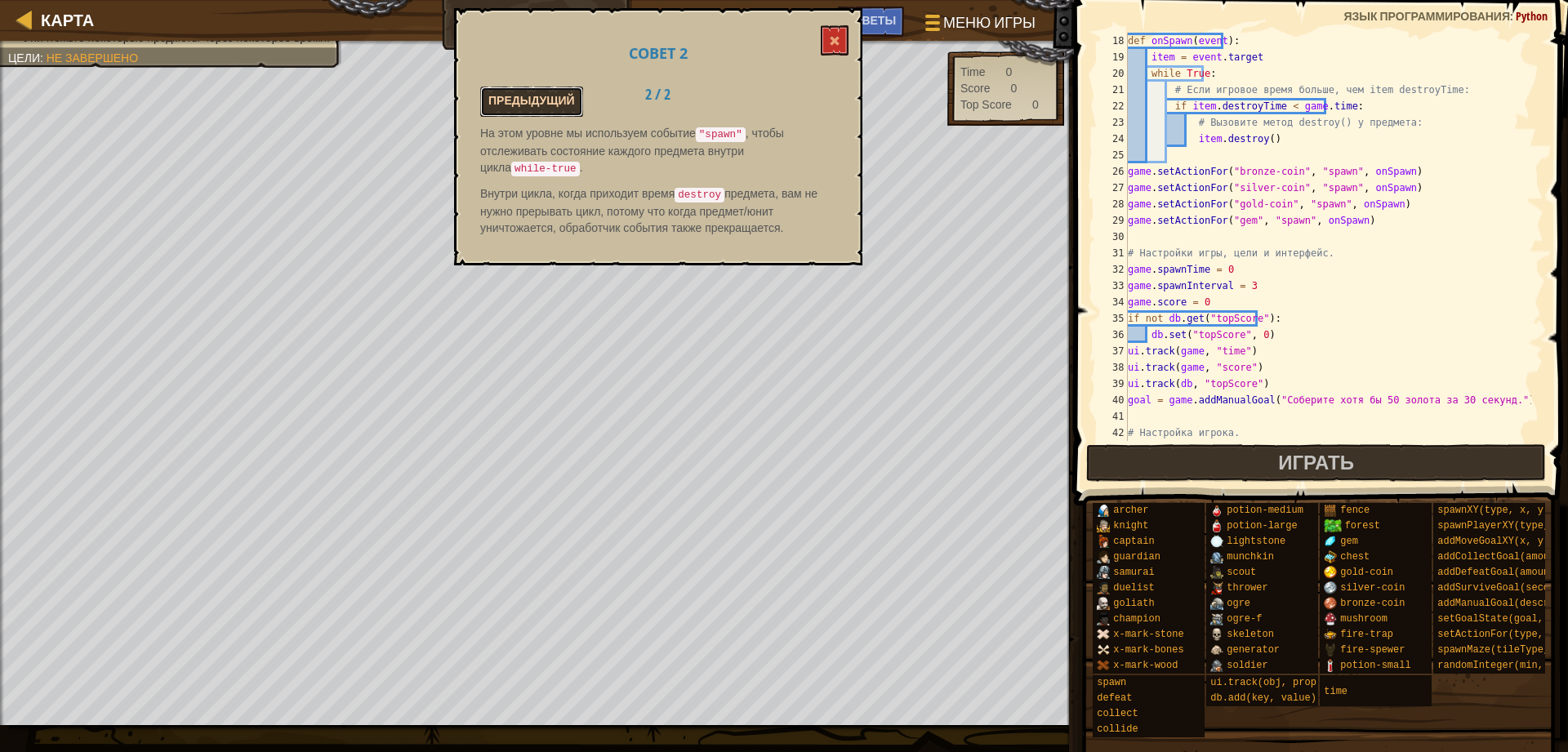
click at [521, 106] on button "Предыдущий" at bounding box center [531, 101] width 103 height 30
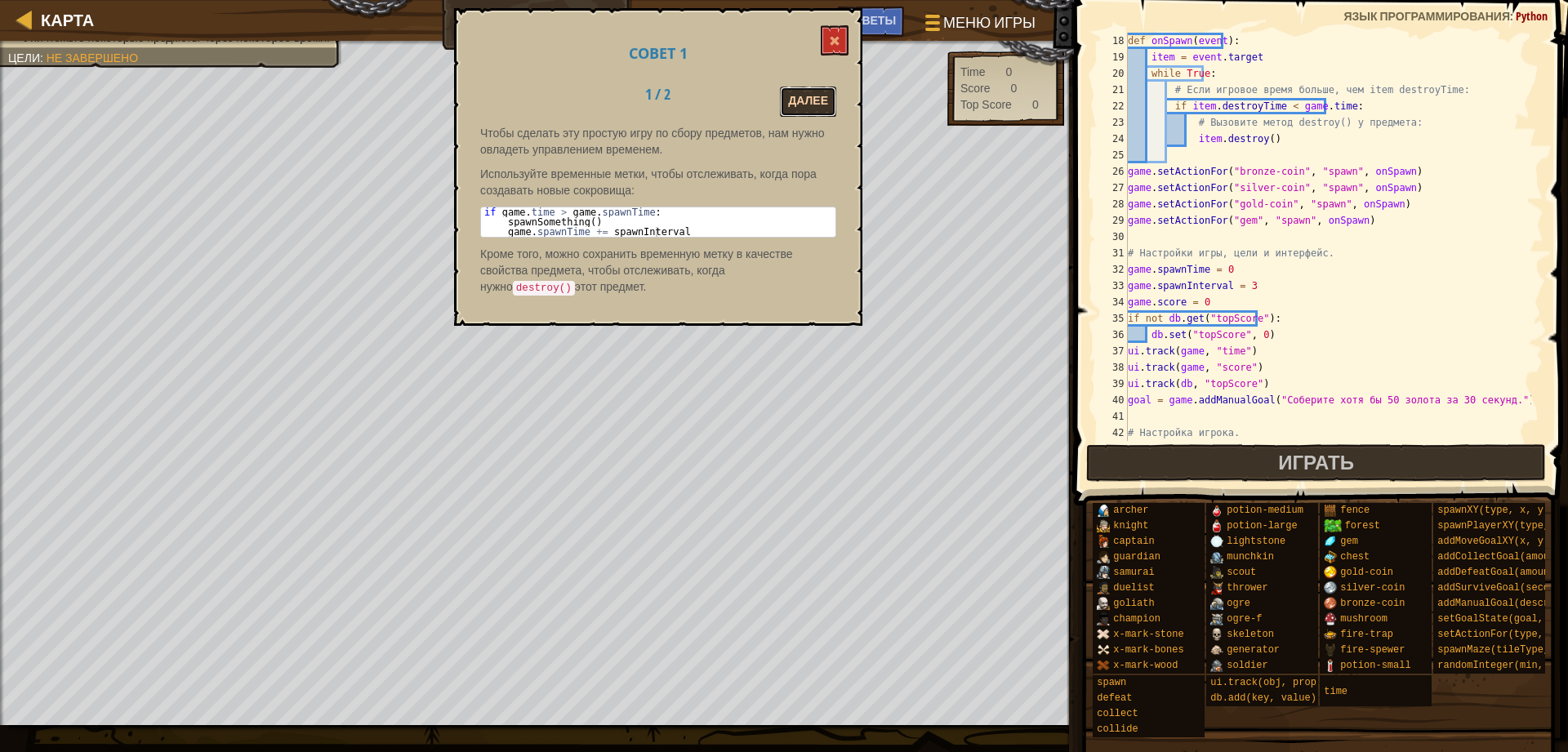
click at [816, 106] on button "Далее" at bounding box center [808, 101] width 57 height 30
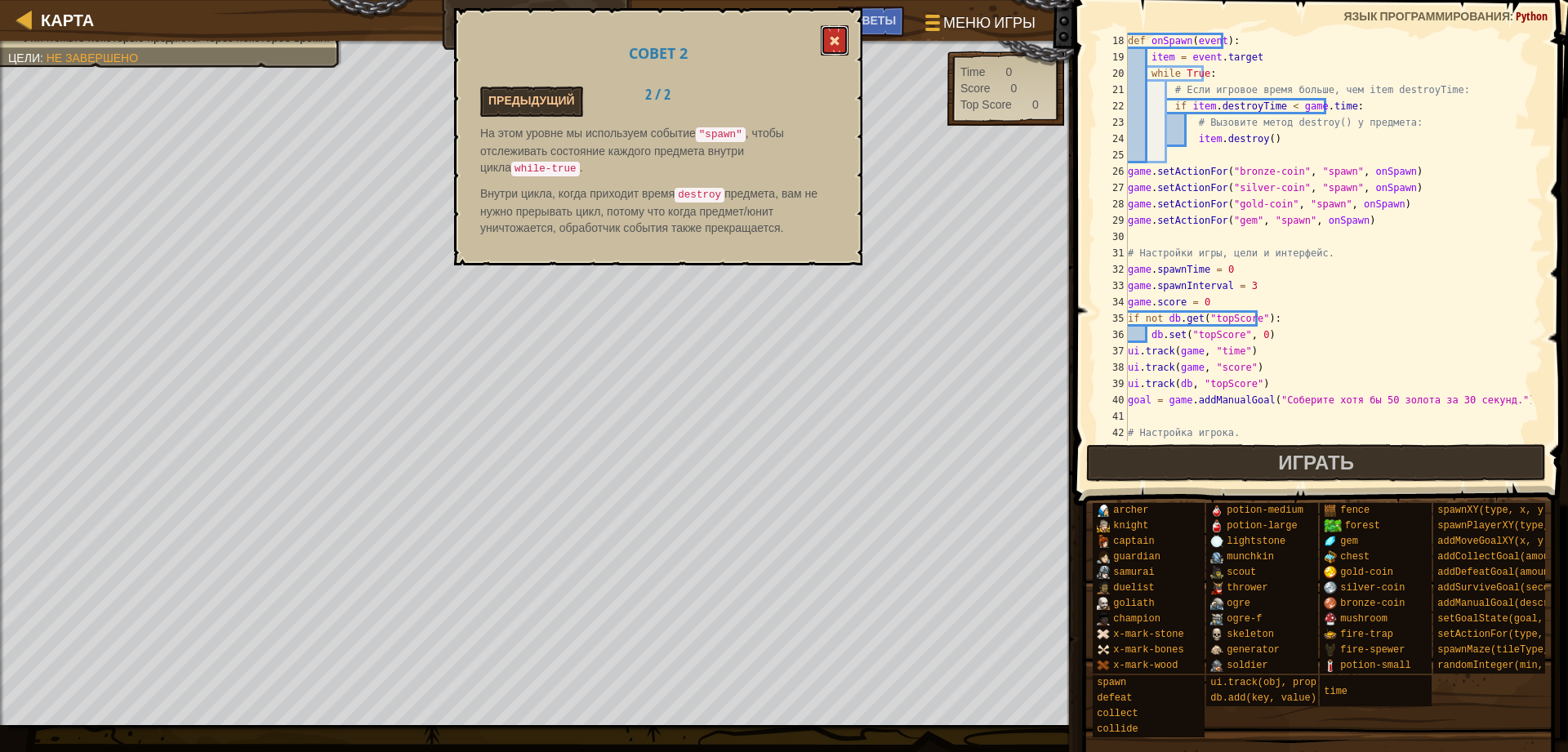
click at [835, 44] on span at bounding box center [834, 41] width 12 height 12
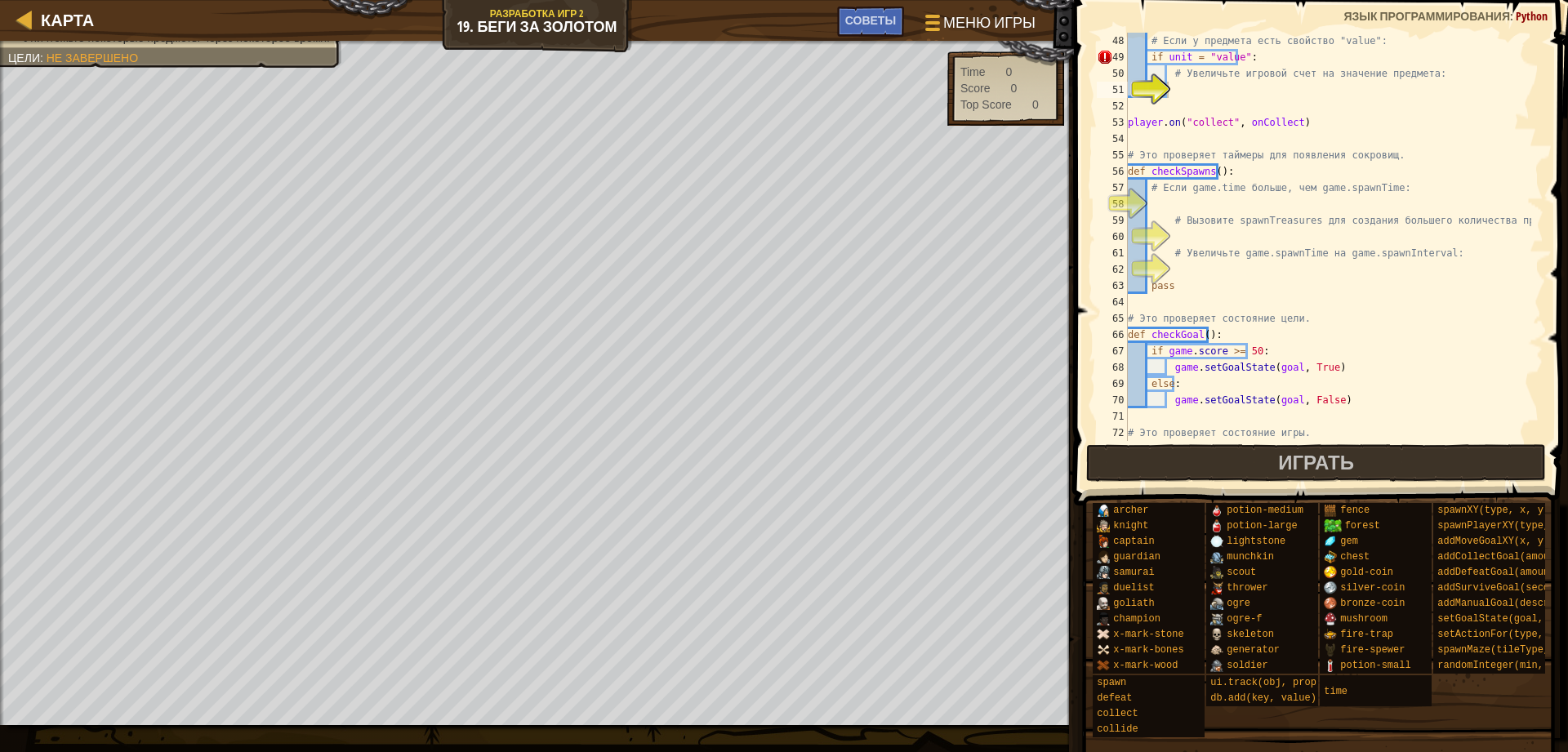
scroll to position [718, 0]
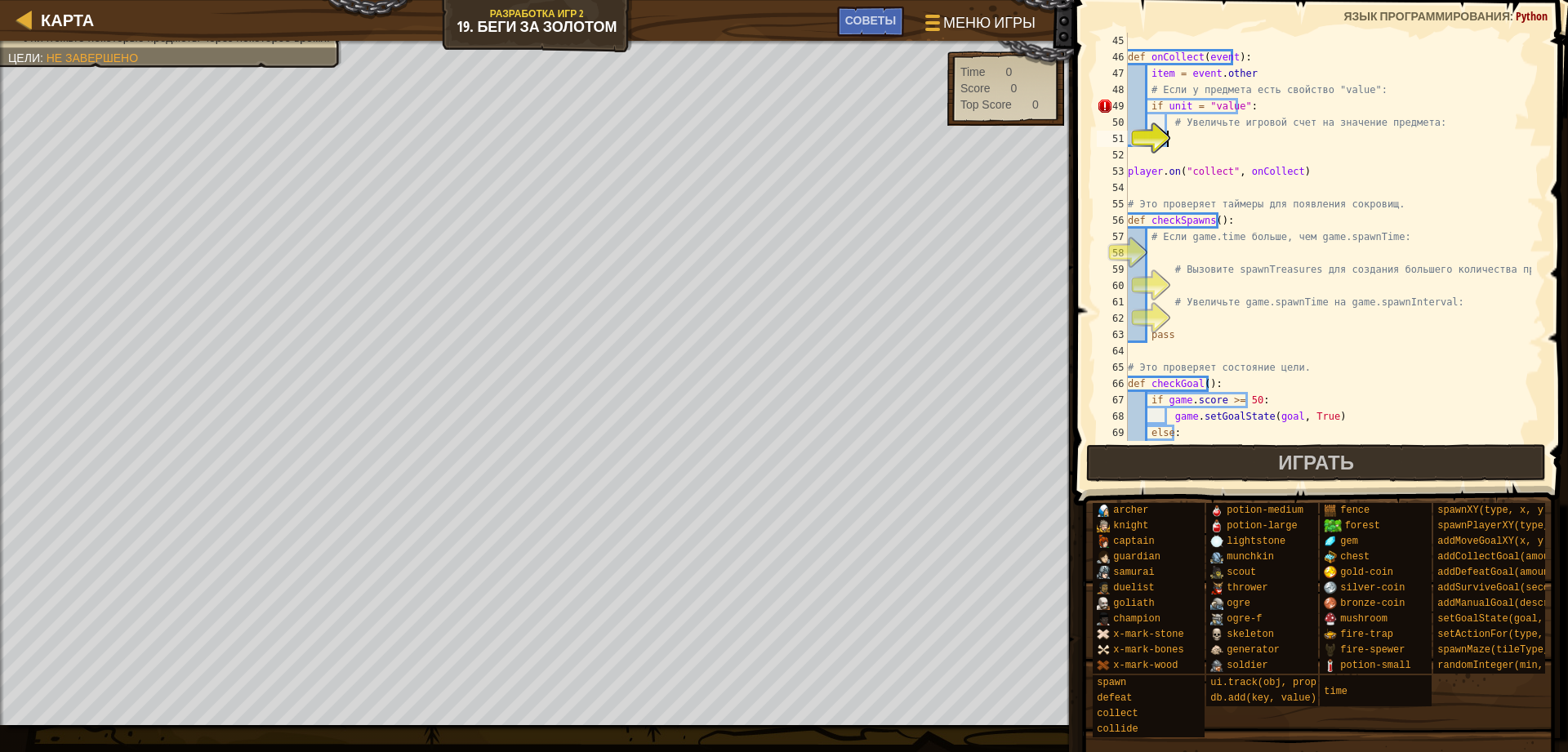
click at [1172, 130] on div "def onCollect ( event ) : item = event . other # Если у предмета есть свойство …" at bounding box center [1327, 253] width 407 height 441
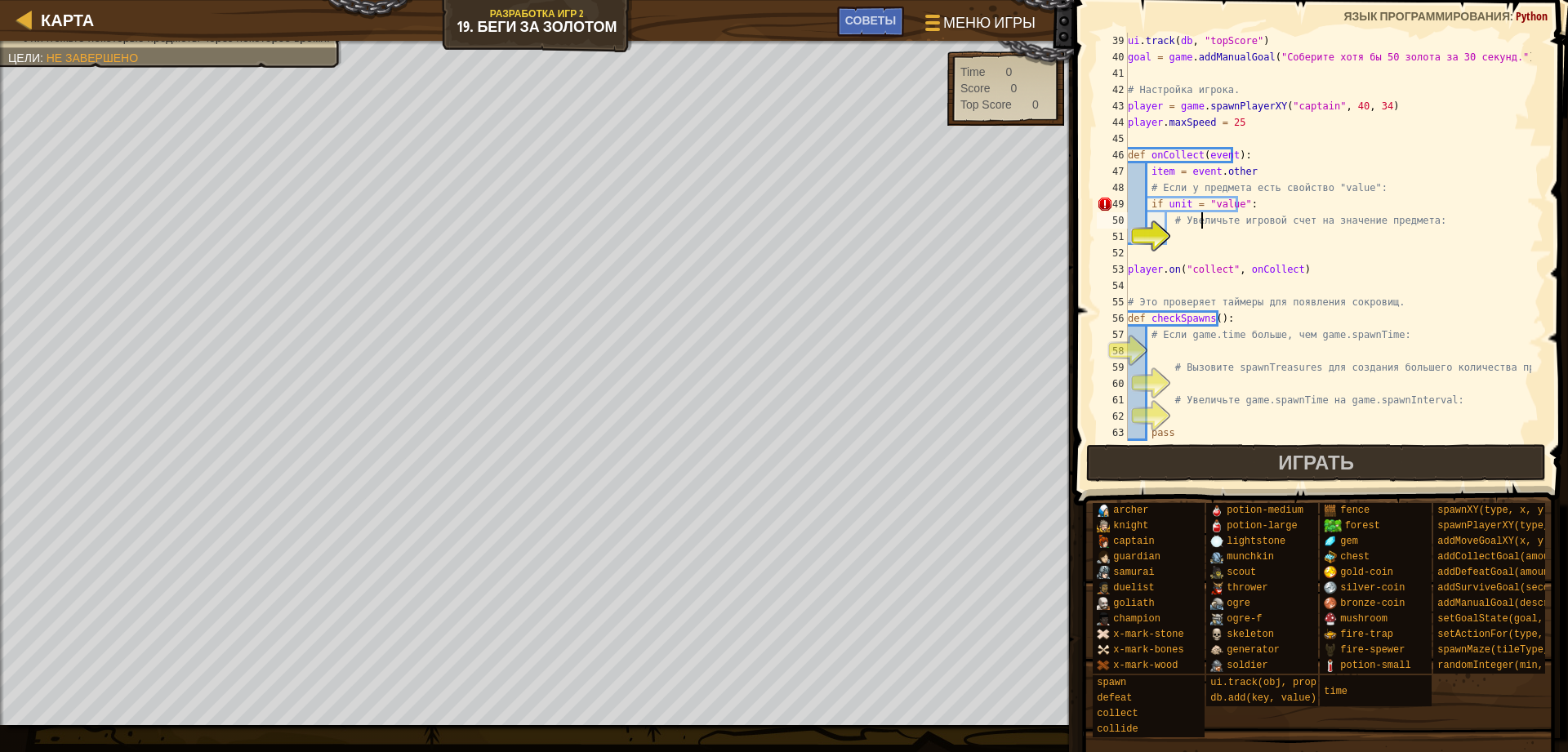
click at [1201, 216] on div "ui . track ( db , "topScore" ) goal = game . addManualGoal ( "Соберите хотя бы …" at bounding box center [1327, 253] width 407 height 441
click at [1179, 204] on div "ui . track ( db , "topScore" ) goal = game . addManualGoal ( "Соберите хотя бы …" at bounding box center [1327, 253] width 407 height 441
click at [1194, 203] on div "ui . track ( db , "topScore" ) goal = game . addManualGoal ( "Соберите хотя бы …" at bounding box center [1327, 253] width 407 height 441
click at [1189, 201] on div "ui . track ( db , "topScore" ) goal = game . addManualGoal ( "Соберите хотя бы …" at bounding box center [1327, 253] width 407 height 441
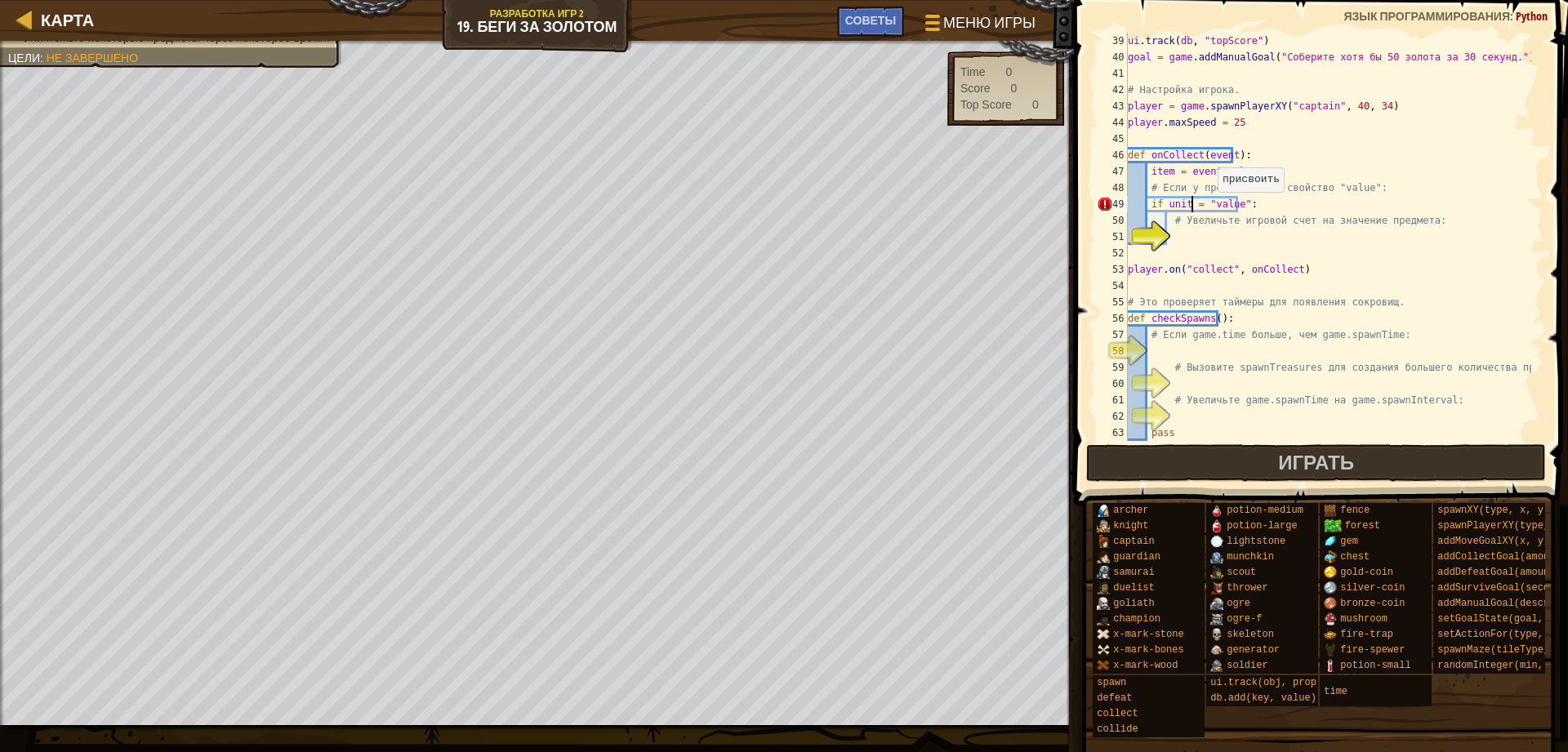
type textarea "if unit == "value":"
click at [1176, 259] on div "ui . track ( db , "topScore" ) goal = game . addManualGoal ( "Соберите хотя бы …" at bounding box center [1327, 253] width 407 height 441
click at [1237, 239] on div "ui . track ( db , "topScore" ) goal = game . addManualGoal ( "Соберите хотя бы …" at bounding box center [1327, 253] width 407 height 441
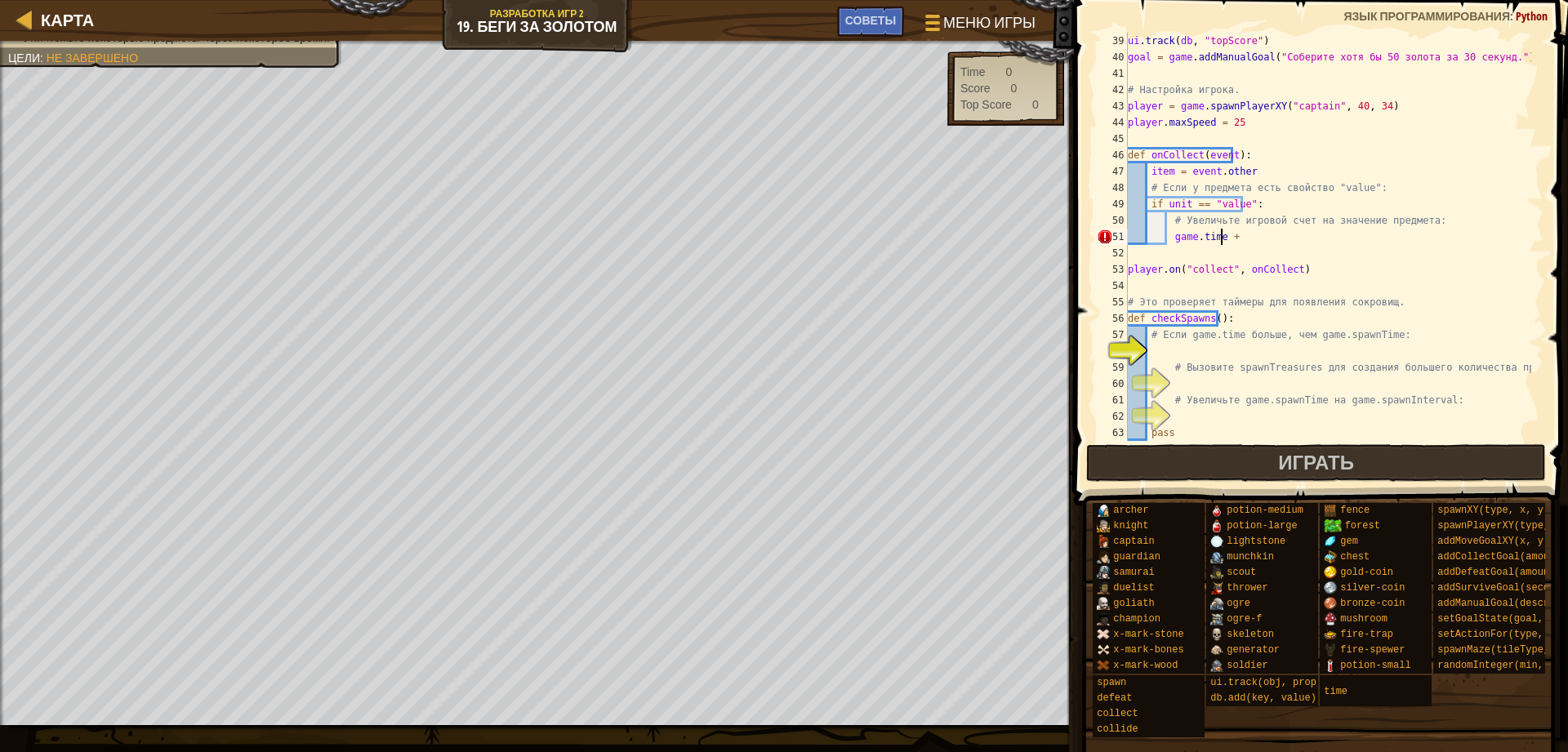
scroll to position [7, 7]
type textarea "game.time += 1"
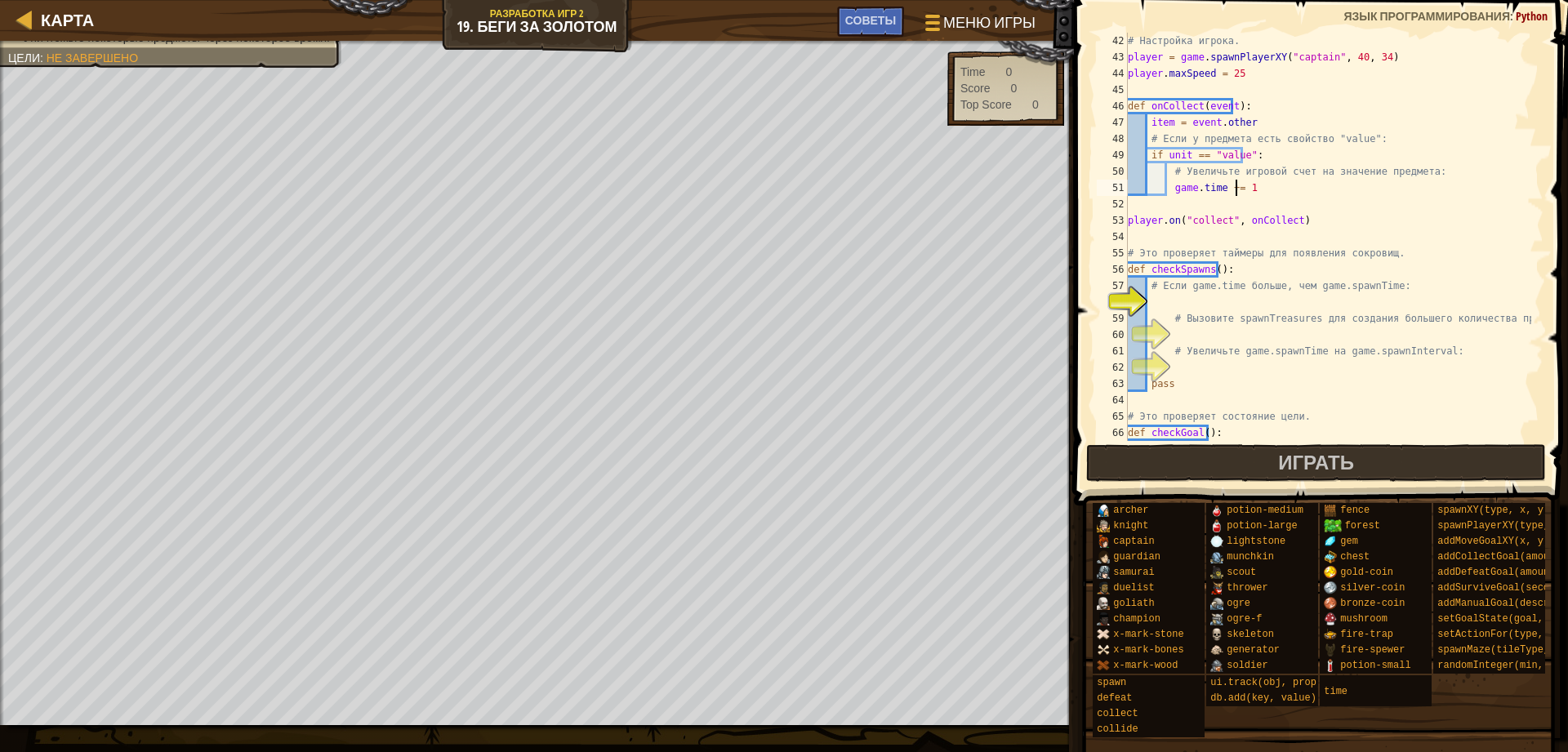
scroll to position [669, 0]
click at [1167, 298] on div "# Настройка игрока. player = game . spawnPlayerXY ( "captain" , 40 , 34 ) playe…" at bounding box center [1327, 253] width 407 height 441
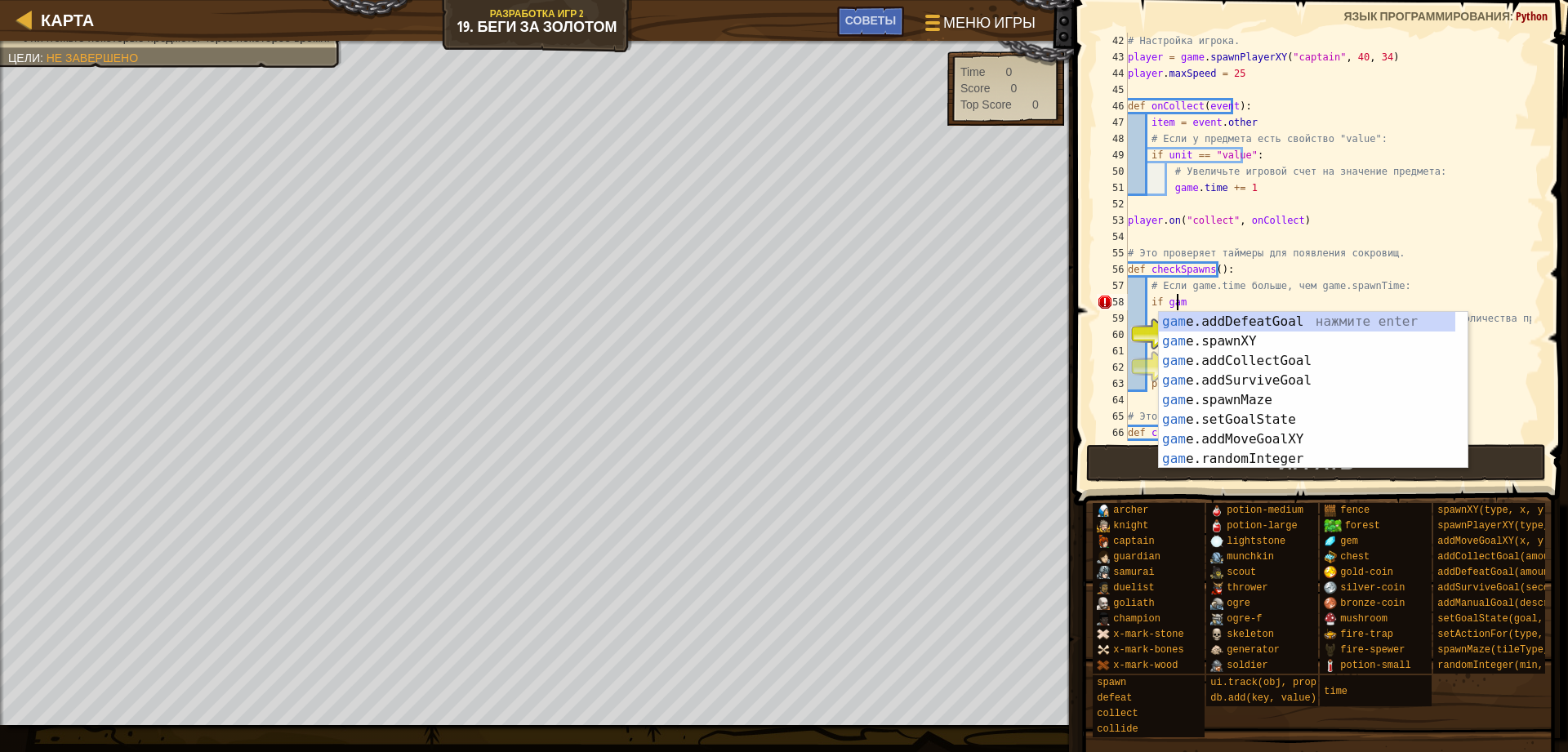
scroll to position [7, 4]
type textarea "if game."
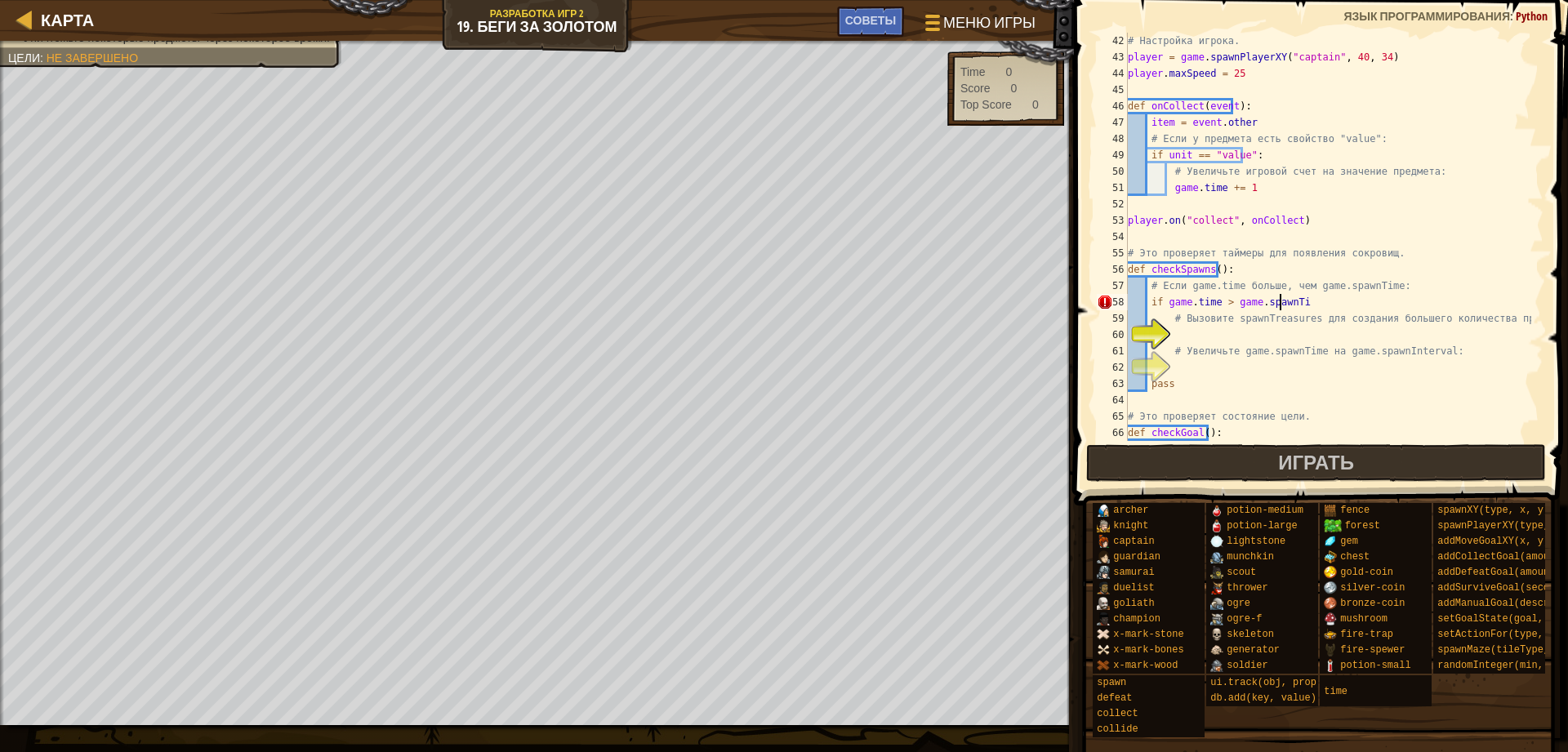
scroll to position [7, 12]
type textarea "if game.time > game.spawnTime:"
click at [1180, 336] on div "# Настройка игрока. player = game . spawnPlayerXY ( "captain" , 40 , 34 ) playe…" at bounding box center [1327, 253] width 407 height 441
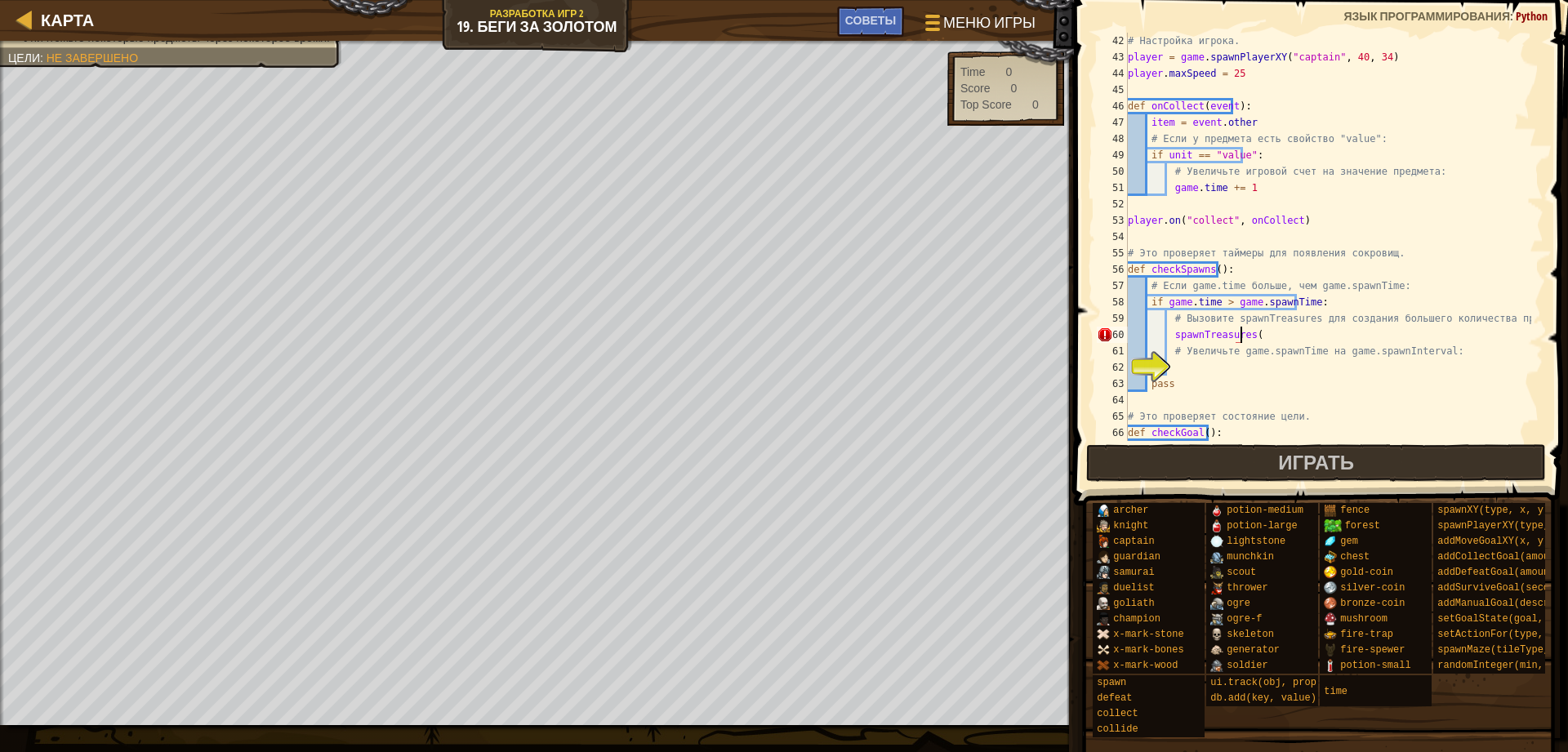
type textarea "spawnTreasures()"
click at [1176, 369] on div "# Настройка игрока. player = game . spawnPlayerXY ( "captain" , 40 , 34 ) playe…" at bounding box center [1327, 253] width 407 height 441
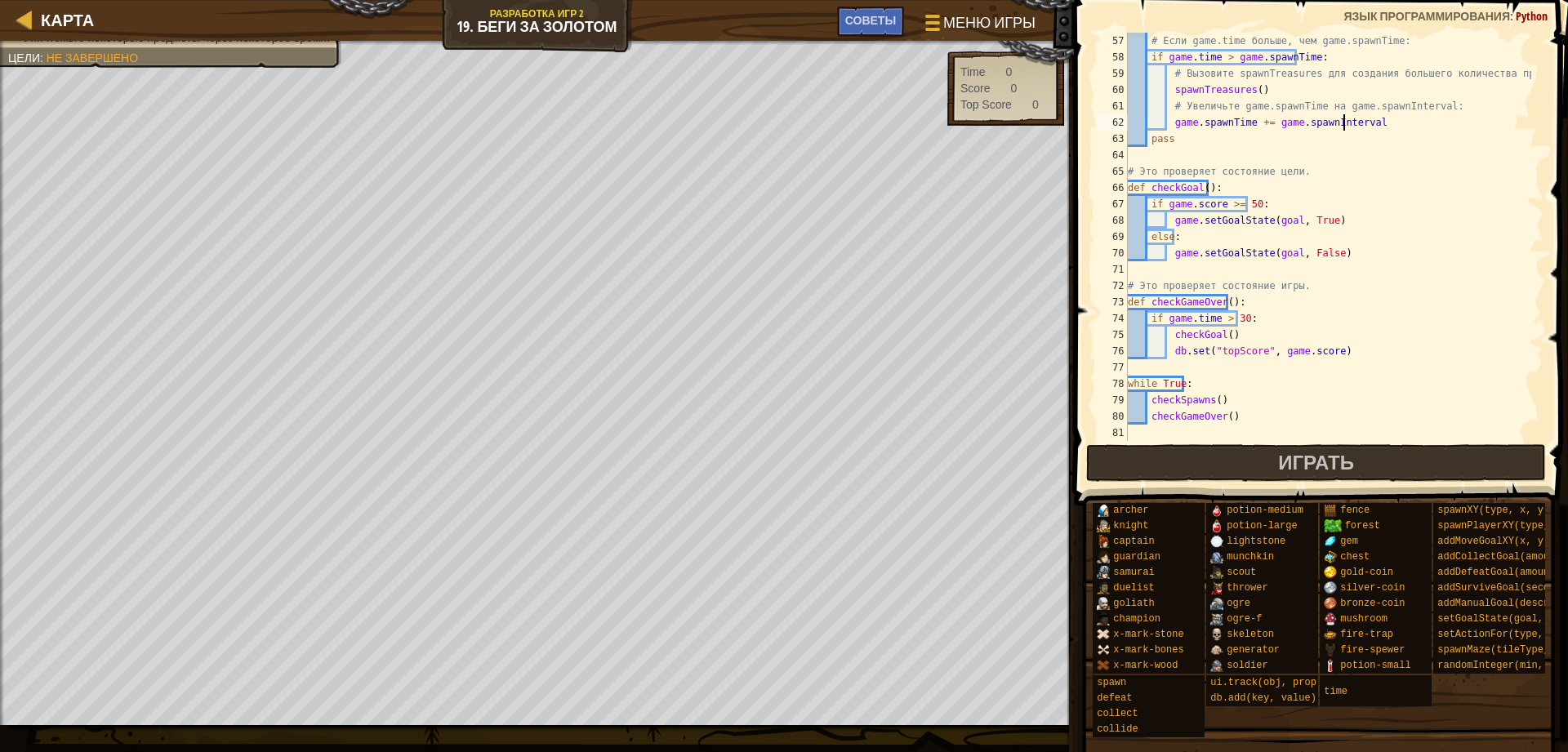
scroll to position [914, 0]
click at [1197, 448] on button "Играть" at bounding box center [1315, 462] width 460 height 37
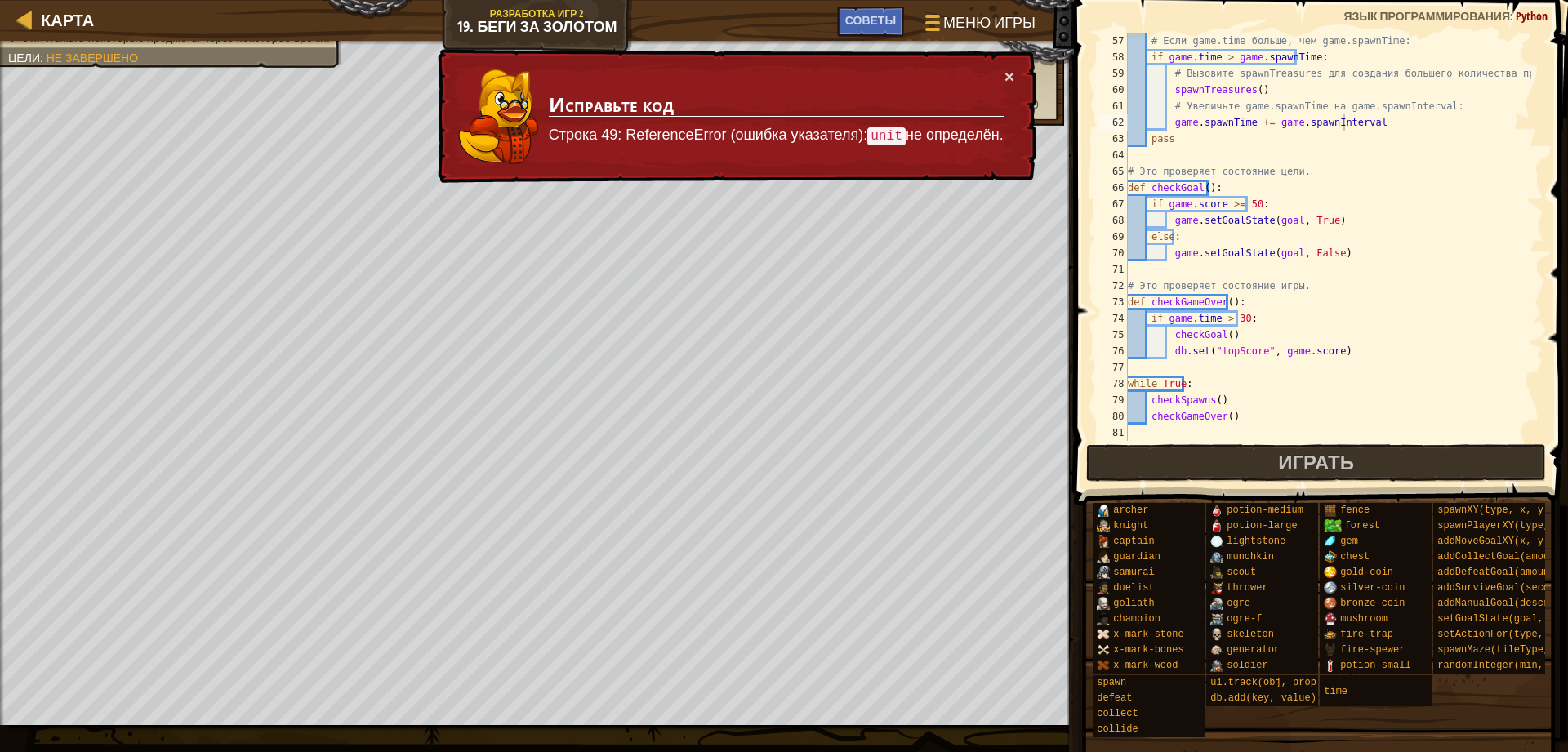
click at [1000, 69] on td "Исправьте код Строка 49: ReferenceError (ошибка указателя): unit не определён." at bounding box center [776, 116] width 457 height 98
click at [1013, 75] on button "×" at bounding box center [1009, 76] width 10 height 17
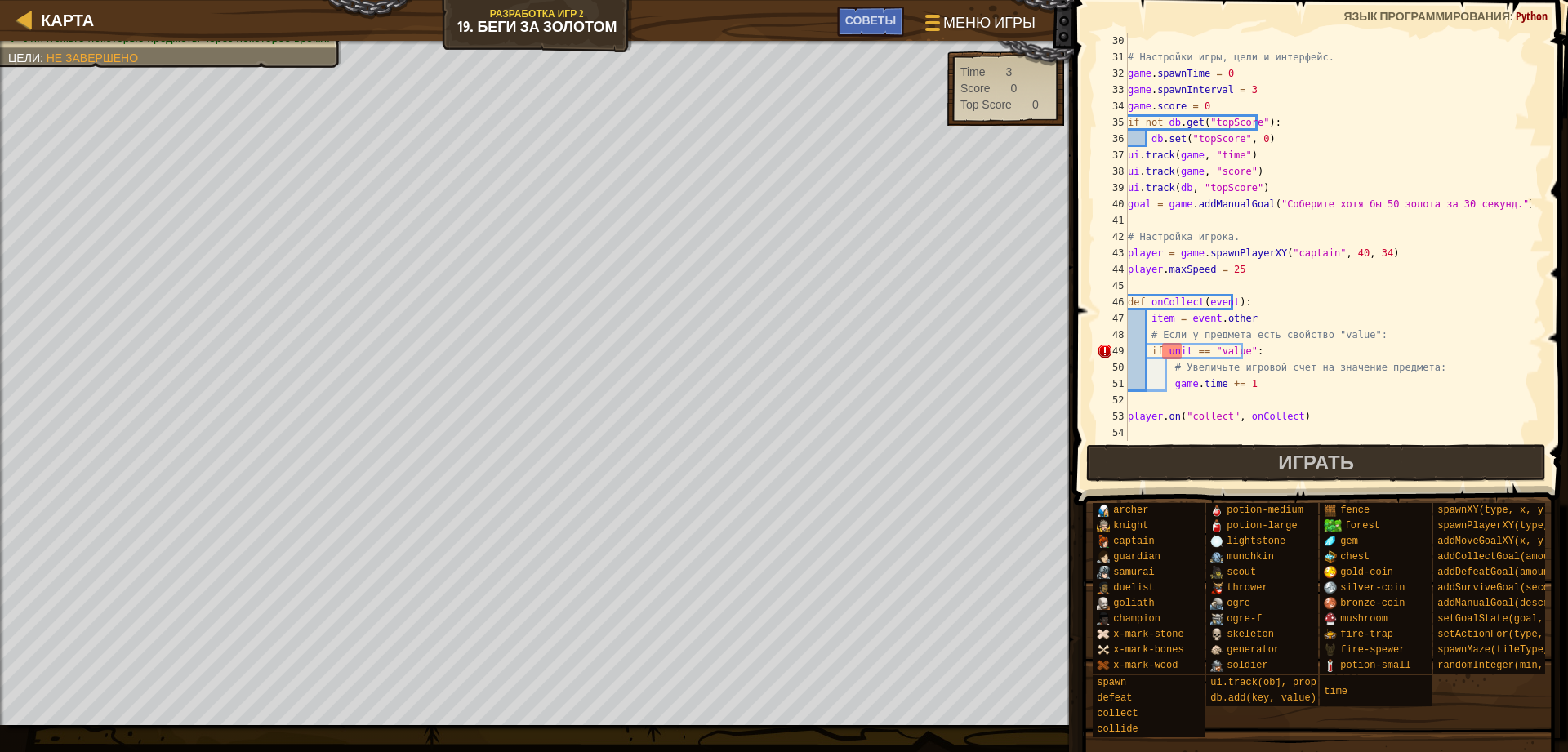
scroll to position [473, 0]
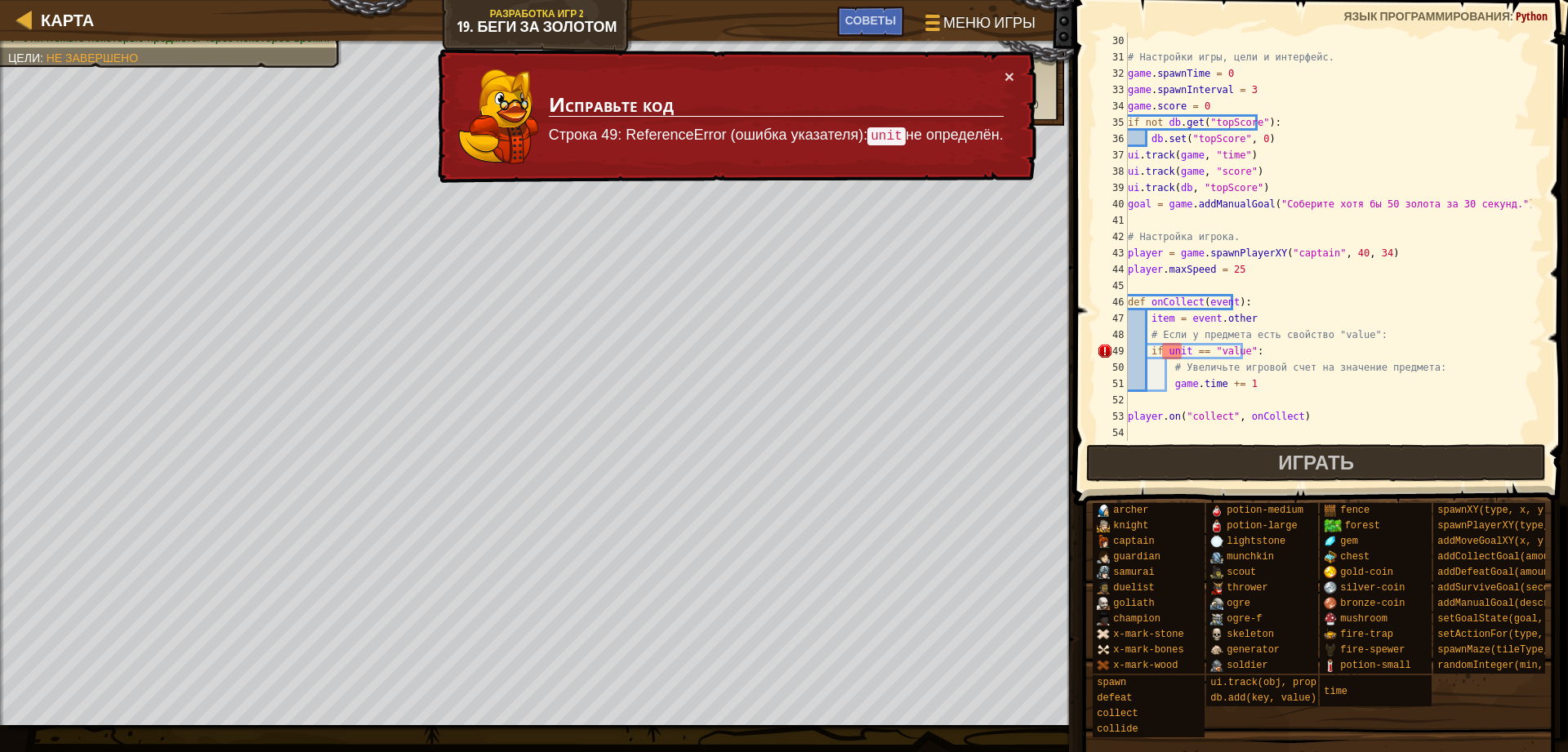
click at [1016, 57] on div "× Исправьте код Строка 49: ReferenceError (ошибка указателя): unit не определён." at bounding box center [735, 117] width 602 height 135
click at [1001, 67] on div "× Исправьте код Строка 49: ReferenceError (ошибка указателя): unit не определён." at bounding box center [735, 117] width 602 height 135
click at [1003, 78] on td "Исправьте код Строка 49: ReferenceError (ошибка указателя): unit не определён." at bounding box center [776, 116] width 457 height 98
click at [1013, 80] on button "×" at bounding box center [1009, 76] width 10 height 17
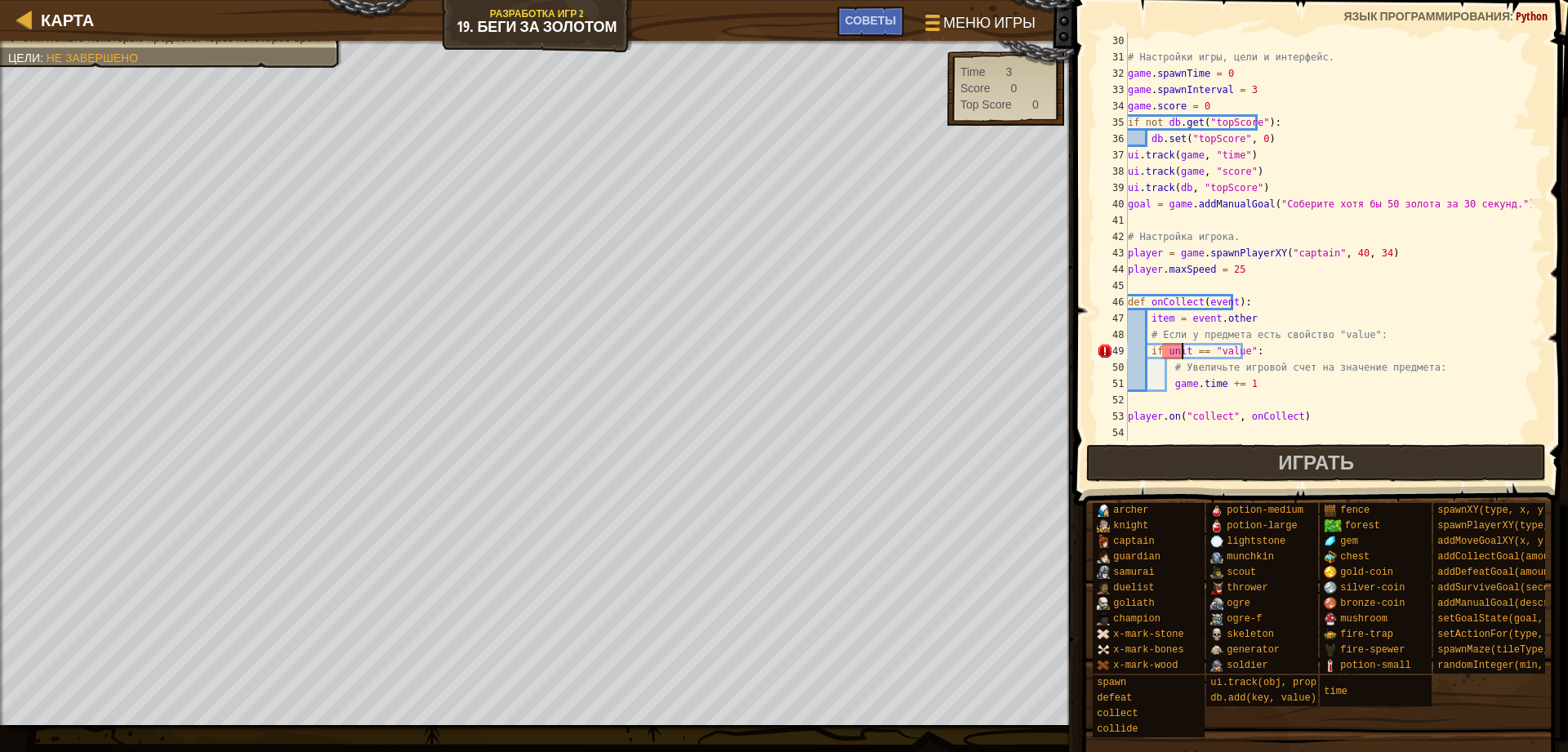
click at [1181, 356] on div "# Настройки игры, цели и интерфейс. game . spawnTime = 0 game . spawnInterval =…" at bounding box center [1327, 253] width 407 height 441
click at [1297, 464] on span "Играть" at bounding box center [1315, 462] width 76 height 26
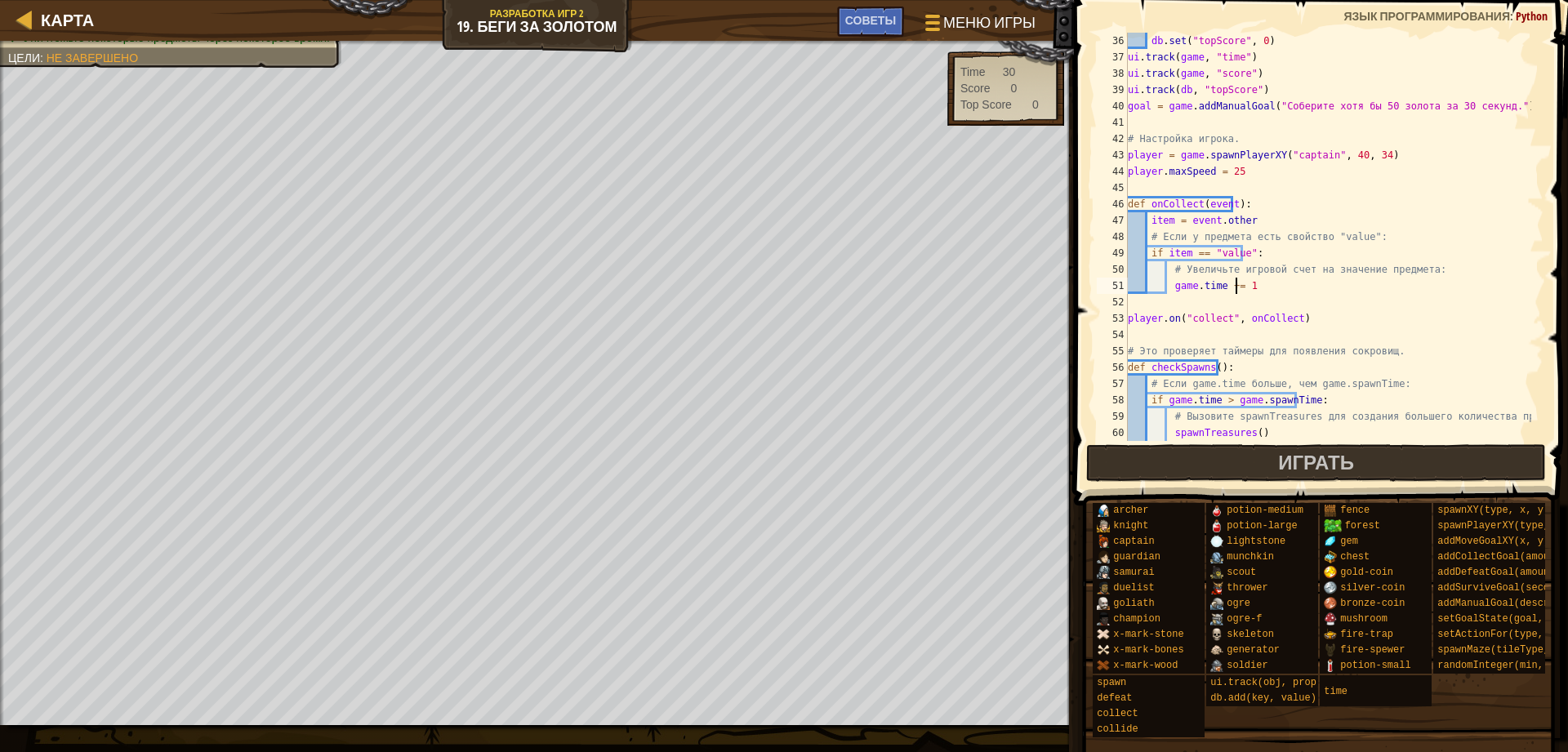
click at [1233, 283] on div "db . set ( "topScore" , 0 ) ui . track ( game , "time" ) ui . track ( game , "s…" at bounding box center [1327, 253] width 407 height 441
